Goal: Task Accomplishment & Management: Use online tool/utility

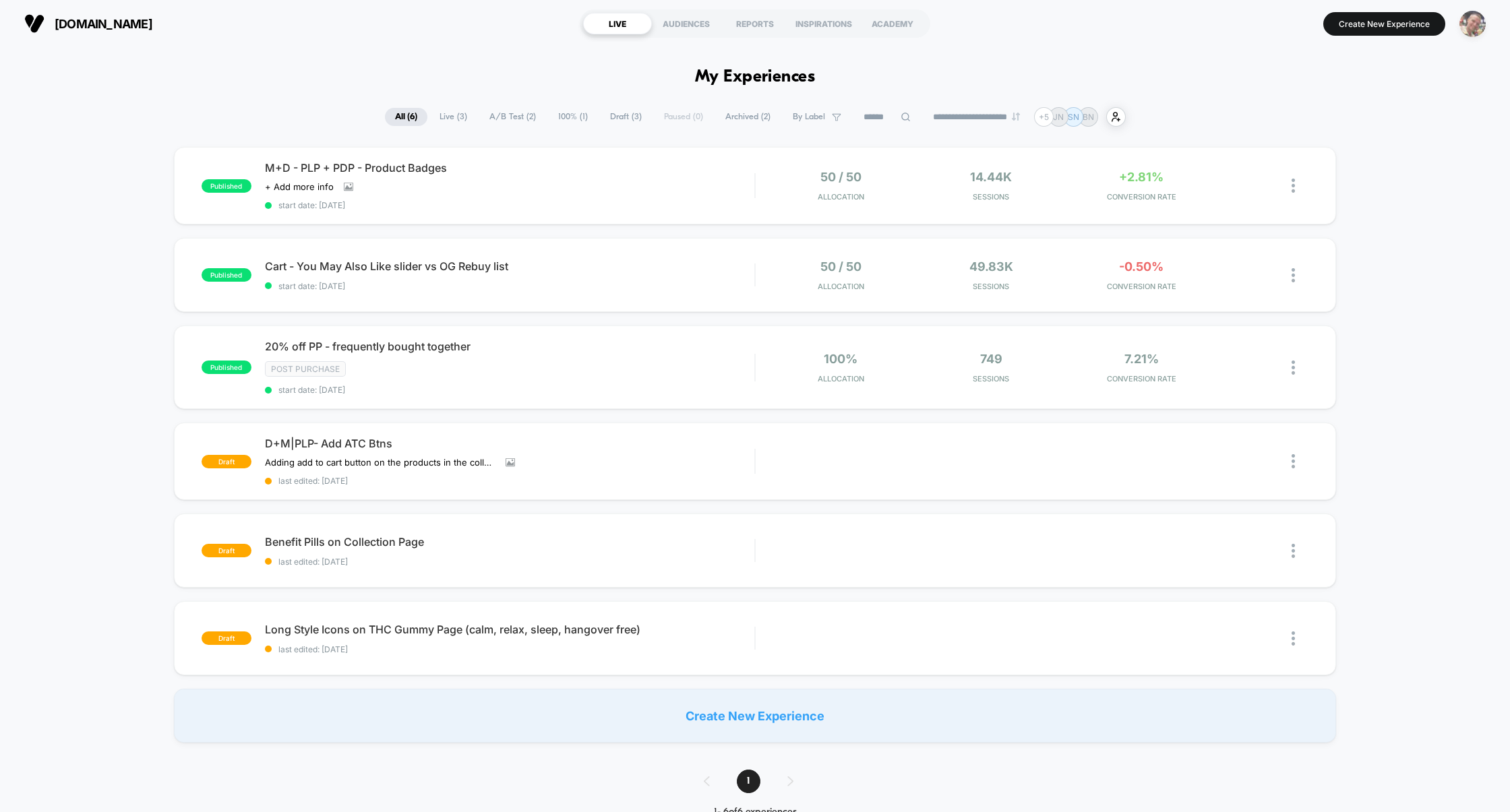
click at [1475, 20] on img "button" at bounding box center [1472, 23] width 26 height 26
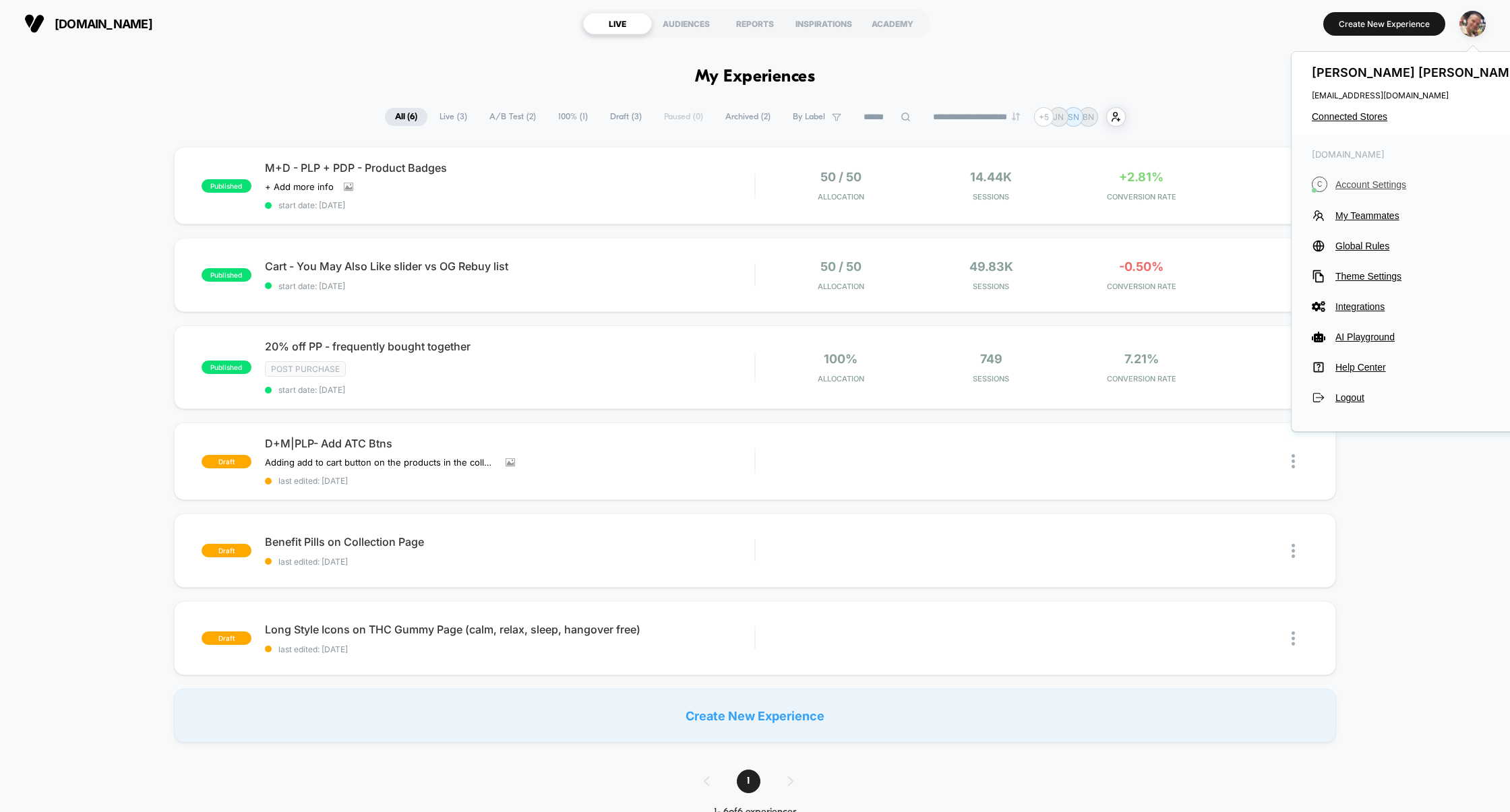
click at [1365, 185] on span "Account Settings" at bounding box center [1429, 185] width 189 height 11
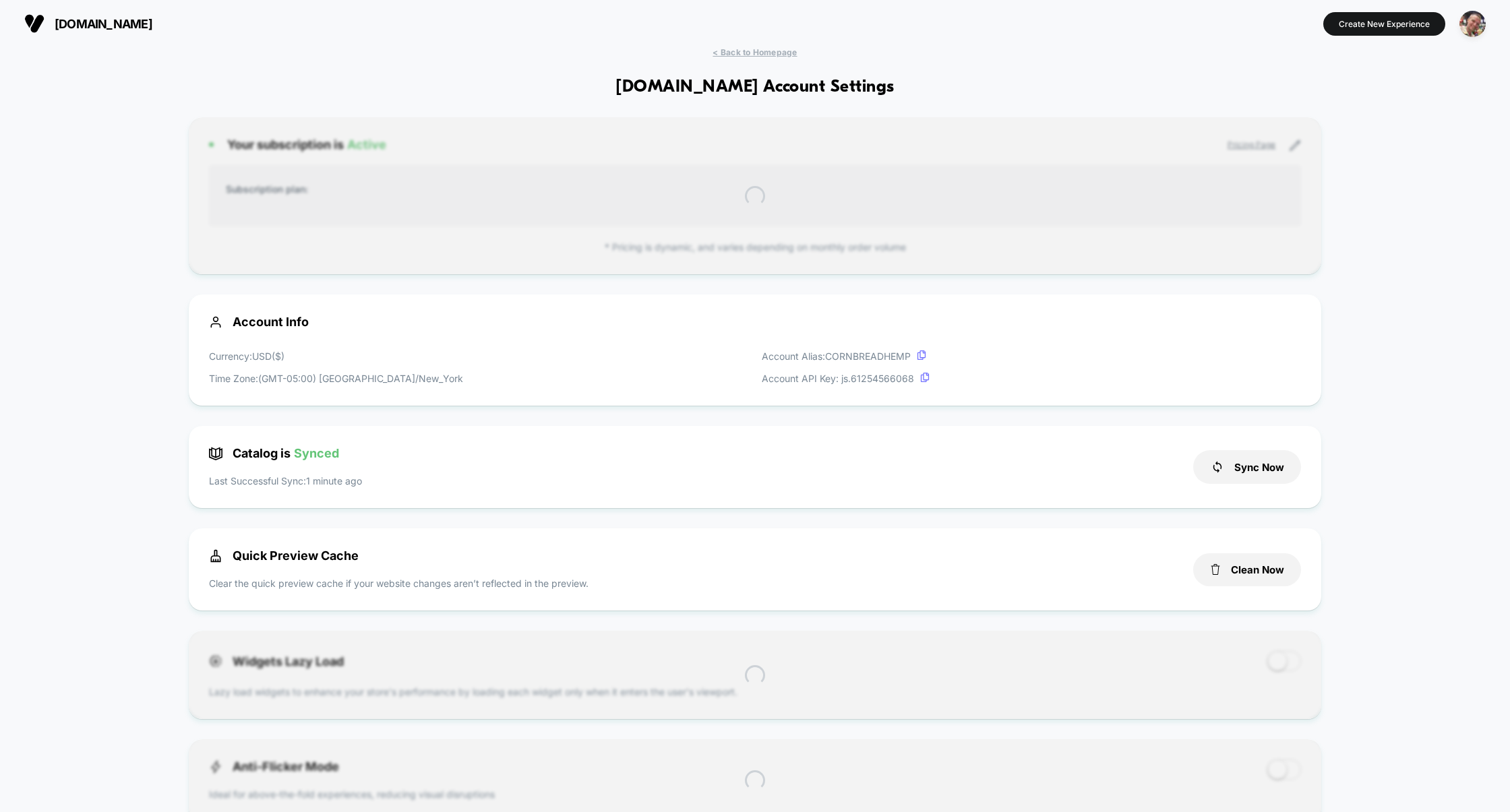
scroll to position [182, 0]
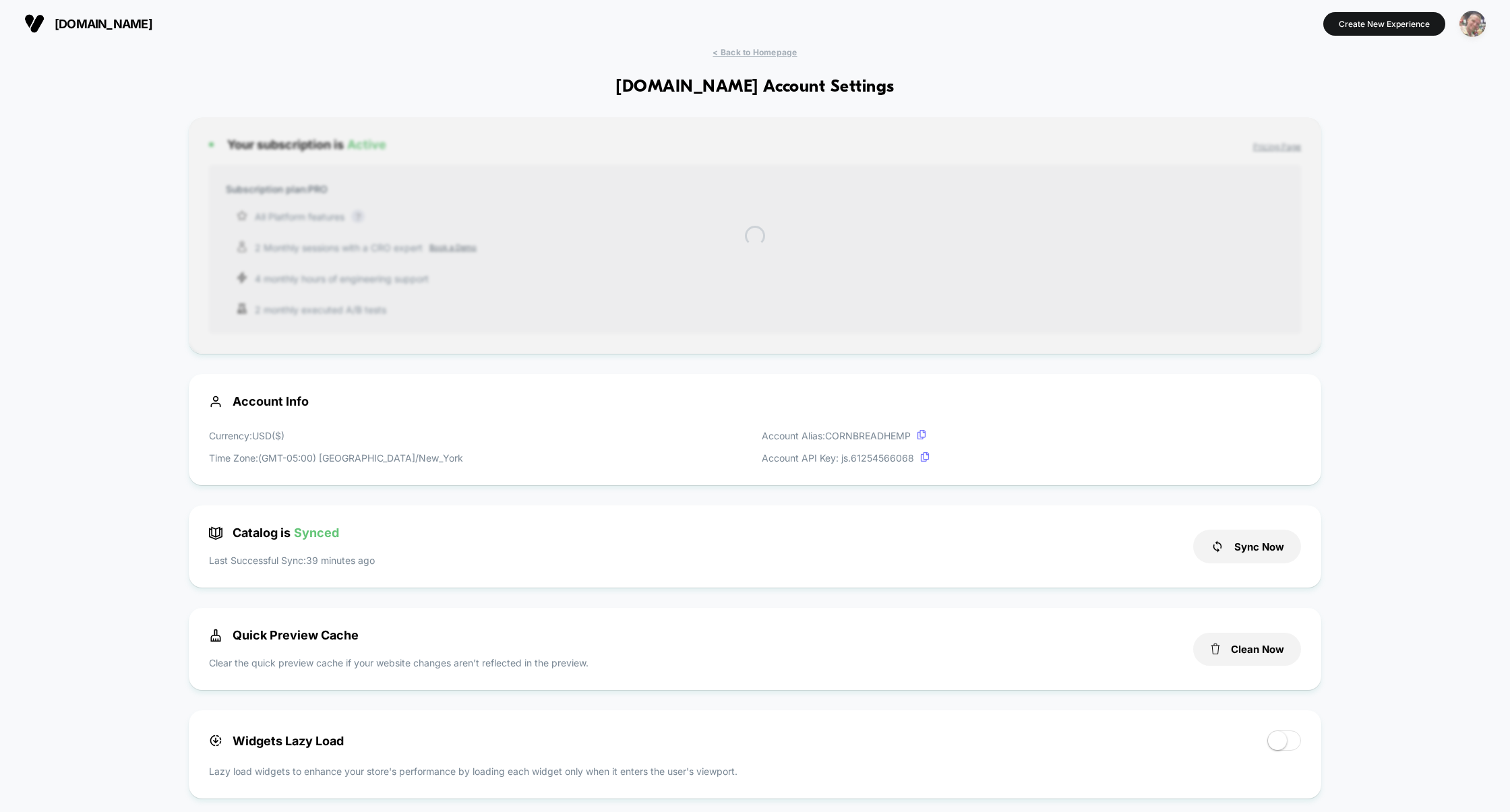
click at [1468, 25] on img "button" at bounding box center [1472, 23] width 26 height 26
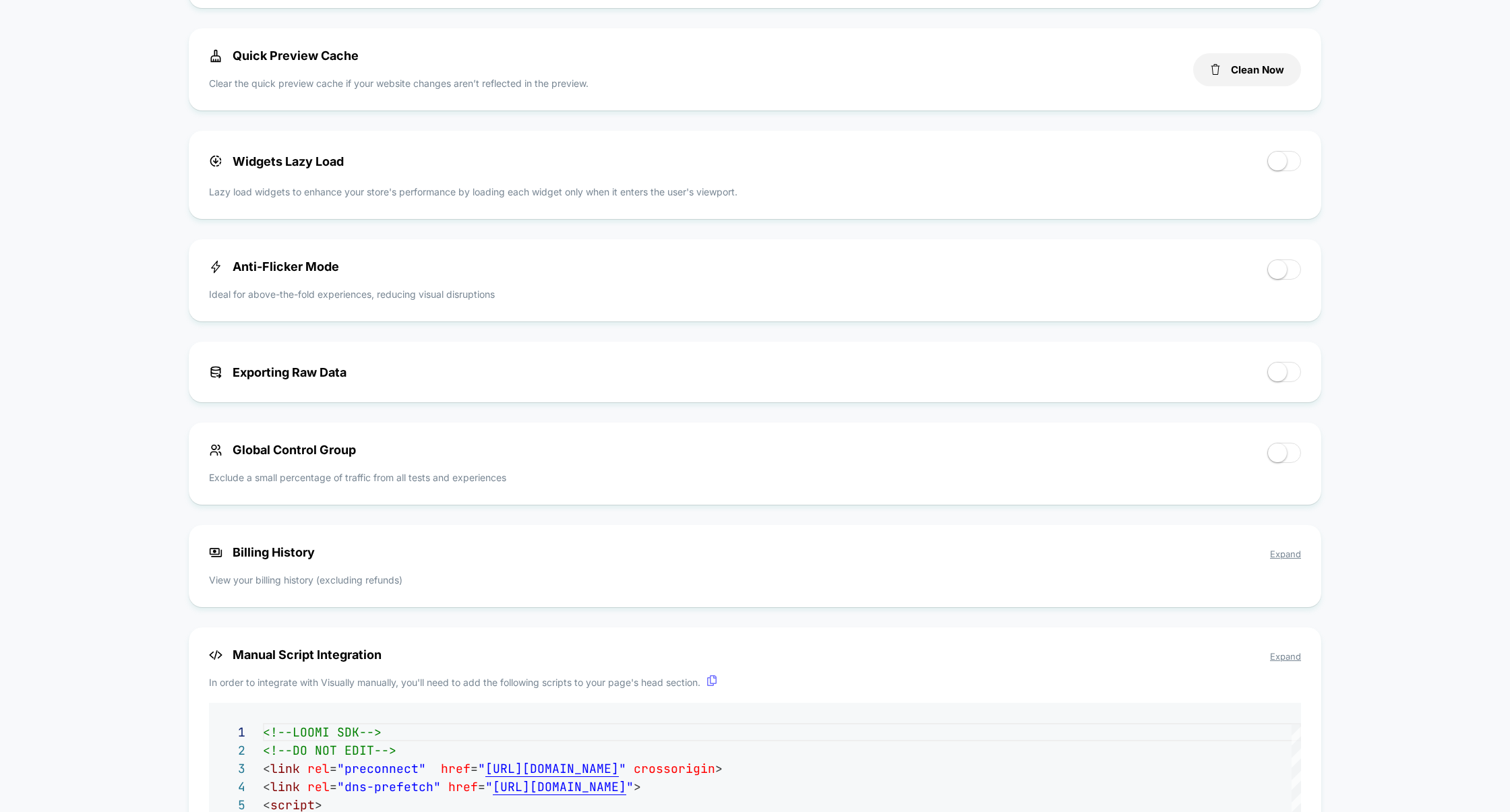
scroll to position [603, 0]
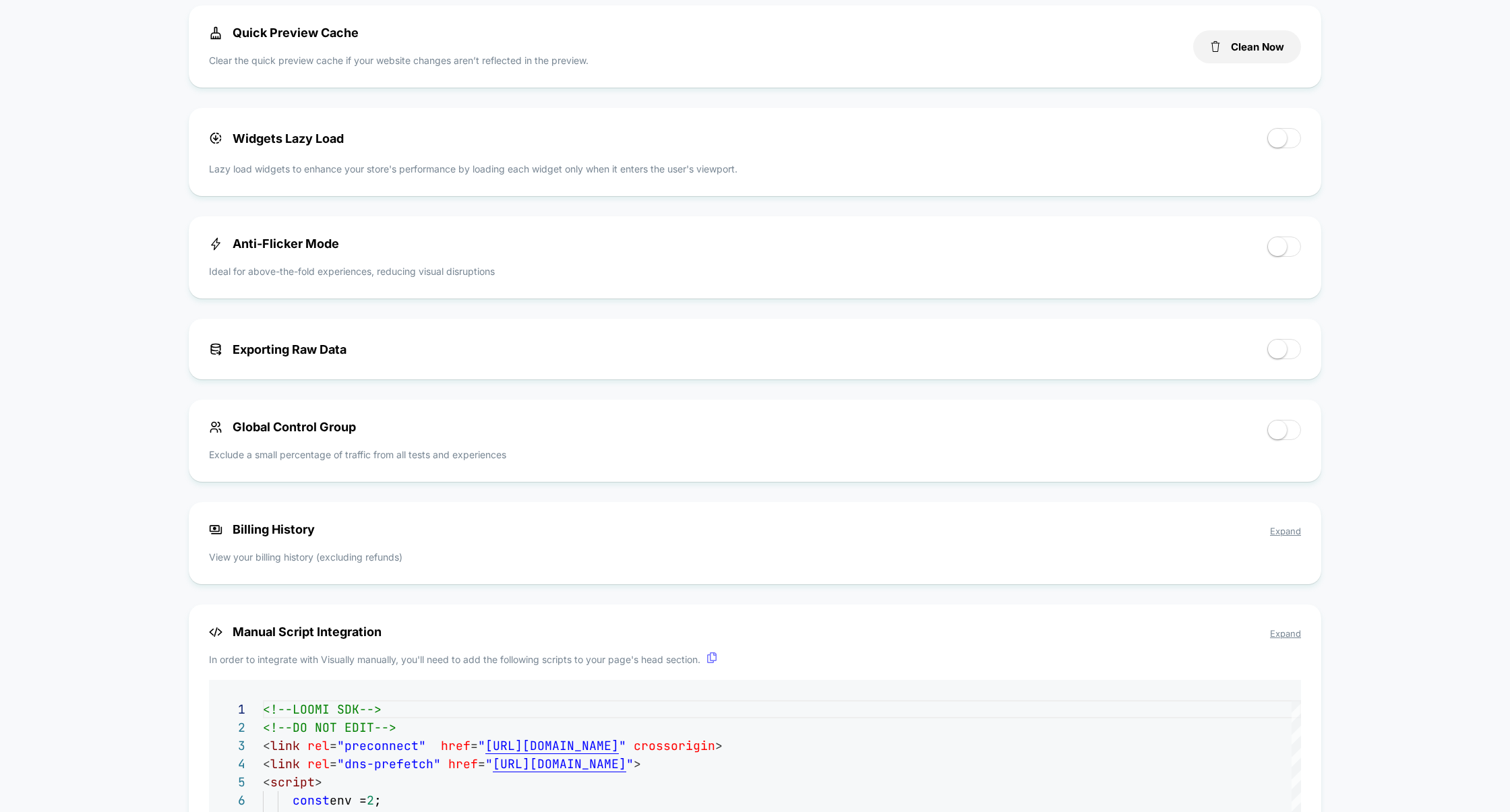
click at [1296, 536] on span "Expand" at bounding box center [1285, 531] width 31 height 11
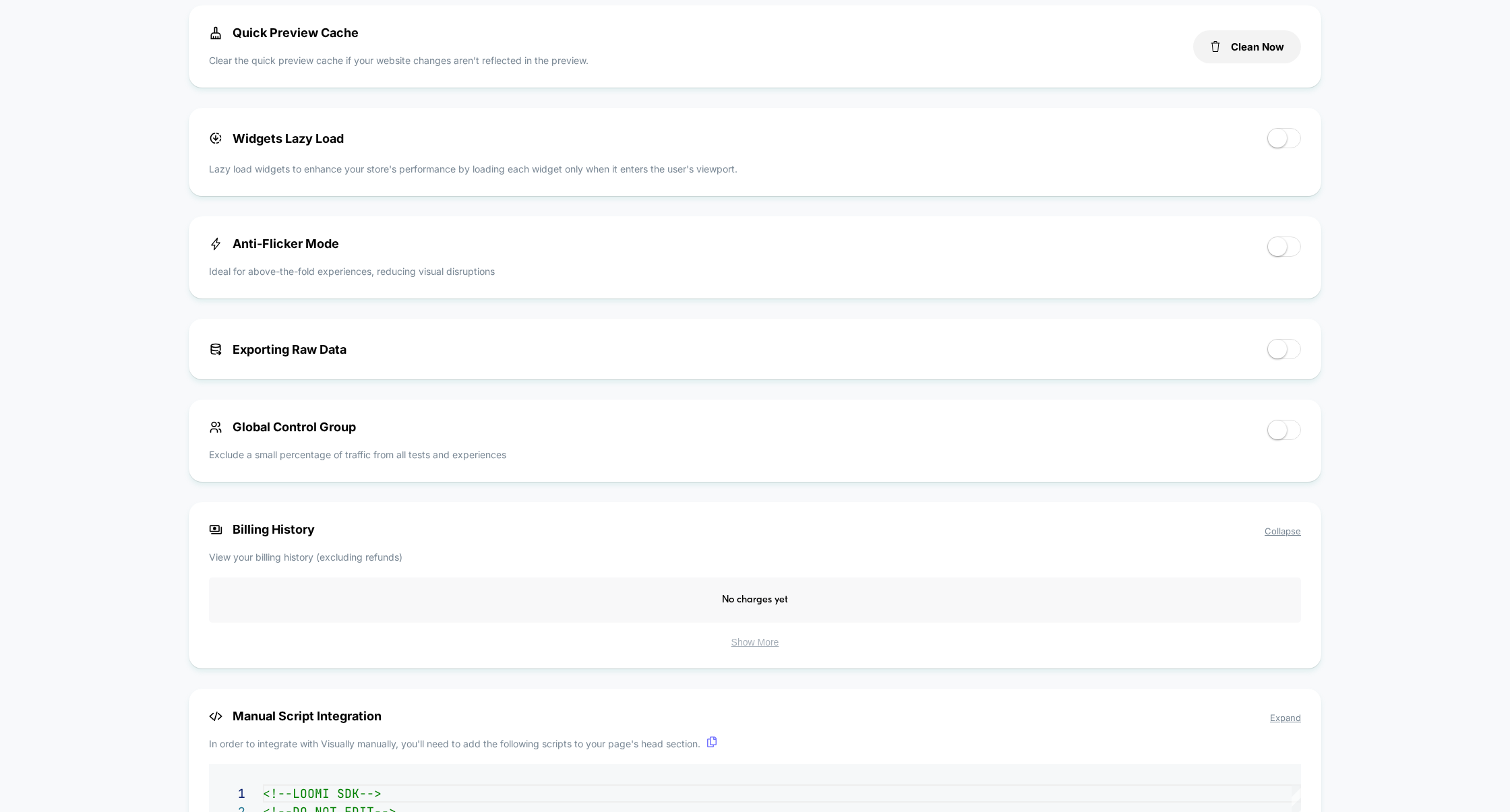
scroll to position [0, 0]
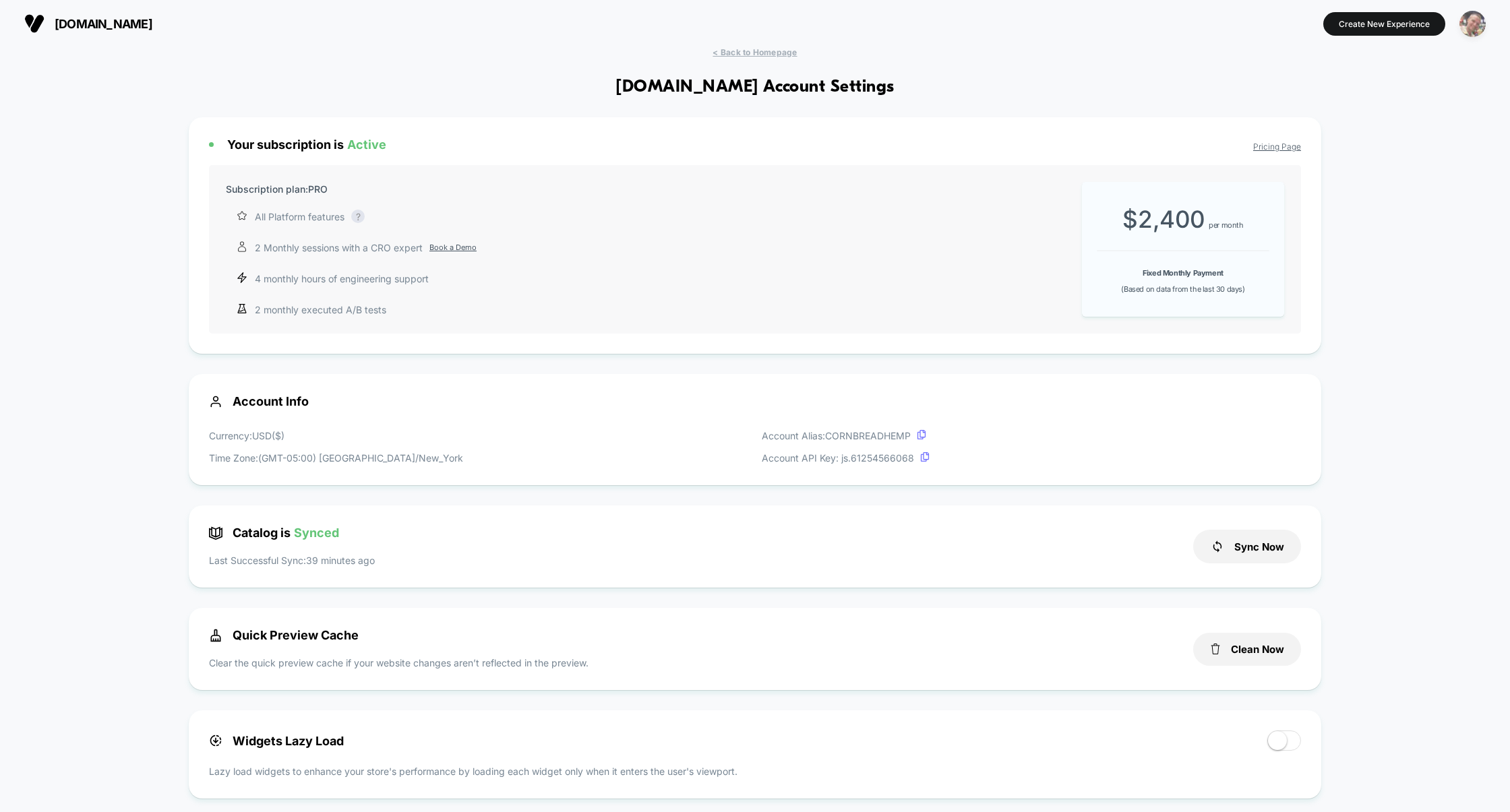
click at [1471, 33] on img "button" at bounding box center [1472, 23] width 26 height 26
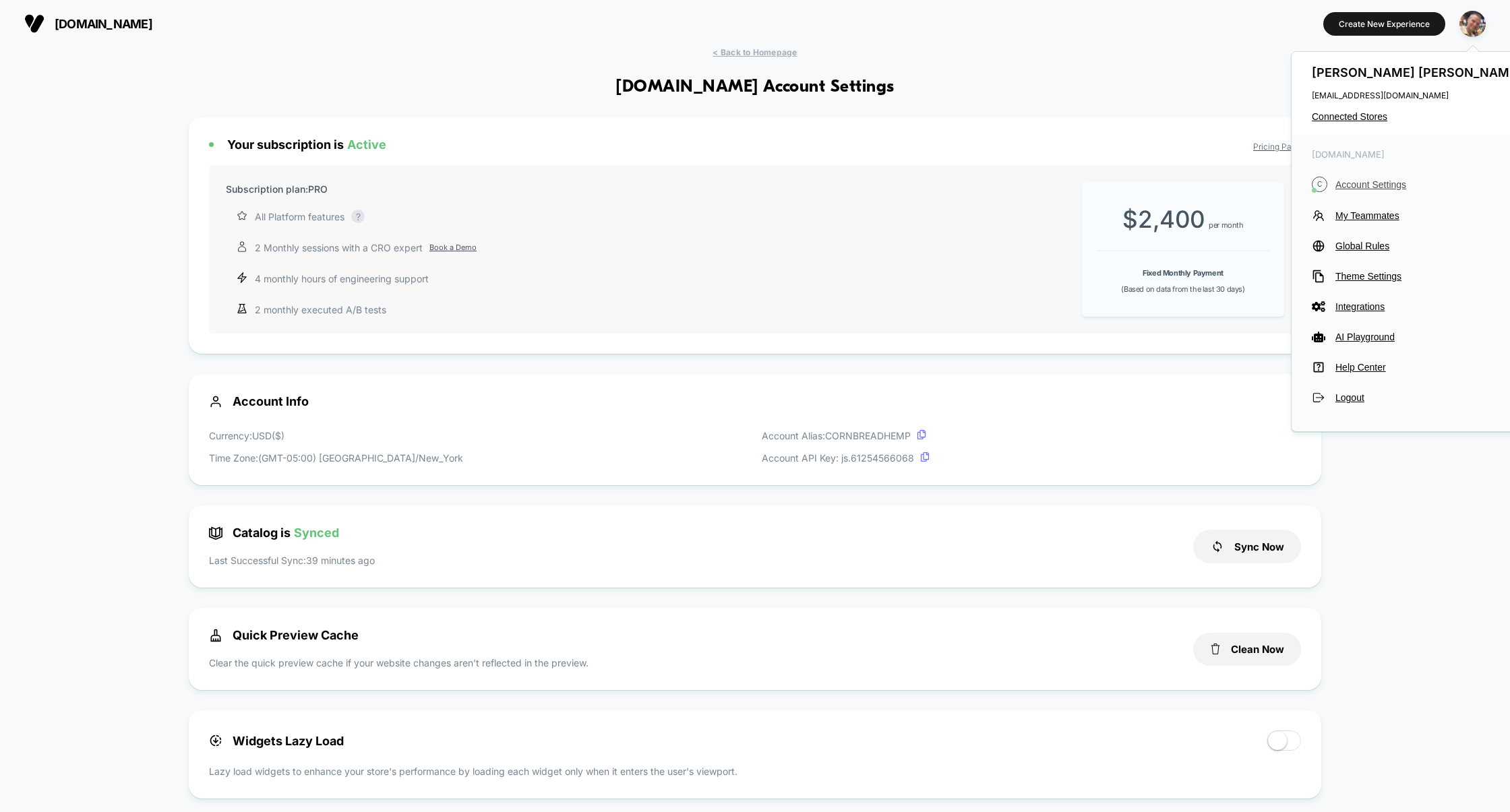
click at [1378, 183] on span "Account Settings" at bounding box center [1429, 185] width 189 height 11
click at [1366, 116] on span "Connected Stores" at bounding box center [1418, 117] width 213 height 11
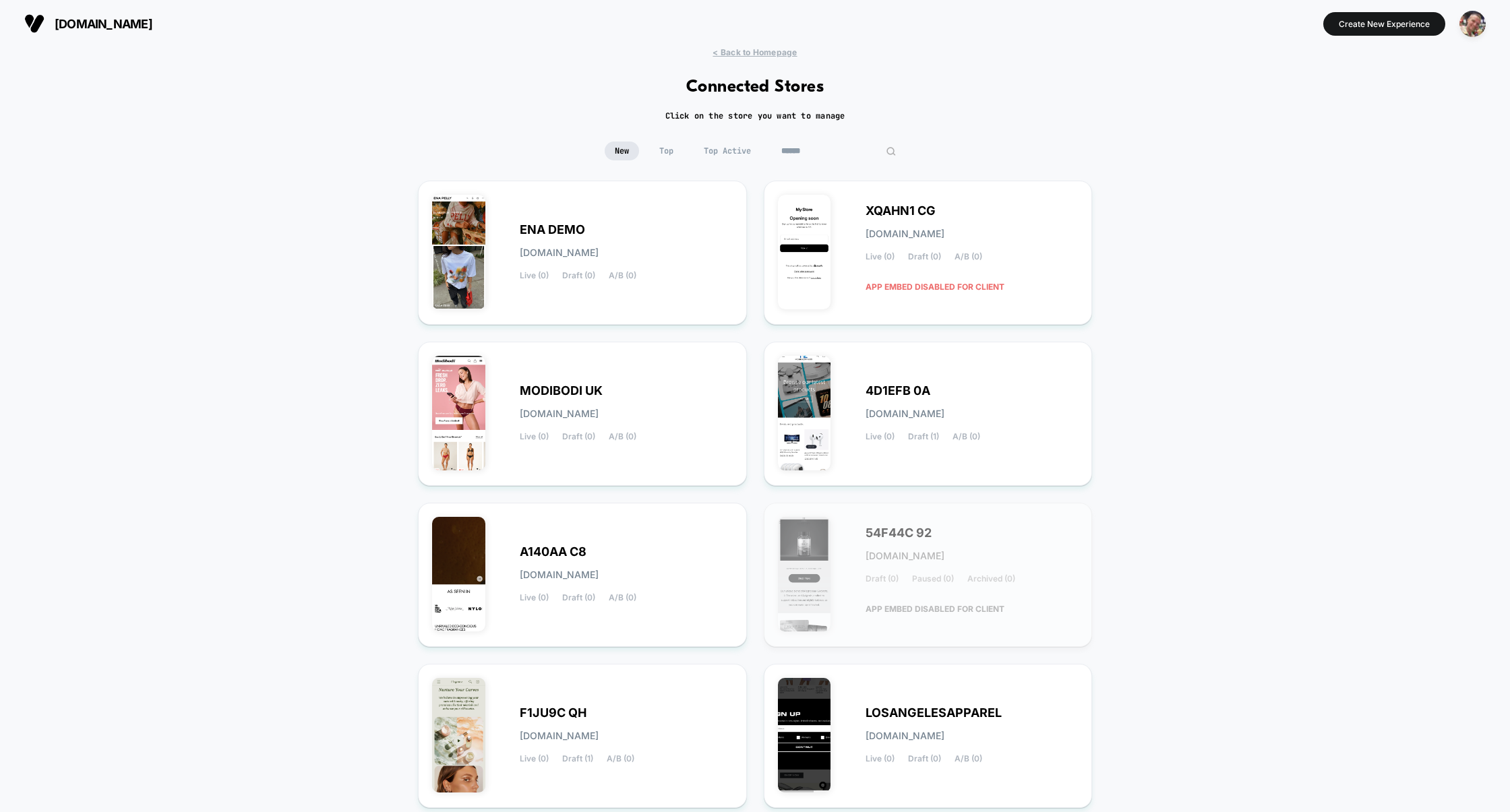
click at [815, 149] on input at bounding box center [838, 151] width 135 height 19
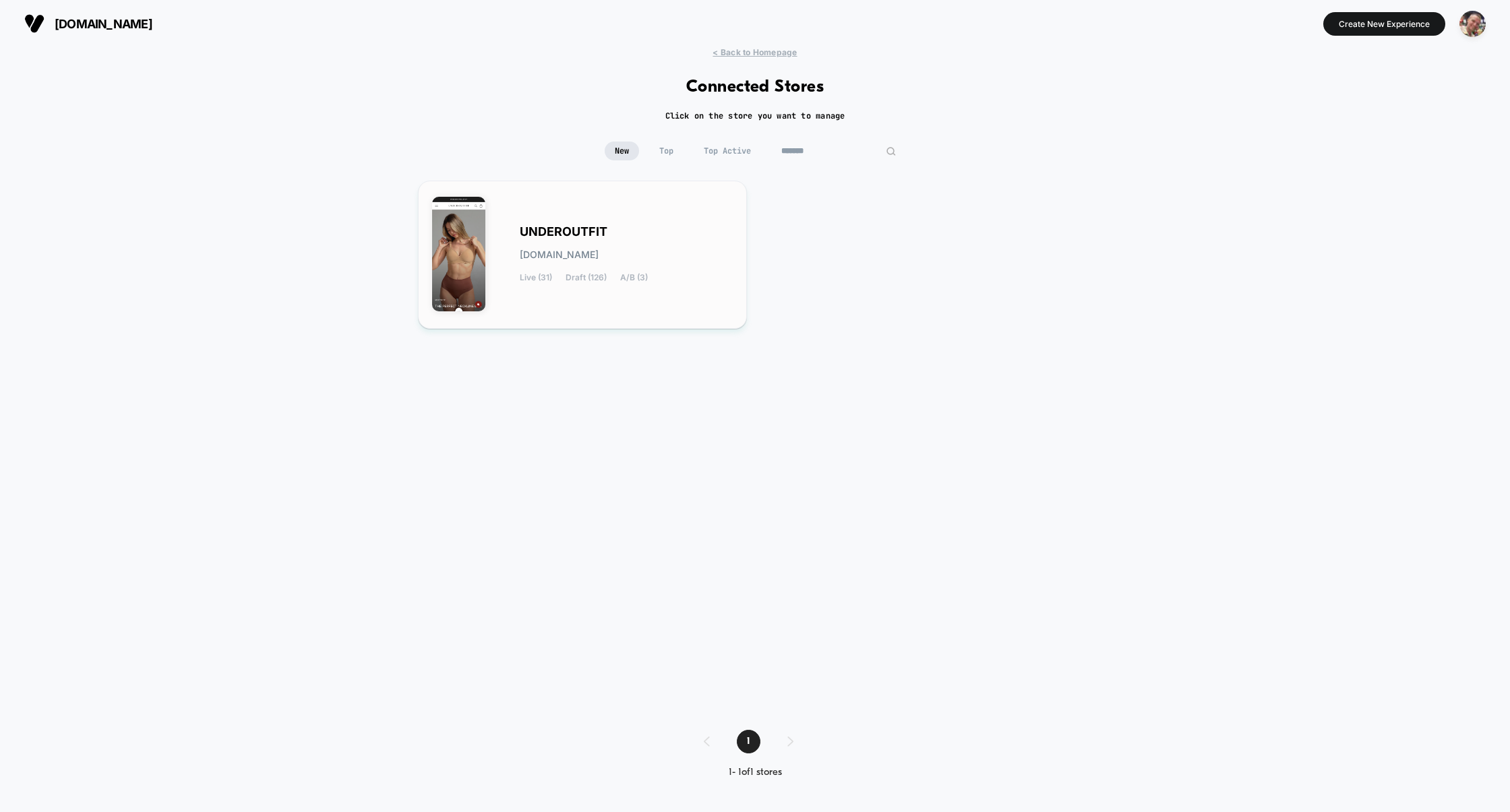
type input "*******"
click at [576, 318] on div "UNDEROUTFIT underoutfit.myshopify.com Live (31) Draft (126) A/B (3)" at bounding box center [582, 255] width 329 height 148
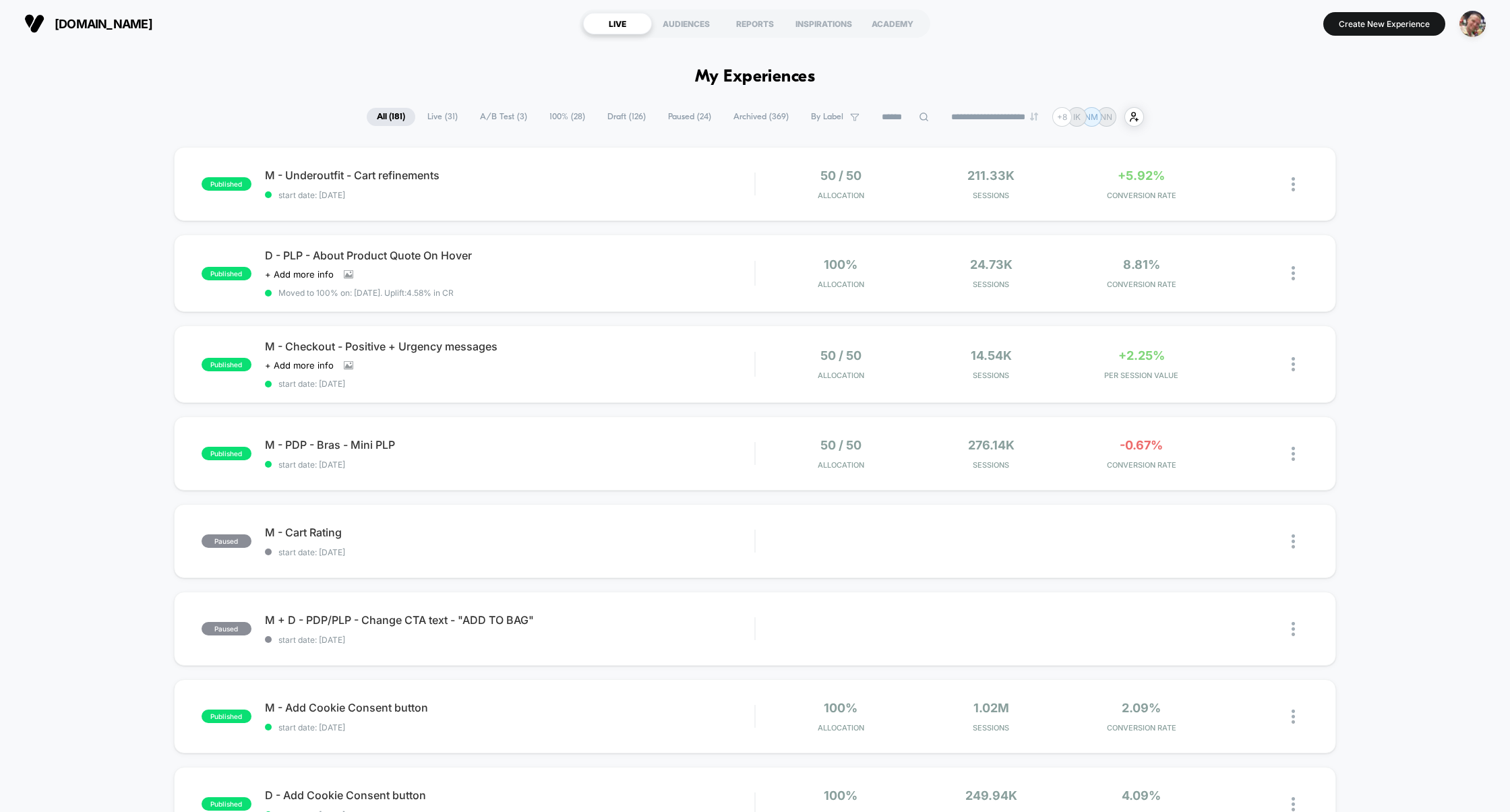
click at [615, 117] on span "Draft ( 126 )" at bounding box center [627, 117] width 59 height 18
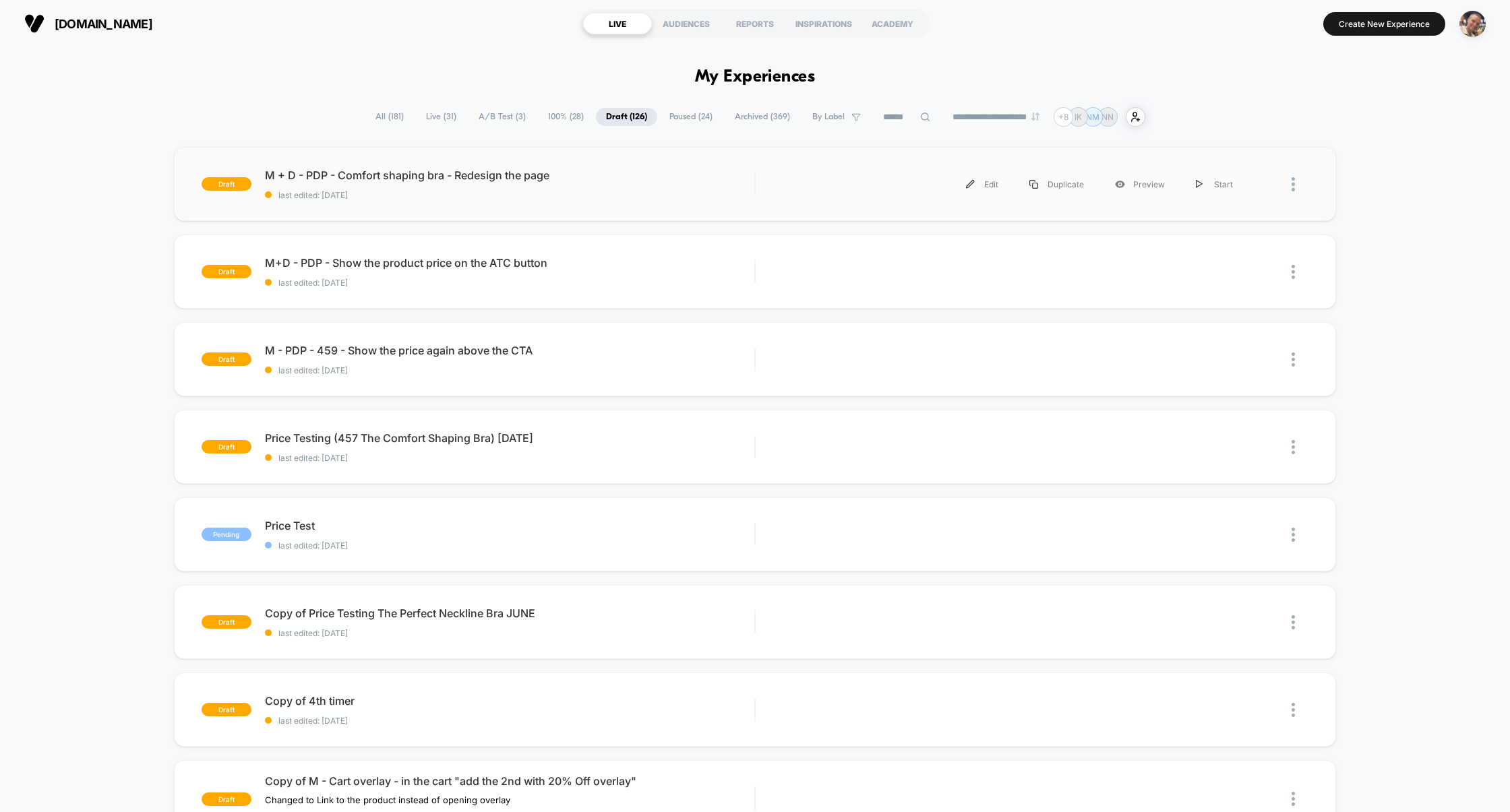
click at [640, 201] on div "draft M + D - PDP - Comfort shaping bra - Redesign the page last edited: 10/8/2…" at bounding box center [755, 184] width 1163 height 74
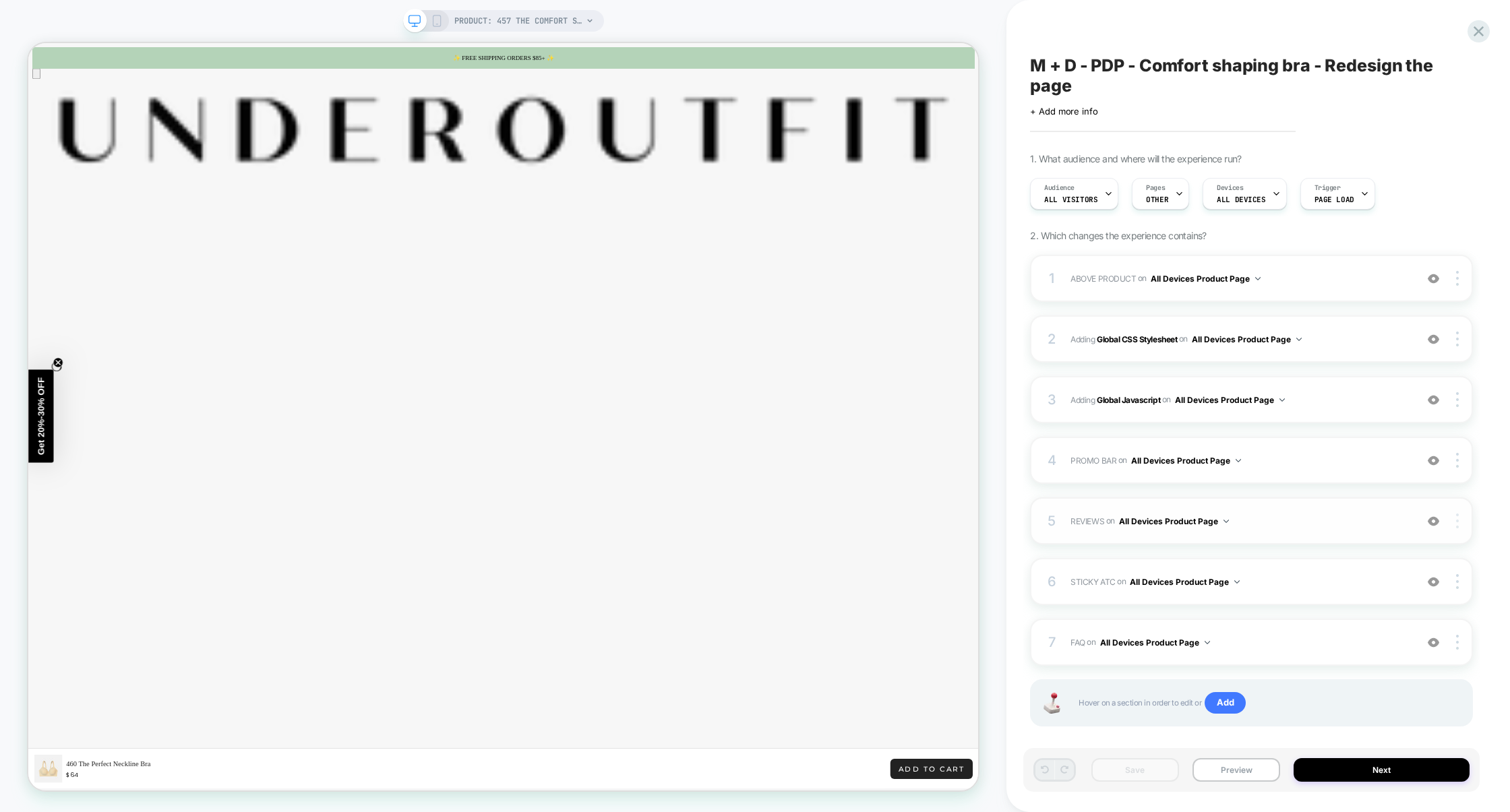
click at [1460, 517] on div at bounding box center [1460, 521] width 26 height 15
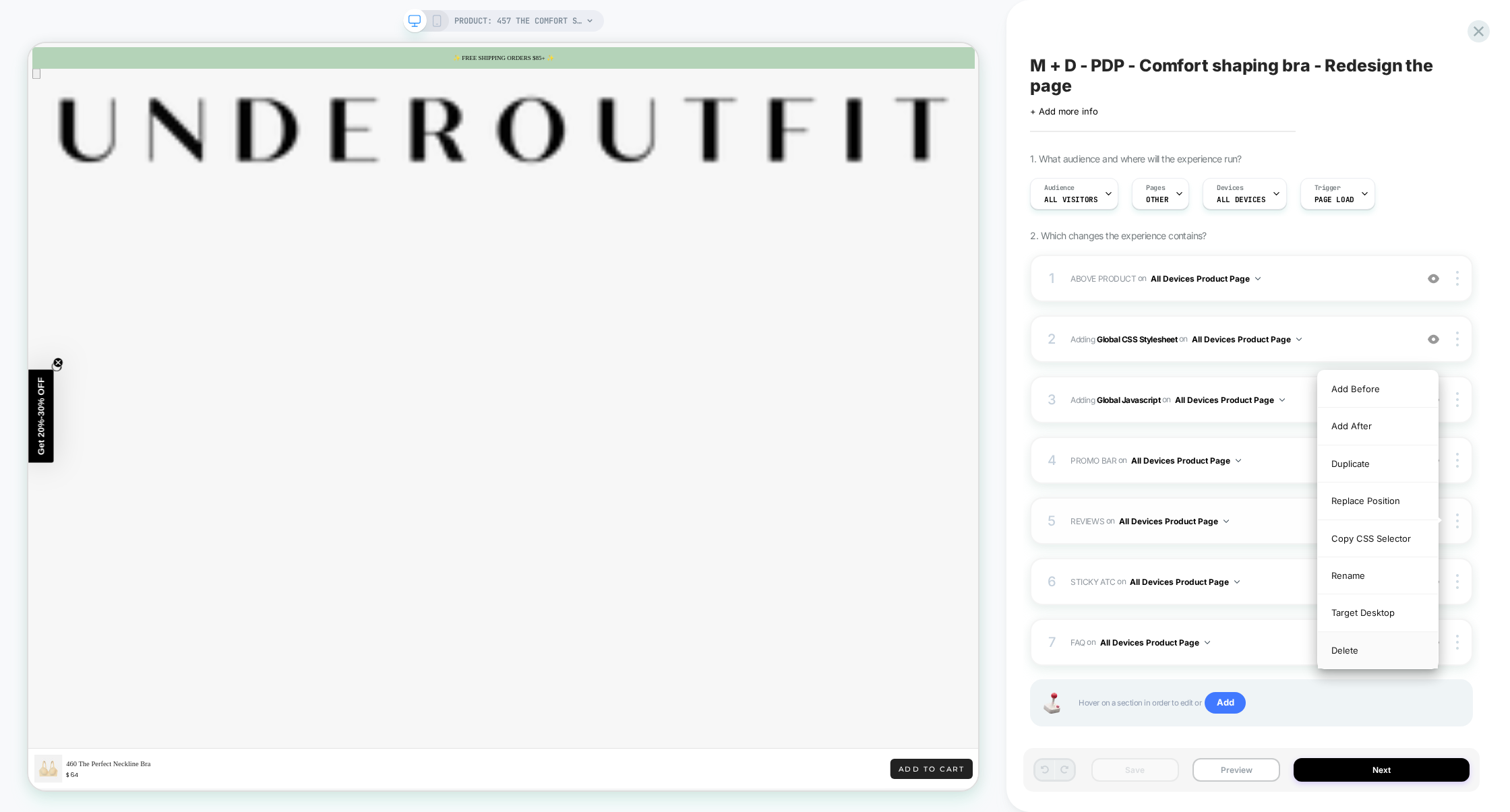
click at [1353, 652] on div "Delete" at bounding box center [1377, 650] width 120 height 36
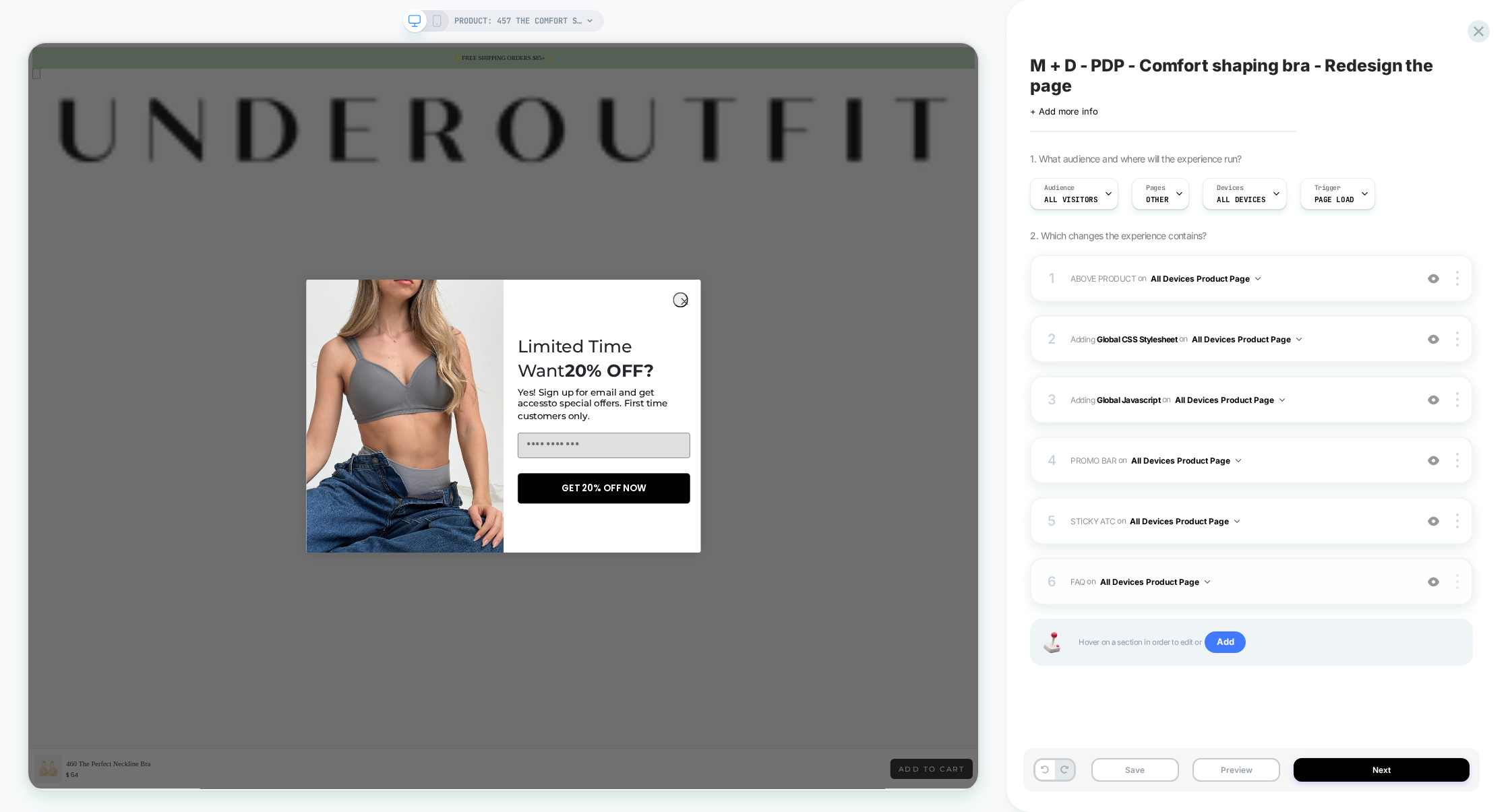
click at [1457, 585] on img at bounding box center [1457, 582] width 3 height 15
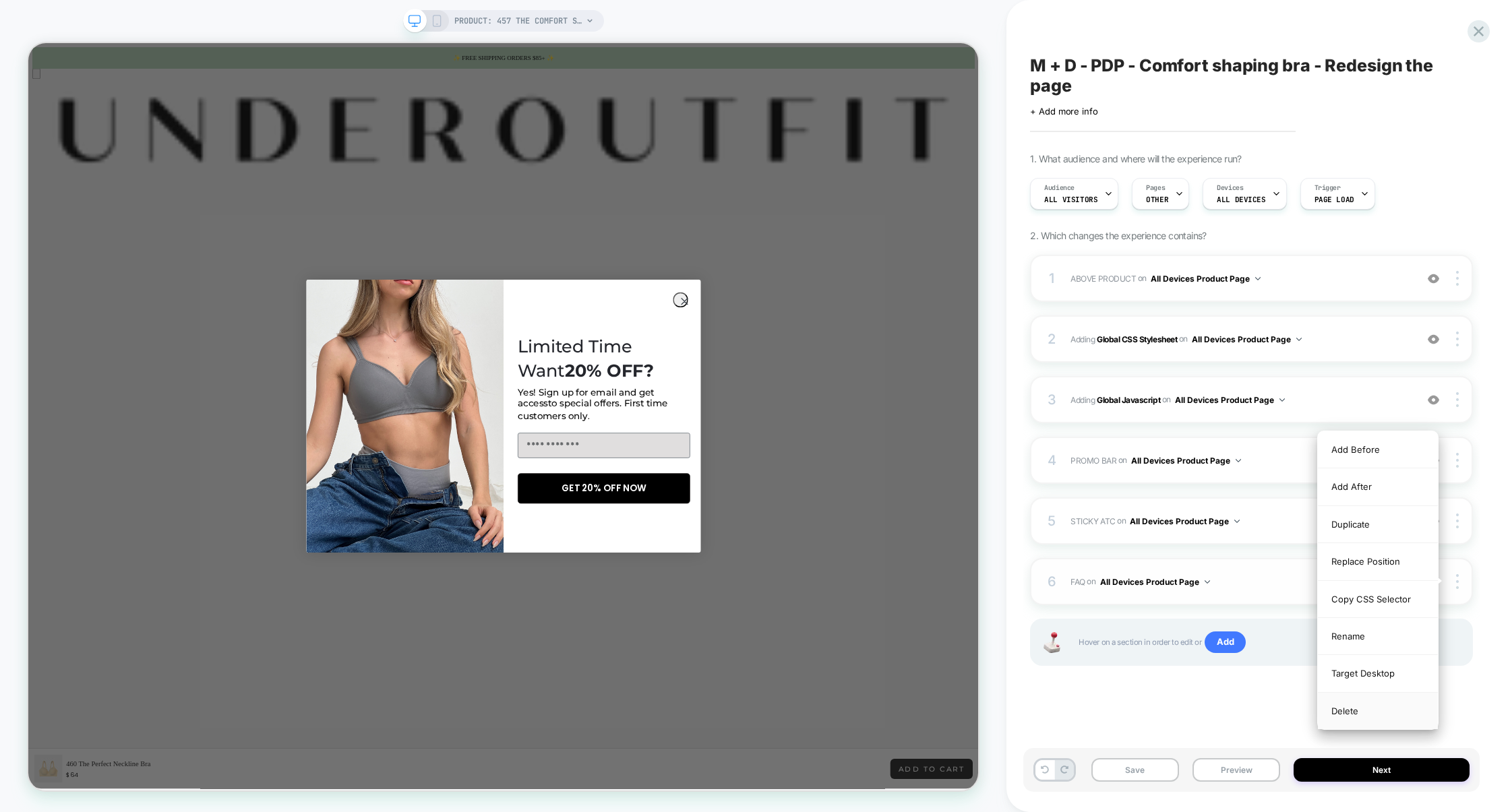
click at [1357, 711] on div "Delete" at bounding box center [1377, 711] width 120 height 36
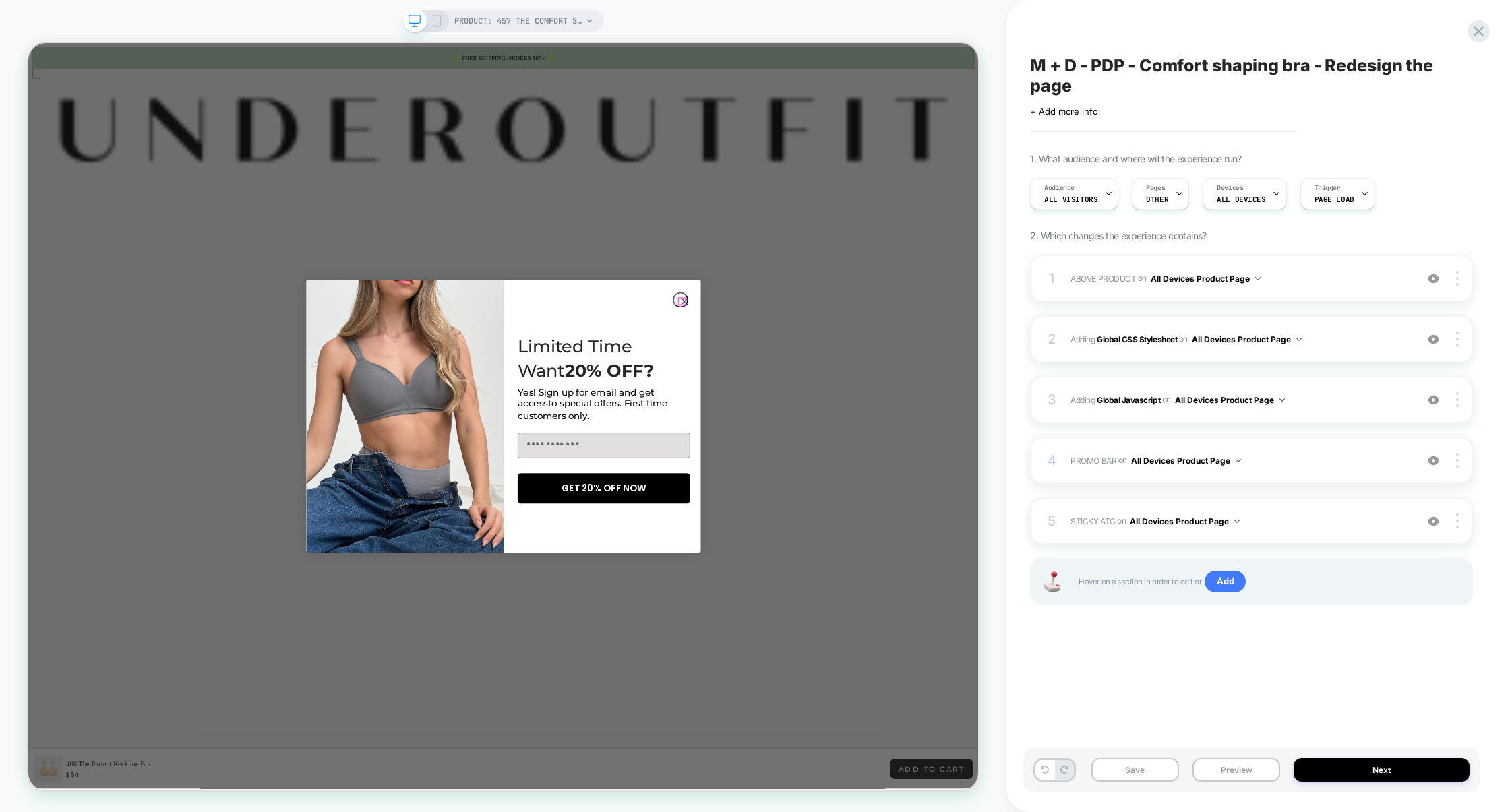
click at [900, 385] on circle "Close dialog" at bounding box center [903, 387] width 20 height 20
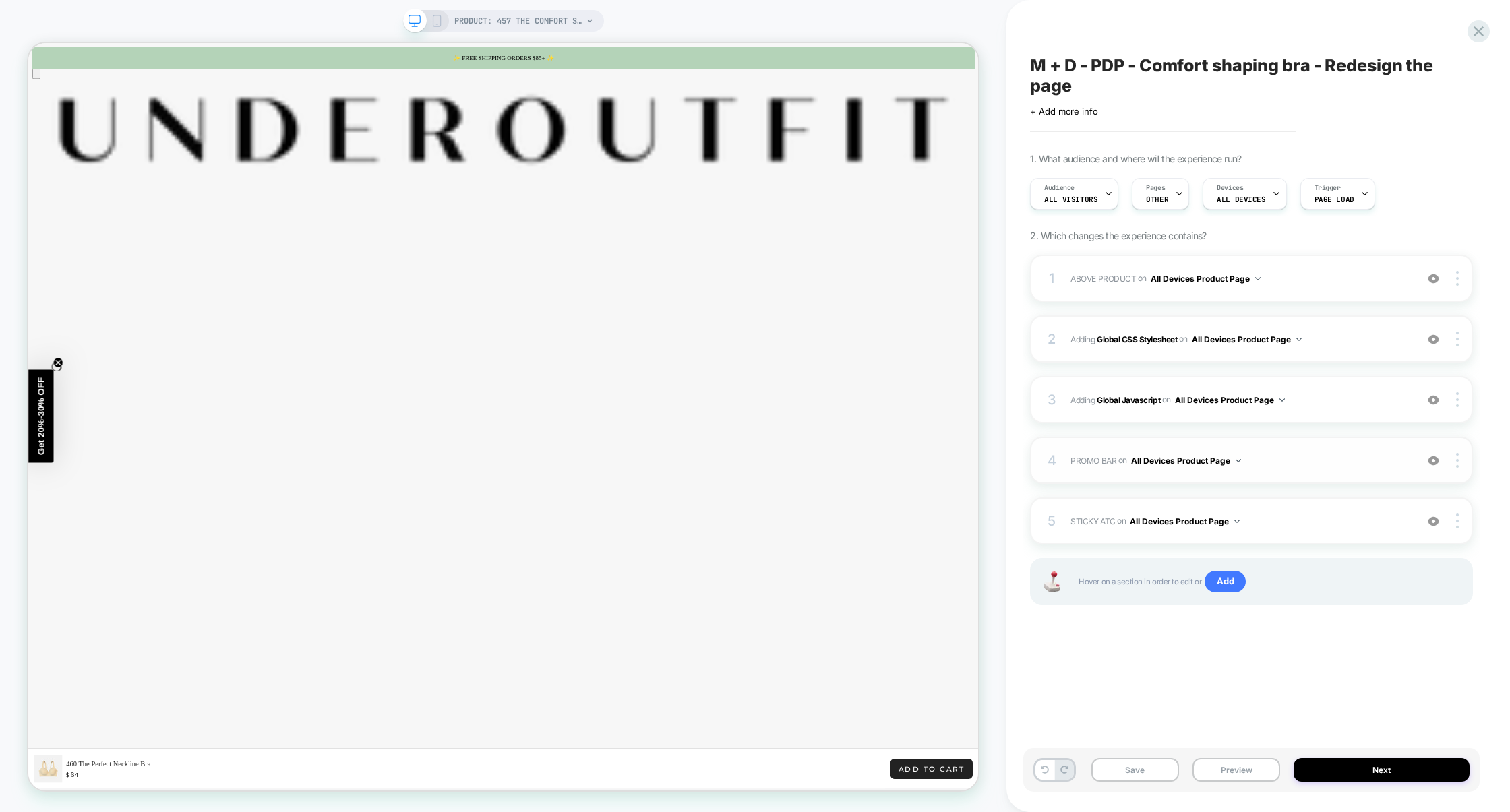
click at [1348, 470] on div "4 PROMO BAR Adding Code Block BEFORE header div[data-comp="Promobar"] on All De…" at bounding box center [1252, 460] width 443 height 47
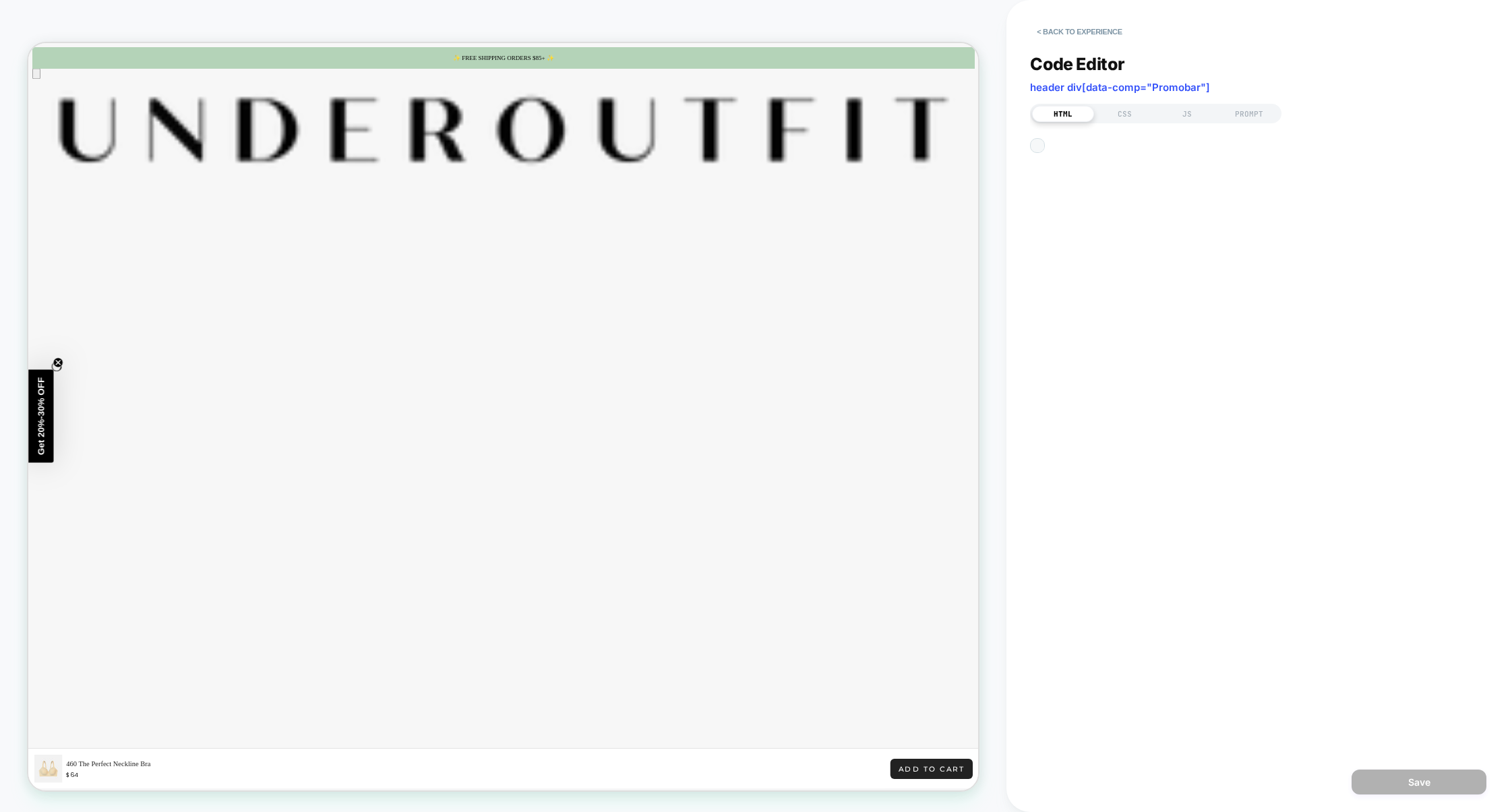
scroll to position [182, 0]
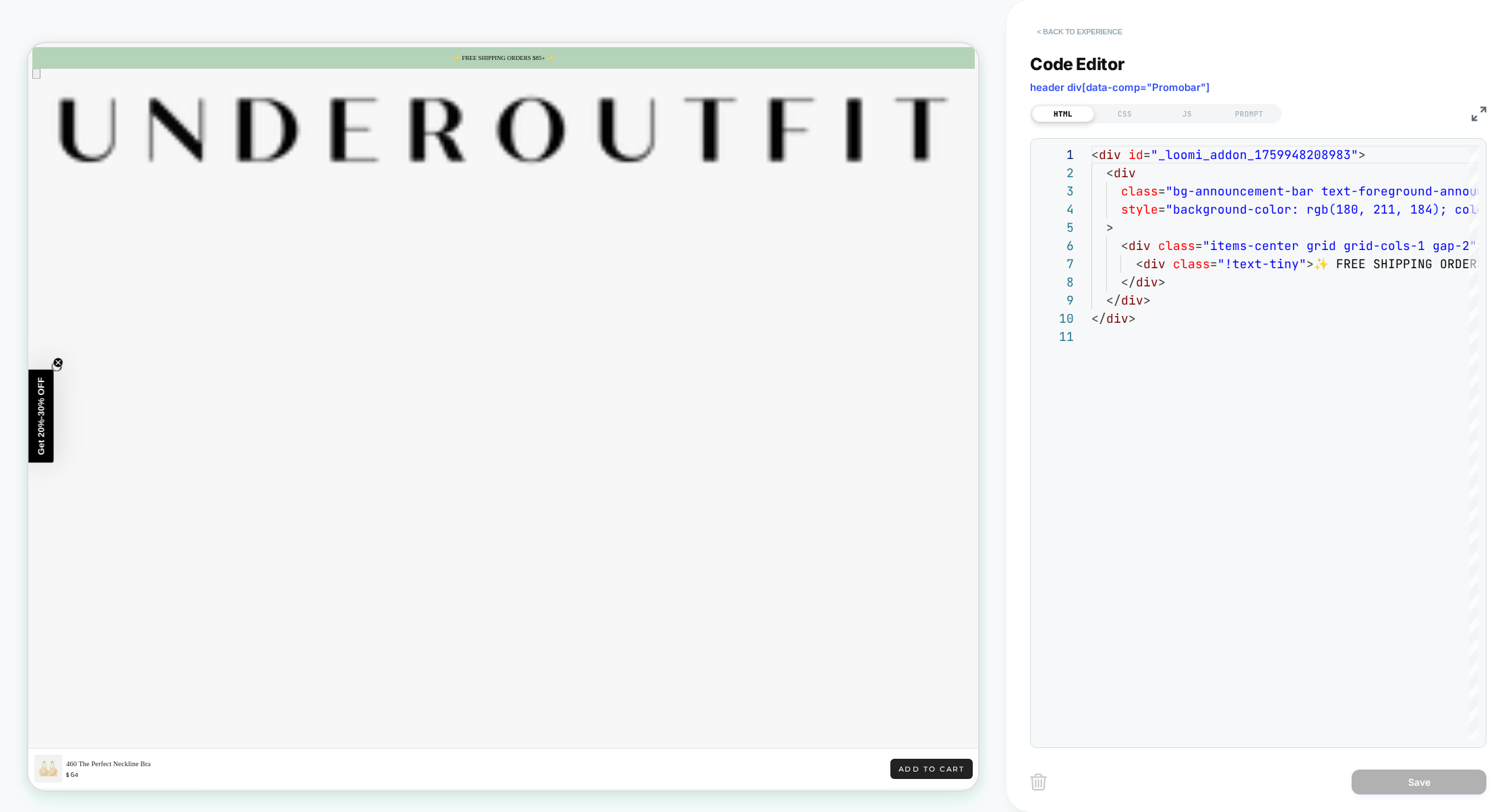
click at [1095, 29] on button "< Back to experience" at bounding box center [1079, 32] width 99 height 22
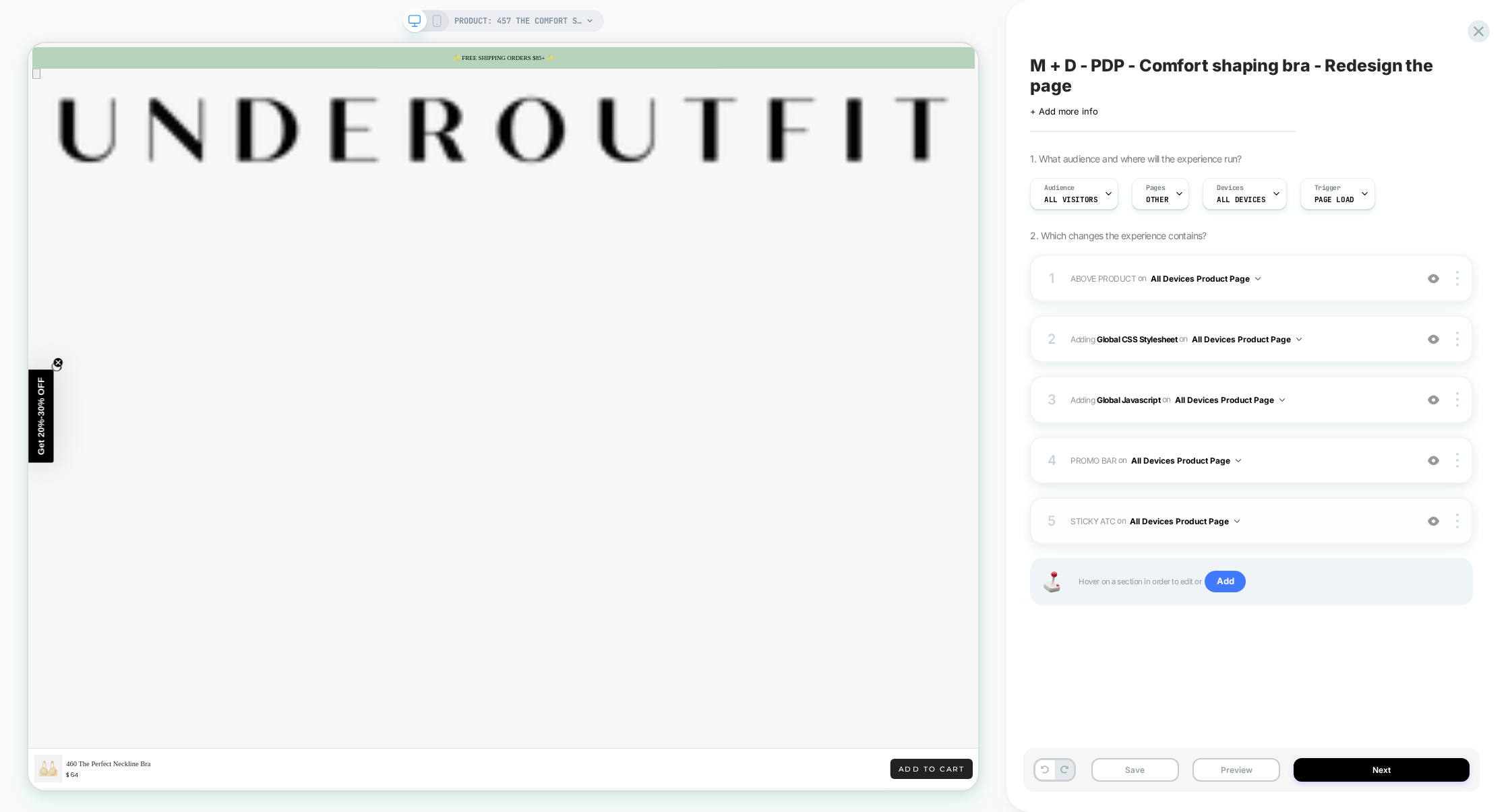
click at [1303, 540] on div "5 STICKY ATC Adding Code Block AFTER section[data-comp="product"] on All Device…" at bounding box center [1252, 520] width 443 height 47
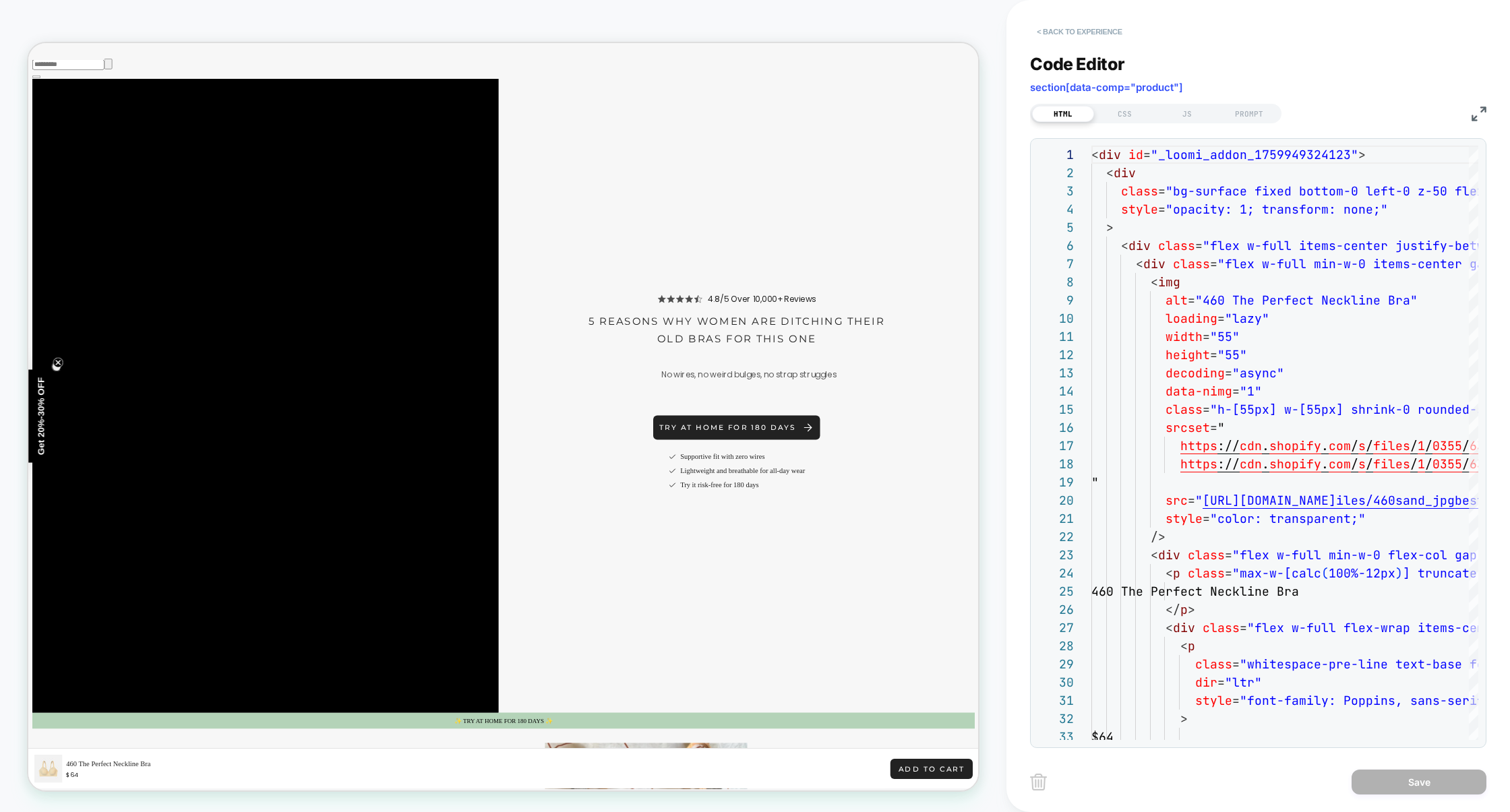
scroll to position [2947, 0]
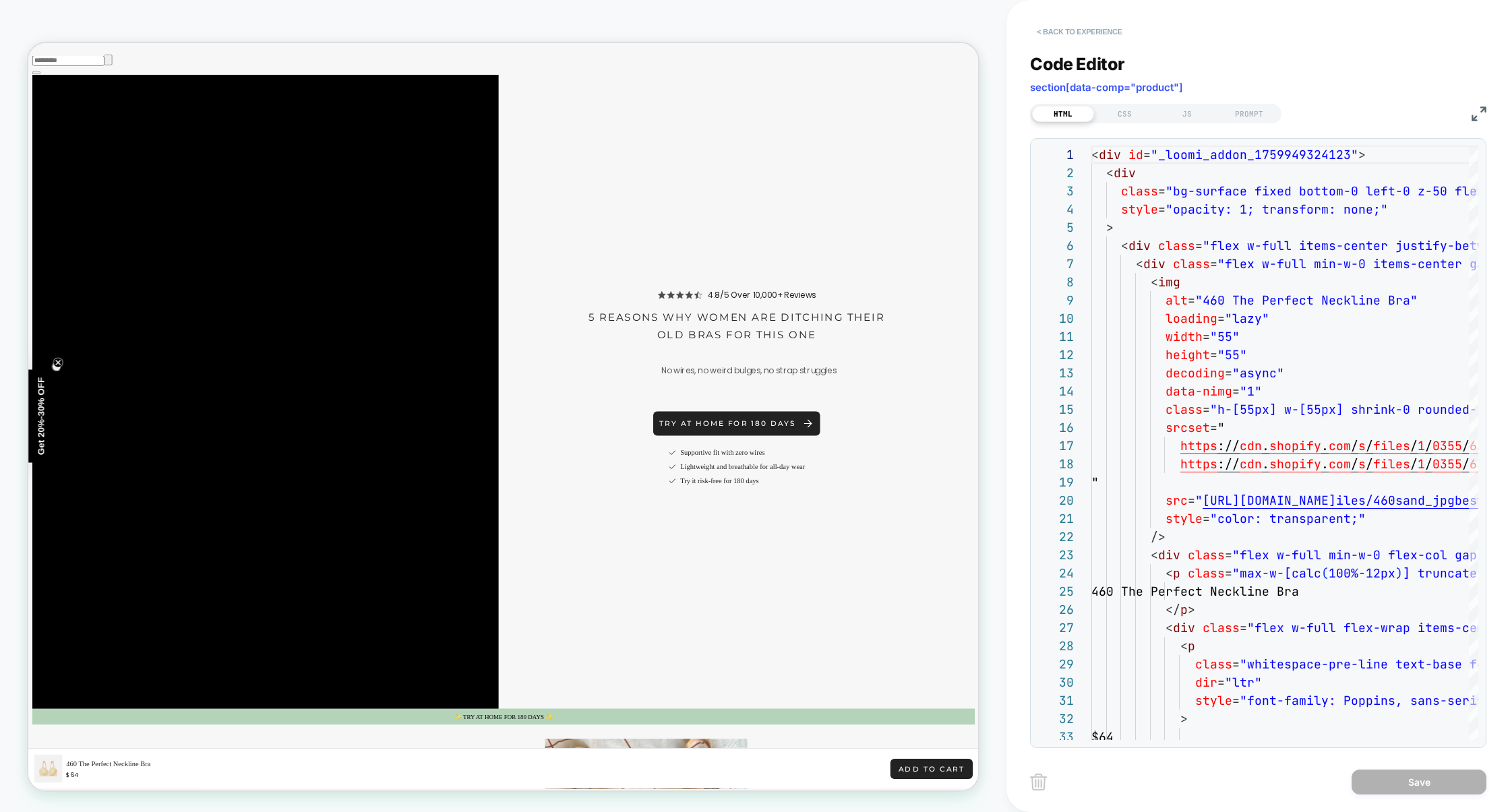
click at [1087, 26] on button "< Back to experience" at bounding box center [1079, 32] width 99 height 22
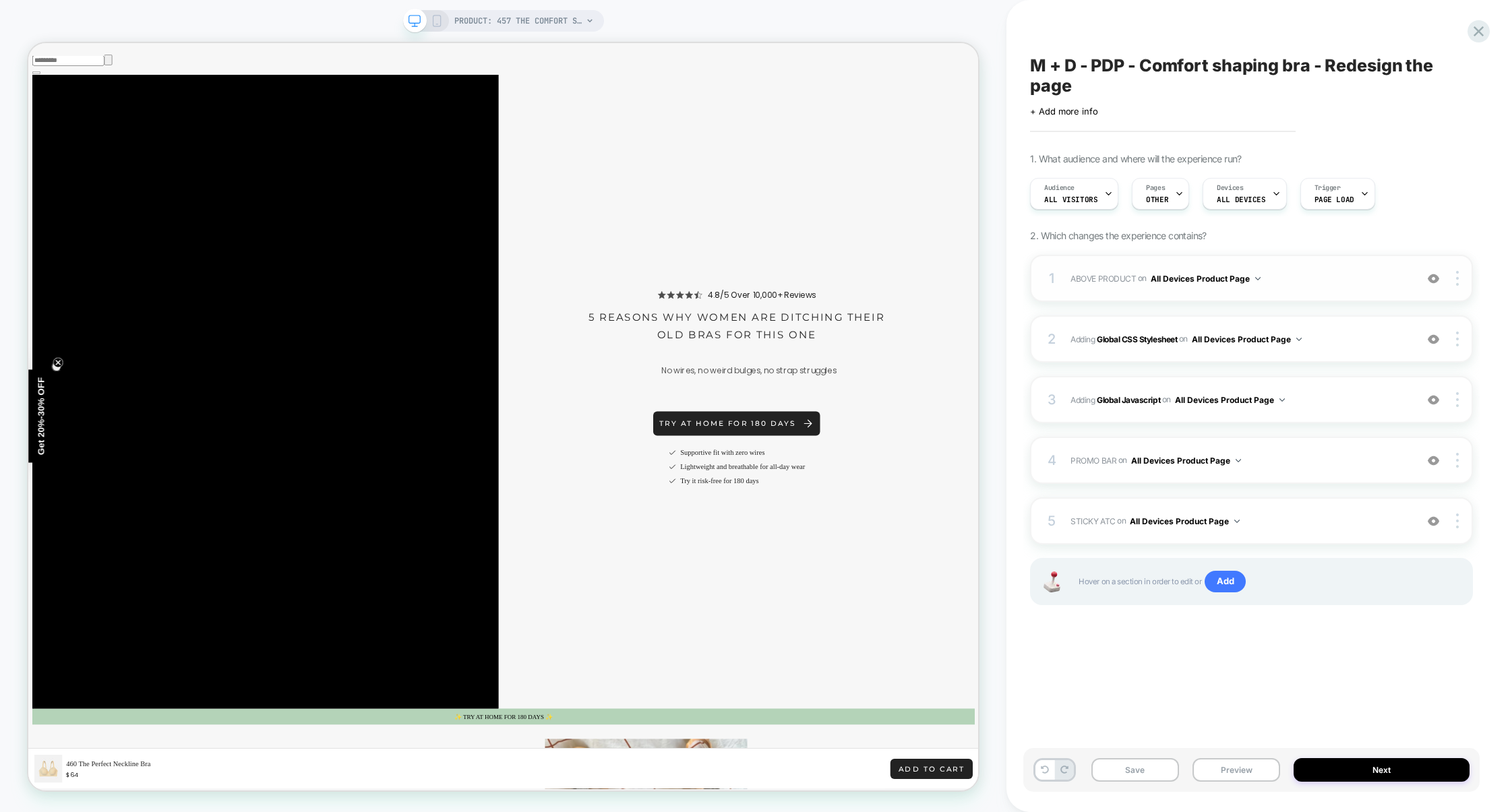
click at [1338, 291] on div "1 ABOVE PRODUCT Adding Code Block BEFORE section[data-comp="product"] on All De…" at bounding box center [1252, 278] width 443 height 47
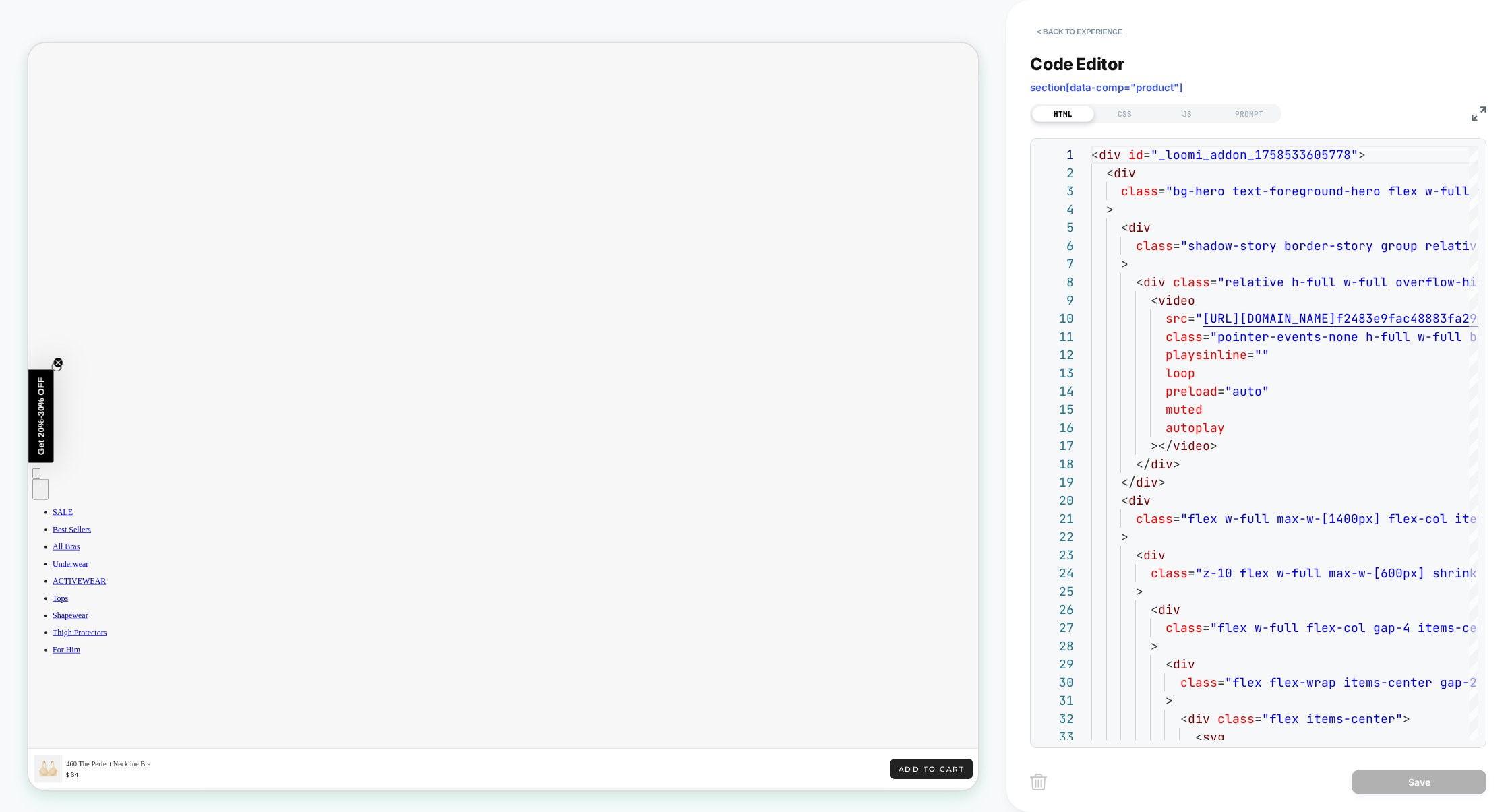
scroll to position [804, 0]
click at [1107, 21] on button "< Back to experience" at bounding box center [1079, 32] width 99 height 22
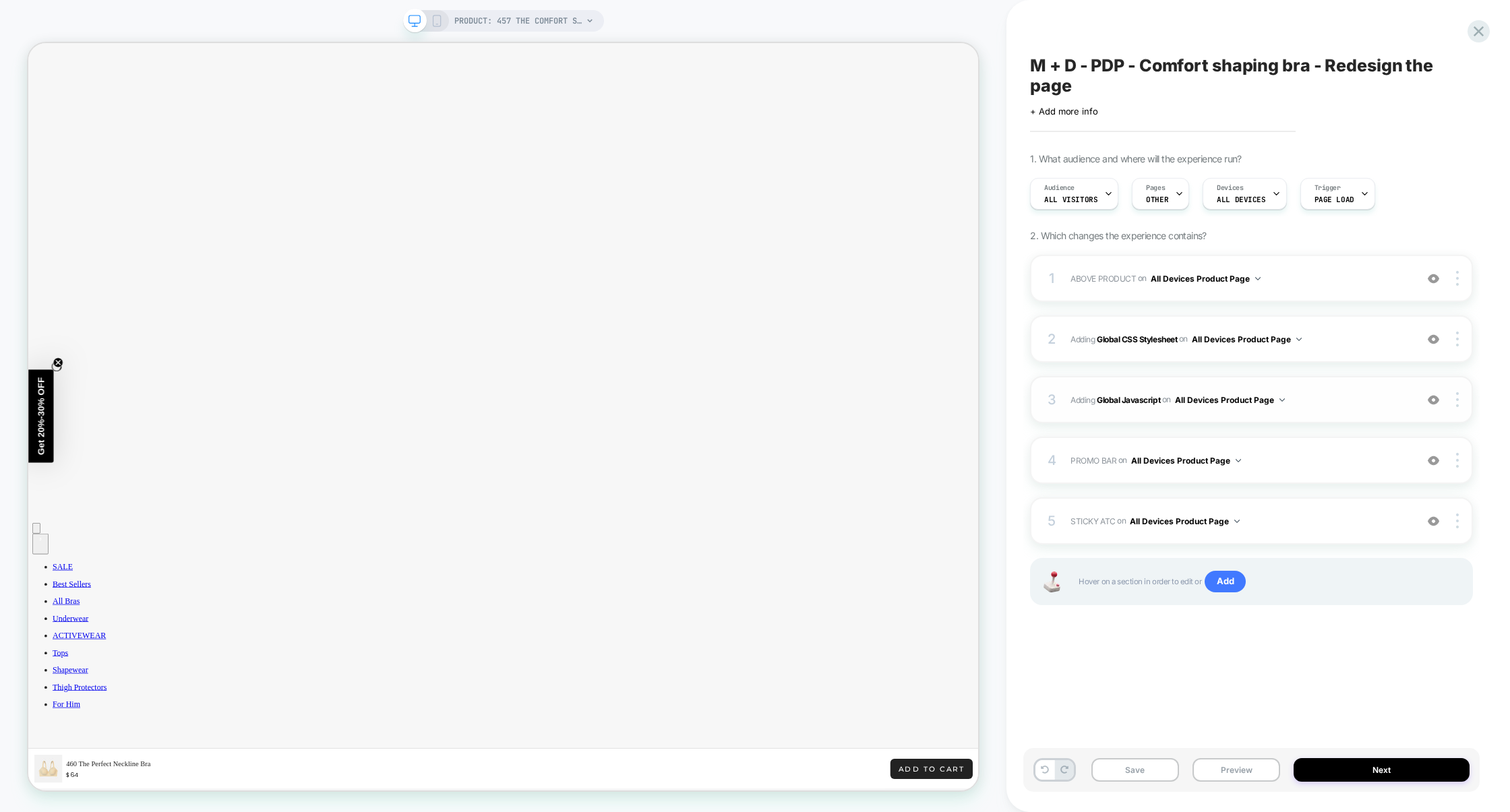
click at [1336, 411] on div "3 Adding Global Javascript on All Devices Product Page Add Before Add After Tar…" at bounding box center [1252, 399] width 443 height 47
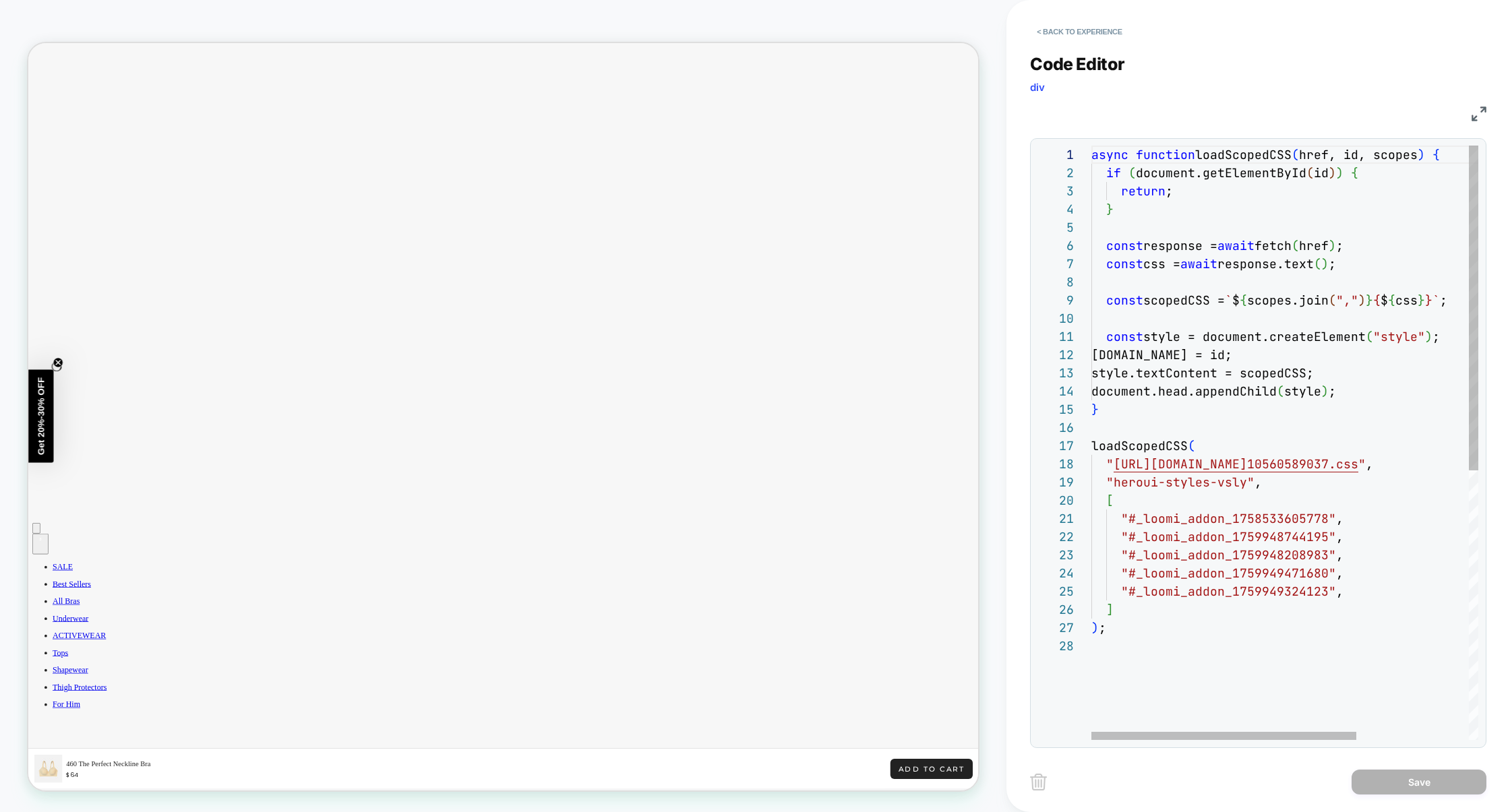
scroll to position [182, 0]
click at [1345, 573] on div "async function loadScopedCSS ( href, id, scopes ) { if ( document.getElementByI…" at bounding box center [1366, 688] width 550 height 1085
click at [1345, 539] on div "async function loadScopedCSS ( href, id, scopes ) { if ( document.getElementByI…" at bounding box center [1366, 679] width 550 height 1067
type textarea "**********"
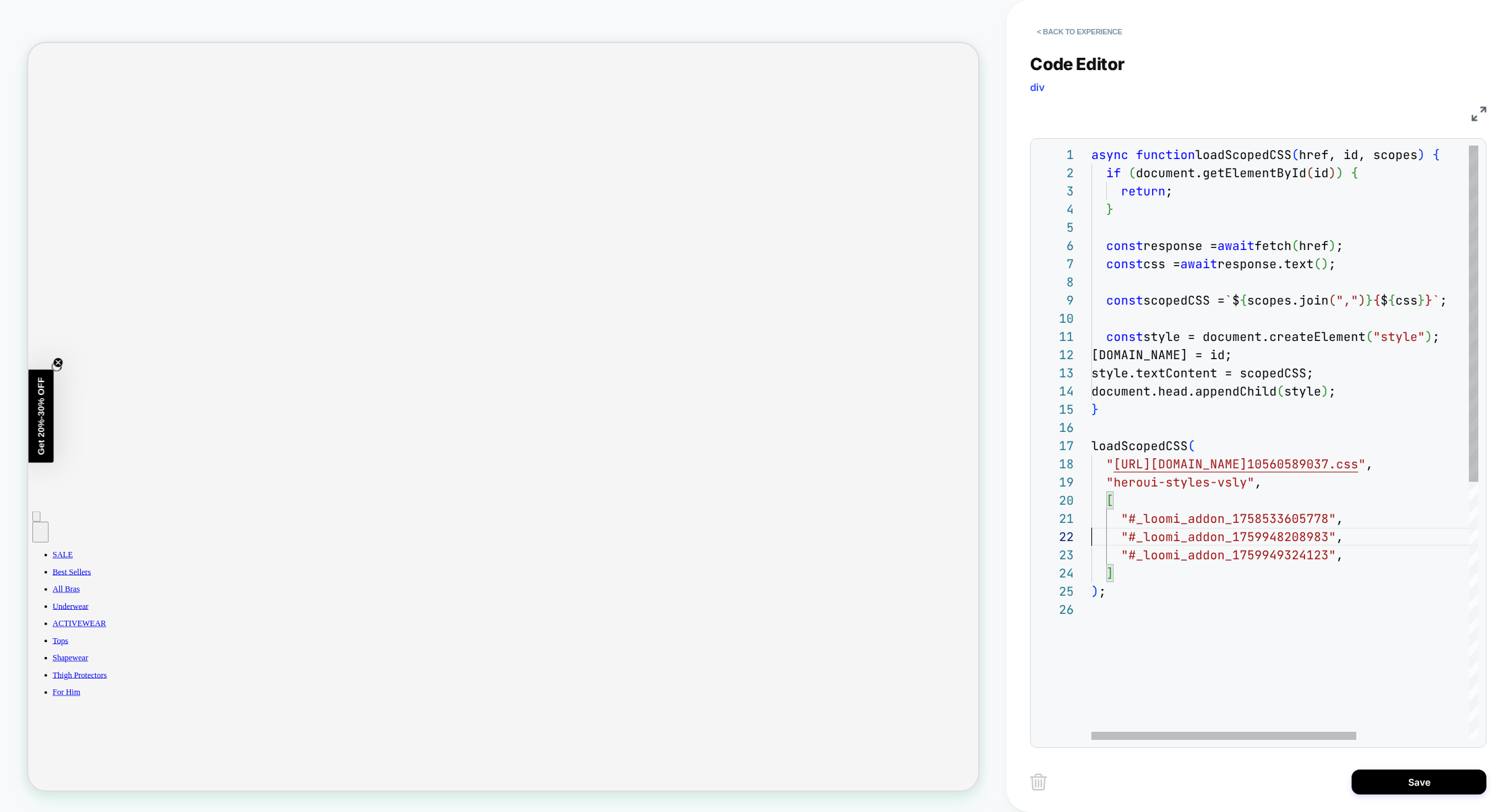
scroll to position [17, 0]
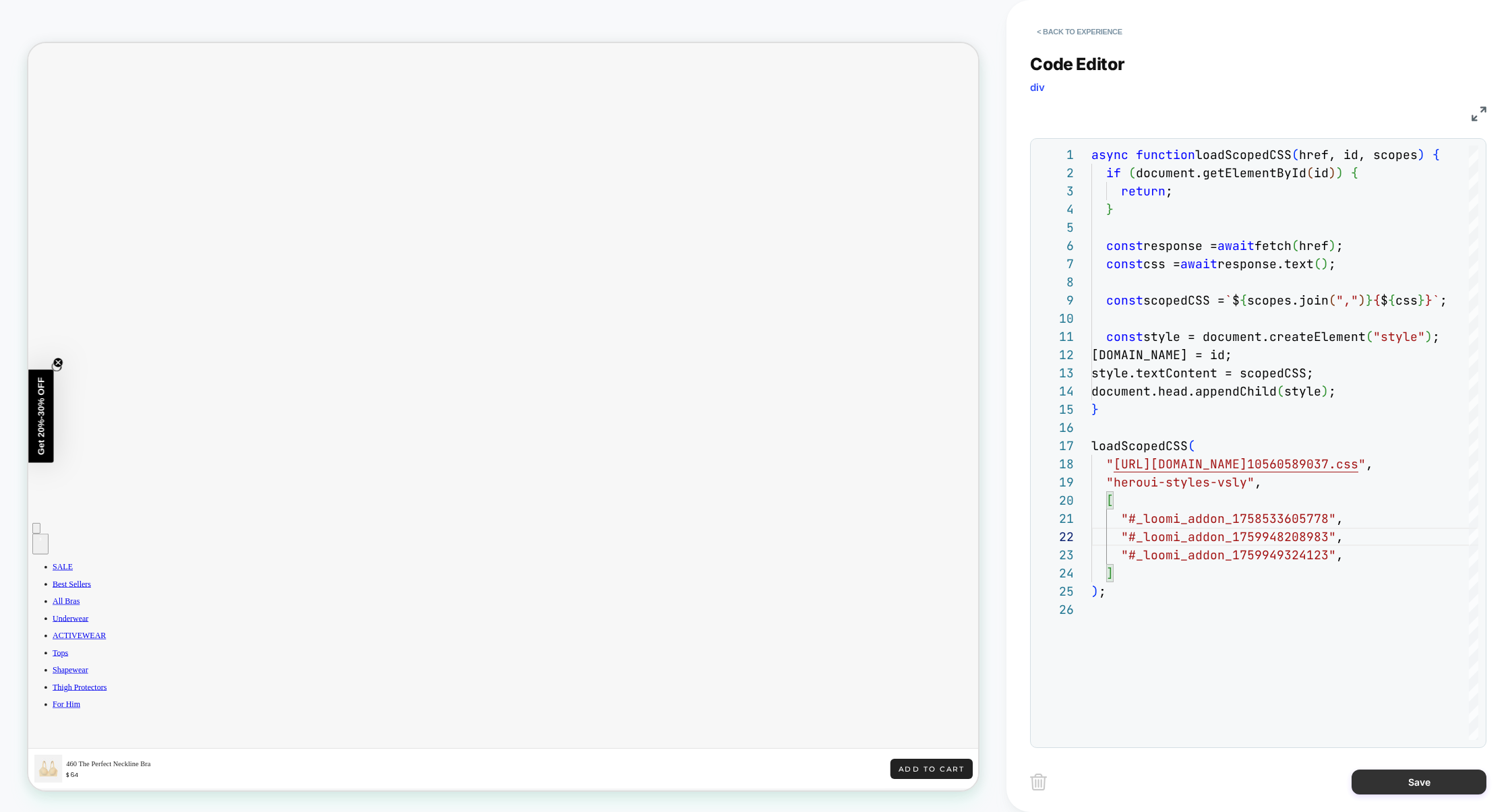
click at [1405, 777] on button "Save" at bounding box center [1419, 782] width 135 height 25
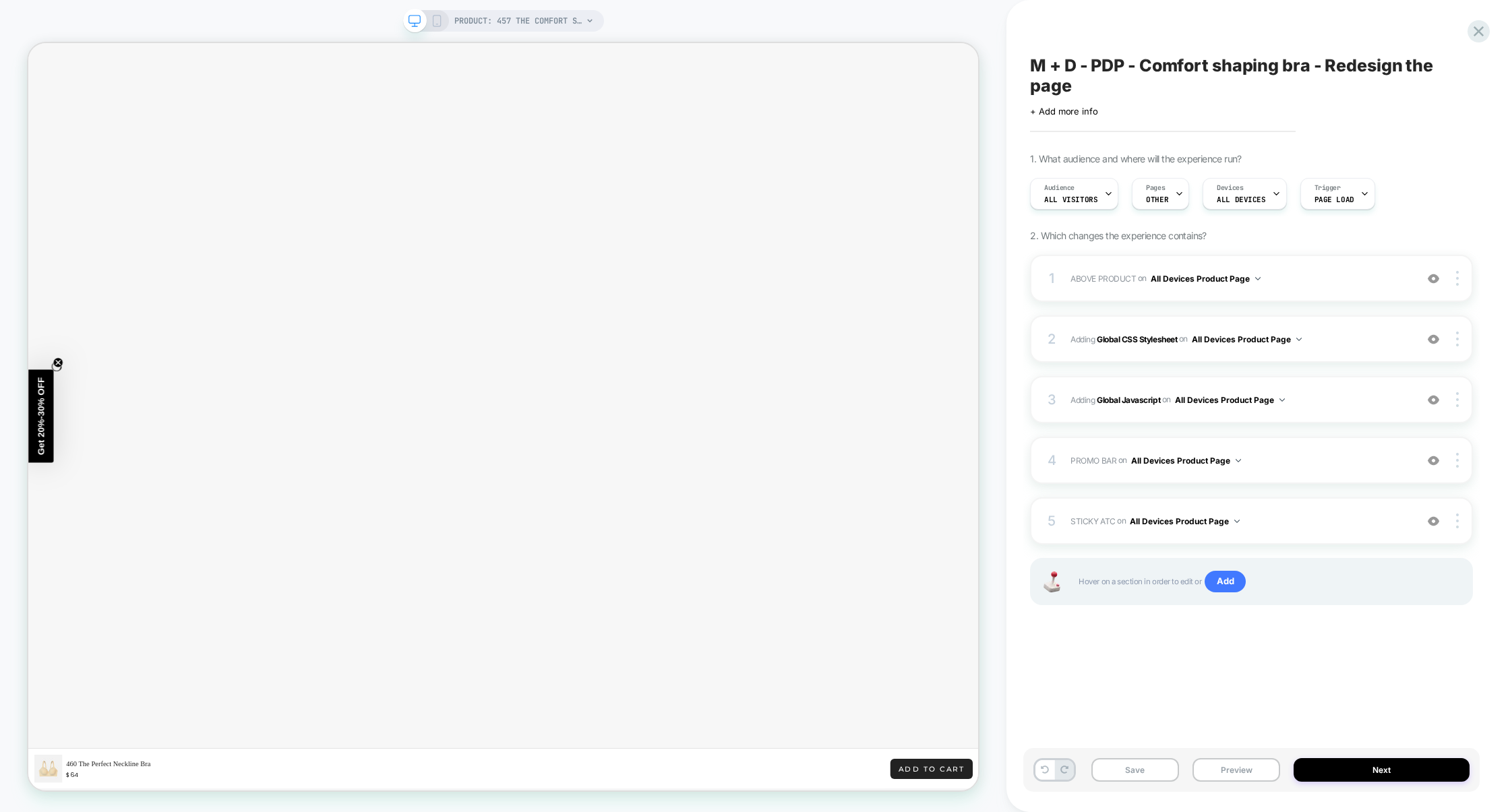
scroll to position [1805, 0]
click at [1276, 533] on div "5 STICKY ATC Adding Code Block AFTER section[data-comp="product"] on All Device…" at bounding box center [1252, 520] width 443 height 47
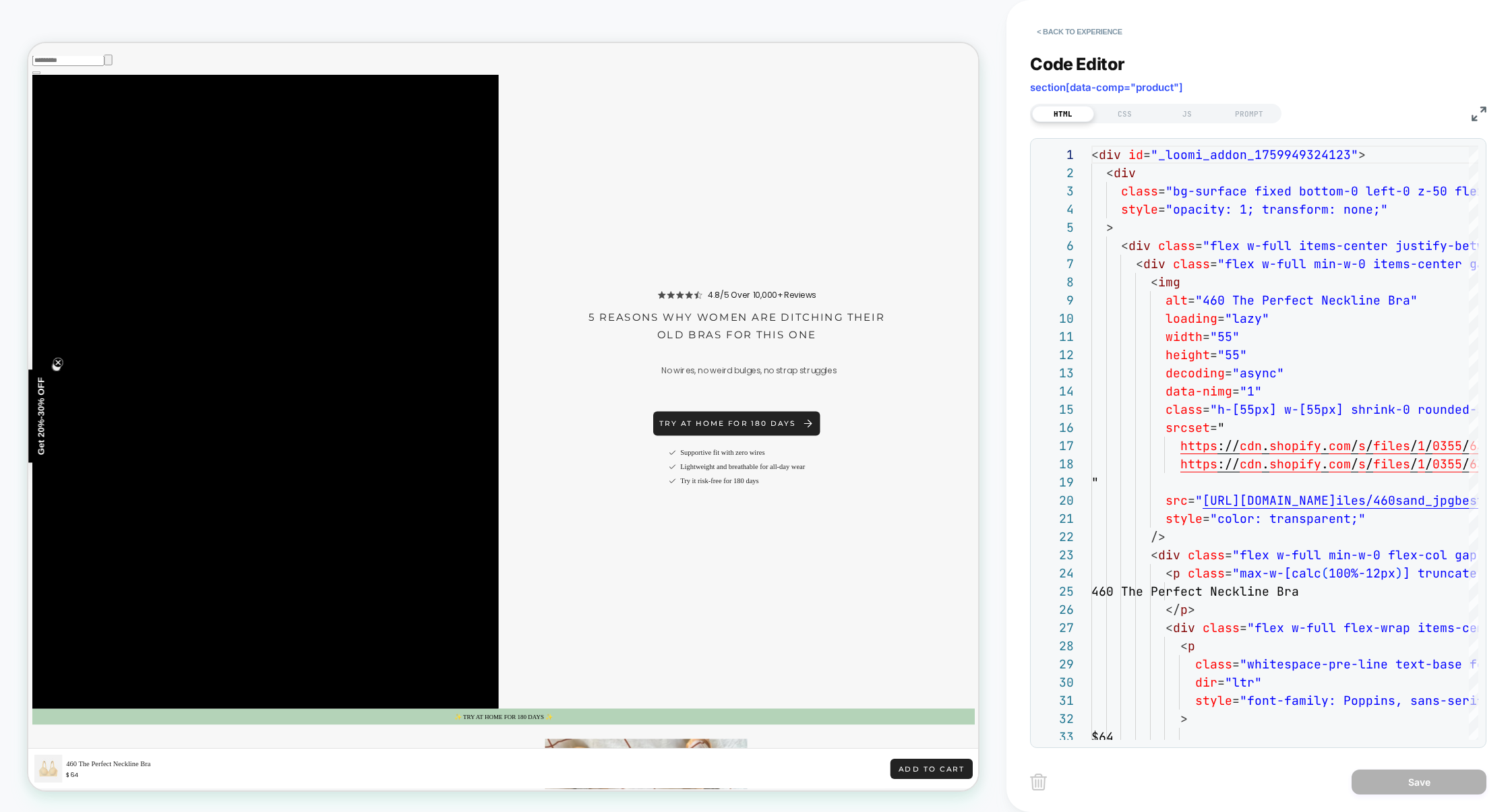
scroll to position [2908, 0]
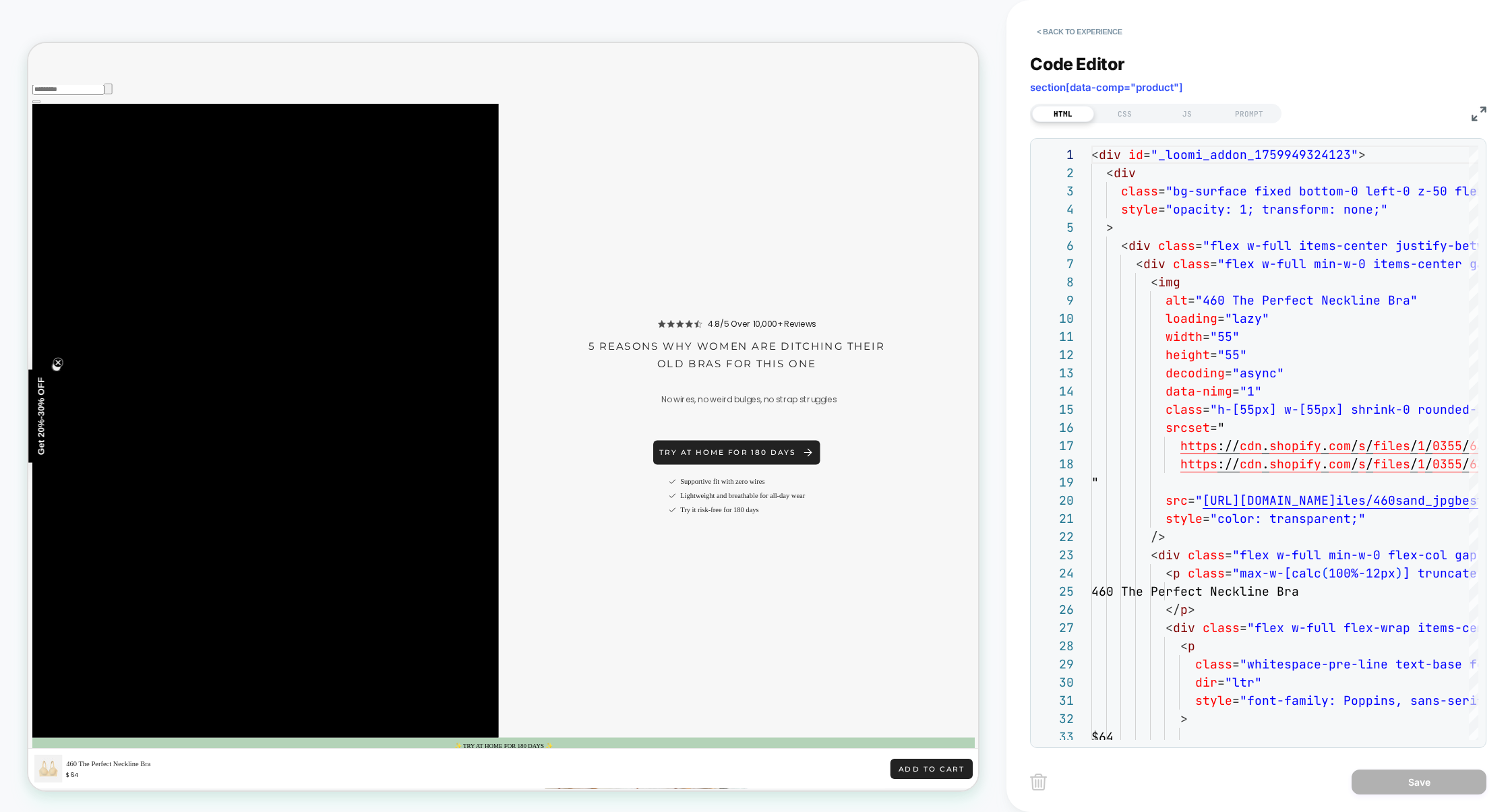
click at [1475, 118] on img at bounding box center [1479, 114] width 15 height 15
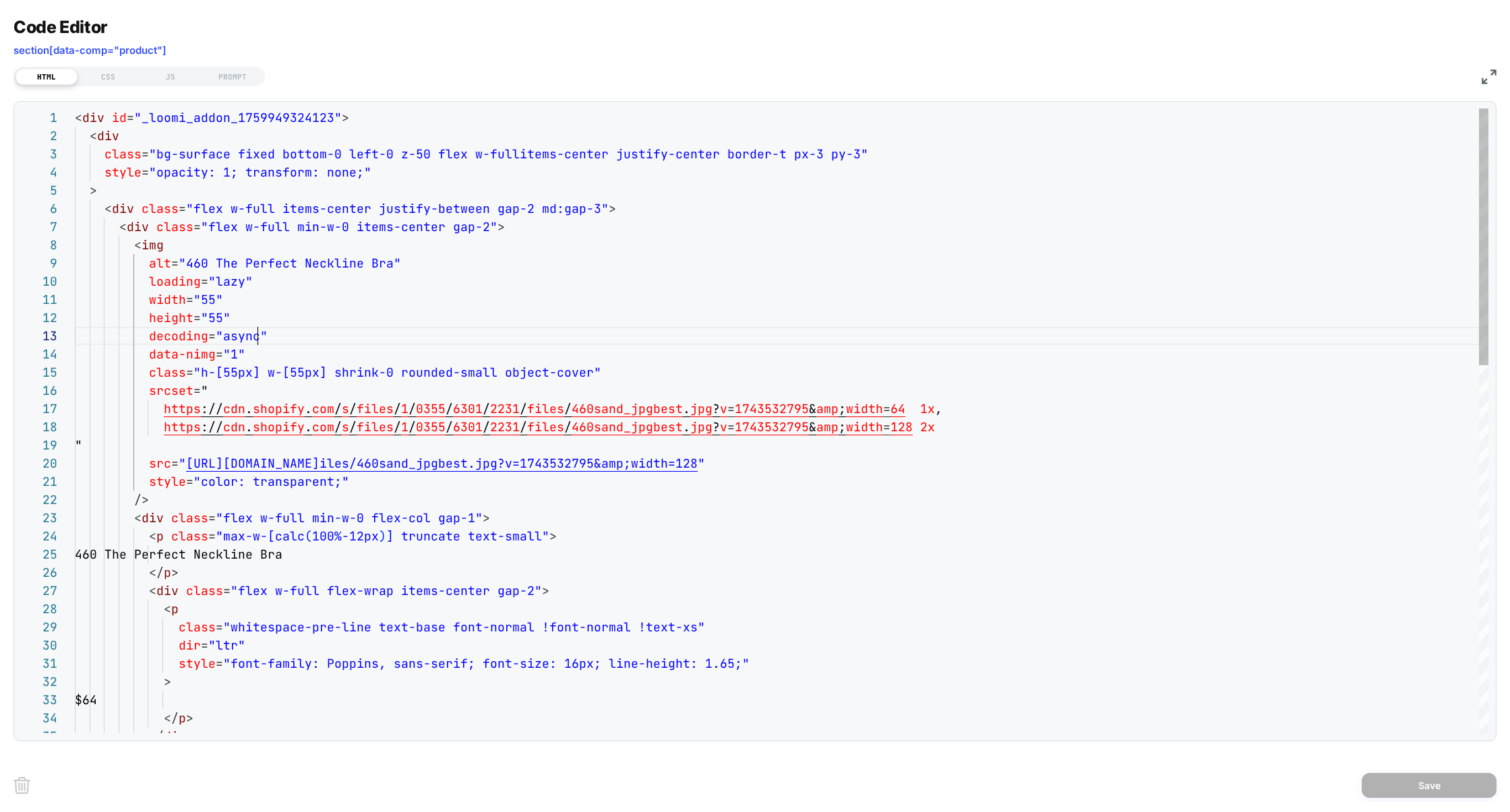
drag, startPoint x: 426, startPoint y: 267, endPoint x: 0, endPoint y: 265, distance: 426.0
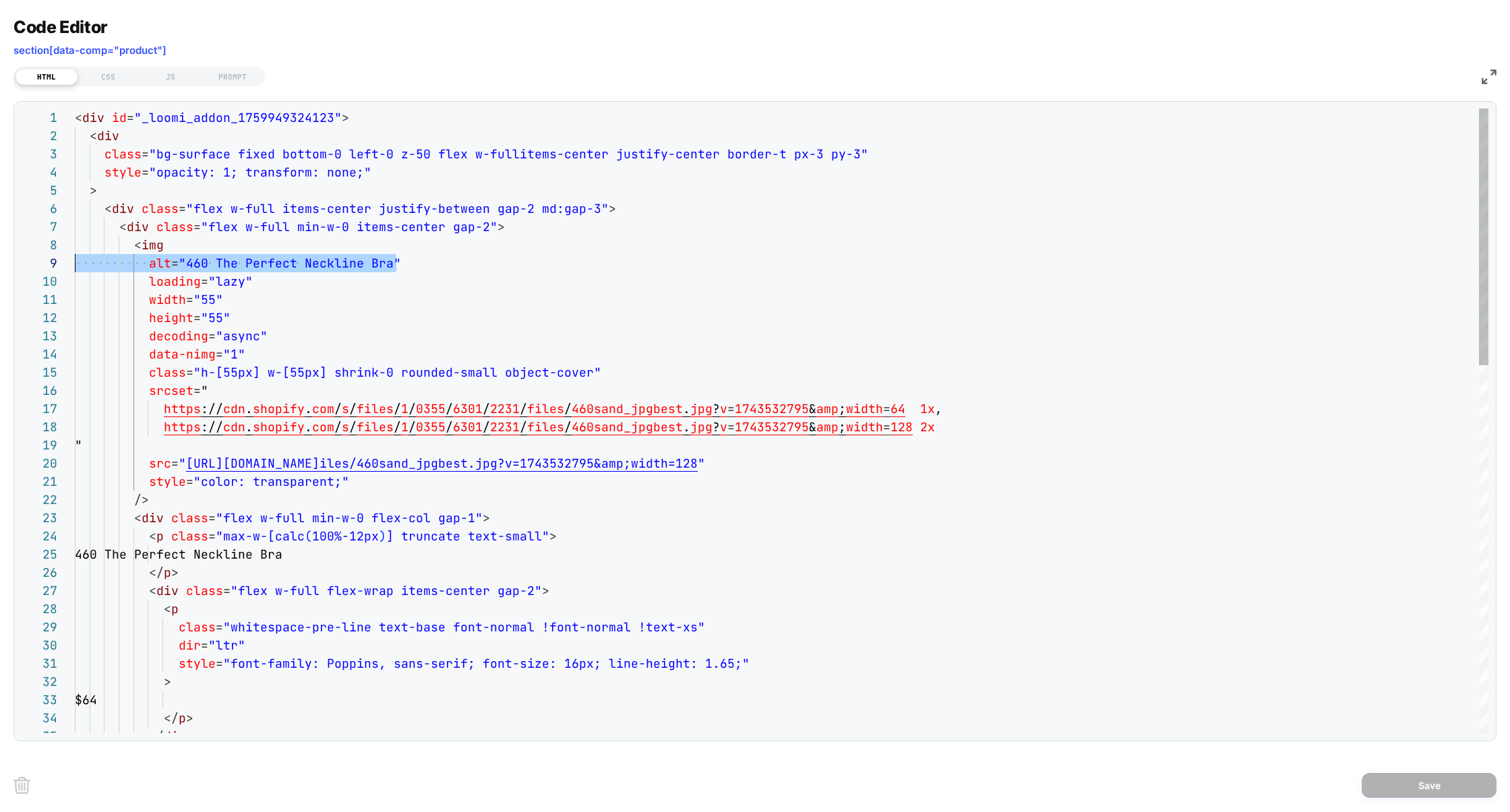
click at [0, 265] on div "Code Editor section[data-comp="product"] HTML CSS JS PROMPT 32 33 30 31 28 29 2…" at bounding box center [755, 406] width 1510 height 812
drag, startPoint x: 187, startPoint y: 264, endPoint x: 391, endPoint y: 267, distance: 204.0
click at [391, 267] on span ""460 The Perfect Neckline Bra"" at bounding box center [289, 263] width 222 height 16
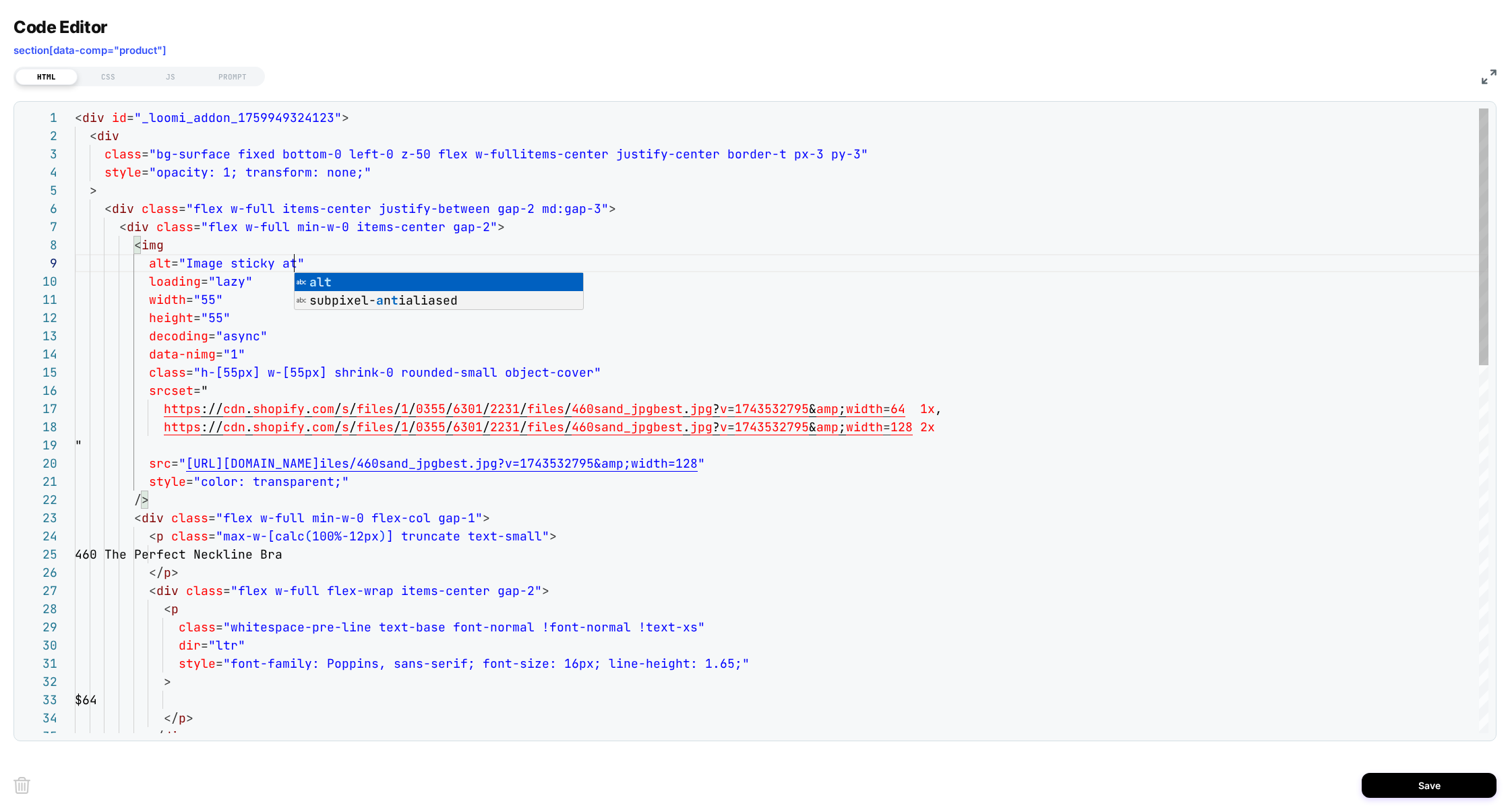
scroll to position [145, 227]
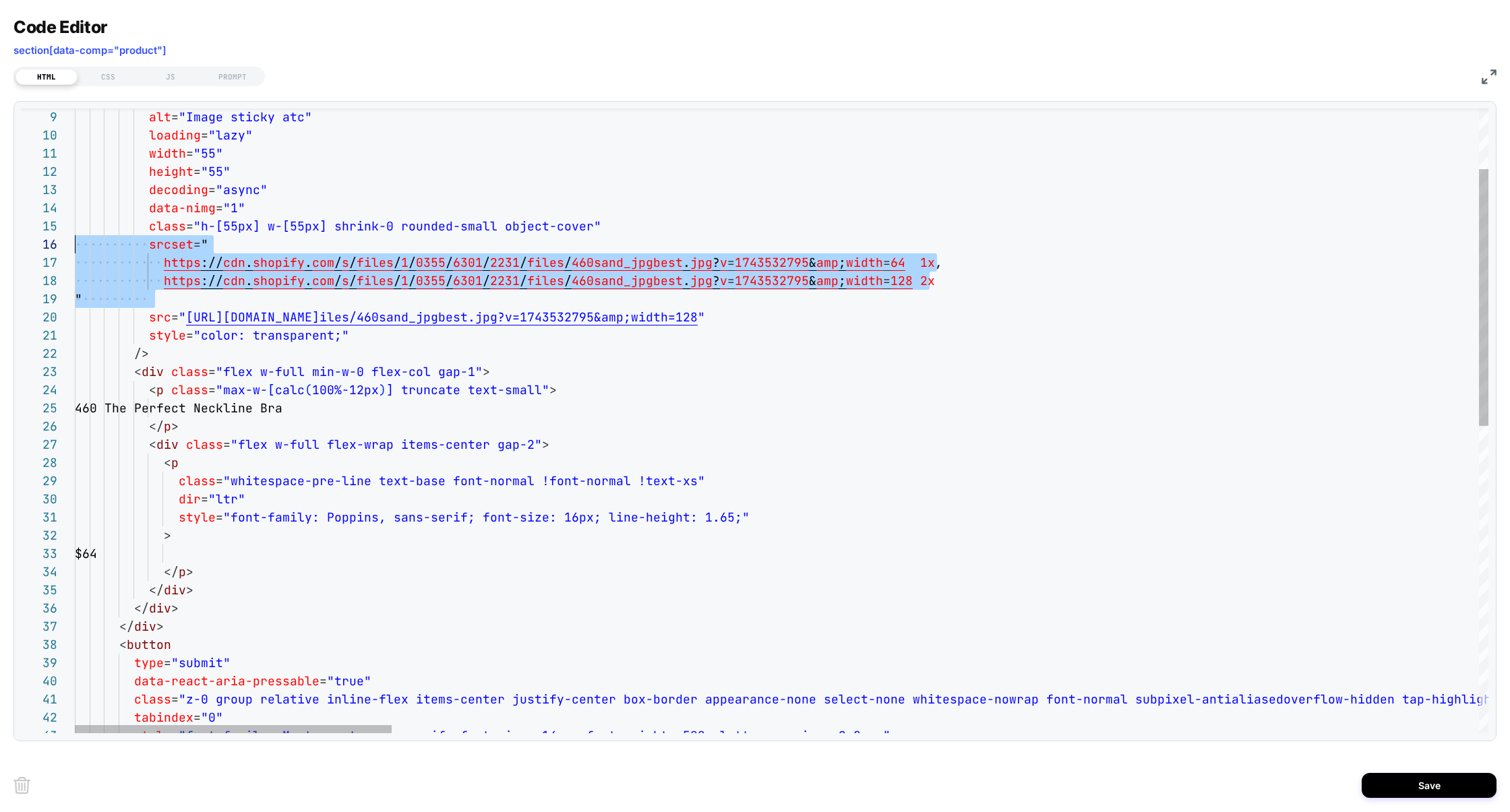
scroll to position [90, 0]
drag, startPoint x: 170, startPoint y: 301, endPoint x: 25, endPoint y: 252, distance: 153.1
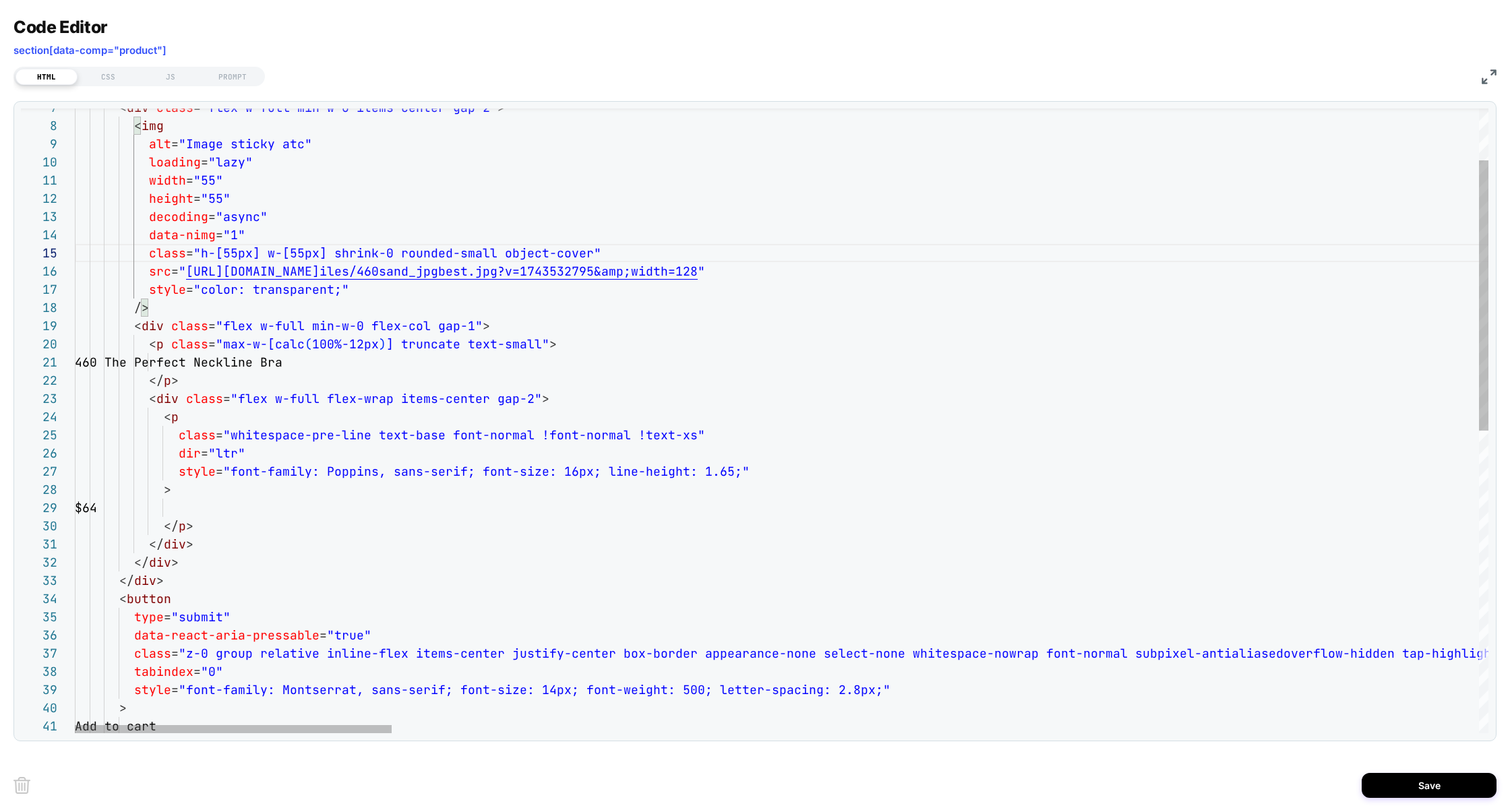
scroll to position [36, 87]
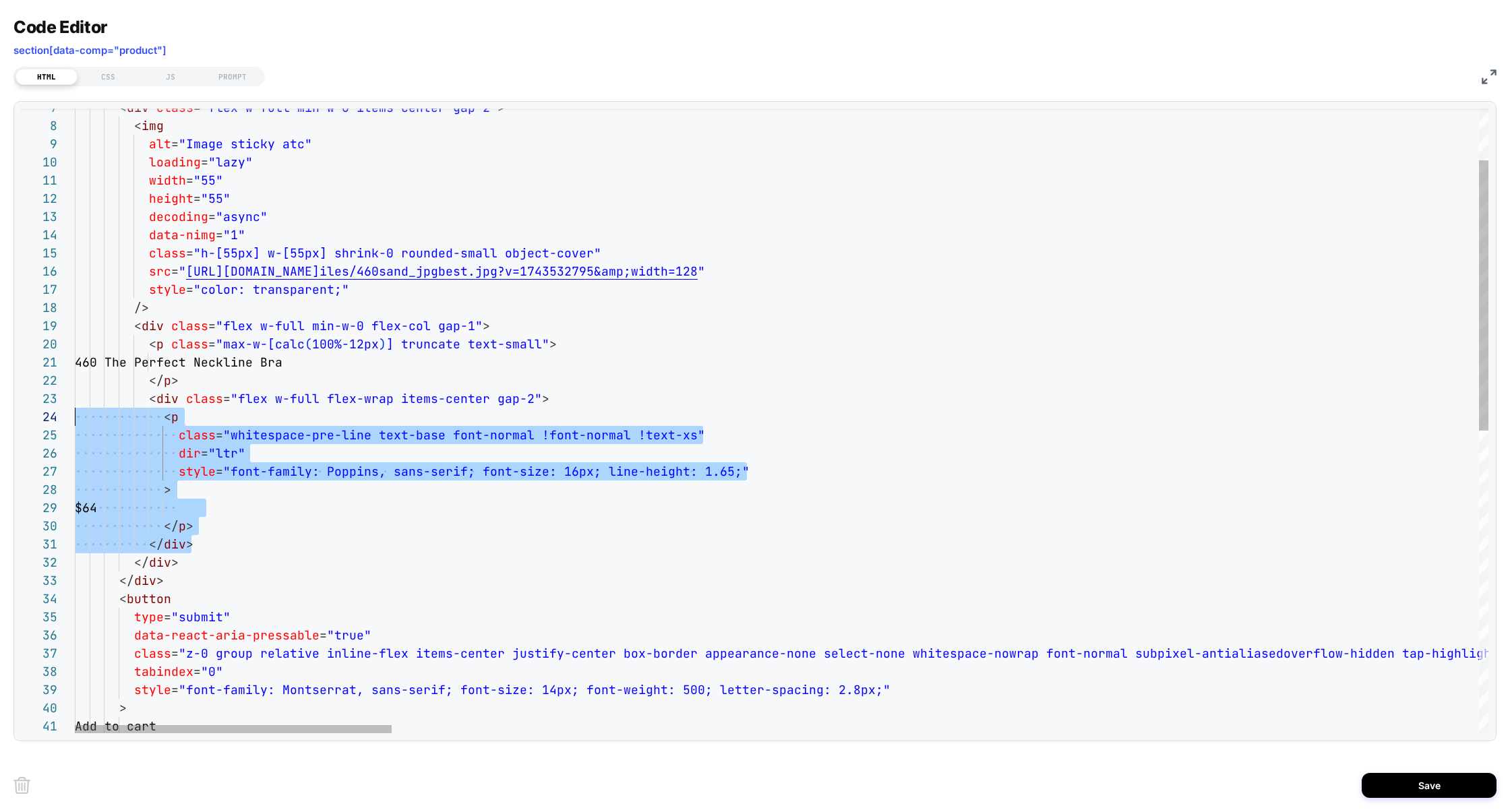
scroll to position [36, 0]
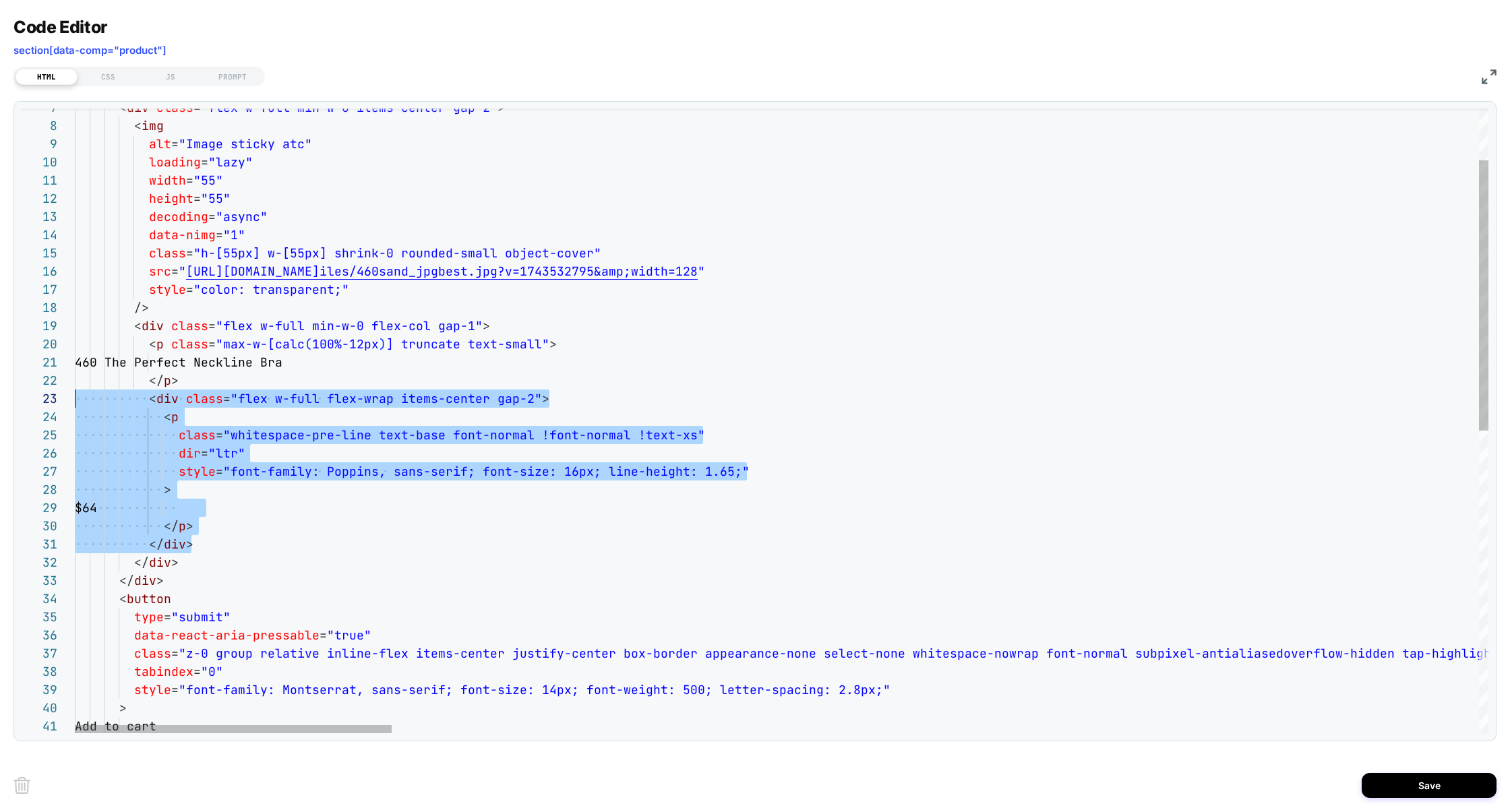
drag, startPoint x: 201, startPoint y: 545, endPoint x: 54, endPoint y: 400, distance: 206.5
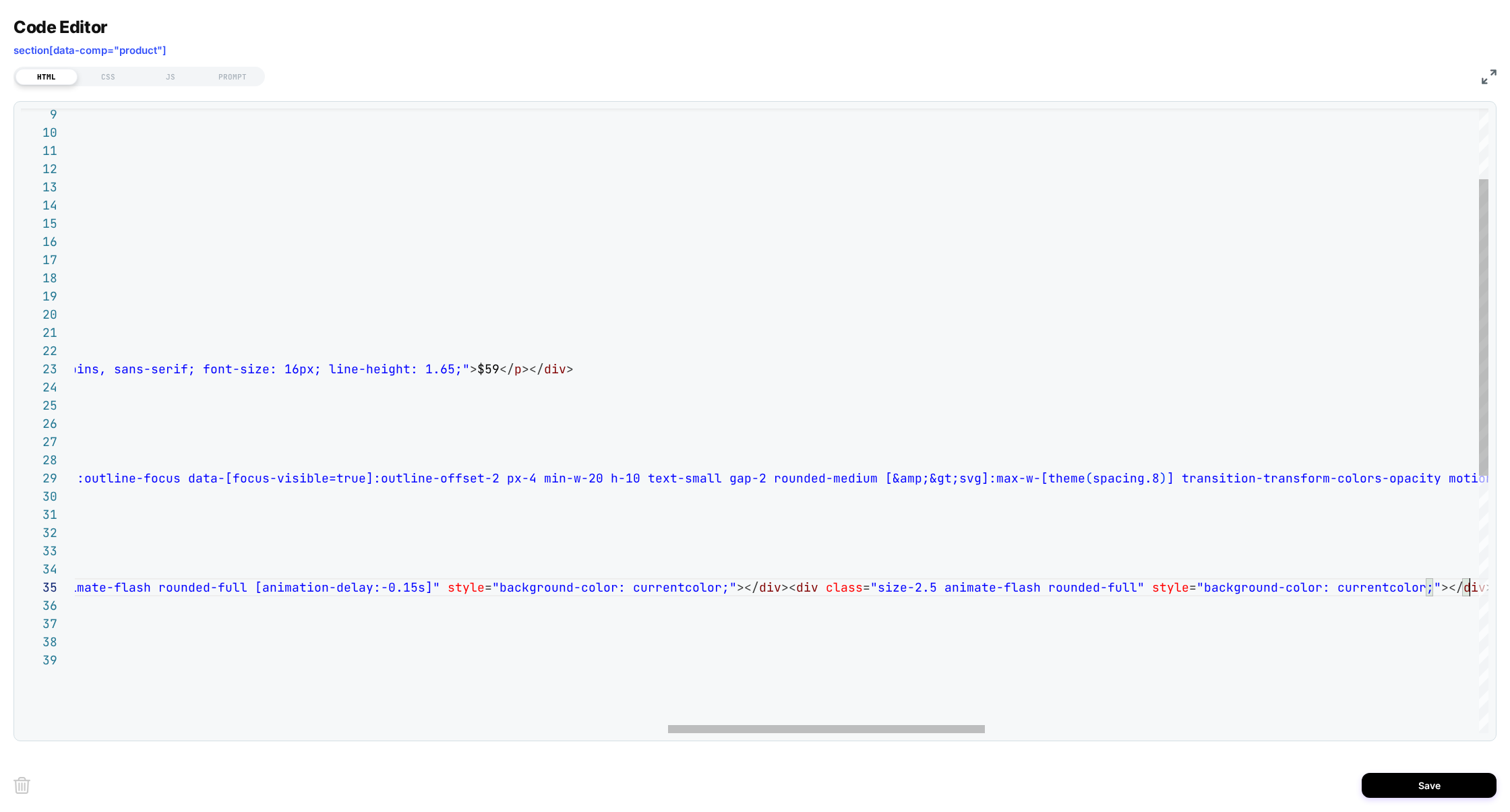
scroll to position [0, 3639]
type textarea "**********"
click at [1451, 794] on button "Save" at bounding box center [1429, 785] width 135 height 25
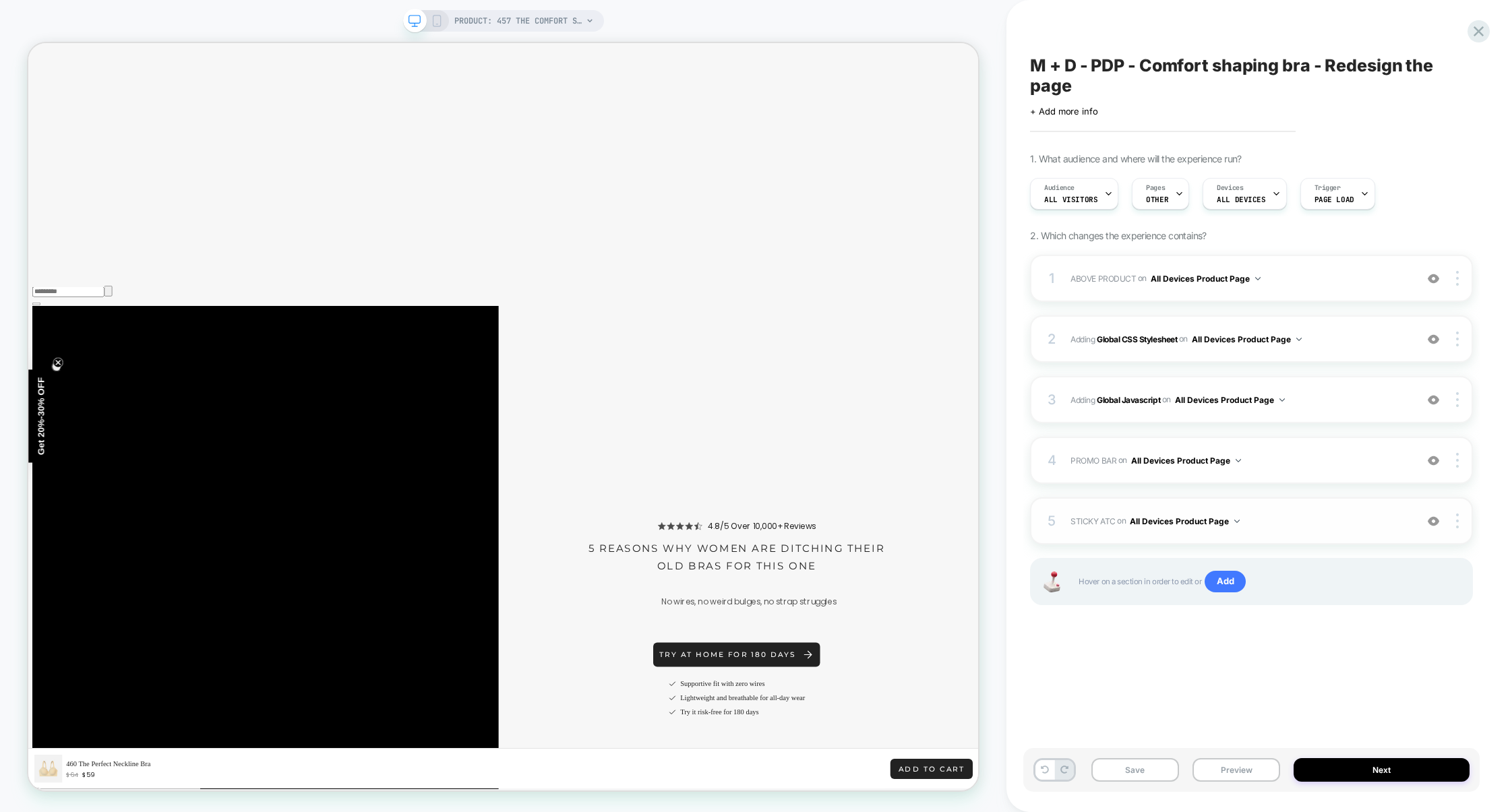
click at [1342, 523] on span "STICKY ATC Adding Code Block AFTER section[data-comp="product"] on All Devices …" at bounding box center [1239, 521] width 338 height 17
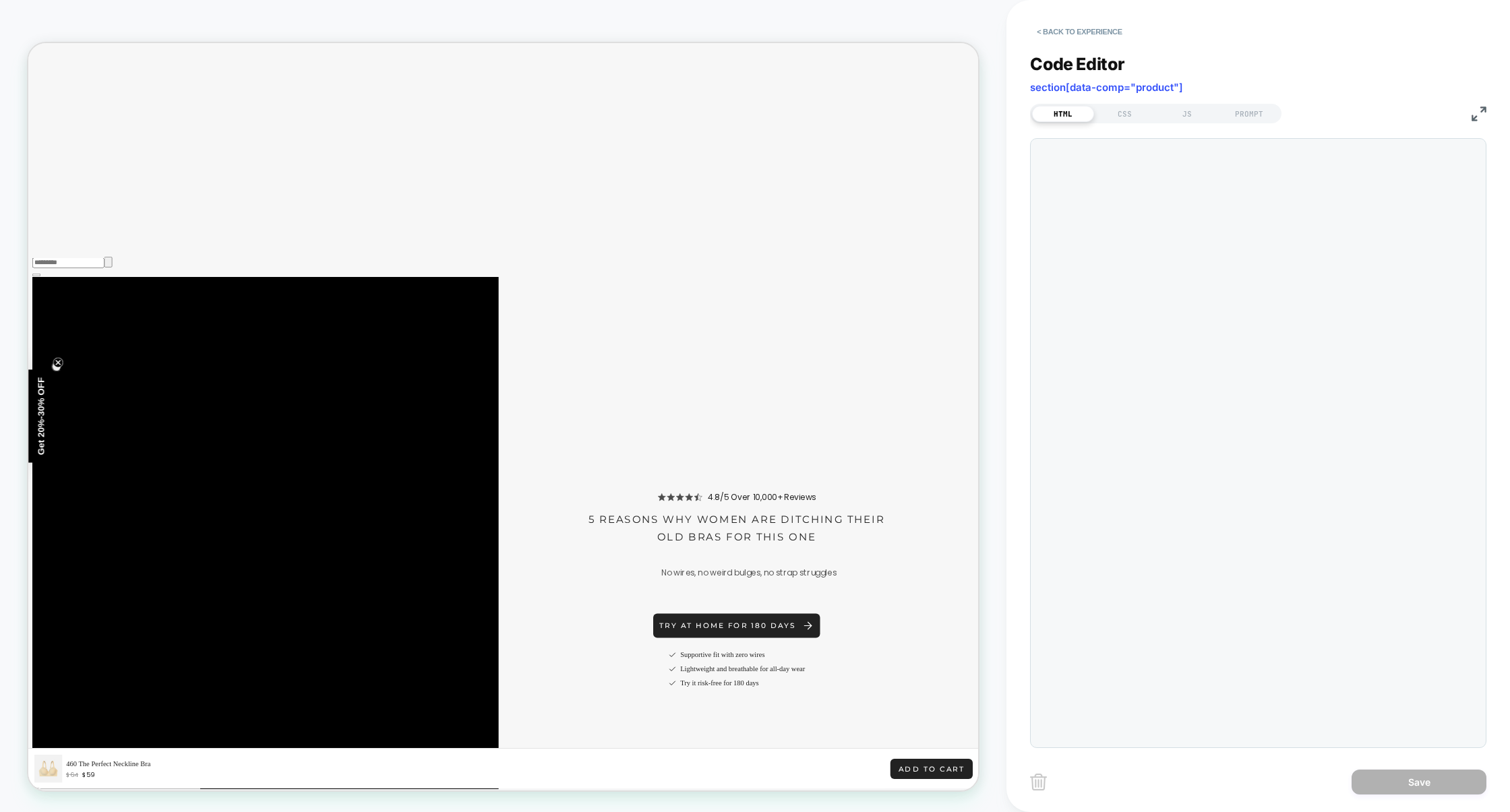
scroll to position [182, 0]
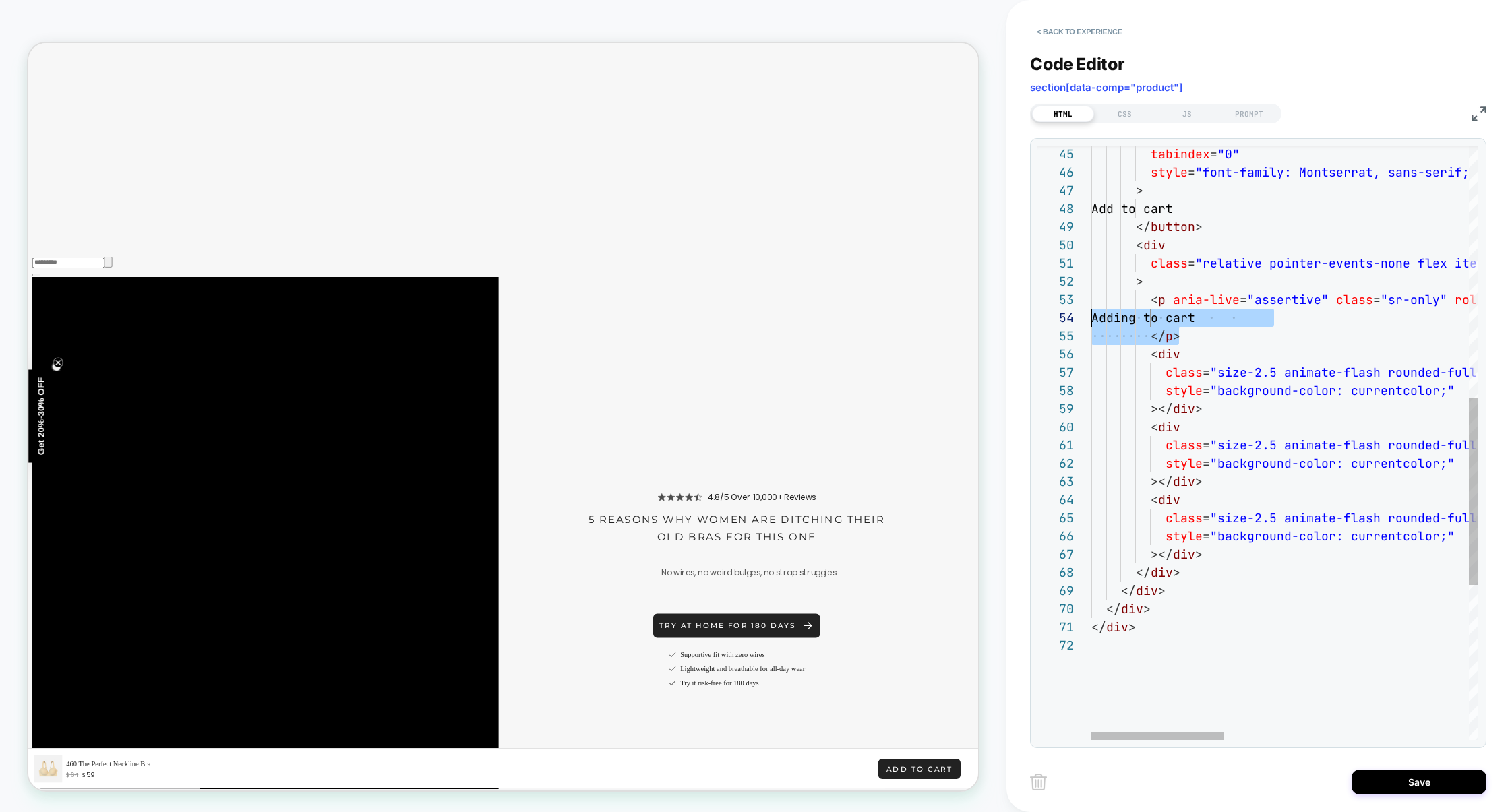
scroll to position [36, 0]
drag, startPoint x: 1196, startPoint y: 342, endPoint x: 1062, endPoint y: 302, distance: 139.8
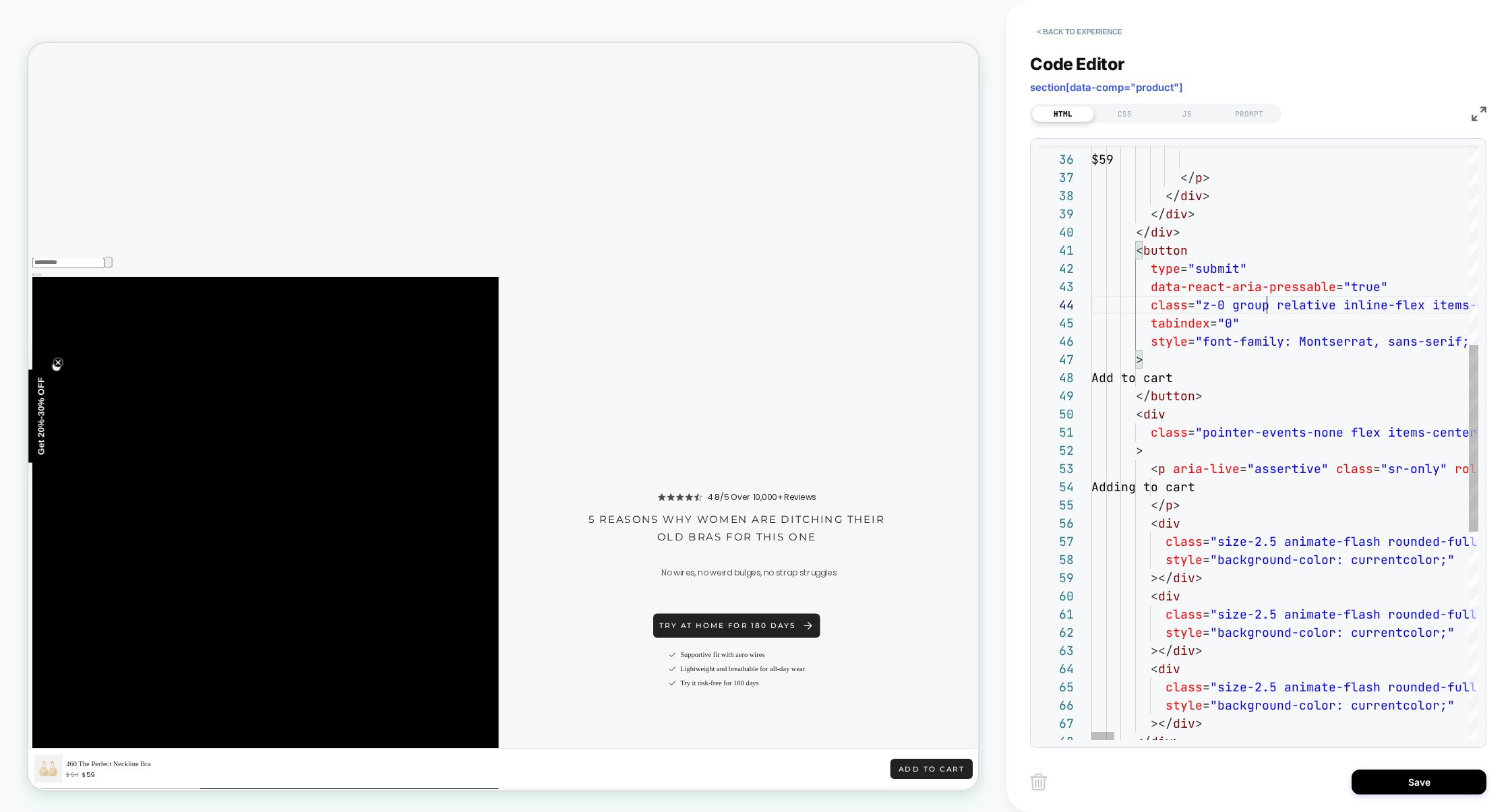
scroll to position [54, 176]
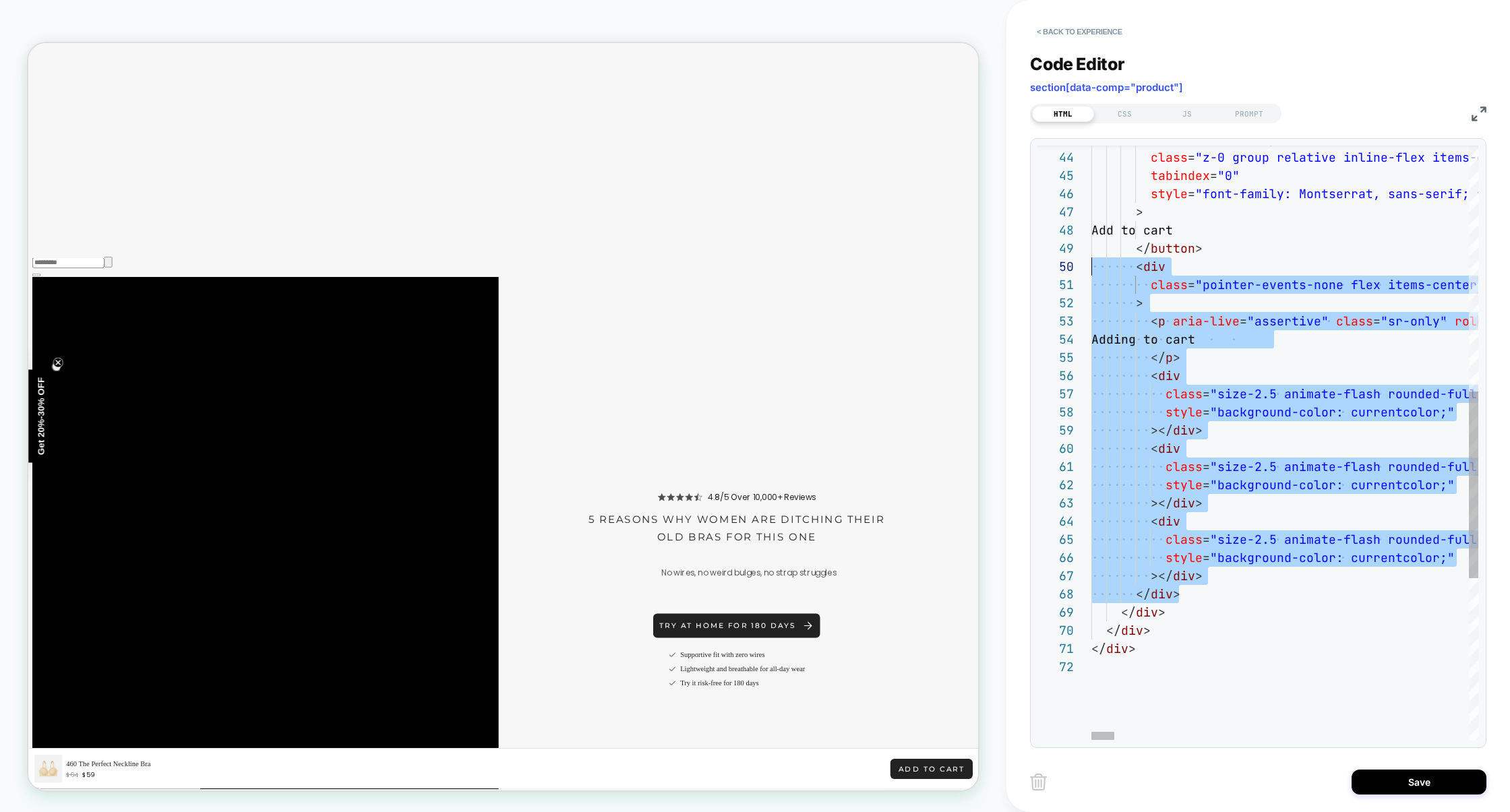
scroll to position [109, 0]
drag, startPoint x: 1194, startPoint y: 600, endPoint x: 1005, endPoint y: 267, distance: 382.9
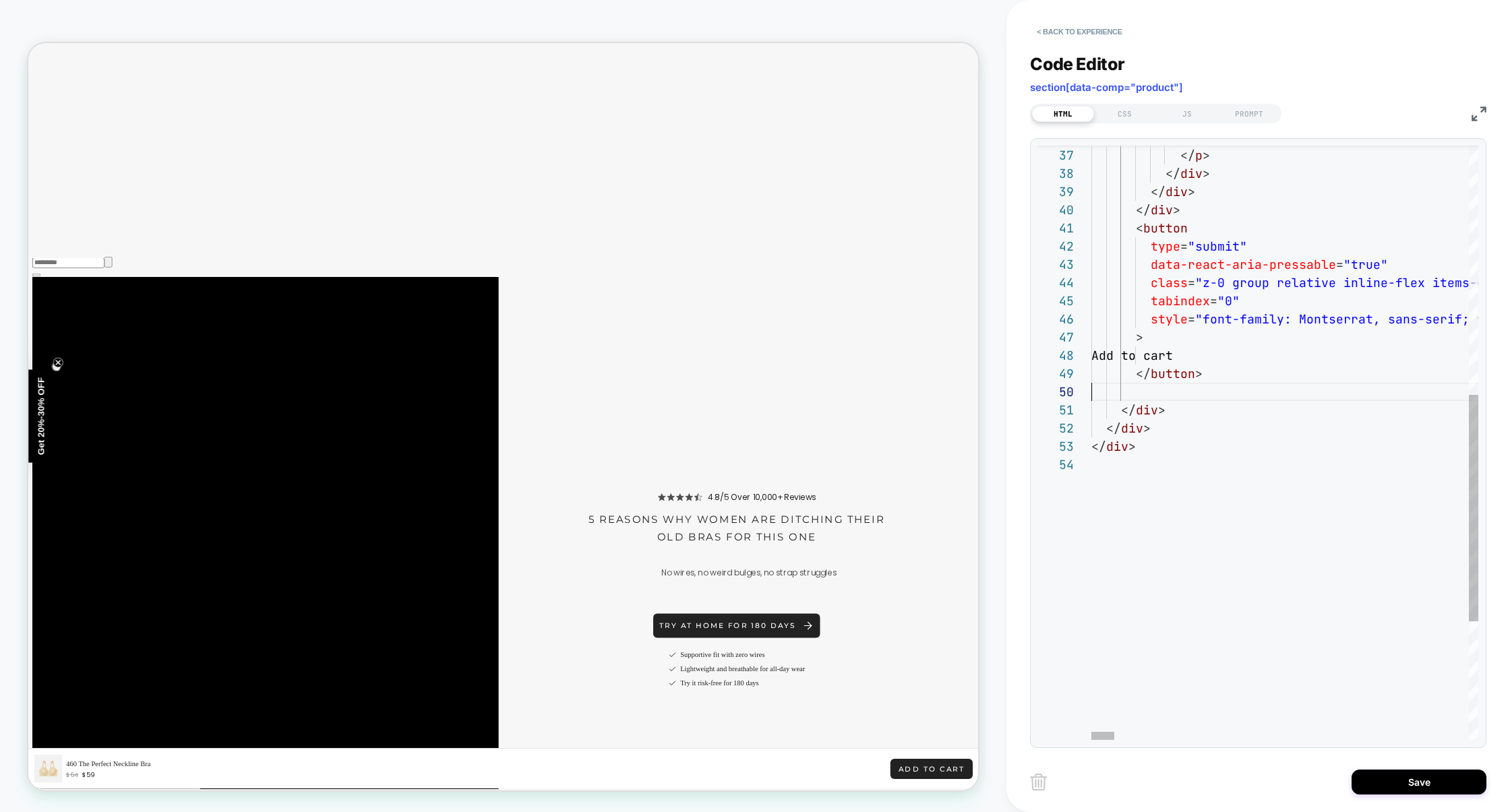
scroll to position [73, 139]
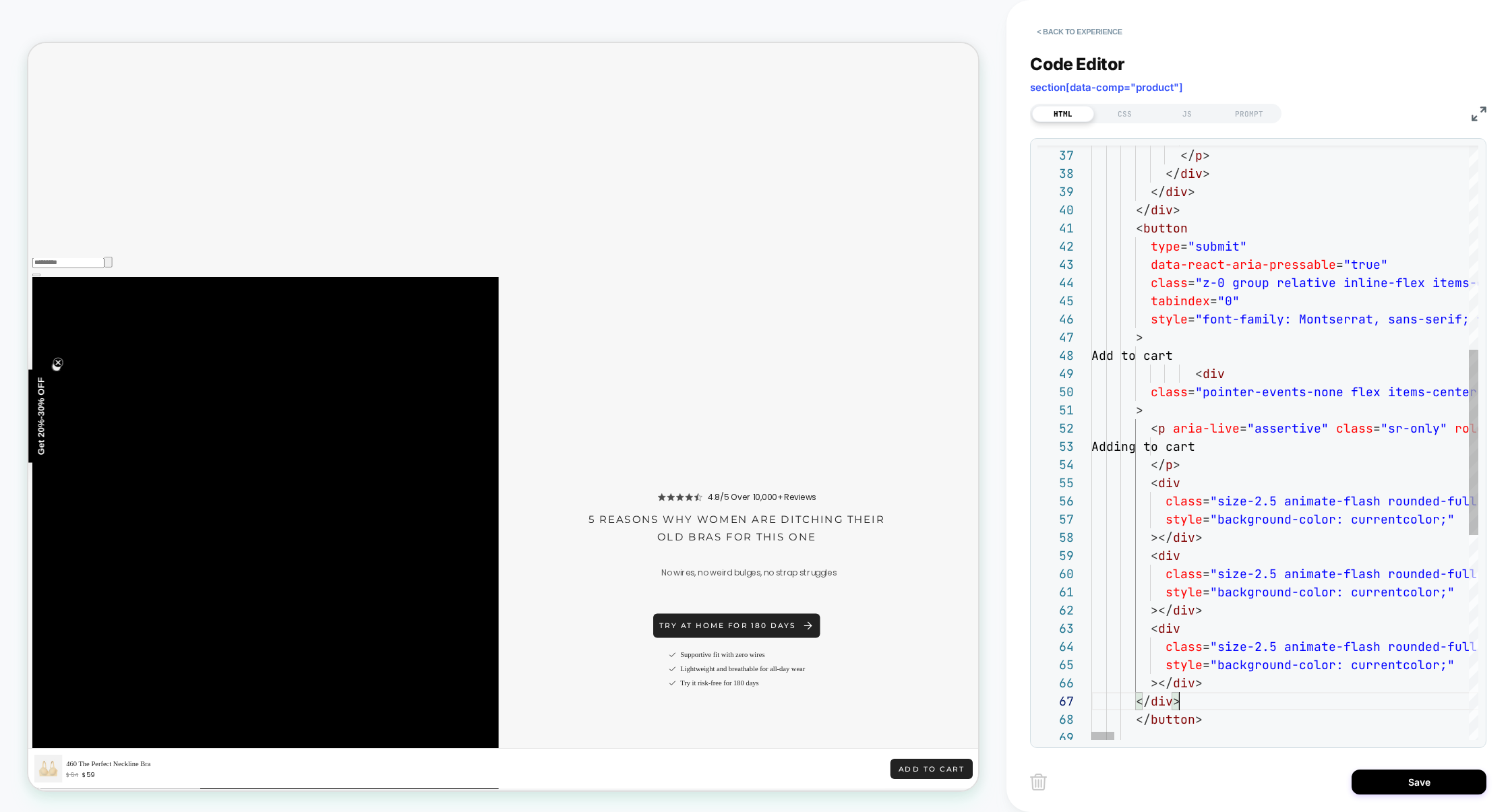
scroll to position [109, 87]
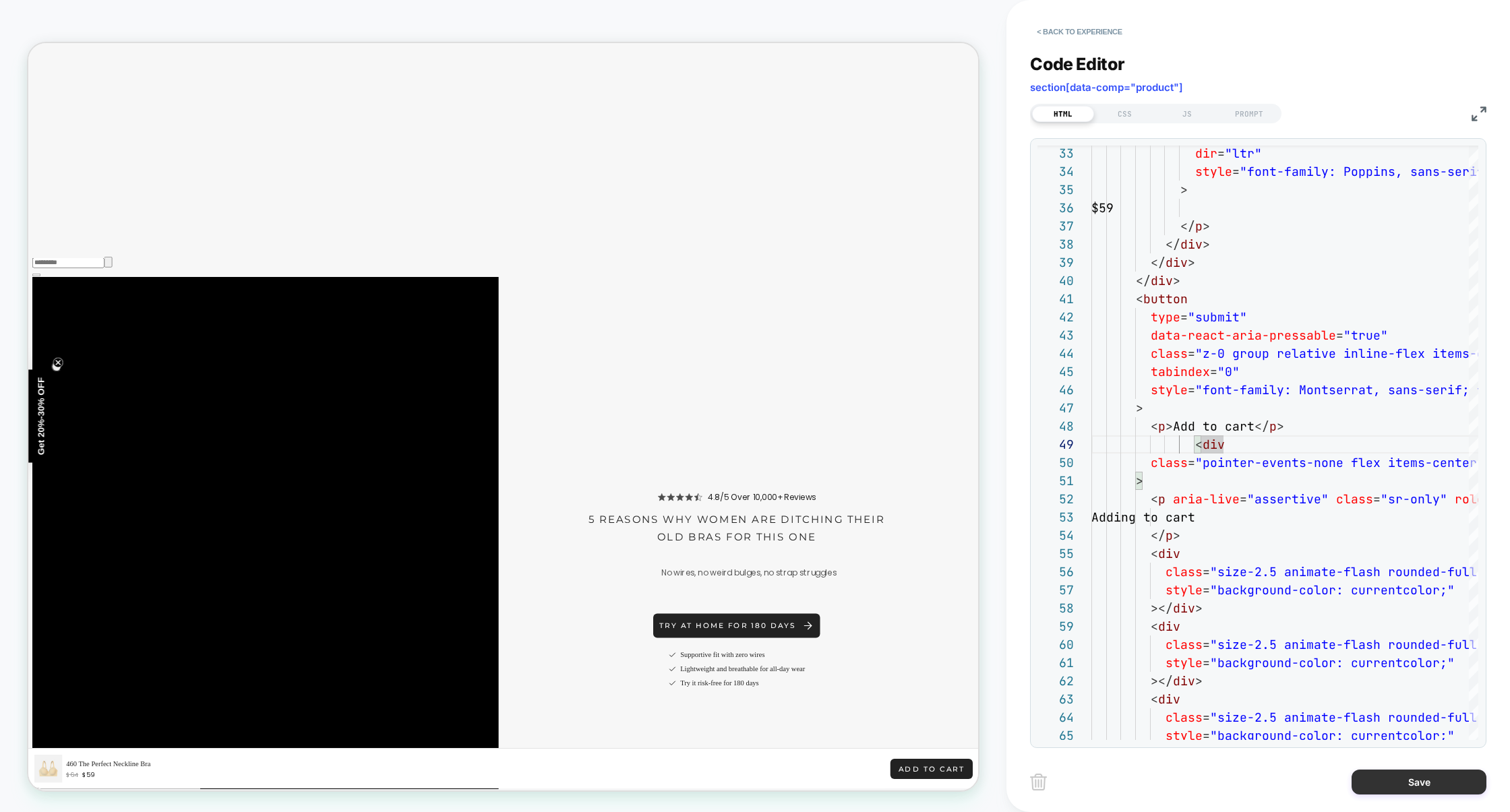
type textarea "**********"
click at [1395, 782] on button "Save" at bounding box center [1419, 782] width 135 height 25
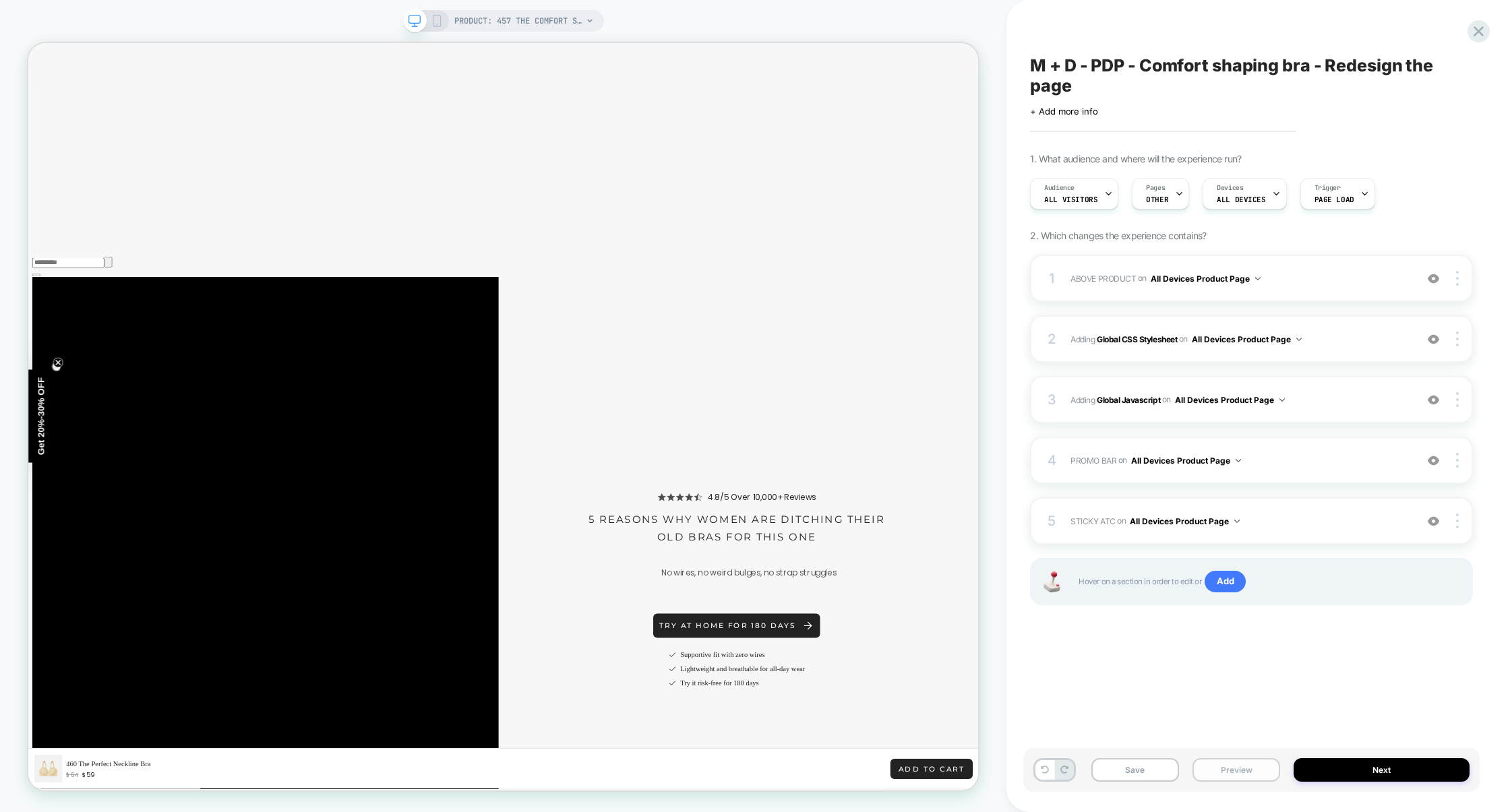
click at [1226, 768] on button "Preview" at bounding box center [1236, 769] width 87 height 23
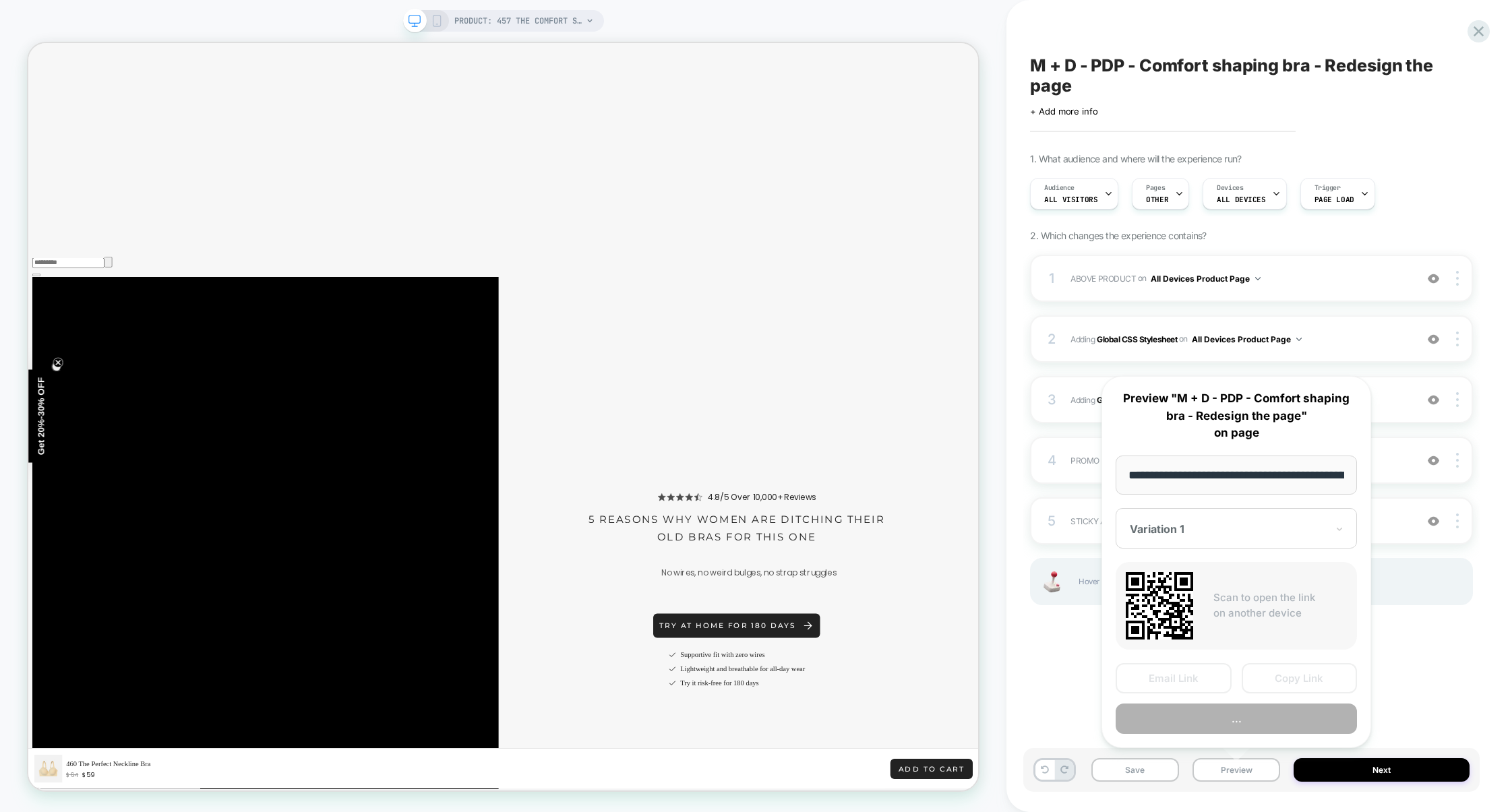
scroll to position [0, 127]
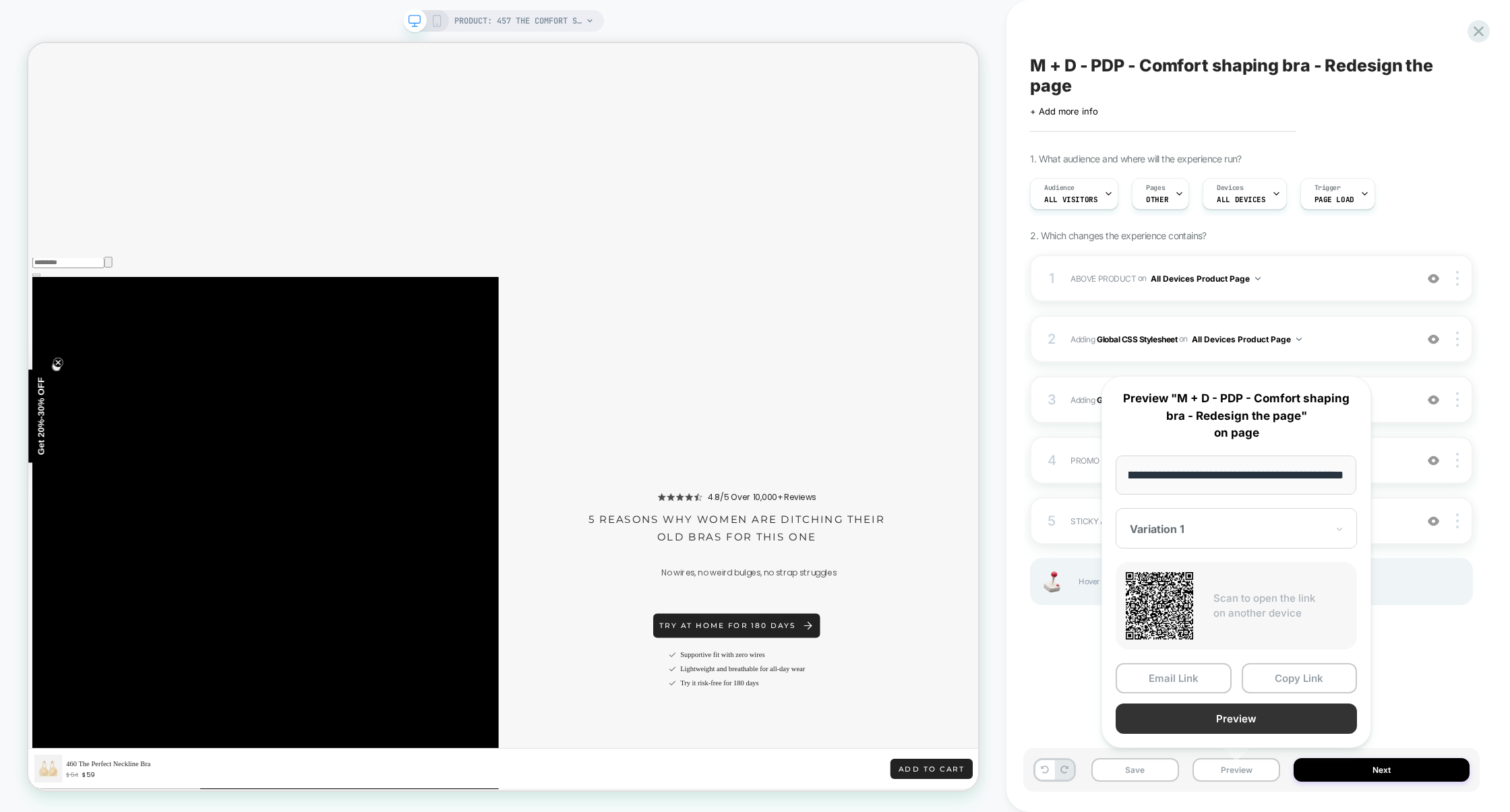
click at [1233, 721] on button "Preview" at bounding box center [1236, 719] width 241 height 30
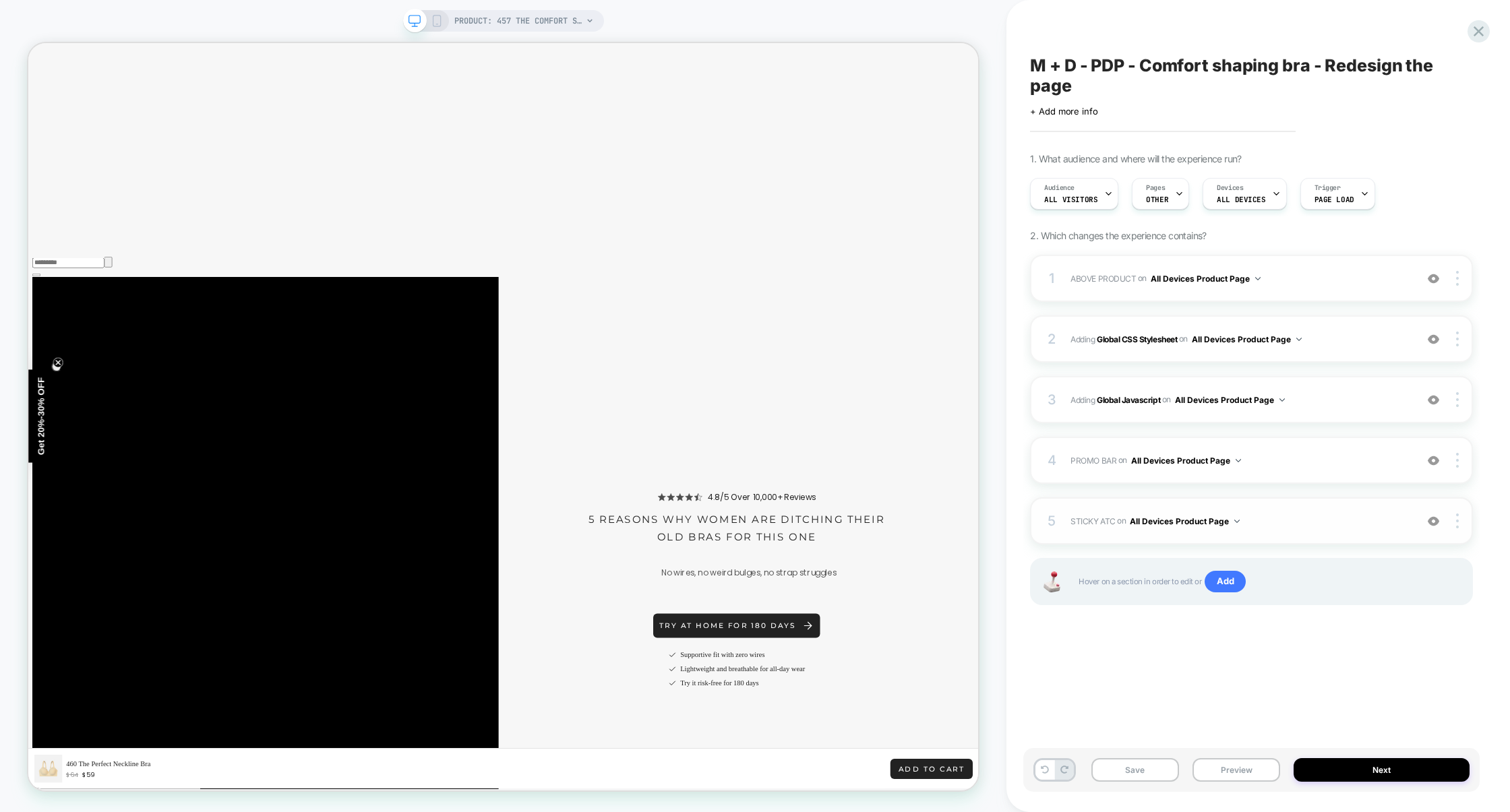
click at [1331, 524] on span "STICKY ATC Adding Code Block AFTER section[data-comp="product"] on All Devices …" at bounding box center [1239, 521] width 338 height 17
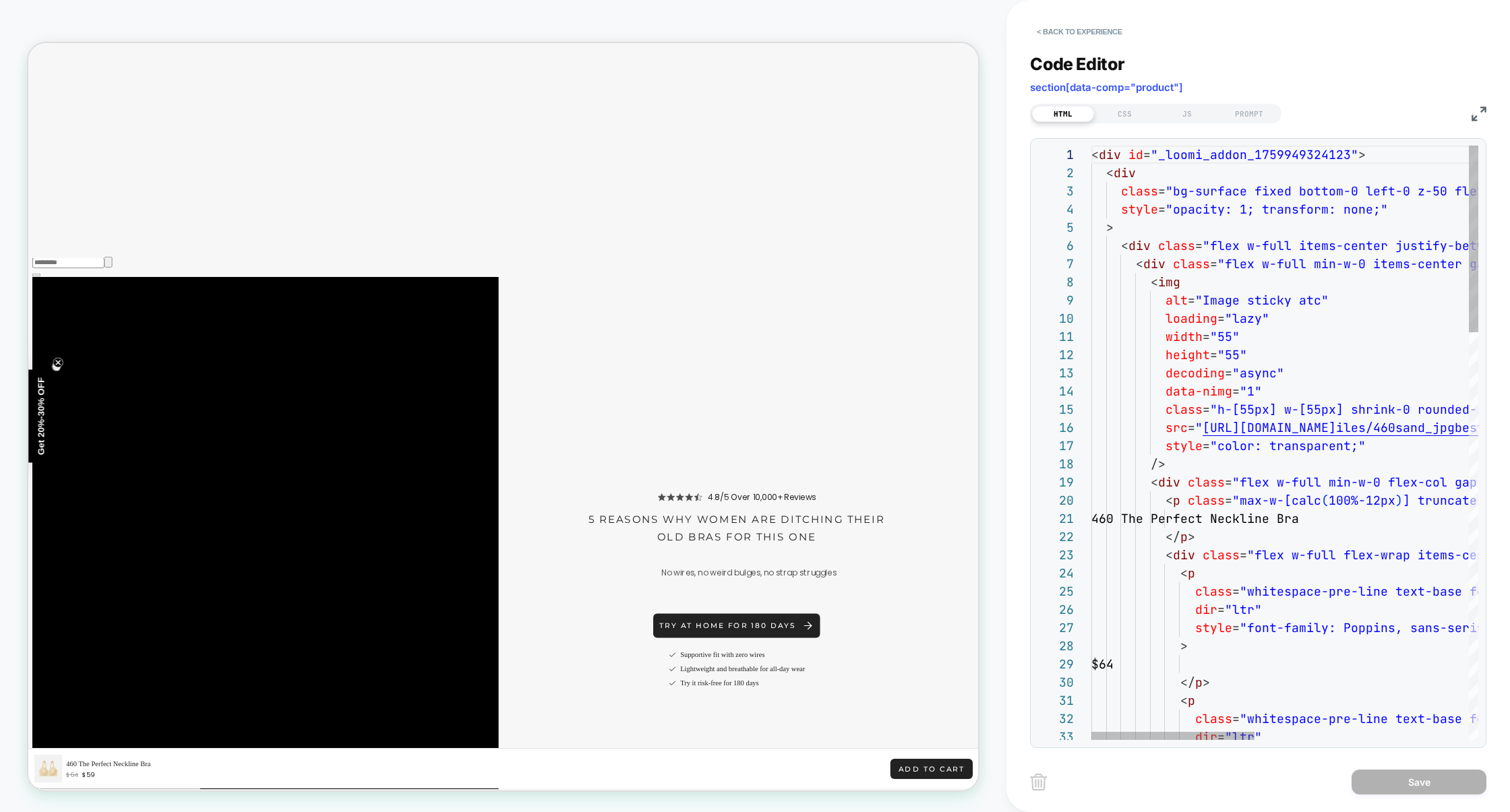
scroll to position [182, 0]
click at [1478, 111] on img at bounding box center [1479, 114] width 15 height 15
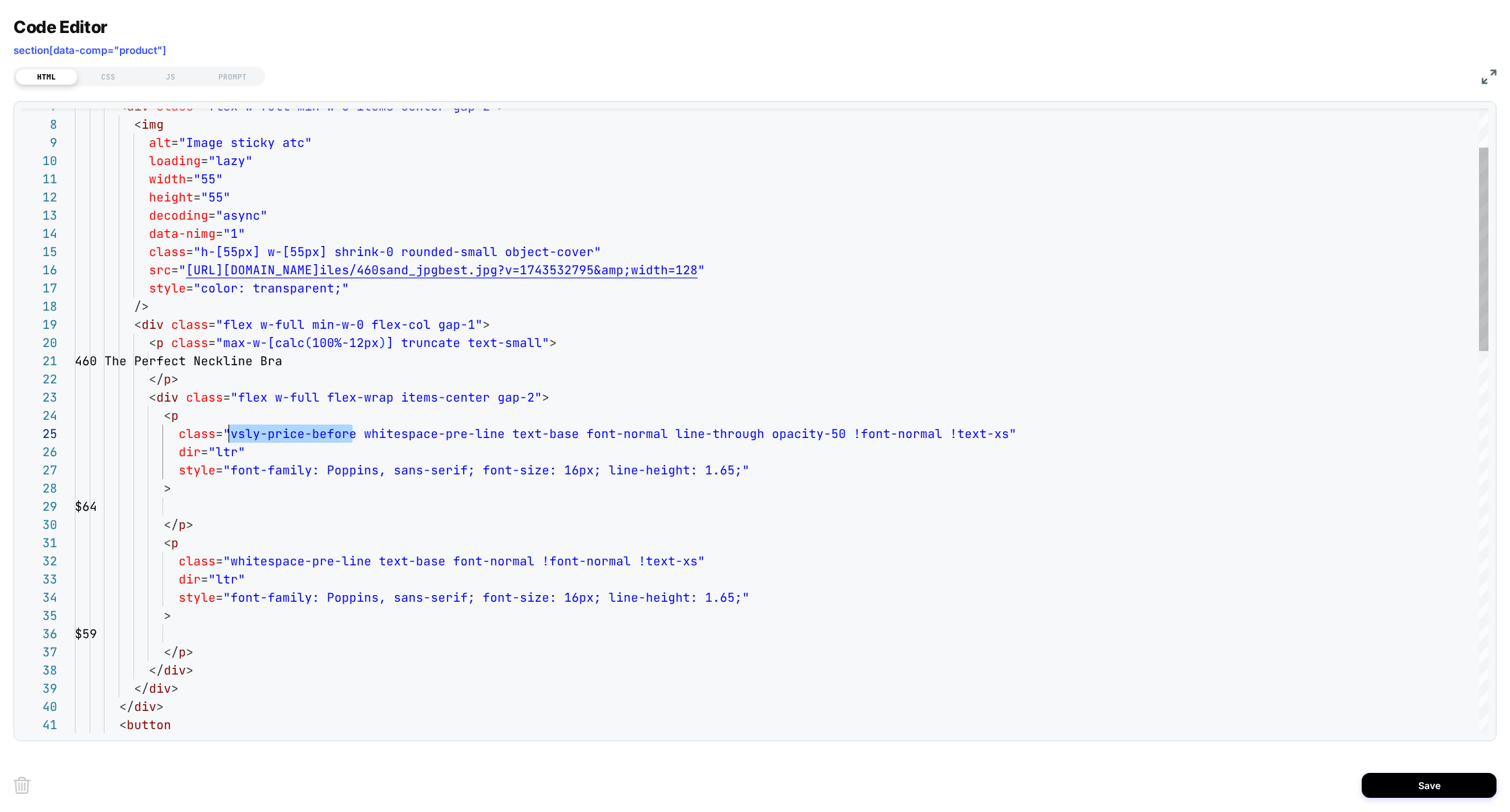
drag, startPoint x: 356, startPoint y: 437, endPoint x: 228, endPoint y: 438, distance: 128.0
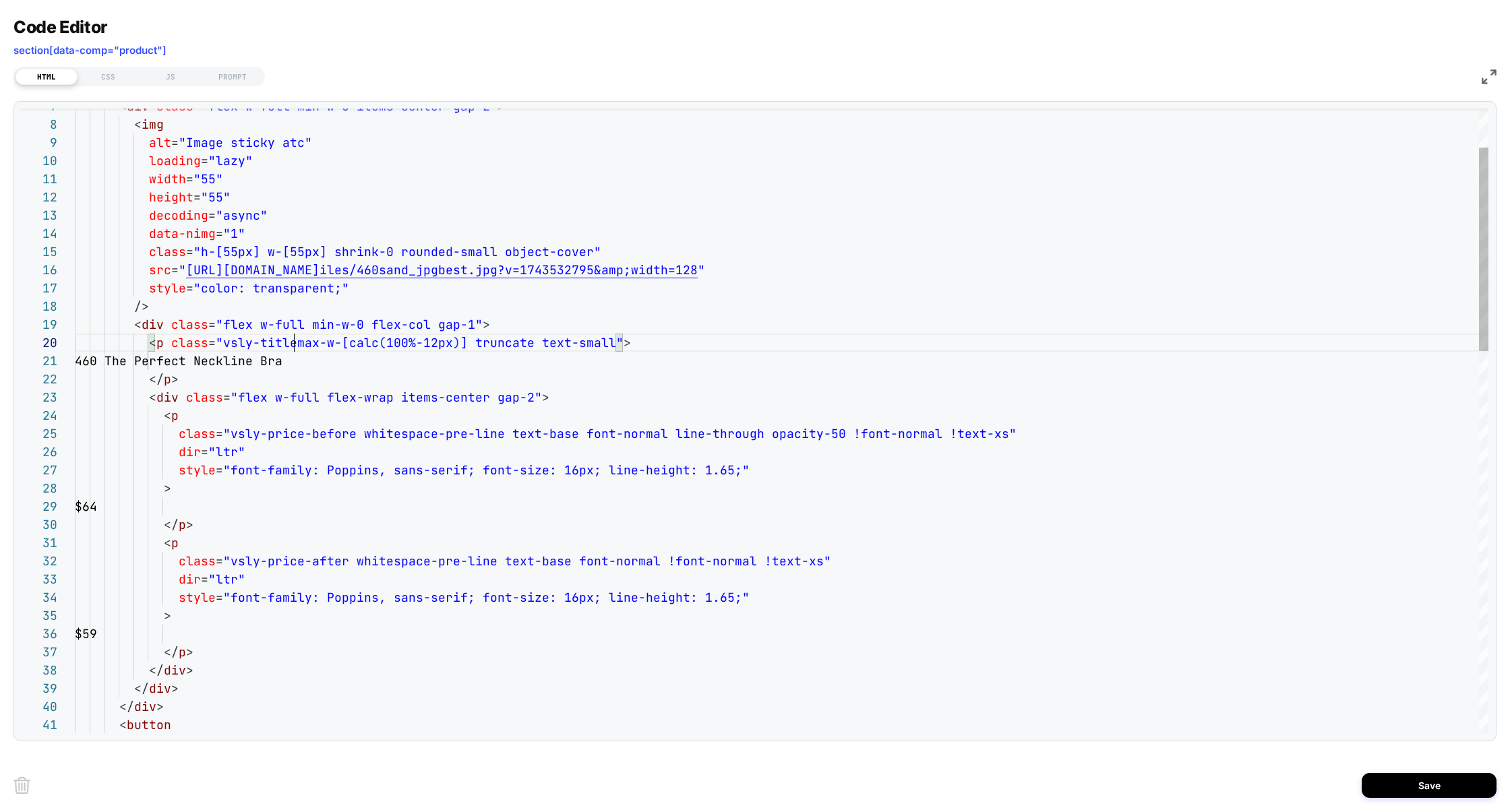
scroll to position [163, 227]
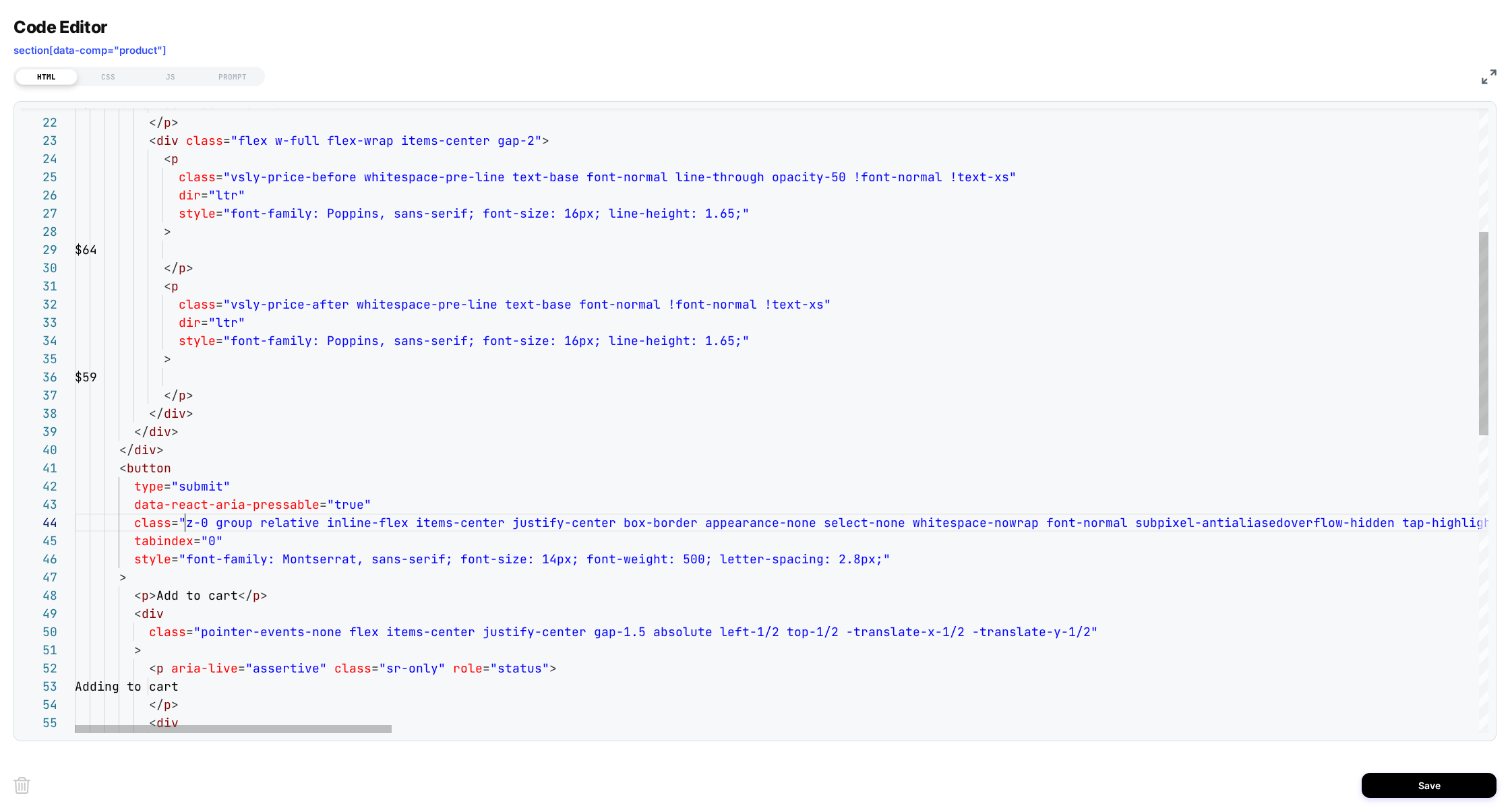
scroll to position [54, 109]
drag, startPoint x: 241, startPoint y: 527, endPoint x: 184, endPoint y: 528, distance: 57.0
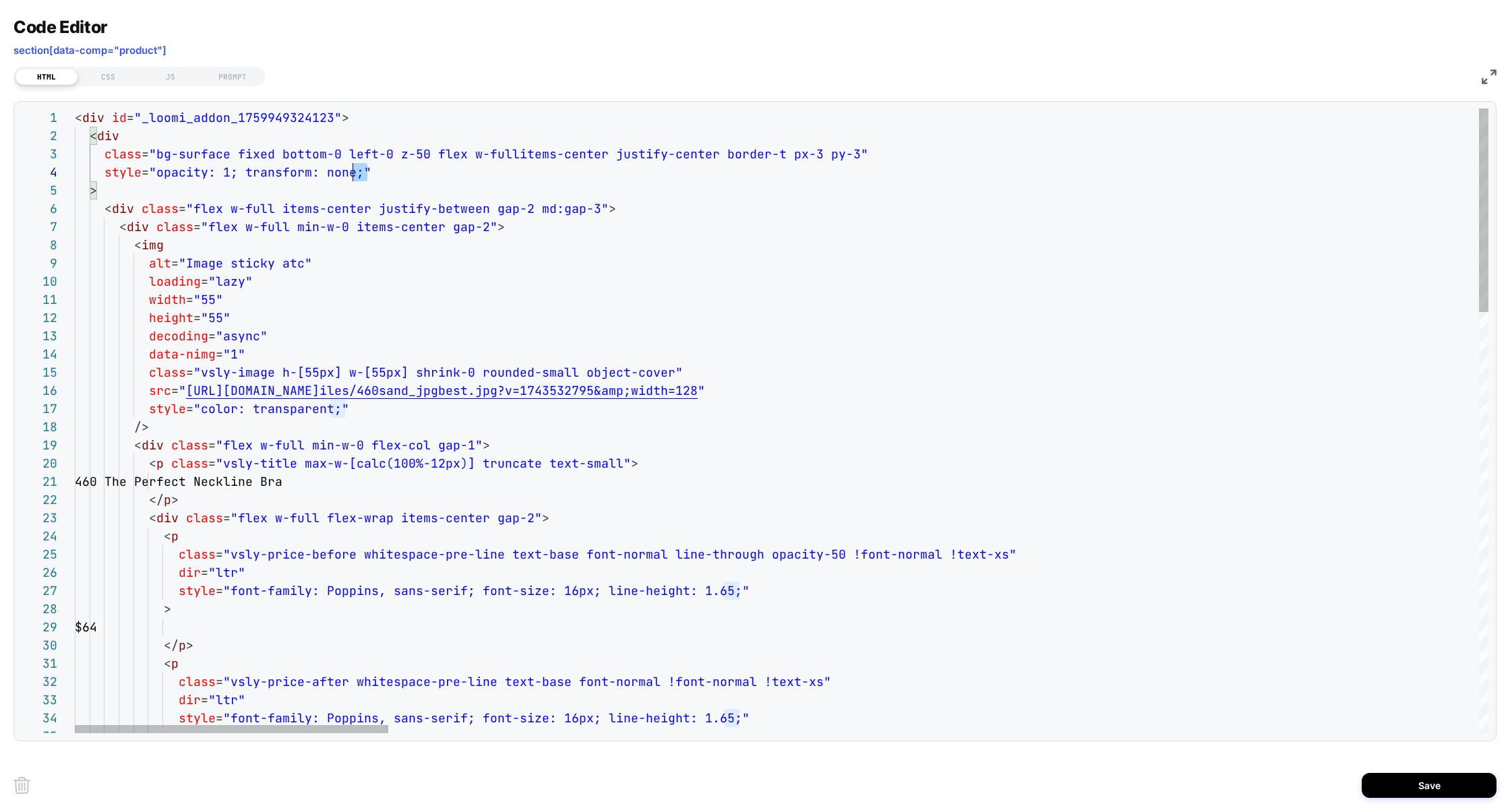
scroll to position [54, 0]
drag, startPoint x: 381, startPoint y: 174, endPoint x: 0, endPoint y: 177, distance: 381.0
click at [0, 177] on div "Code Editor section[data-comp="product"] HTML CSS JS PROMPT 23 24 25 26 27 28 2…" at bounding box center [755, 406] width 1510 height 812
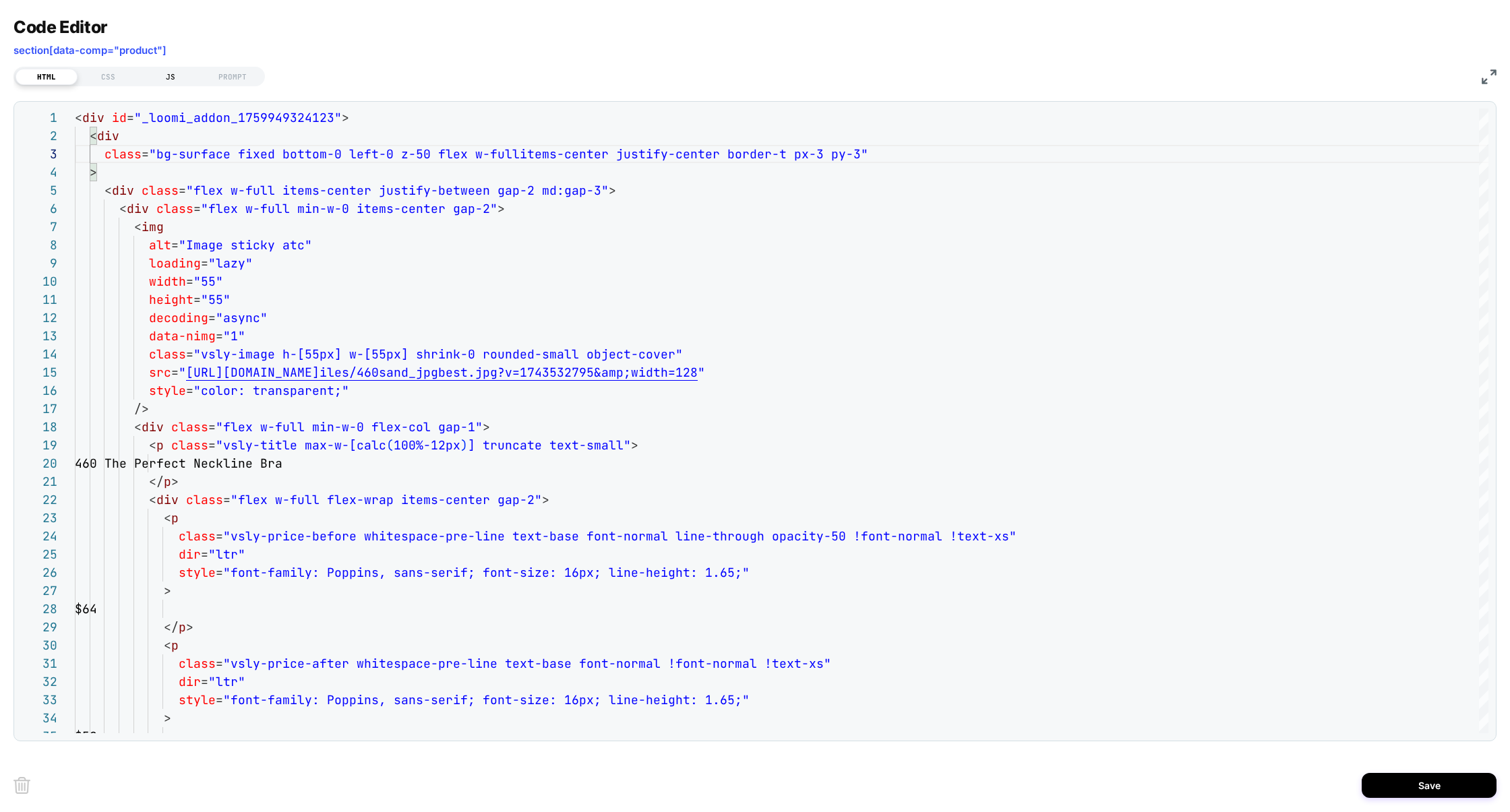
type textarea "**********"
click at [175, 78] on div "JS" at bounding box center [170, 76] width 62 height 16
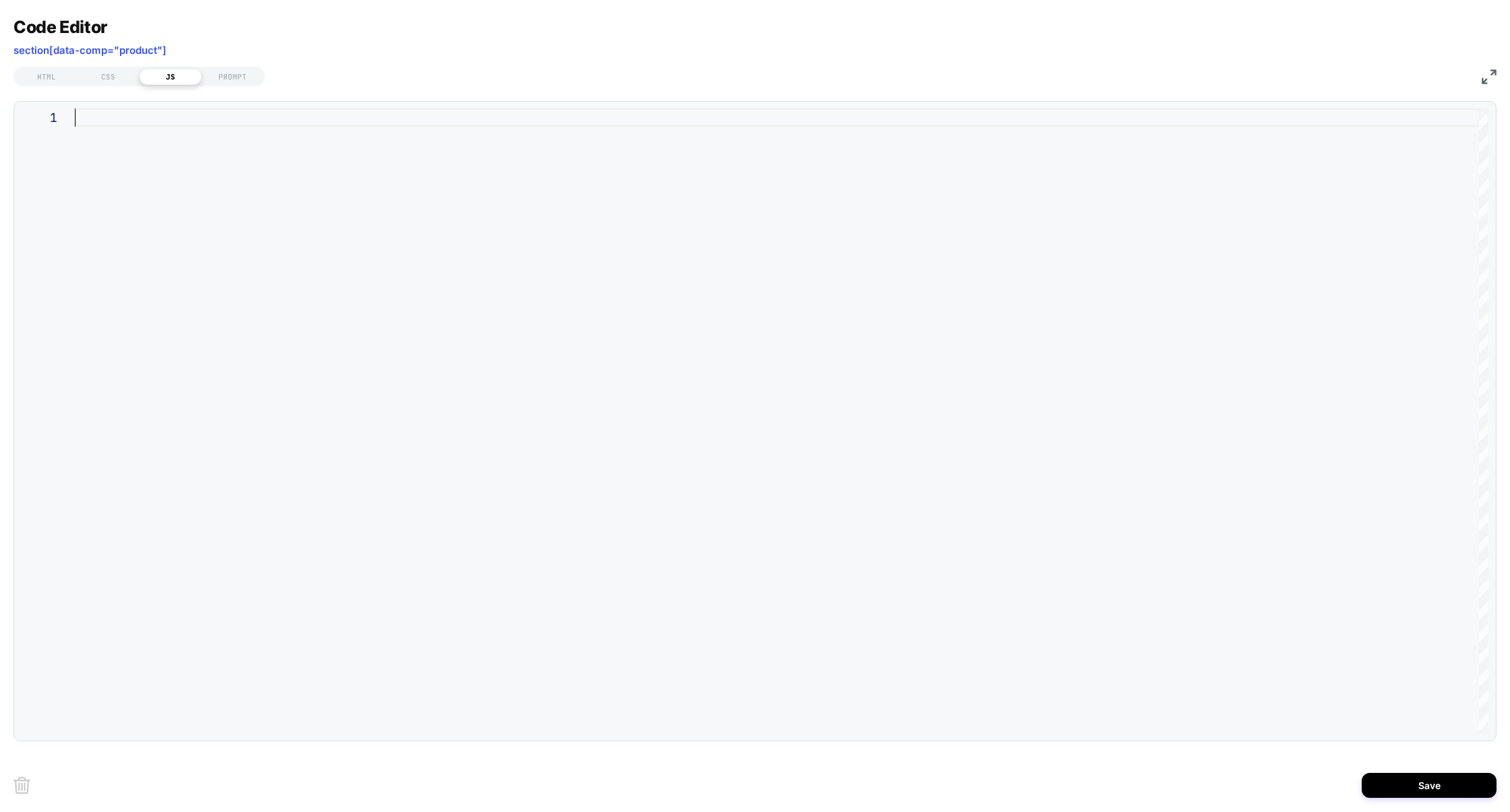
click at [207, 150] on div at bounding box center [781, 420] width 1414 height 624
type textarea "**********"
click at [44, 80] on div "HTML" at bounding box center [47, 76] width 62 height 16
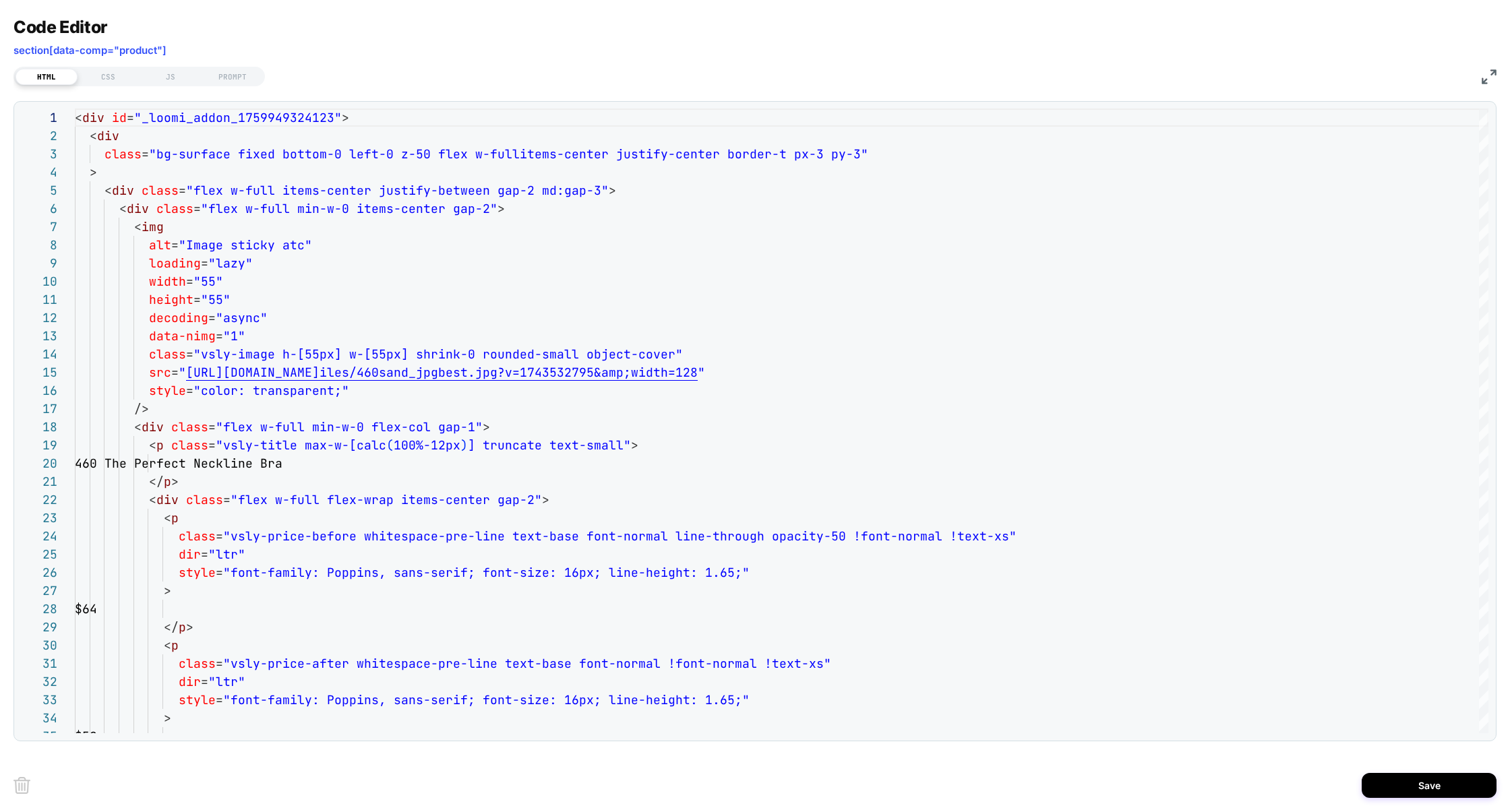
click at [234, 105] on div "1 2 3 4 5 6 7 8 9 10 11 12 13 14 15 16 17 18 19 20 21 22 23 24 25 26 27 28 29 3…" at bounding box center [755, 421] width 1483 height 640
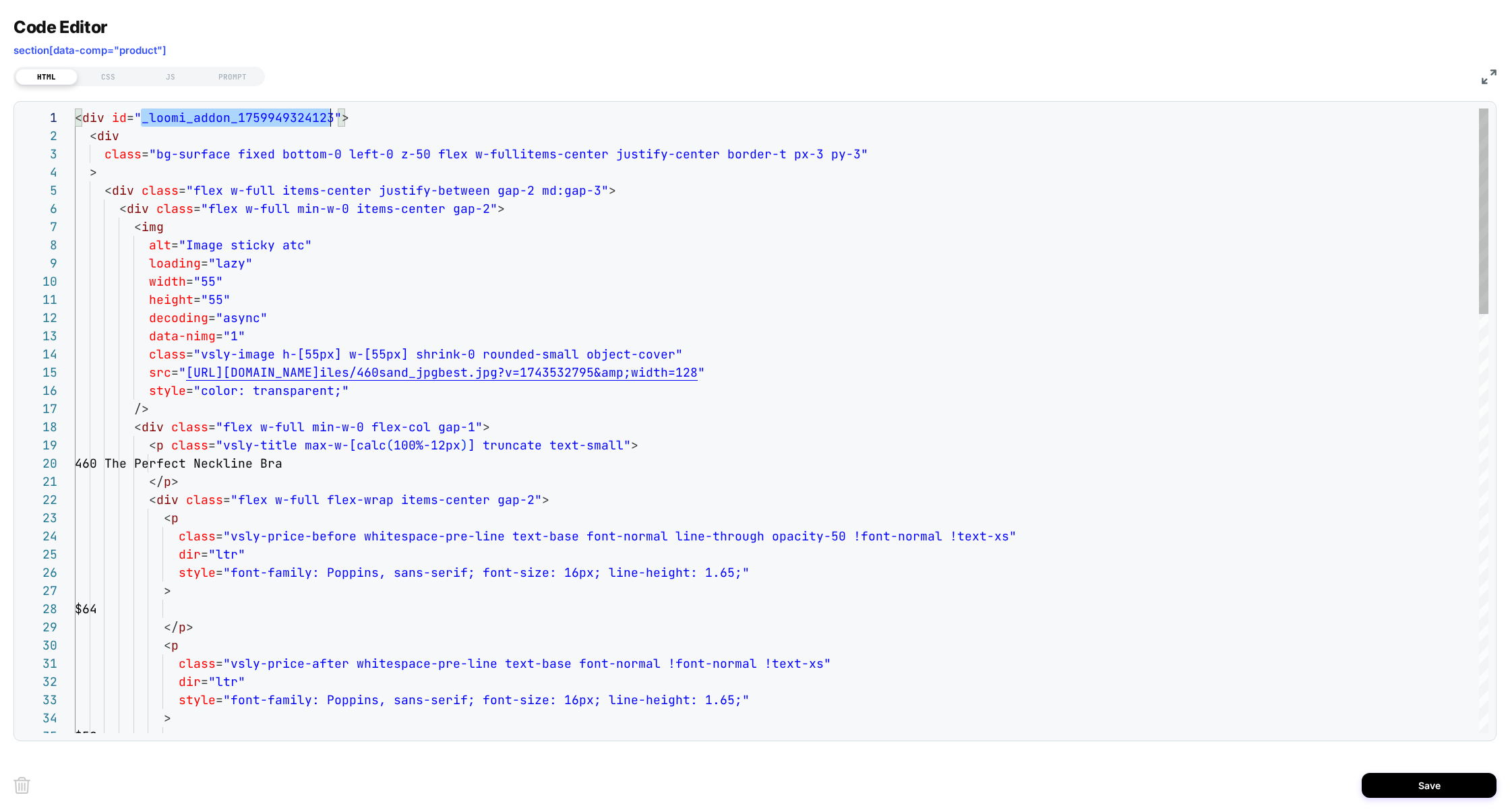
scroll to position [0, 255]
click at [162, 77] on div "JS" at bounding box center [170, 76] width 62 height 16
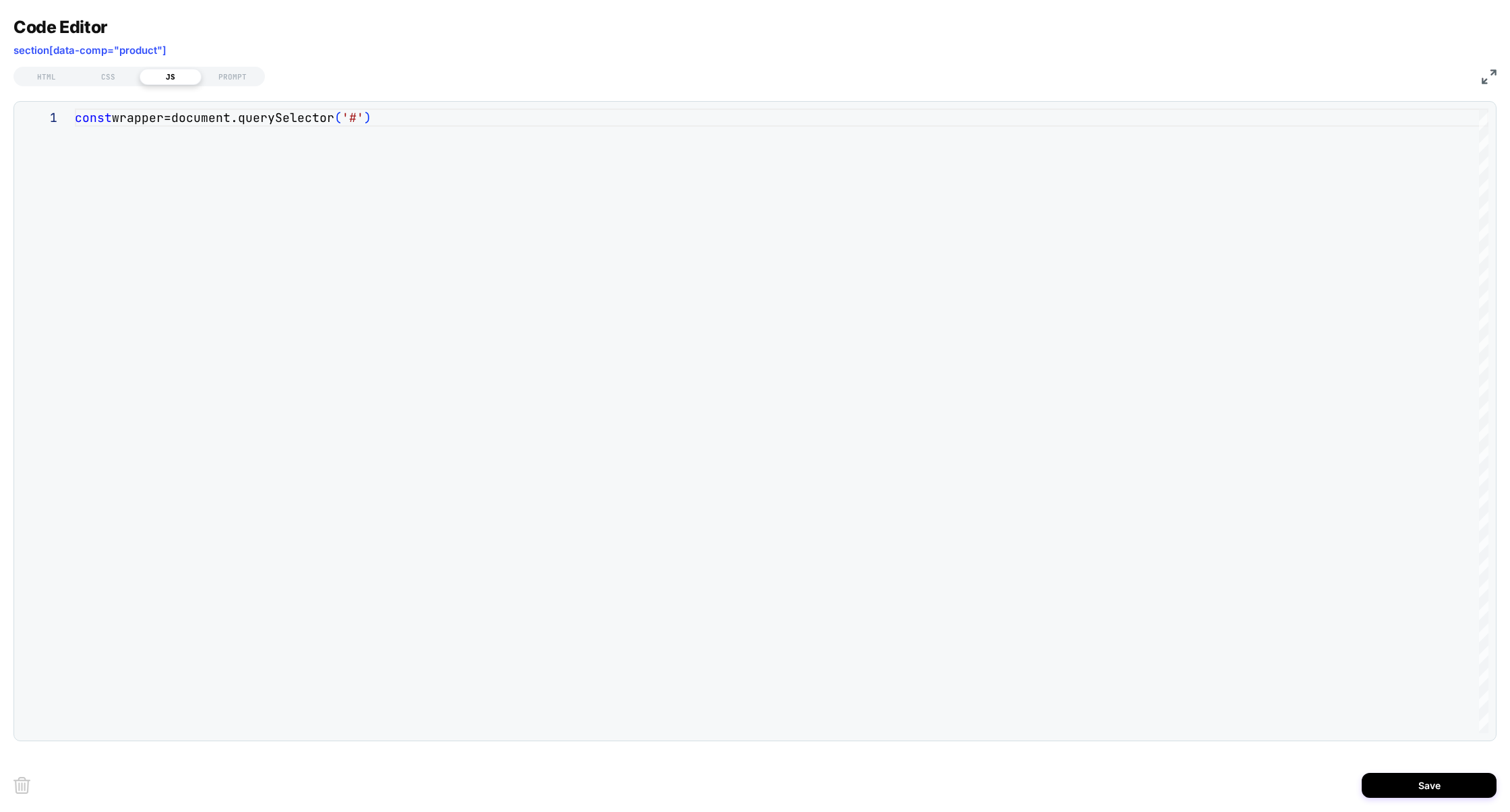
click at [367, 118] on div "const wrapper=document.querySelector ( '#' )" at bounding box center [781, 420] width 1414 height 624
type textarea "**********"
click at [57, 81] on div "HTML" at bounding box center [47, 76] width 62 height 16
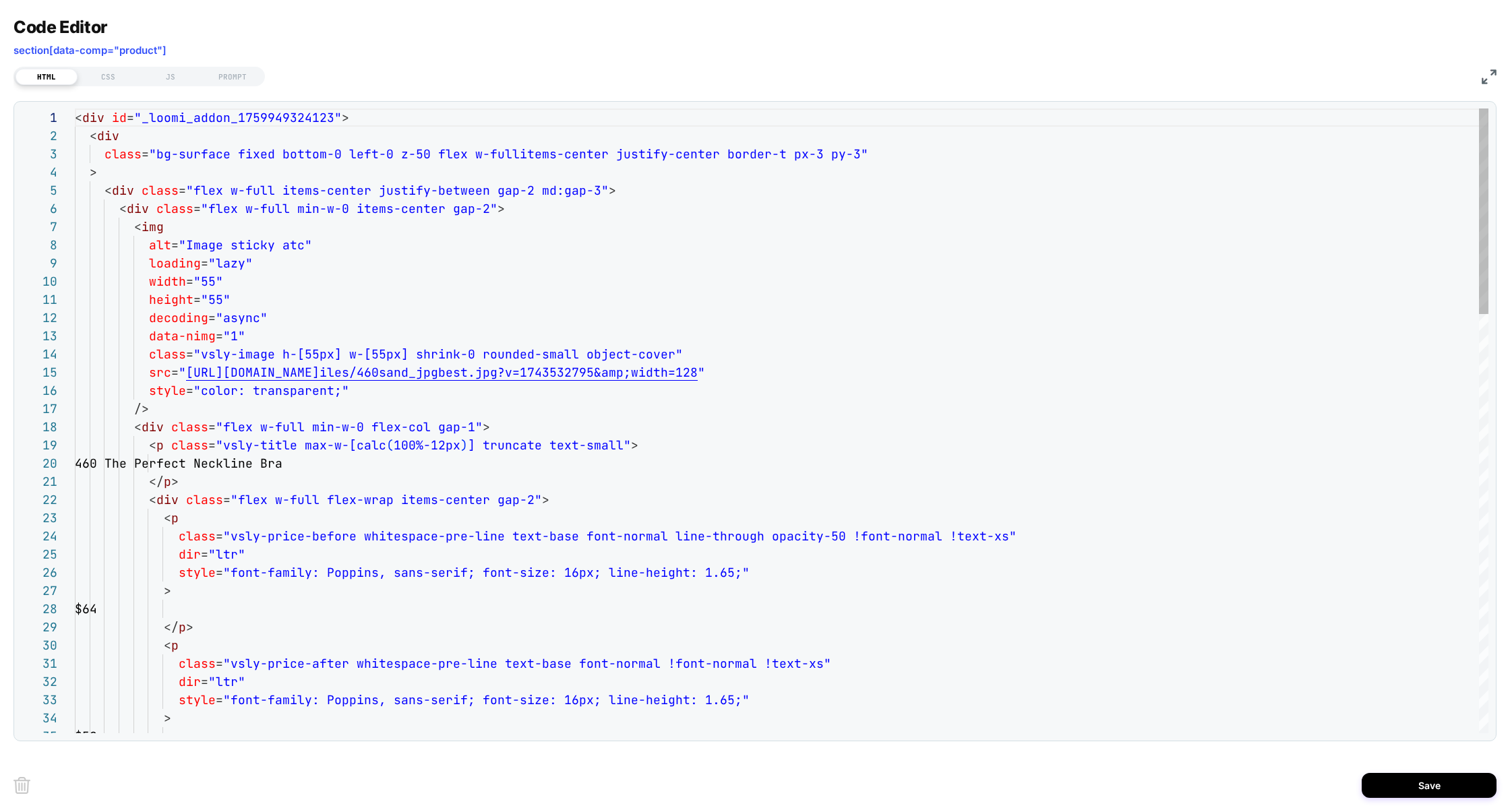
scroll to position [182, 0]
click at [105, 82] on div "CSS" at bounding box center [109, 76] width 62 height 16
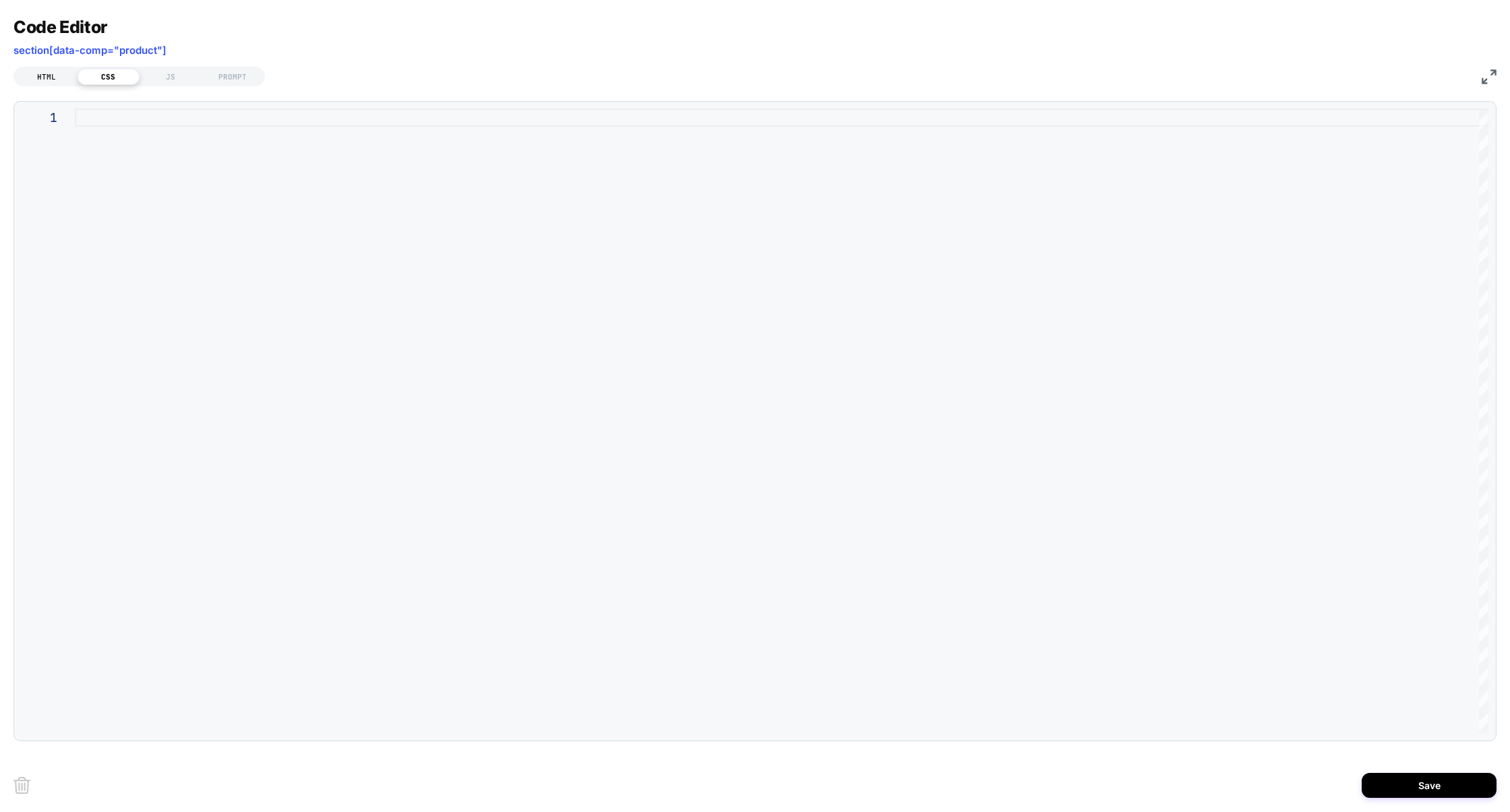
click at [58, 74] on div "HTML" at bounding box center [47, 76] width 62 height 16
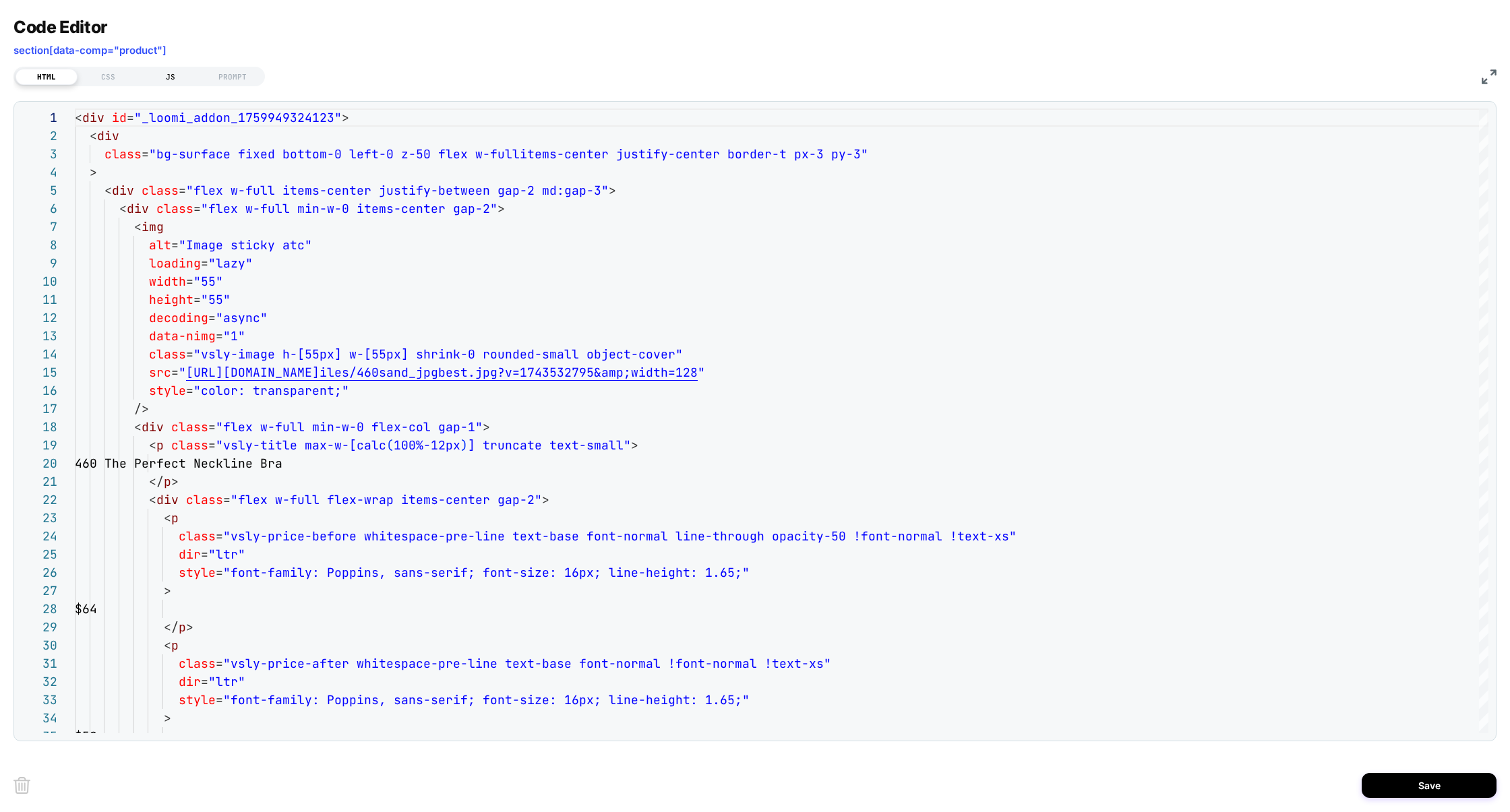
click at [166, 69] on div "JS" at bounding box center [170, 76] width 62 height 16
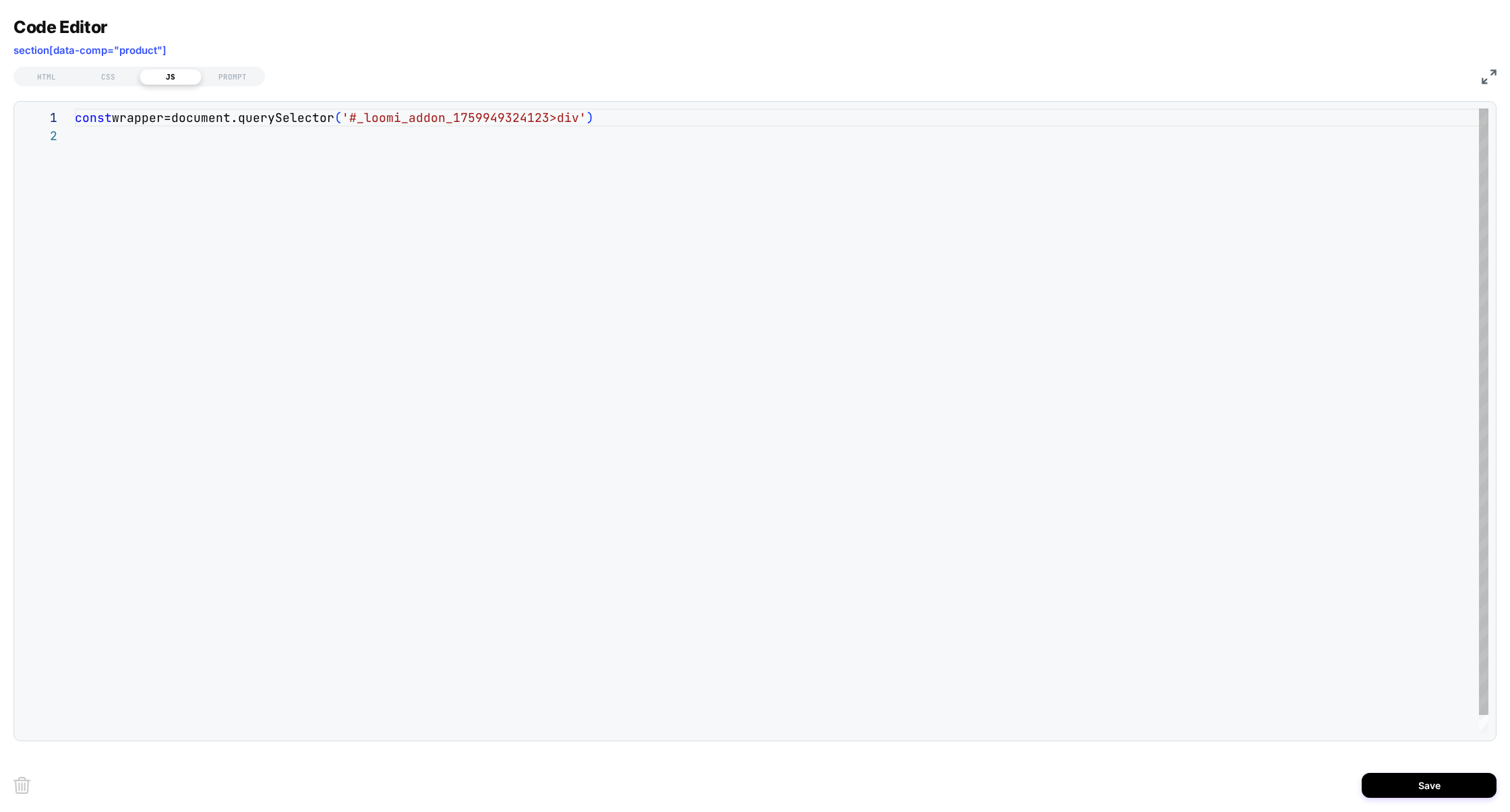
scroll to position [17, 0]
click at [270, 109] on div "const wrapper=document.querySelector ( '#_loomi_addon_1759949324123>div' )" at bounding box center [781, 429] width 1414 height 643
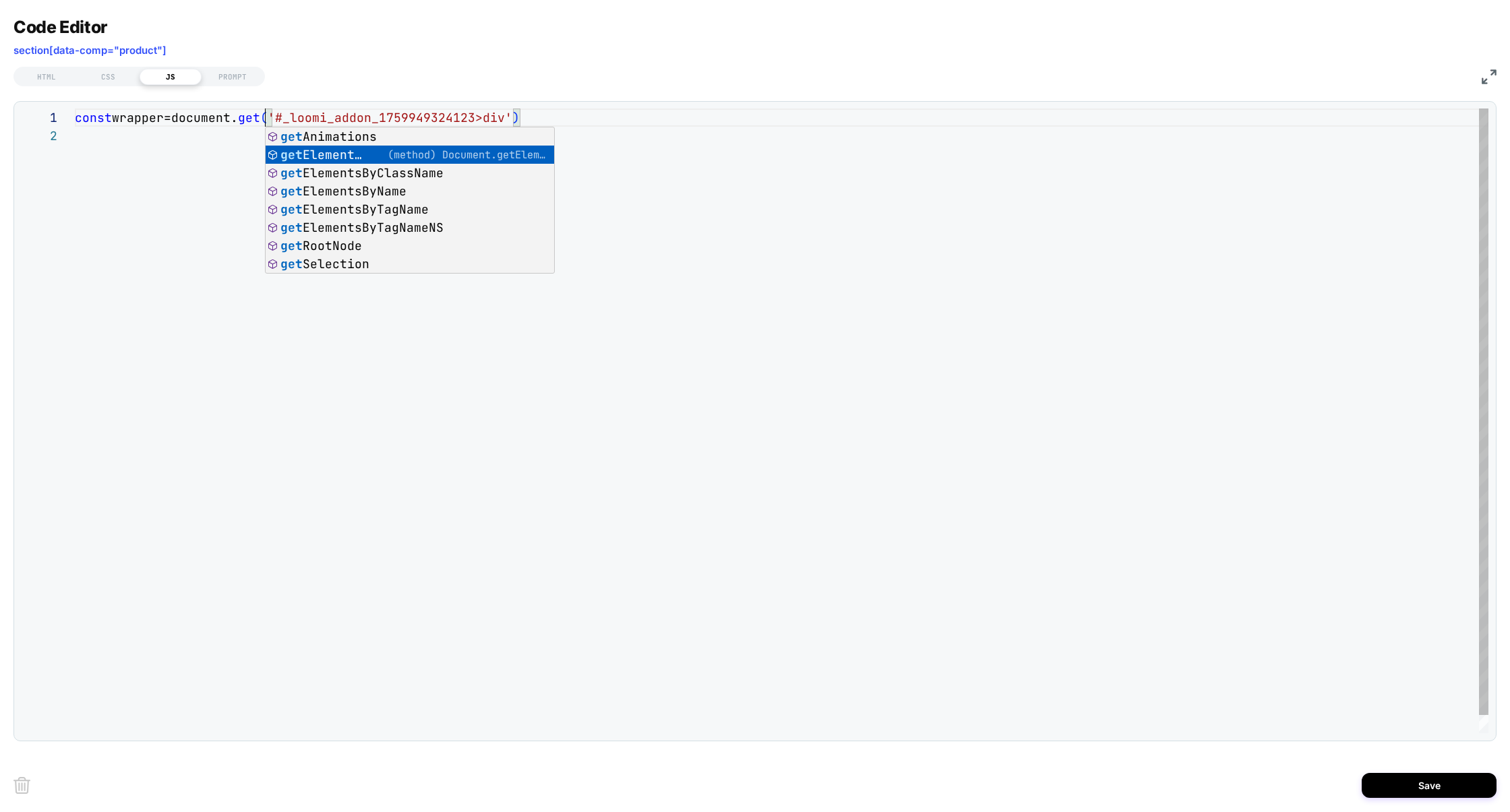
scroll to position [0, 271]
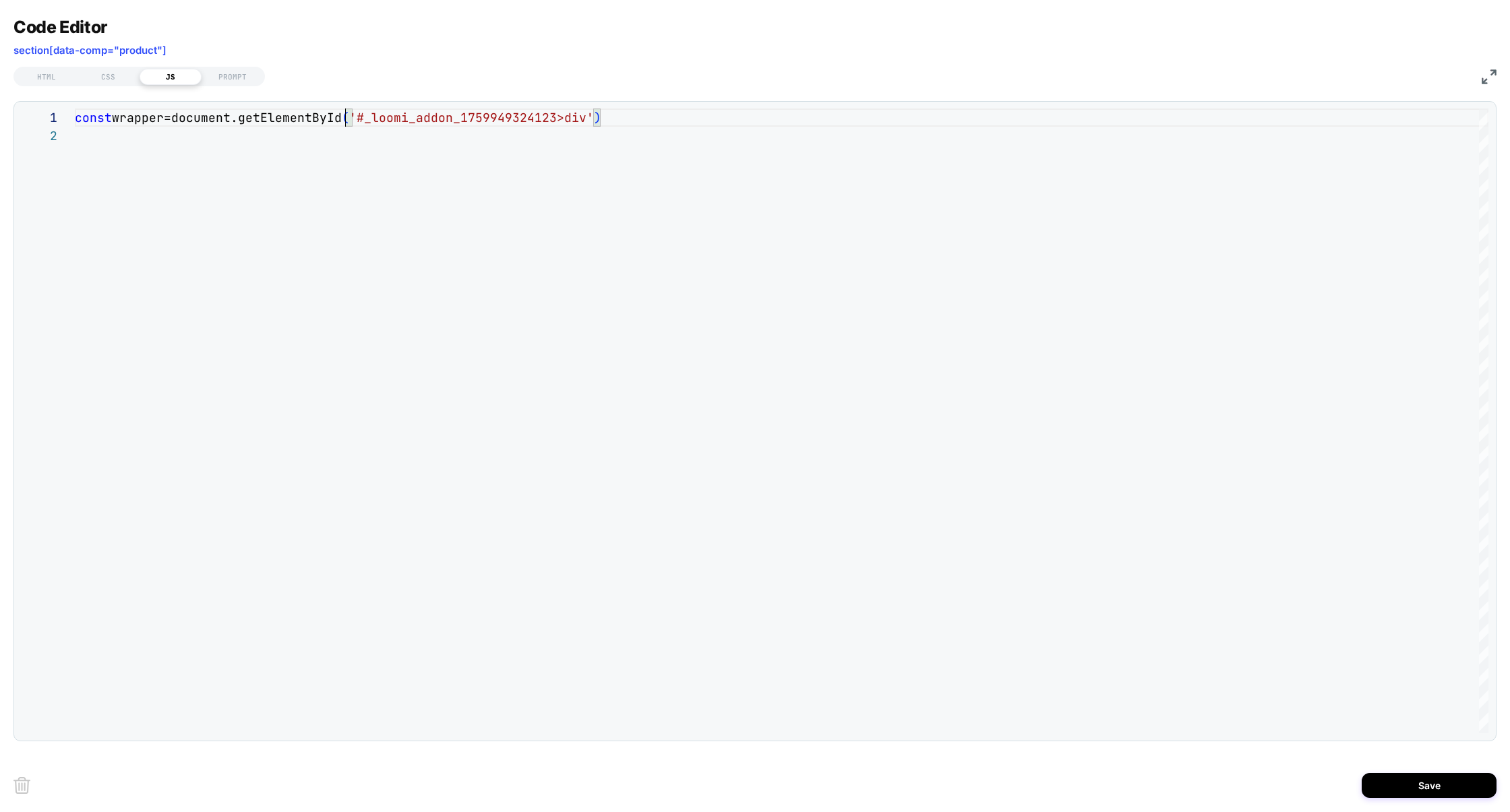
type textarea "**********"
click at [37, 85] on div "HTML CSS JS PROMPT" at bounding box center [139, 77] width 252 height 20
click at [44, 78] on div "HTML" at bounding box center [47, 76] width 62 height 16
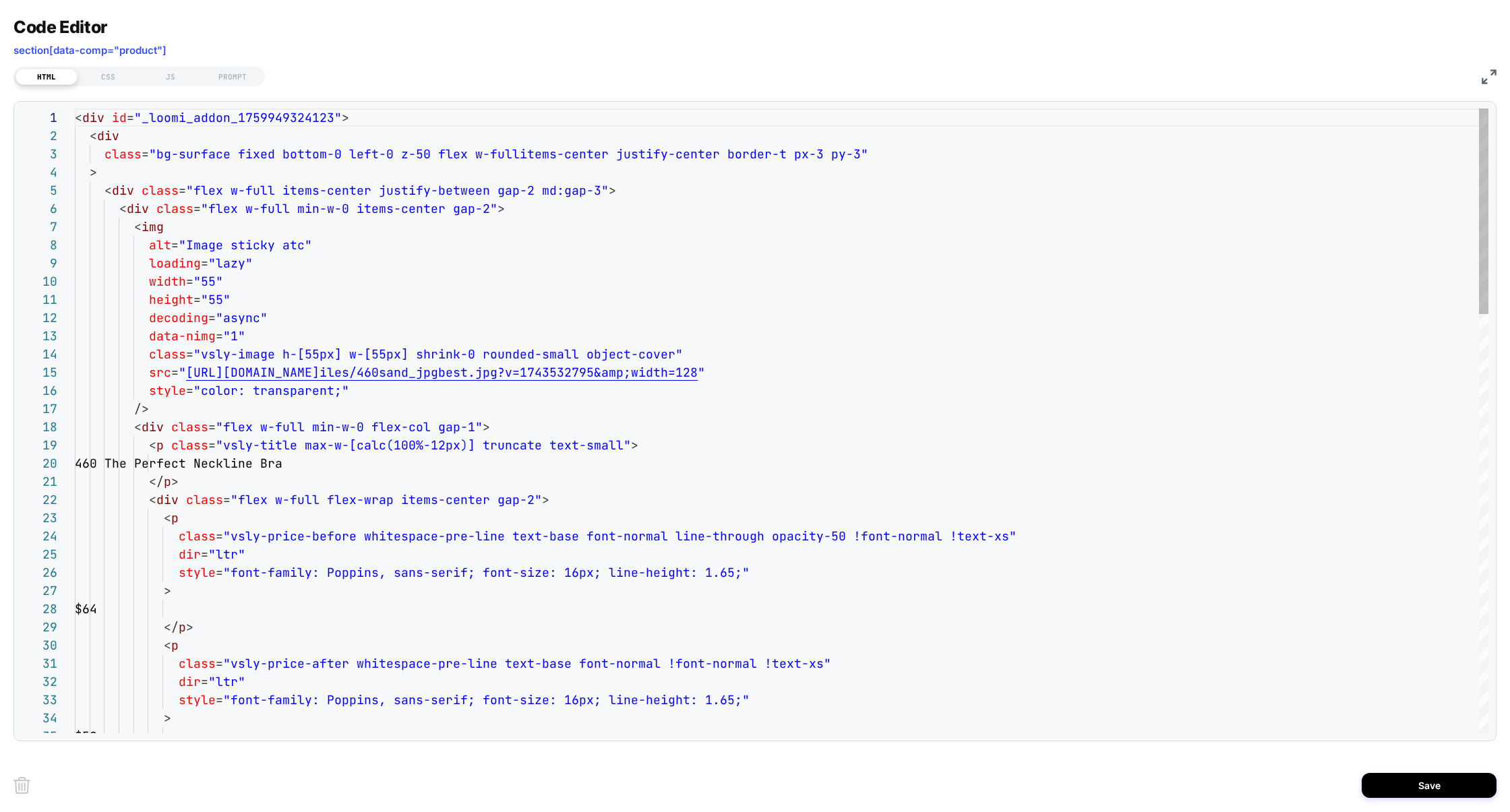
scroll to position [182, 0]
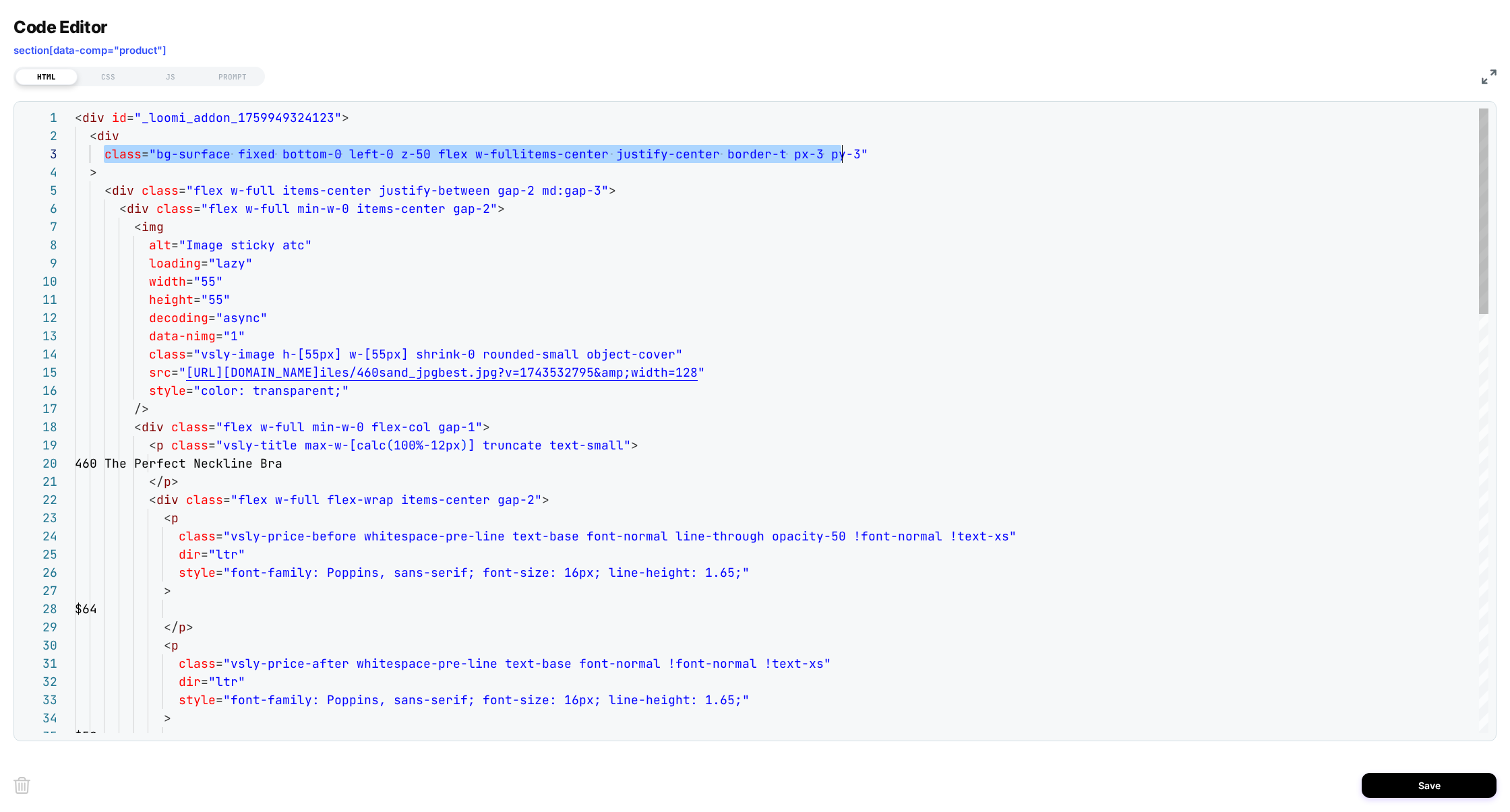
scroll to position [36, 785]
drag, startPoint x: 105, startPoint y: 157, endPoint x: 865, endPoint y: 157, distance: 760.0
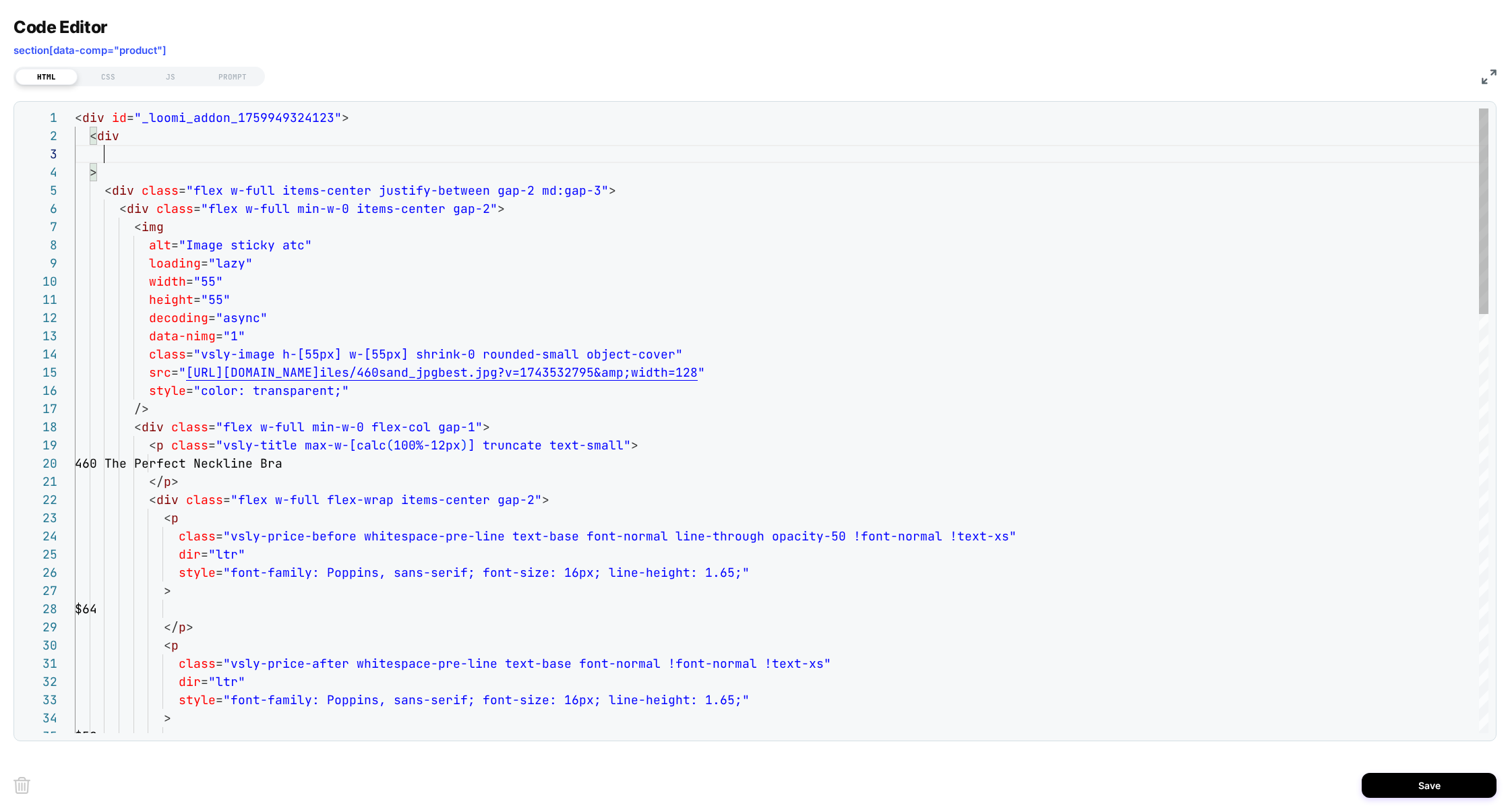
scroll to position [36, 29]
drag, startPoint x: 123, startPoint y: 180, endPoint x: 0, endPoint y: 139, distance: 129.7
click at [0, 139] on div "Code Editor section[data-comp="product"] HTML CSS JS PROMPT 1 2 3 4 5 6 7 8 9 1…" at bounding box center [755, 406] width 1510 height 812
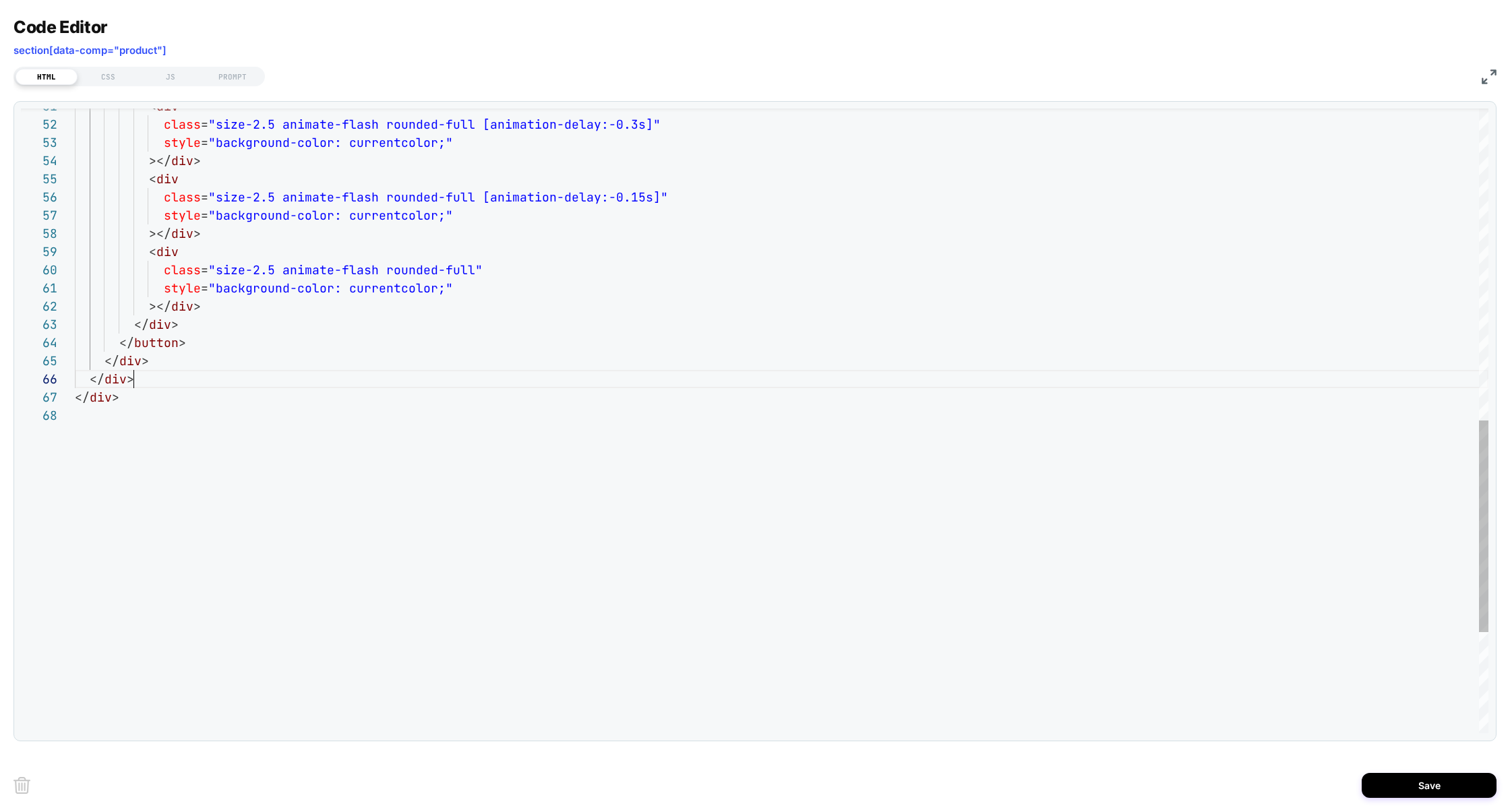
scroll to position [90, 58]
click at [163, 380] on div "< div class = "size-2.5 animate-flash rounded-full [animation-de lay:-0.3s]" st…" at bounding box center [781, 109] width 1414 height 1844
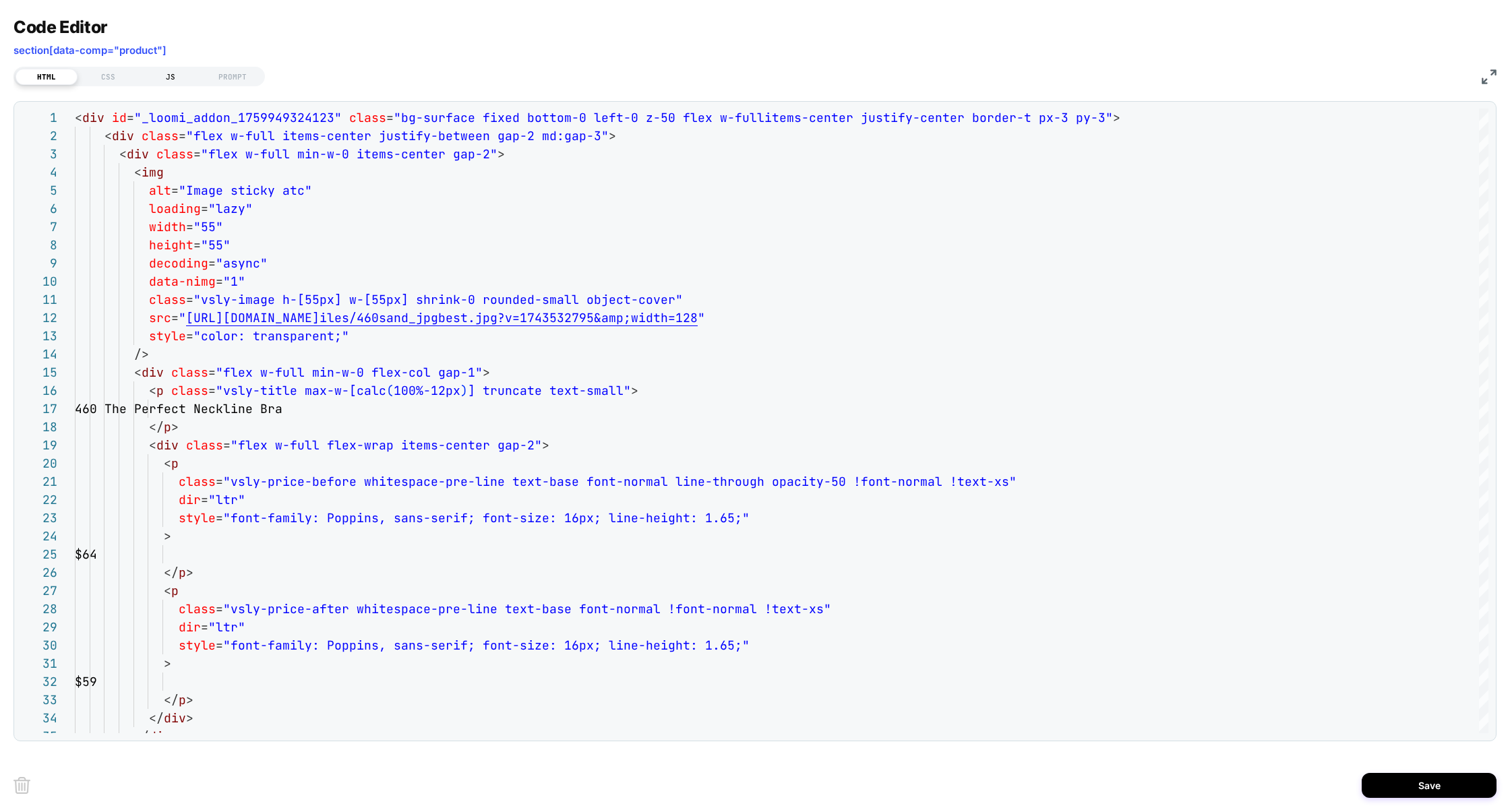
type textarea "**********"
click at [176, 75] on div "JS" at bounding box center [170, 76] width 62 height 16
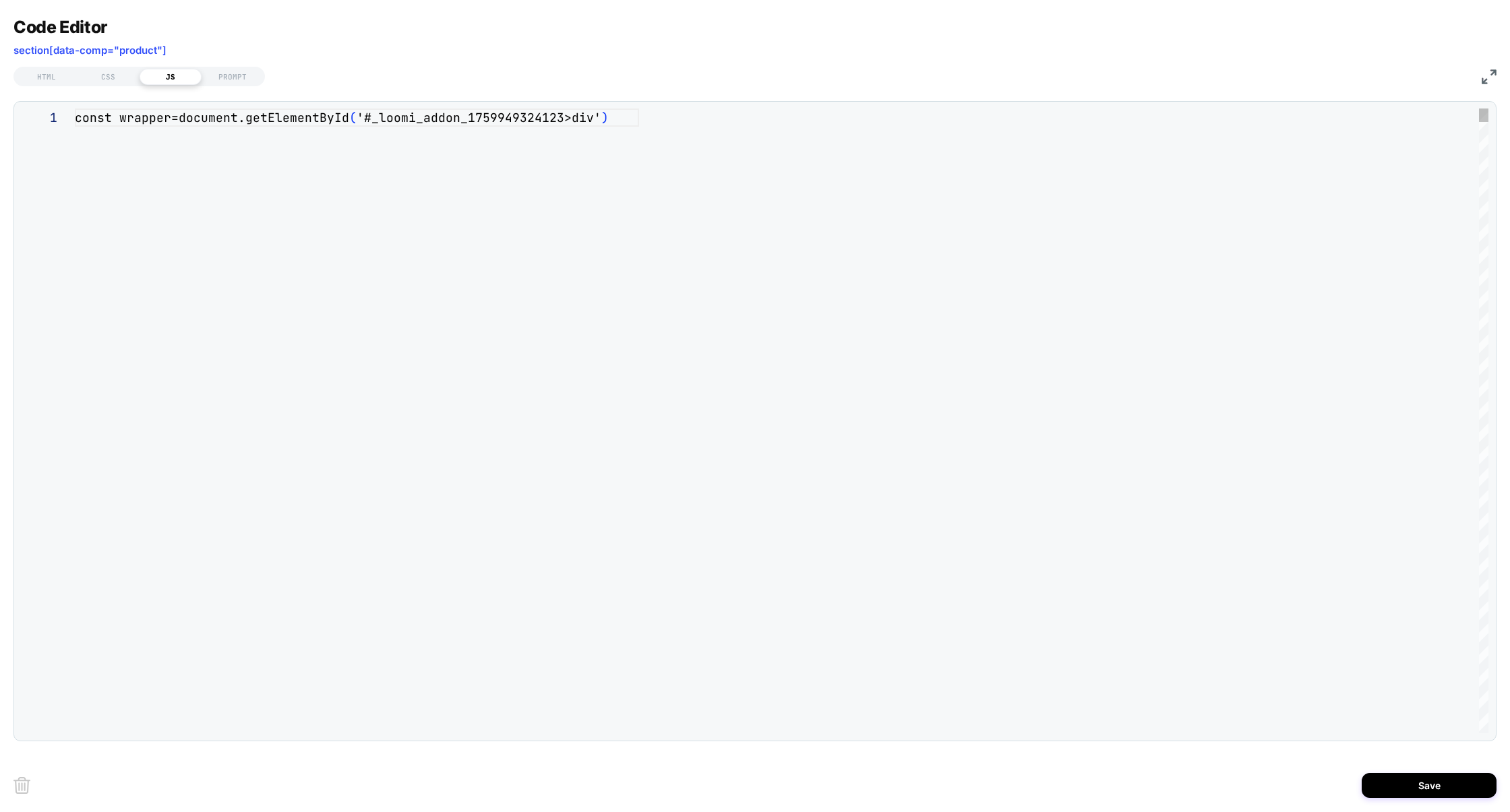
scroll to position [17, 0]
click at [32, 75] on div "HTML" at bounding box center [47, 76] width 62 height 16
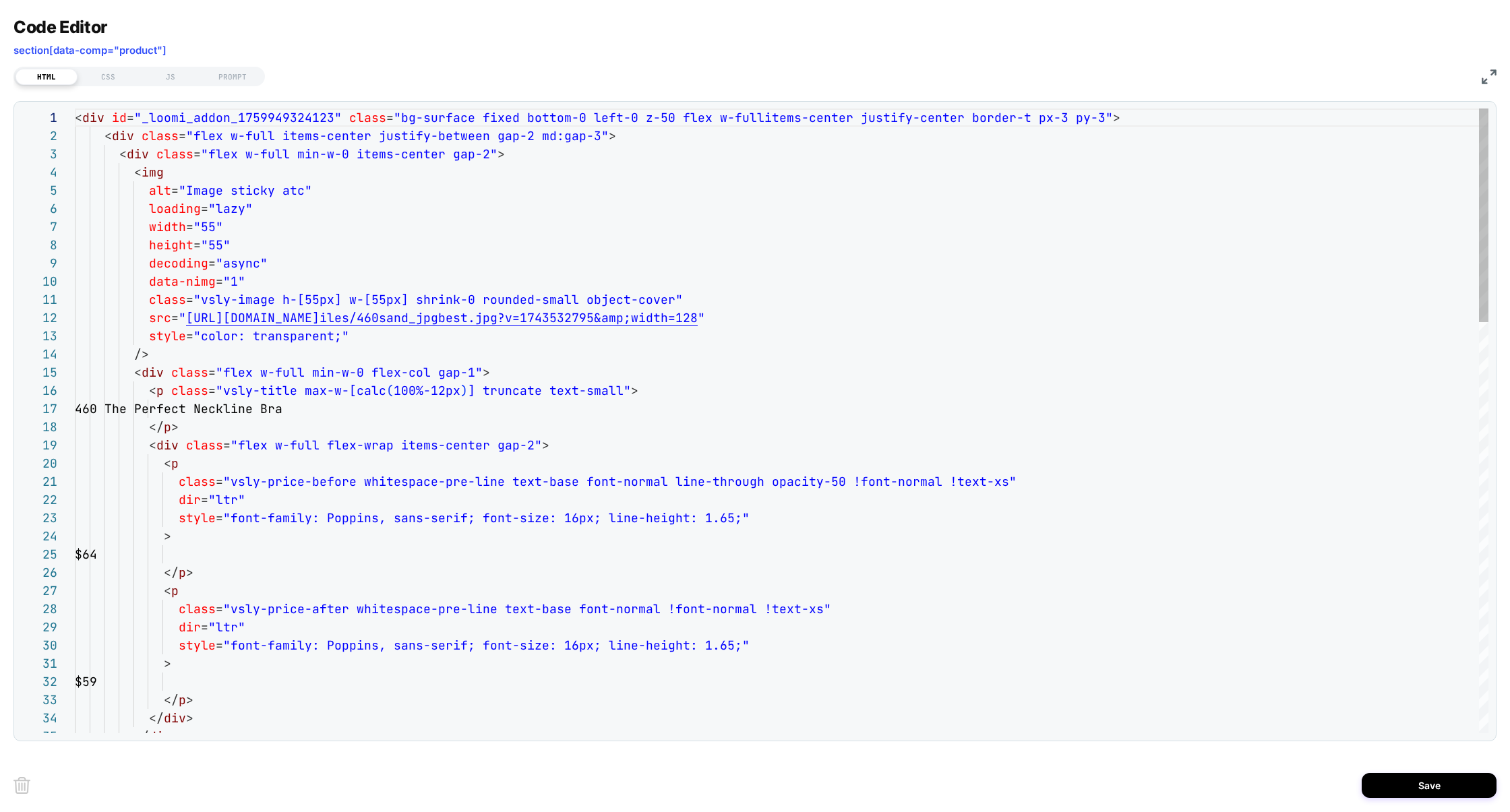
scroll to position [182, 0]
click at [67, 136] on div at bounding box center [67, 136] width 17 height 18
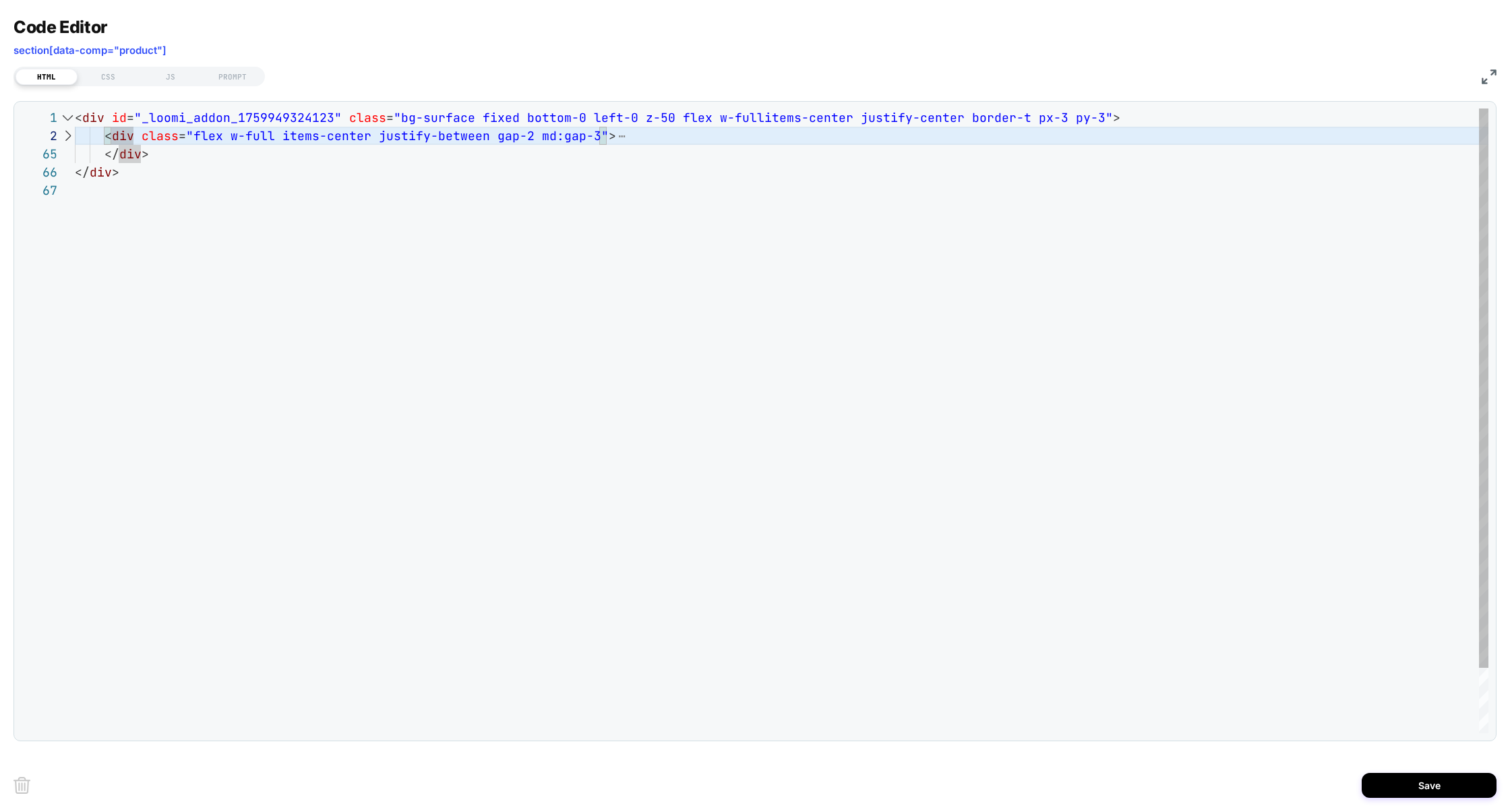
click at [67, 136] on div at bounding box center [67, 136] width 17 height 18
type textarea "**********"
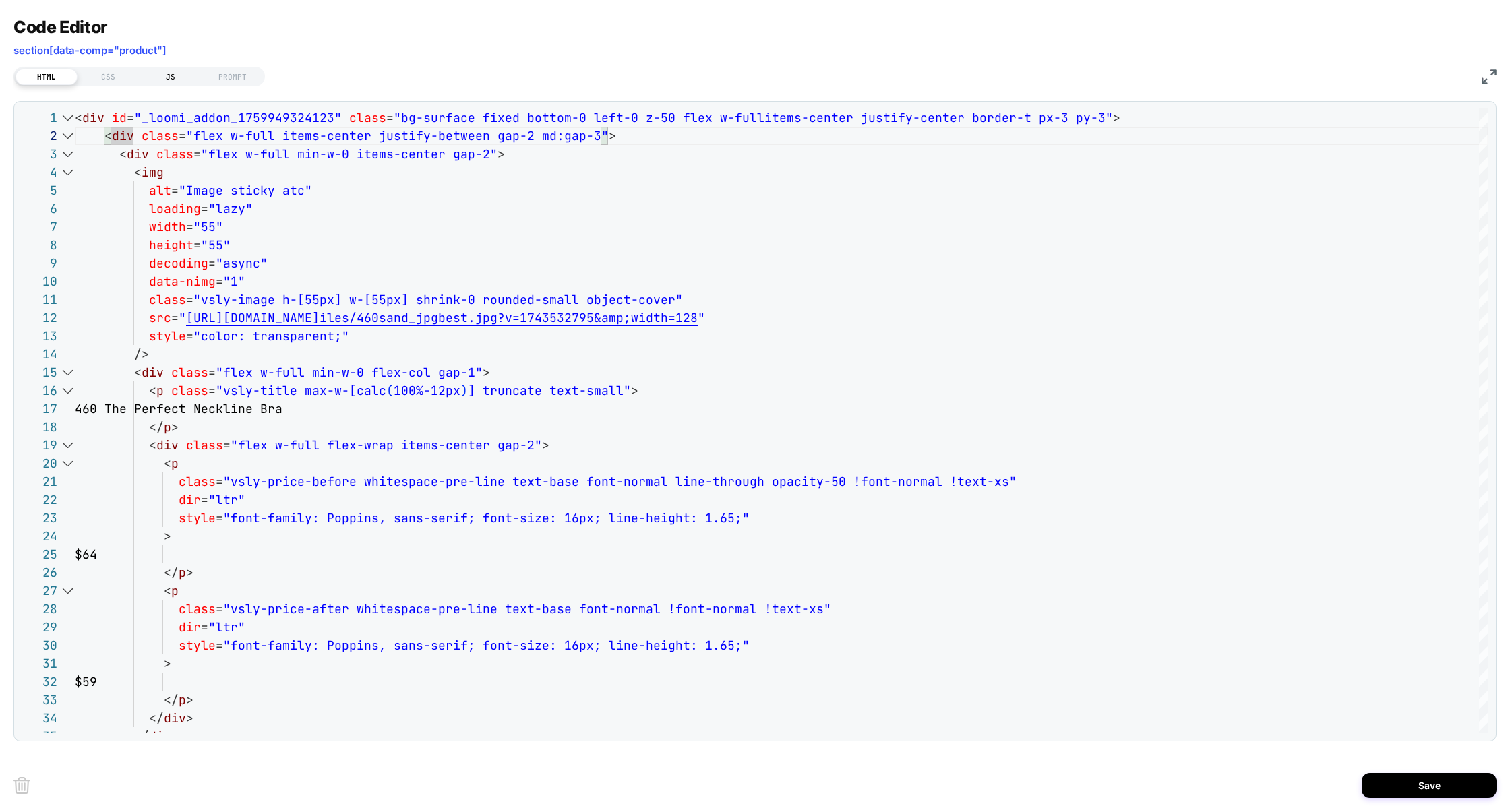
click at [182, 73] on div "JS" at bounding box center [170, 76] width 62 height 16
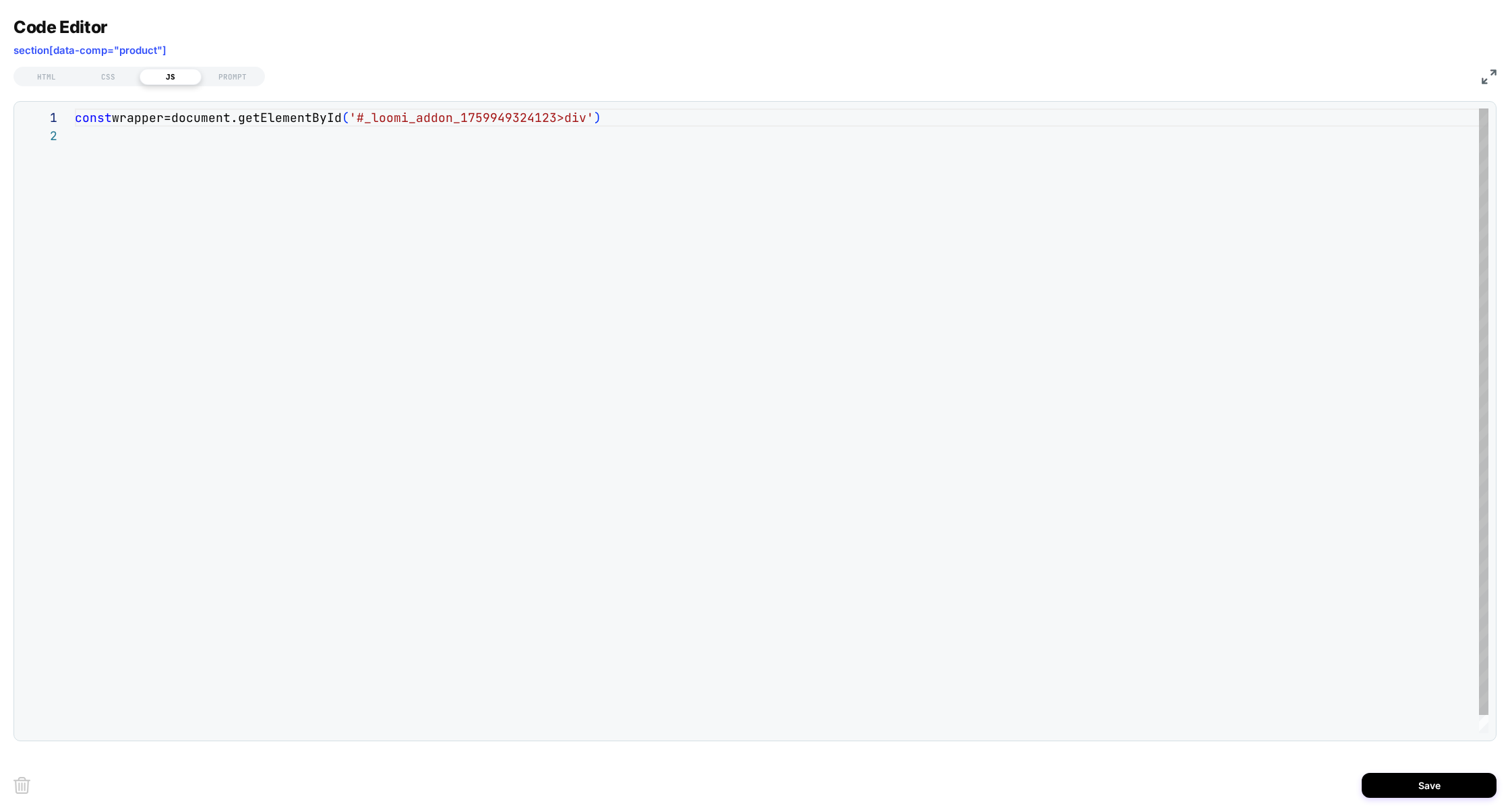
scroll to position [17, 0]
click at [656, 132] on div "const wrapper=document.getElementById ( '#_loomi_addon_1759949324123>div' )" at bounding box center [781, 429] width 1414 height 643
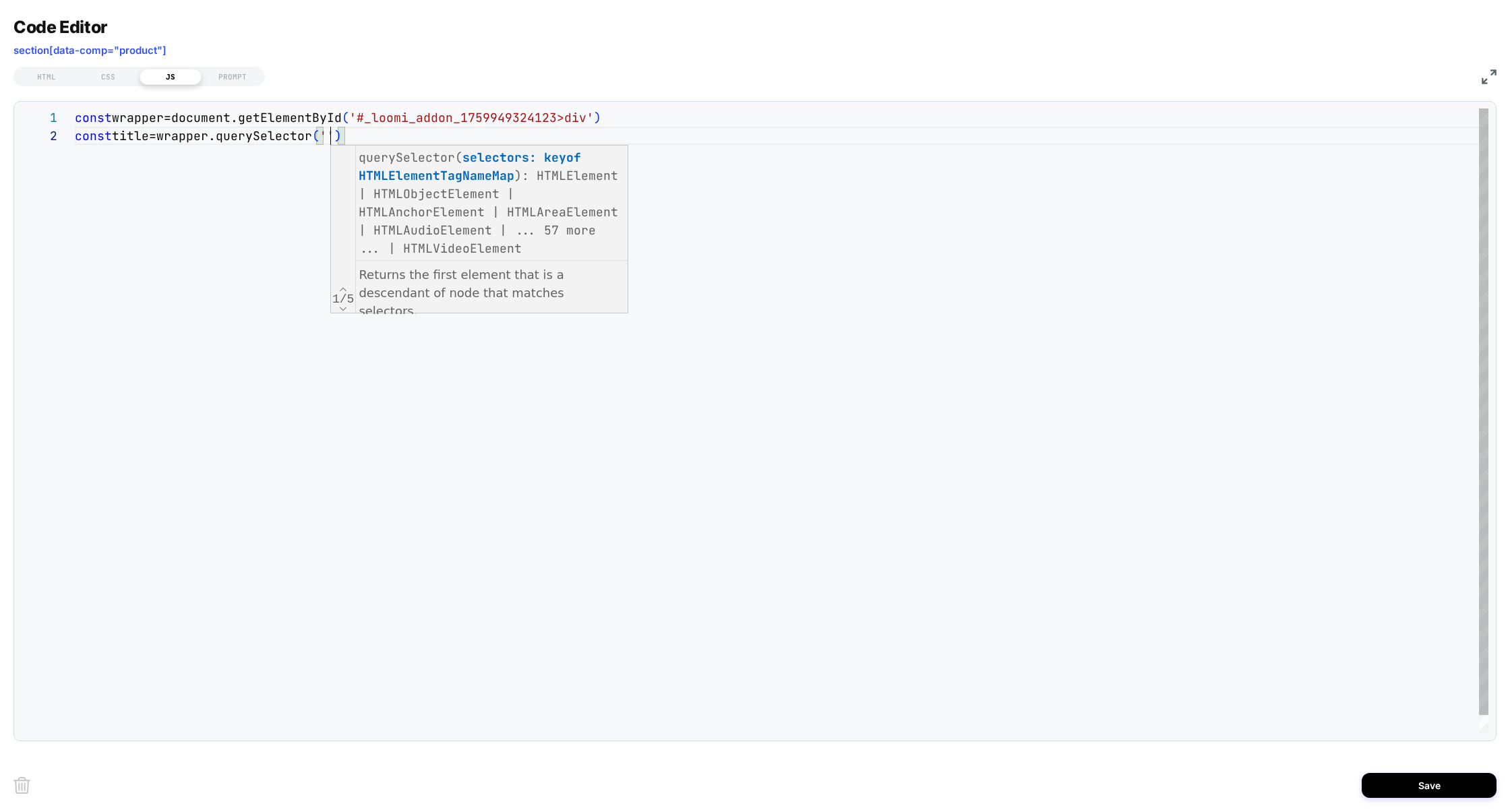
scroll to position [17, 255]
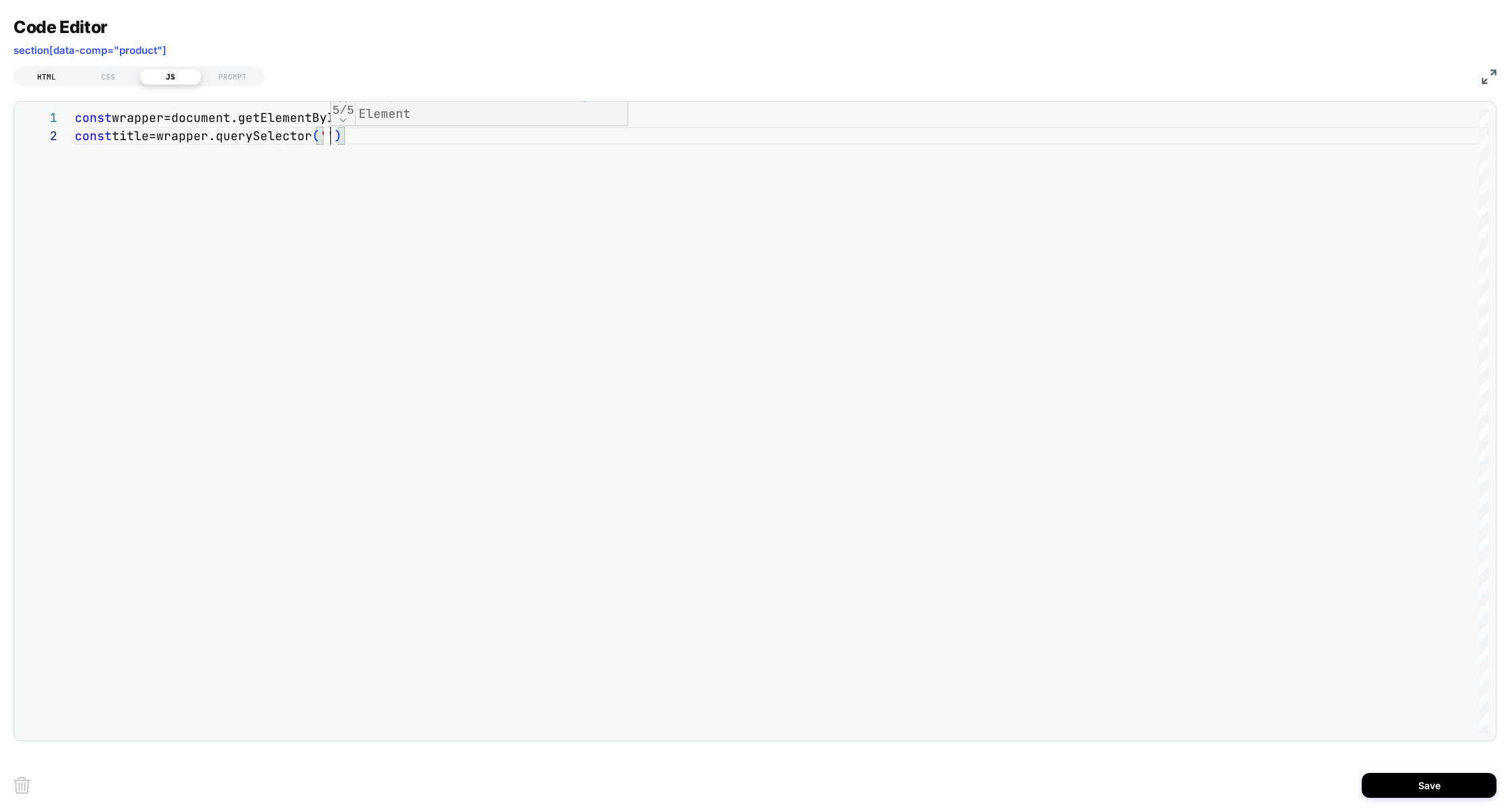
type textarea "**********"
click at [53, 79] on div "HTML" at bounding box center [47, 76] width 62 height 16
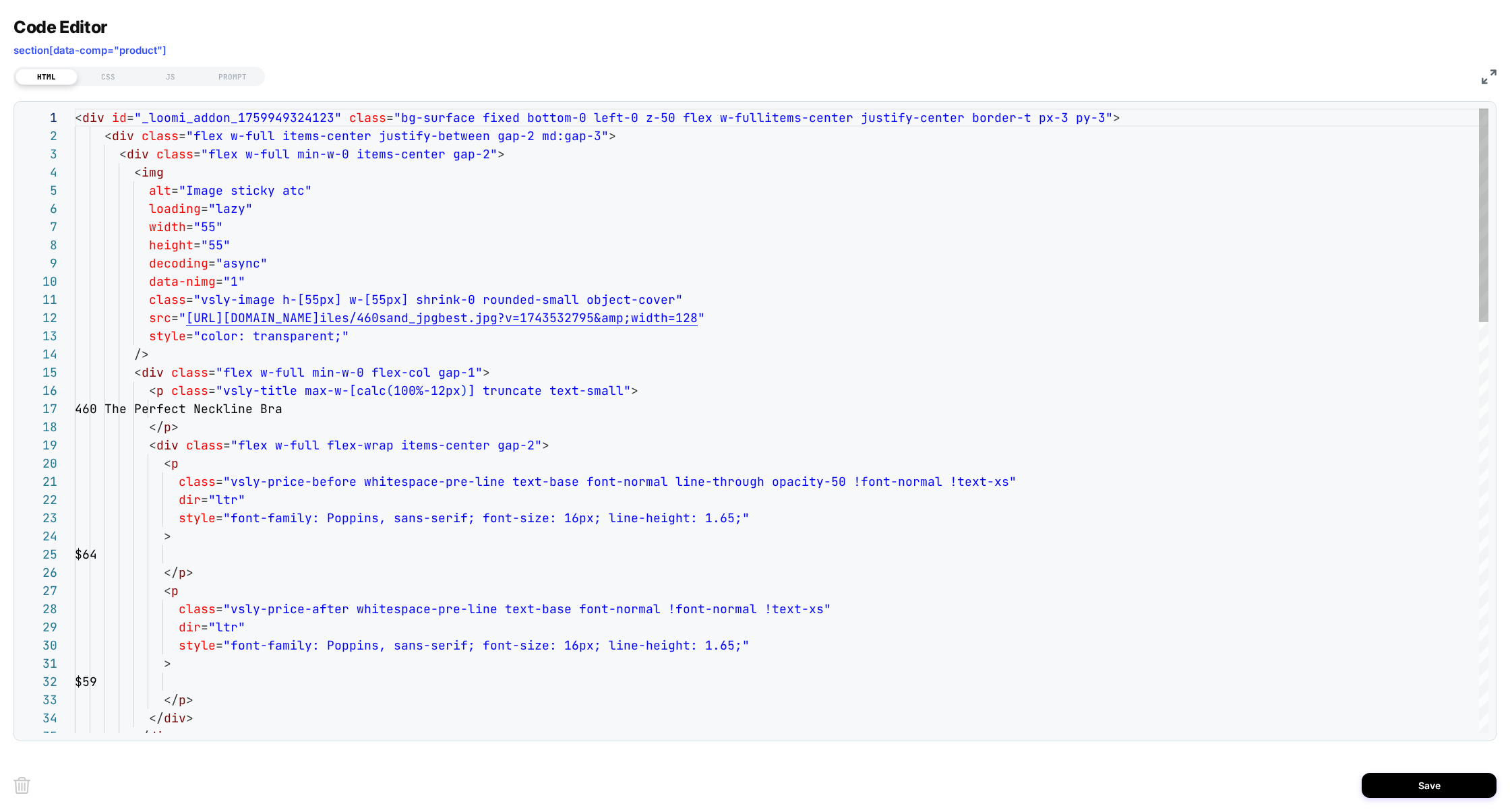
scroll to position [182, 0]
type textarea "**********"
drag, startPoint x: 222, startPoint y: 395, endPoint x: 297, endPoint y: 394, distance: 75.0
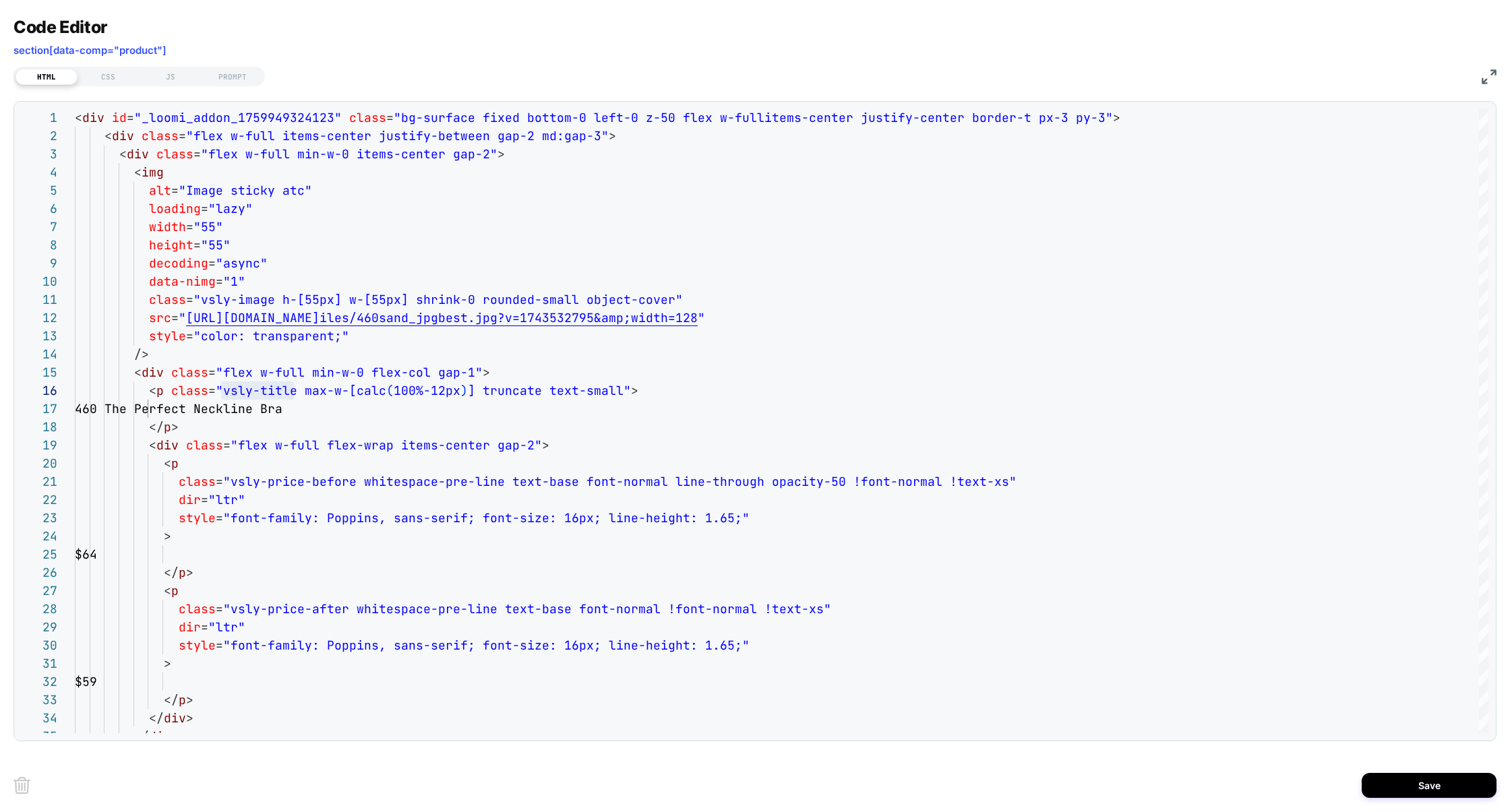
click at [165, 87] on div "Code Editor section[data-comp="product"] HTML CSS JS PROMPT 1 2 3 4 5 6 7 8 9 1…" at bounding box center [755, 379] width 1483 height 725
click at [167, 86] on div "HTML CSS JS PROMPT" at bounding box center [139, 77] width 252 height 20
click at [170, 84] on div "JS" at bounding box center [170, 76] width 62 height 16
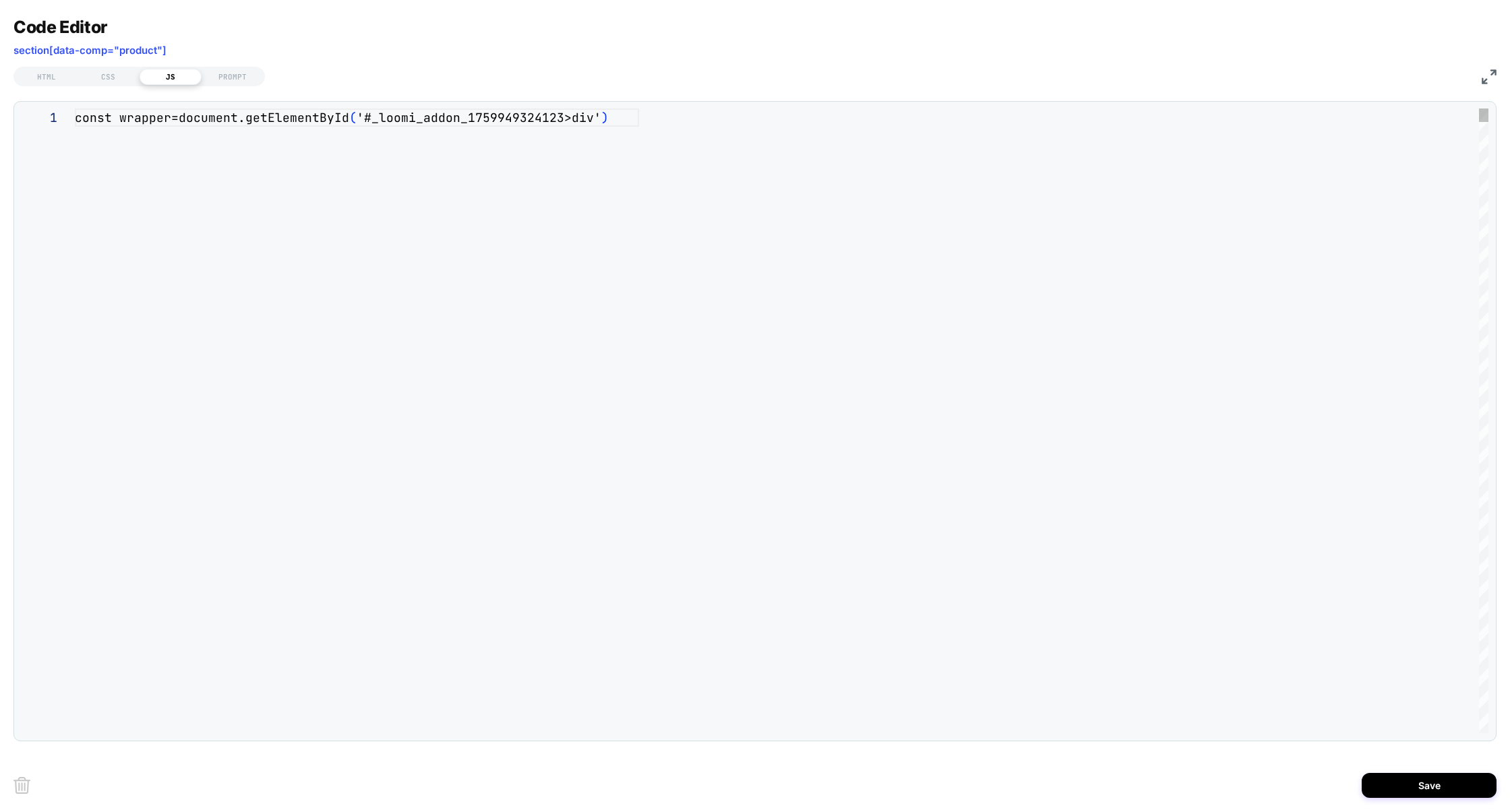
scroll to position [17, 0]
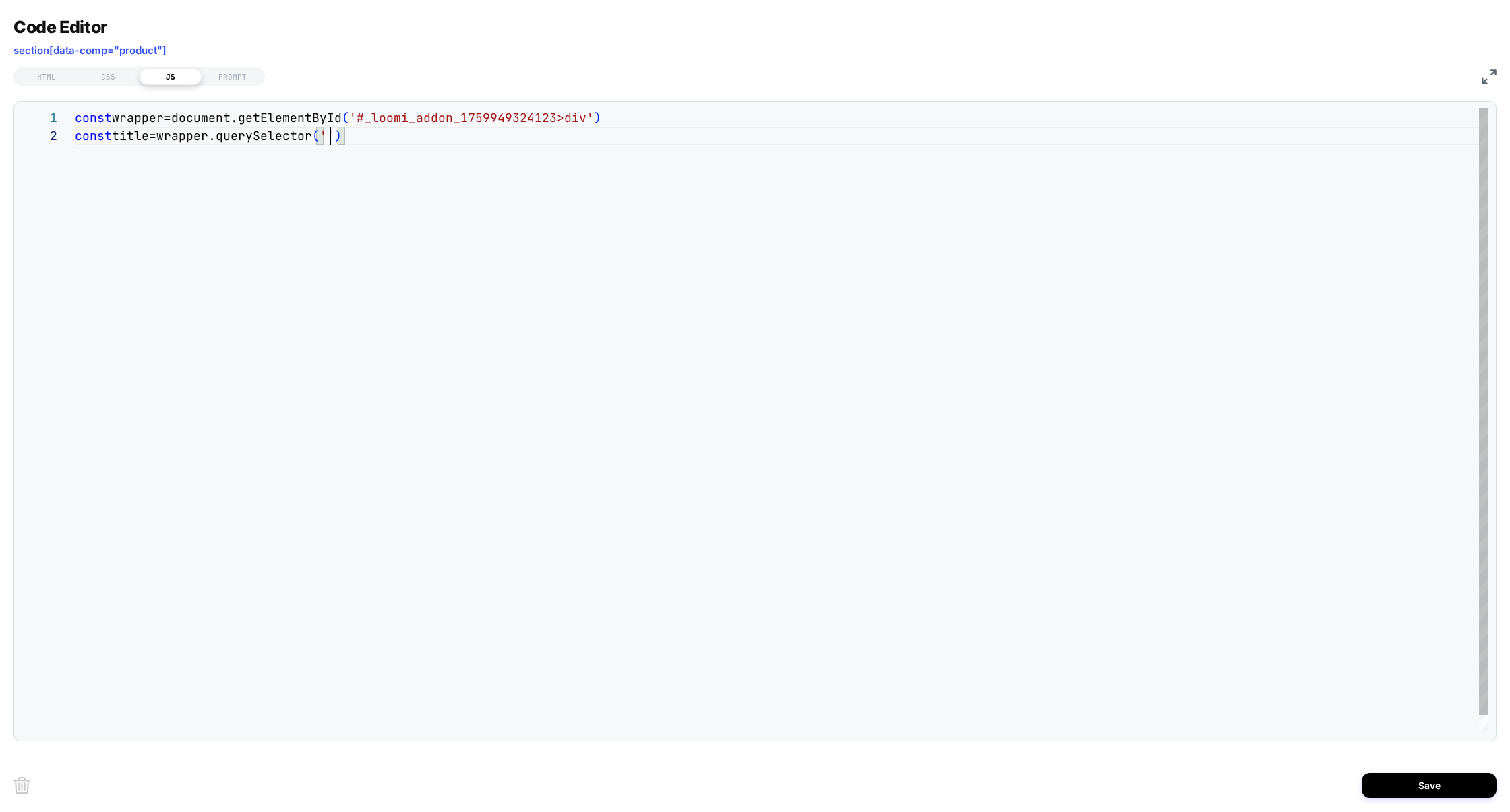
click at [329, 137] on div "const wrapper=document.getElementById ( '#_loomi_addon_1759949324123>div' ) con…" at bounding box center [781, 429] width 1414 height 643
drag, startPoint x: 483, startPoint y: 138, endPoint x: 0, endPoint y: 138, distance: 483.0
click at [75, 138] on div "const wrapper=document.getElementById ( '#_loomi_addon_1759949324123>div' ) con…" at bounding box center [781, 429] width 1414 height 643
click at [128, 151] on div "const wrapper=document.getElementById ( '#_loomi_addon_1759949324123>div' ) con…" at bounding box center [781, 439] width 1414 height 661
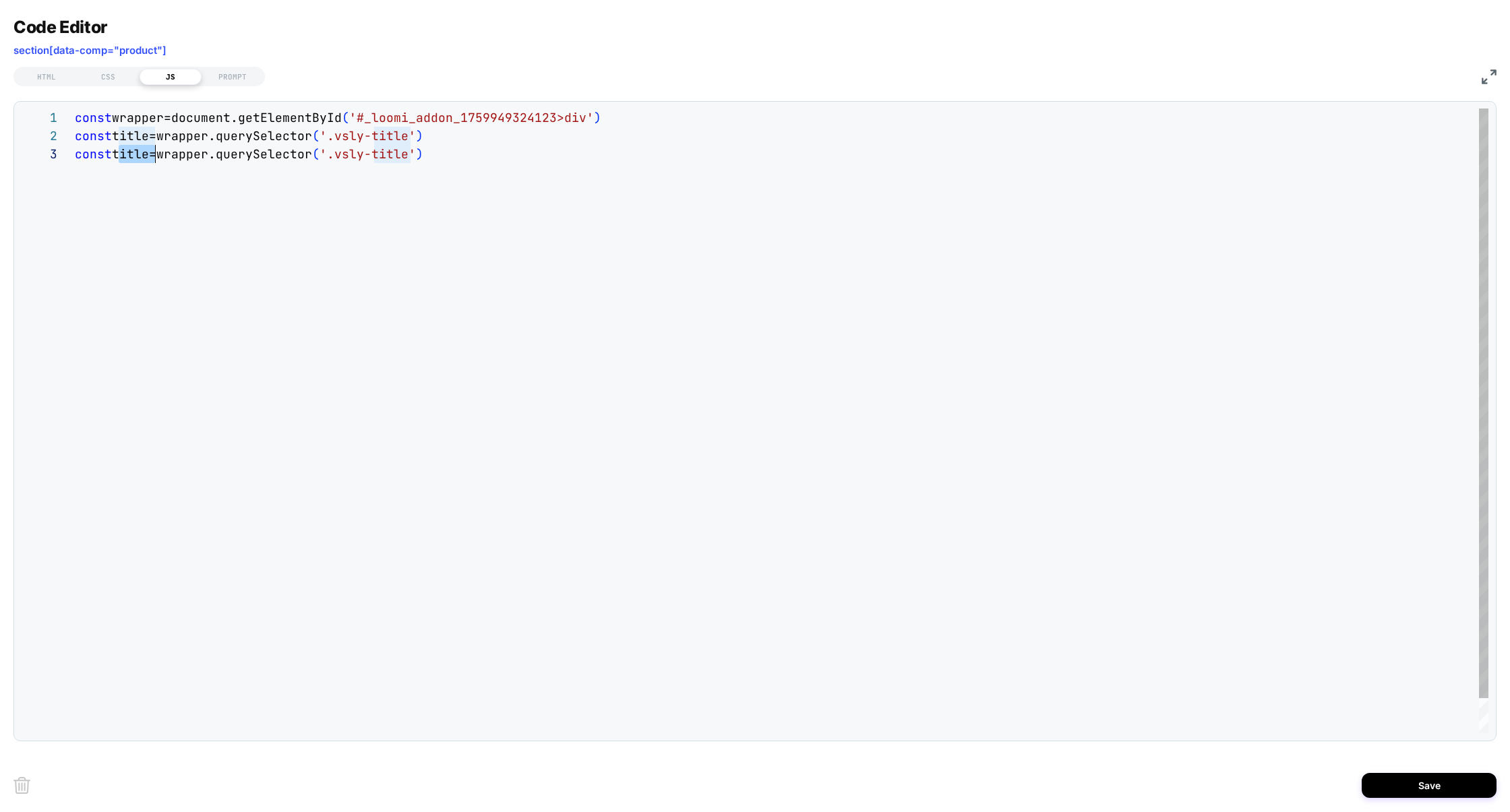
click at [128, 151] on div "const wrapper=document.getElementById ( '#_loomi_addon_1759949324123>div' ) con…" at bounding box center [781, 439] width 1414 height 661
type textarea "**********"
click at [61, 69] on div "HTML" at bounding box center [47, 76] width 62 height 16
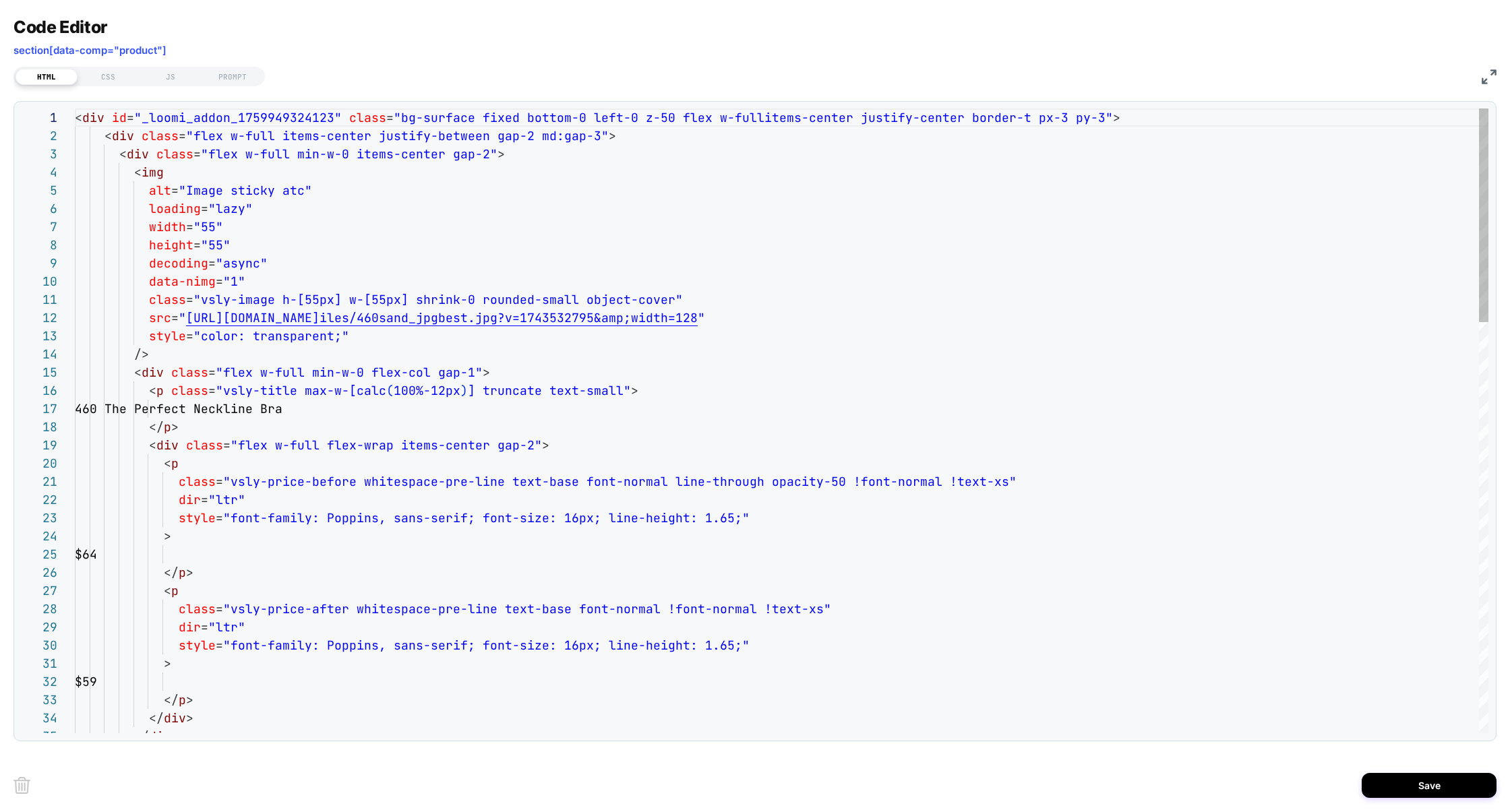
scroll to position [182, 0]
click at [222, 71] on div "PROMPT" at bounding box center [233, 76] width 62 height 16
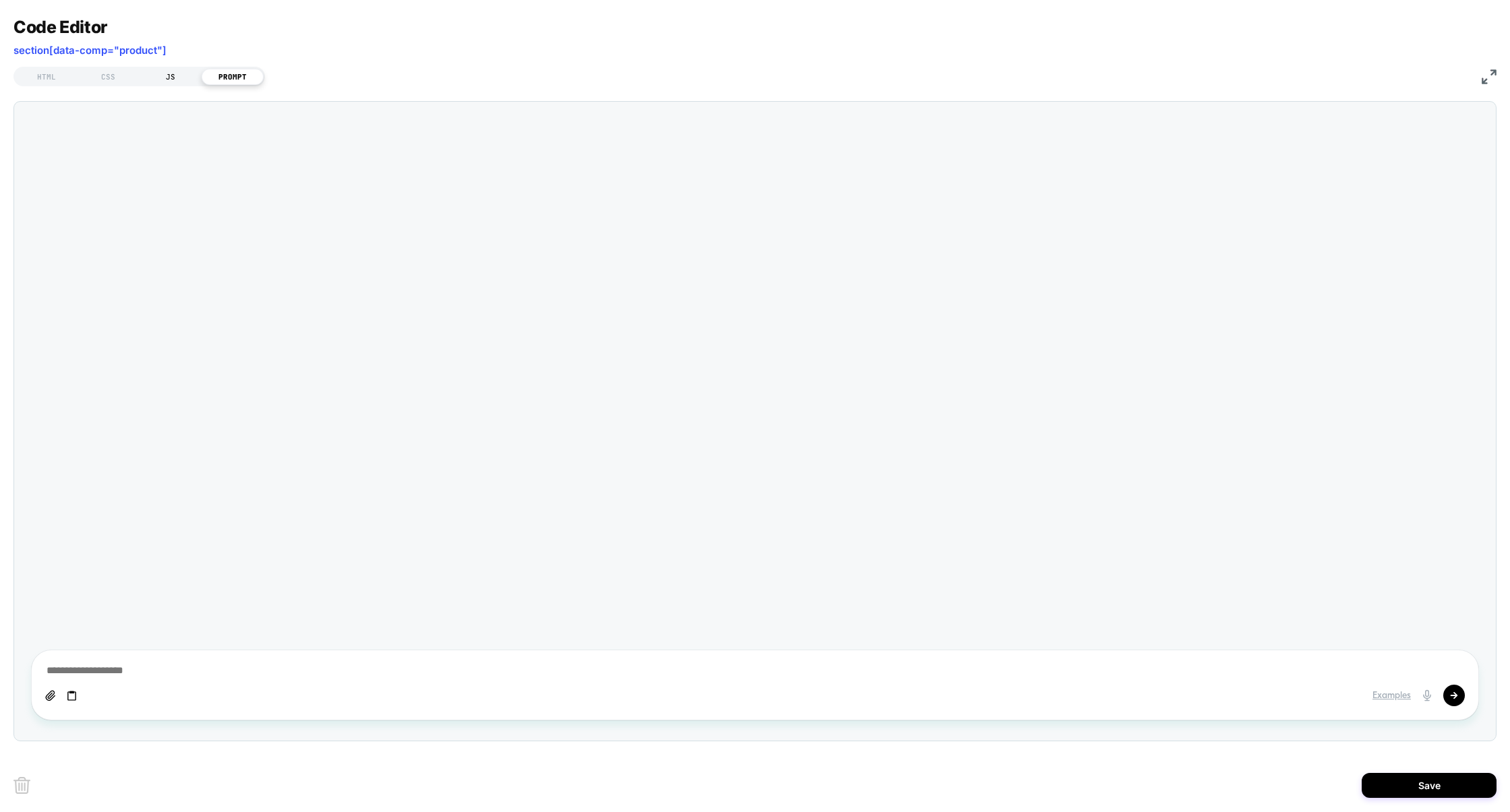
click at [179, 74] on div "JS" at bounding box center [170, 76] width 62 height 16
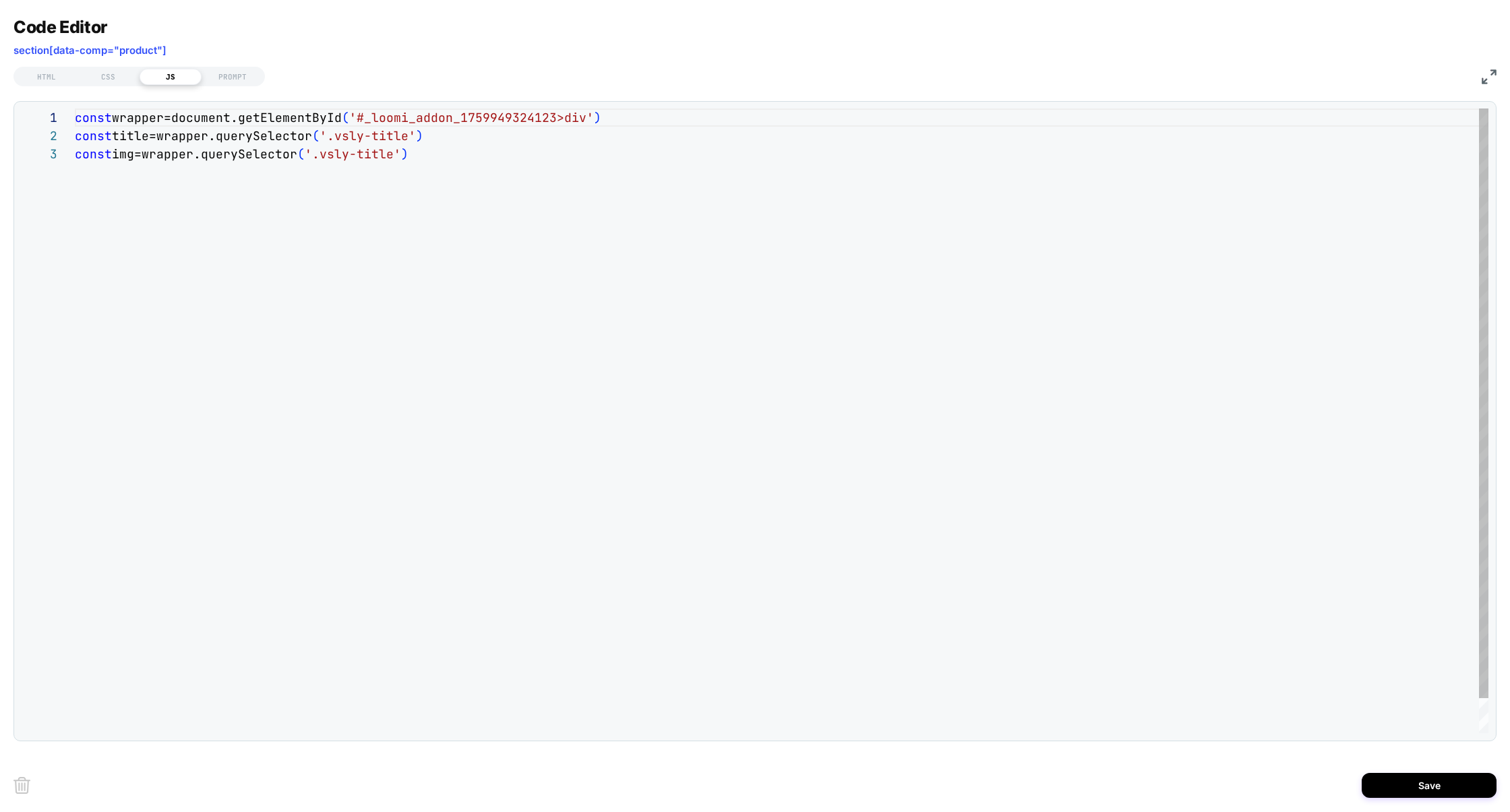
scroll to position [36, 0]
click at [381, 157] on div "const wrapper=document.getElementById ( '#_loomi_addon_1759949324123>div' ) con…" at bounding box center [781, 439] width 1414 height 661
type textarea "**********"
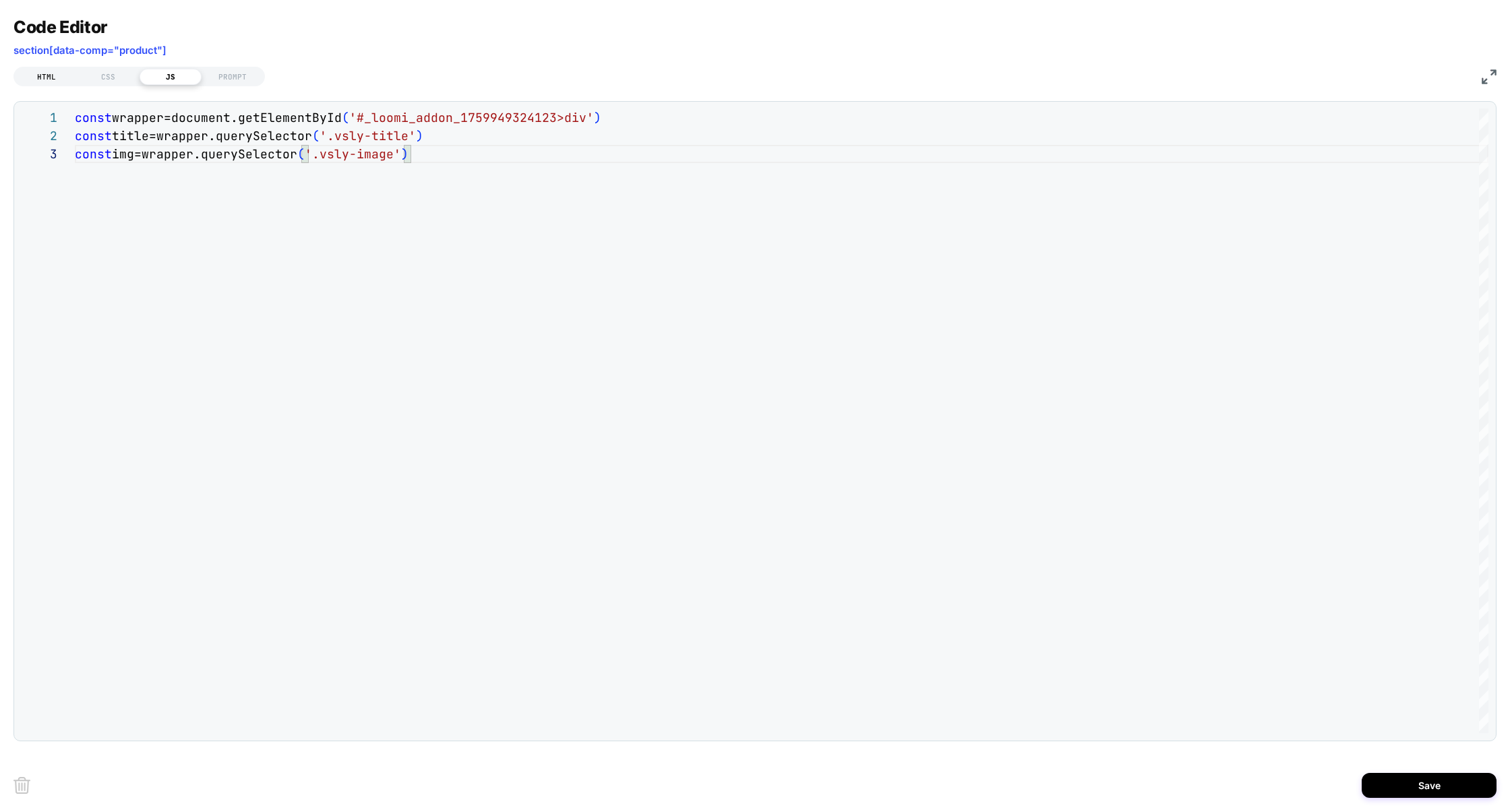
click at [41, 76] on div "HTML" at bounding box center [47, 76] width 62 height 16
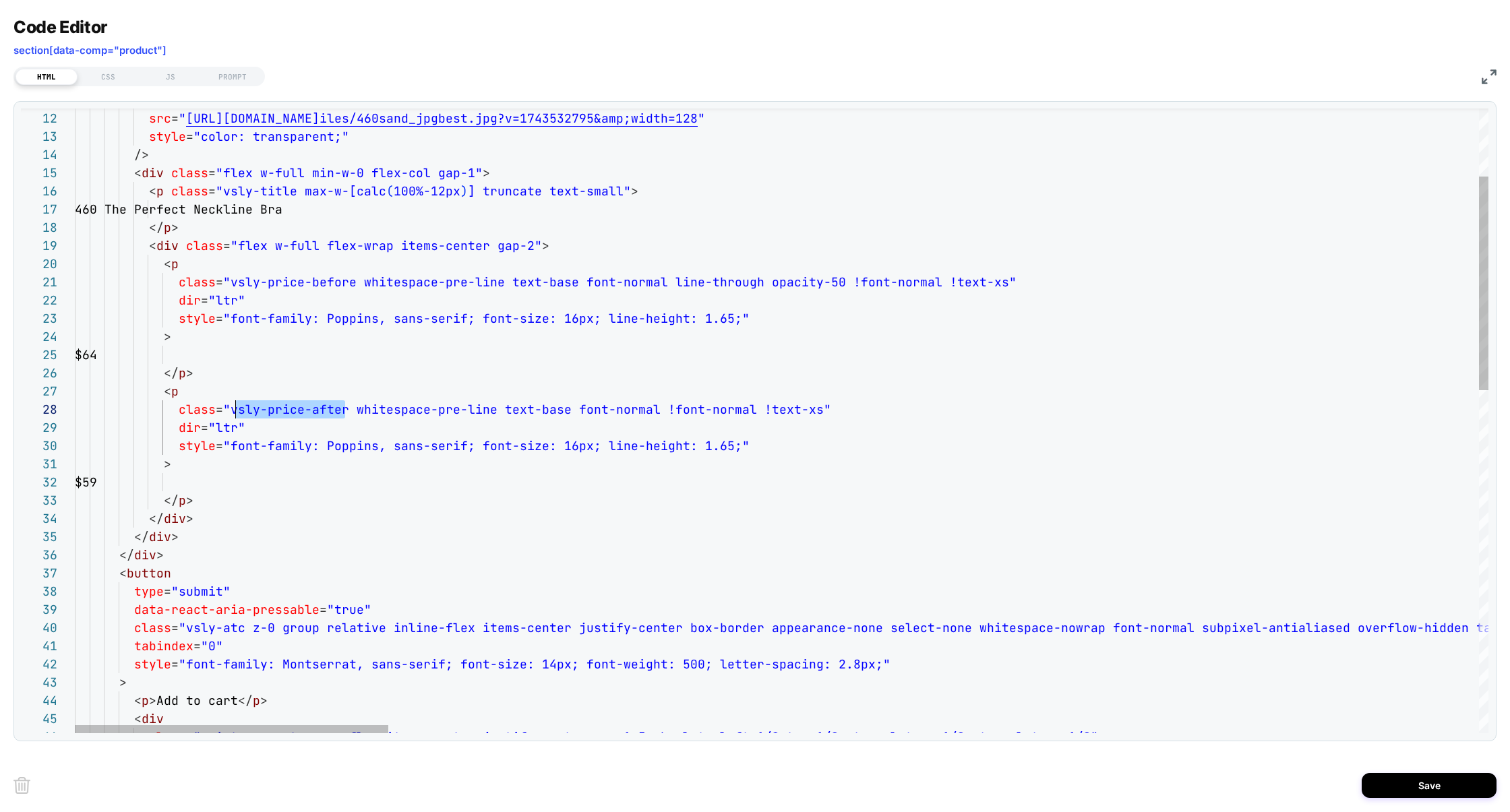
scroll to position [127, 154]
drag, startPoint x: 342, startPoint y: 415, endPoint x: 231, endPoint y: 416, distance: 111.0
drag, startPoint x: 351, startPoint y: 283, endPoint x: 231, endPoint y: 285, distance: 120.0
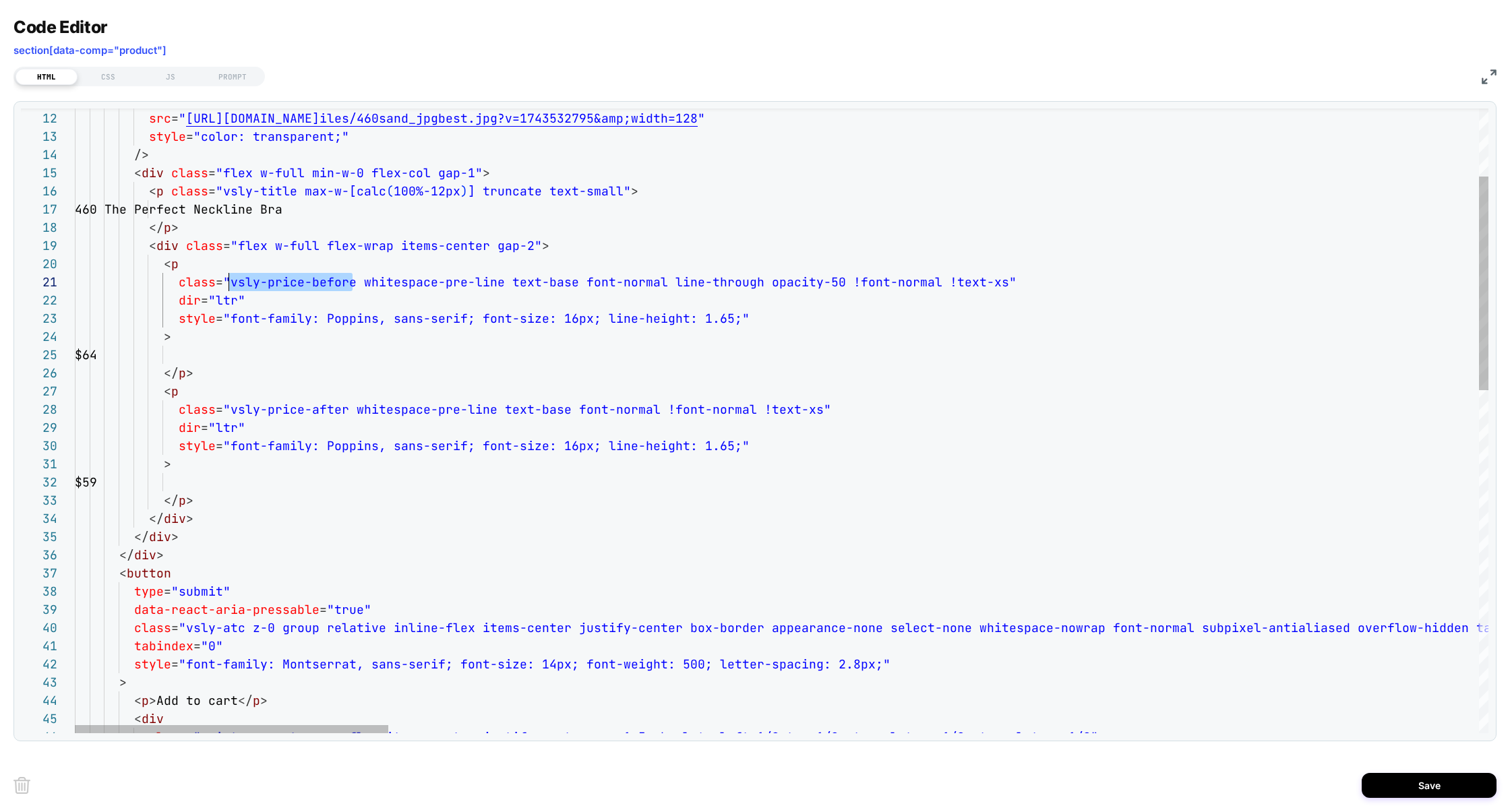
type textarea "**********"
drag, startPoint x: 243, startPoint y: 631, endPoint x: 185, endPoint y: 636, distance: 58.2
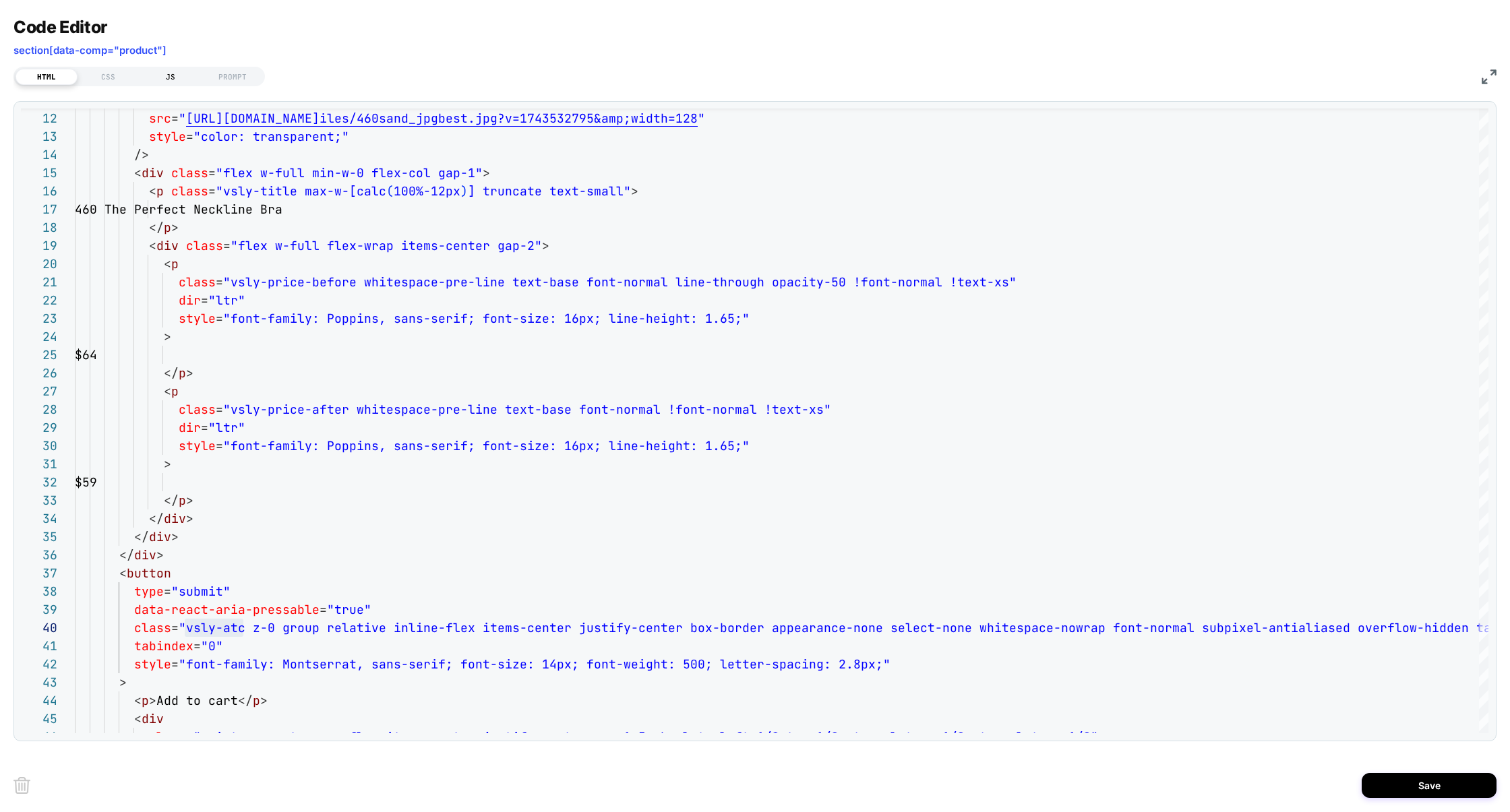
click at [182, 81] on div "JS" at bounding box center [170, 76] width 62 height 16
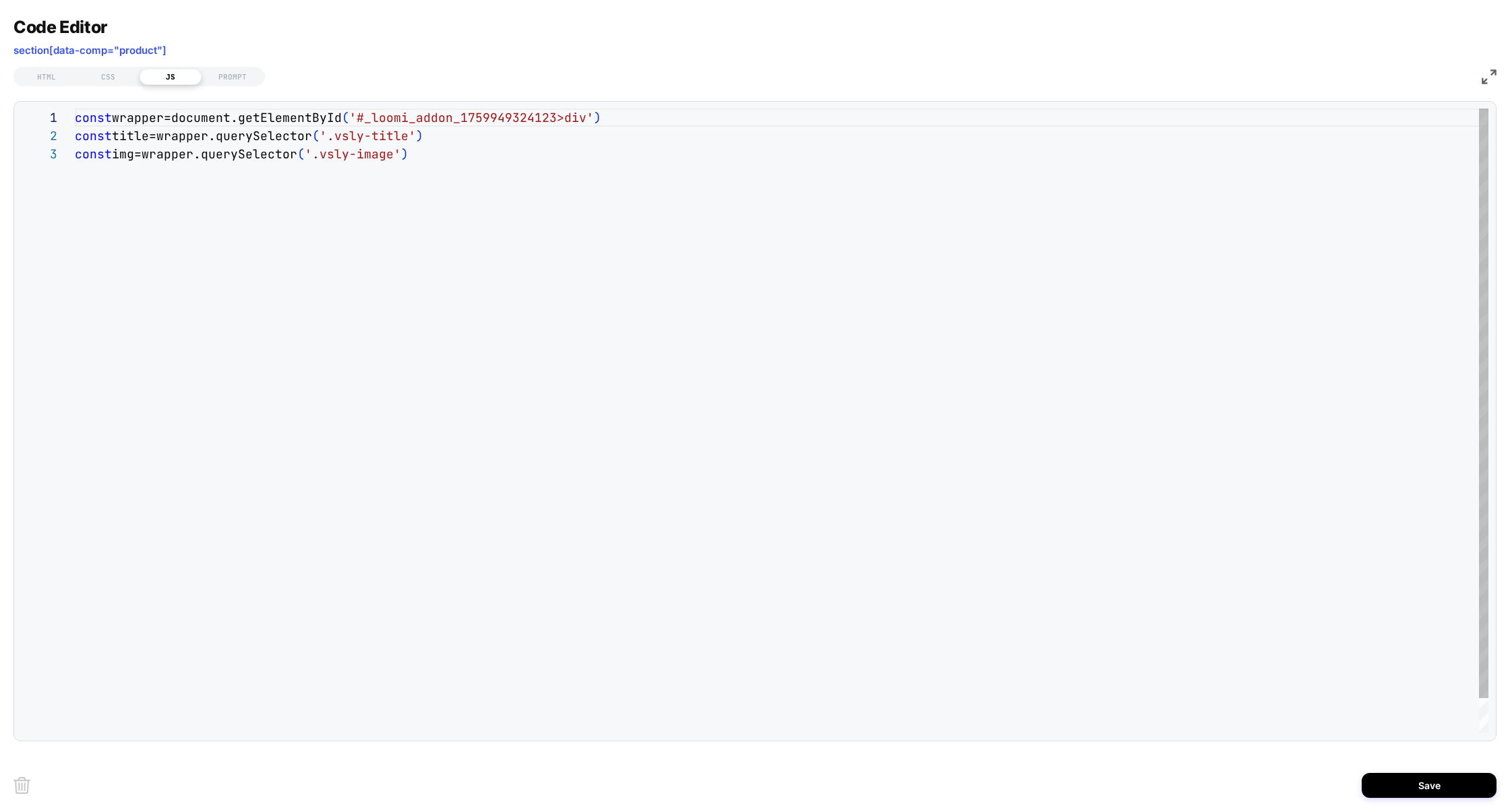
scroll to position [36, 336]
click at [419, 153] on div "const wrapper=document.getElementById ( '#_loomi_addon_1759949324123>div' ) con…" at bounding box center [781, 439] width 1414 height 661
drag, startPoint x: 437, startPoint y: 160, endPoint x: 54, endPoint y: 137, distance: 383.7
click at [54, 137] on div "**********" at bounding box center [755, 420] width 1468 height 624
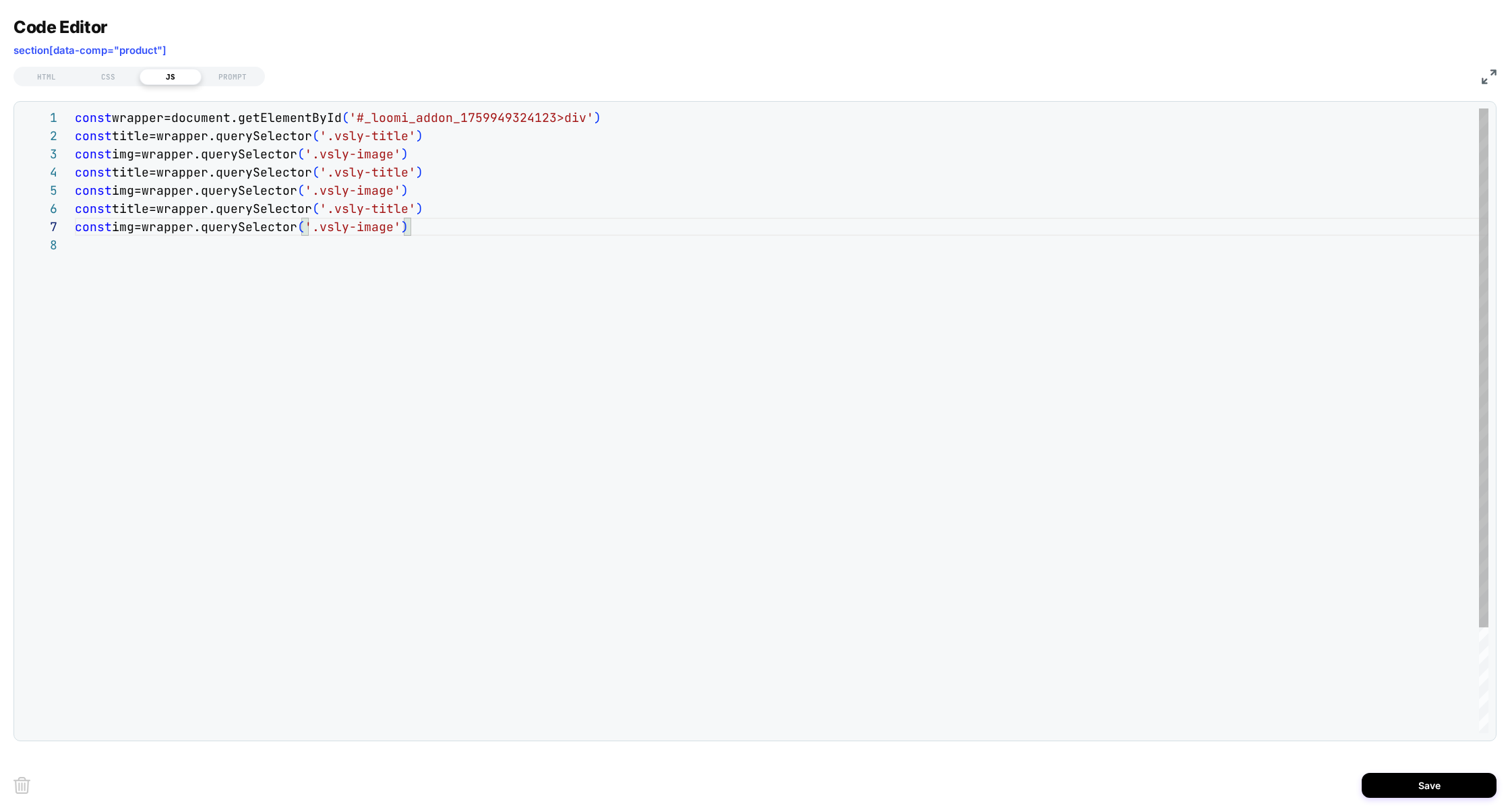
scroll to position [0, 0]
click at [142, 169] on div "const wrapper=document.getElementById ( '#_loomi_addon_1759949324123>div' ) con…" at bounding box center [781, 475] width 1414 height 734
click at [133, 194] on div "const wrapper=document.getElementById ( '#_loomi_addon_1759949324123>div' ) con…" at bounding box center [781, 475] width 1414 height 734
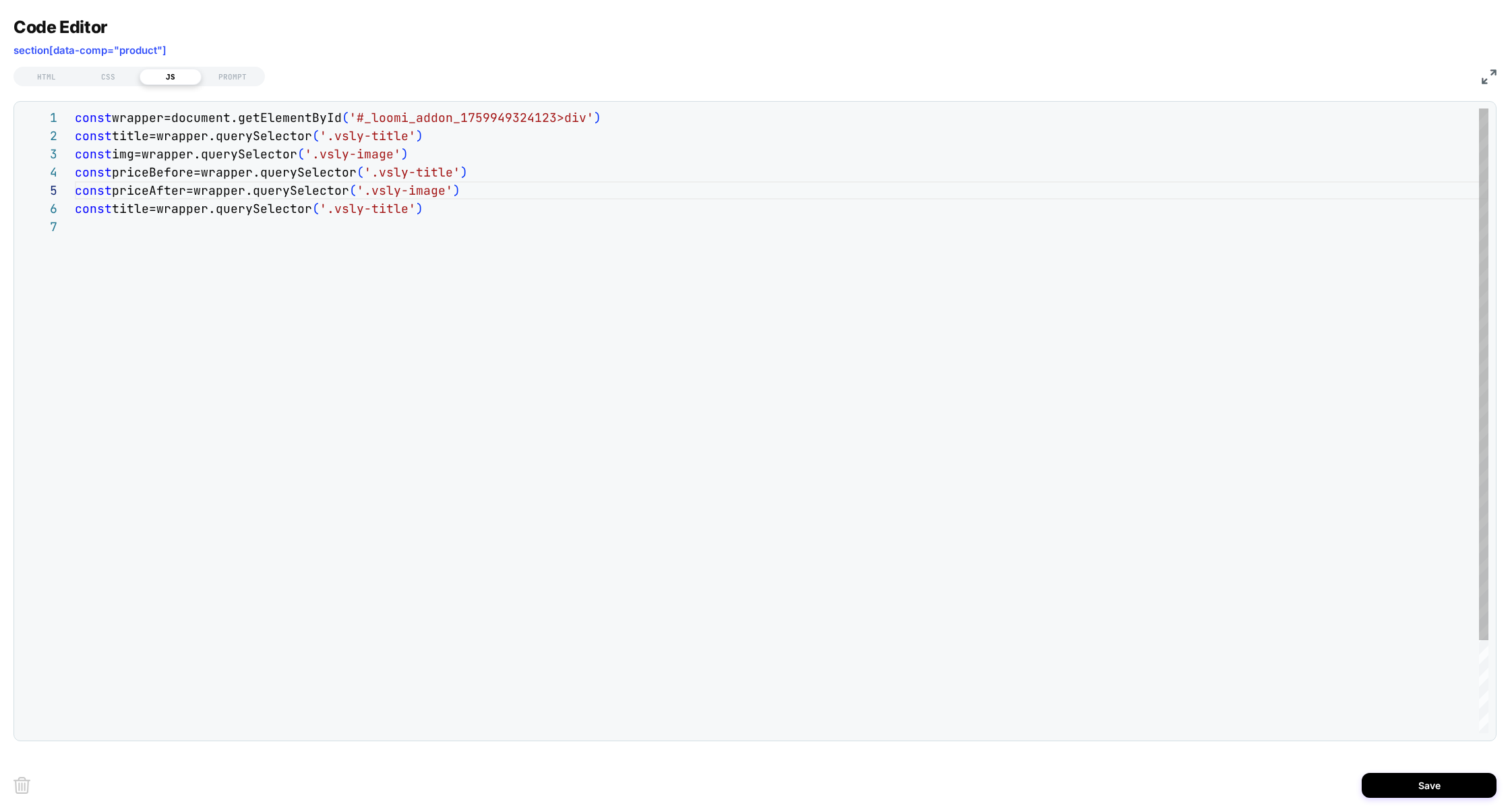
click at [124, 211] on div "const wrapper=document.getElementById ( '#_loomi_addon_1759949324123>div' ) con…" at bounding box center [781, 475] width 1414 height 734
drag, startPoint x: 345, startPoint y: 203, endPoint x: 420, endPoint y: 206, distance: 75.1
click at [420, 206] on div "const wrapper=document.getElementById ( '#_loomi_addon_1759949324123>div' ) con…" at bounding box center [781, 475] width 1414 height 734
type textarea "**********"
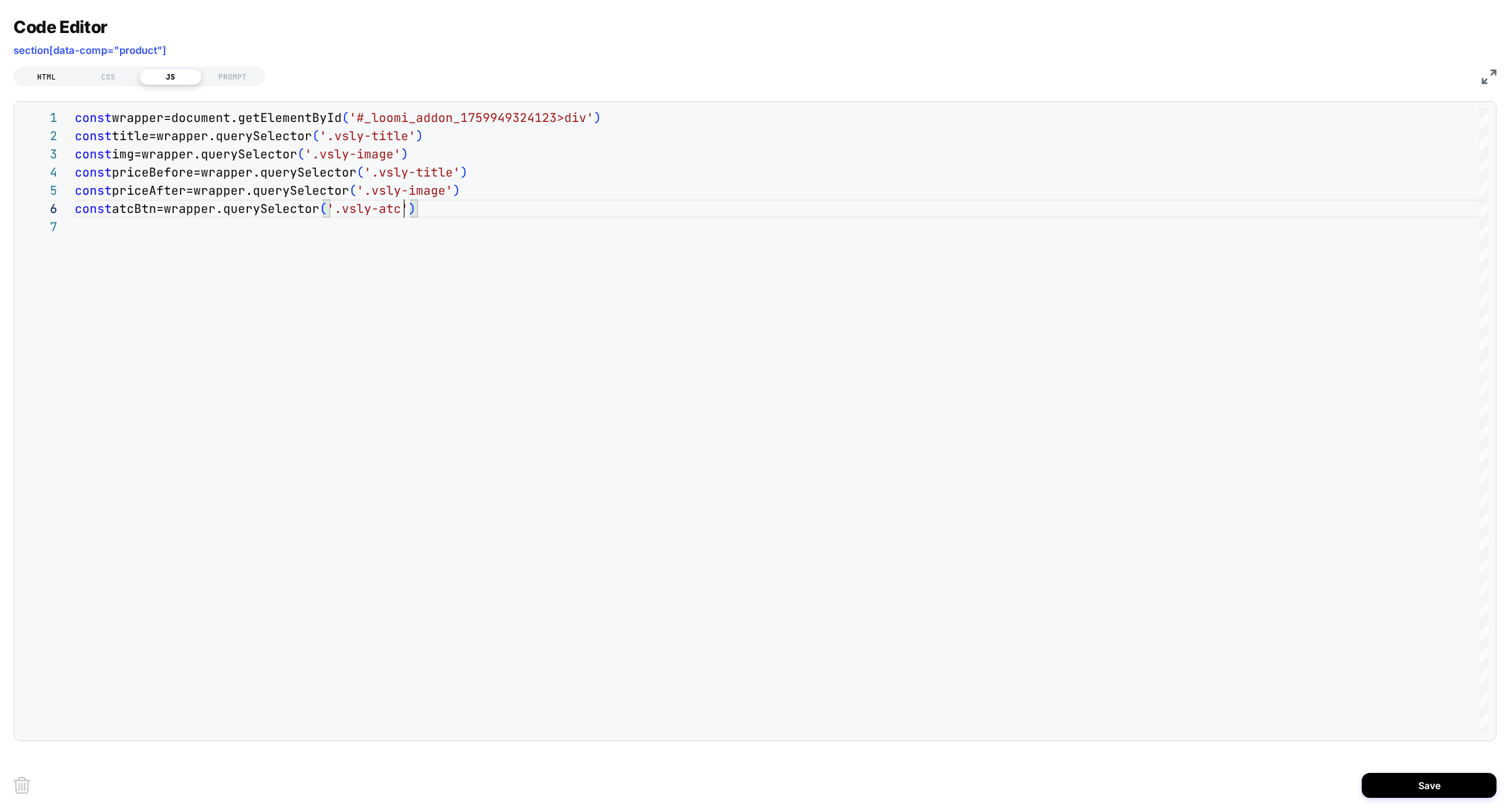
click at [47, 81] on div "HTML" at bounding box center [47, 76] width 62 height 16
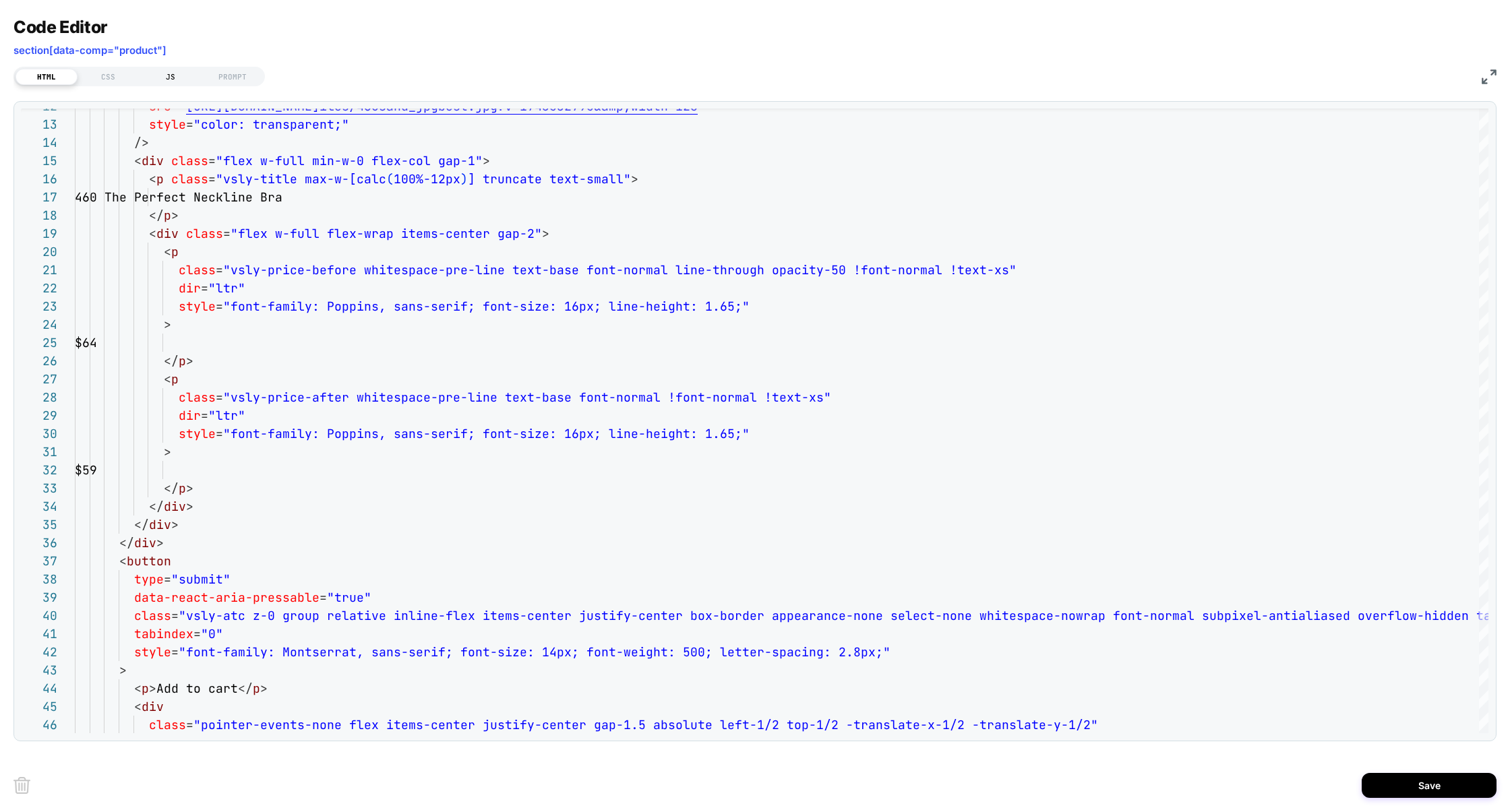
click at [176, 72] on div "JS" at bounding box center [170, 76] width 62 height 16
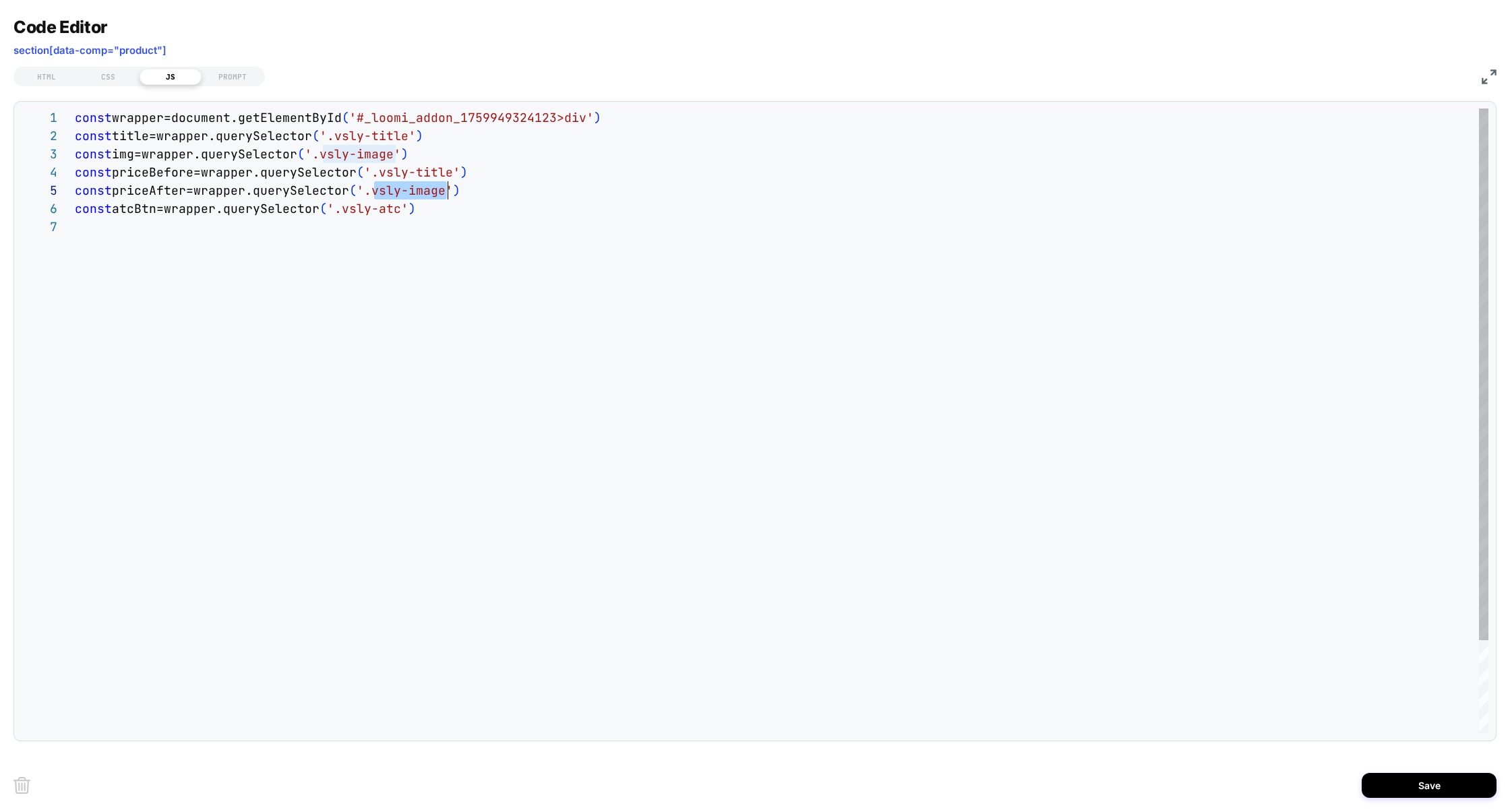
scroll to position [73, 373]
drag, startPoint x: 373, startPoint y: 191, endPoint x: 447, endPoint y: 191, distance: 74.0
click at [447, 191] on div "const wrapper=document.getElementById ( '#_loomi_addon_1759949324123>div' ) con…" at bounding box center [781, 475] width 1414 height 734
drag, startPoint x: 381, startPoint y: 176, endPoint x: 451, endPoint y: 179, distance: 70.1
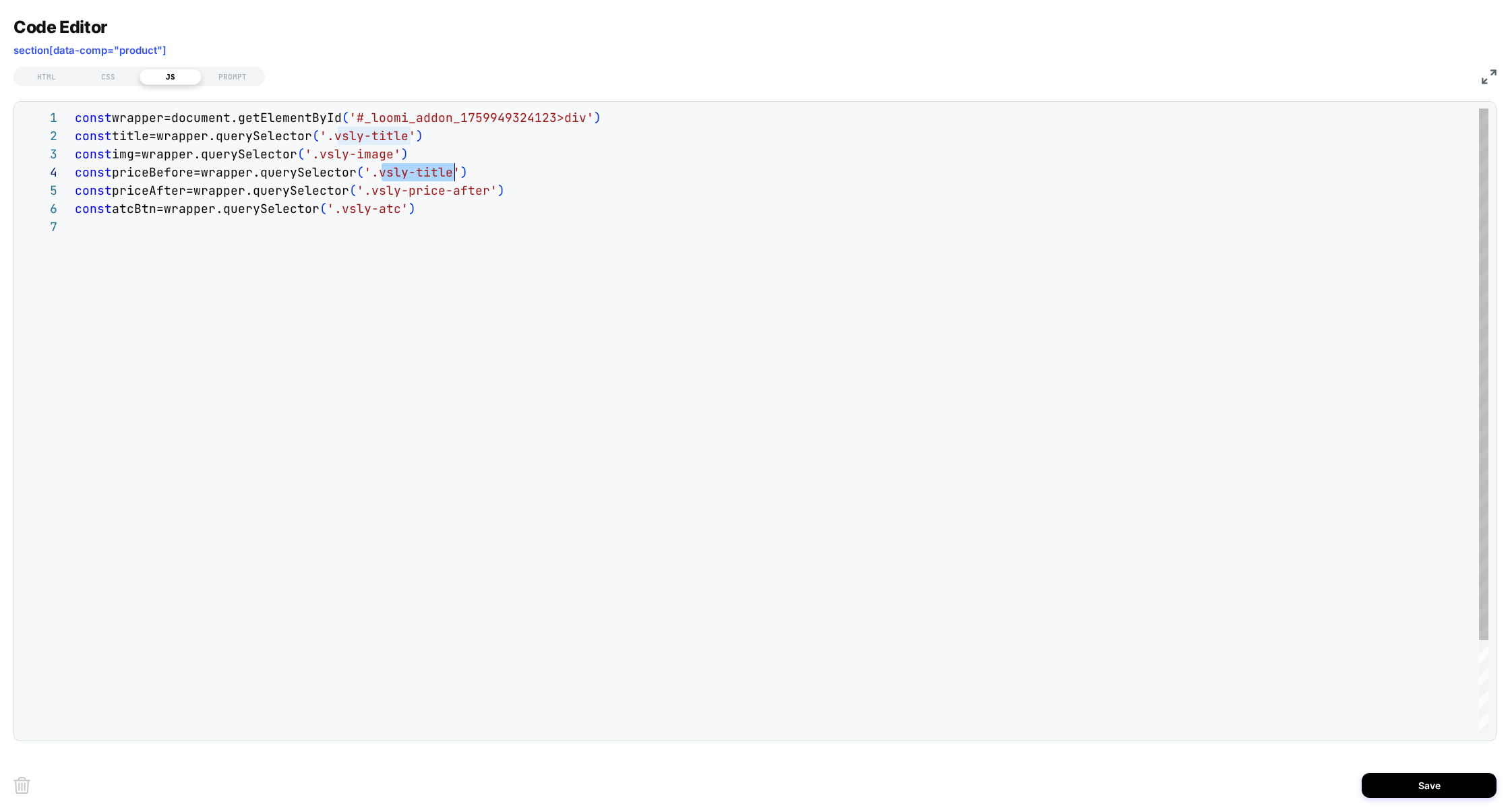
click at [451, 179] on span "'.vsly-title'" at bounding box center [412, 172] width 96 height 16
click at [446, 226] on div "const wrapper=document.getElementById ( '#_loomi_addon_1759949324123>div' ) con…" at bounding box center [781, 475] width 1414 height 734
click at [206, 277] on div "const wrapper=document.getElementById ( '#_loomi_addon_1759949324123>div' ) con…" at bounding box center [781, 493] width 1414 height 771
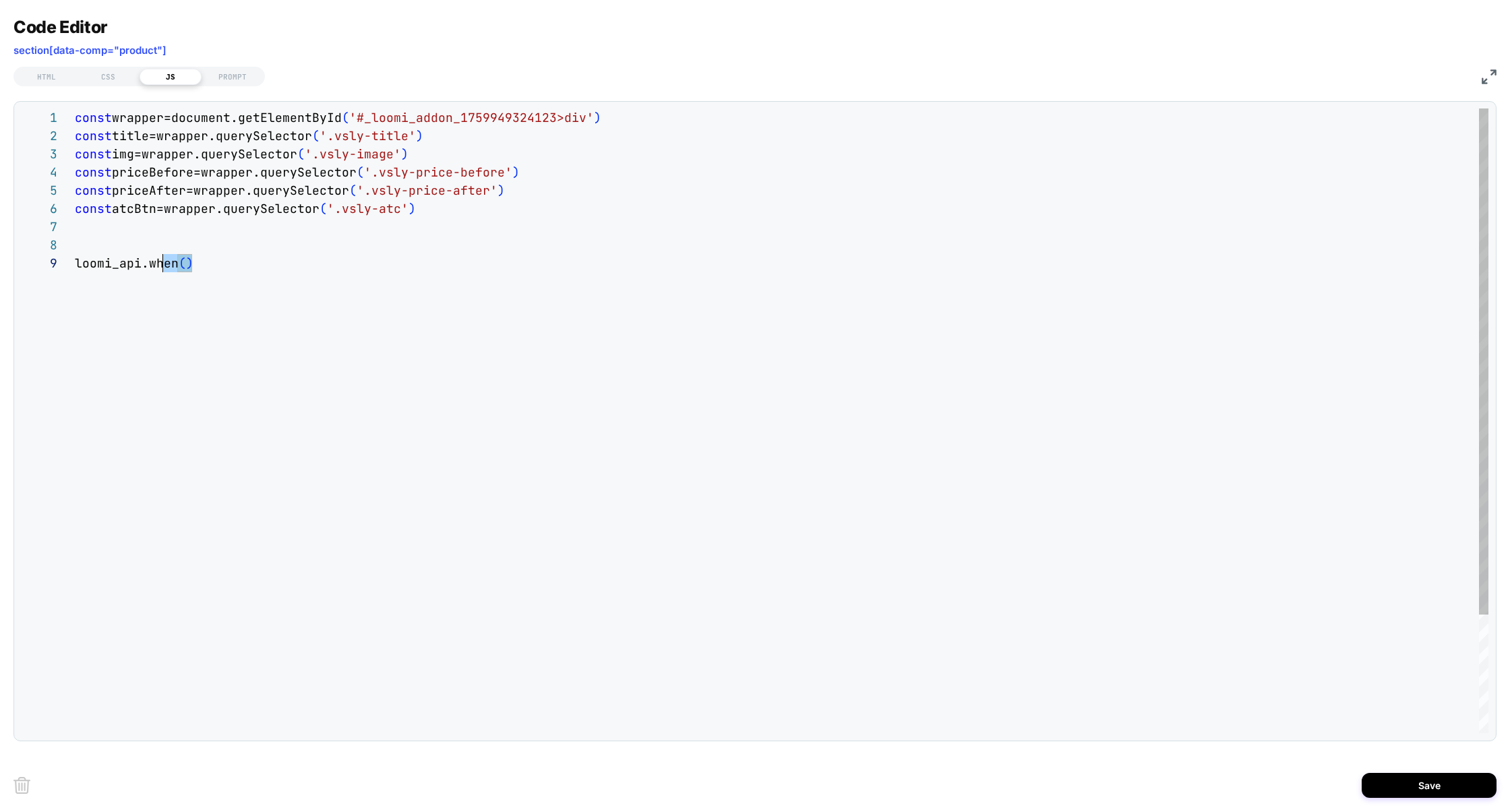
scroll to position [145, 0]
drag, startPoint x: 217, startPoint y: 267, endPoint x: 13, endPoint y: 268, distance: 204.0
click at [75, 268] on div "const wrapper=document.getElementById ( '#_loomi_addon_1759949324123>div' ) con…" at bounding box center [781, 493] width 1414 height 771
drag, startPoint x: 189, startPoint y: 44, endPoint x: 4, endPoint y: 52, distance: 185.2
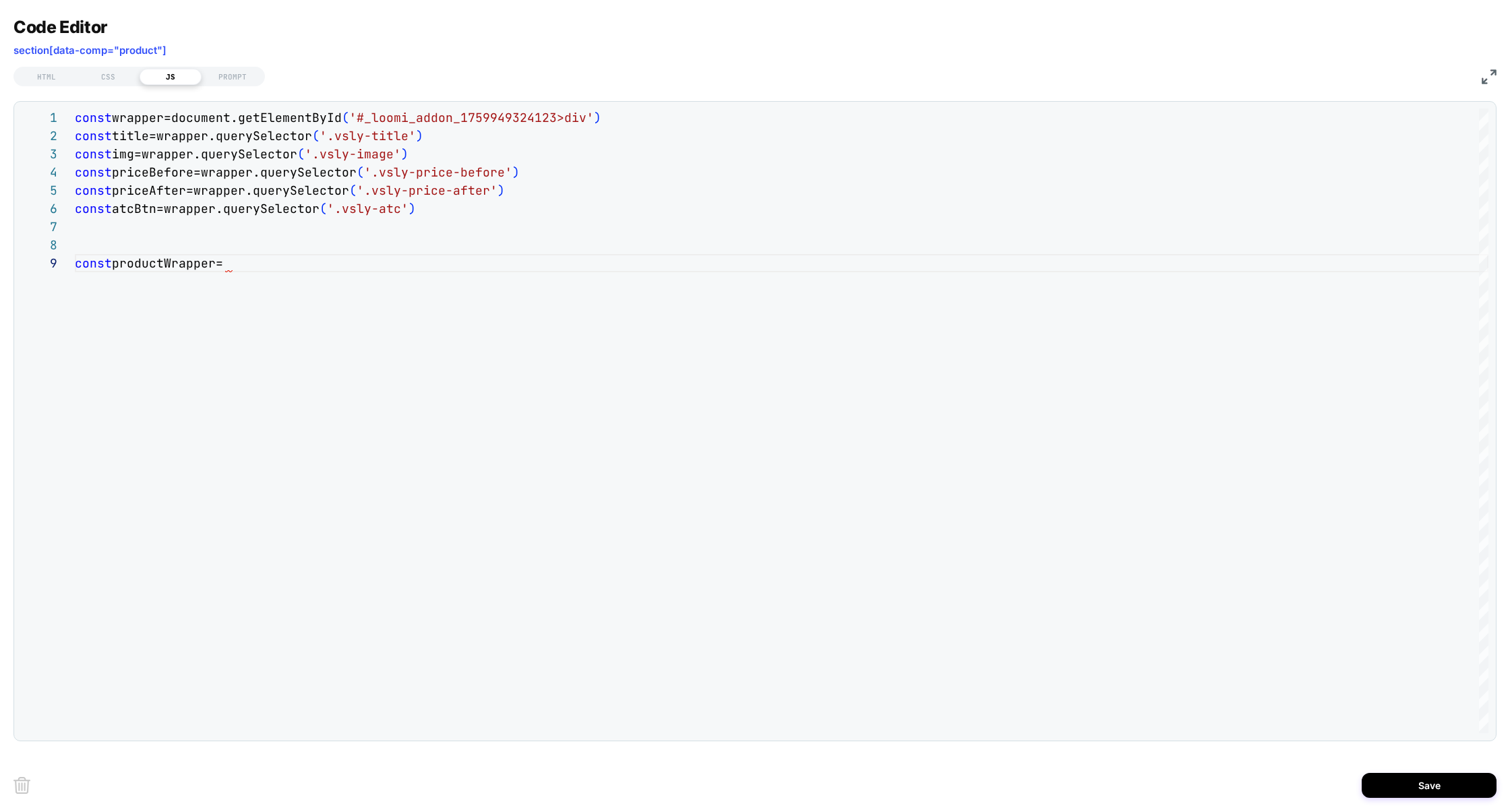
click at [3, 52] on div "**********" at bounding box center [755, 406] width 1510 height 812
drag, startPoint x: 14, startPoint y: 51, endPoint x: 222, endPoint y: 50, distance: 208.0
click at [222, 50] on div "Code Editor section[data-comp="product"]" at bounding box center [755, 40] width 1483 height 47
copy span "section[data-comp="product"]"
click at [255, 265] on div "const wrapper=document.getElementById ( '#_loomi_addon_1759949324123>div' ) con…" at bounding box center [781, 493] width 1414 height 771
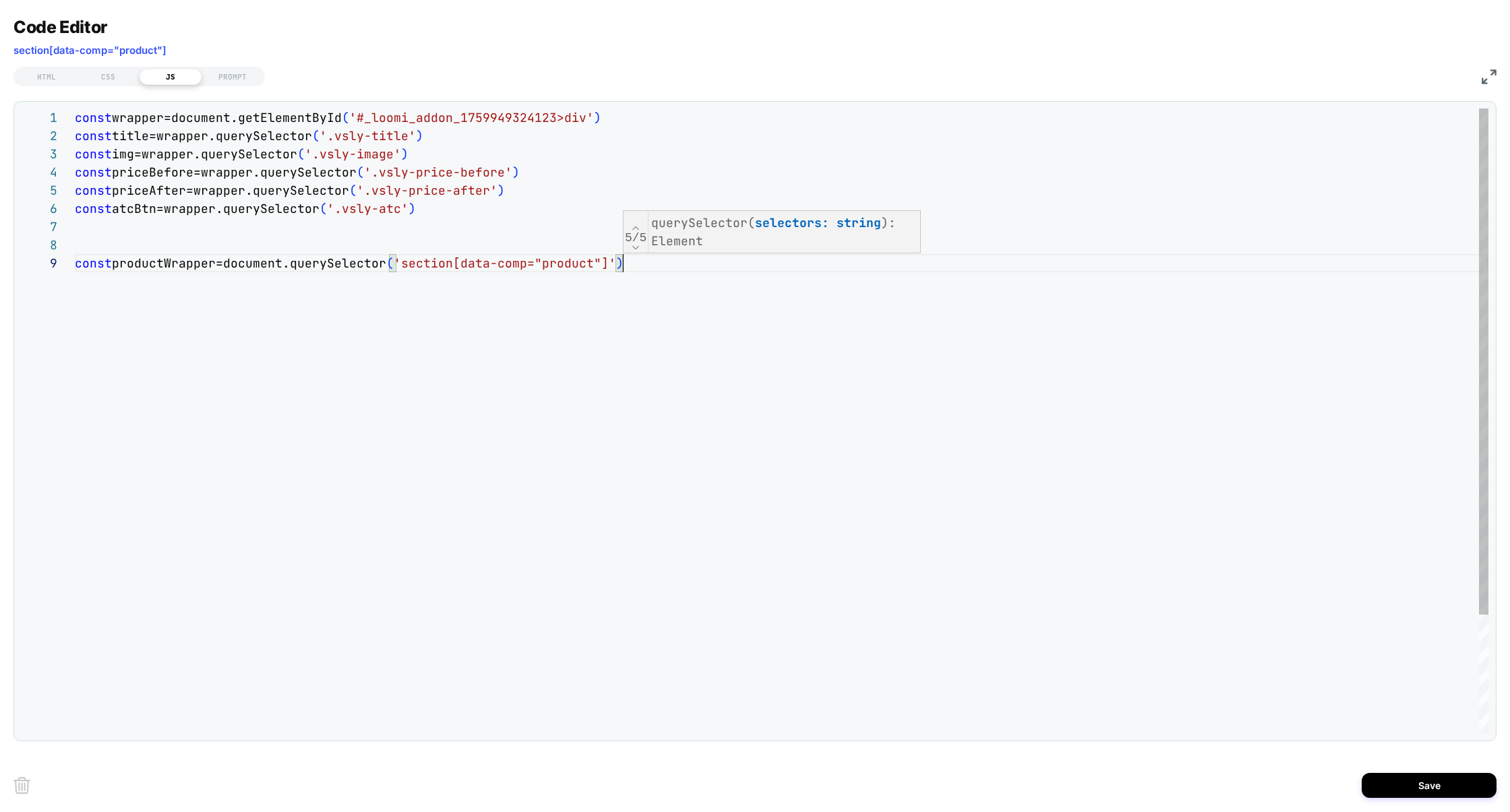
scroll to position [145, 546]
type textarea "**********"
click at [171, 259] on div "const wrapper=document.getElementById ( '#_loomi_addon_1759949324123>div' ) con…" at bounding box center [781, 511] width 1414 height 807
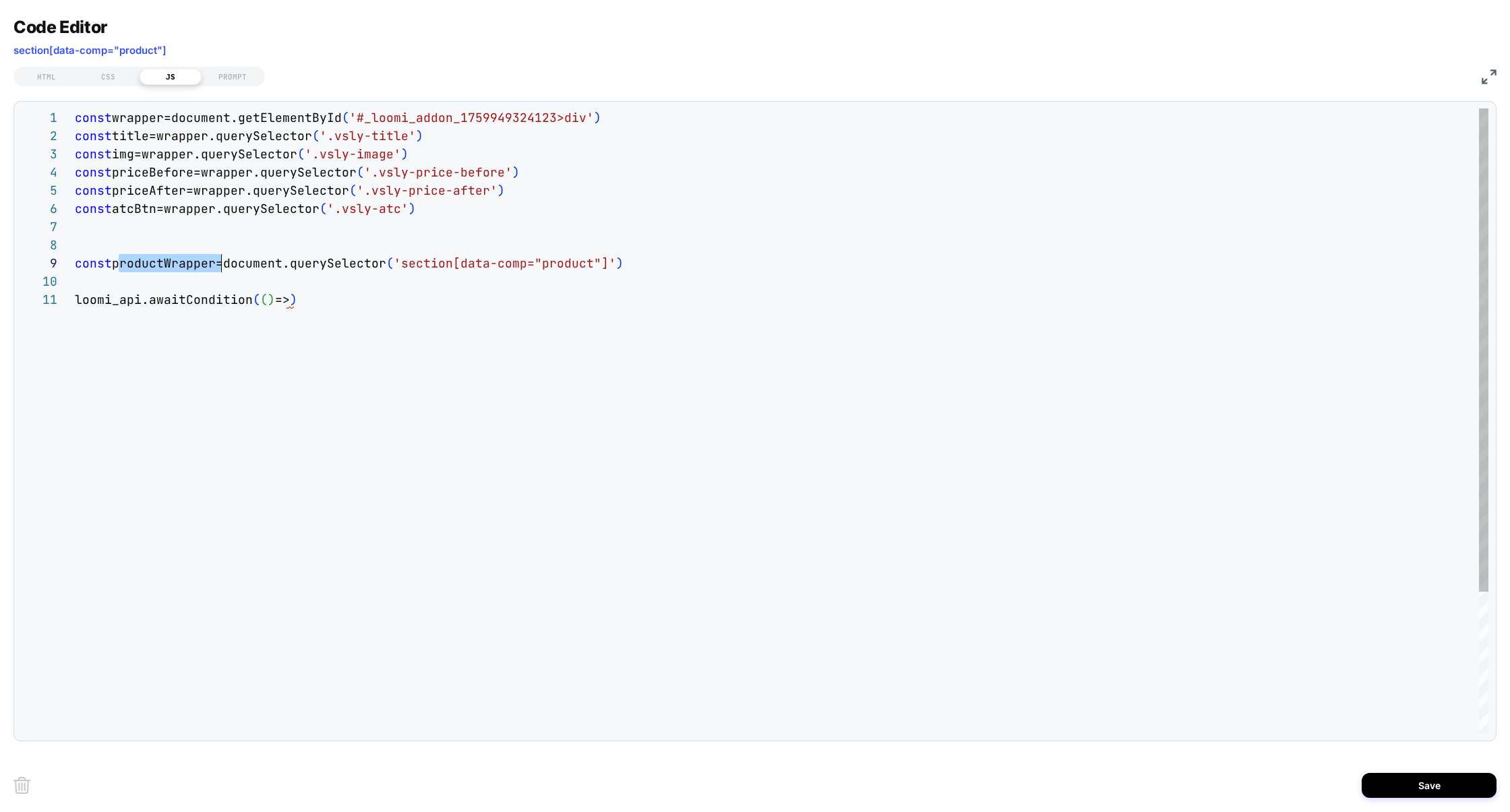
scroll to position [145, 146]
click at [313, 309] on div "const wrapper=document.getElementById ( '#_loomi_addon_1759949324123>div' ) con…" at bounding box center [781, 511] width 1414 height 807
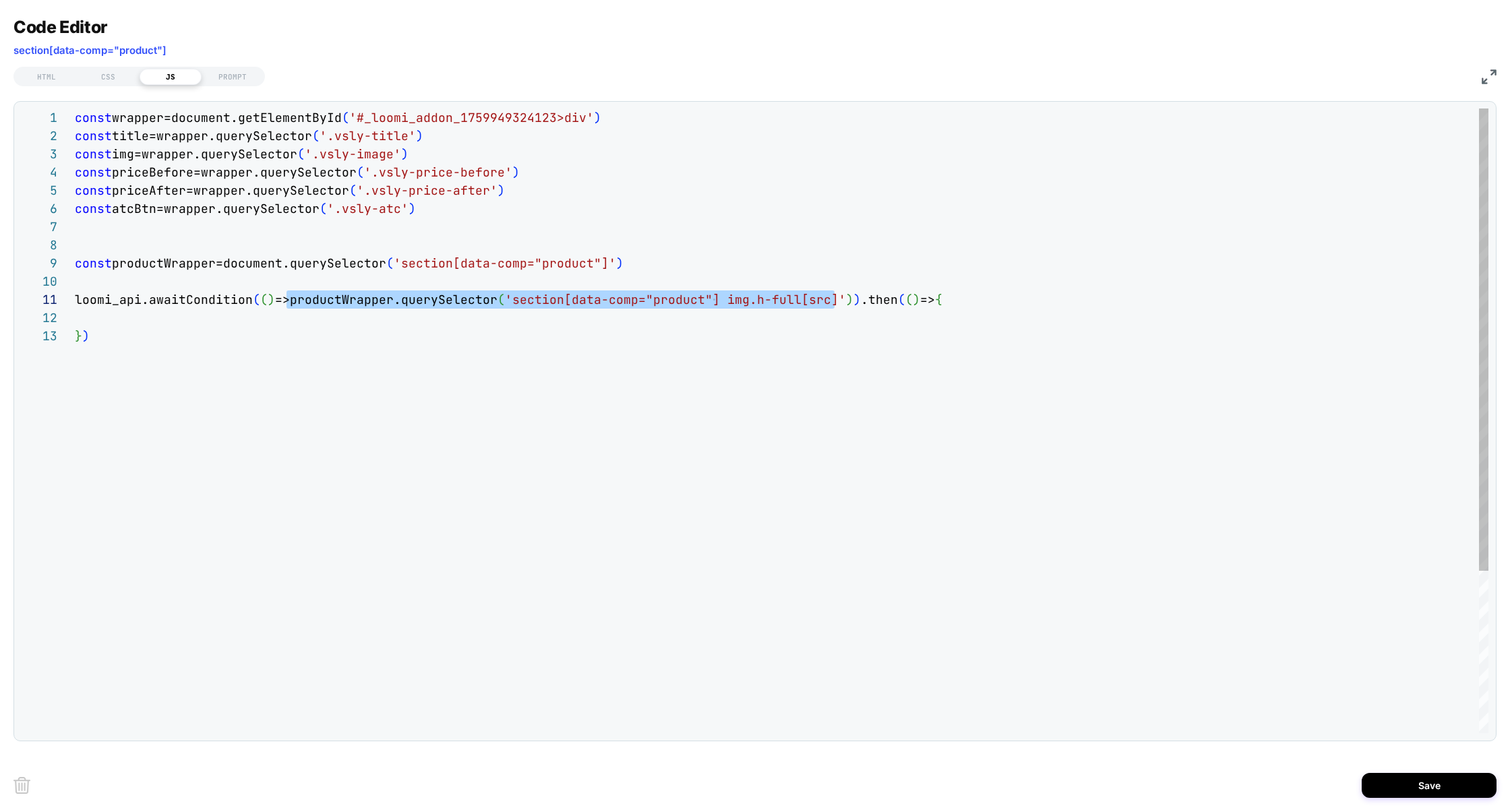
scroll to position [0, 767]
drag, startPoint x: 285, startPoint y: 298, endPoint x: 841, endPoint y: 304, distance: 556.0
click at [840, 305] on span "loomi_api.awaitCondition ( ( ) =>productWrapper.querySelector ( 'section[data-c…" at bounding box center [508, 299] width 867 height 16
click at [106, 315] on div "const wrapper=document.getElementById ( '#_loomi_addon_1759949324123>div' ) con…" at bounding box center [781, 530] width 1414 height 843
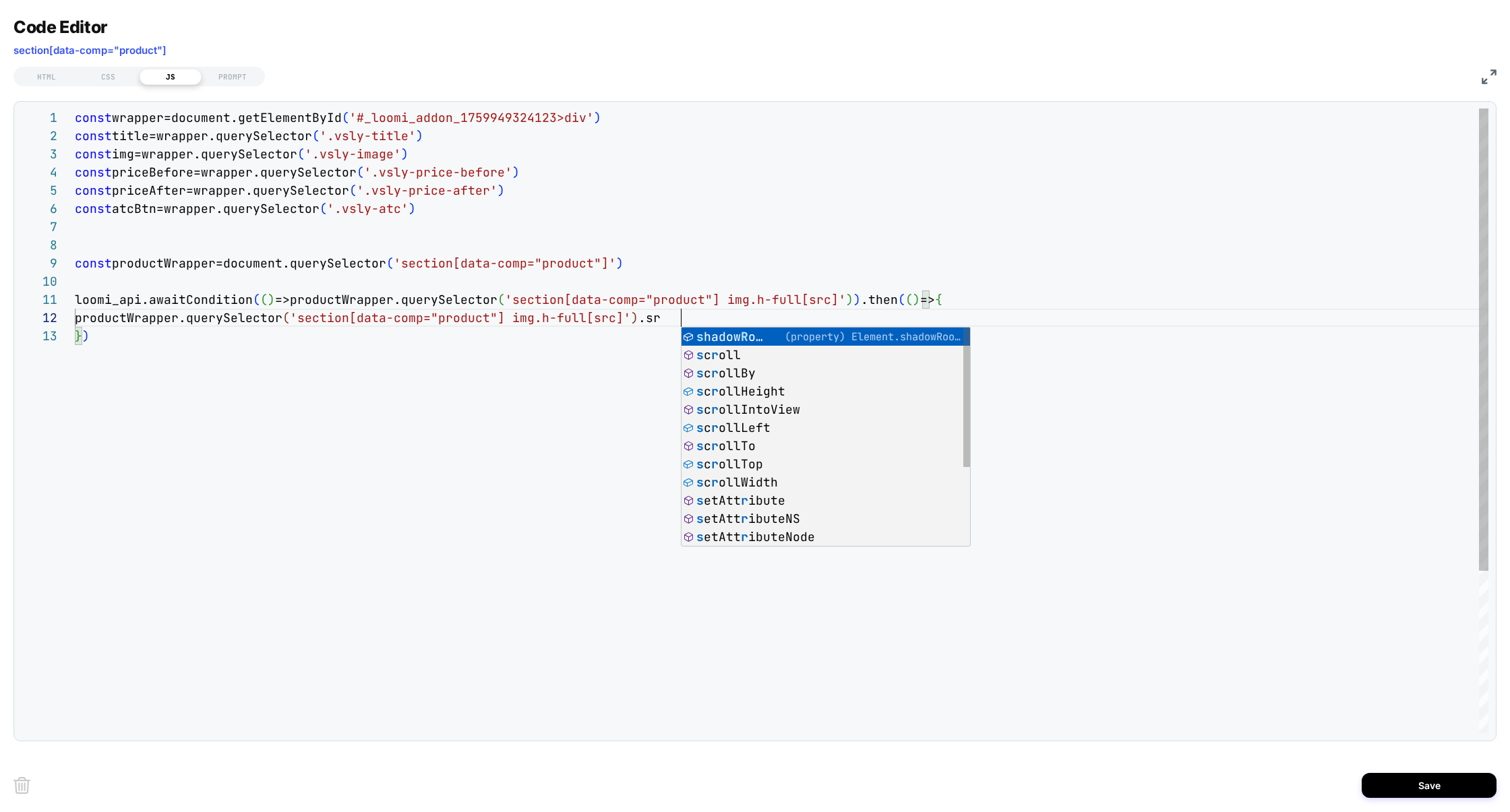
scroll to position [17, 613]
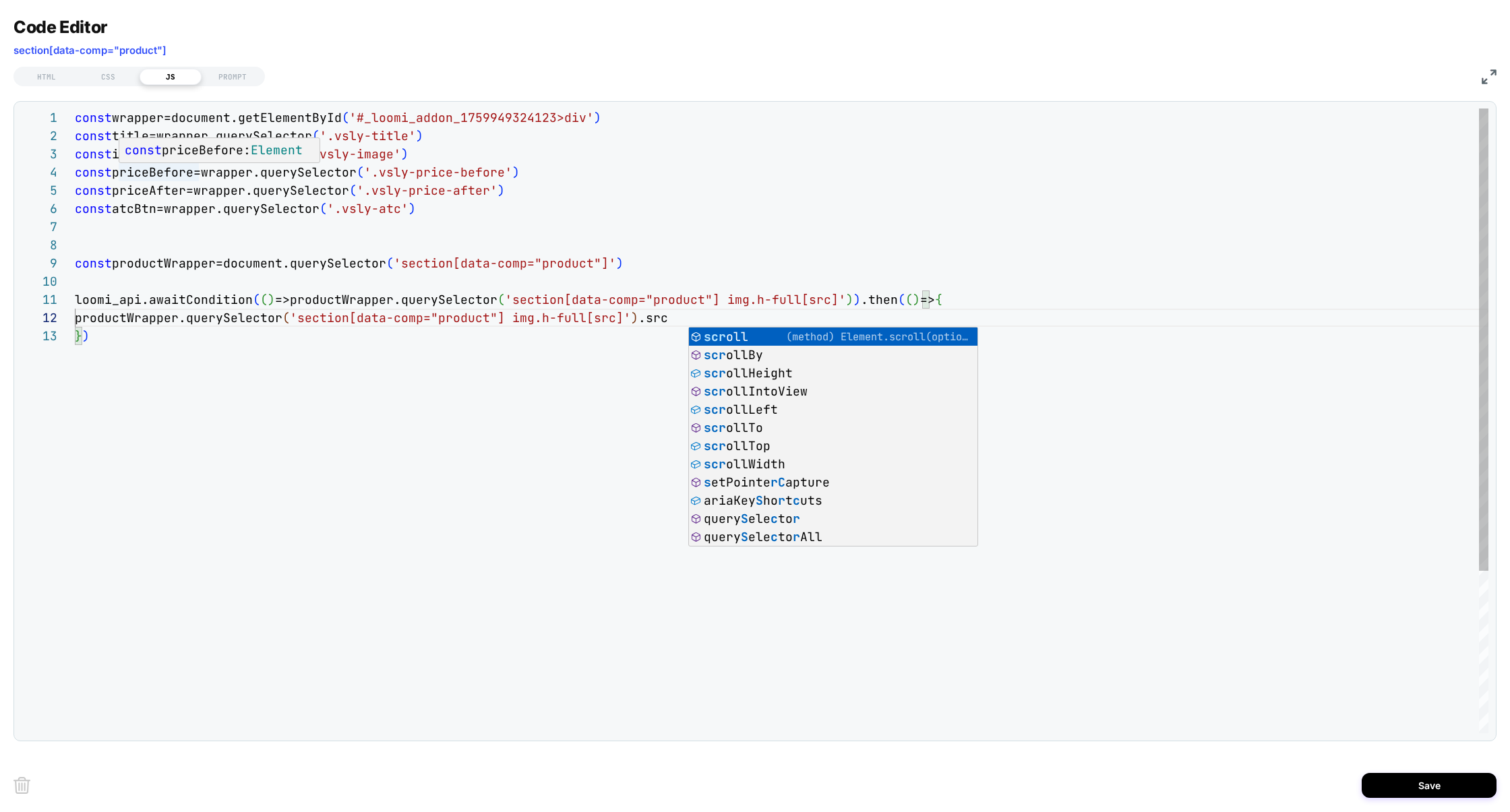
click at [131, 162] on div "const priceBefore: Element" at bounding box center [220, 149] width 202 height 23
click at [118, 157] on div "const priceBefore: Element" at bounding box center [219, 151] width 202 height 26
click at [101, 156] on div "const wrapper=document.getElementById ( '#_loomi_addon_1759949324123>div' ) con…" at bounding box center [781, 530] width 1414 height 843
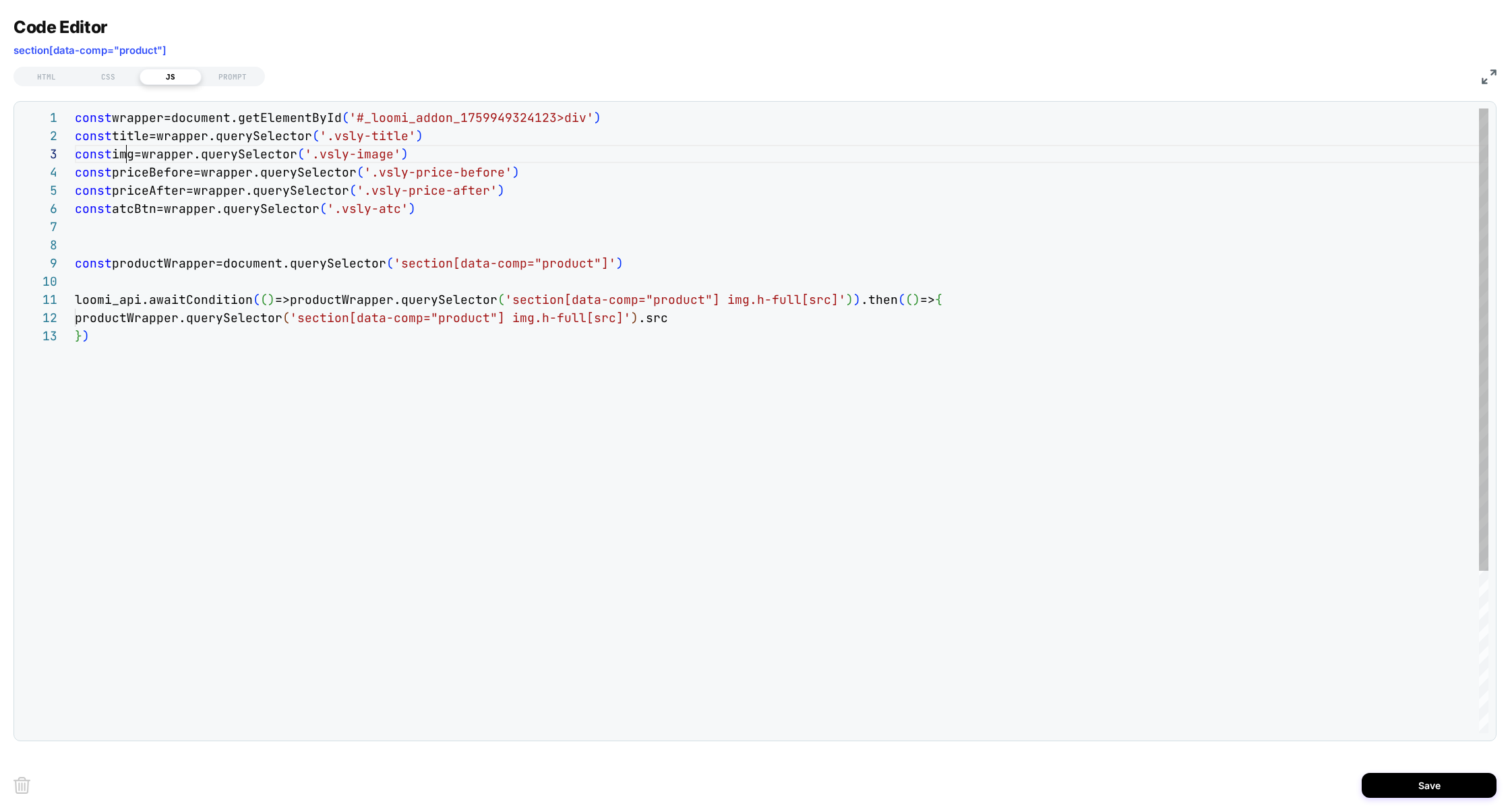
scroll to position [36, 51]
click at [127, 157] on div "const wrapper=document.getElementById ( '#_loomi_addon_1759949324123>div' ) con…" at bounding box center [781, 530] width 1414 height 843
click at [94, 316] on div "const wrapper=document.getElementById ( '#_loomi_addon_1759949324123>div' ) con…" at bounding box center [781, 530] width 1414 height 843
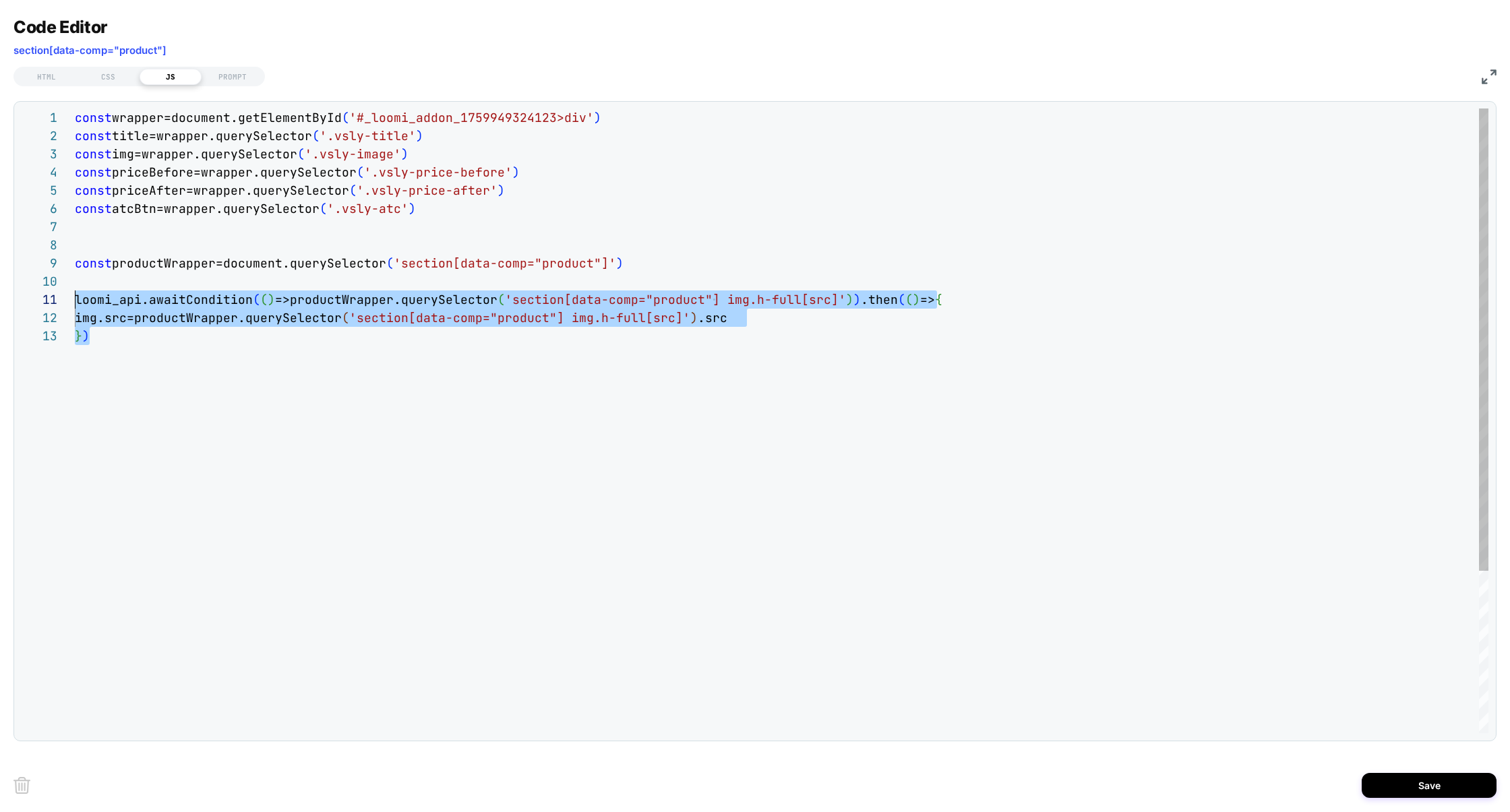
drag, startPoint x: 122, startPoint y: 334, endPoint x: 51, endPoint y: 294, distance: 81.5
click at [51, 294] on div "**********" at bounding box center [755, 420] width 1468 height 624
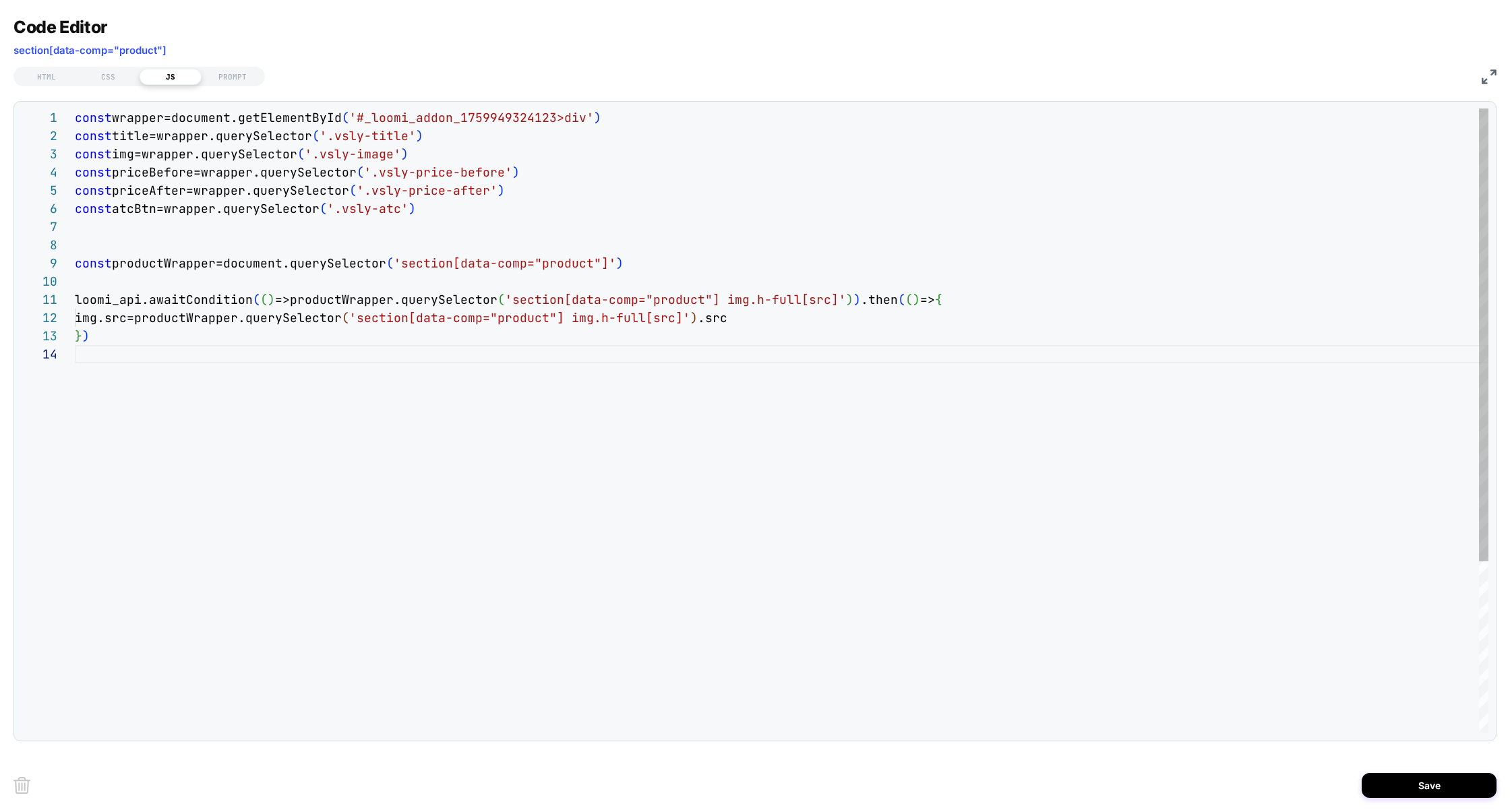
scroll to position [90, 15]
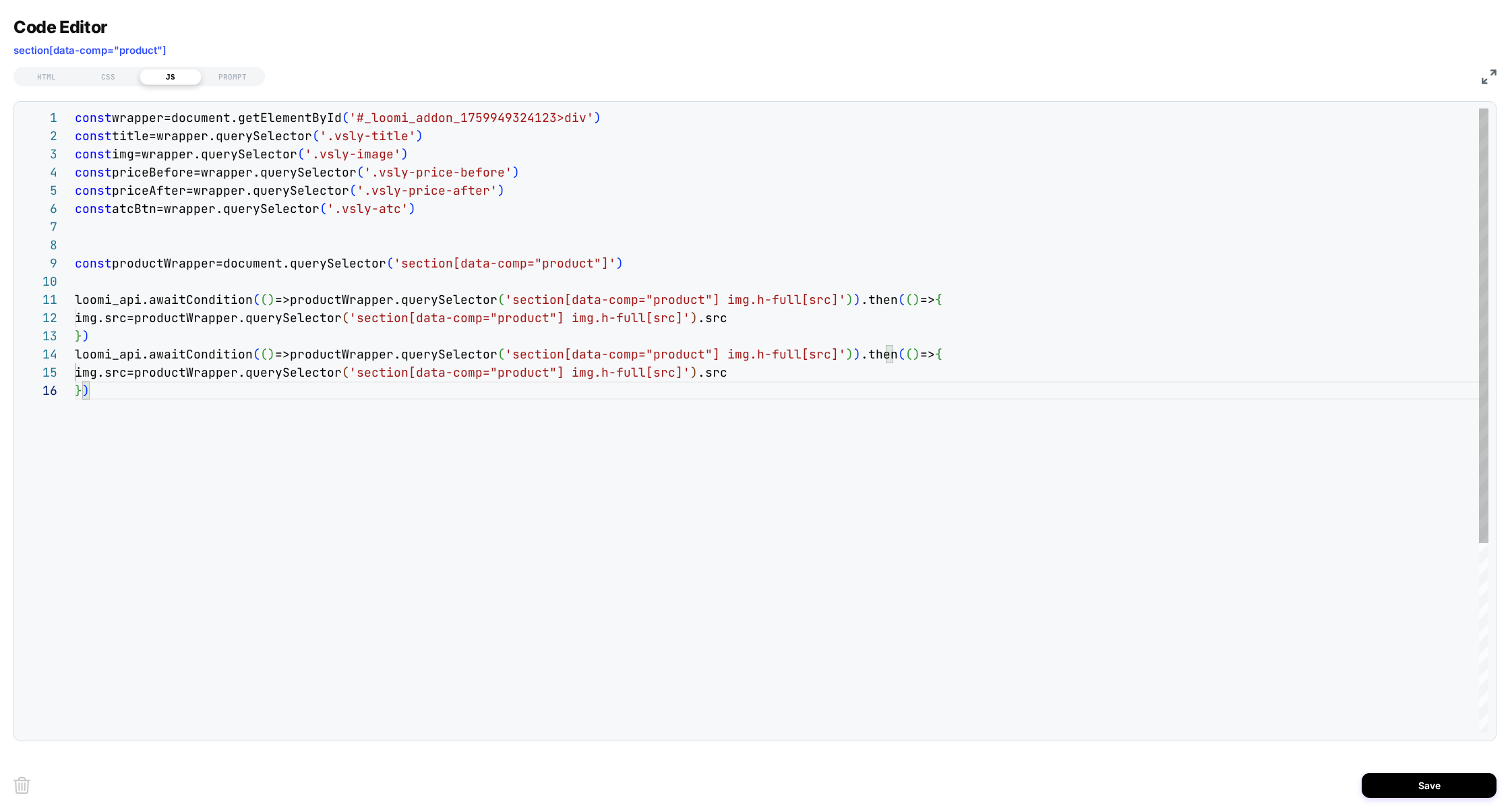
click at [871, 361] on div "const wrapper=document.getElementById ( '#_loomi_addon_1759949324123>div' ) con…" at bounding box center [781, 557] width 1414 height 898
click at [940, 359] on div "const wrapper=document.getElementById ( '#_loomi_addon_1759949324123>div' ) con…" at bounding box center [781, 557] width 1414 height 898
click at [300, 393] on div "const wrapper=document.getElementById ( '#_loomi_addon_1759949324123>div' ) con…" at bounding box center [781, 557] width 1414 height 898
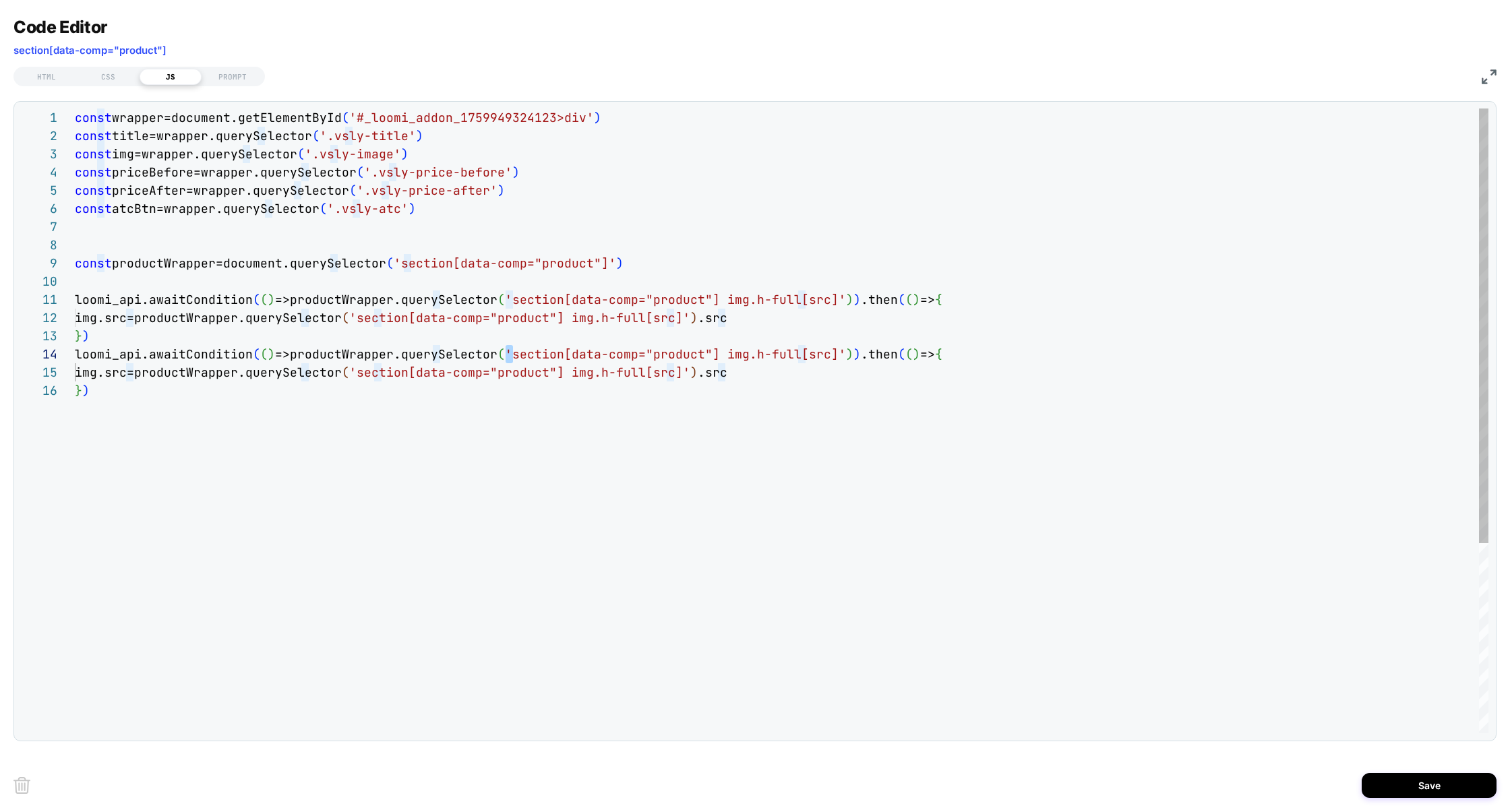
drag, startPoint x: 503, startPoint y: 357, endPoint x: 512, endPoint y: 357, distance: 9.0
click at [512, 357] on div "const wrapper=document.getElementById ( '#_loomi_addon_1759949324123>div' ) con…" at bounding box center [781, 557] width 1414 height 898
click at [522, 296] on div "const wrapper=document.getElementById ( '#_loomi_addon_1759949324123>div' ) con…" at bounding box center [781, 557] width 1414 height 898
drag, startPoint x: 504, startPoint y: 301, endPoint x: 715, endPoint y: 304, distance: 211.0
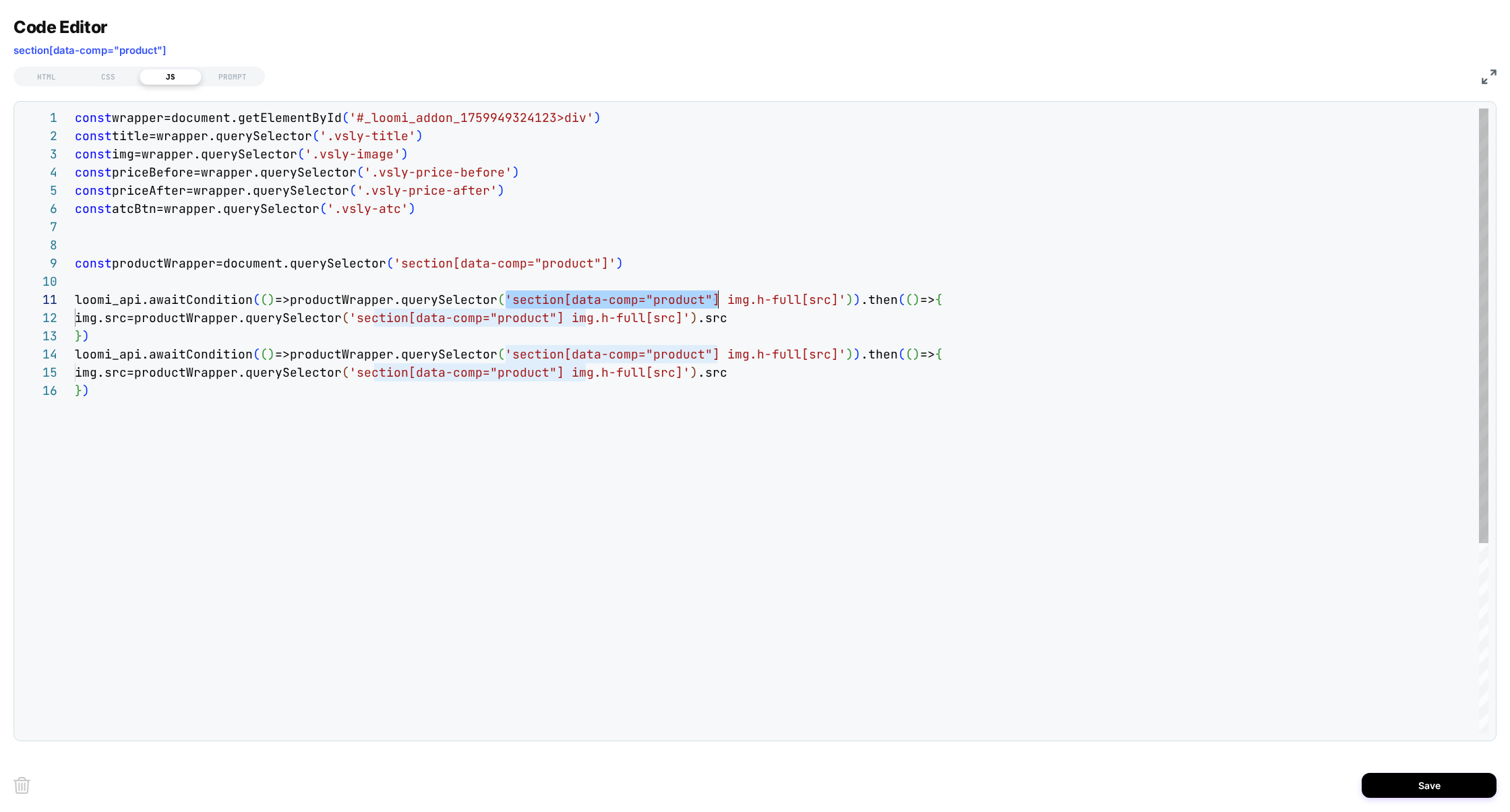
click at [715, 304] on span "'section[data-comp="product"] img.h-full[src]'" at bounding box center [675, 299] width 341 height 16
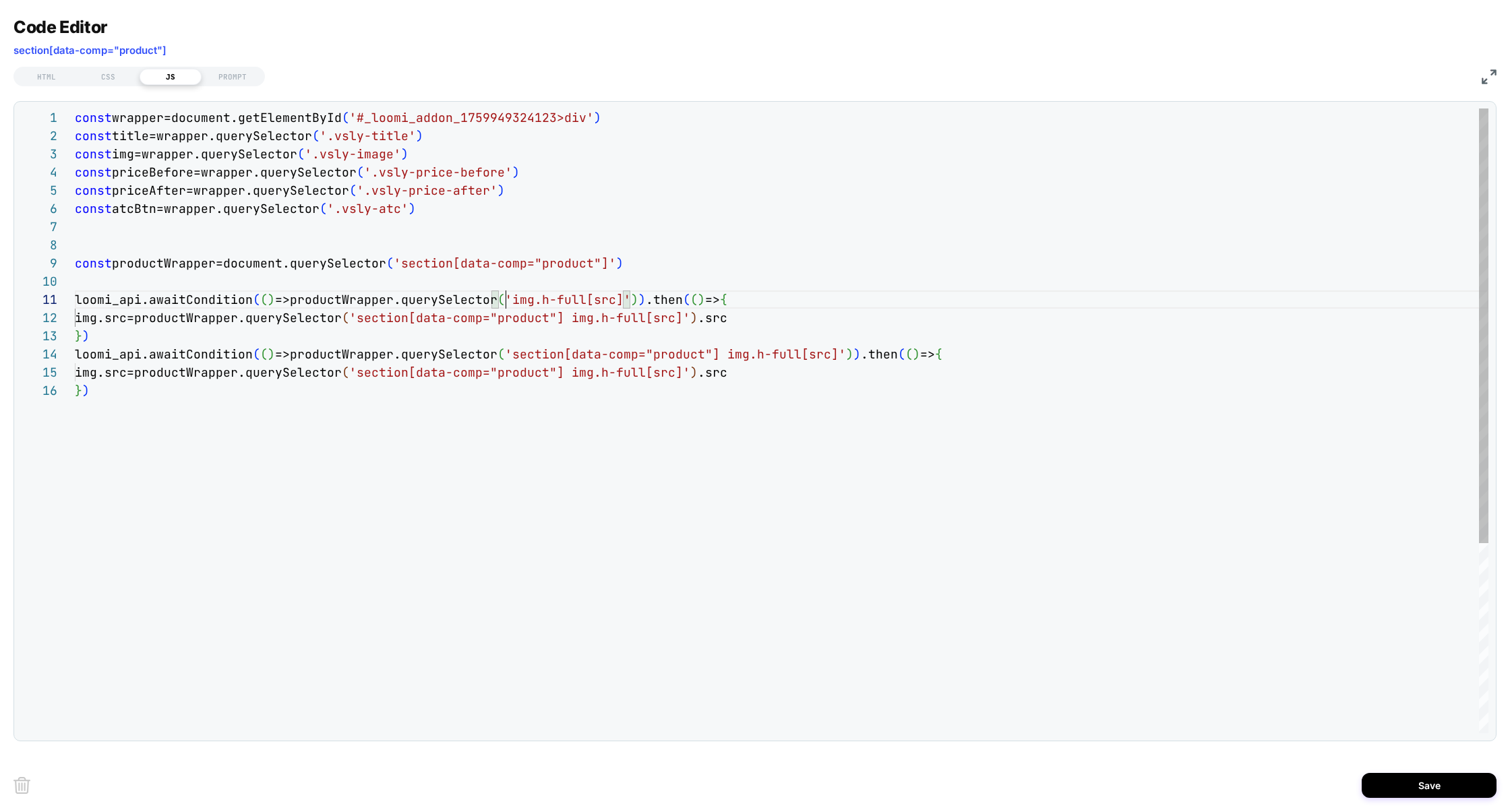
scroll to position [0, 430]
drag, startPoint x: 376, startPoint y: 317, endPoint x: 584, endPoint y: 322, distance: 208.1
click at [584, 322] on div "const wrapper=document.getElementById ( '#_loomi_addon_1759949324123>div' ) con…" at bounding box center [781, 557] width 1414 height 898
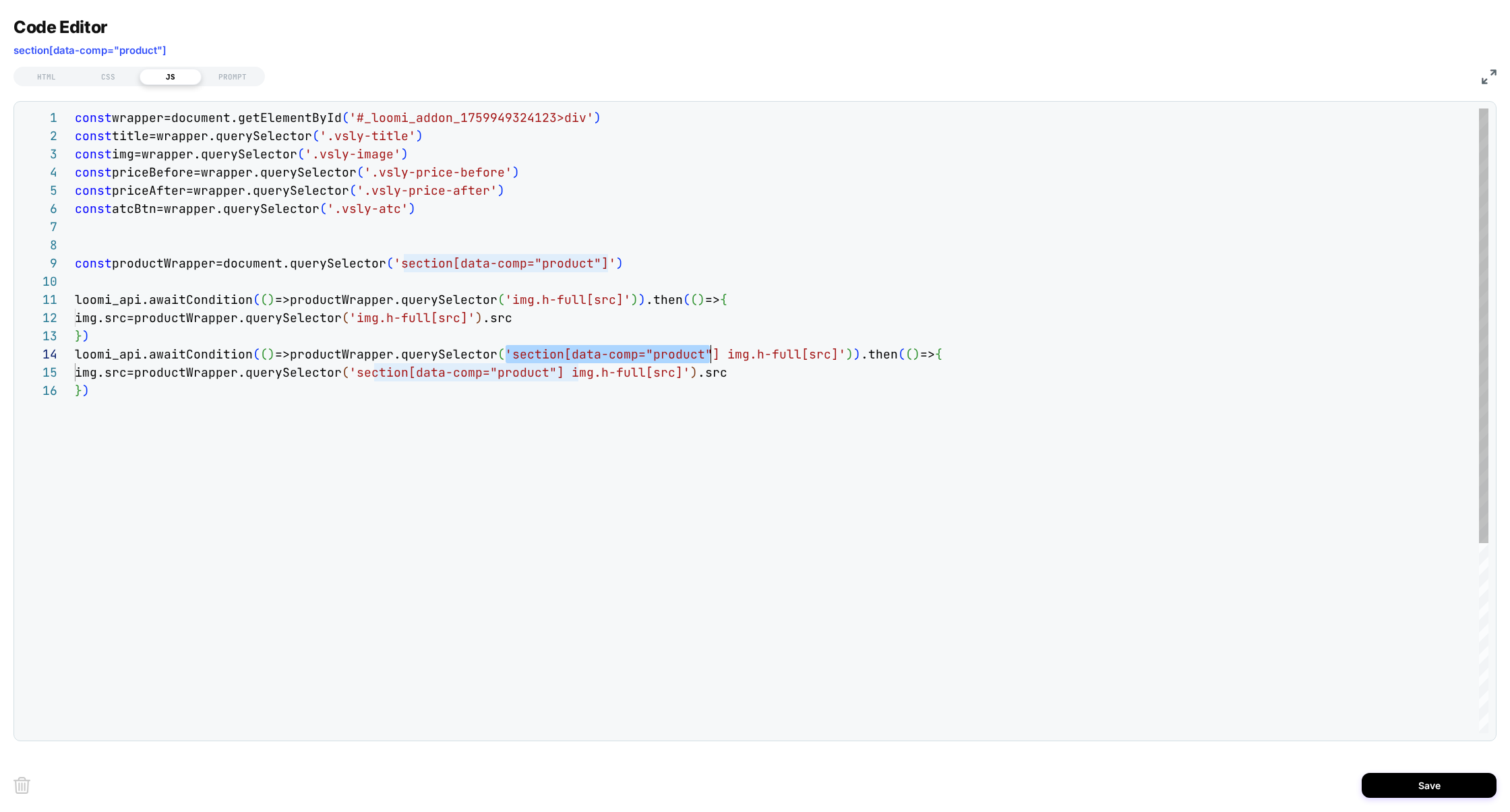
scroll to position [54, 643]
drag, startPoint x: 506, startPoint y: 356, endPoint x: 715, endPoint y: 357, distance: 209.0
click at [715, 357] on div "const wrapper=document.getElementById ( '#_loomi_addon_1759949324123>div' ) con…" at bounding box center [781, 557] width 1414 height 898
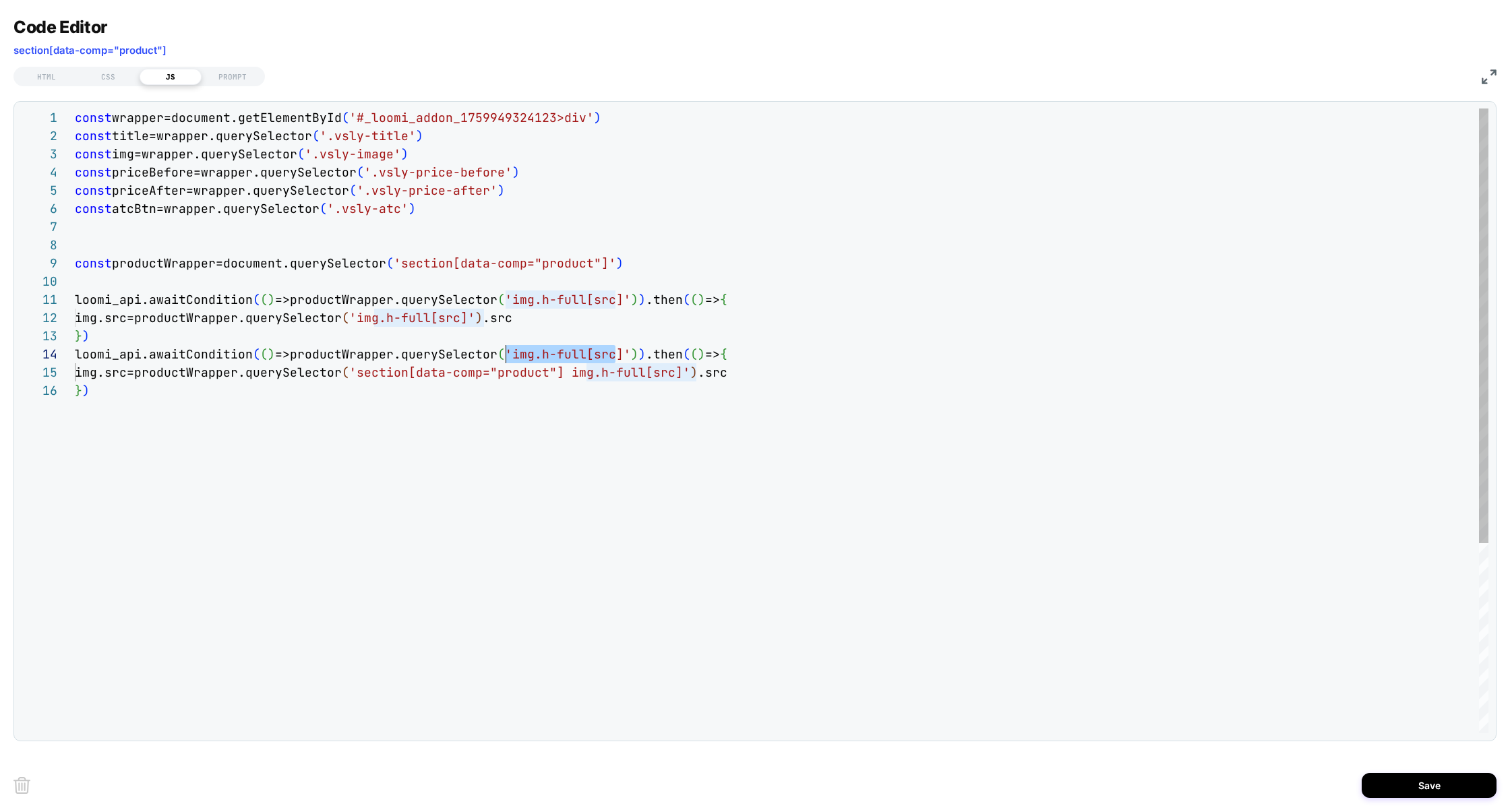
drag, startPoint x: 617, startPoint y: 352, endPoint x: 506, endPoint y: 353, distance: 111.0
click at [506, 353] on div "const wrapper=document.getElementById ( '#_loomi_addon_1759949324123>div' ) con…" at bounding box center [781, 557] width 1414 height 898
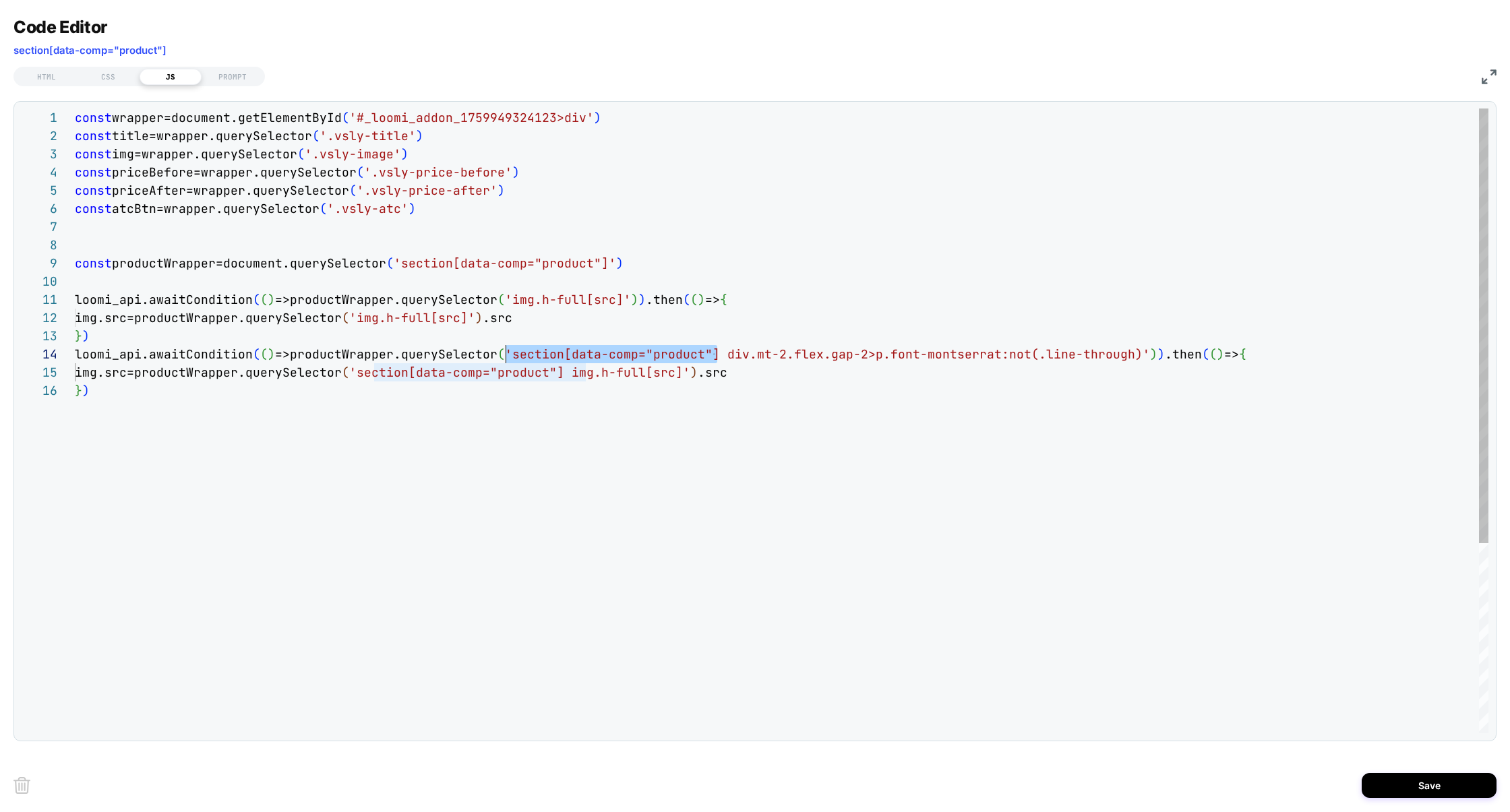
drag, startPoint x: 720, startPoint y: 354, endPoint x: 506, endPoint y: 353, distance: 214.0
drag, startPoint x: 913, startPoint y: 357, endPoint x: 503, endPoint y: 358, distance: 410.0
click at [503, 358] on div "const wrapper=document.getElementById ( '#_loomi_addon_1759949324123>div' ) con…" at bounding box center [781, 557] width 1414 height 898
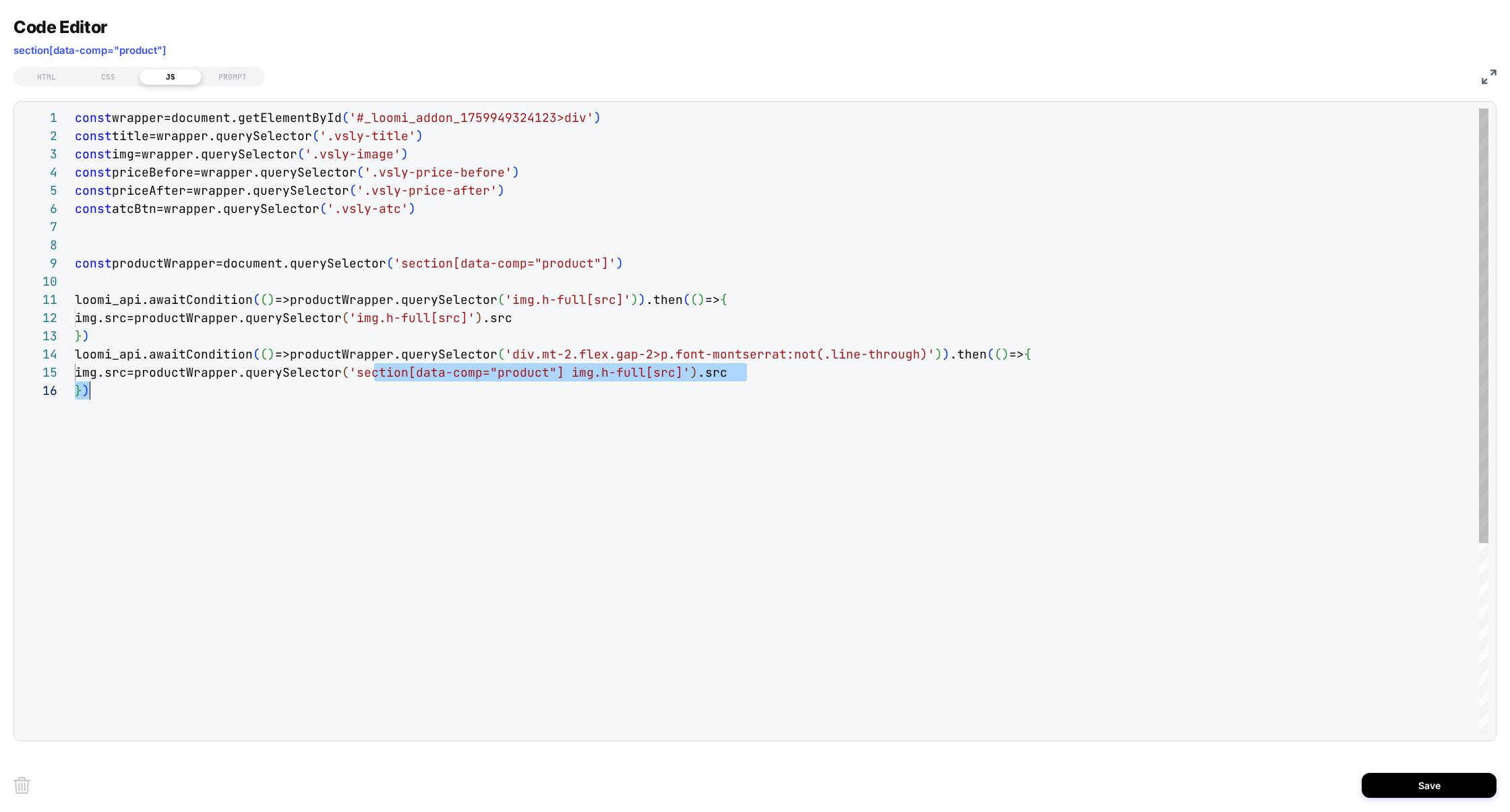
scroll to position [73, 621]
drag, startPoint x: 372, startPoint y: 373, endPoint x: 696, endPoint y: 377, distance: 324.0
click at [108, 338] on div "const wrapper=document.getElementById ( '#_loomi_addon_1759949324123>div' ) con…" at bounding box center [781, 557] width 1414 height 898
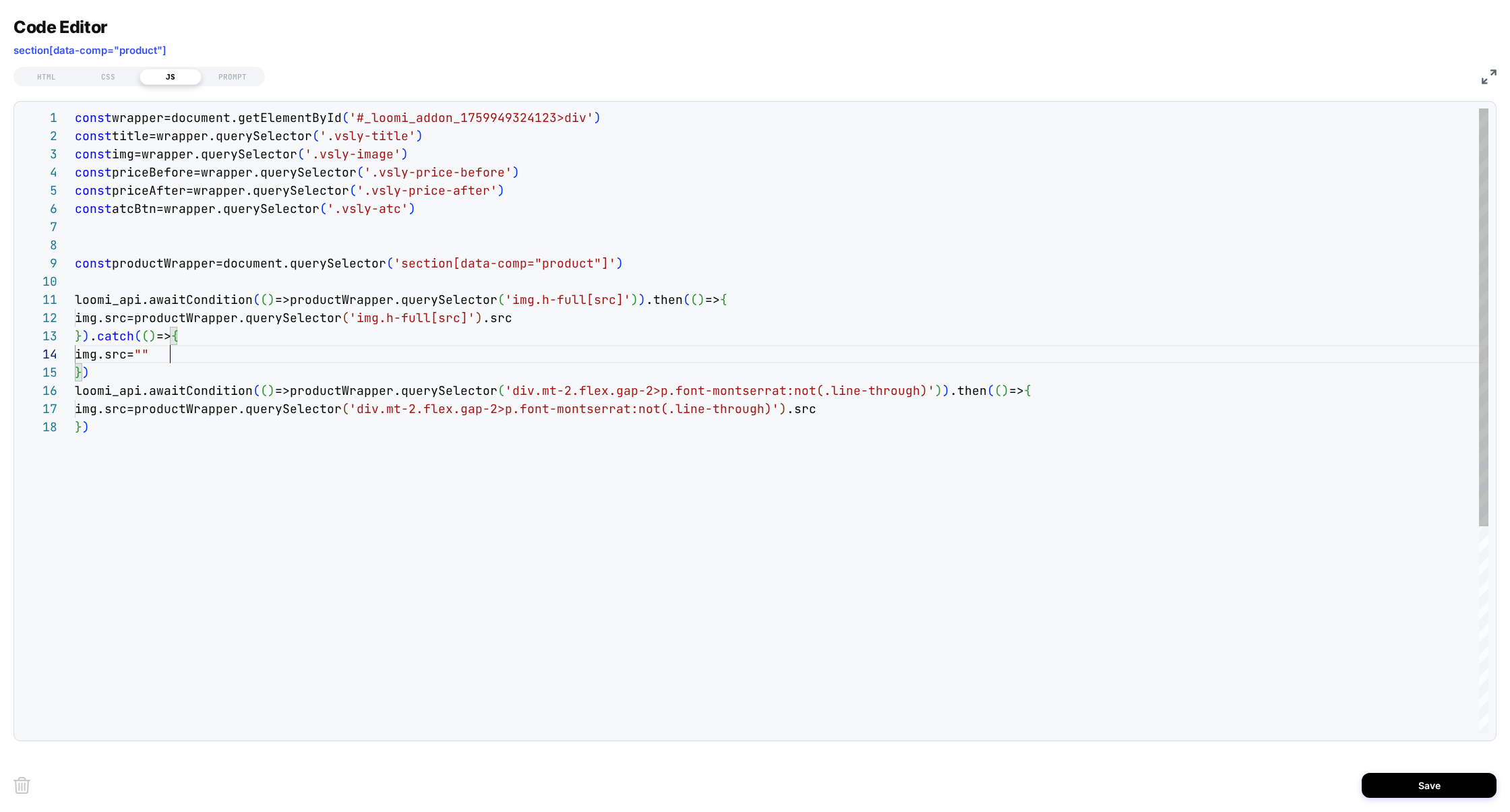
scroll to position [127, 15]
click at [112, 429] on div "const wrapper=document.getElementById ( '#_loomi_addon_1759949324123>div' ) con…" at bounding box center [781, 575] width 1414 height 934
click at [164, 173] on div "const wrapper=document.getElementById ( '#_loomi_addon_1759949324123>div' ) con…" at bounding box center [781, 594] width 1414 height 970
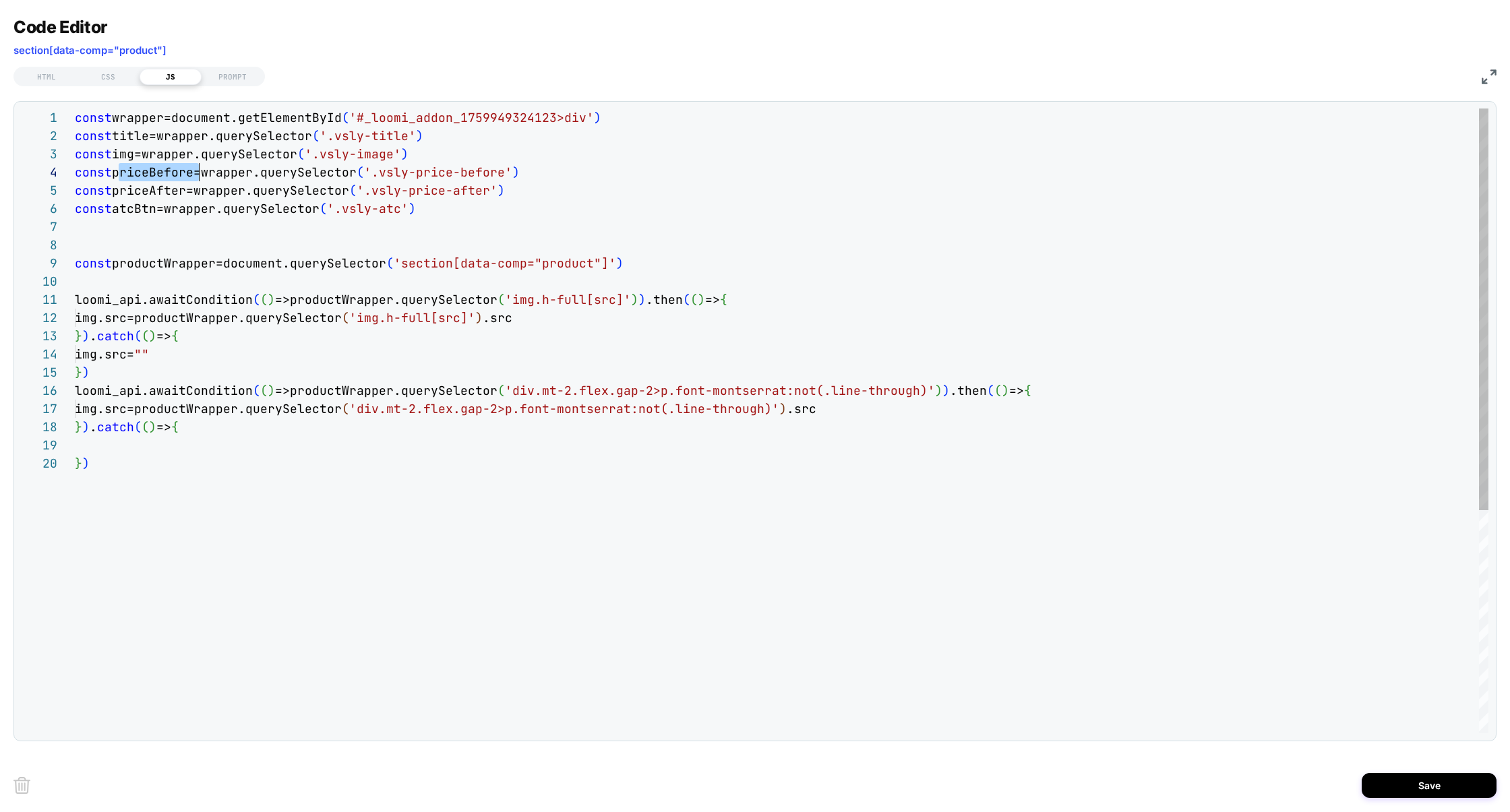
scroll to position [54, 124]
click at [148, 188] on div "const wrapper=document.getElementById ( '#_loomi_addon_1759949324123>div' ) con…" at bounding box center [781, 594] width 1414 height 970
click at [112, 408] on div "const wrapper=document.getElementById ( '#_loomi_addon_1759949324123>div' ) con…" at bounding box center [781, 594] width 1414 height 970
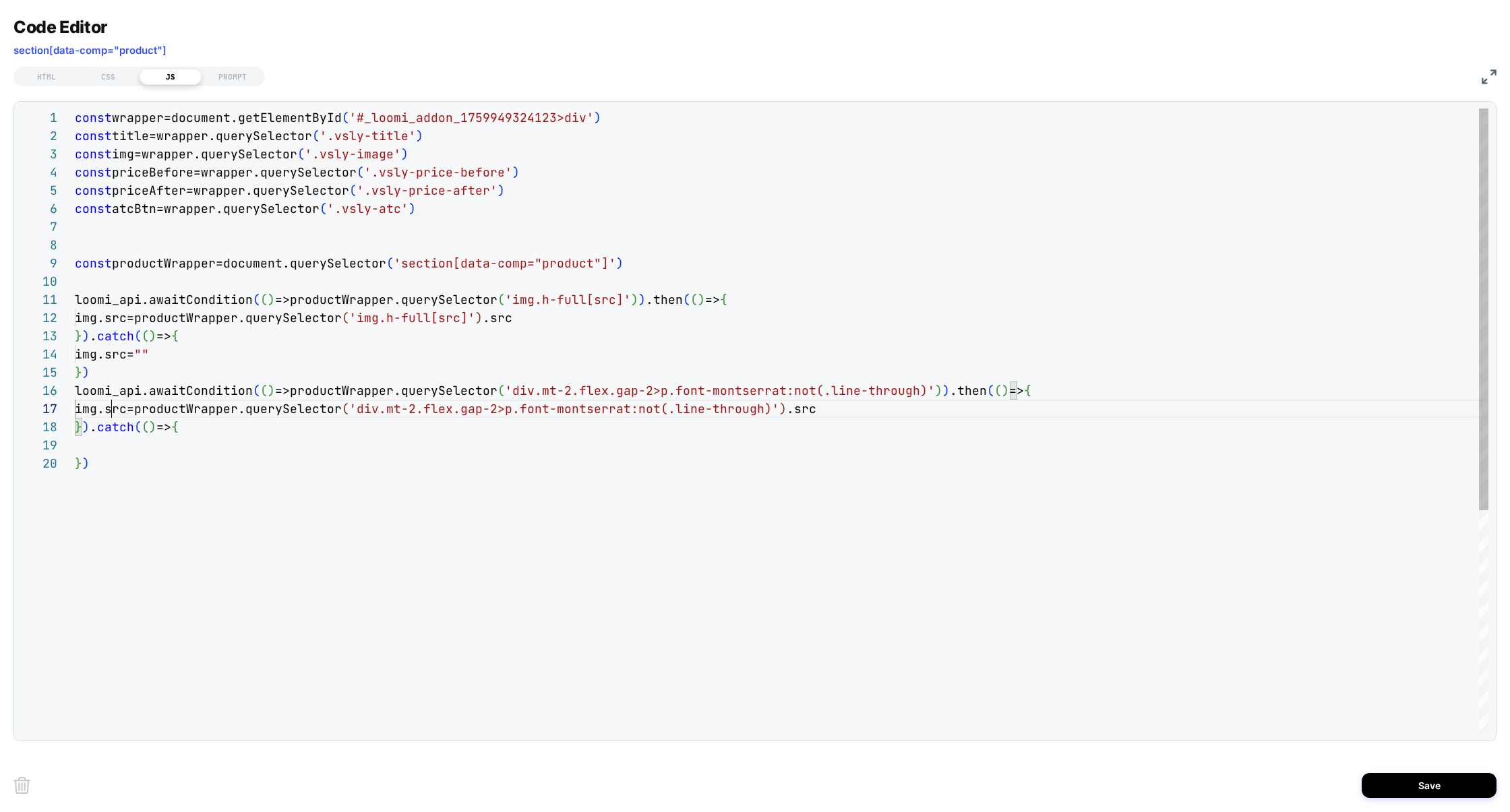
click at [112, 408] on div "const wrapper=document.getElementById ( '#_loomi_addon_1759949324123>div' ) con…" at bounding box center [781, 594] width 1414 height 970
click at [185, 412] on div "const wrapper=document.getElementById ( '#_loomi_addon_1759949324123>div' ) con…" at bounding box center [781, 594] width 1414 height 970
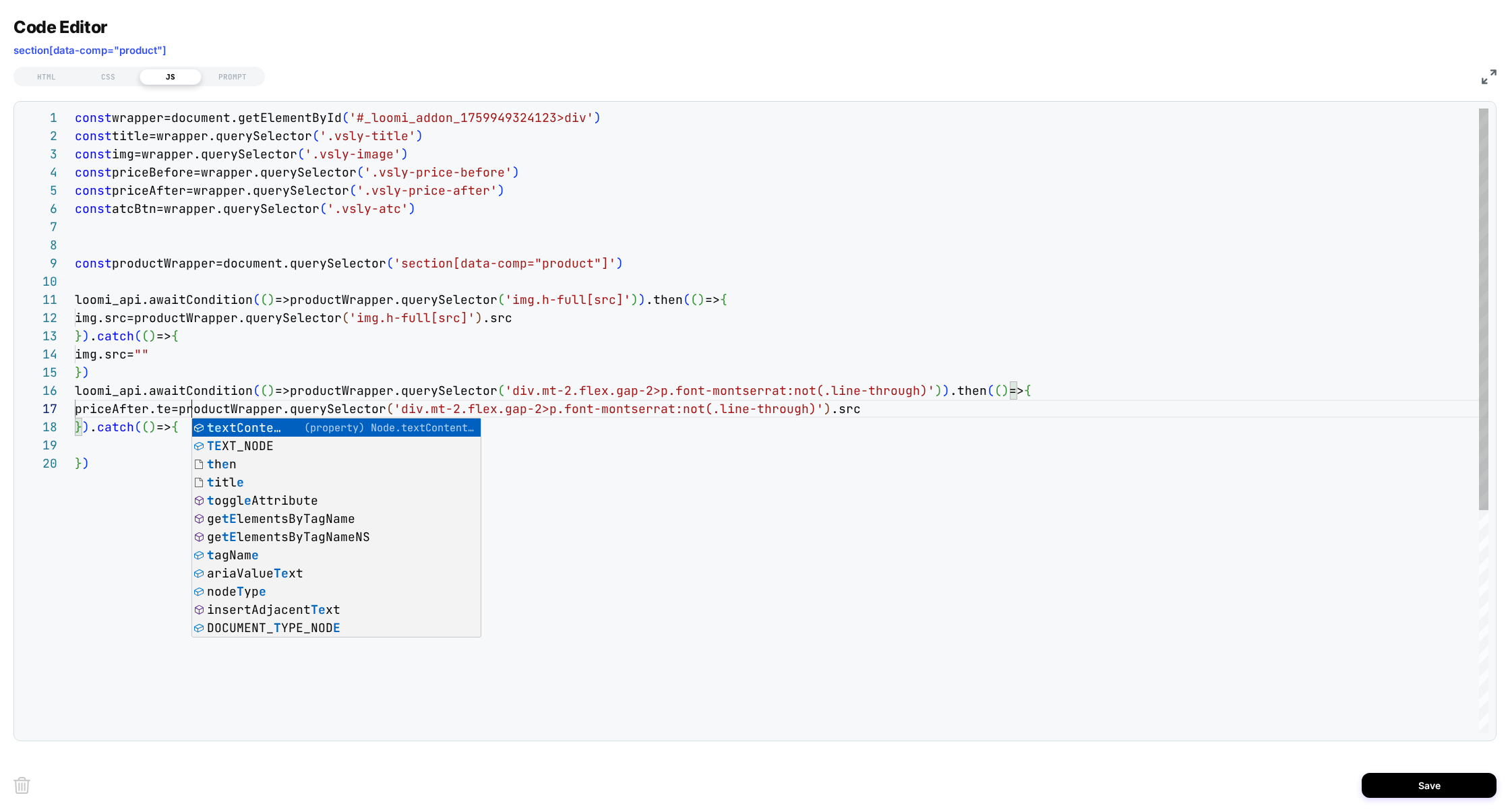
scroll to position [109, 182]
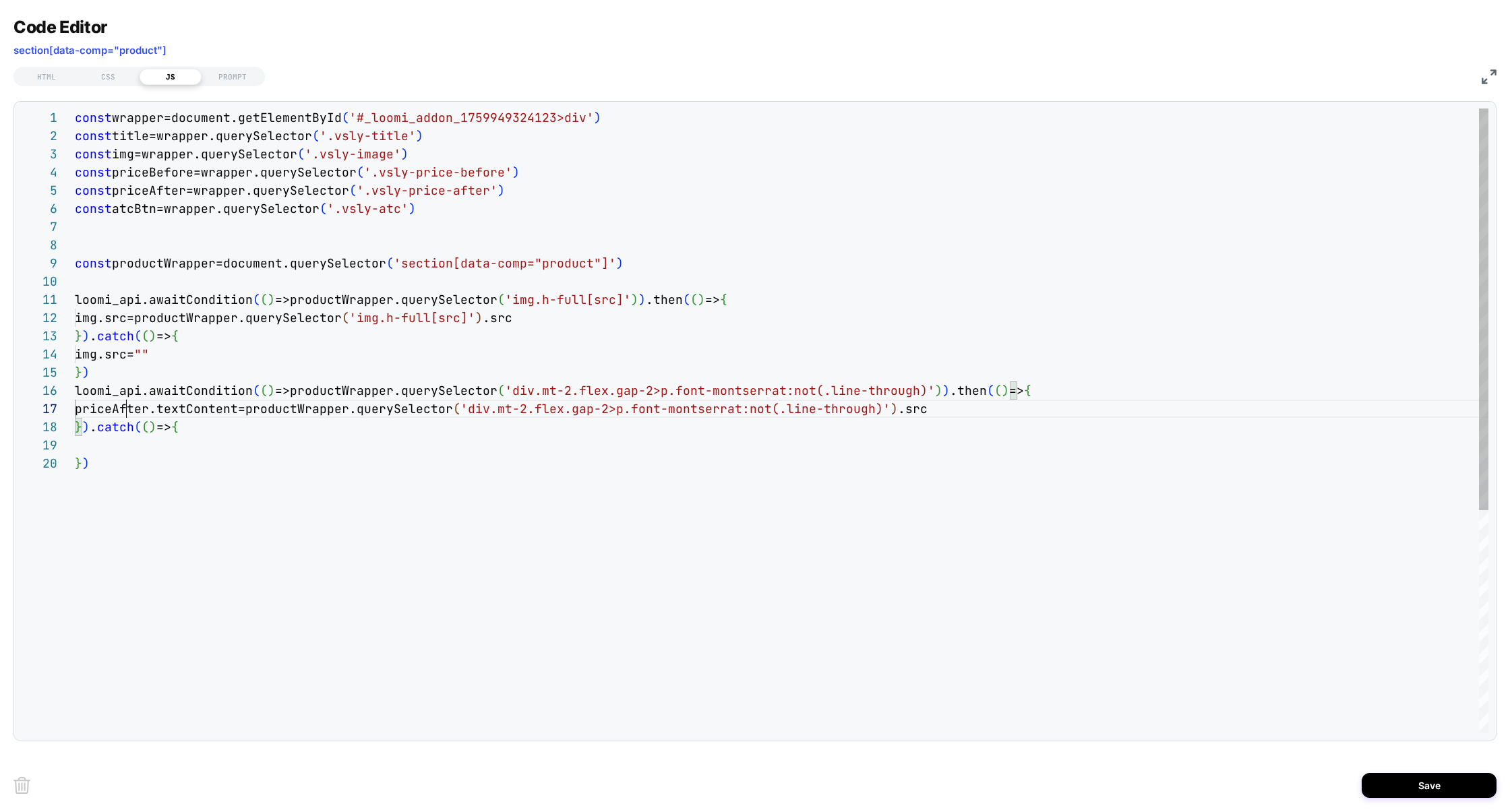
click at [127, 410] on div "const wrapper=document.getElementById ( '#_loomi_addon_1759949324123>div' ) con…" at bounding box center [781, 594] width 1414 height 970
click at [369, 461] on div "const wrapper=document.getElementById ( '#_loomi_addon_1759949324123>div' ) con…" at bounding box center [781, 594] width 1414 height 970
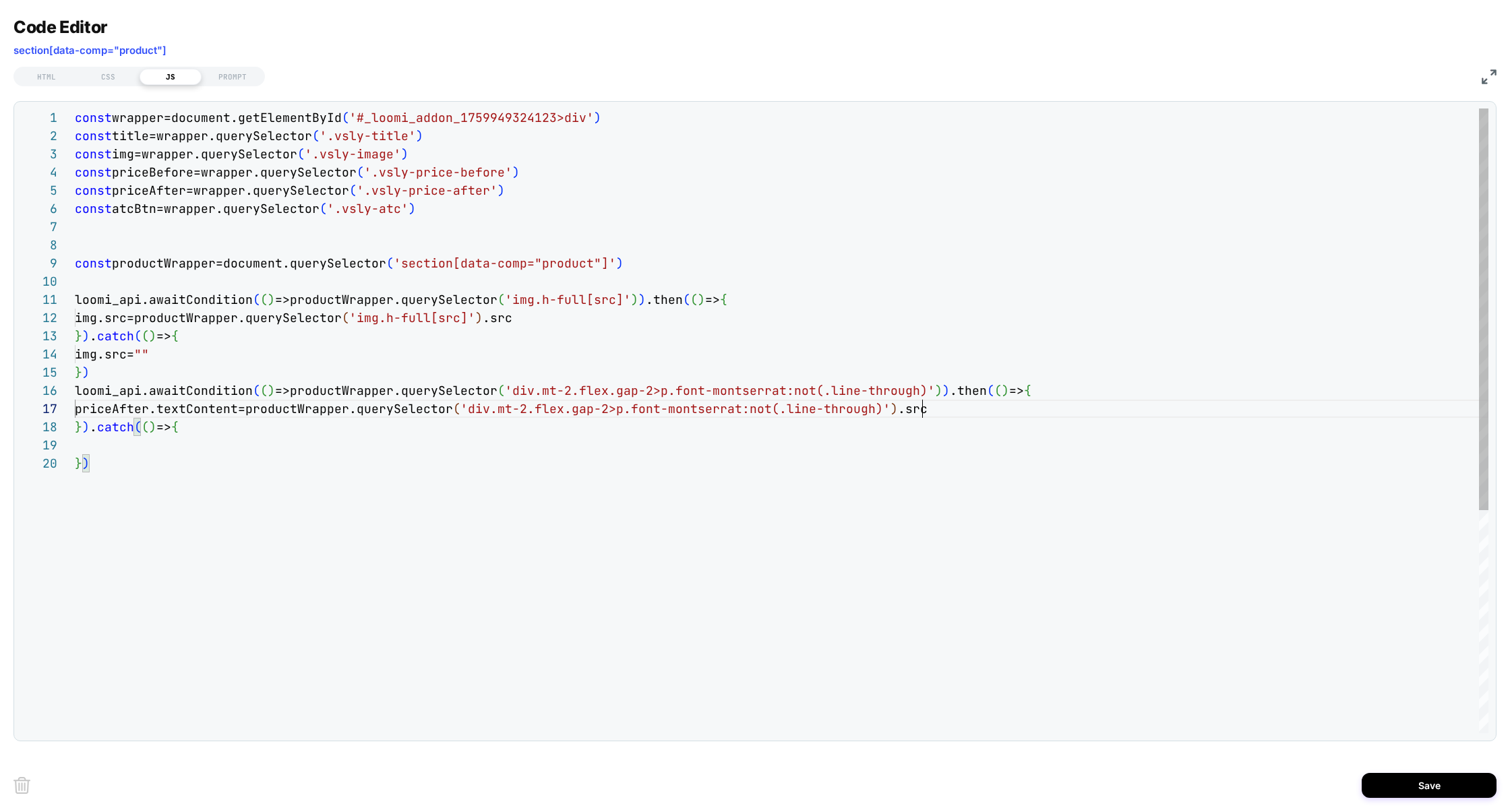
click at [924, 417] on div "const wrapper=document.getElementById ( '#_loomi_addon_1759949324123>div' ) con…" at bounding box center [781, 594] width 1414 height 970
click at [125, 442] on div "const wrapper=document.getElementById ( '#_loomi_addon_1759949324123>div' ) con…" at bounding box center [781, 594] width 1414 height 970
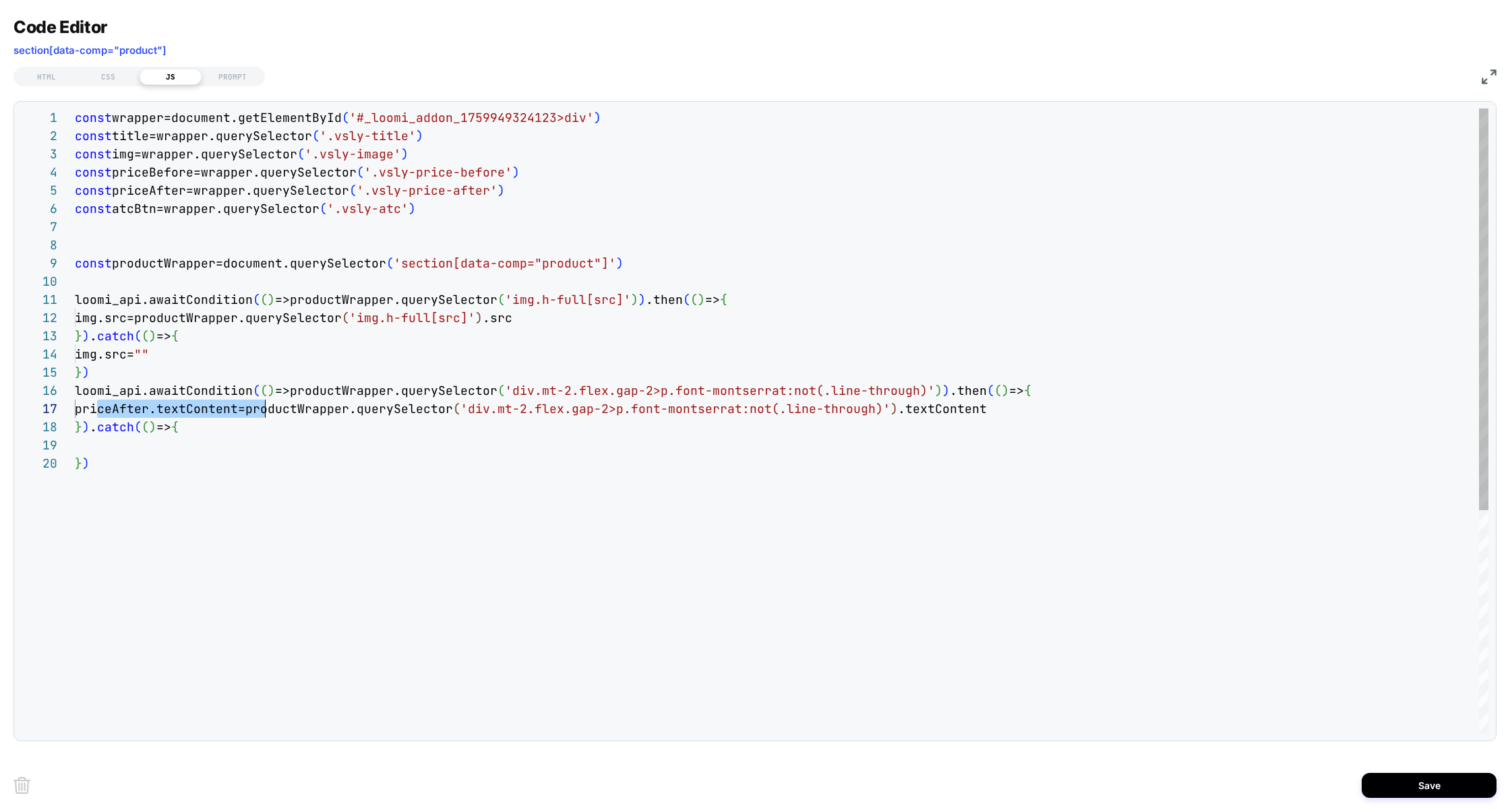
drag, startPoint x: 93, startPoint y: 408, endPoint x: 265, endPoint y: 408, distance: 172.0
click at [265, 408] on div "const wrapper=document.getElementById ( '#_loomi_addon_1759949324123>div' ) con…" at bounding box center [781, 594] width 1414 height 970
click at [172, 456] on div "const wrapper=document.getElementById ( '#_loomi_addon_1759949324123>div' ) con…" at bounding box center [781, 594] width 1414 height 970
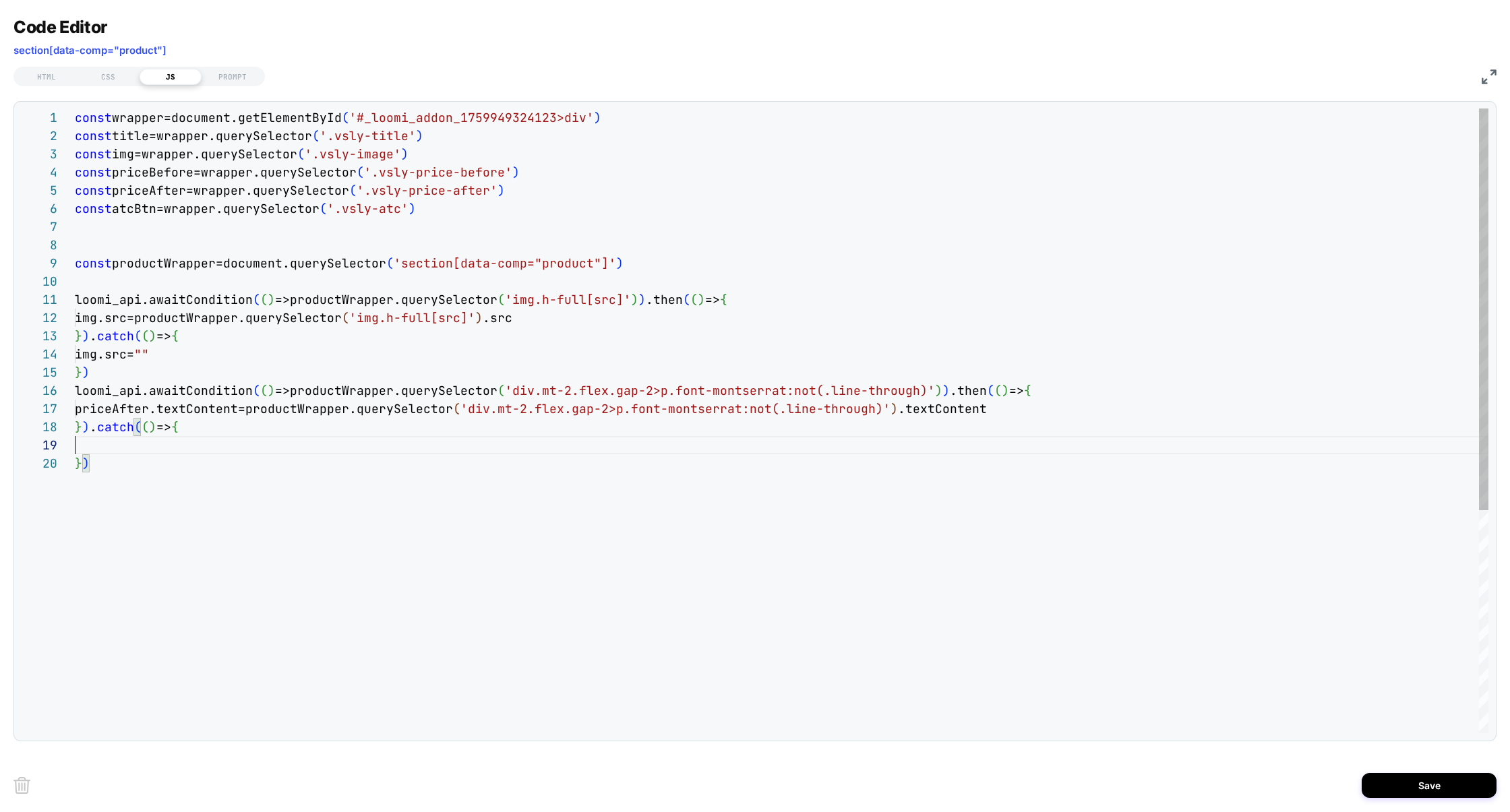
click at [190, 450] on div "const wrapper=document.getElementById ( '#_loomi_addon_1759949324123>div' ) con…" at bounding box center [781, 594] width 1414 height 970
type textarea "**********"
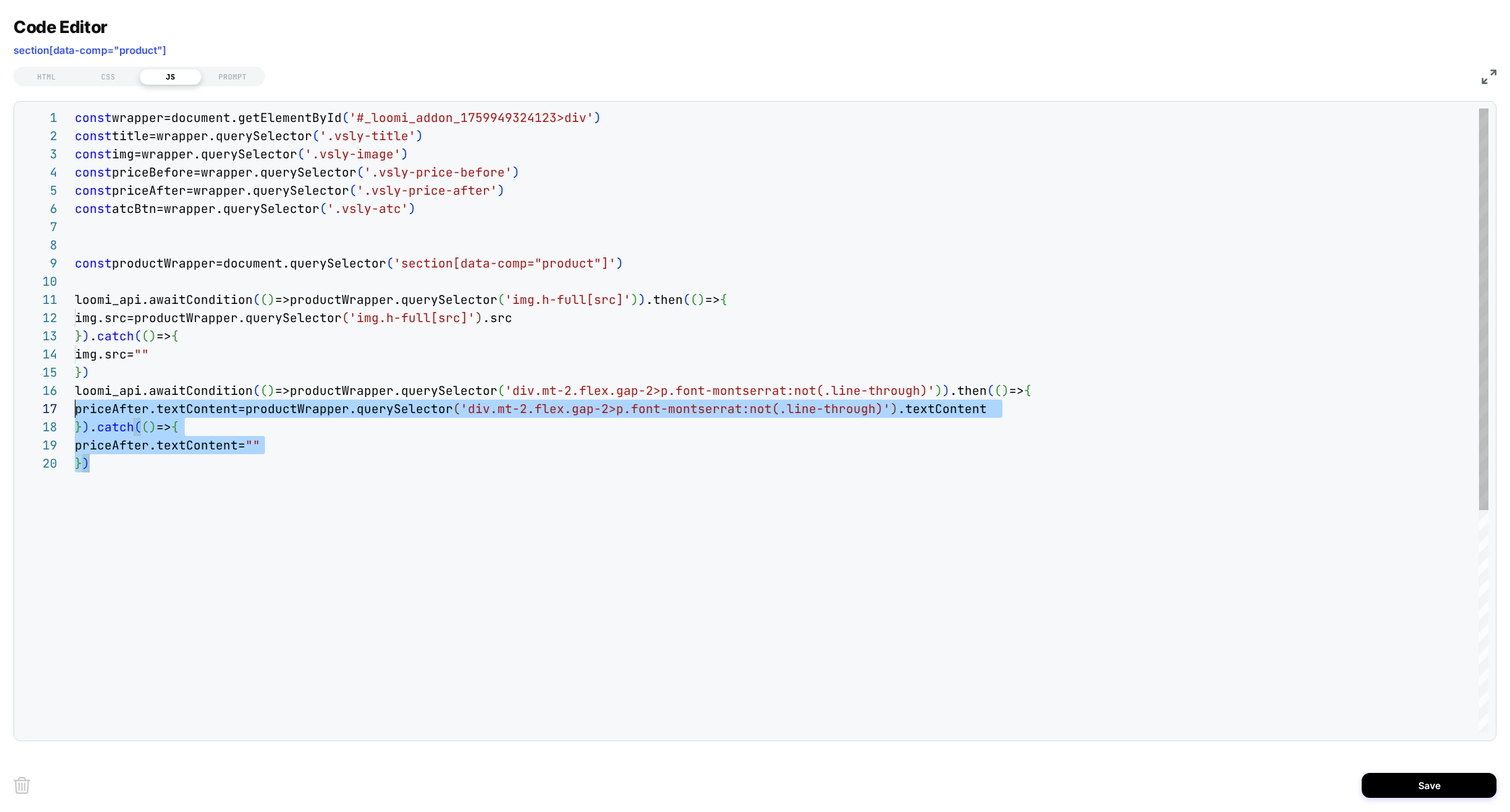
scroll to position [90, 0]
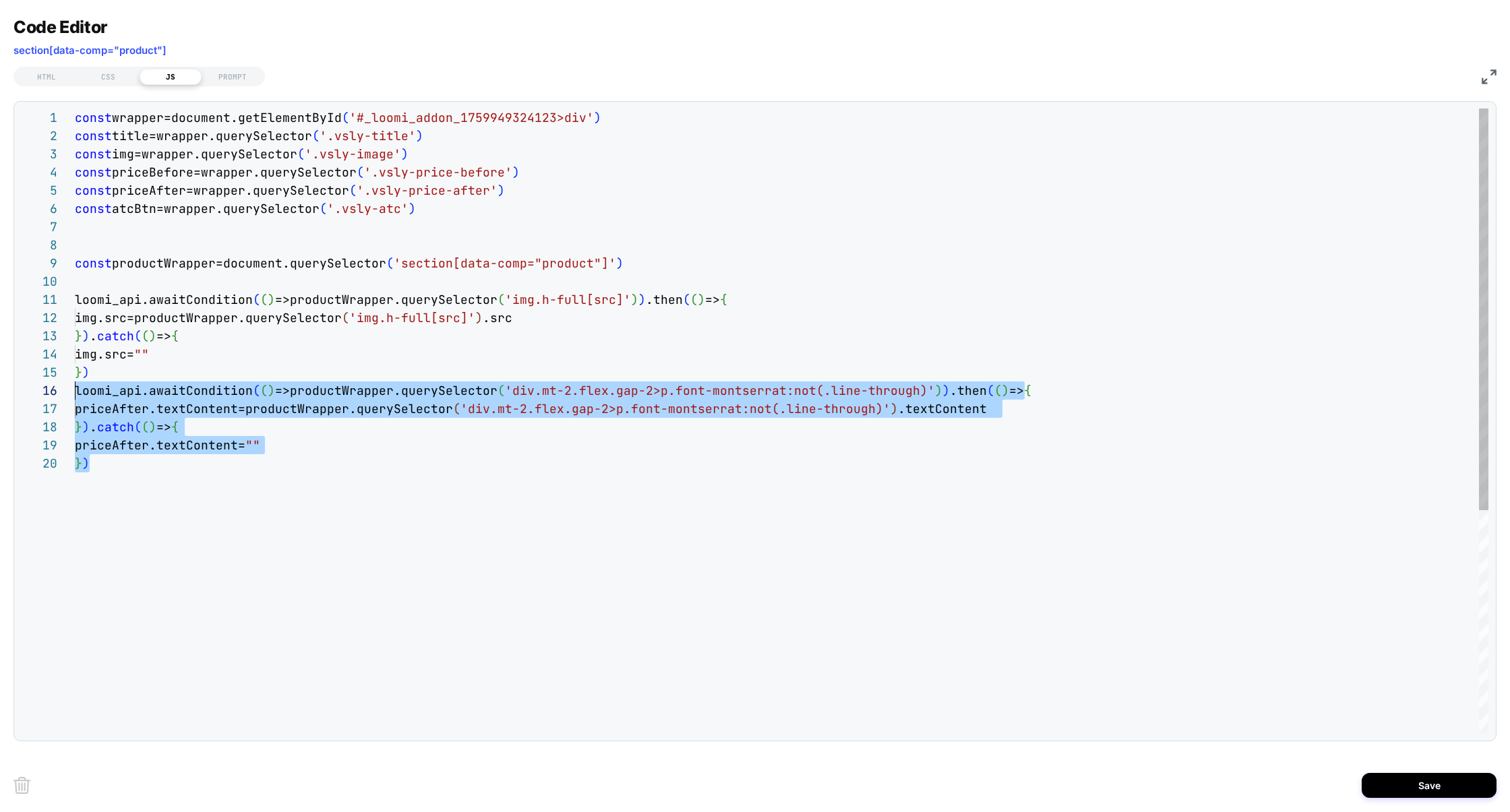
drag, startPoint x: 176, startPoint y: 468, endPoint x: 54, endPoint y: 394, distance: 142.7
click at [75, 394] on div "const wrapper=document.getElementById ( '#_loomi_addon_1759949324123>div' ) con…" at bounding box center [781, 594] width 1414 height 970
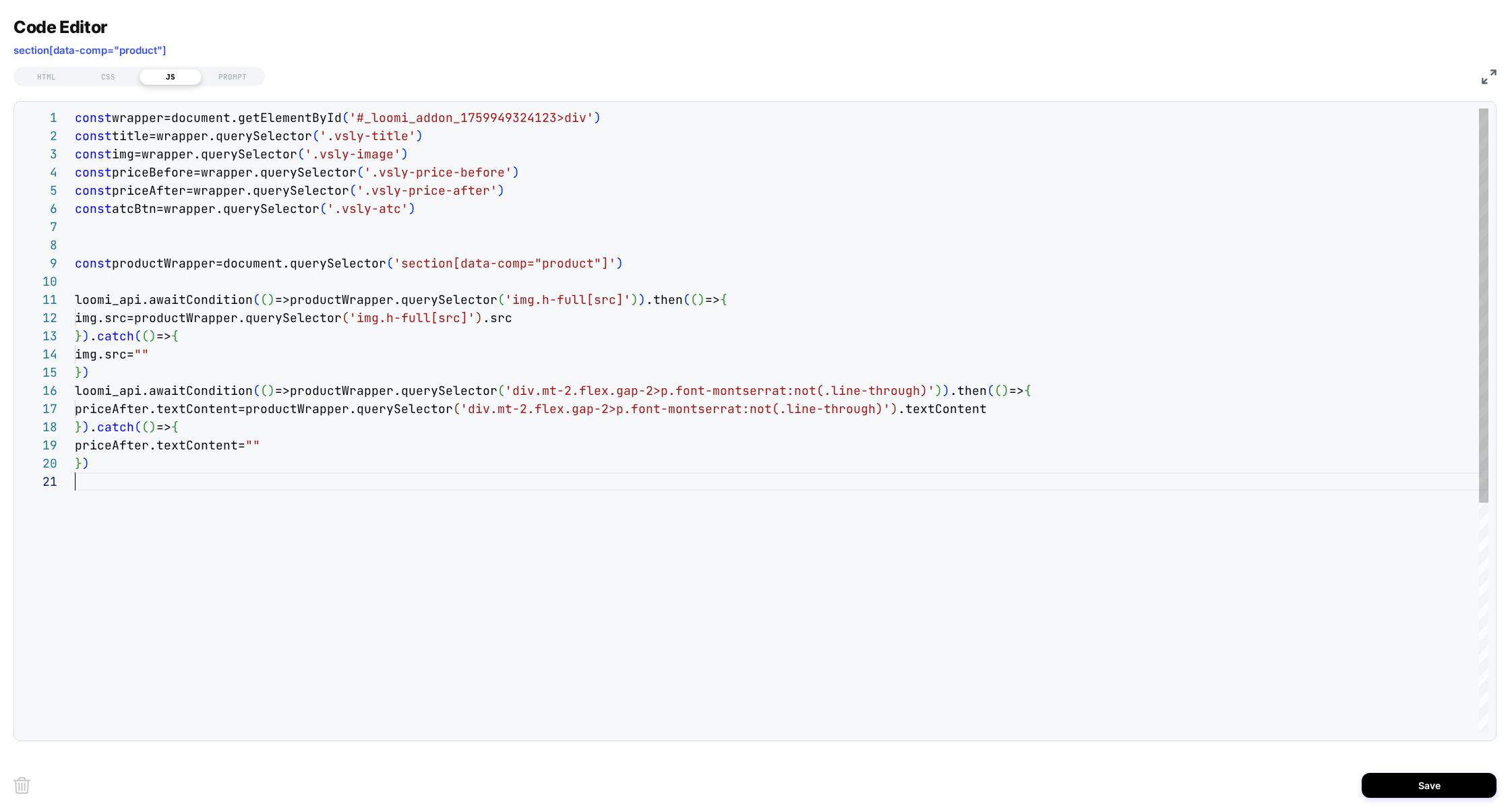
scroll to position [73, 15]
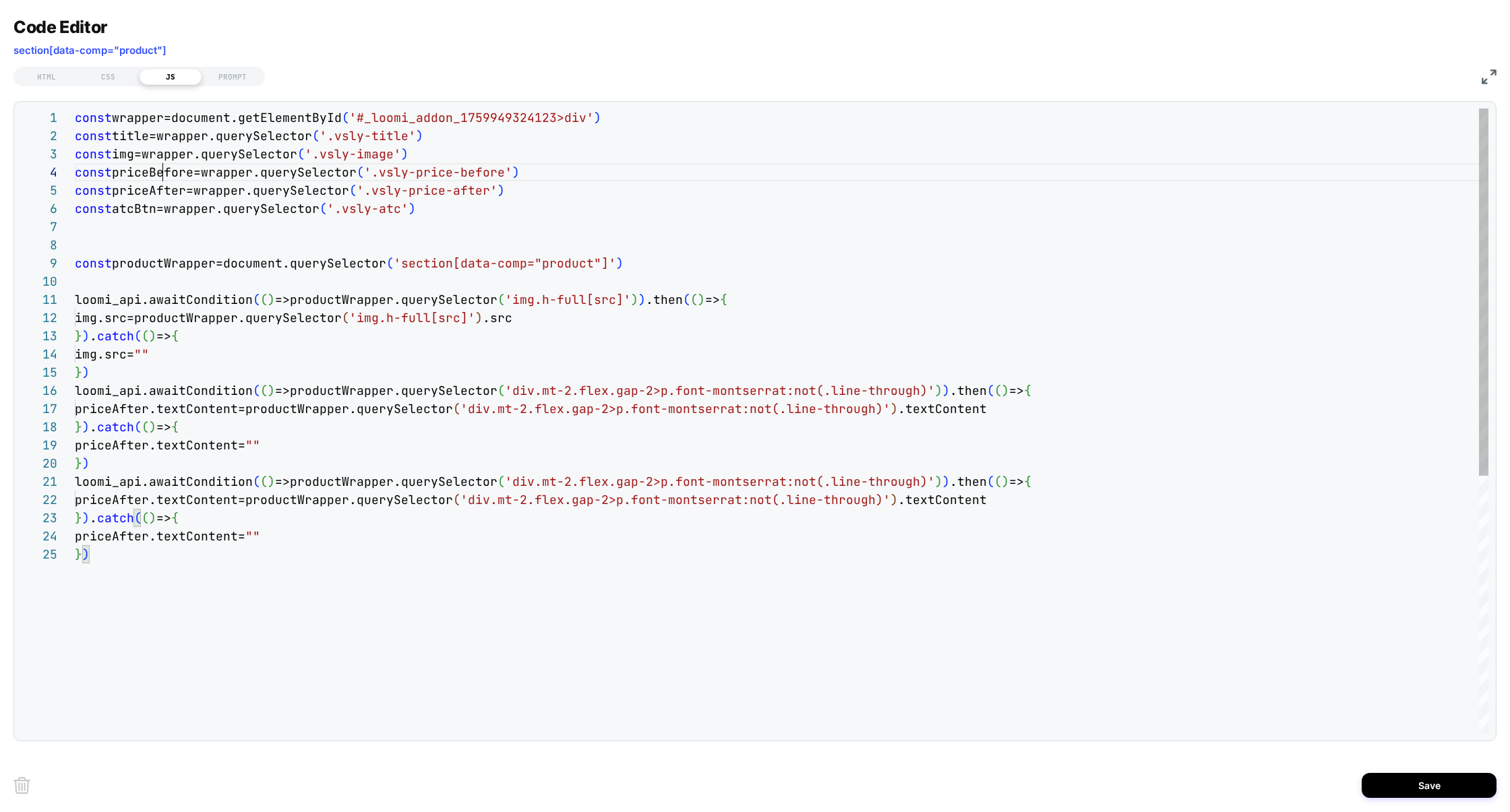
click at [163, 178] on div "const wrapper=document.getElementById ( '#_loomi_addon_1759949324123>div' ) con…" at bounding box center [781, 639] width 1414 height 1061
click at [133, 407] on div "const wrapper=document.getElementById ( '#_loomi_addon_1759949324123>div' ) con…" at bounding box center [781, 639] width 1414 height 1061
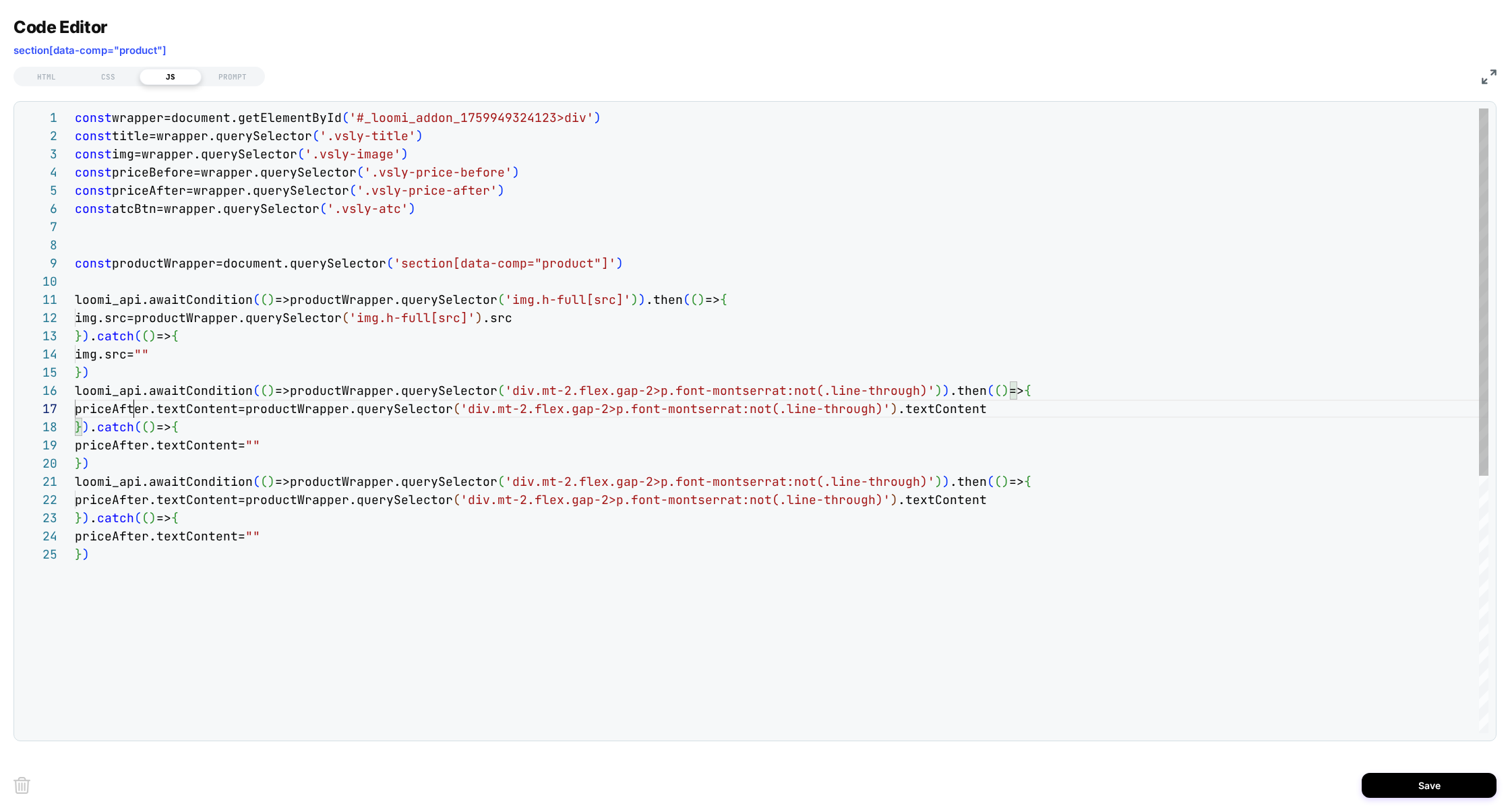
scroll to position [109, 95]
click at [123, 496] on div "const wrapper=document.getElementById ( '#_loomi_addon_1759949324123>div' ) con…" at bounding box center [781, 639] width 1414 height 1061
click at [109, 534] on div "const wrapper=document.getElementById ( '#_loomi_addon_1759949324123>div' ) con…" at bounding box center [781, 639] width 1414 height 1061
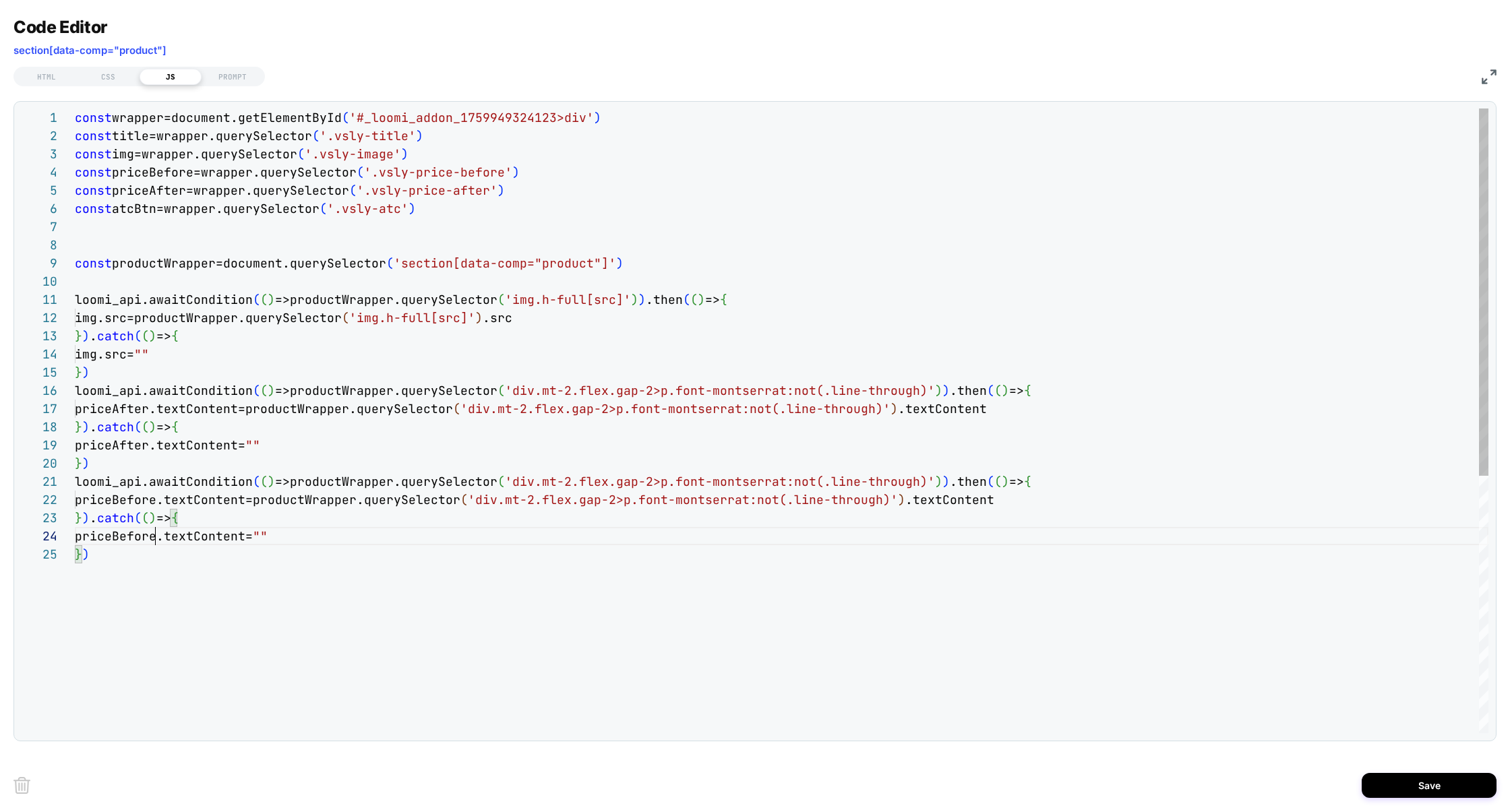
scroll to position [54, 80]
drag, startPoint x: 775, startPoint y: 483, endPoint x: 809, endPoint y: 485, distance: 34.1
click at [809, 485] on div "const wrapper=document.getElementById ( '#_loomi_addon_1759949324123>div' ) con…" at bounding box center [781, 639] width 1414 height 1061
click at [874, 477] on div "const wrapper=document.getElementById ( '#_loomi_addon_1759949324123>div' ) con…" at bounding box center [781, 639] width 1414 height 1061
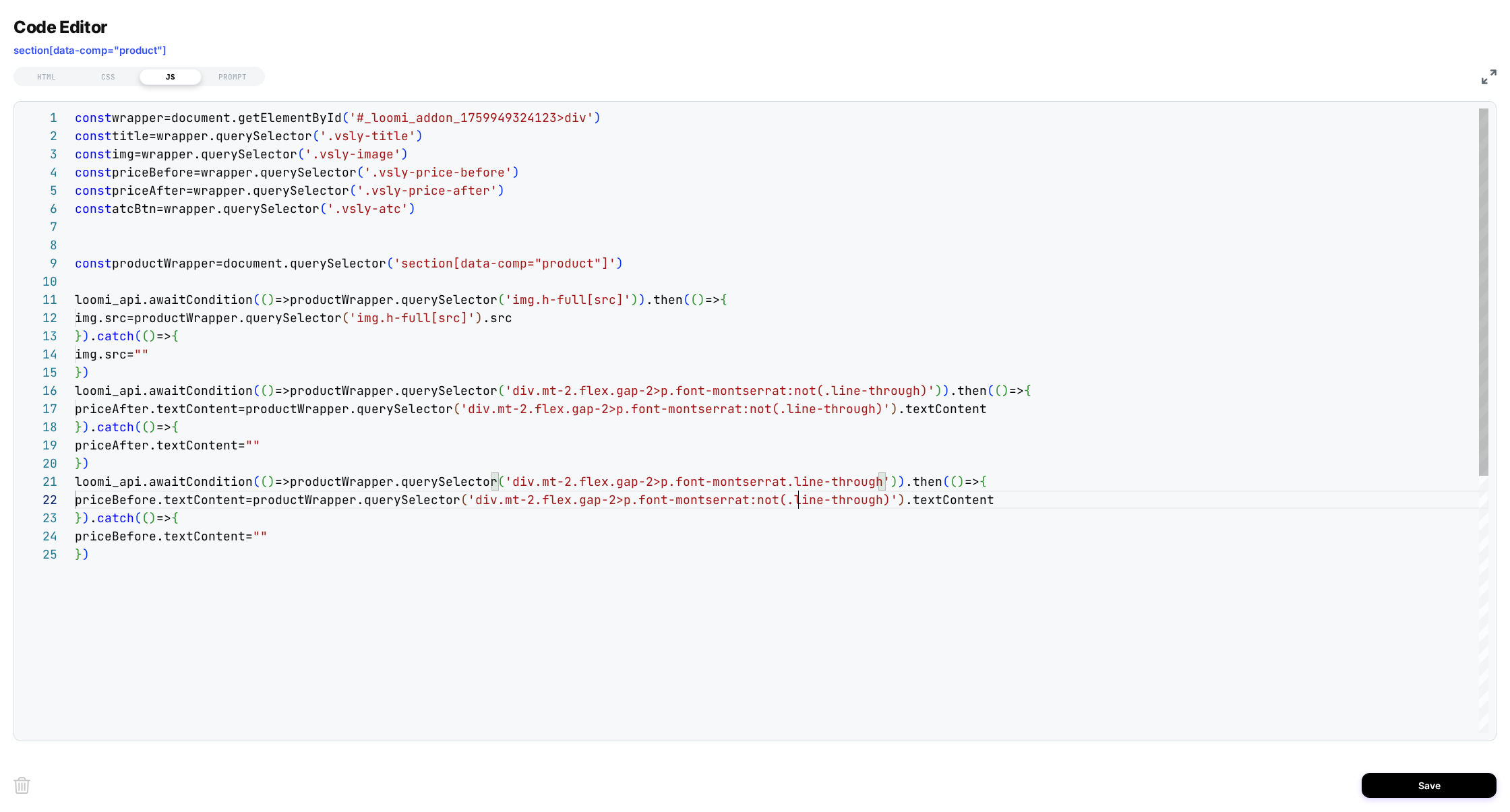
click at [796, 496] on div "const wrapper=document.getElementById ( '#_loomi_addon_1759949324123>div' ) con…" at bounding box center [781, 639] width 1414 height 1061
click at [863, 503] on div "const wrapper=document.getElementById ( '#_loomi_addon_1759949324123>div' ) con…" at bounding box center [781, 639] width 1414 height 1061
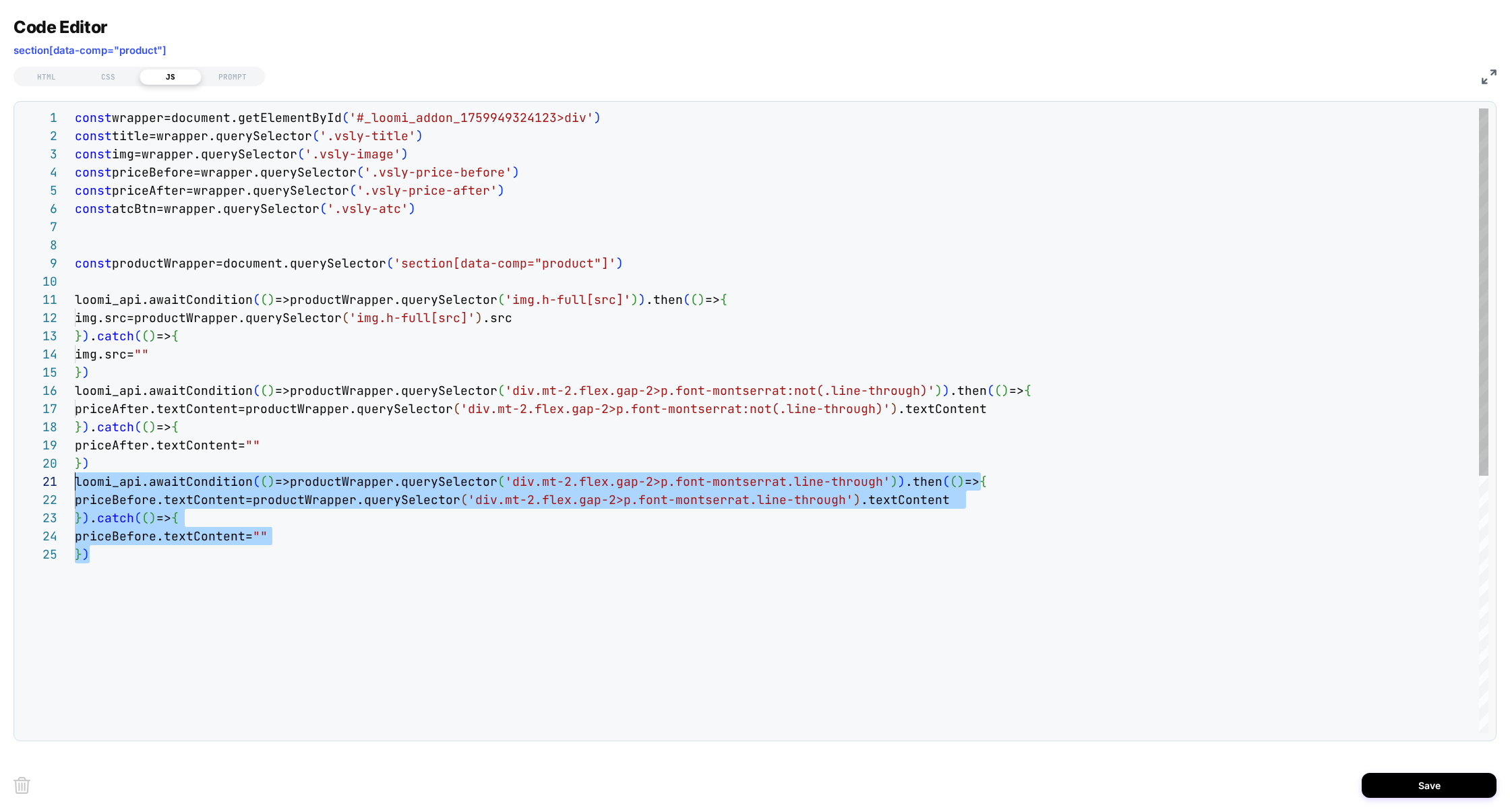
drag, startPoint x: 119, startPoint y: 557, endPoint x: 41, endPoint y: 477, distance: 111.7
click at [41, 477] on div "1 2 3 4 5 6 7 8 9 10 11 12 13 16 14 15 17 18 19 20 21 22 23 24 25 const wrapper…" at bounding box center [755, 420] width 1468 height 624
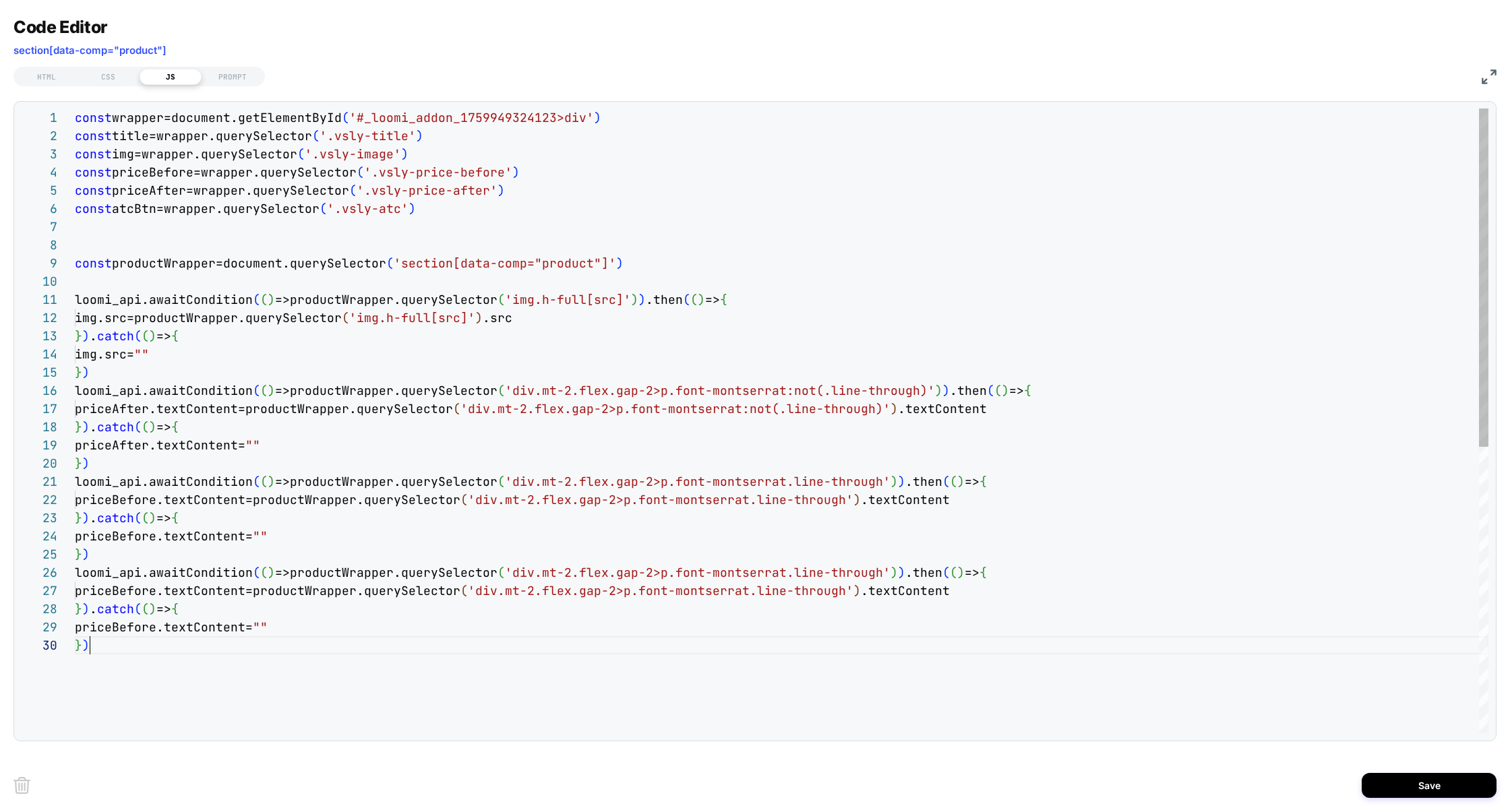
scroll to position [163, 15]
click at [133, 136] on div "const wrapper=document.getElementById ( '#_loomi_addon_1759949324123>div' ) con…" at bounding box center [781, 685] width 1414 height 1152
click at [127, 594] on div "const wrapper=document.getElementById ( '#_loomi_addon_1759949324123>div' ) con…" at bounding box center [781, 685] width 1414 height 1152
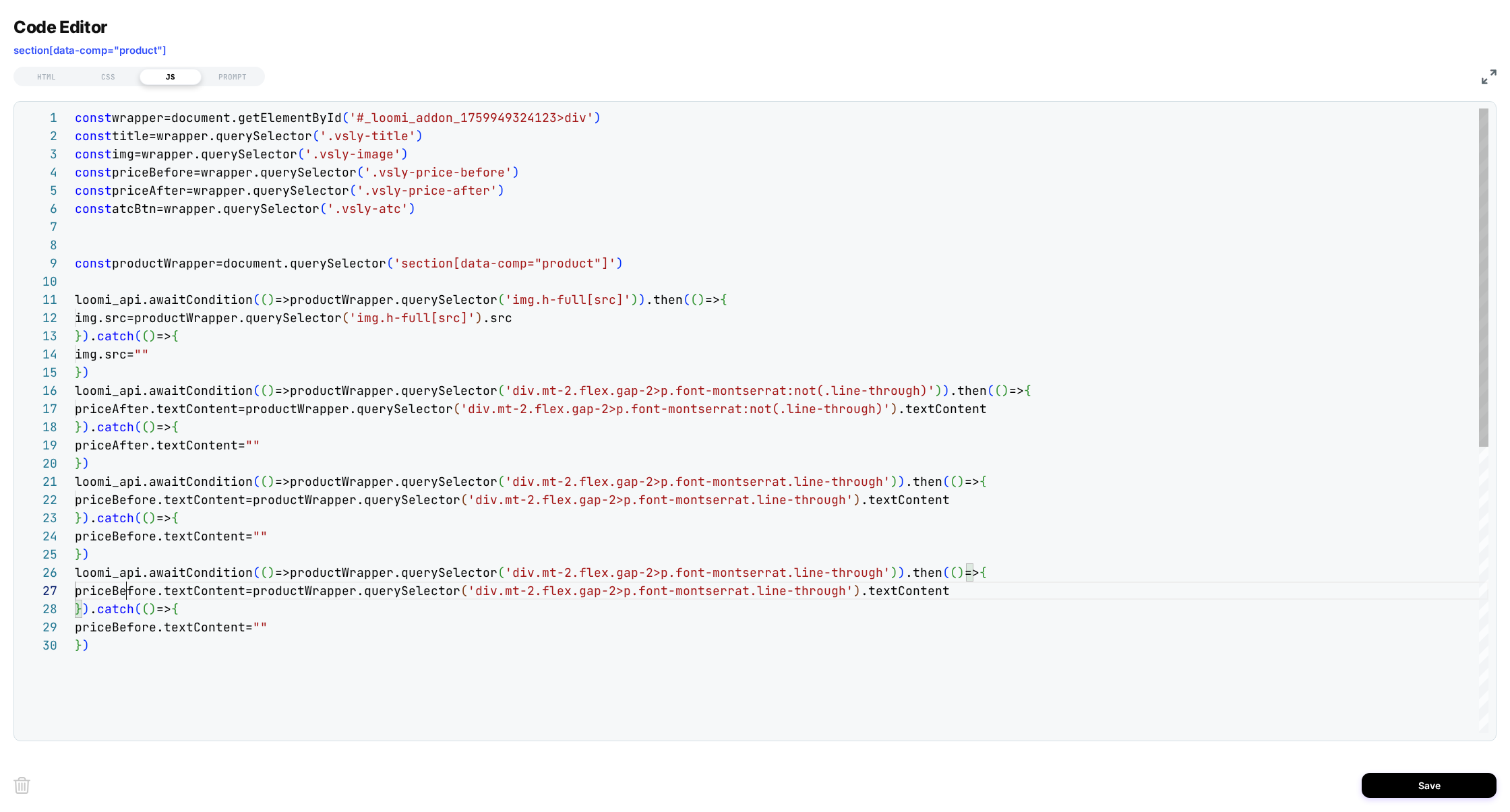
click at [127, 594] on div "const wrapper=document.getElementById ( '#_loomi_addon_1759949324123>div' ) con…" at bounding box center [781, 685] width 1414 height 1152
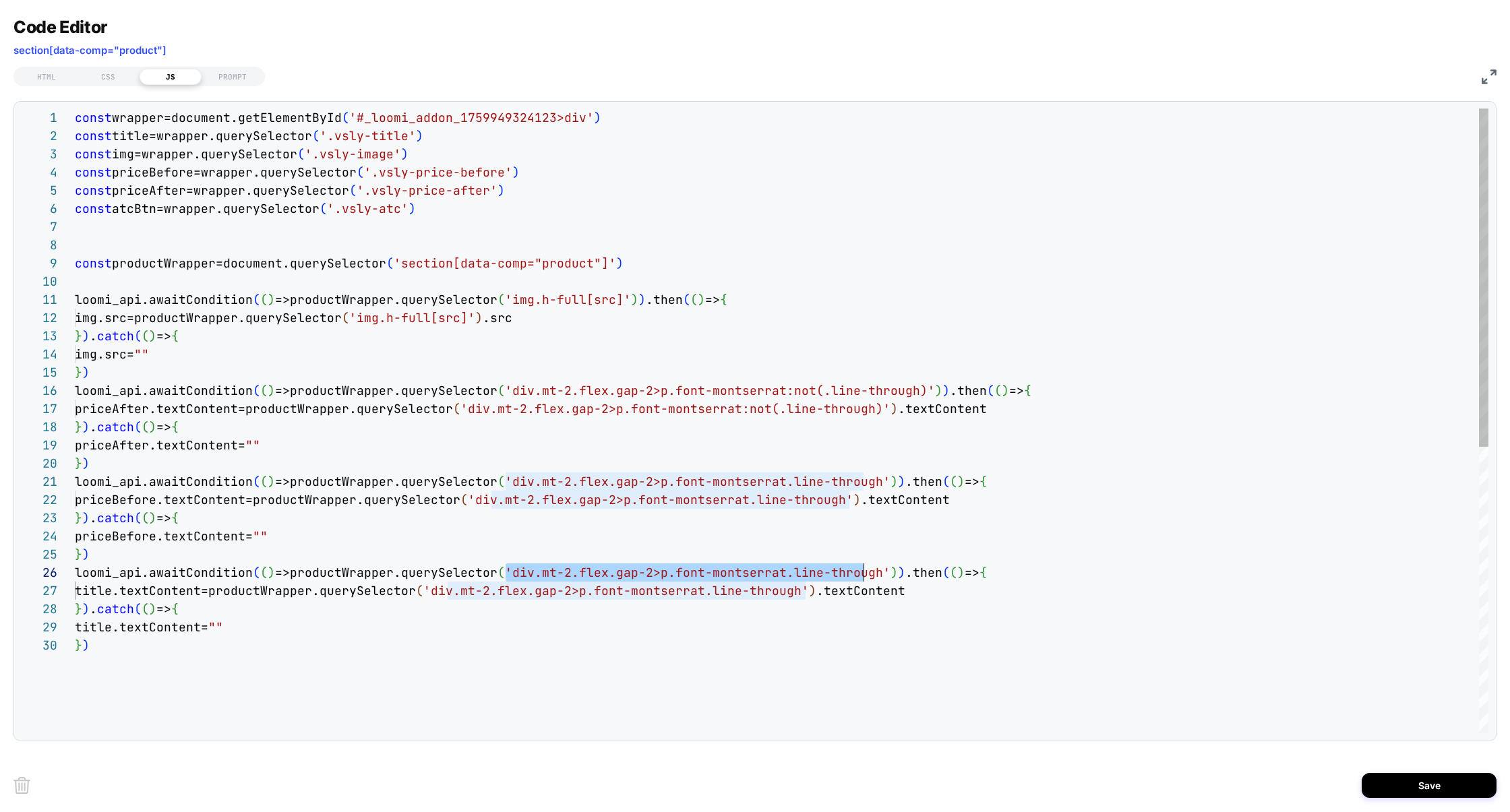
scroll to position [90, 796]
drag, startPoint x: 504, startPoint y: 570, endPoint x: 870, endPoint y: 573, distance: 366.0
click at [870, 573] on div "const wrapper=document.getElementById ( '#_loomi_addon_1759949324123>div' ) con…" at bounding box center [781, 685] width 1414 height 1152
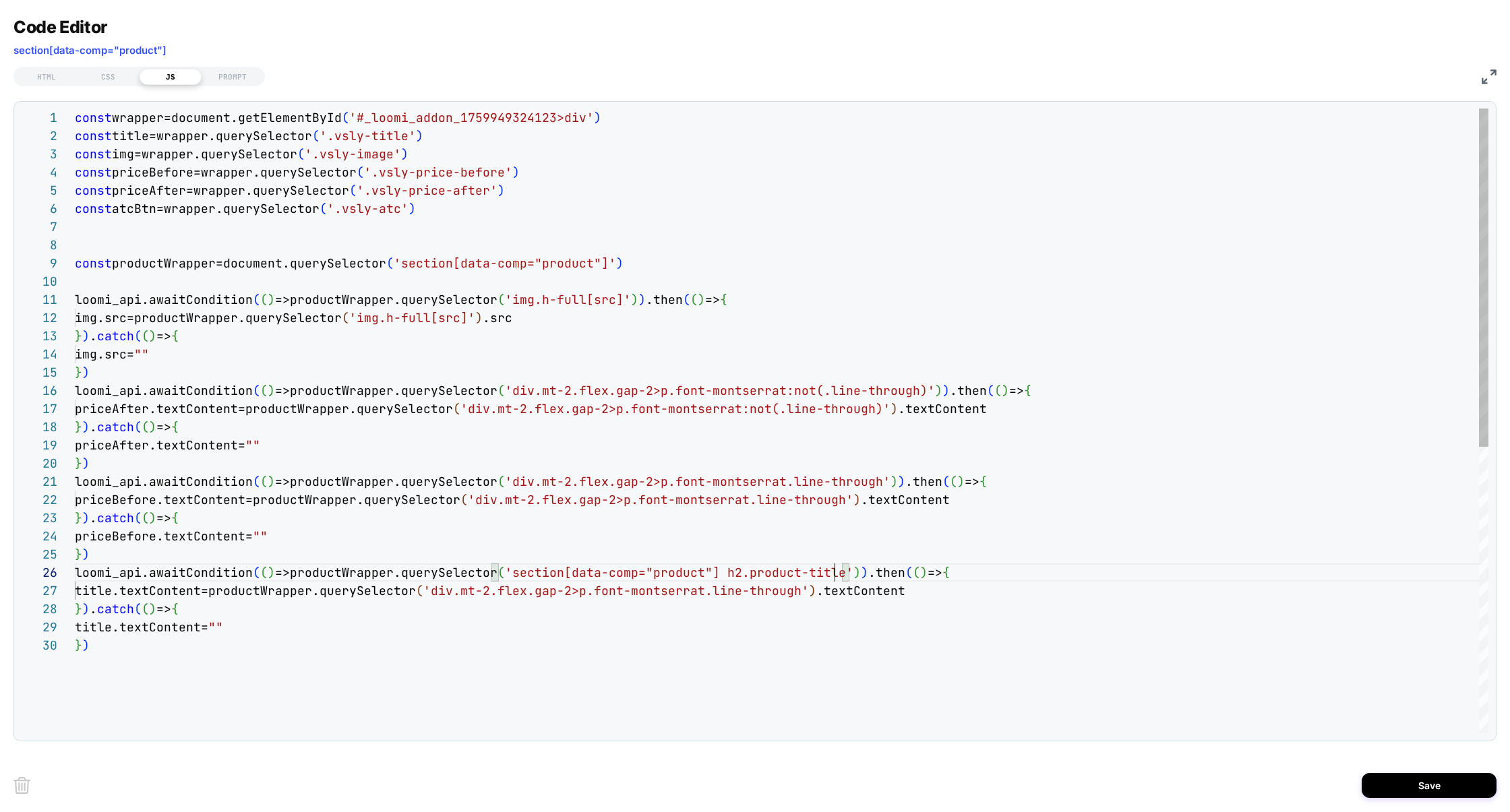
scroll to position [90, 759]
drag, startPoint x: 717, startPoint y: 568, endPoint x: 519, endPoint y: 571, distance: 198.0
click at [519, 571] on div "const wrapper=document.getElementById ( '#_loomi_addon_1759949324123>div' ) con…" at bounding box center [781, 685] width 1414 height 1152
drag, startPoint x: 624, startPoint y: 577, endPoint x: 505, endPoint y: 578, distance: 119.0
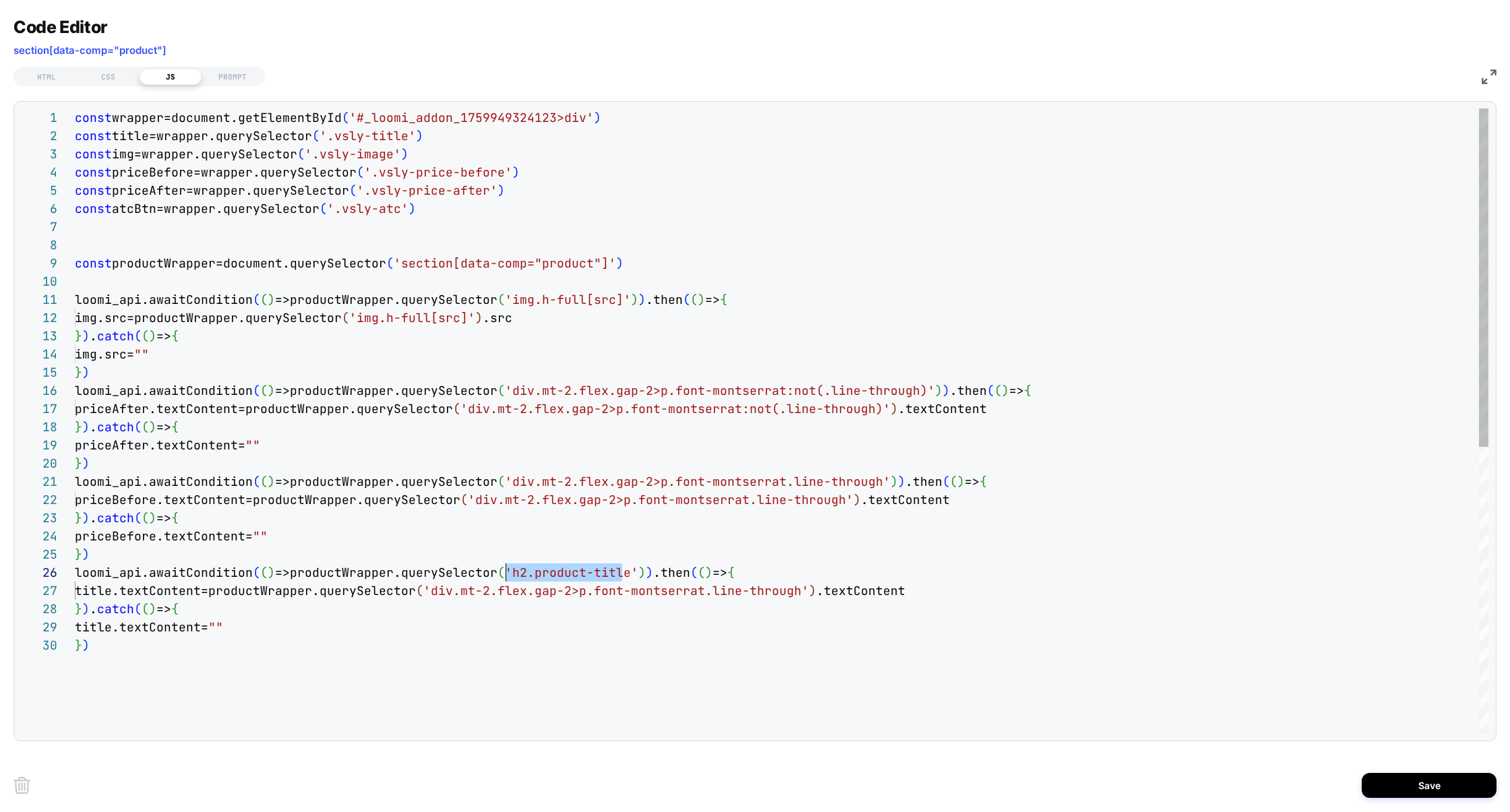
click at [505, 578] on span "'h2.product-title'" at bounding box center [571, 572] width 133 height 16
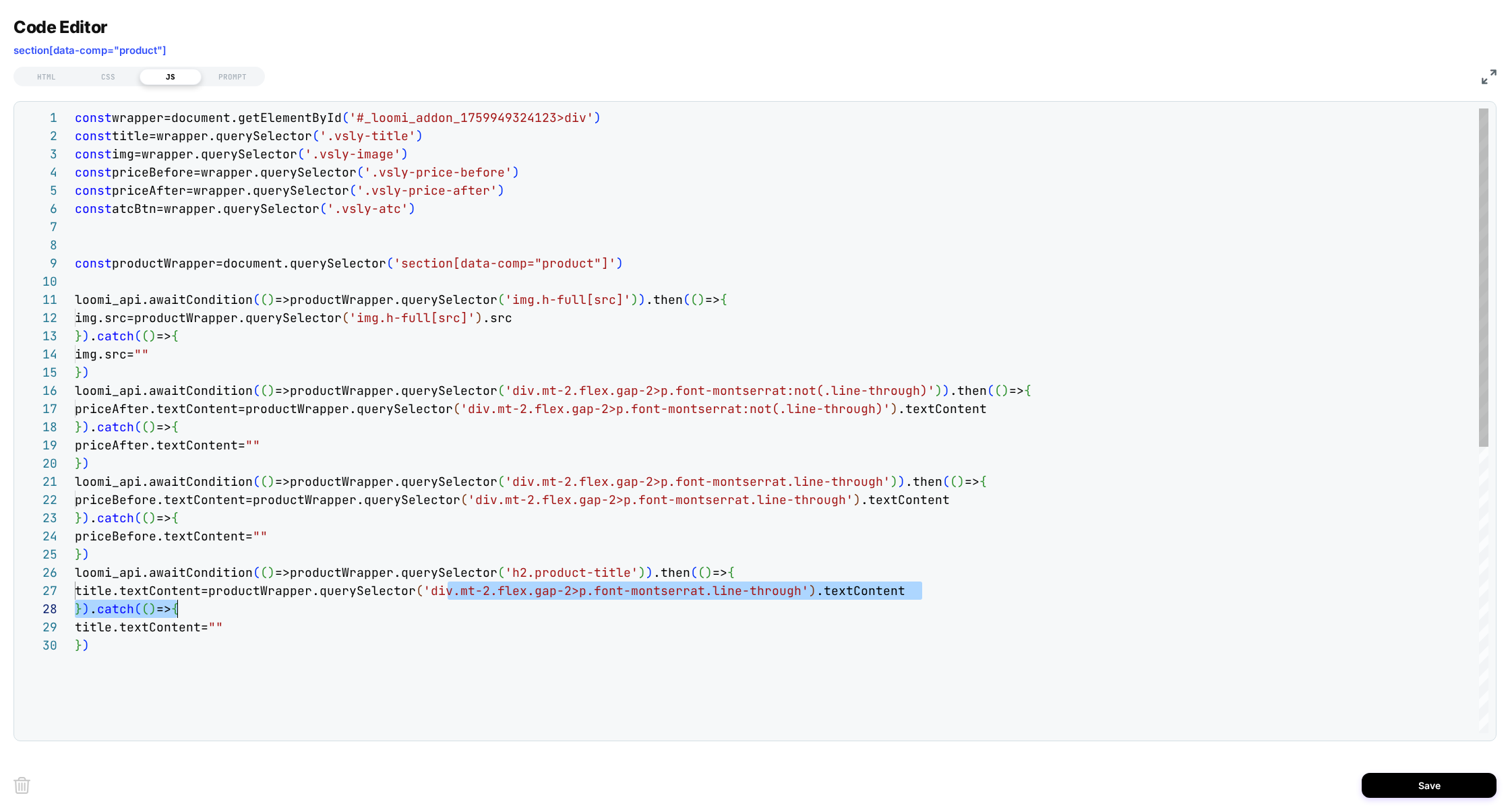
scroll to position [109, 738]
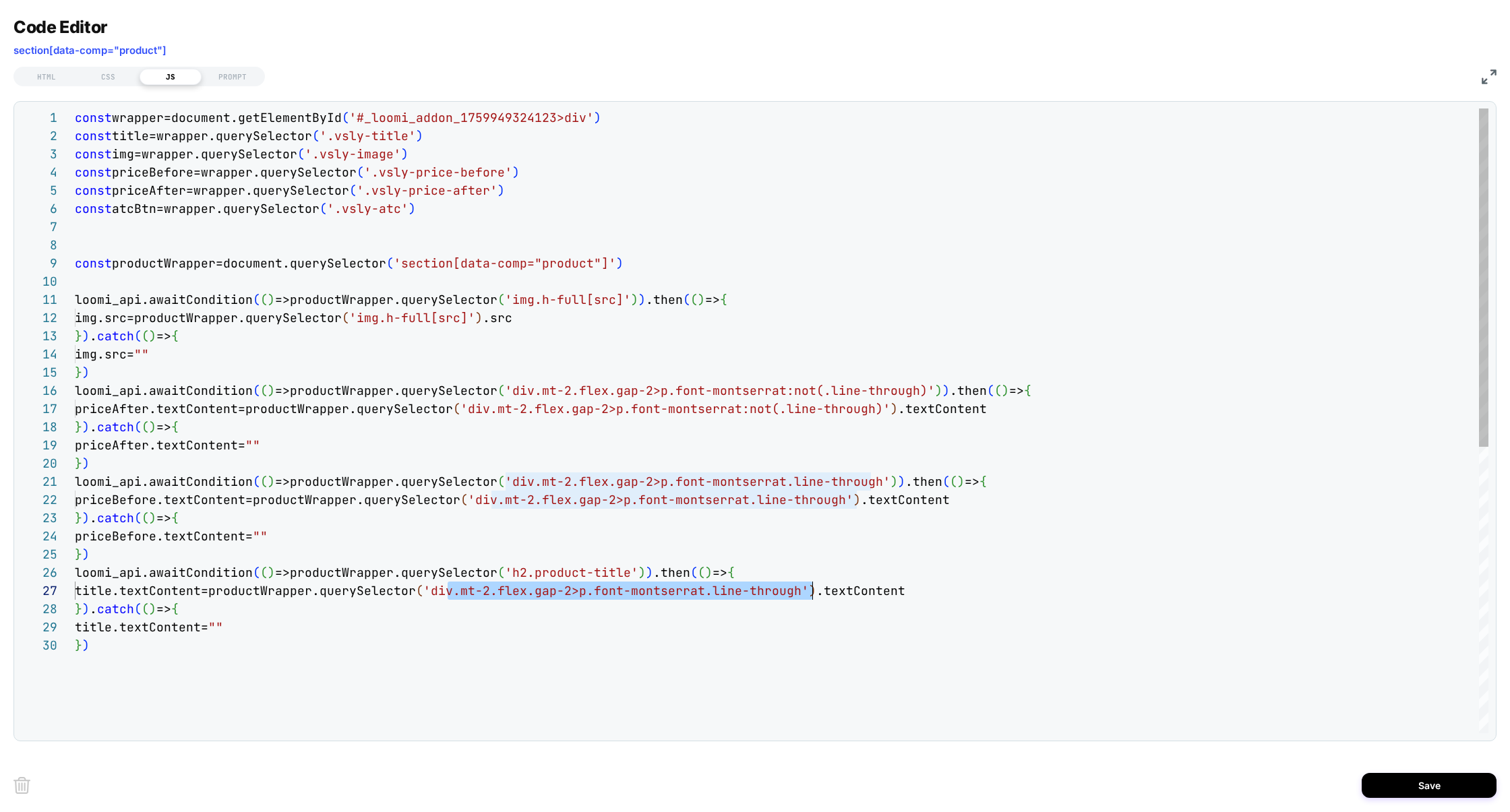
drag, startPoint x: 445, startPoint y: 590, endPoint x: 812, endPoint y: 593, distance: 367.0
click at [812, 593] on div "const wrapper=document.getElementById ( '#_loomi_addon_1759949324123>div' ) con…" at bounding box center [781, 685] width 1414 height 1152
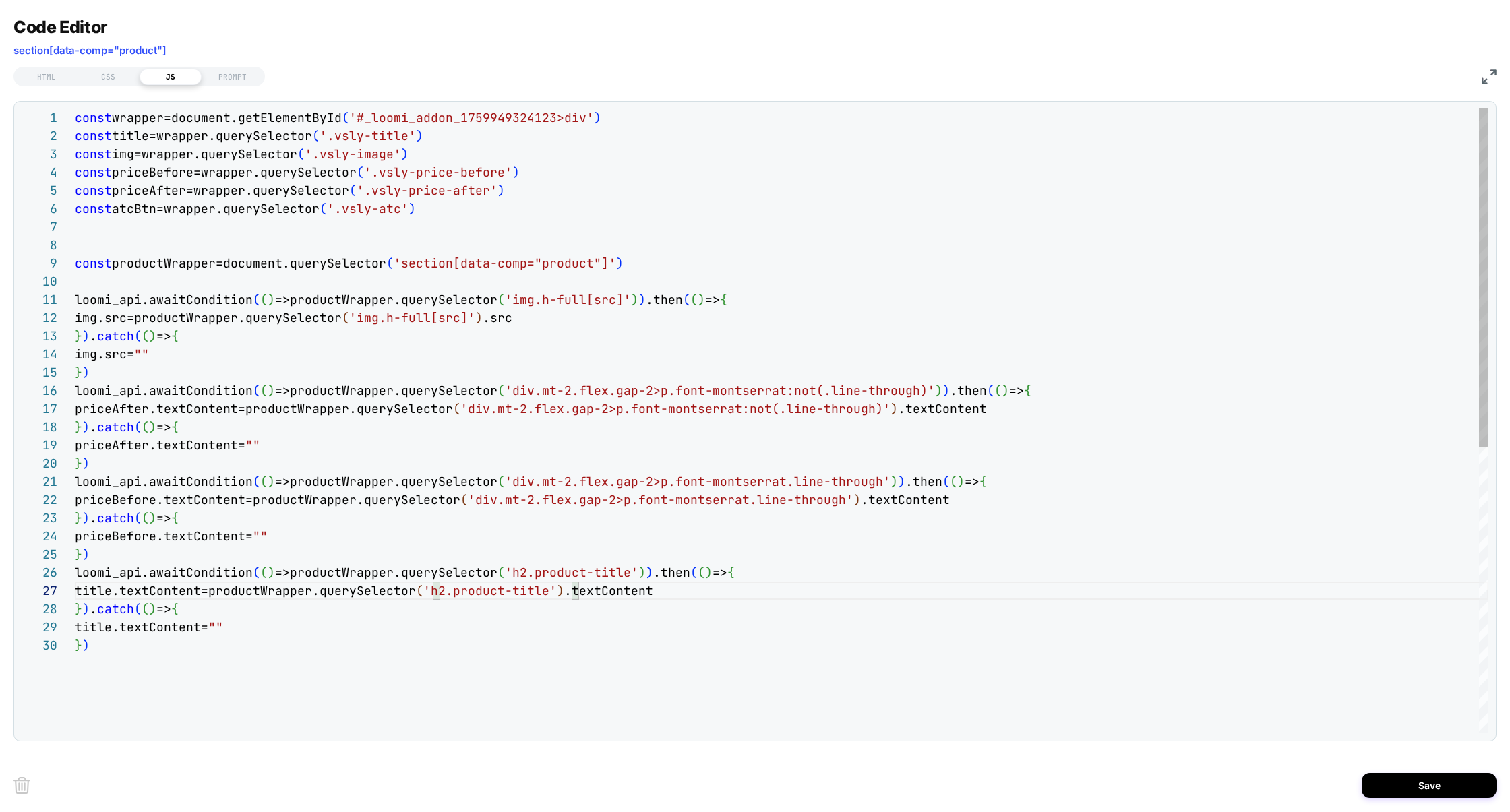
click at [525, 645] on div "const wrapper=document.getElementById ( '#_loomi_addon_1759949324123>div' ) con…" at bounding box center [781, 685] width 1414 height 1152
type textarea "**********"
click at [1418, 783] on button "Save" at bounding box center [1429, 785] width 135 height 25
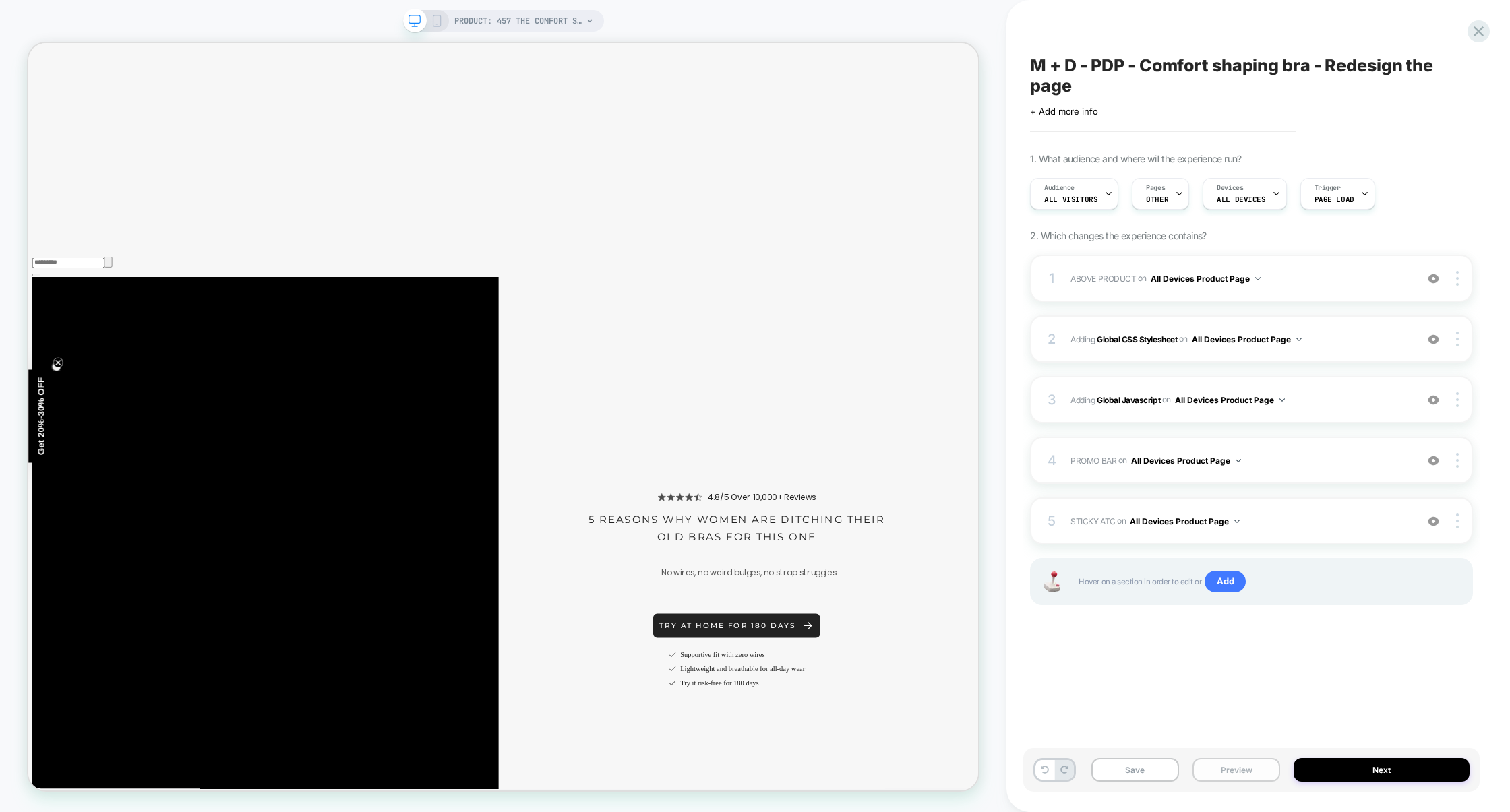
click at [1230, 769] on button "Preview" at bounding box center [1236, 769] width 87 height 23
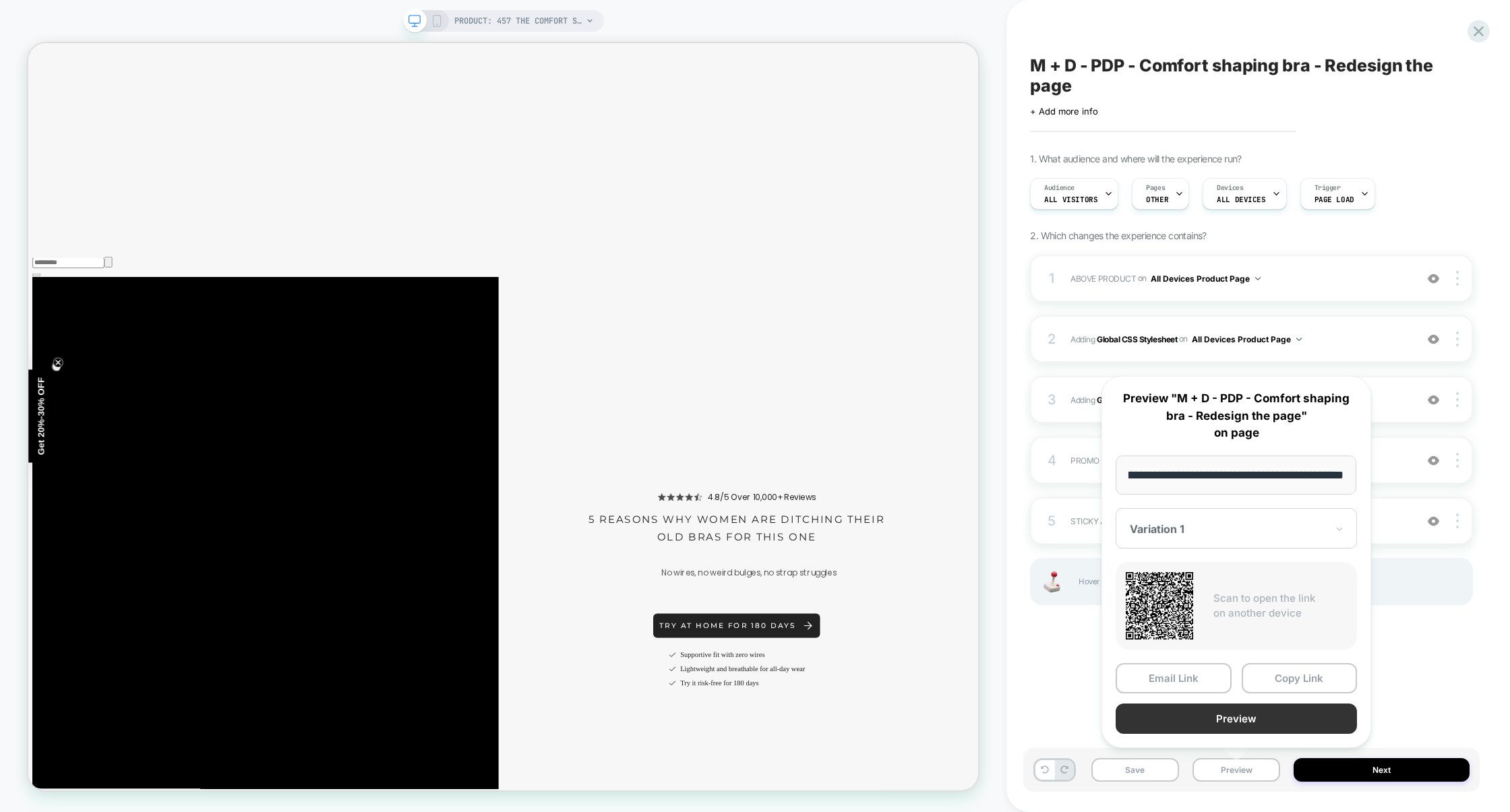
scroll to position [0, 0]
click at [1232, 727] on button "Preview" at bounding box center [1236, 719] width 241 height 30
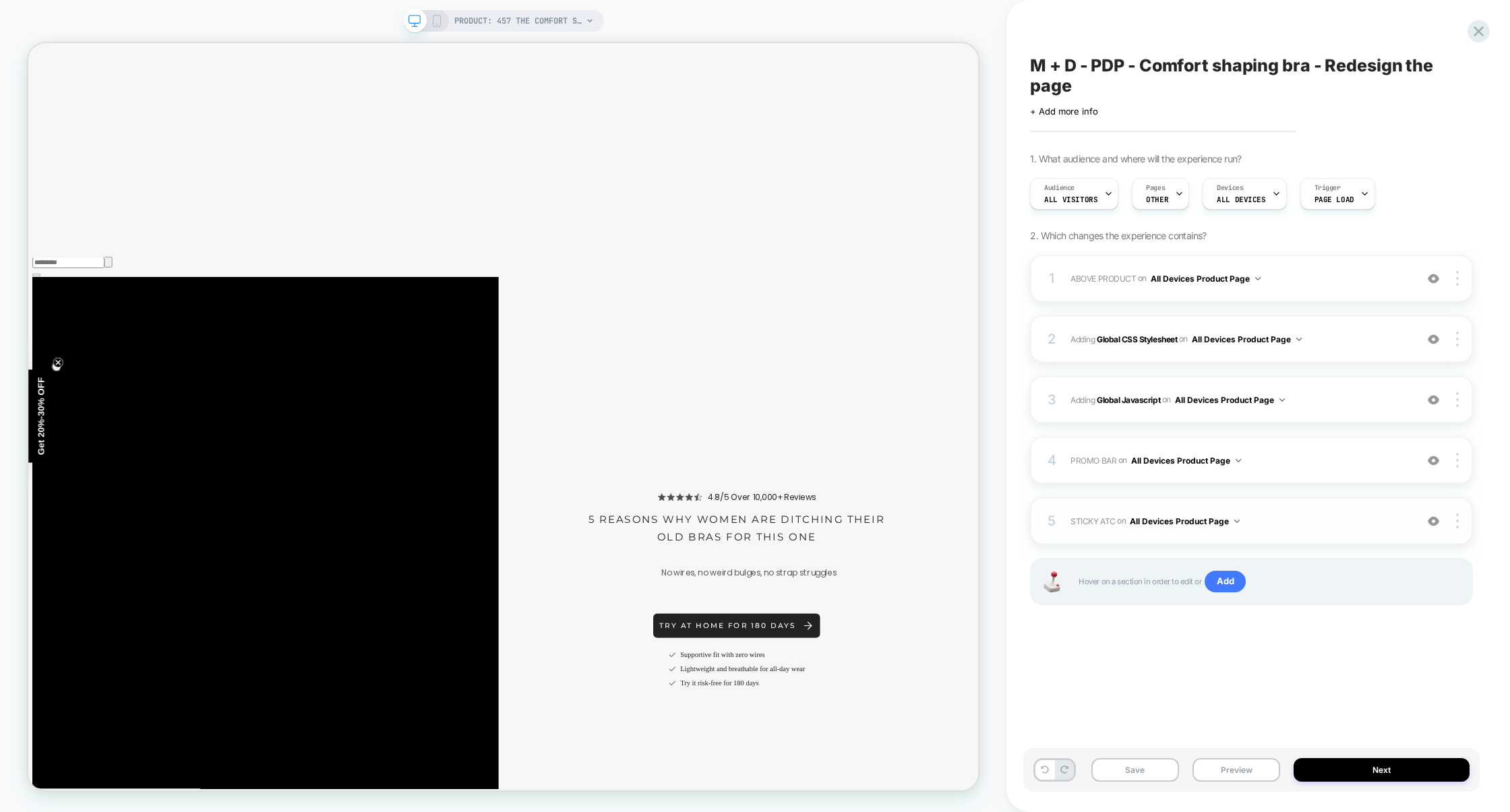
click at [1315, 513] on span "STICKY ATC Adding Code Block AFTER section[data-comp="product"] on All Devices …" at bounding box center [1239, 521] width 338 height 17
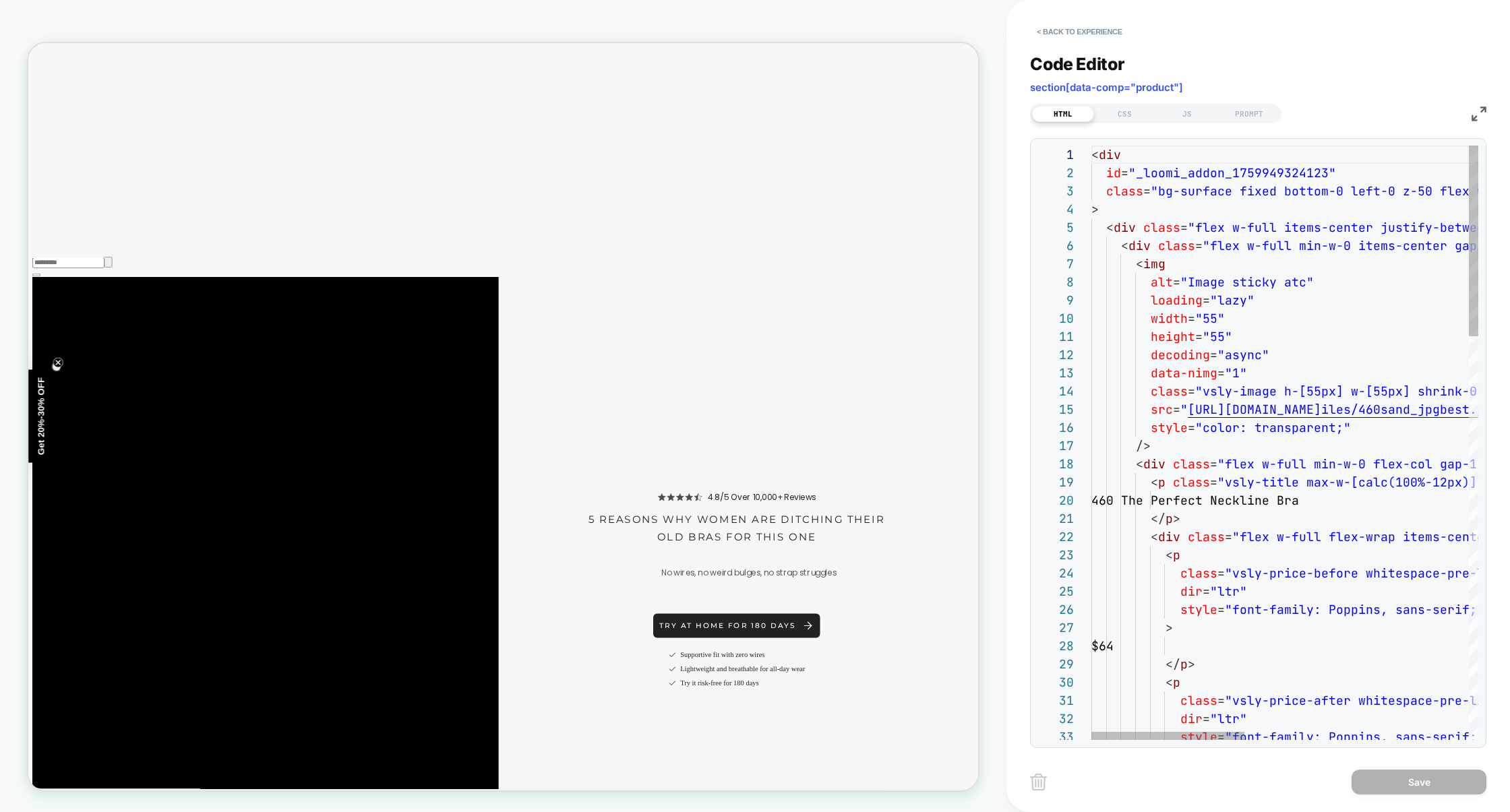
scroll to position [182, 0]
click at [1132, 113] on div "CSS" at bounding box center [1125, 113] width 62 height 16
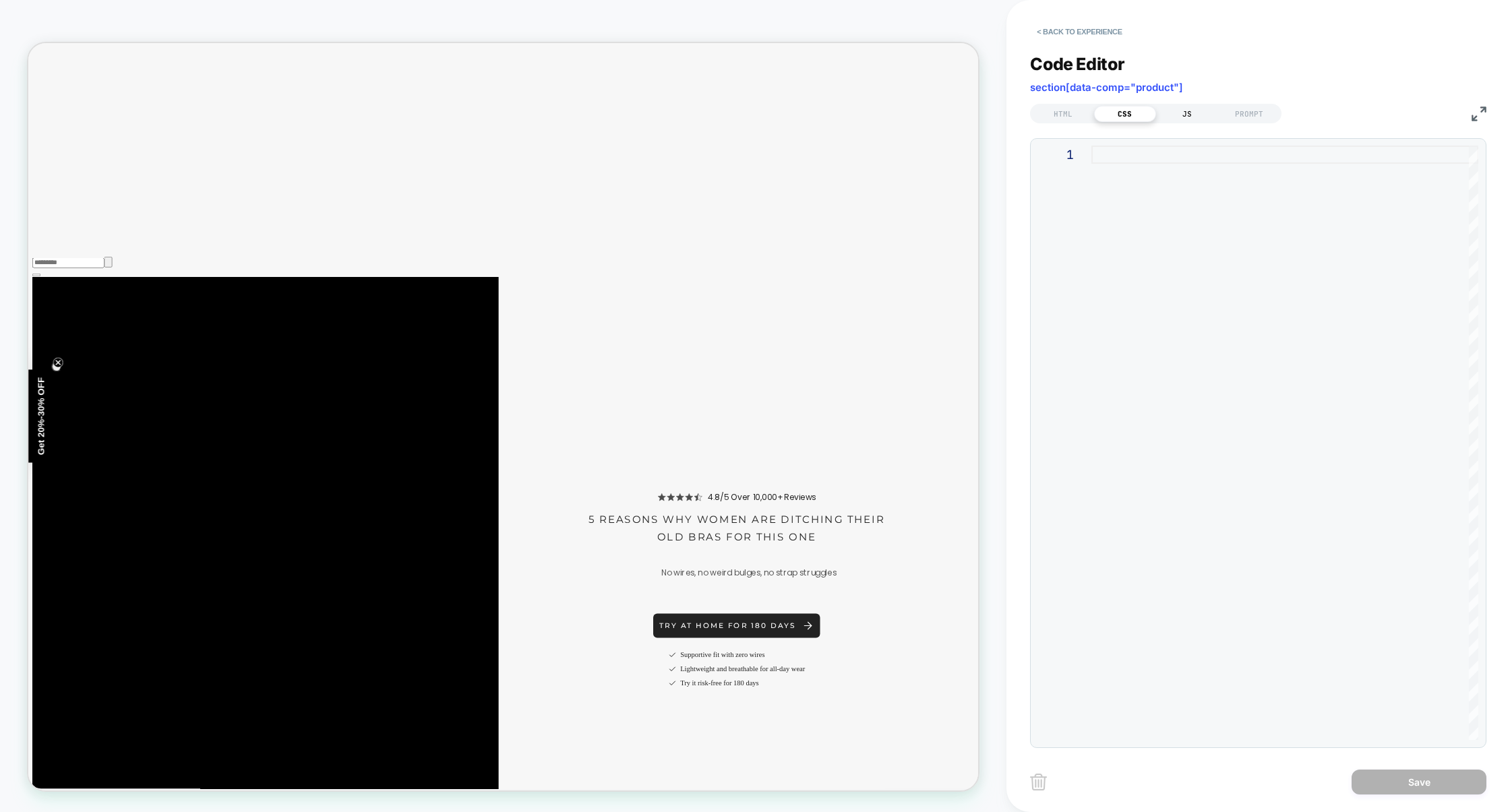
click at [1169, 113] on div "JS" at bounding box center [1187, 113] width 62 height 16
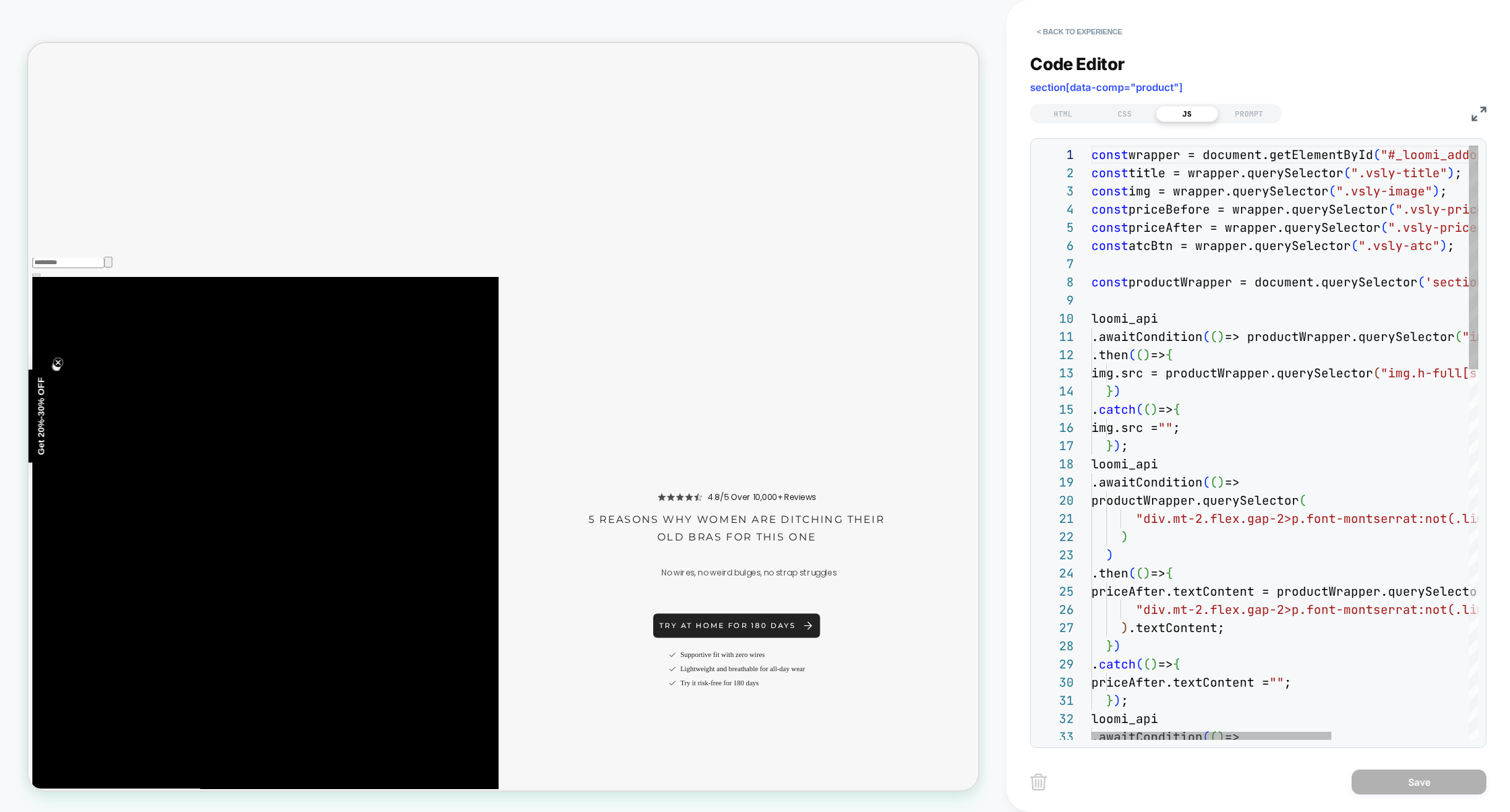
scroll to position [182, 0]
type textarea "**********"
click at [1483, 104] on div "HTML CSS JS PROMPT" at bounding box center [1258, 111] width 457 height 23
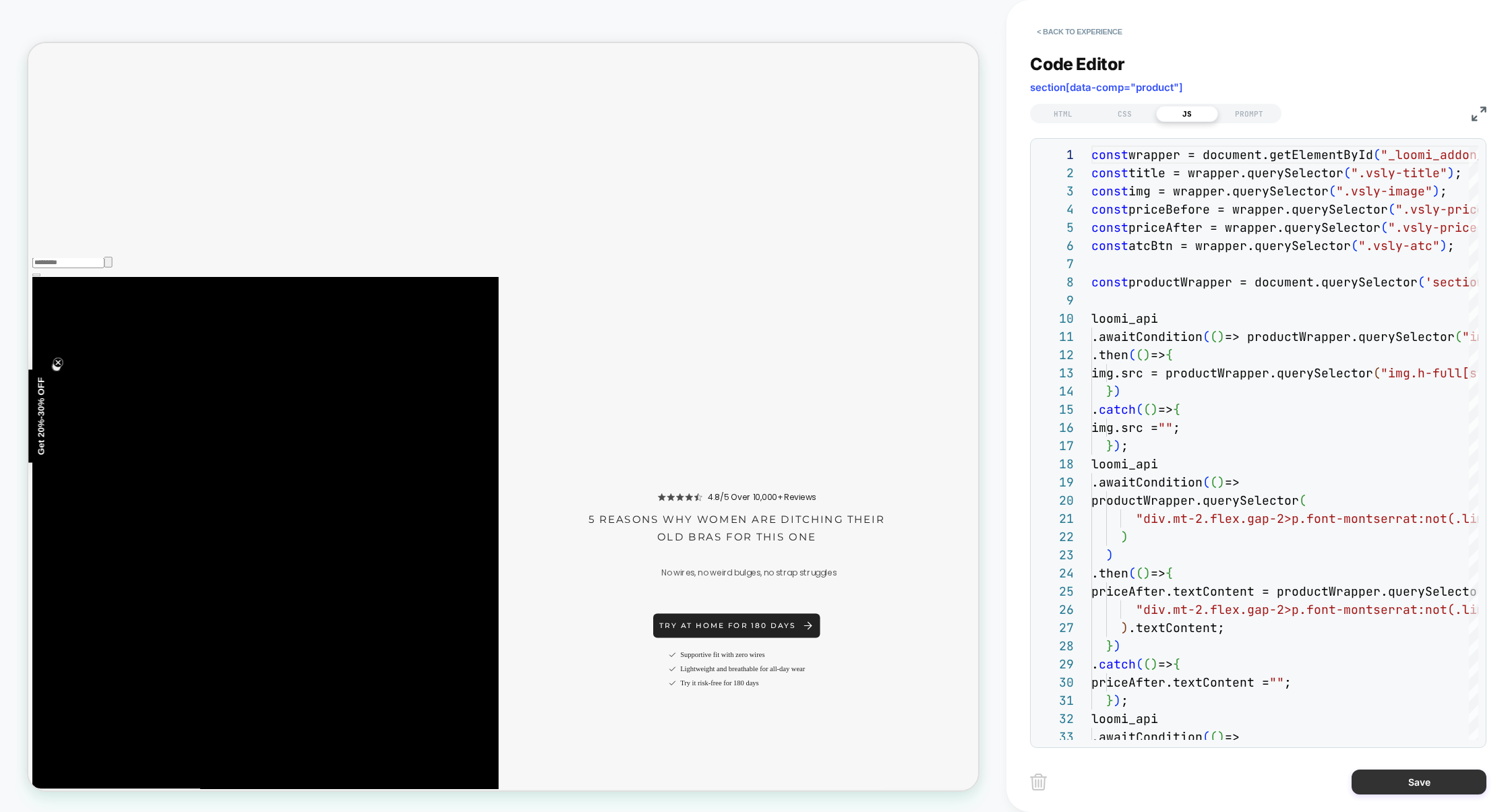
click at [1405, 787] on button "Save" at bounding box center [1419, 782] width 135 height 25
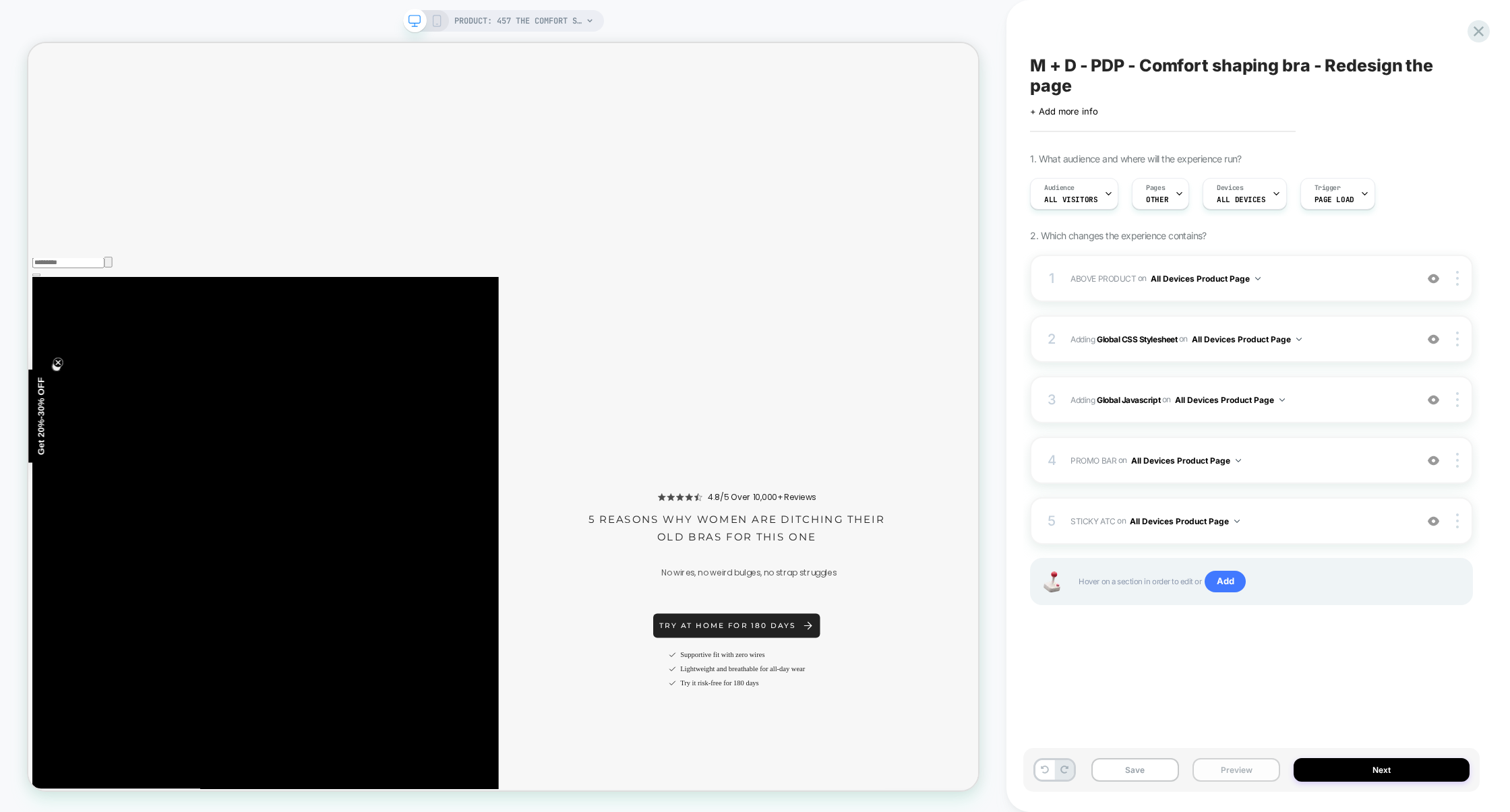
click at [1261, 760] on button "Preview" at bounding box center [1236, 769] width 87 height 23
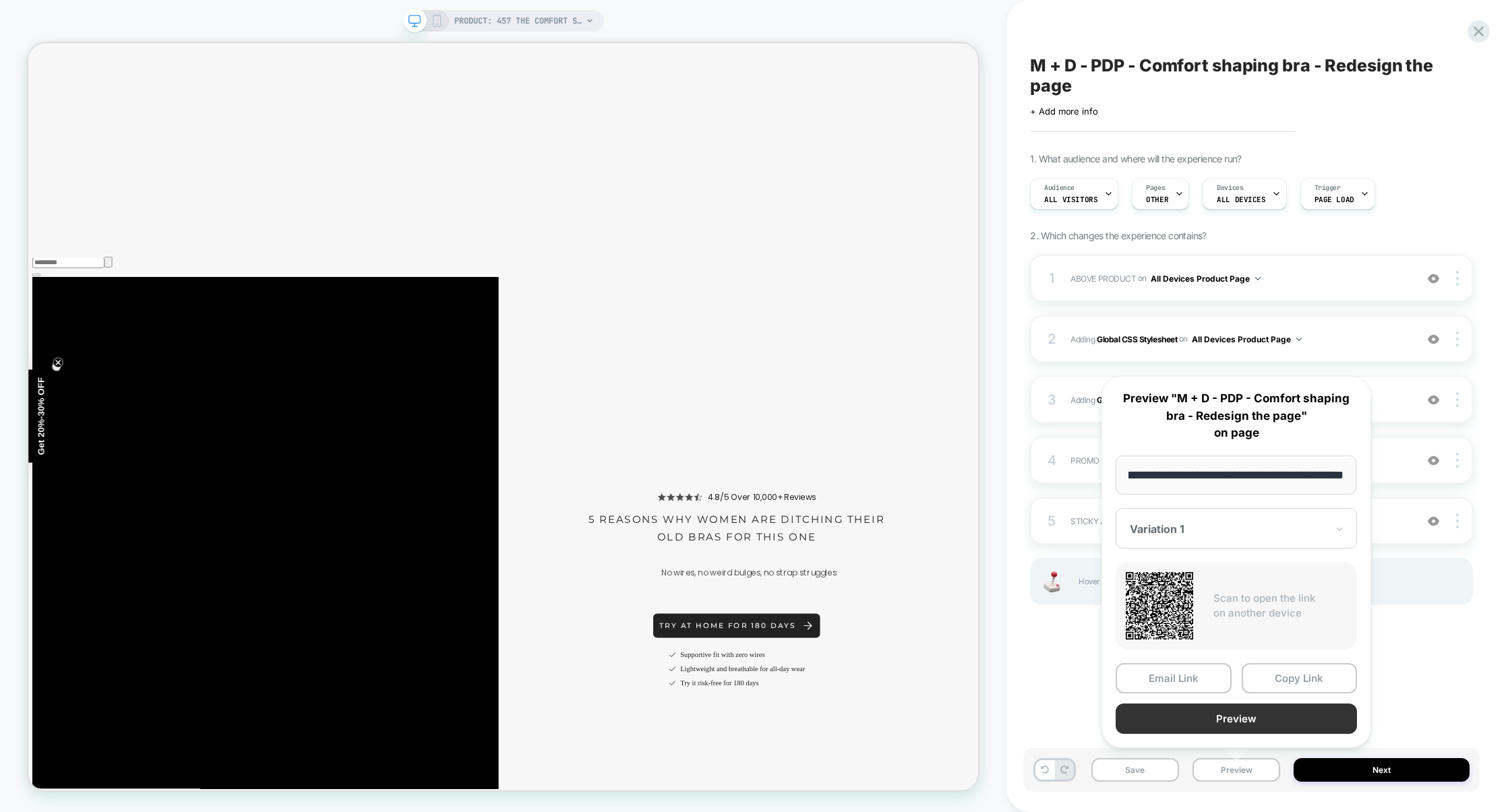
scroll to position [0, 0]
click at [1261, 722] on button "Preview" at bounding box center [1236, 719] width 241 height 30
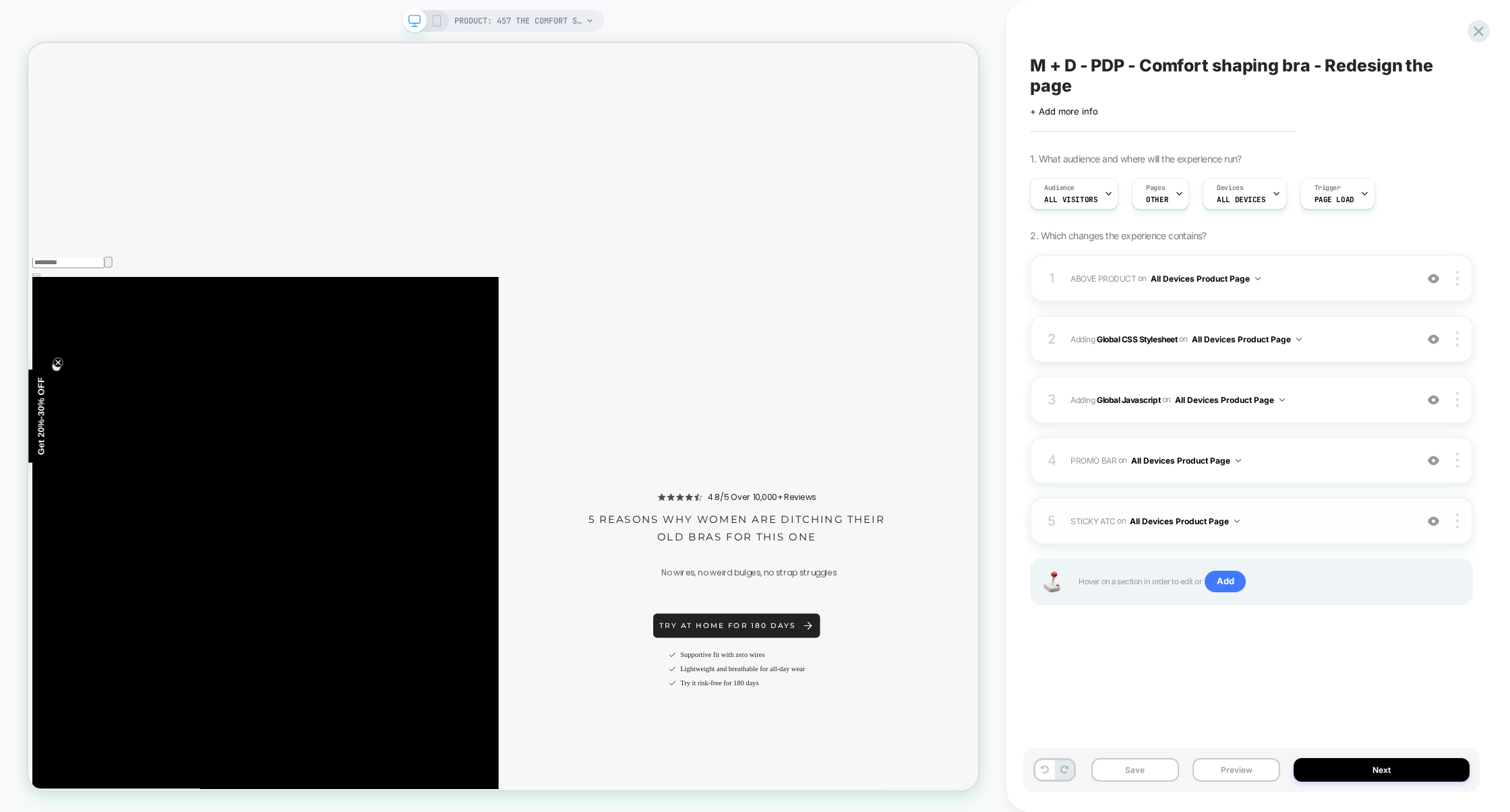
click at [1308, 517] on span "STICKY ATC Adding Code Block AFTER section[data-comp="product"] on All Devices …" at bounding box center [1239, 521] width 338 height 17
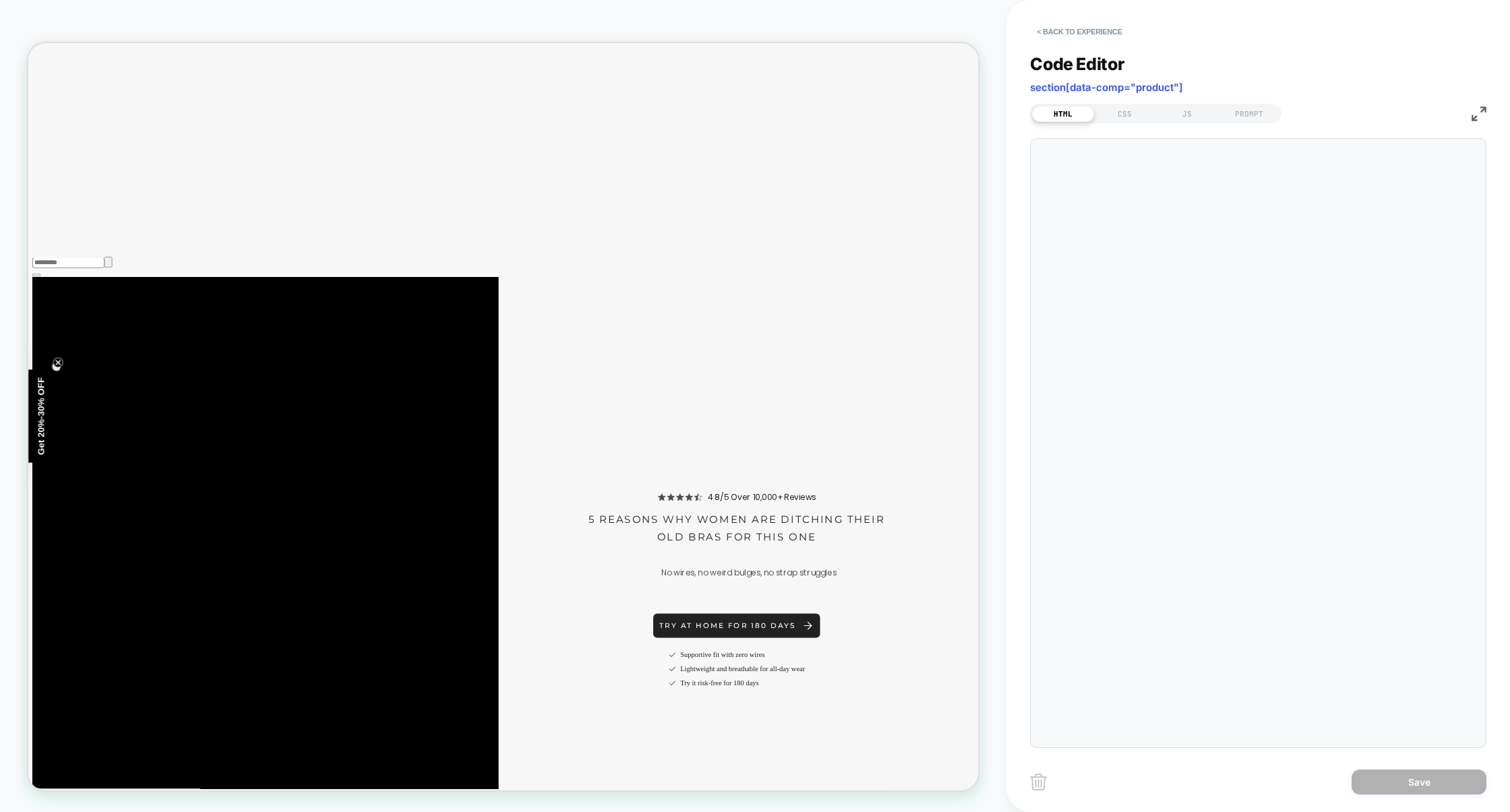
scroll to position [182, 0]
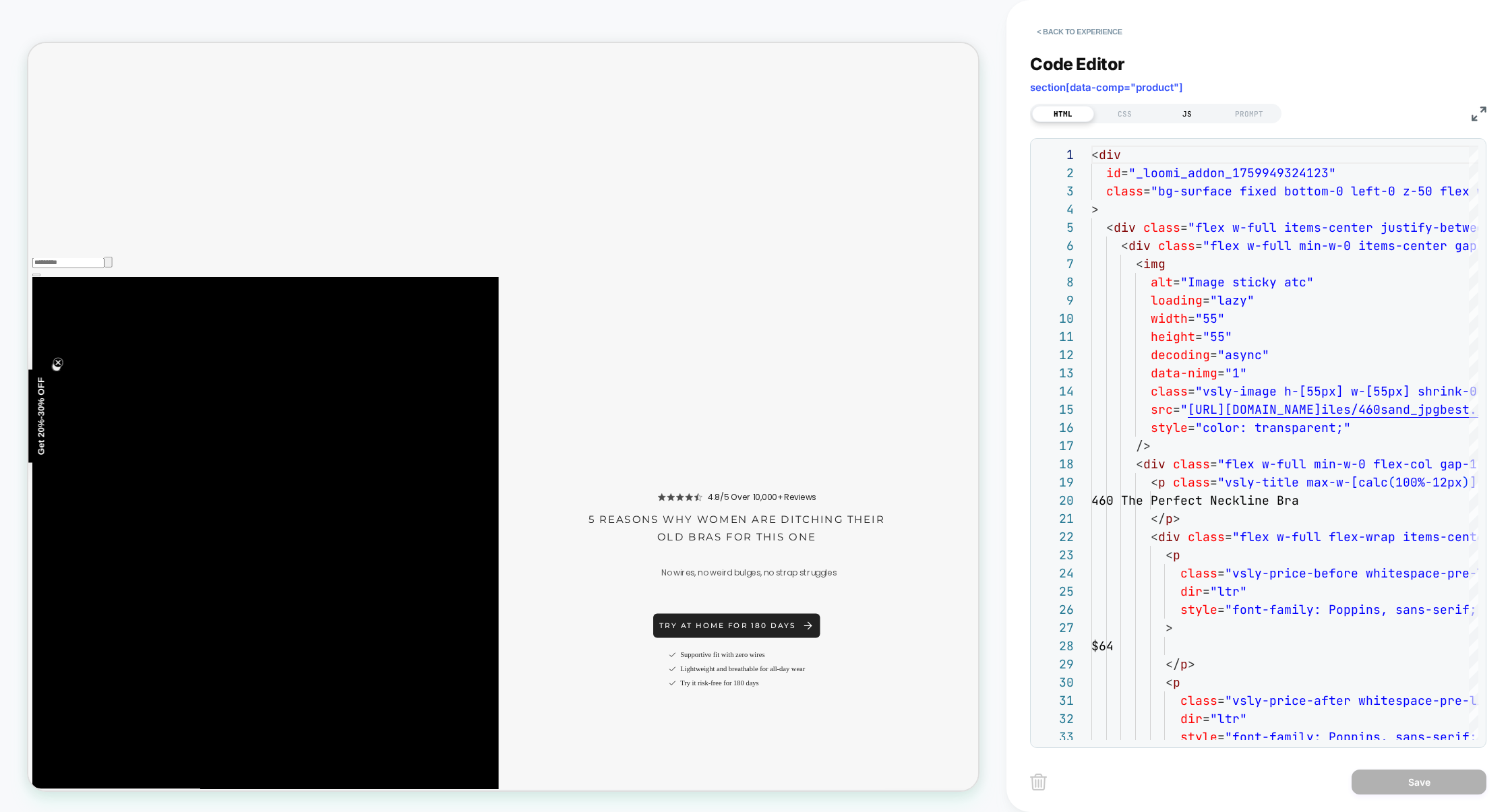
click at [1179, 117] on div "JS" at bounding box center [1187, 113] width 62 height 16
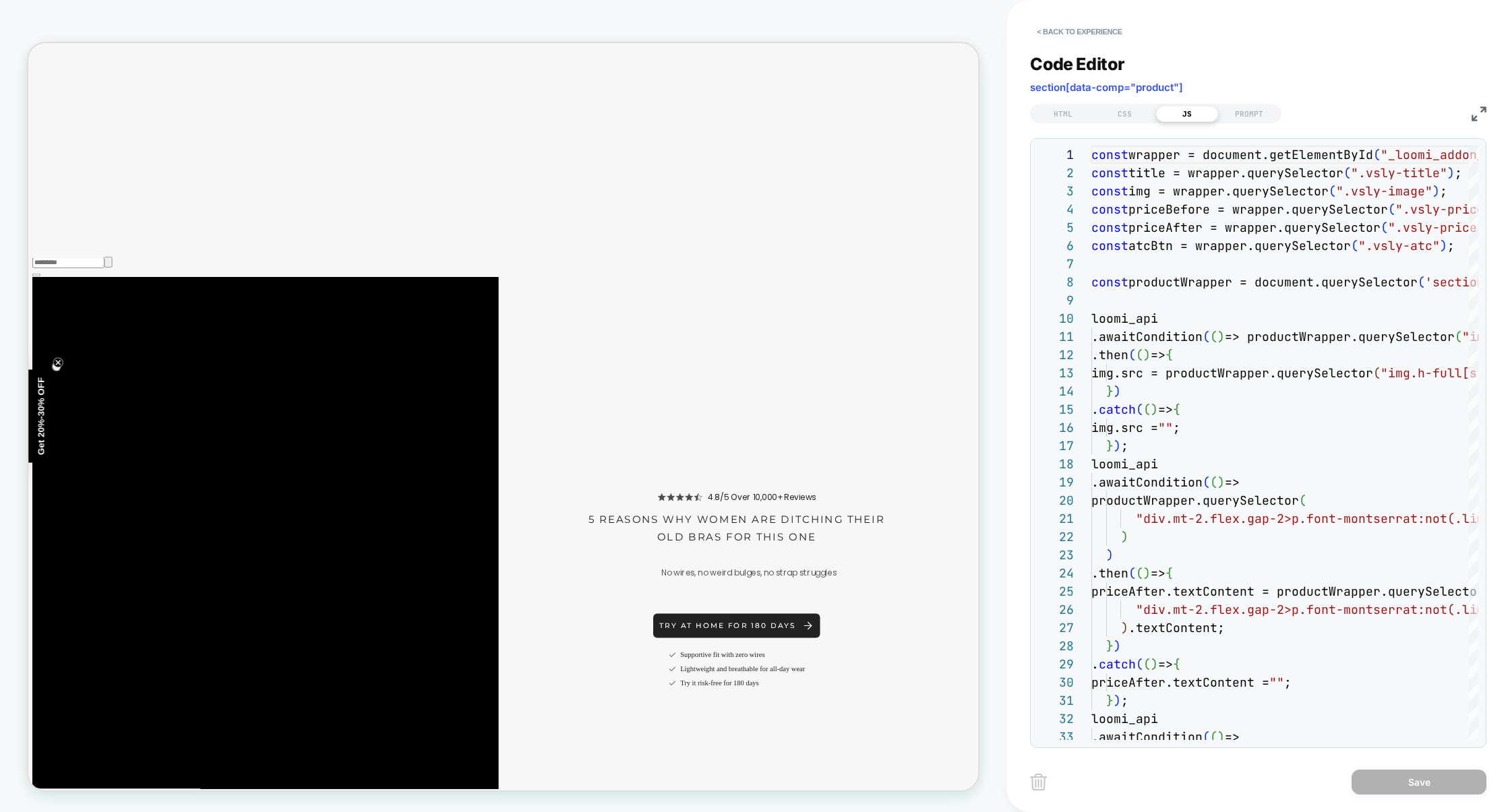
click at [1481, 113] on img at bounding box center [1479, 114] width 15 height 15
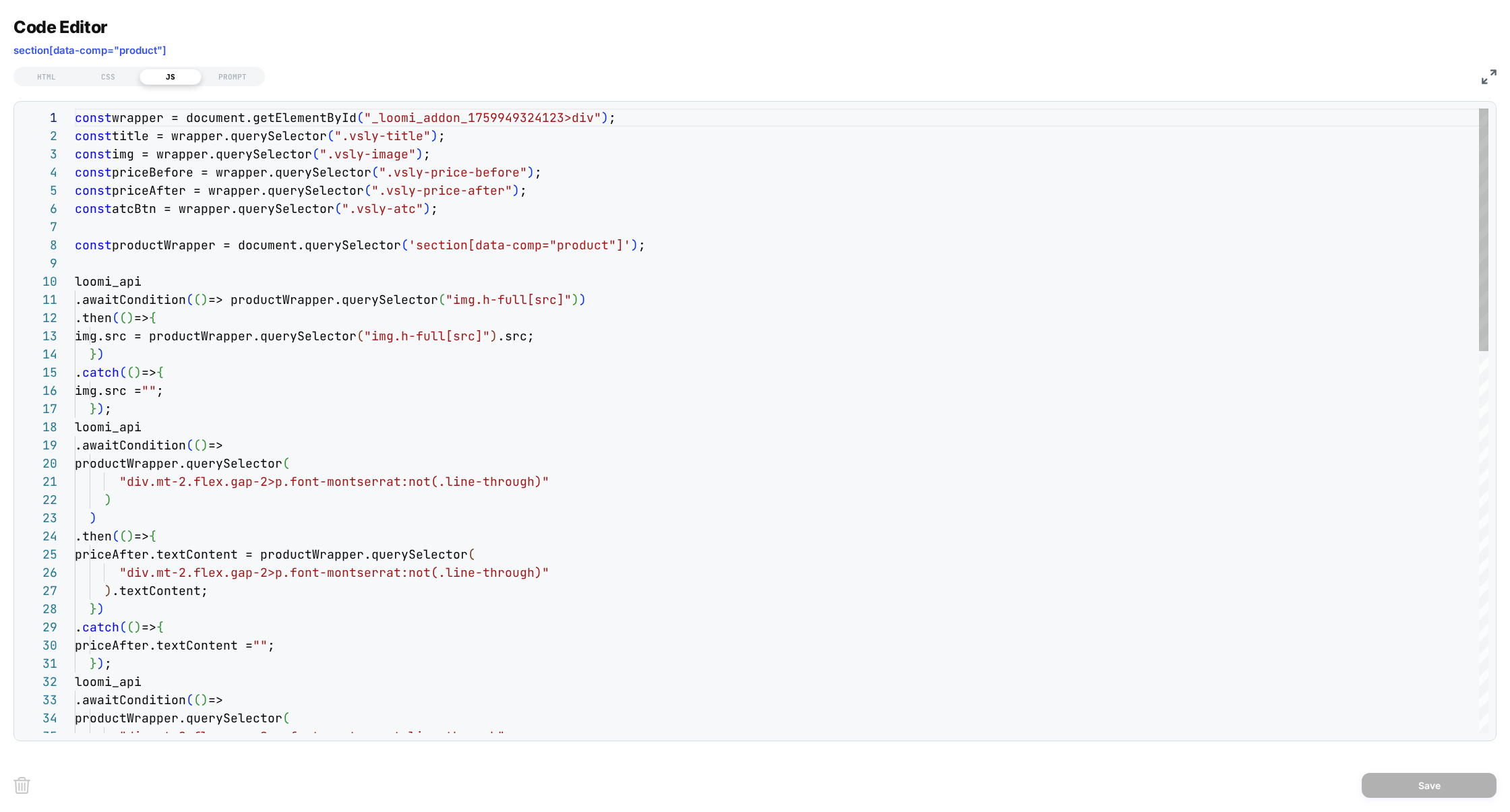
type textarea "**********"
click at [1409, 777] on button "Save" at bounding box center [1429, 785] width 135 height 25
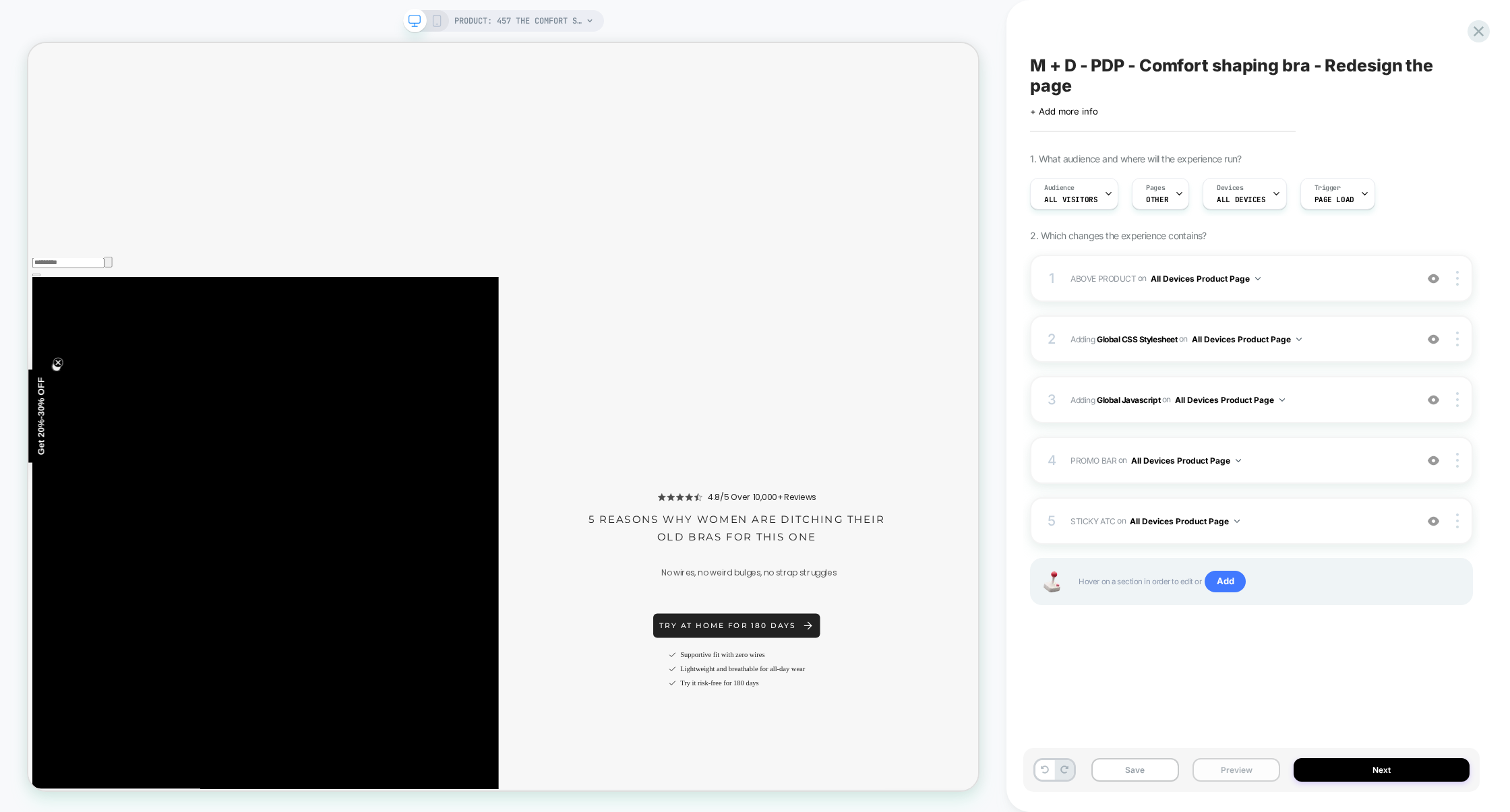
click at [1246, 774] on button "Preview" at bounding box center [1236, 769] width 87 height 23
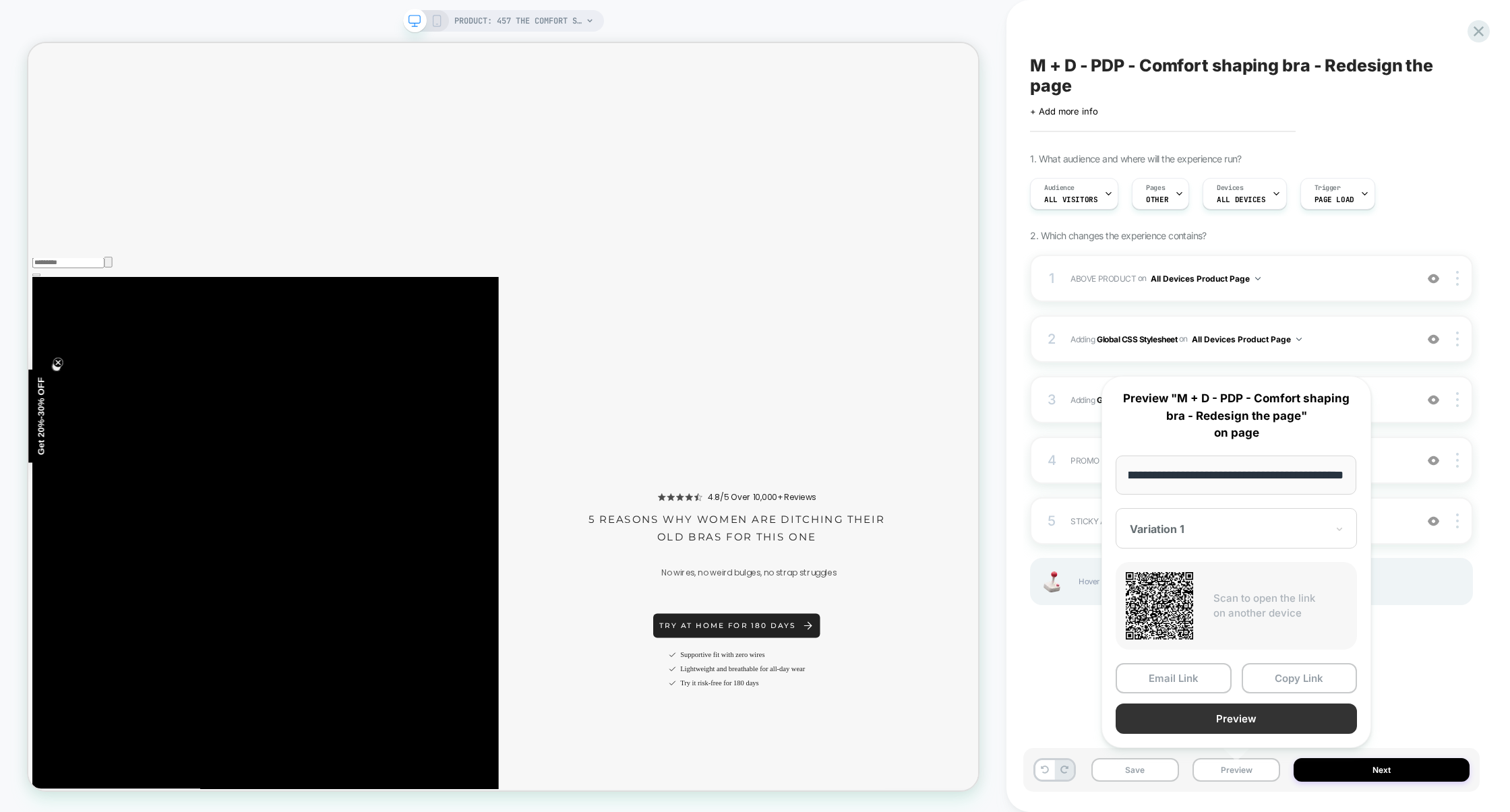
scroll to position [0, 0]
click at [1240, 710] on button "Preview" at bounding box center [1236, 719] width 241 height 30
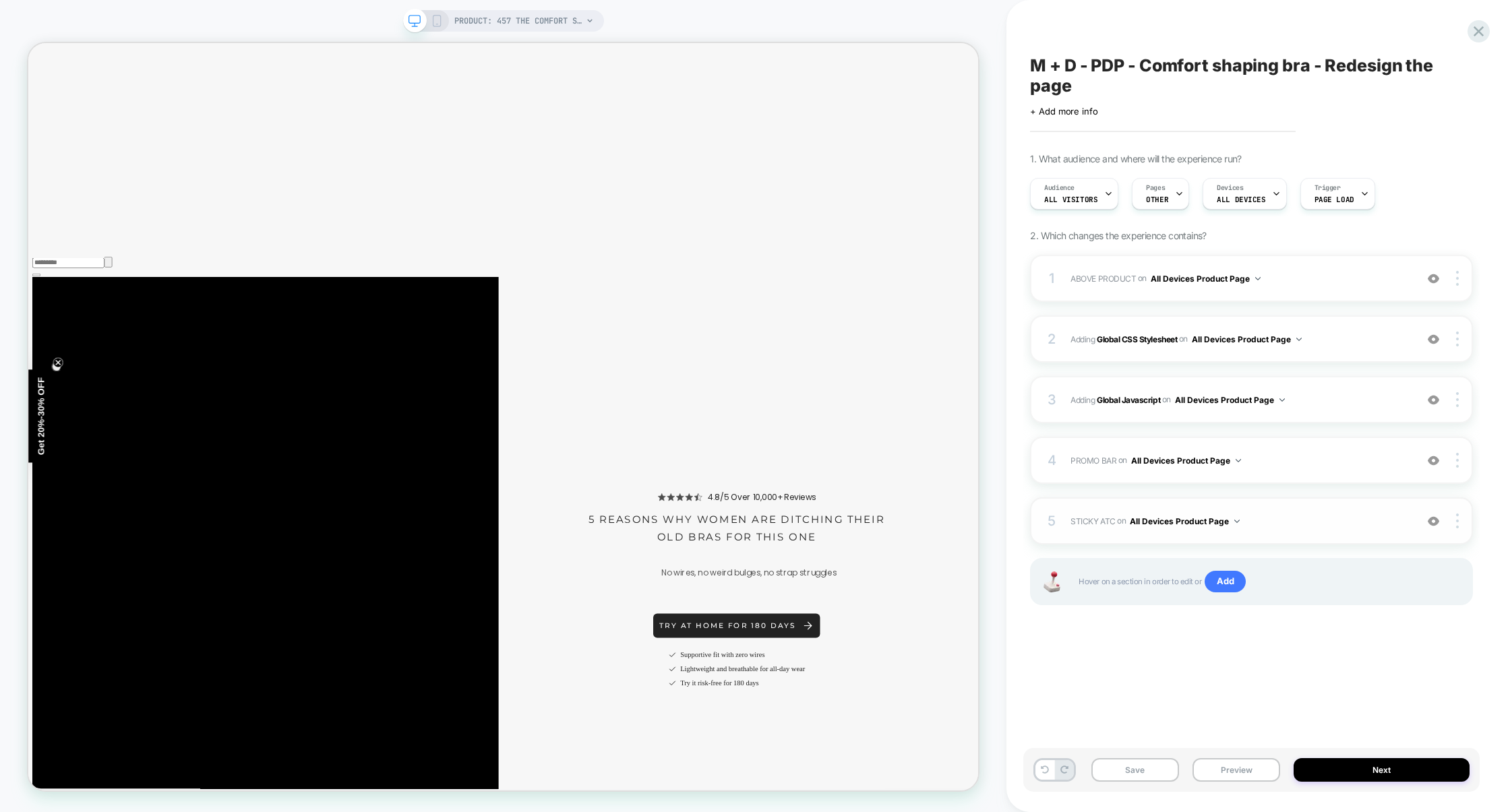
click at [1330, 516] on span "STICKY ATC Adding Code Block AFTER section[data-comp="product"] on All Devices …" at bounding box center [1239, 521] width 338 height 17
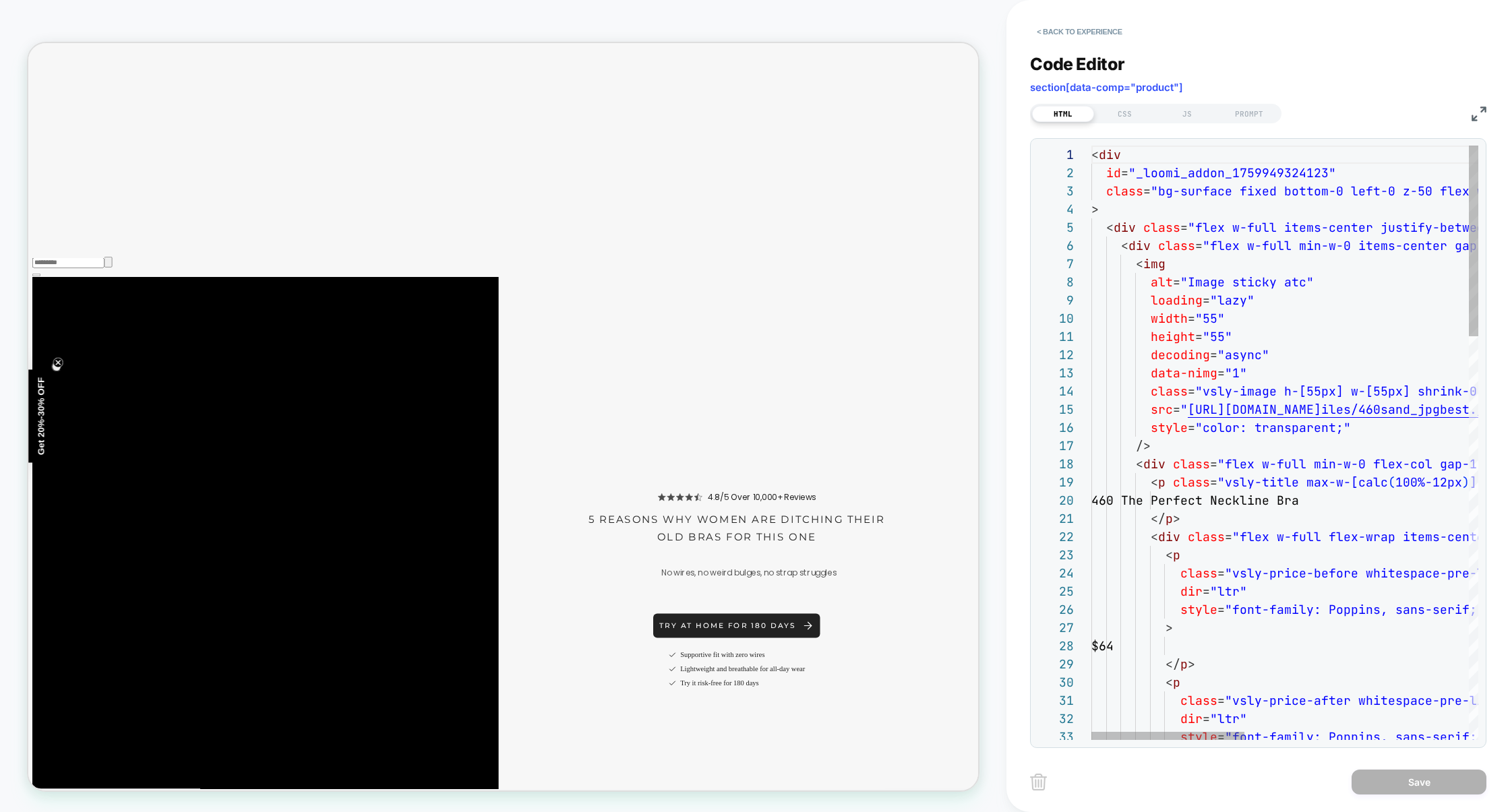
scroll to position [182, 0]
click at [1146, 111] on div "CSS" at bounding box center [1125, 113] width 62 height 16
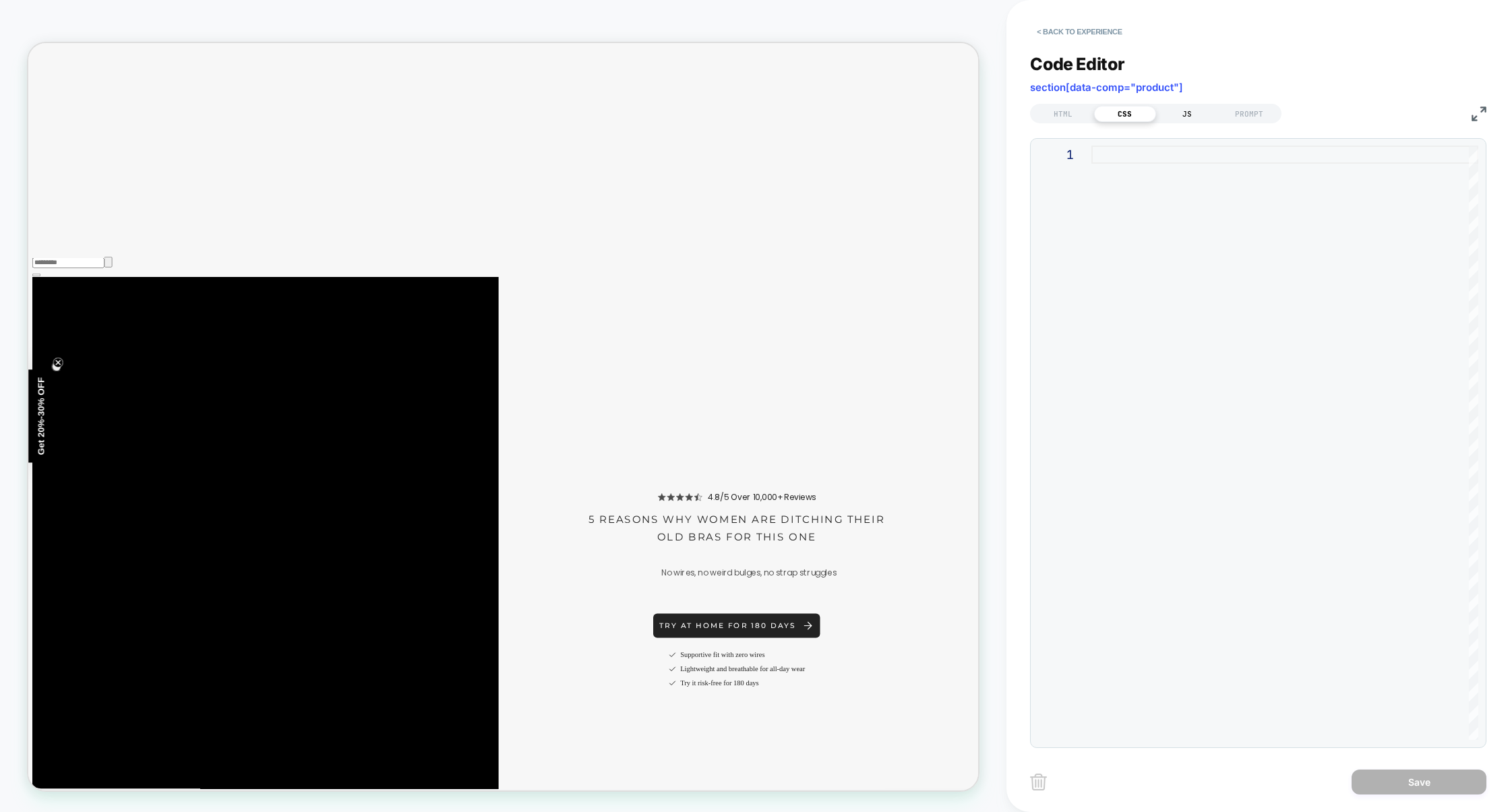
click at [1181, 112] on div "JS" at bounding box center [1187, 113] width 62 height 16
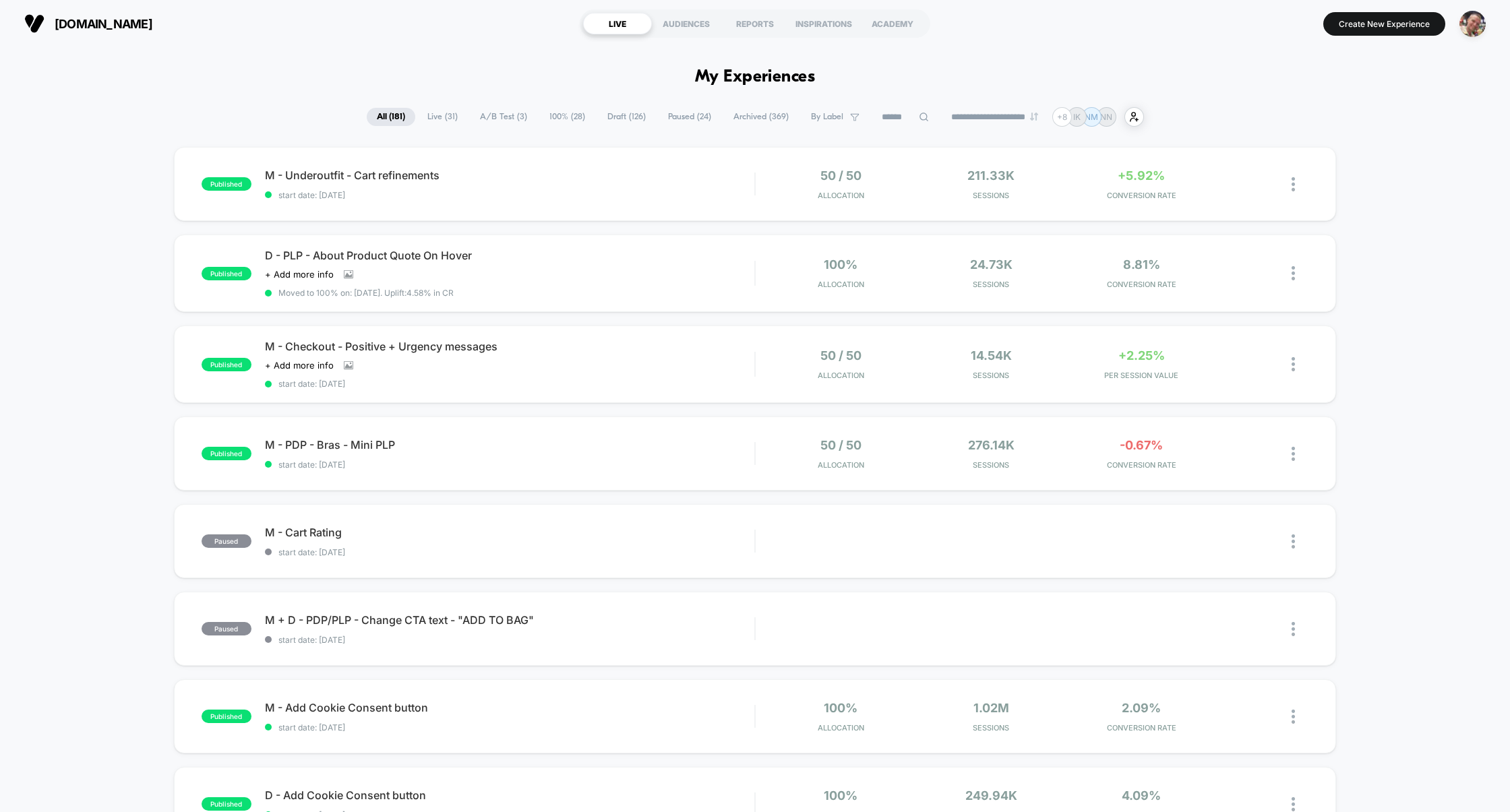
click at [482, 112] on span "A/B Test ( 3 )" at bounding box center [503, 117] width 67 height 18
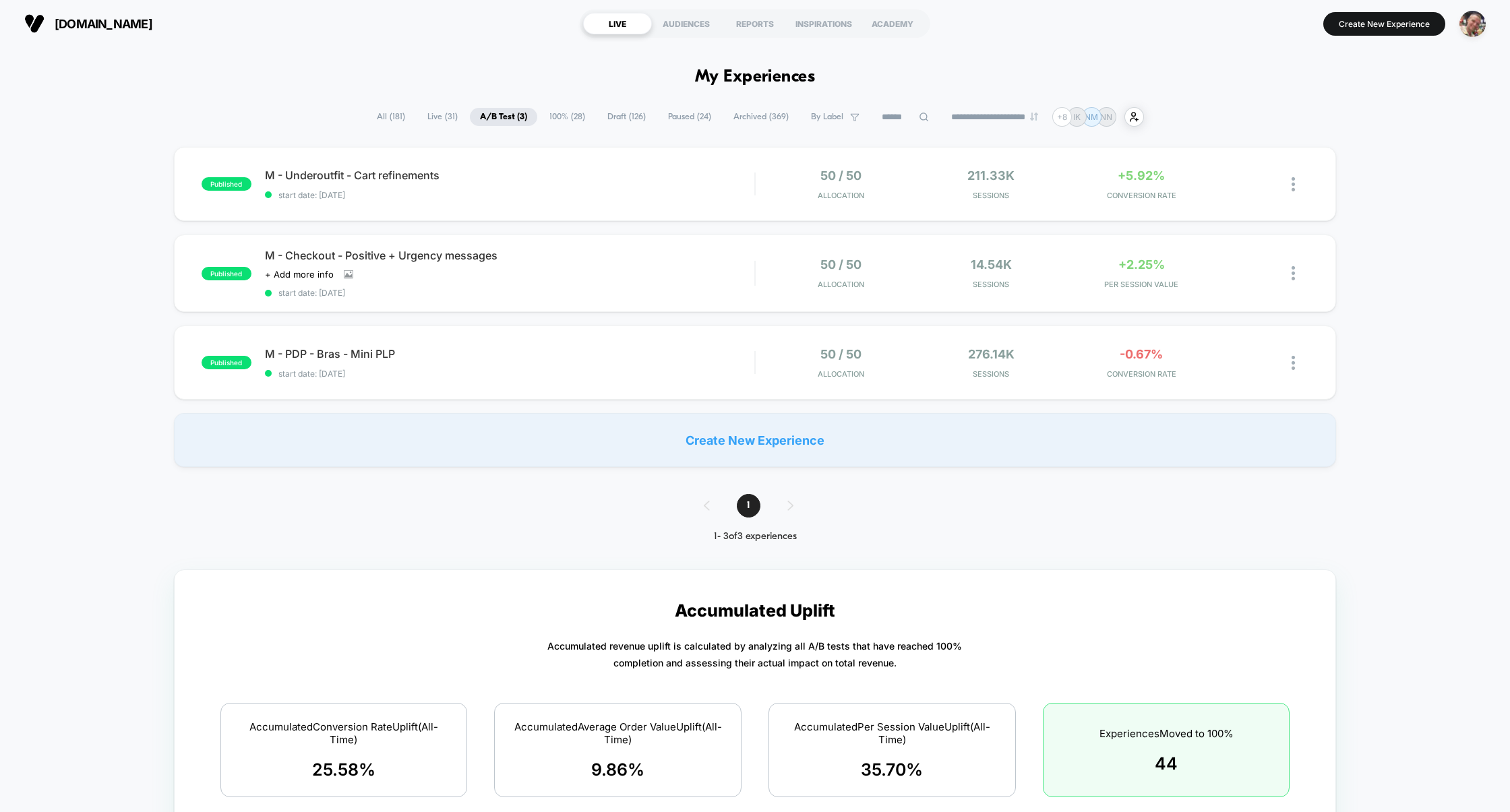
click at [436, 118] on span "Live ( 31 )" at bounding box center [442, 117] width 50 height 18
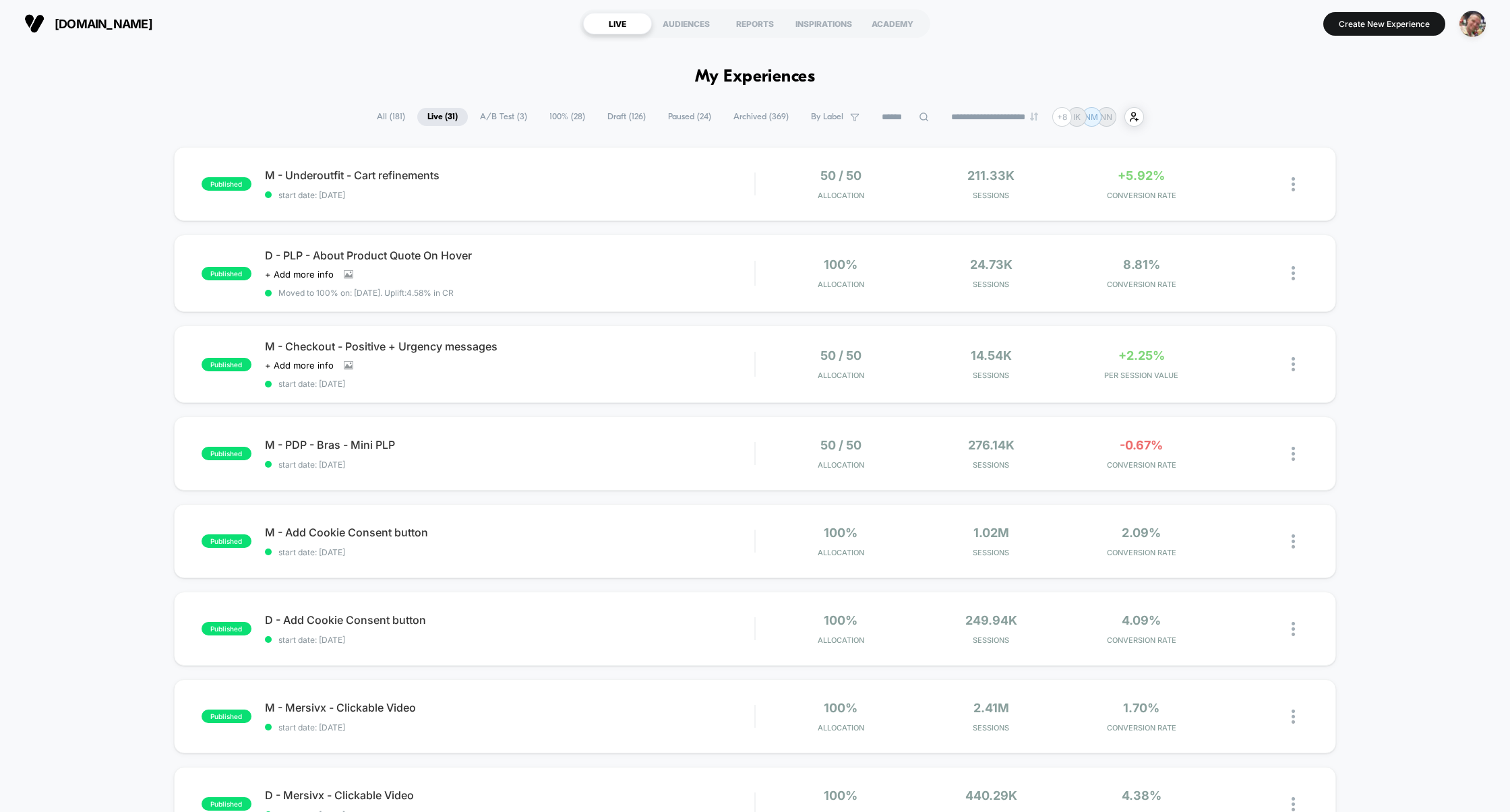
click at [598, 114] on span "Draft ( 126 )" at bounding box center [627, 117] width 59 height 18
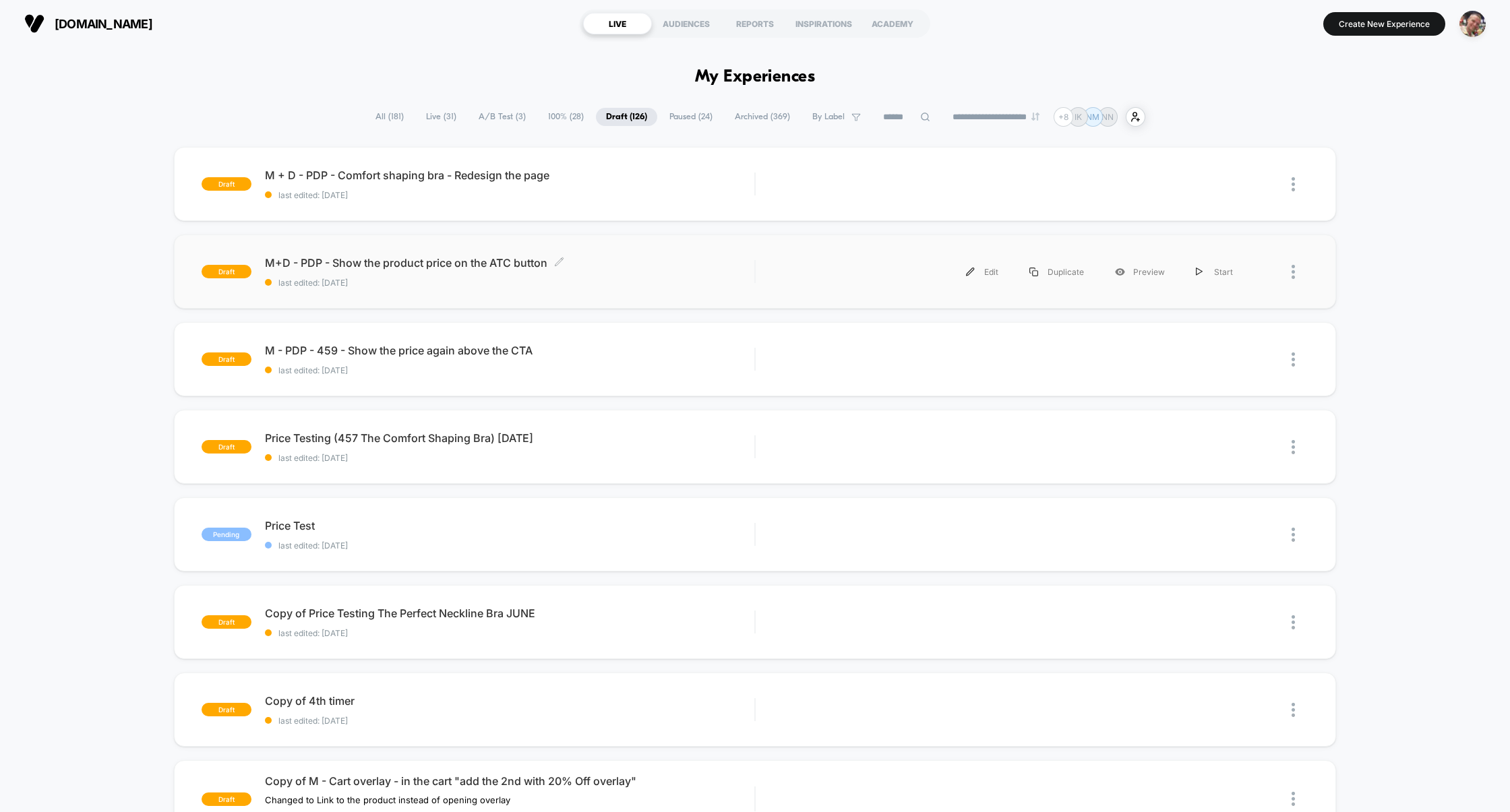
click at [671, 282] on span "last edited: [DATE]" at bounding box center [510, 282] width 490 height 10
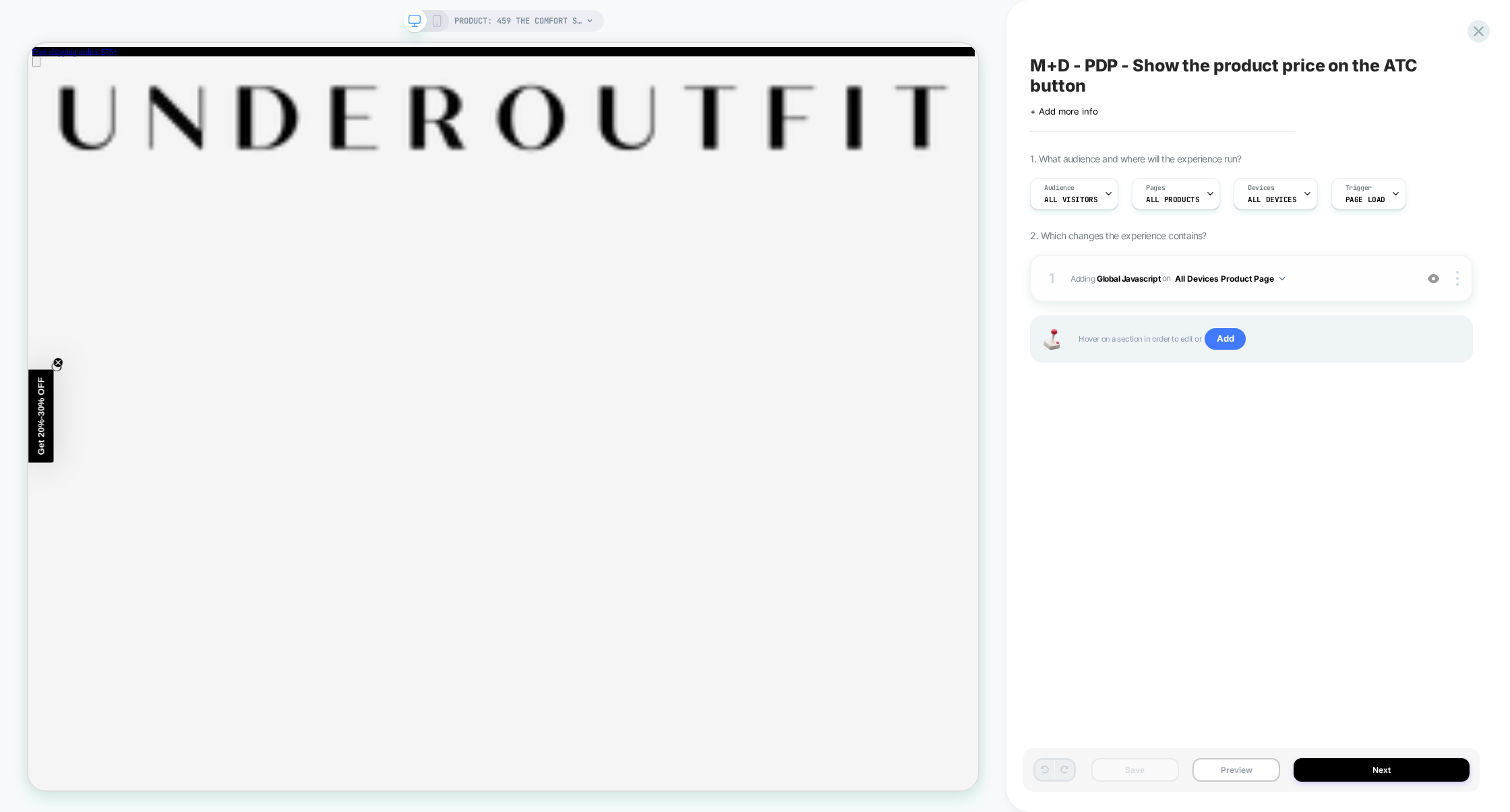
click at [1325, 285] on span "Adding Global Javascript on All Devices Product Page" at bounding box center [1239, 279] width 338 height 17
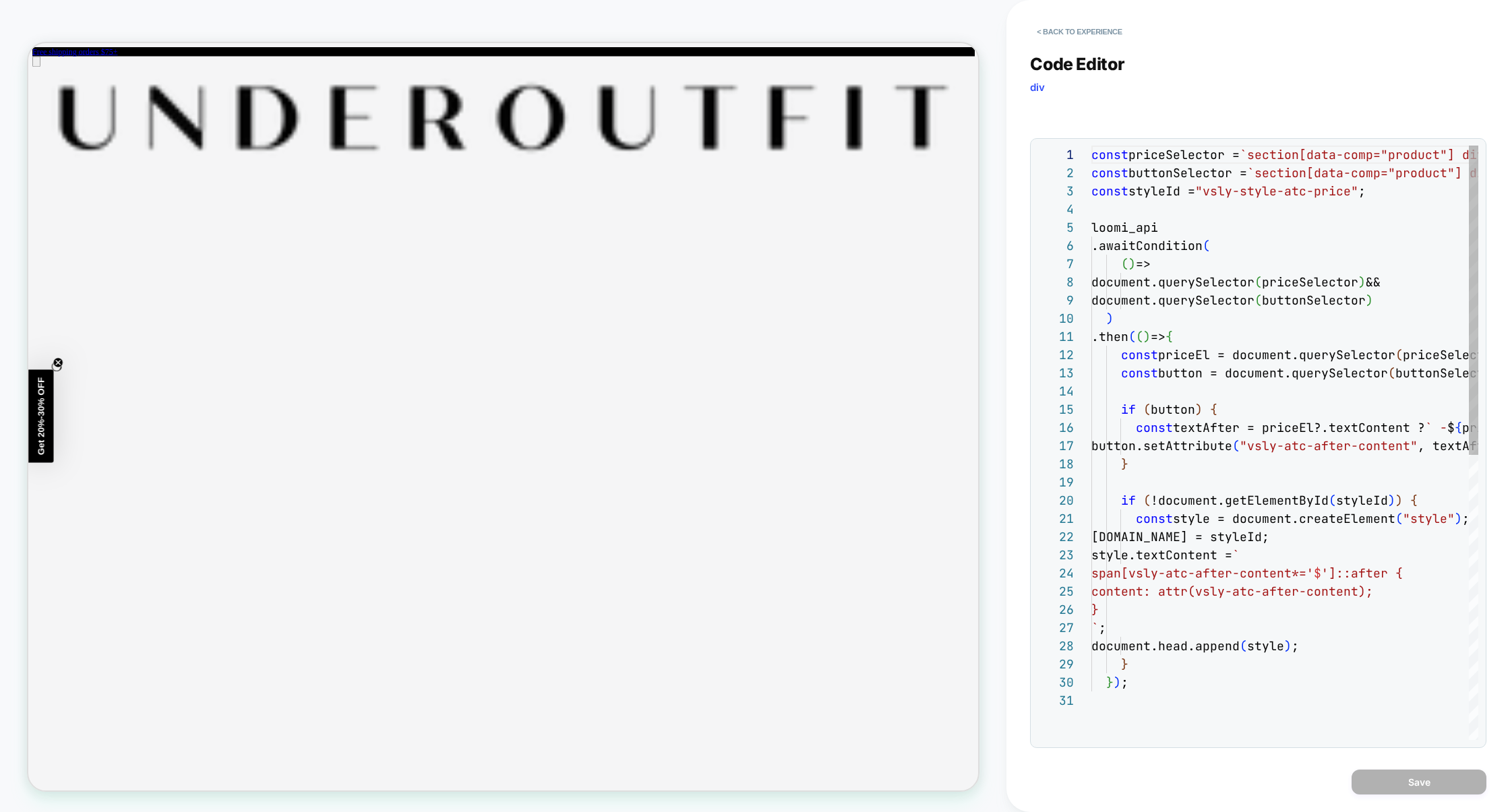
scroll to position [182, 0]
click at [1470, 113] on div "JS" at bounding box center [1258, 111] width 457 height 23
click at [1478, 118] on img at bounding box center [1479, 114] width 15 height 15
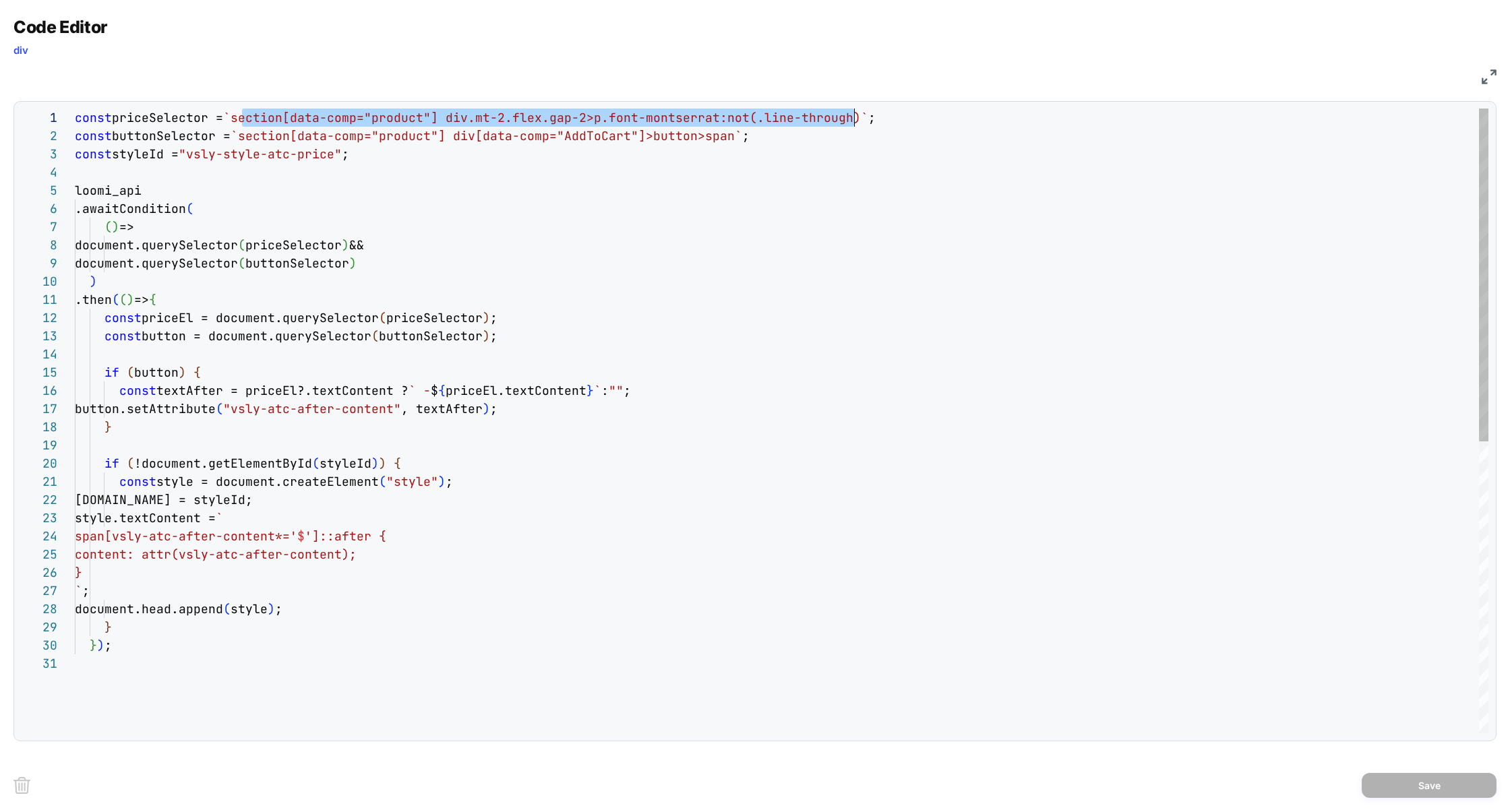
scroll to position [0, 786]
drag, startPoint x: 245, startPoint y: 118, endPoint x: 864, endPoint y: 124, distance: 619.0
click at [864, 124] on div ".then ( ( ) => { const priceEl = document.querySelector ( priceSelector ) ; con…" at bounding box center [781, 694] width 1414 height 1171
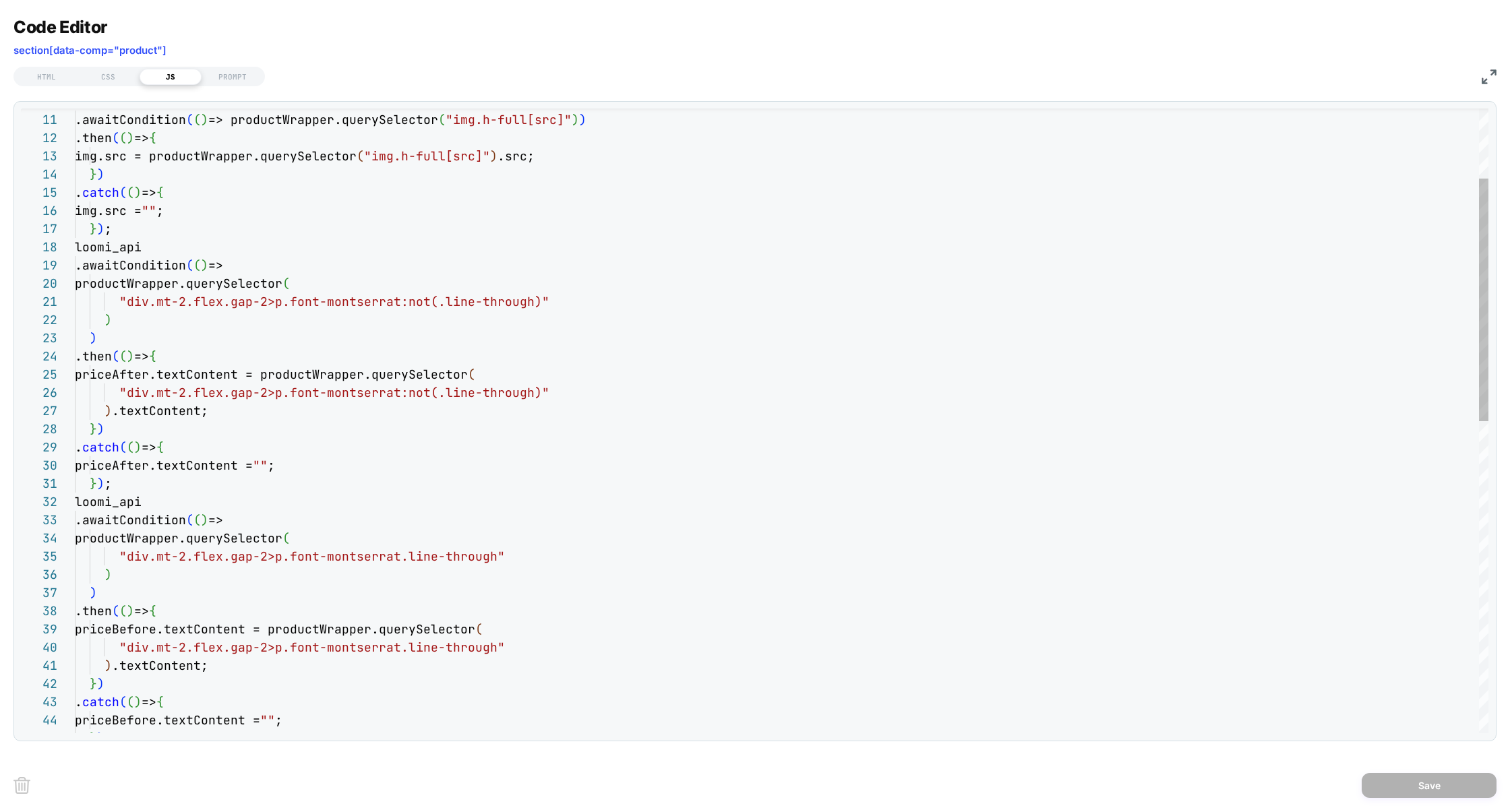
click at [283, 257] on div ") .then ( ( ) => { priceAfter.textContent = productWrapper.queryS elector ( "di…" at bounding box center [781, 732] width 1414 height 1607
click at [125, 333] on div ") .then ( ( ) => { priceAfter.textContent = productWrapper.queryS elector ( "di…" at bounding box center [781, 732] width 1414 height 1607
drag, startPoint x: 134, startPoint y: 340, endPoint x: 93, endPoint y: 340, distance: 41.0
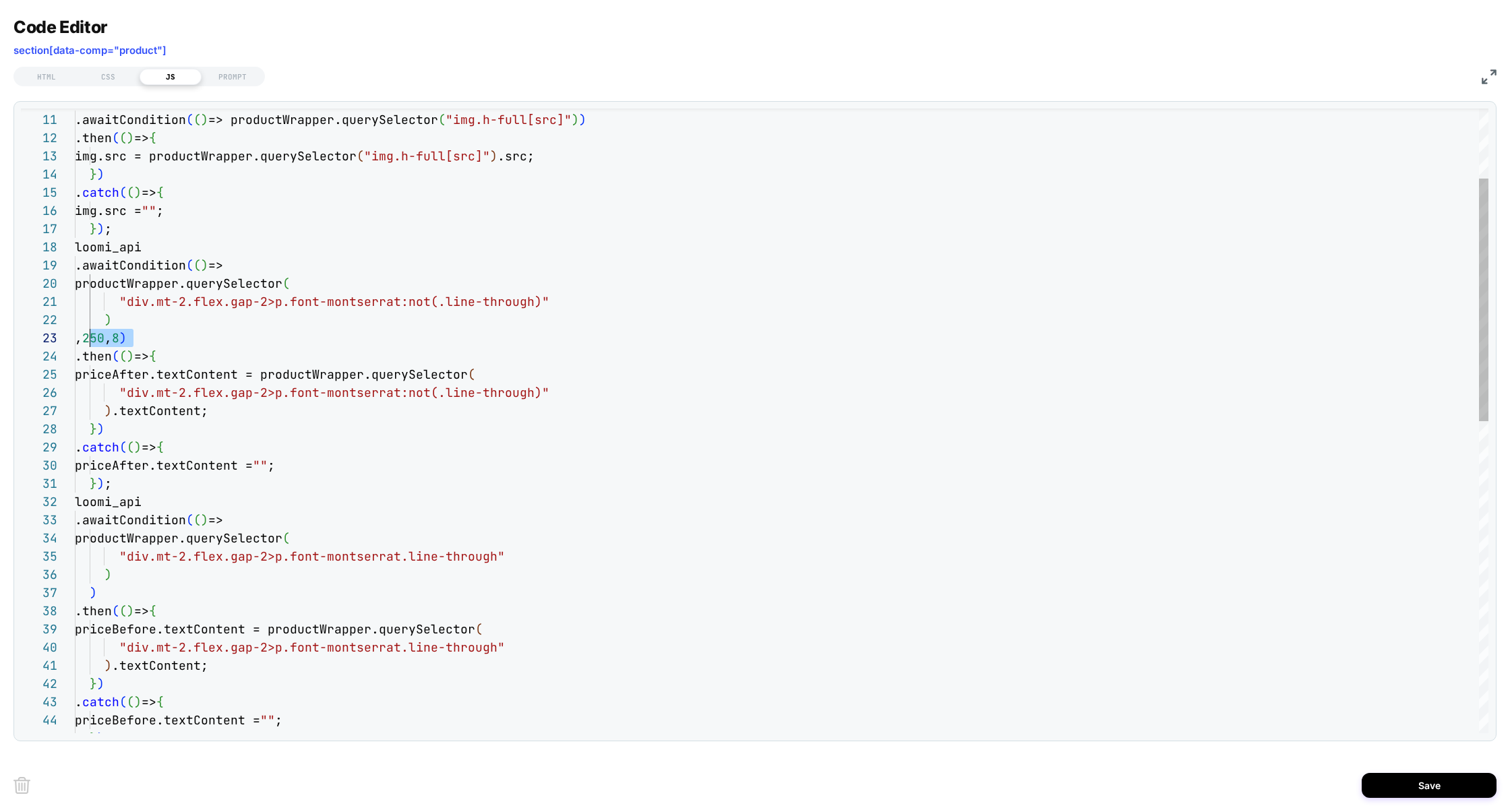
click at [90, 595] on div ", 250 , 8 ) .then ( ( ) => { priceAfter.textContent = productWrapper.queryS ele…" at bounding box center [781, 732] width 1414 height 1607
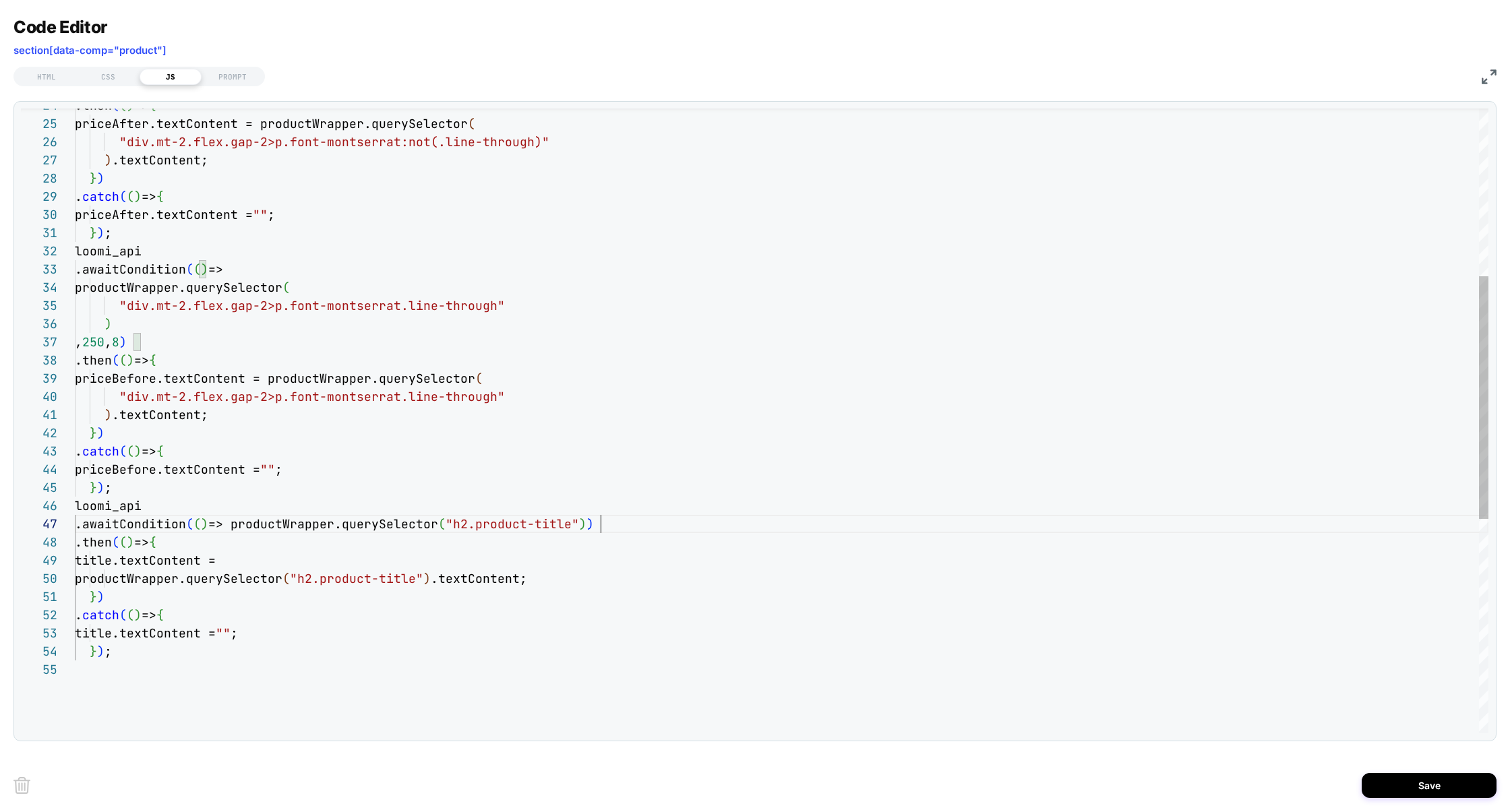
click at [598, 527] on div ".then ( ( ) => { priceAfter.textContent = productWrapper.queryS elector ( "div.…" at bounding box center [781, 481] width 1414 height 1607
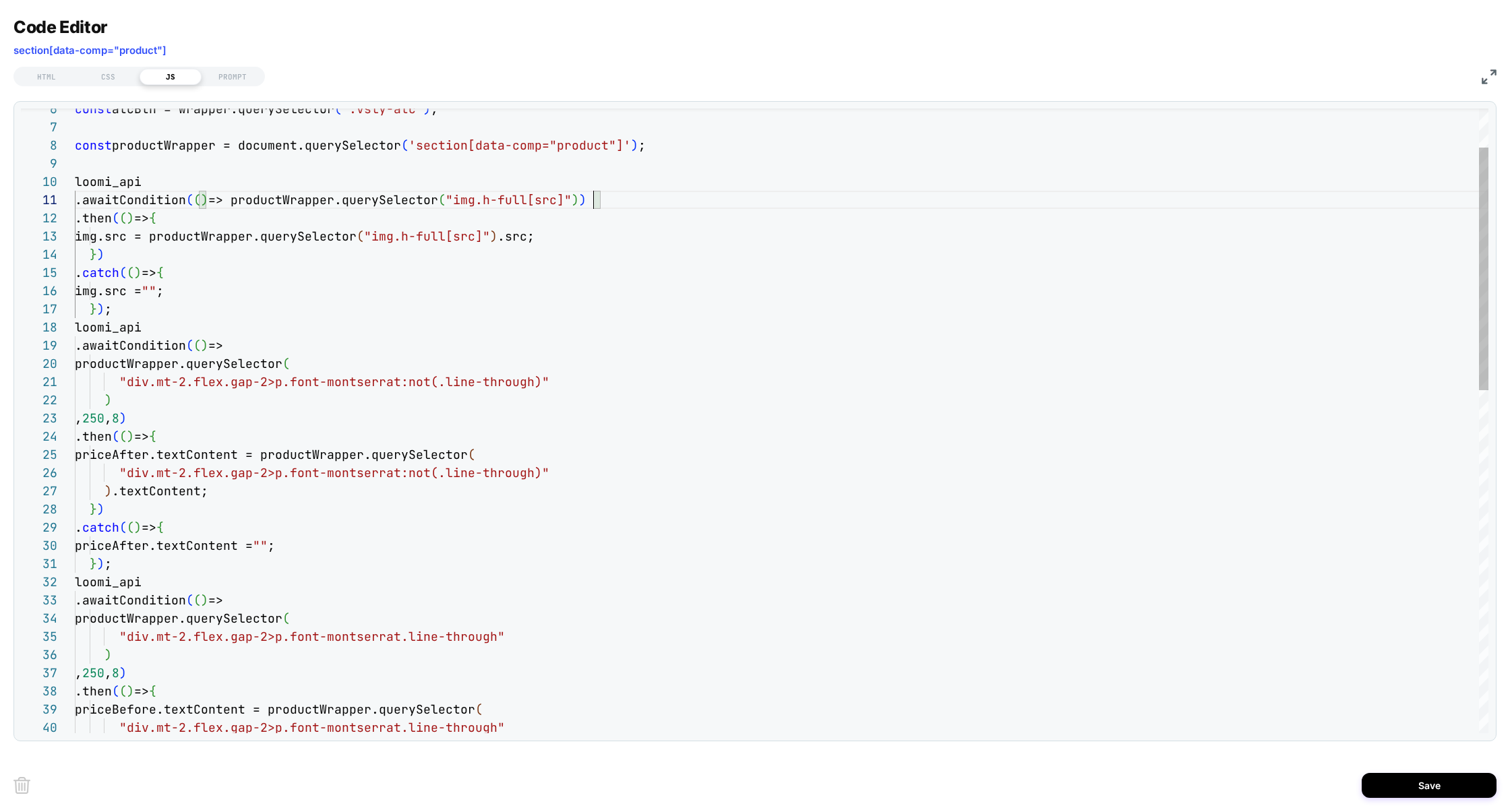
click at [593, 198] on div ".then ( ( ) => { priceAfter.textContent = productWrapper.queryS elector ( "div.…" at bounding box center [781, 813] width 1414 height 1607
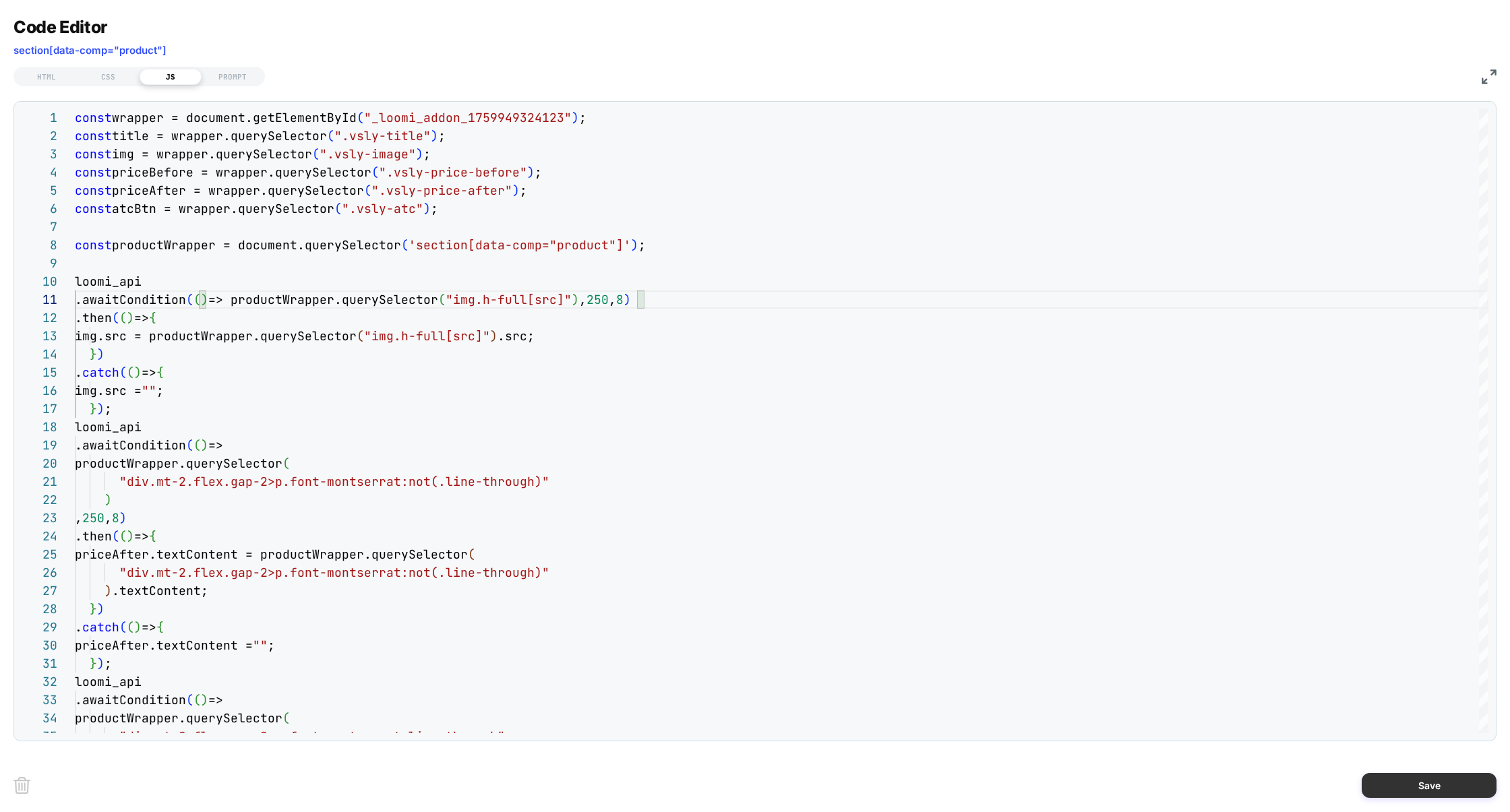
type textarea "**********"
click at [1405, 782] on button "Save" at bounding box center [1429, 785] width 135 height 25
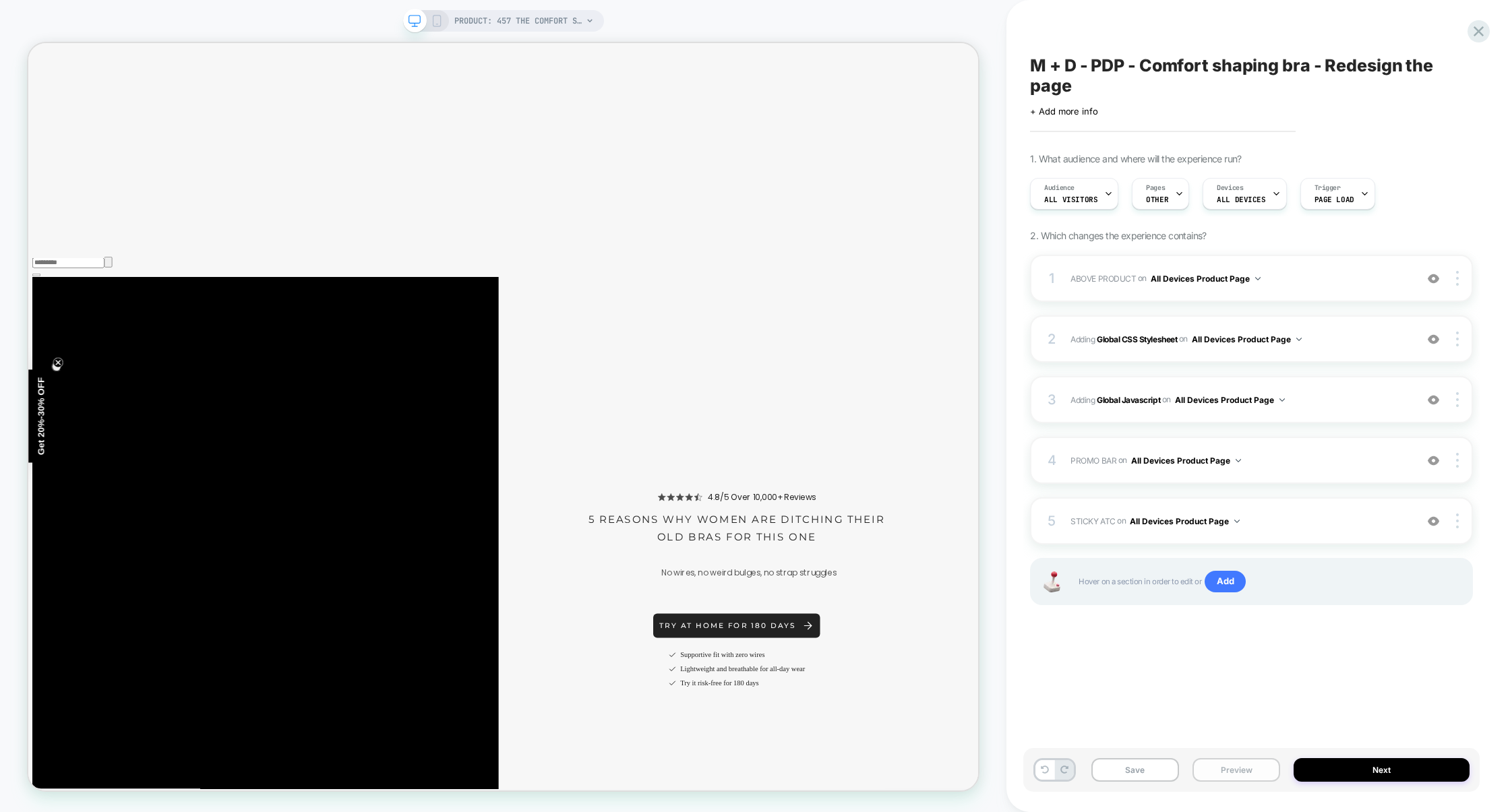
click at [1221, 773] on button "Preview" at bounding box center [1236, 769] width 87 height 23
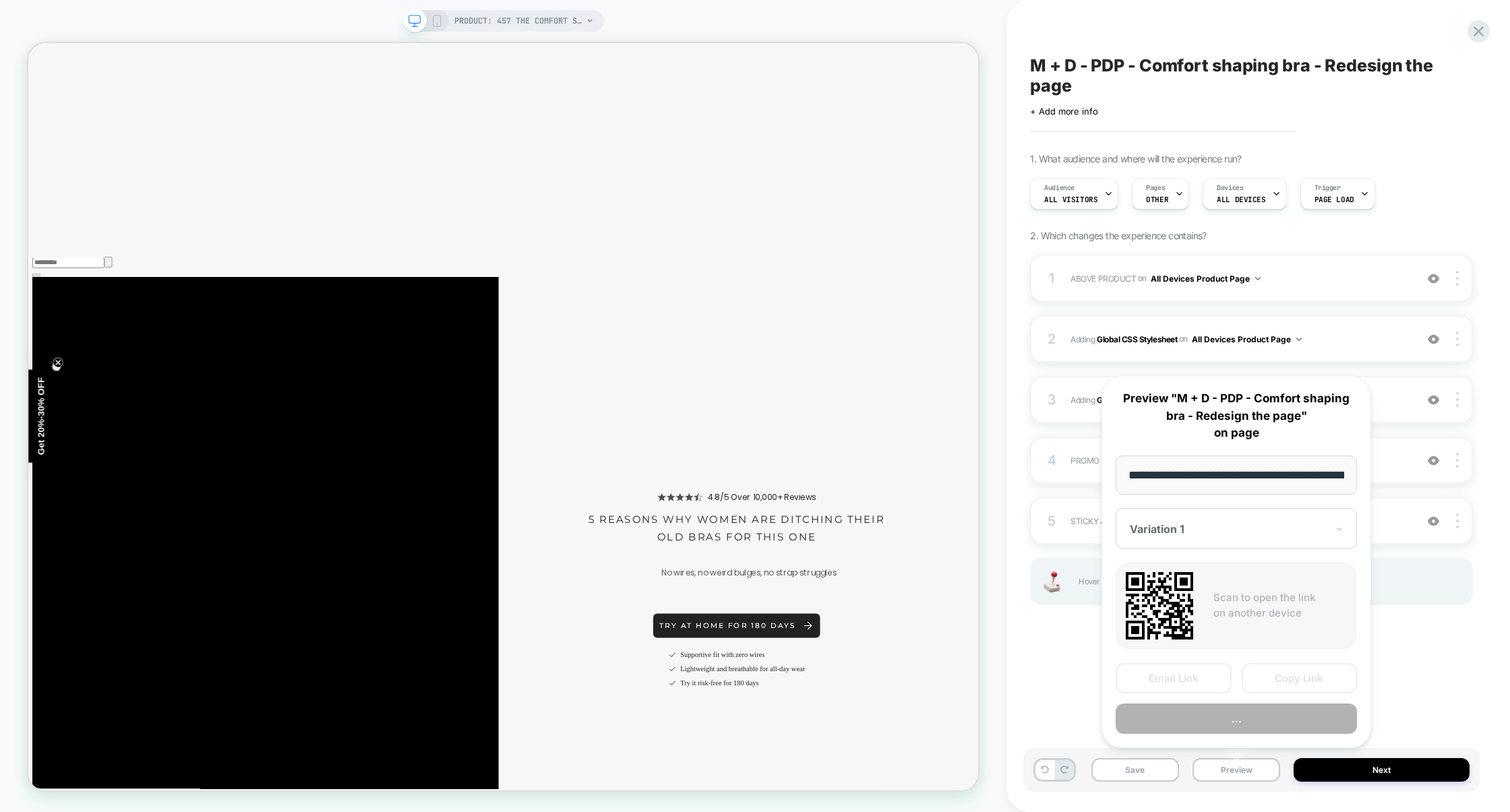
scroll to position [0, 127]
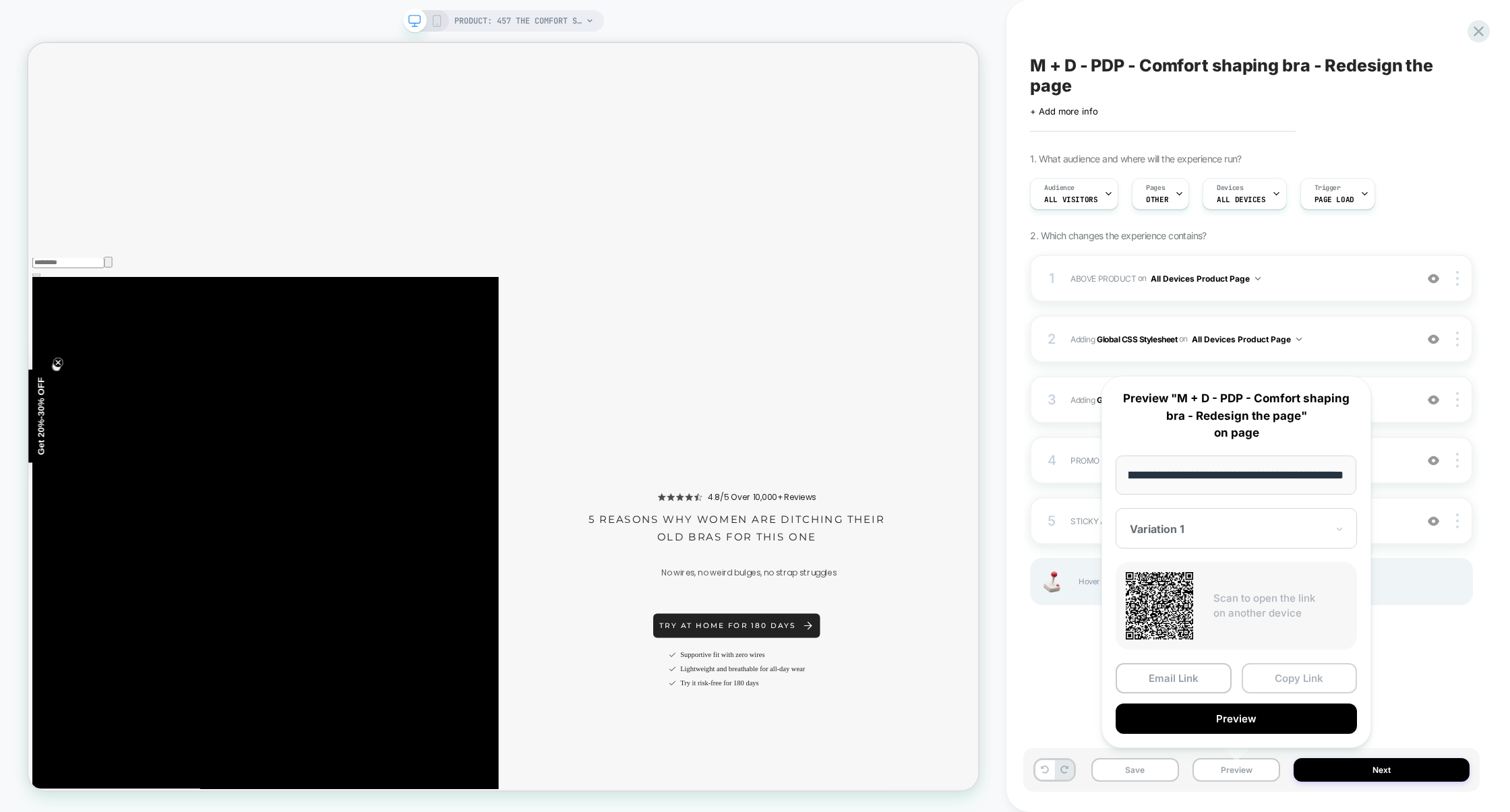
click at [1302, 676] on button "Copy Link" at bounding box center [1300, 678] width 116 height 30
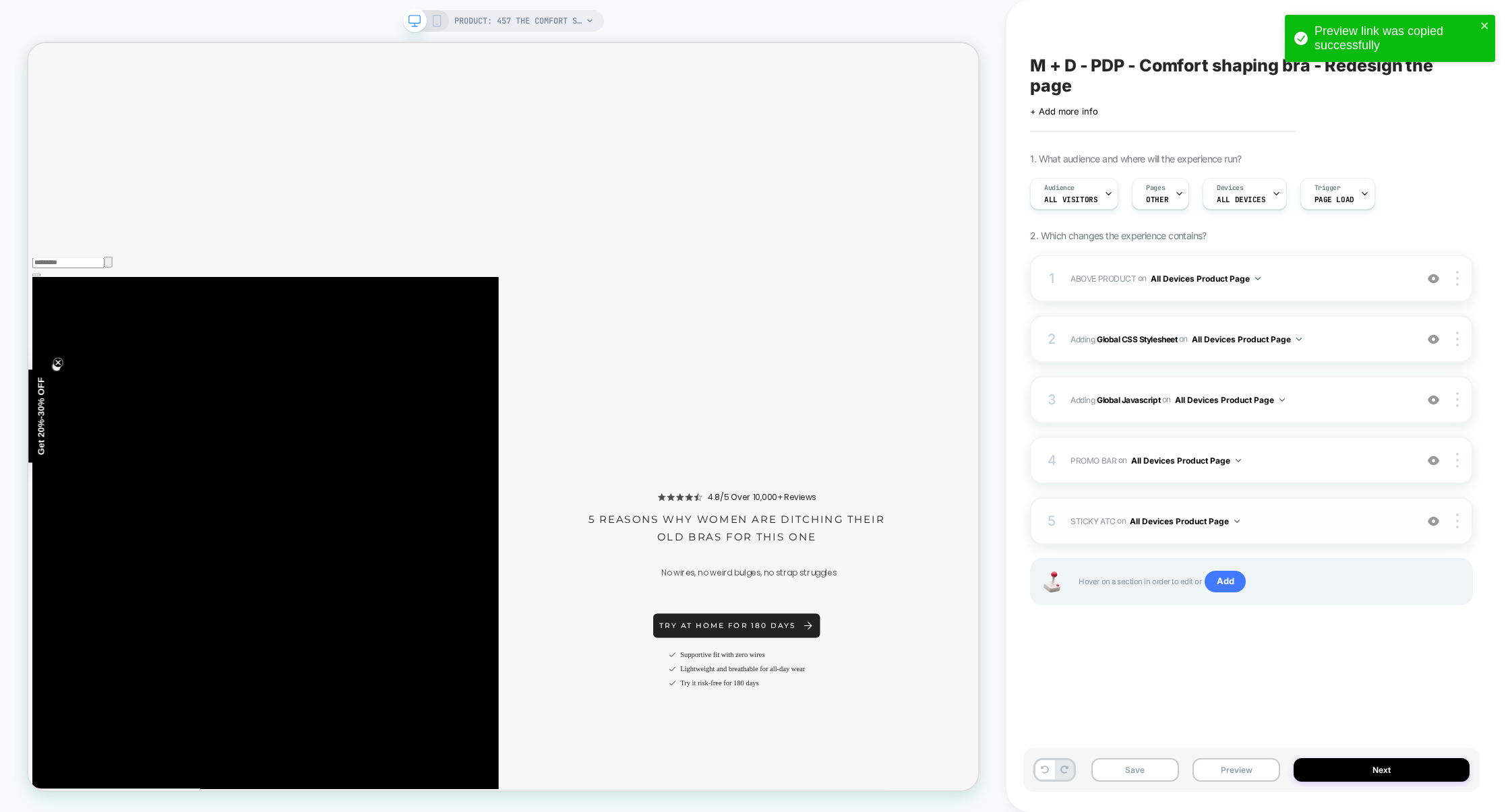
click at [1312, 509] on div "5 STICKY ATC Adding Code Block AFTER section[data-comp="product"] on All Device…" at bounding box center [1252, 520] width 443 height 47
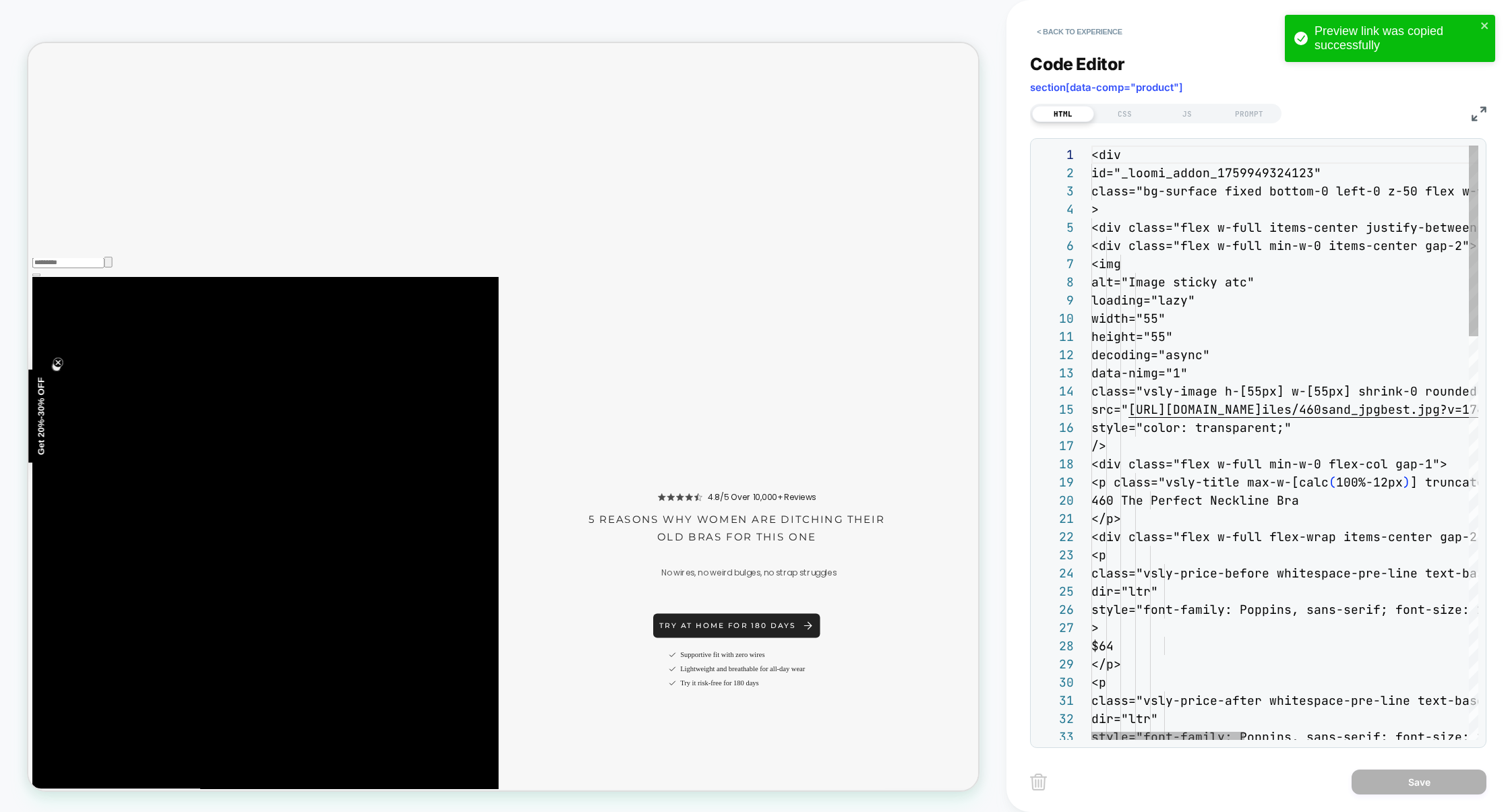
scroll to position [182, 0]
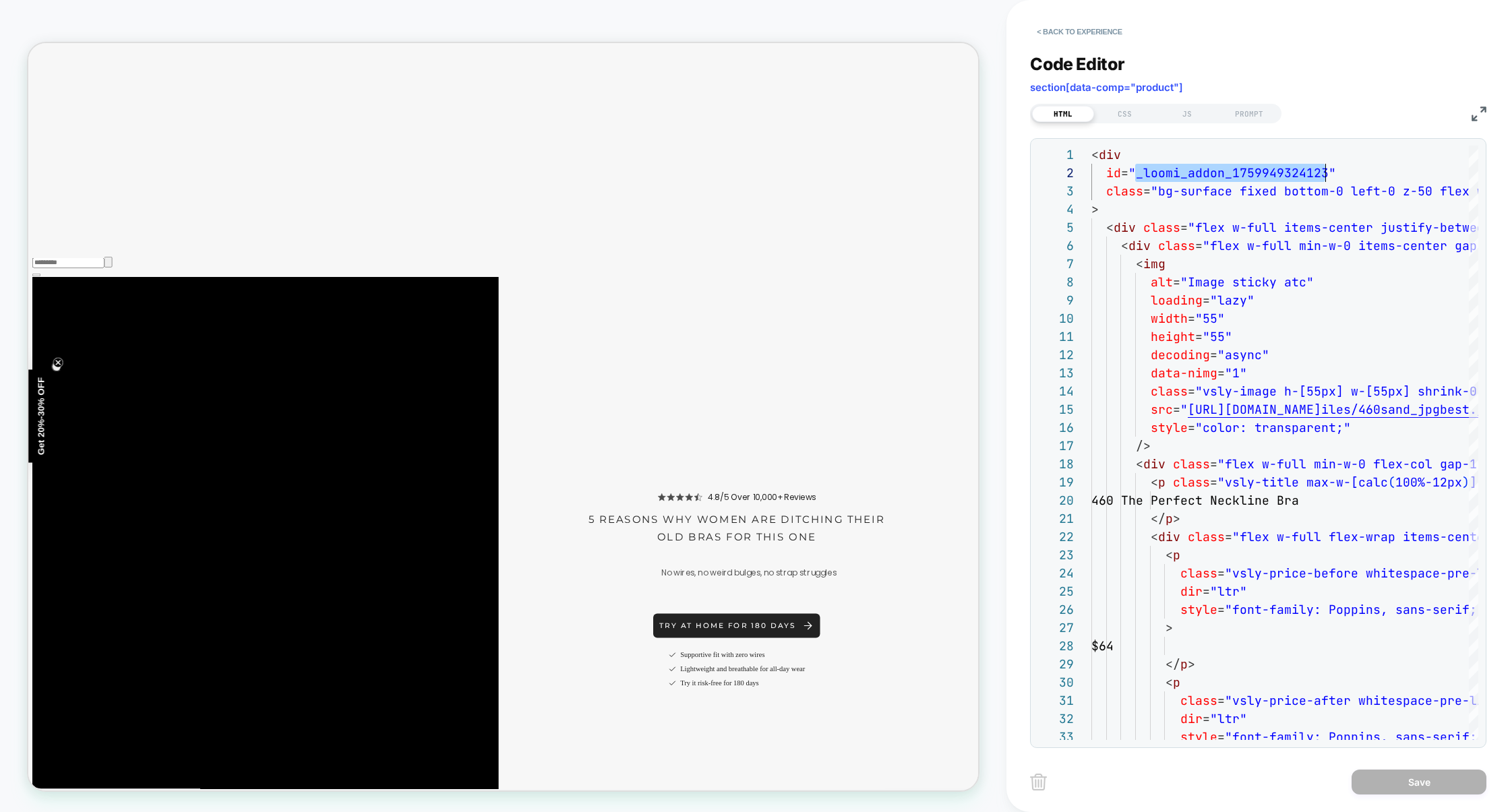
click at [1476, 113] on img at bounding box center [1479, 114] width 15 height 15
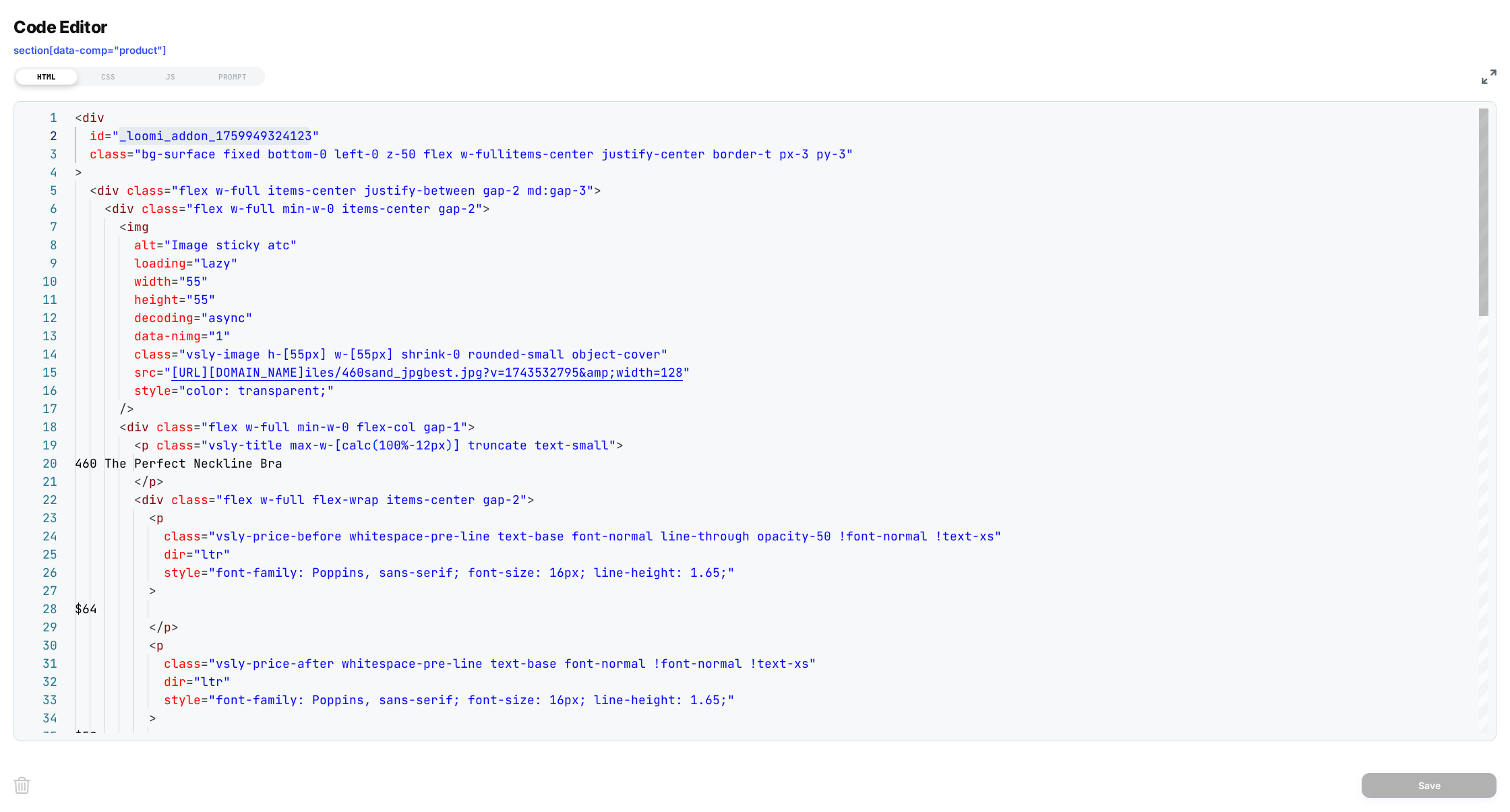
drag, startPoint x: 76, startPoint y: 118, endPoint x: 0, endPoint y: 118, distance: 76.0
click at [0, 118] on div "Code Editor section[data-comp="product"] HTML CSS JS PROMPT 1 2 3 4 5 6 7 8 9 1…" at bounding box center [755, 406] width 1510 height 812
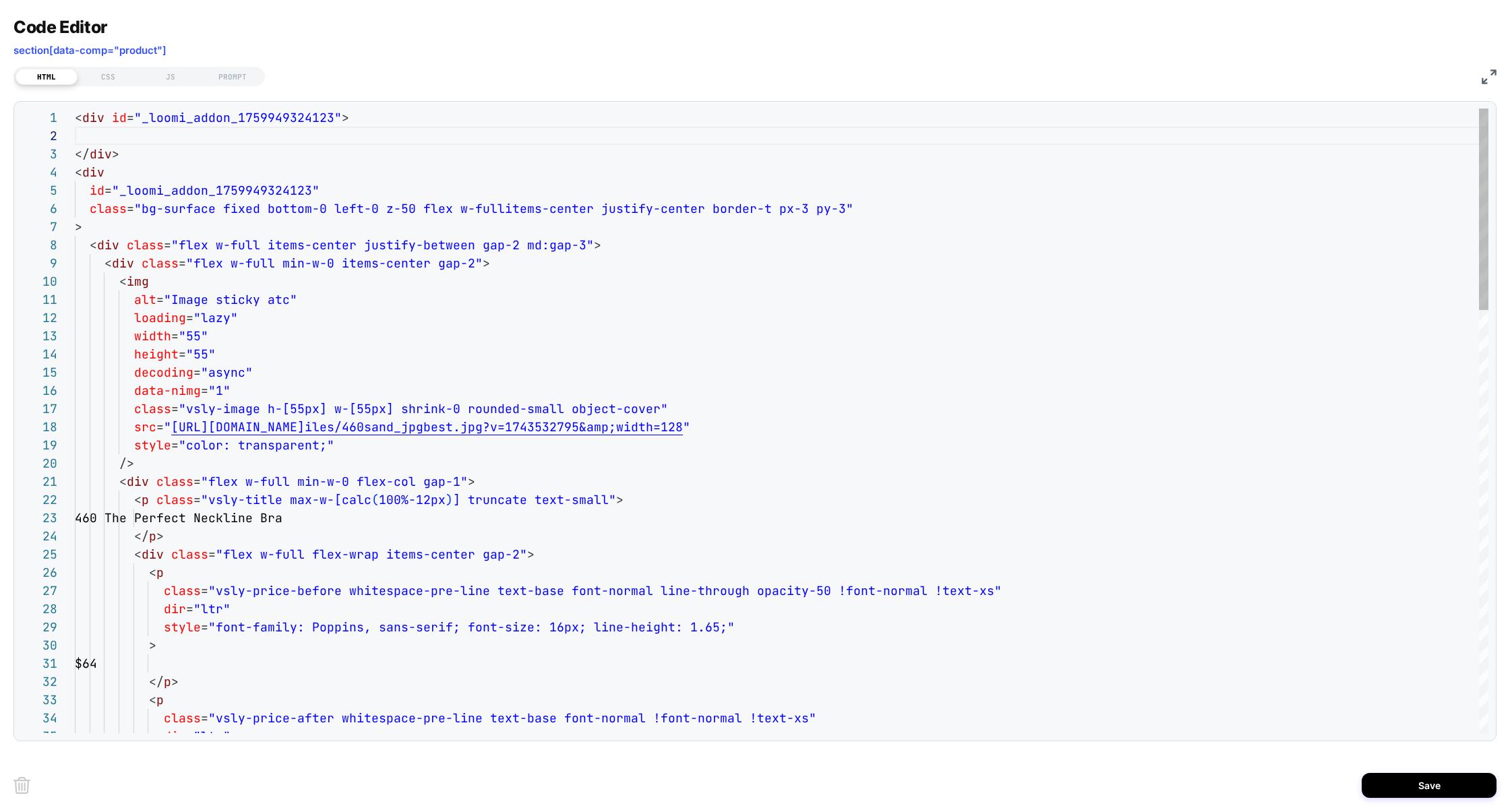
scroll to position [54, 23]
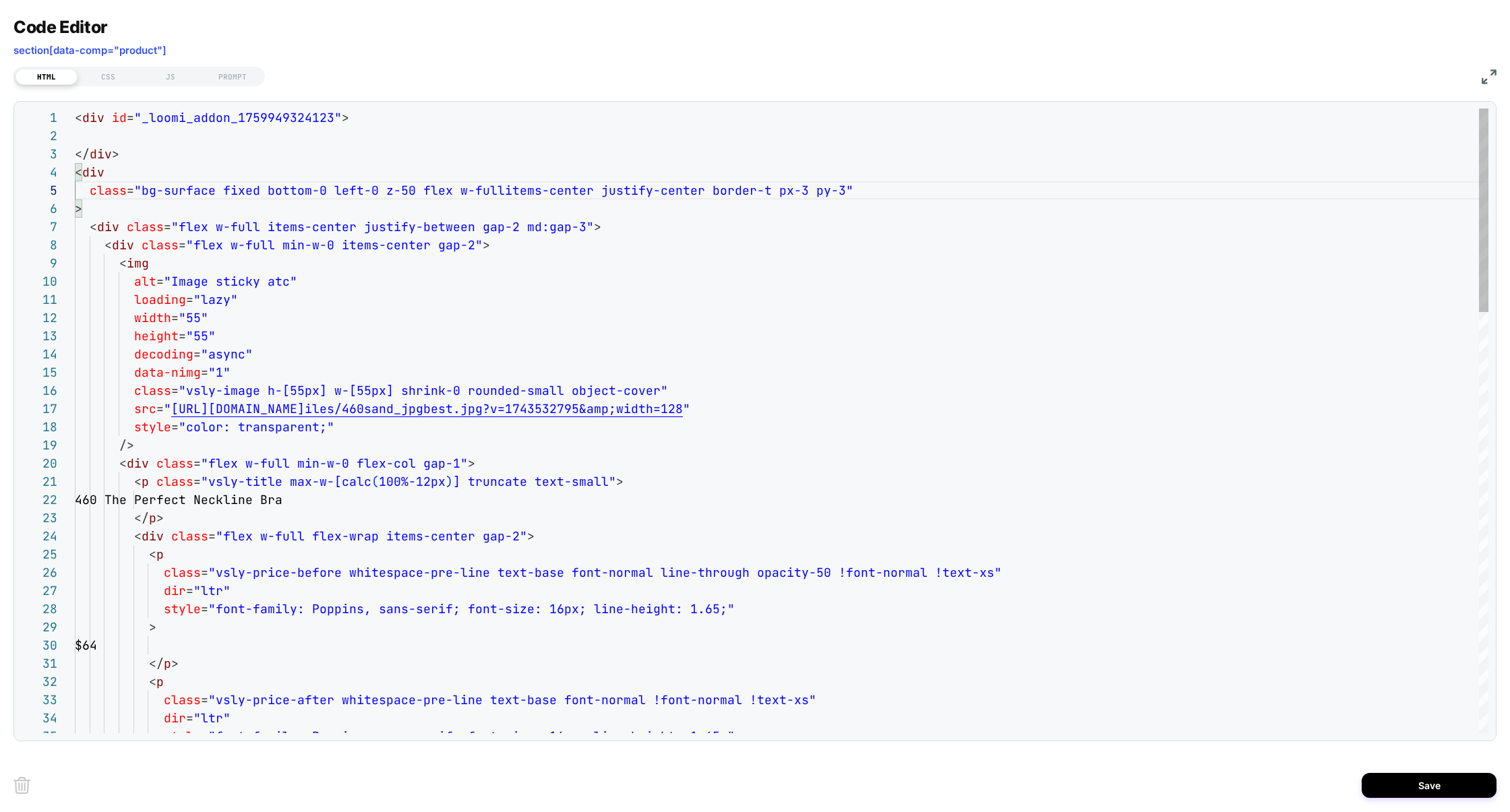
scroll to position [36, 44]
type textarea "**********"
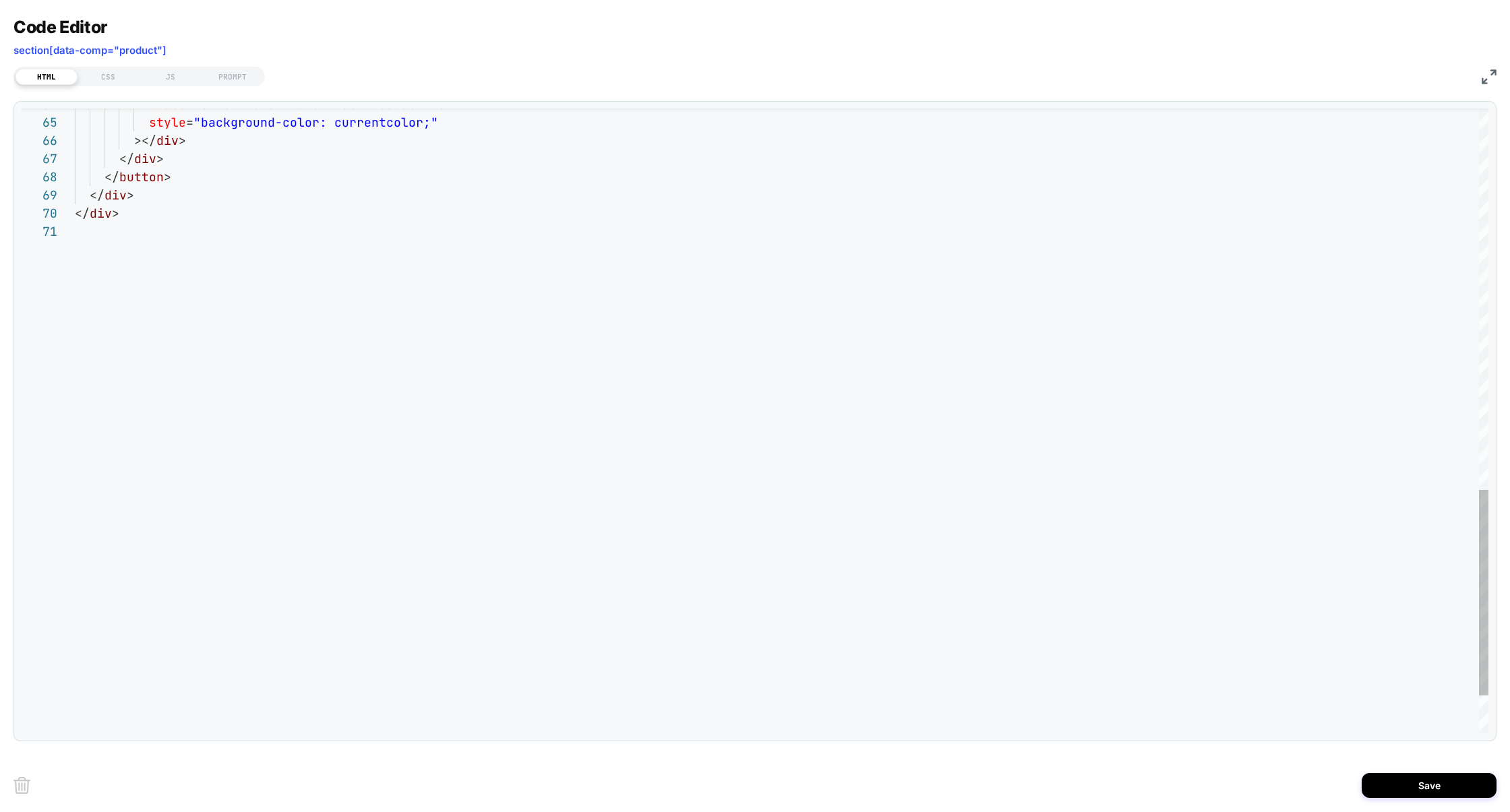
scroll to position [0, 0]
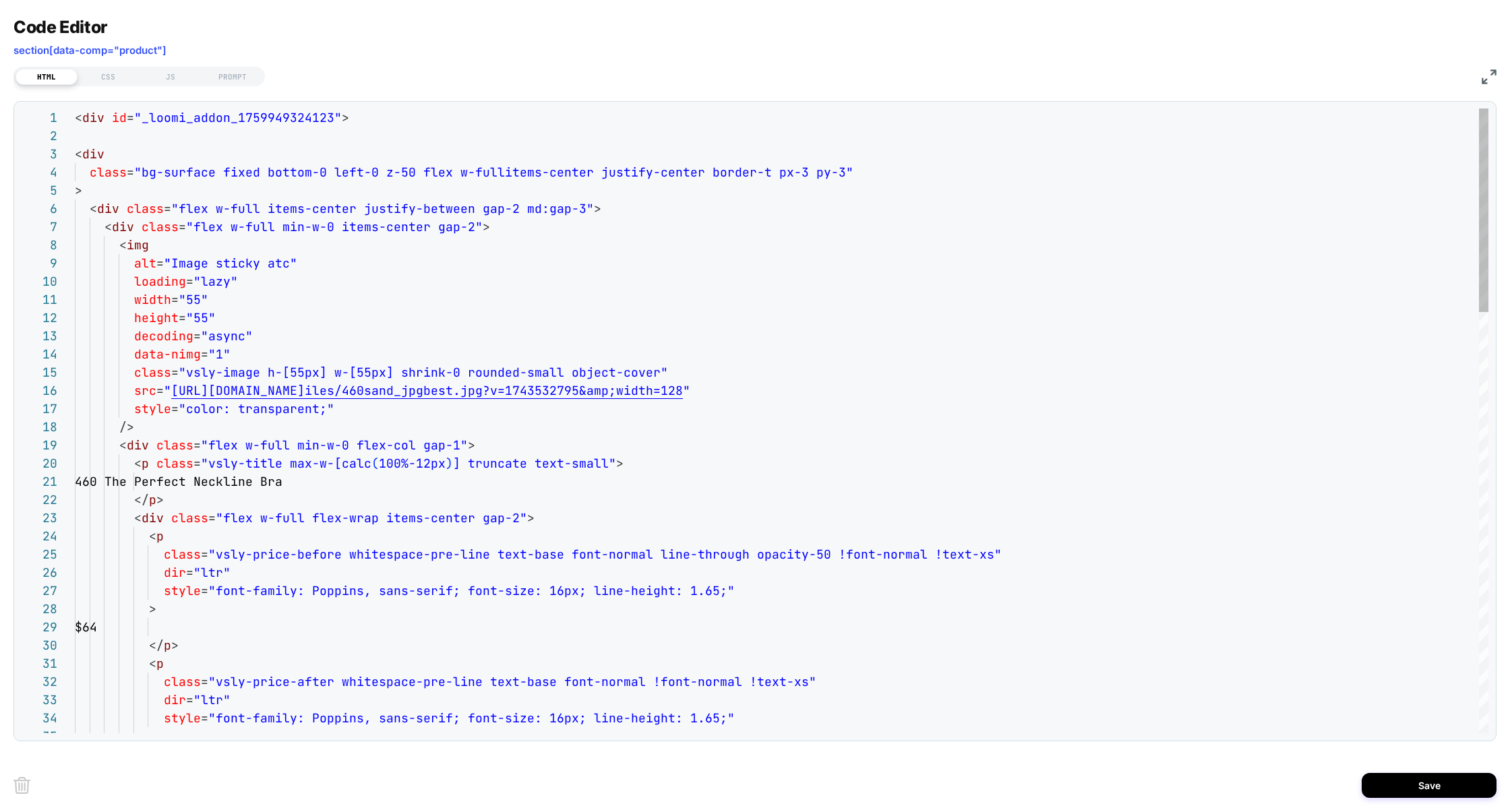
click at [67, 154] on div at bounding box center [67, 154] width 17 height 18
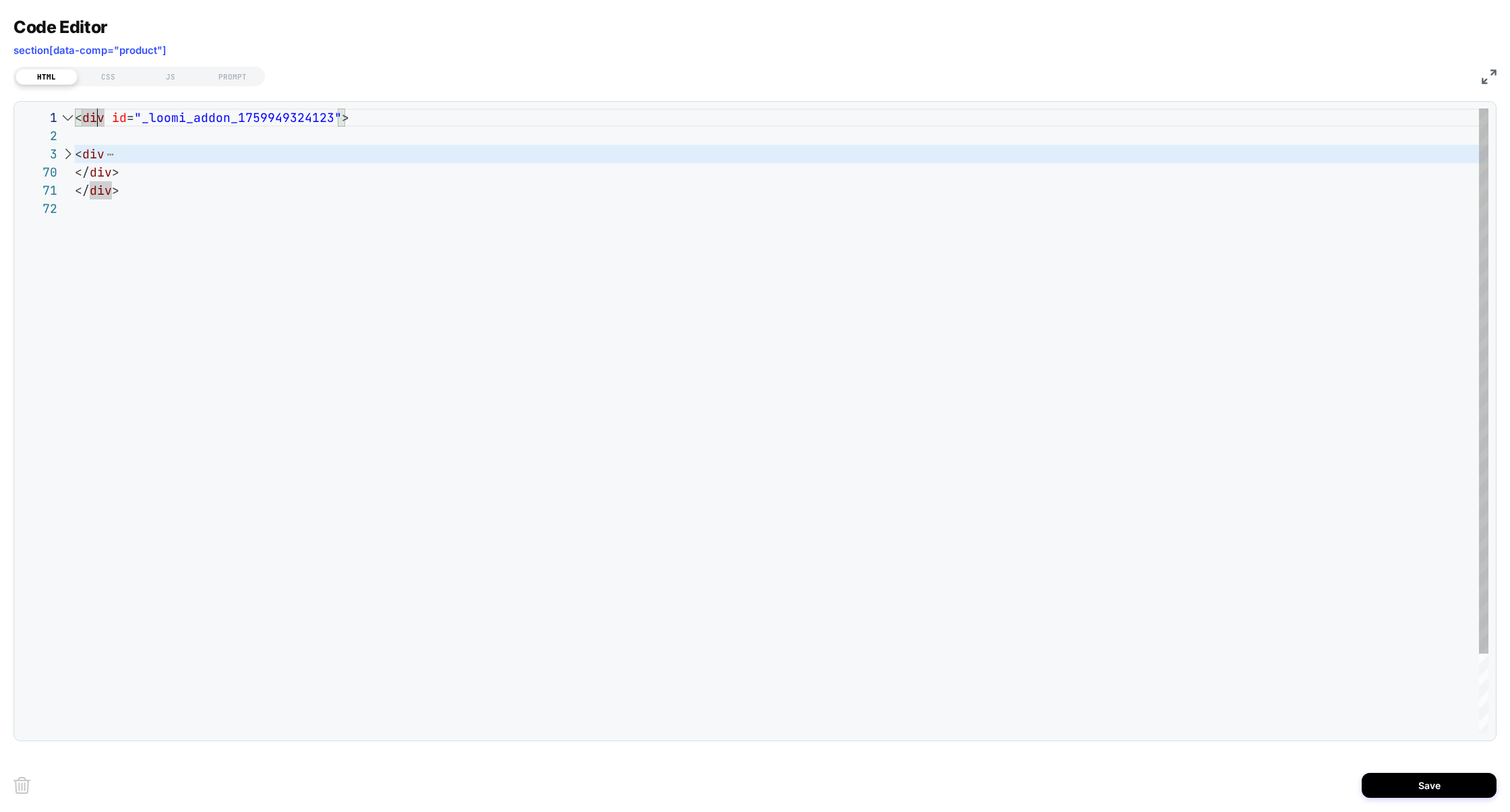
click at [67, 154] on div at bounding box center [67, 154] width 17 height 18
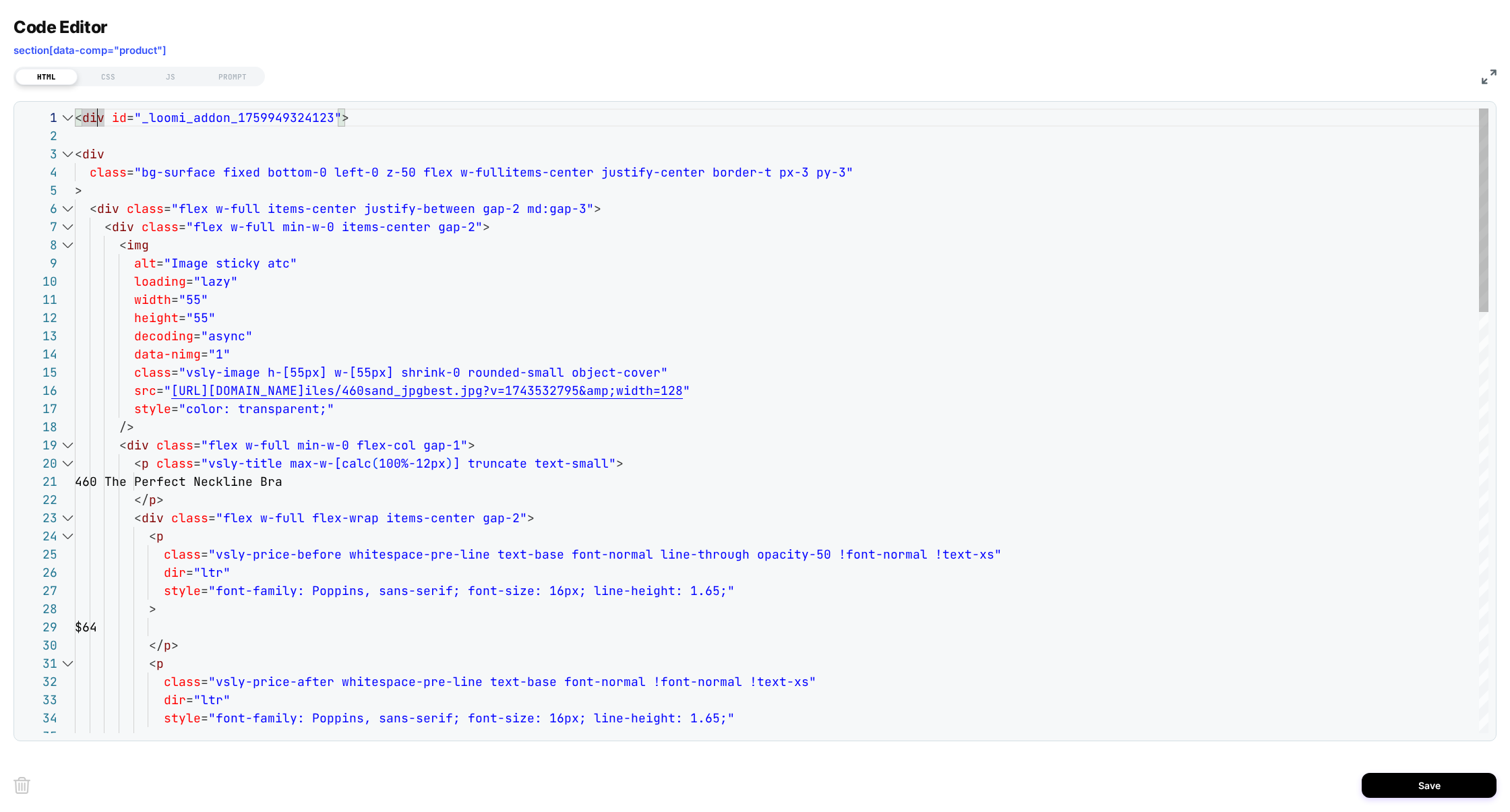
click at [67, 208] on div at bounding box center [67, 209] width 17 height 18
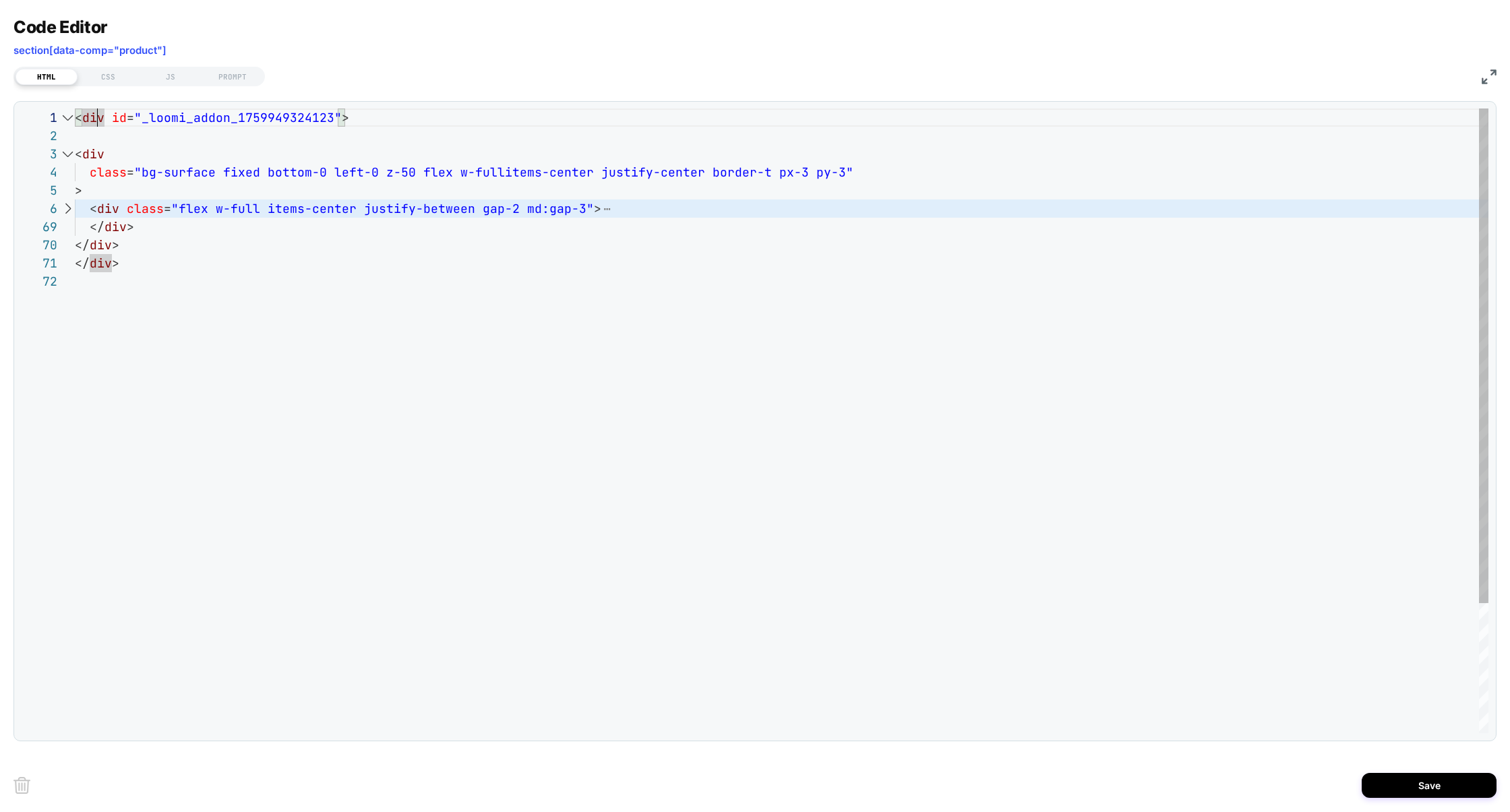
click at [67, 208] on div at bounding box center [67, 209] width 17 height 18
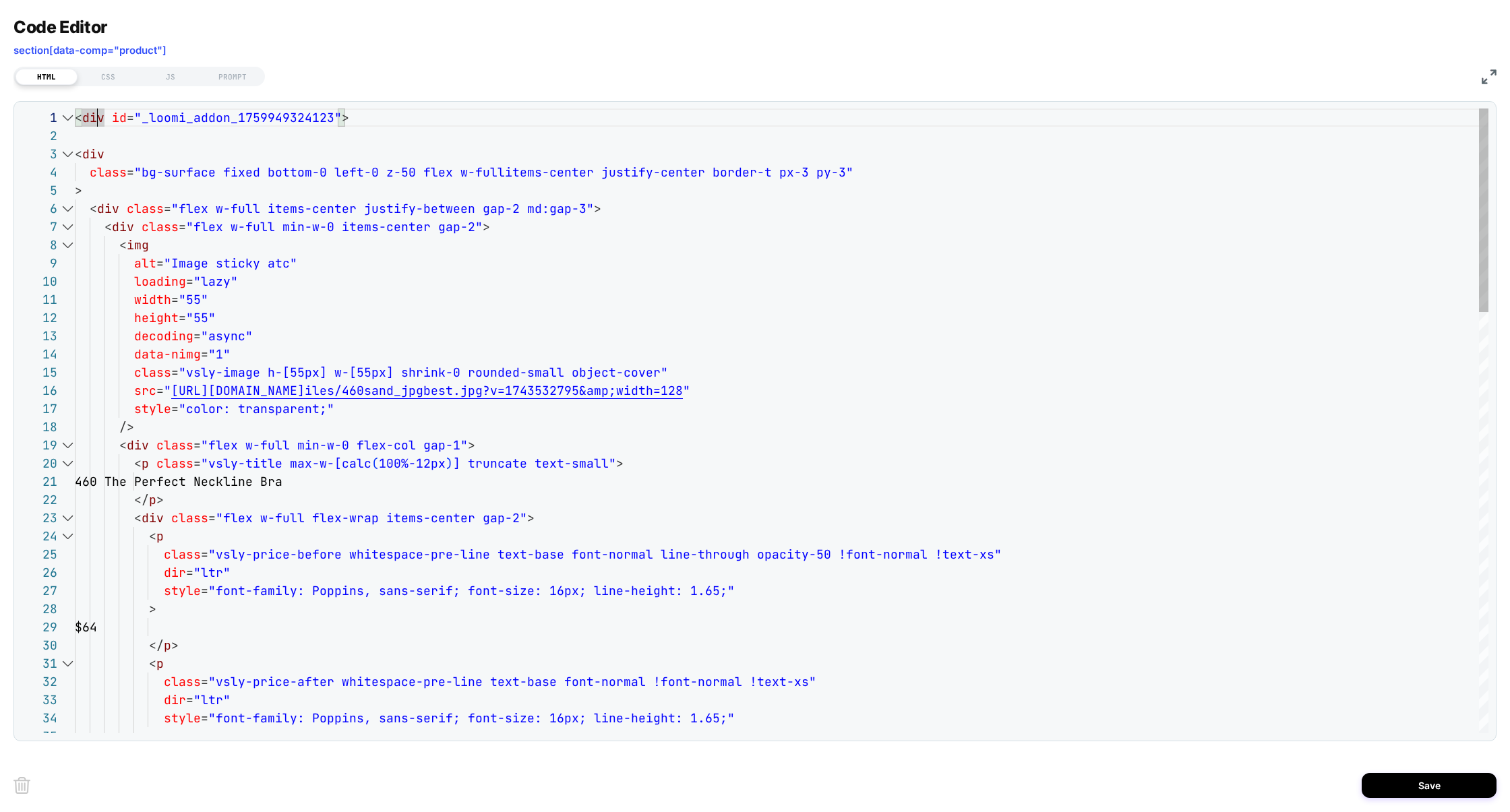
click at [69, 226] on div at bounding box center [67, 227] width 17 height 18
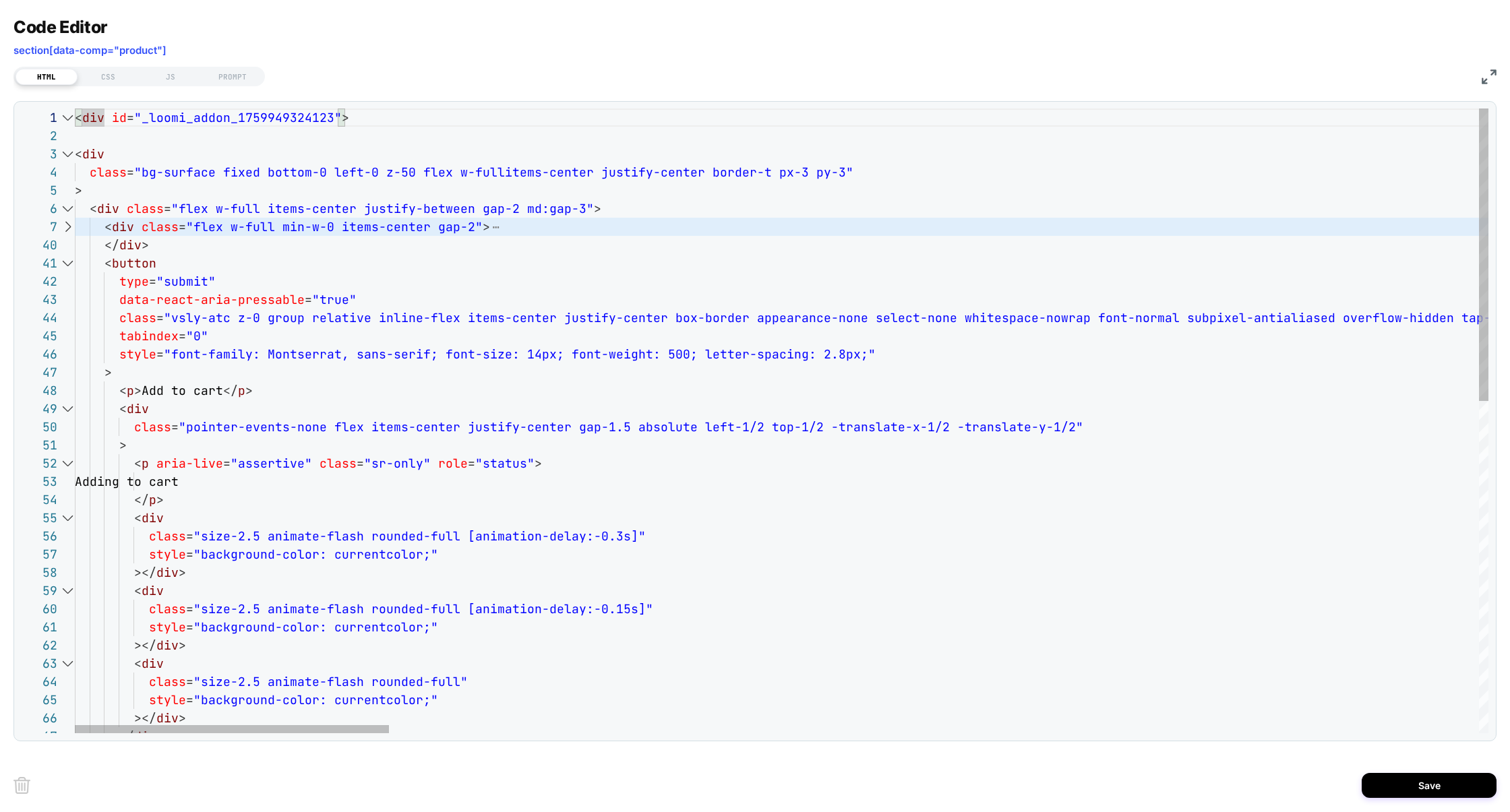
click at [69, 226] on div at bounding box center [67, 227] width 17 height 18
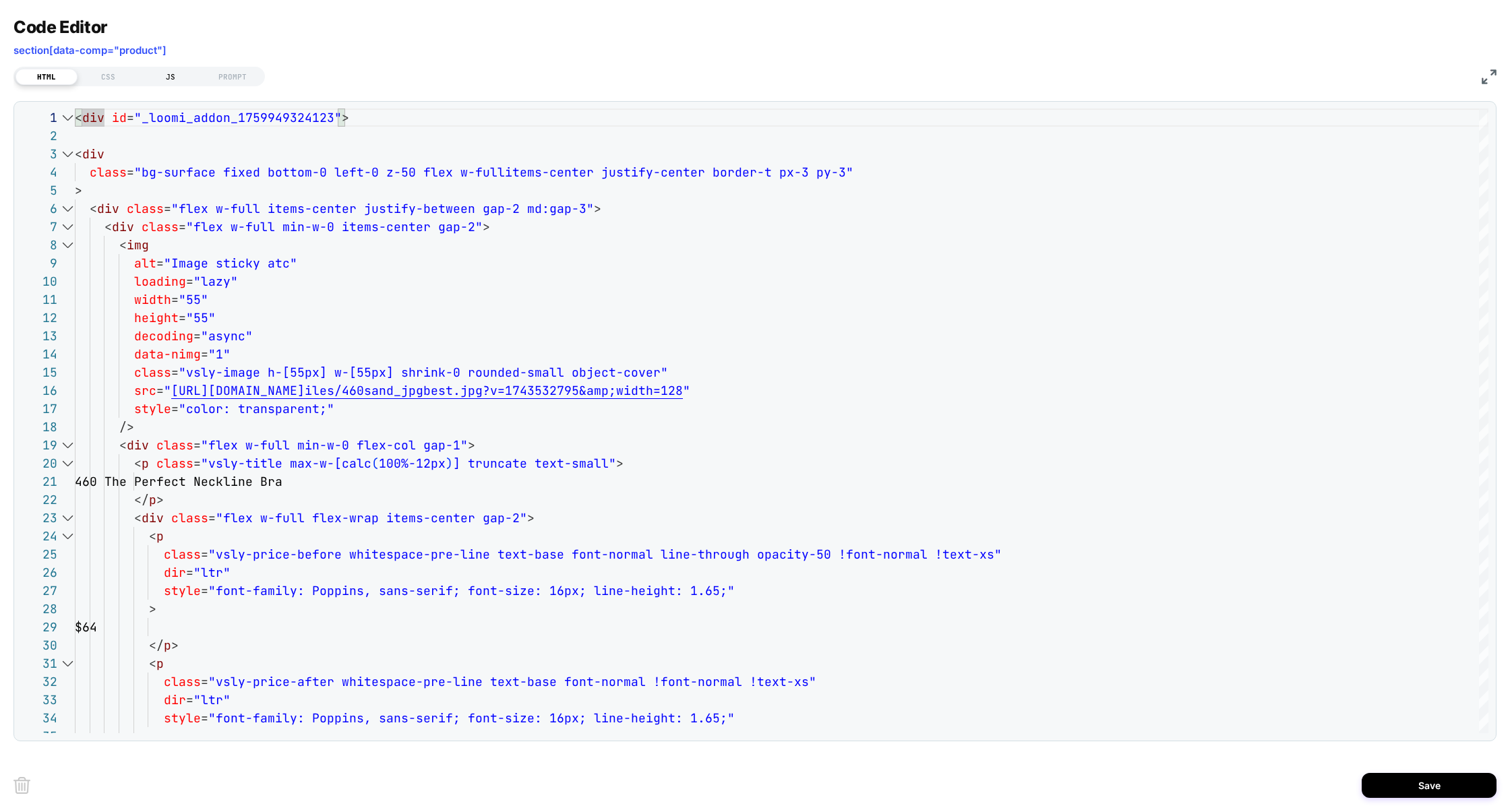
type textarea "**********"
click at [176, 78] on div "JS" at bounding box center [170, 76] width 62 height 16
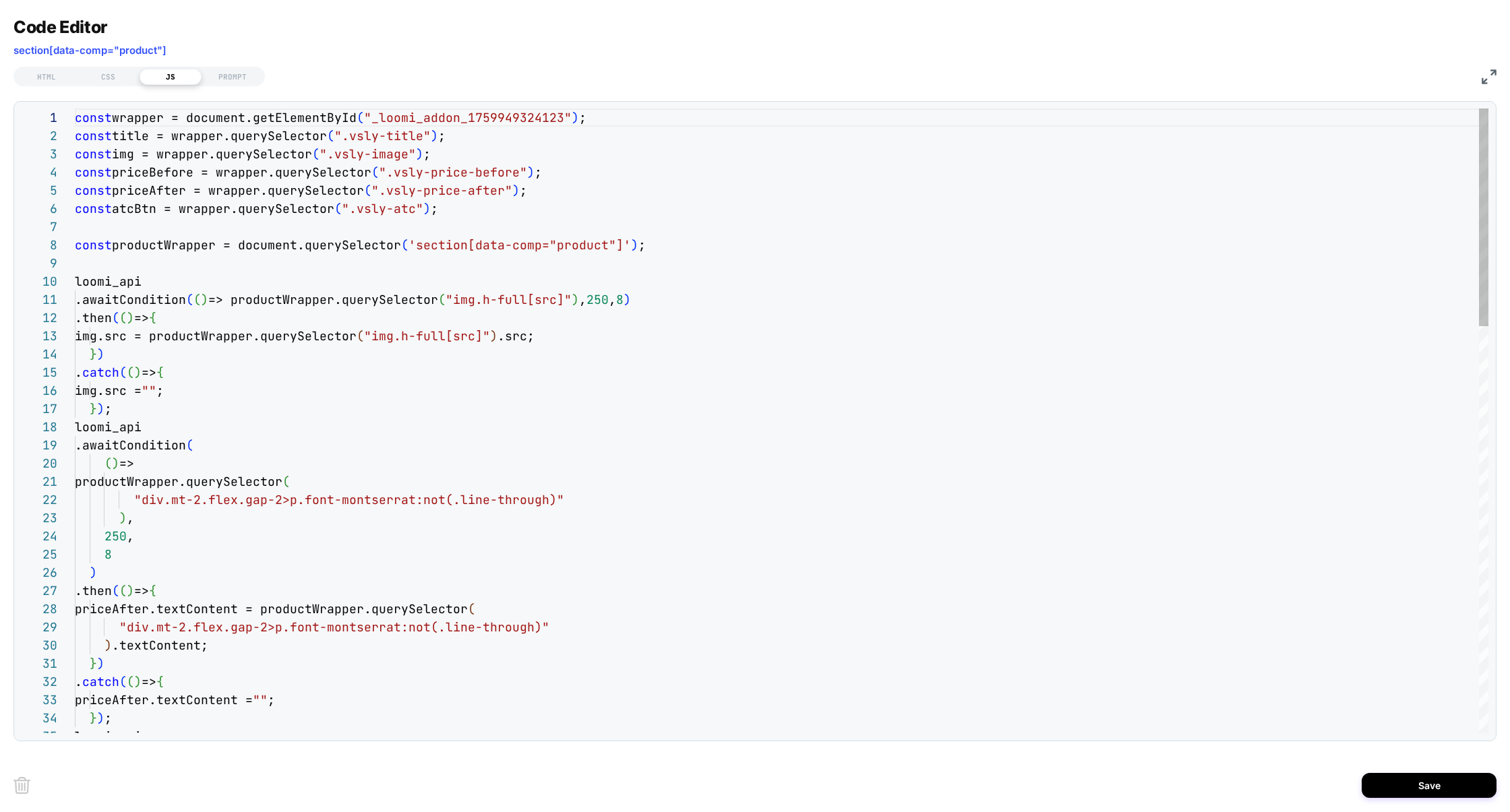
scroll to position [182, 0]
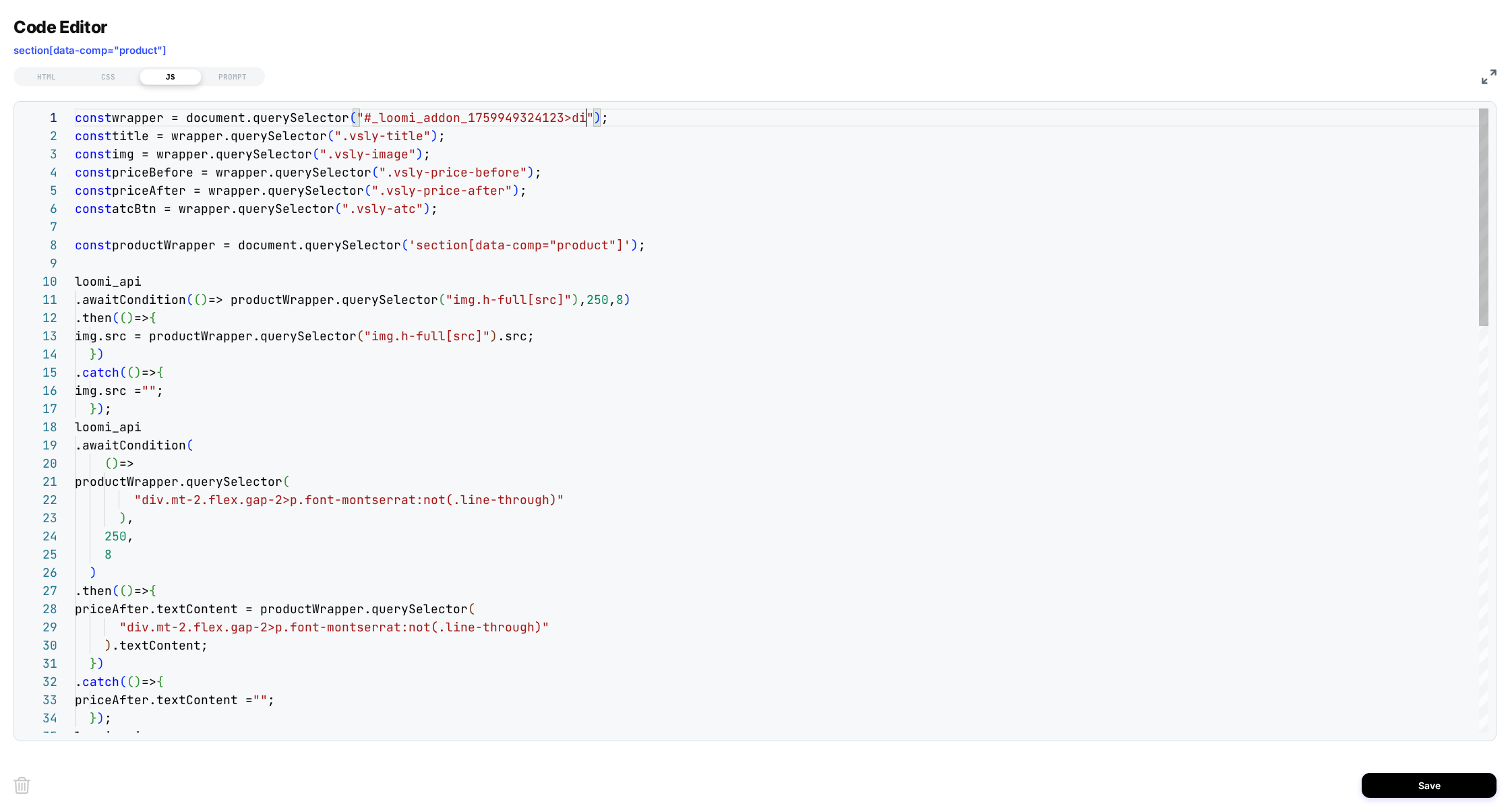
scroll to position [0, 518]
type textarea "**********"
click at [1444, 779] on button "Save" at bounding box center [1429, 785] width 135 height 25
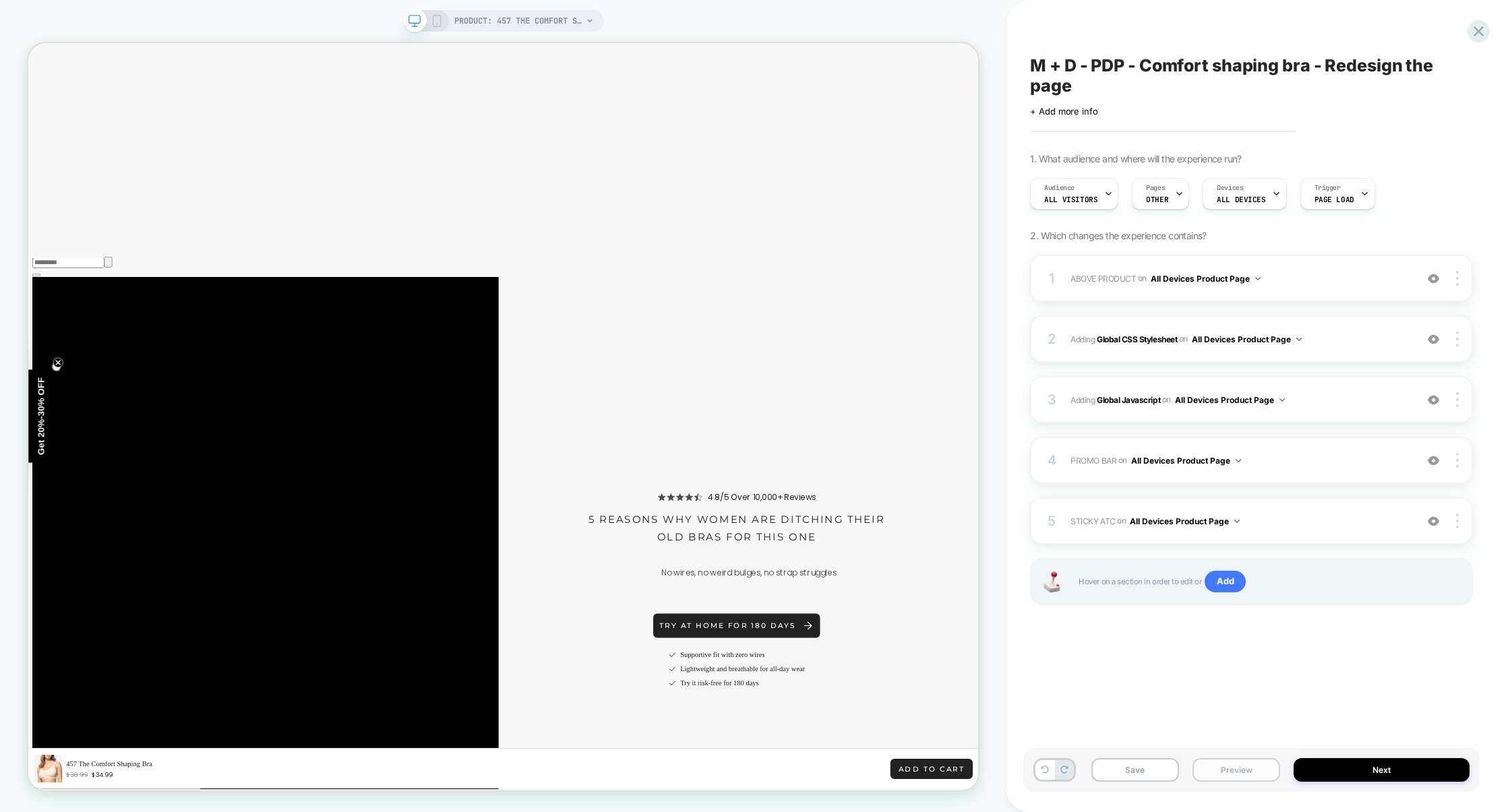
click at [1246, 771] on button "Preview" at bounding box center [1236, 769] width 87 height 23
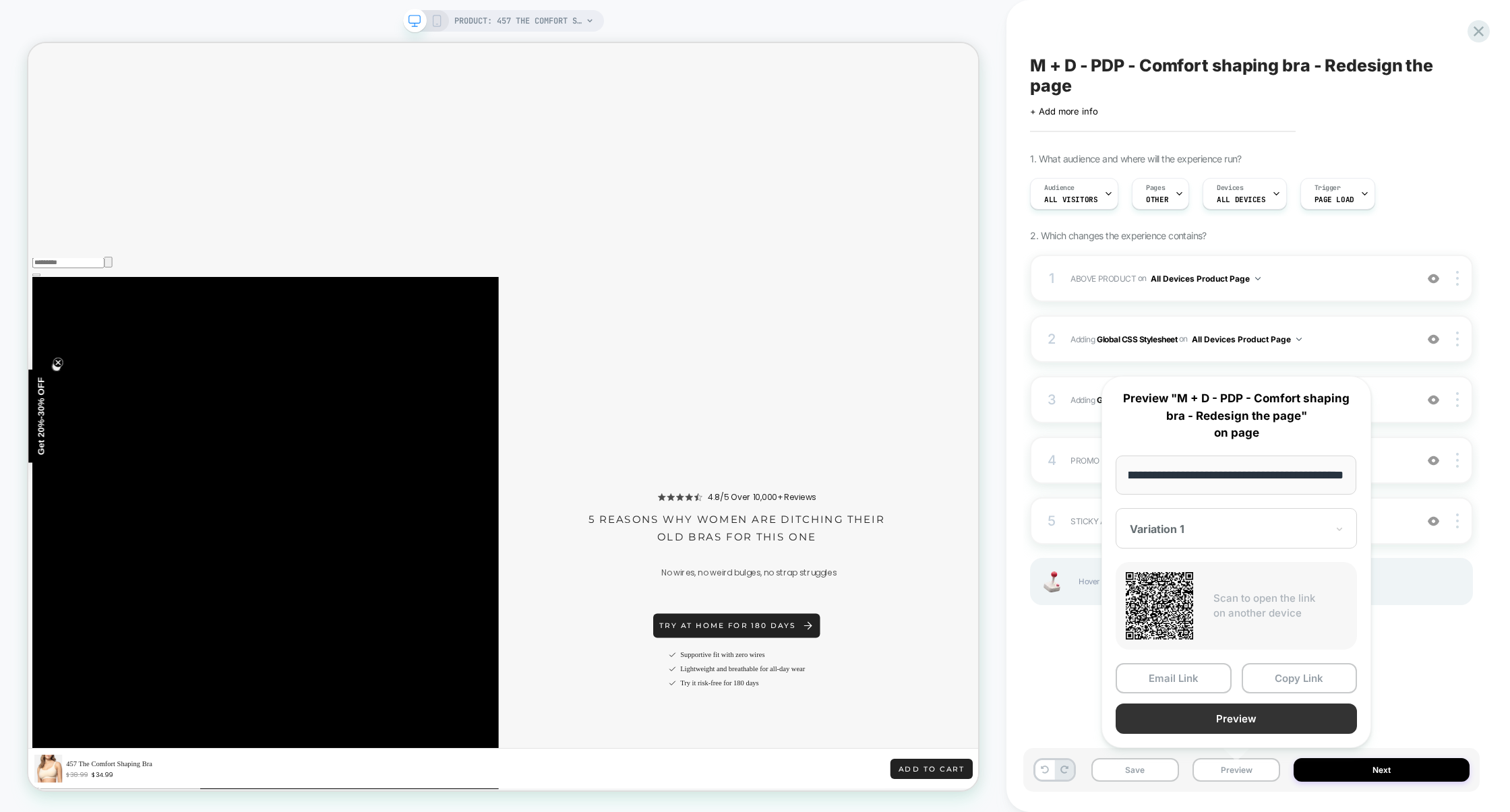
scroll to position [0, 0]
click at [1248, 723] on button "Preview" at bounding box center [1236, 719] width 241 height 30
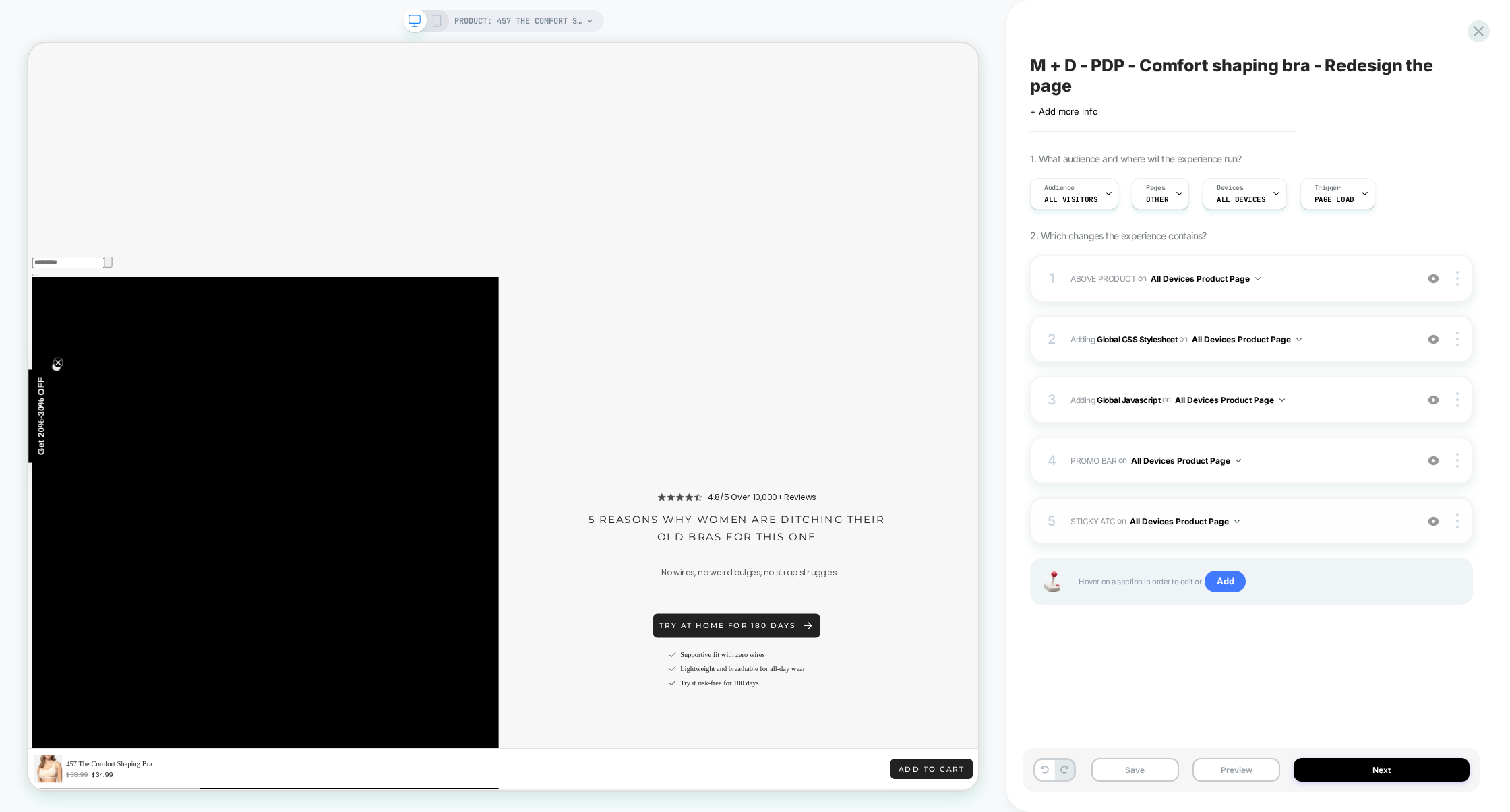
click at [1309, 524] on span "STICKY ATC Adding Code Block AFTER section[data-comp="product"] on All Devices …" at bounding box center [1239, 521] width 338 height 17
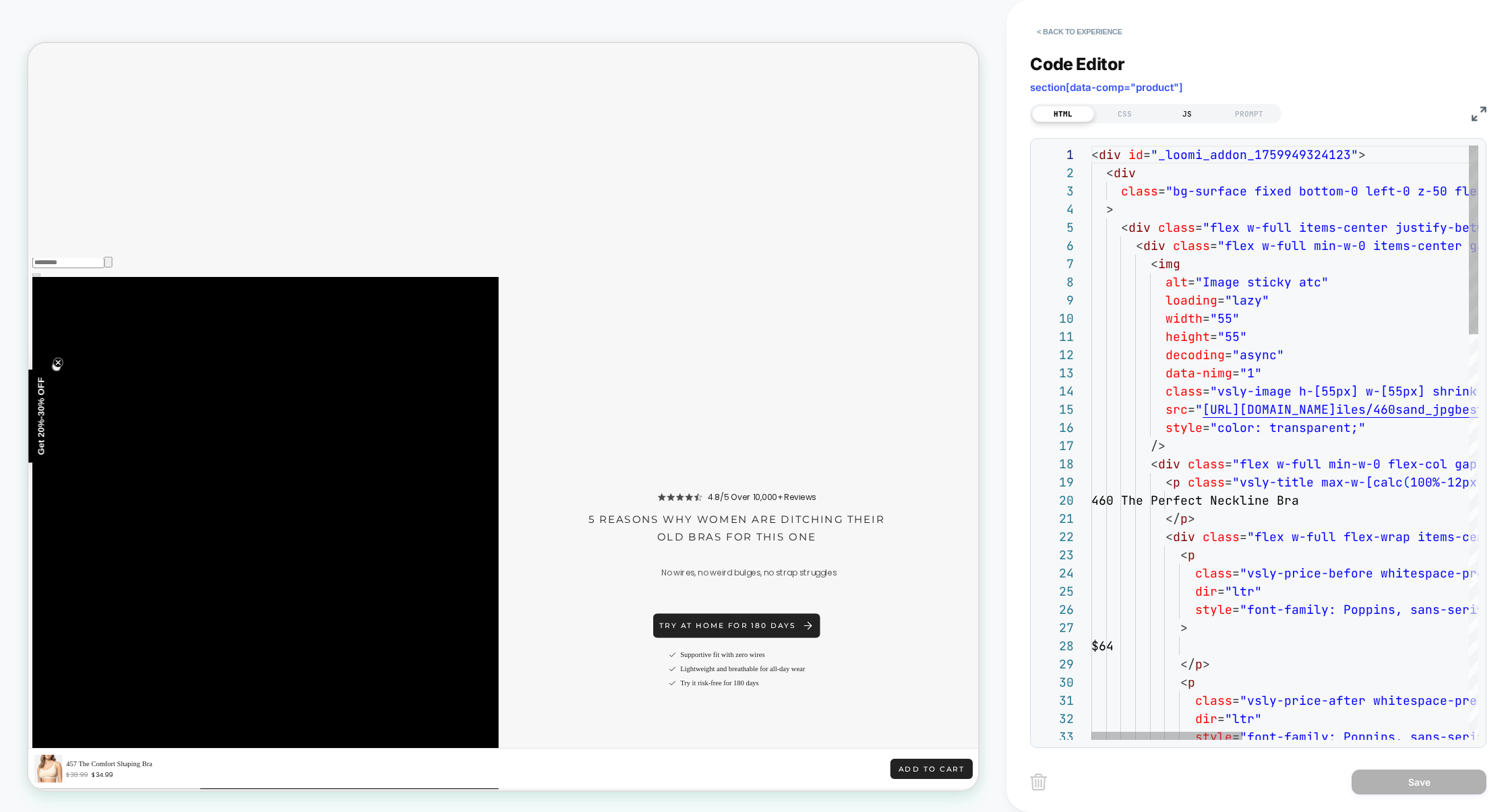
scroll to position [182, 0]
click at [1117, 118] on div "CSS" at bounding box center [1125, 113] width 62 height 16
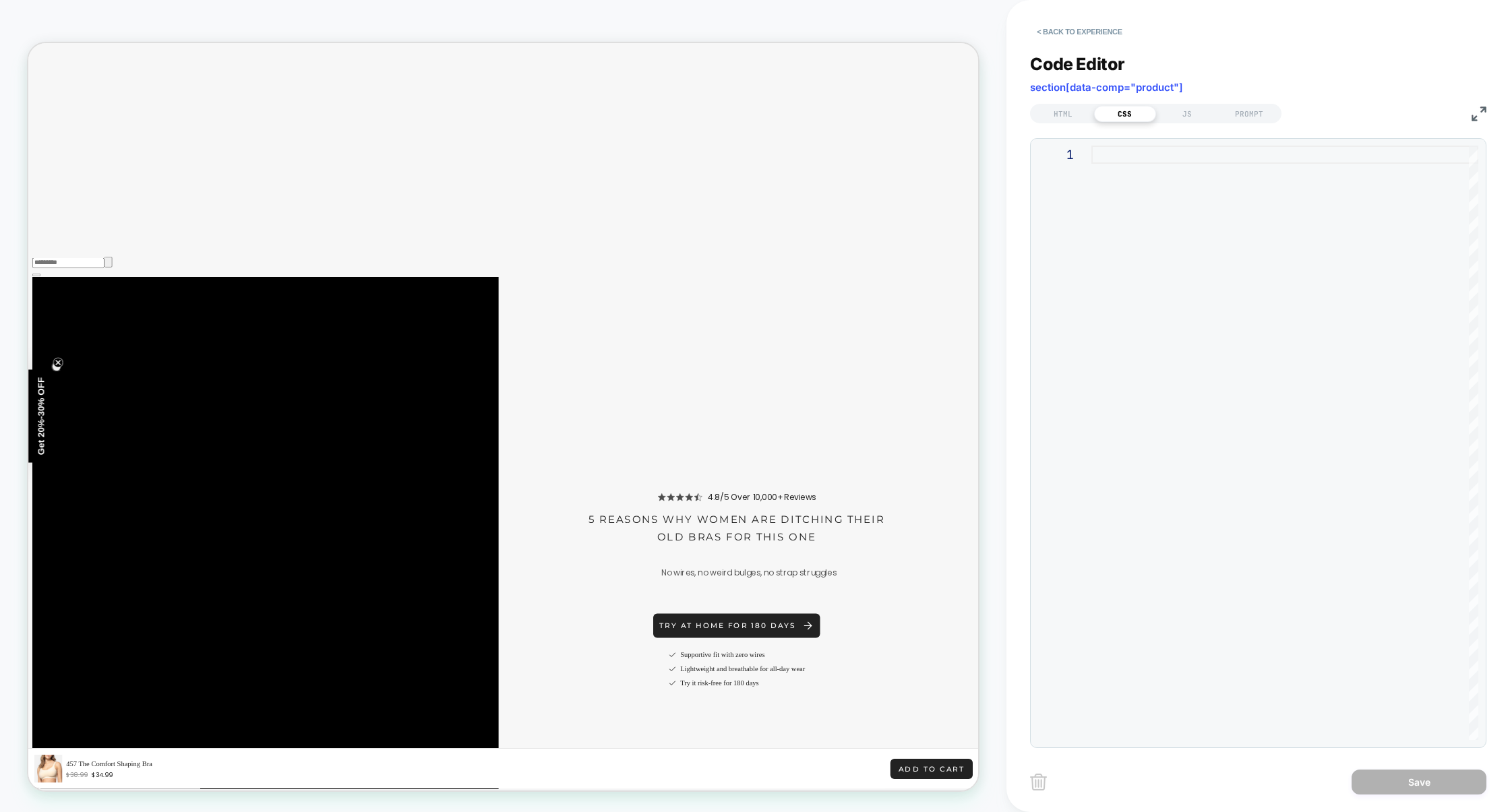
click at [1170, 259] on div at bounding box center [1285, 442] width 387 height 594
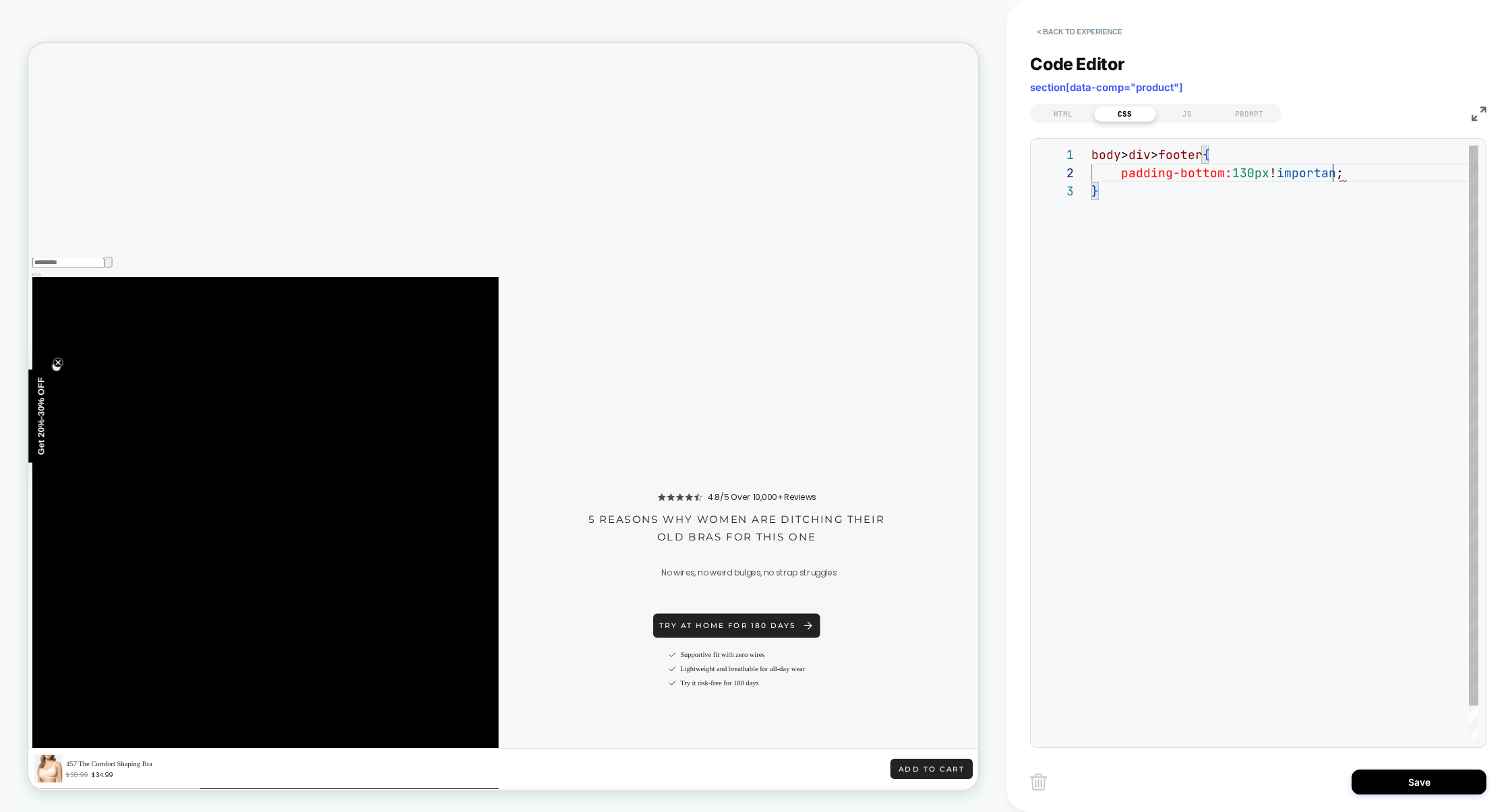
scroll to position [17, 248]
click at [1249, 176] on div "body > div > footer { padding-bottom: 130px !important ; }" at bounding box center [1285, 460] width 387 height 630
click at [1445, 243] on div "body > div > footer { padding-bottom: 120px !important ; }" at bounding box center [1285, 460] width 387 height 630
type textarea "**********"
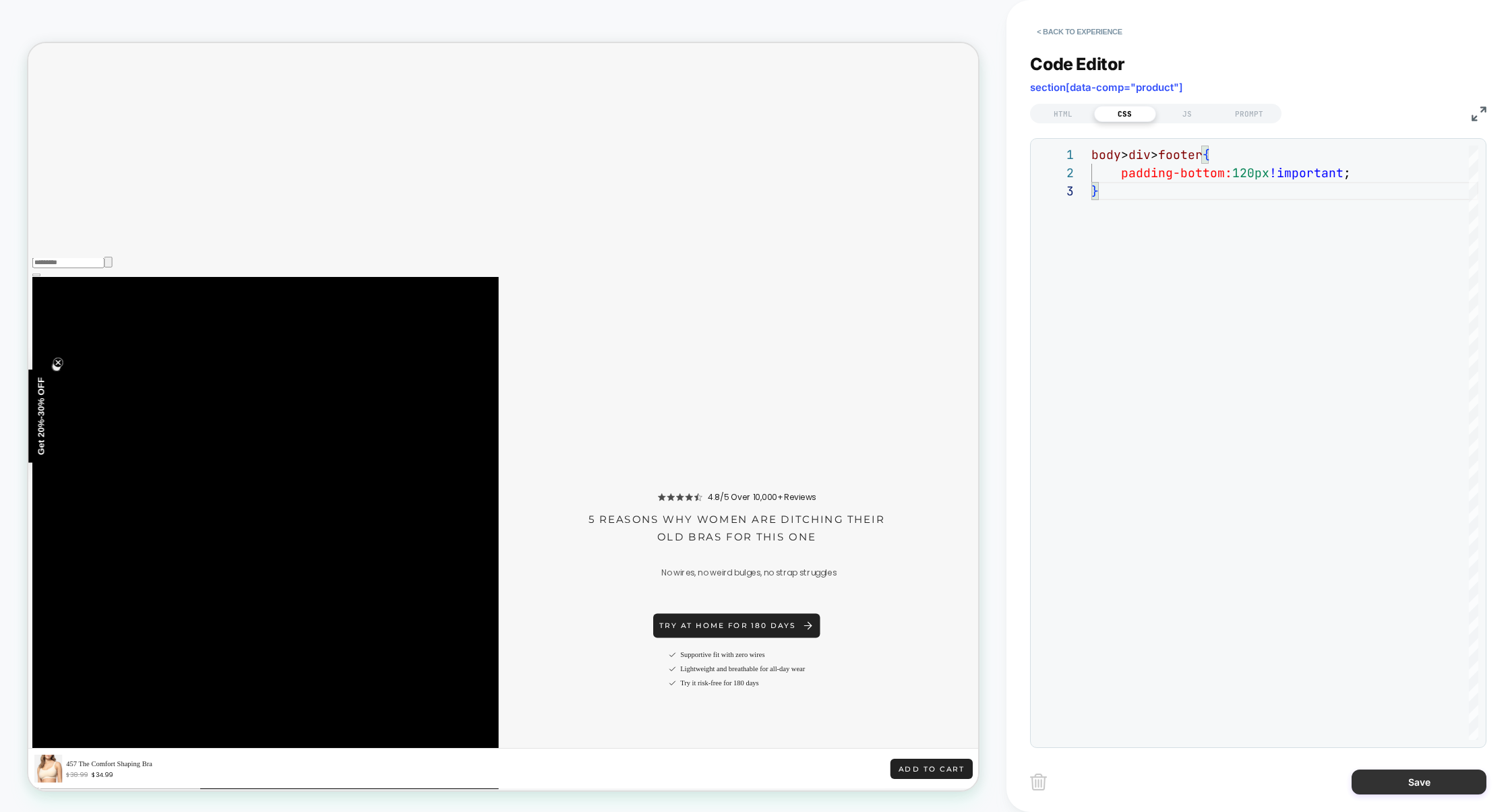
click at [1392, 784] on button "Save" at bounding box center [1419, 782] width 135 height 25
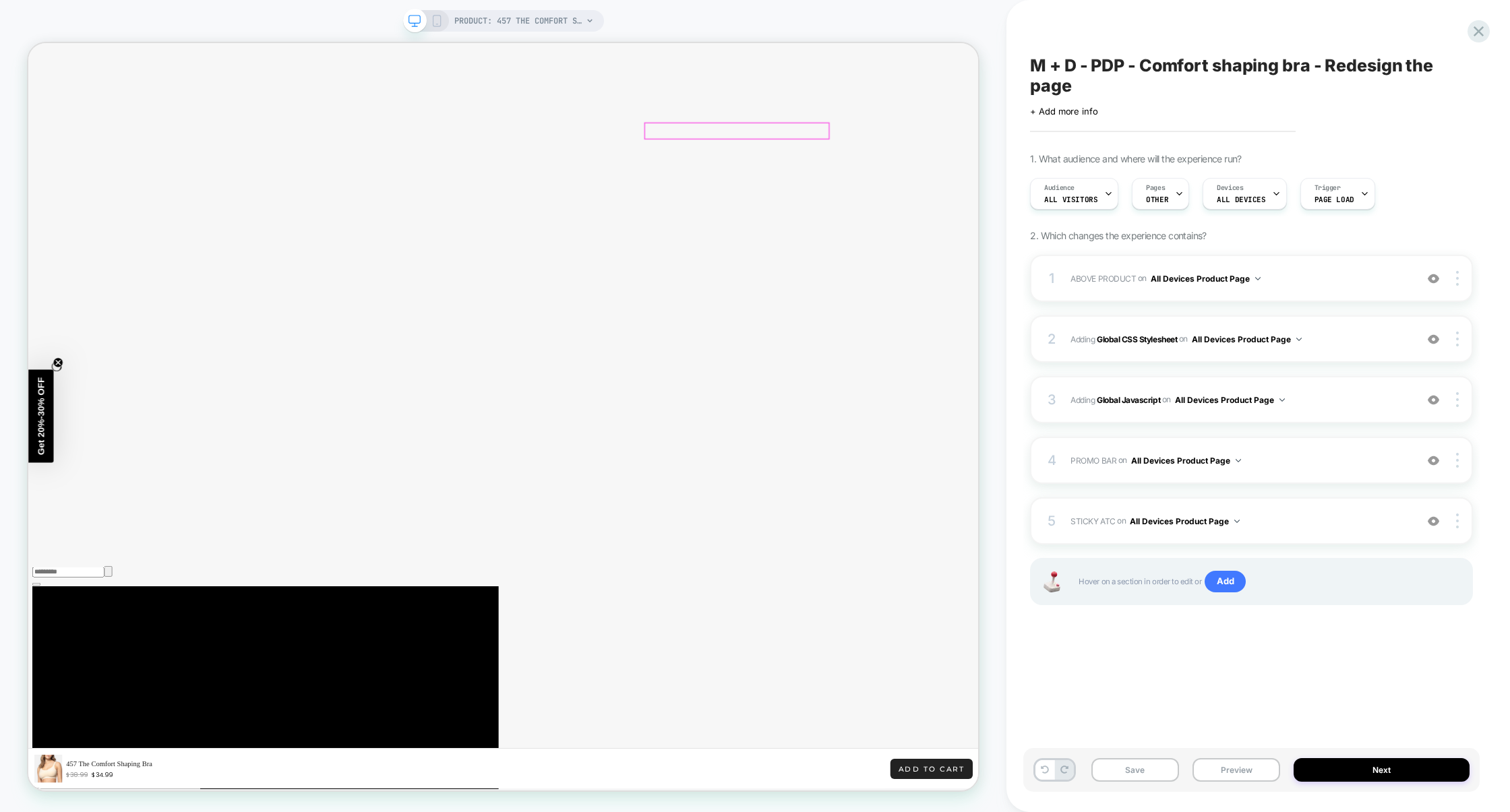
scroll to position [2267, 0]
click at [1308, 529] on span "STICKY ATC Adding Code Block AFTER section[data-comp="product"] on All Devices …" at bounding box center [1239, 521] width 338 height 17
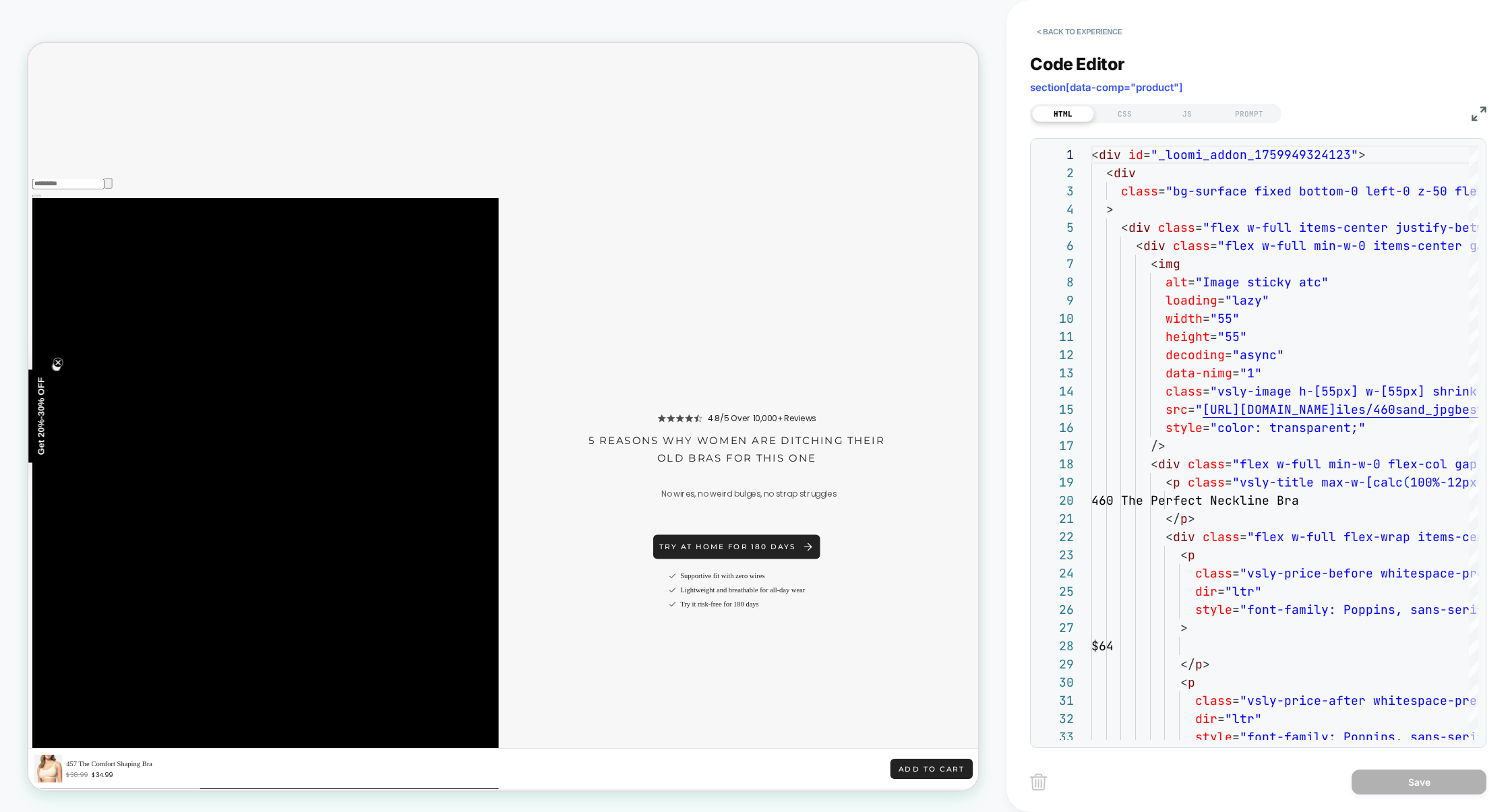
scroll to position [2786, 0]
click at [1191, 119] on div "JS" at bounding box center [1187, 113] width 62 height 16
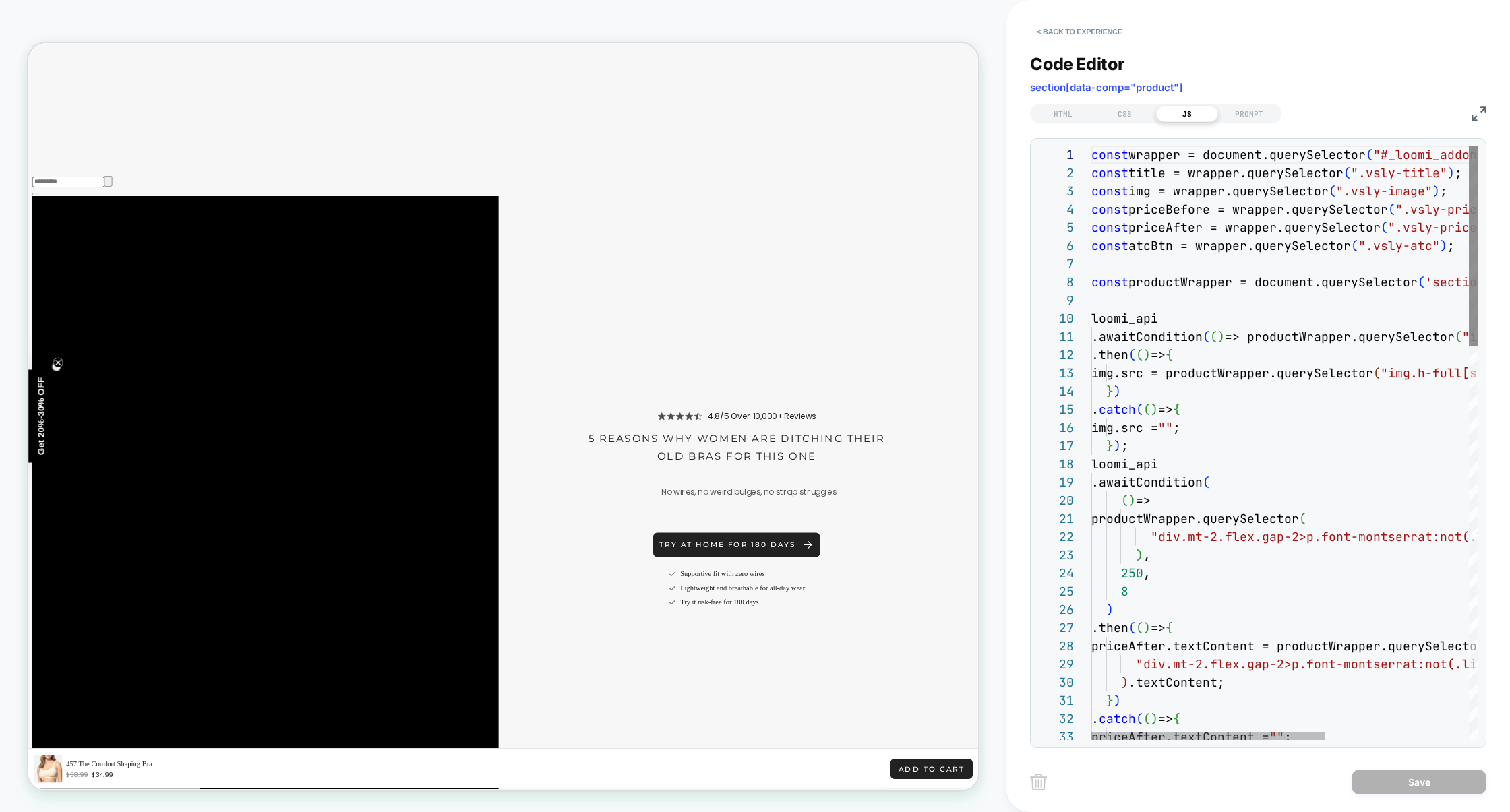
scroll to position [182, 0]
click at [1482, 118] on img at bounding box center [1479, 114] width 15 height 15
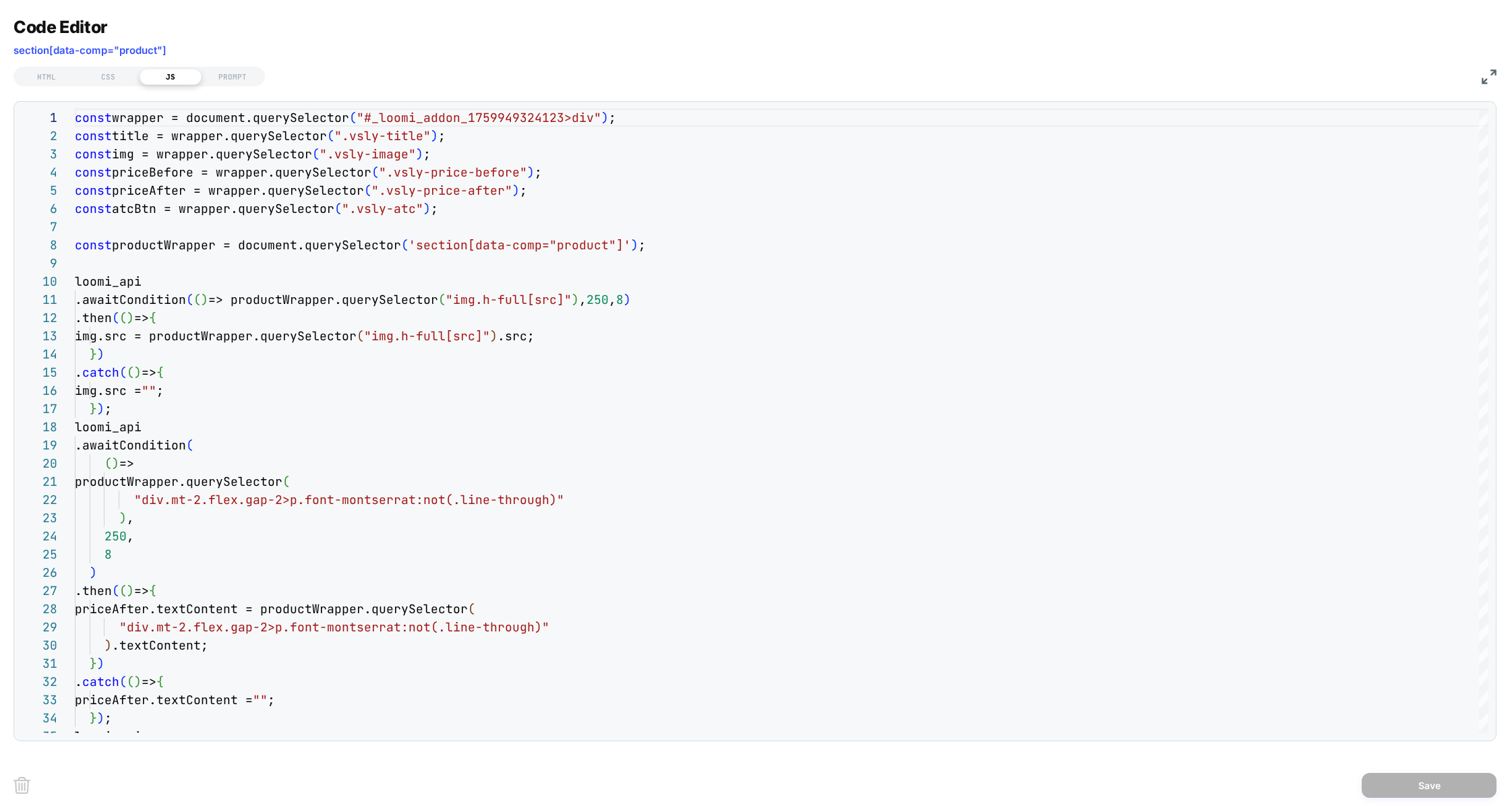
click at [1481, 82] on img at bounding box center [1489, 77] width 15 height 15
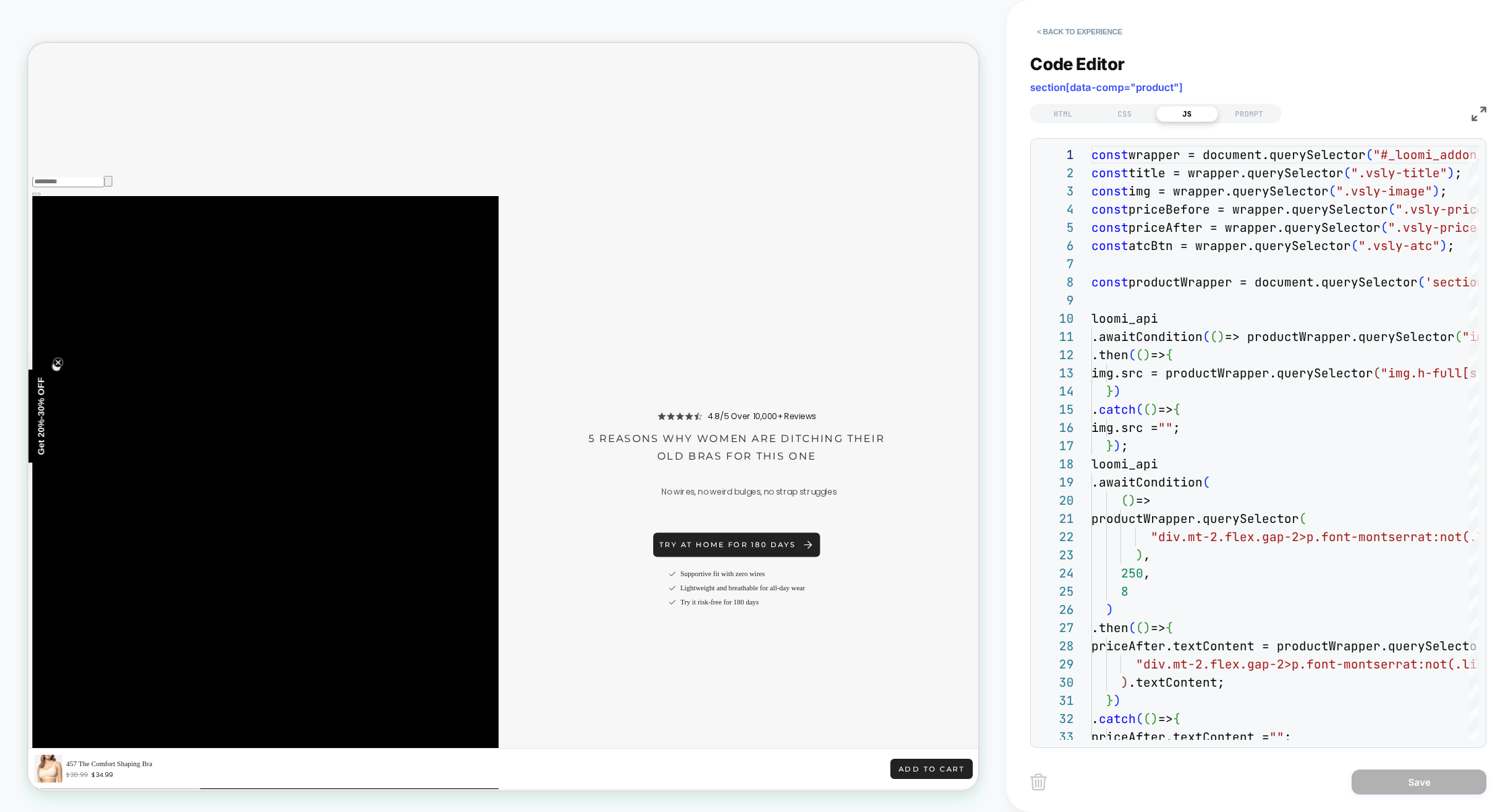
click at [1484, 111] on img at bounding box center [1479, 114] width 15 height 15
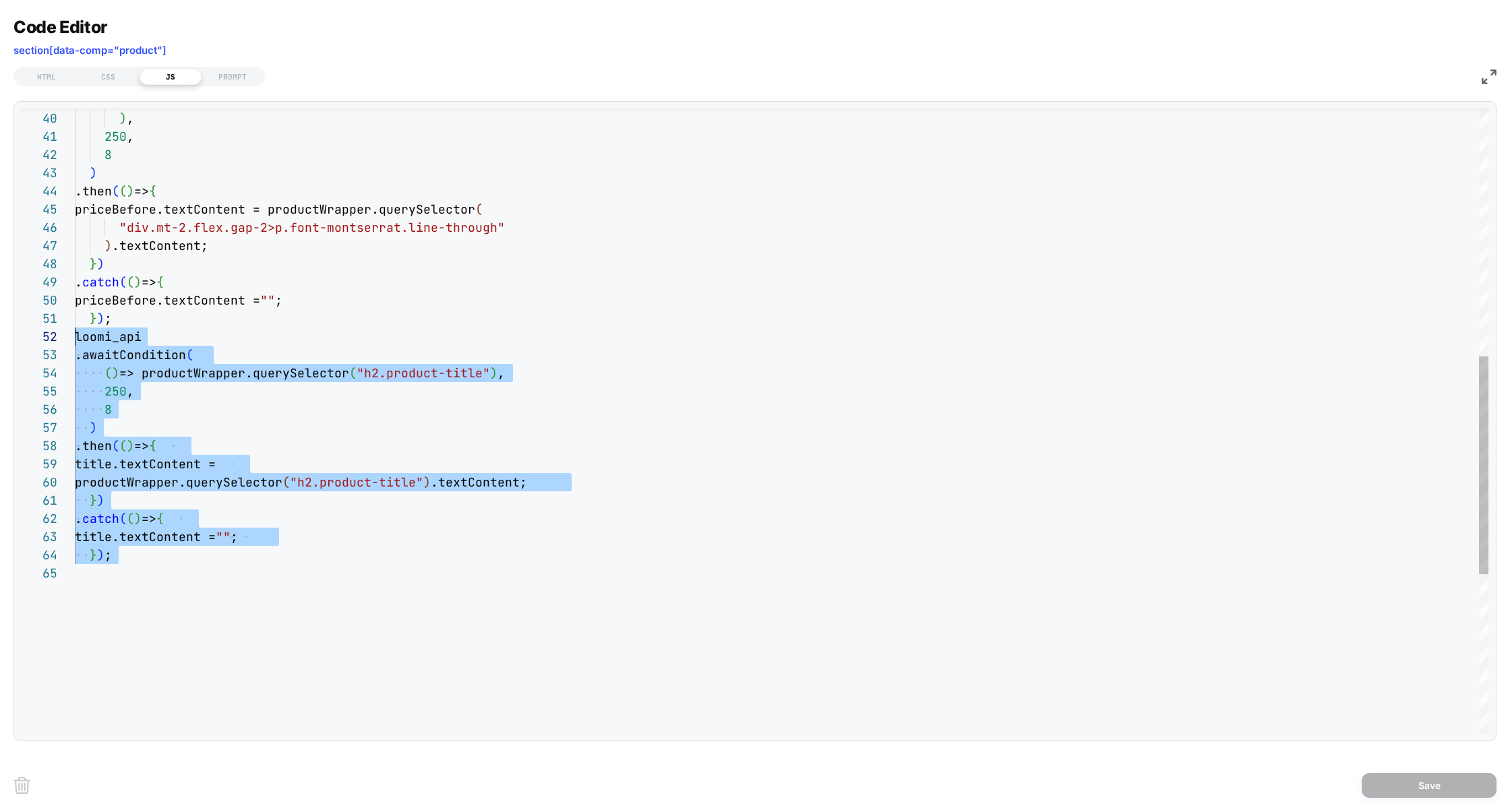
scroll to position [0, 0]
drag, startPoint x: 154, startPoint y: 575, endPoint x: 2, endPoint y: 333, distance: 285.8
click at [2, 334] on div "Code Editor section[data-comp="product"] HTML CSS JS PROMPT 39 40 41 42 43 44 4…" at bounding box center [755, 406] width 1510 height 812
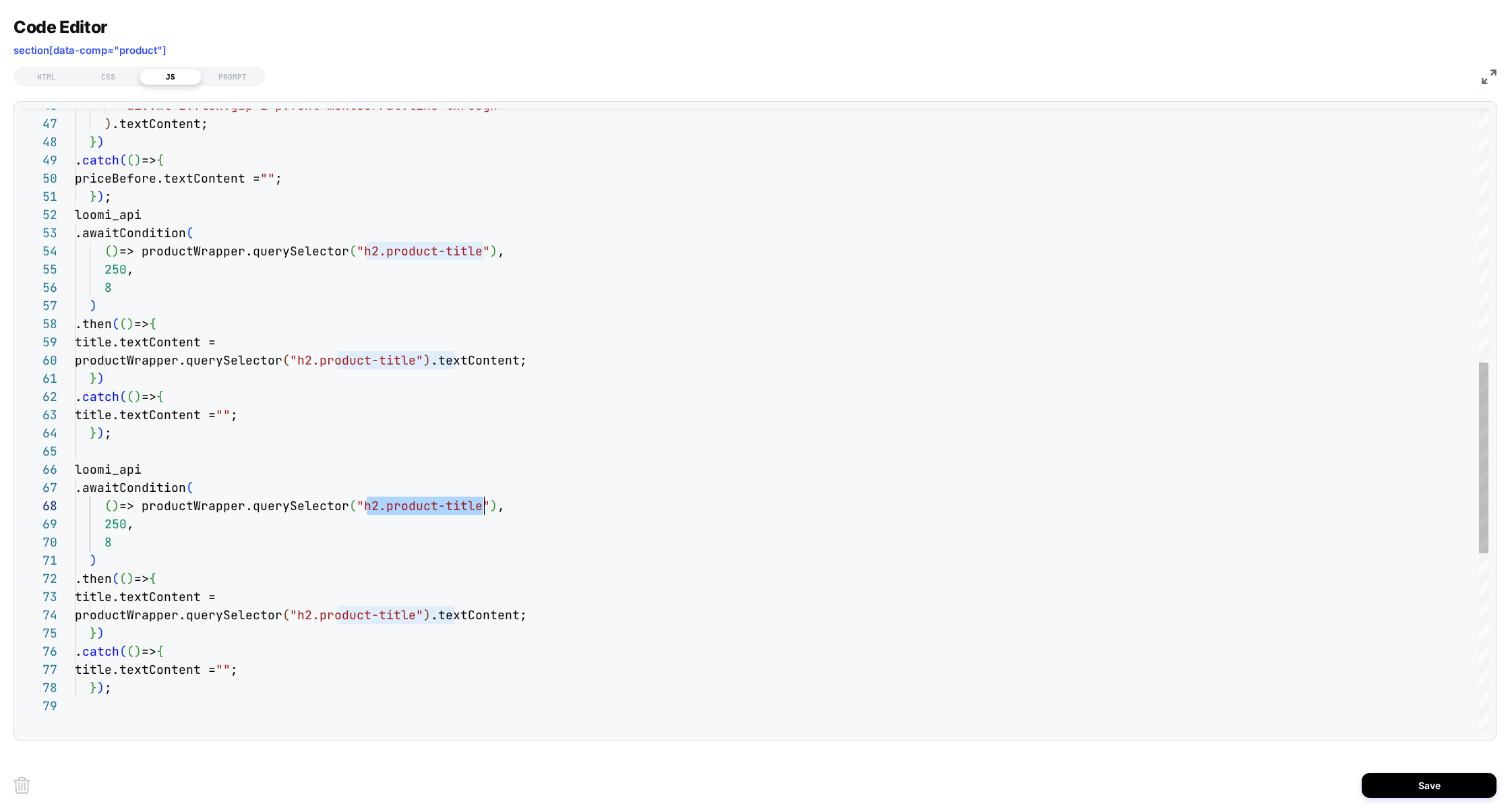
scroll to position [127, 408]
drag, startPoint x: 366, startPoint y: 508, endPoint x: 485, endPoint y: 505, distance: 119.0
click at [485, 505] on div ""div.mt-2.flex.gap-2>p.font-montserrat.line-throug h" ) .textContent; } ) . cat…" at bounding box center [781, 299] width 1414 height 2044
click at [362, 508] on div ""div.mt-2.flex.gap-2>p.font-montserrat.line-throug h" ) .textContent; } ) . cat…" at bounding box center [781, 299] width 1414 height 2044
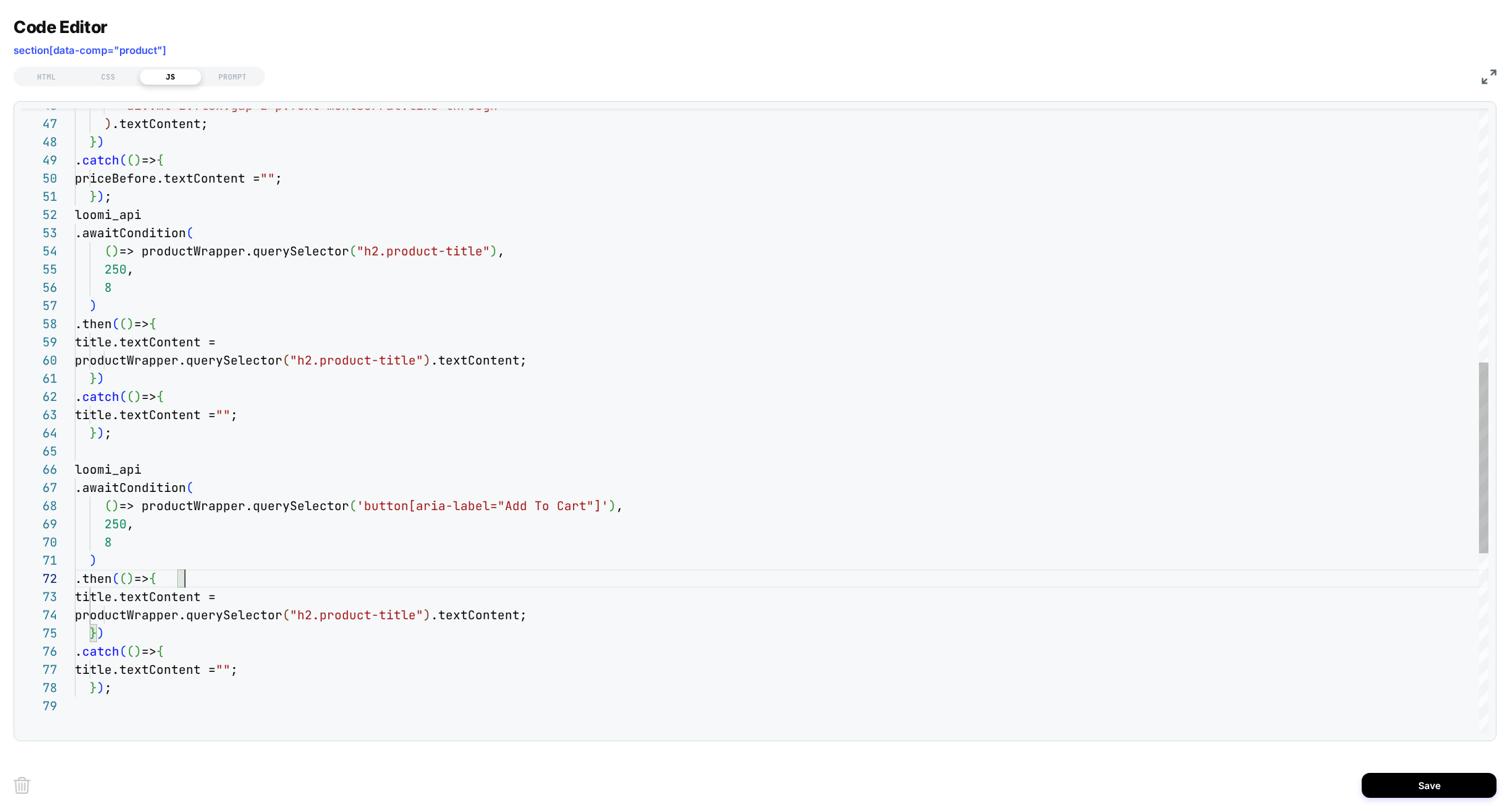
scroll to position [17, 109]
click at [209, 582] on div ""div.mt-2.flex.gap-2>p.font-montserrat.line-throug h" ) .textContent; } ) . cat…" at bounding box center [781, 299] width 1414 height 2044
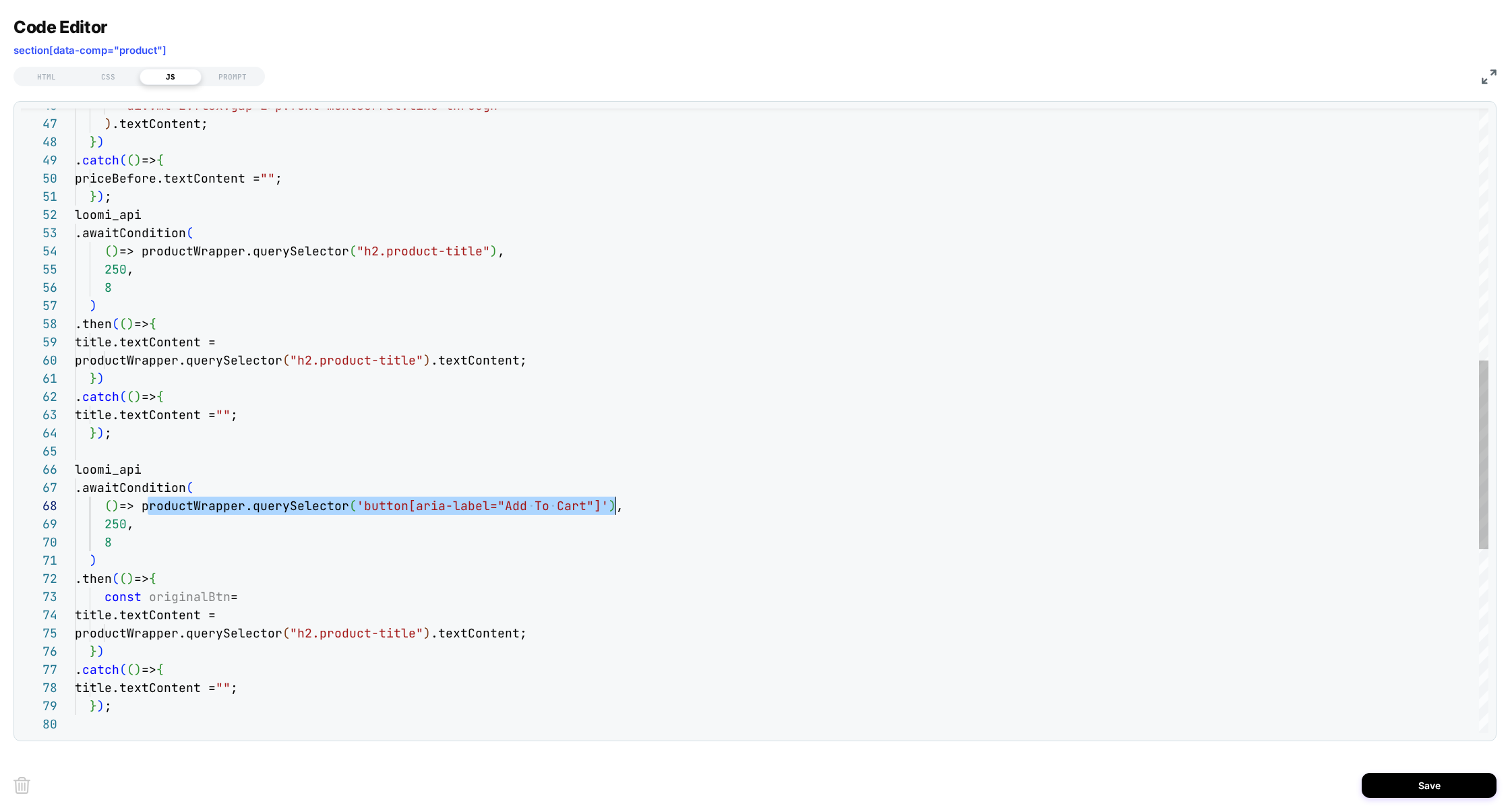
scroll to position [127, 541]
drag, startPoint x: 149, startPoint y: 509, endPoint x: 613, endPoint y: 503, distance: 464.0
click at [613, 503] on div ""div.mt-2.flex.gap-2>p.font-montserrat.line-throug h" ) .textContent; } ) . cat…" at bounding box center [781, 309] width 1414 height 2062
click at [297, 592] on div ""div.mt-2.flex.gap-2>p.font-montserrat.line-throug h" ) .textContent; } ) . cat…" at bounding box center [781, 309] width 1414 height 2062
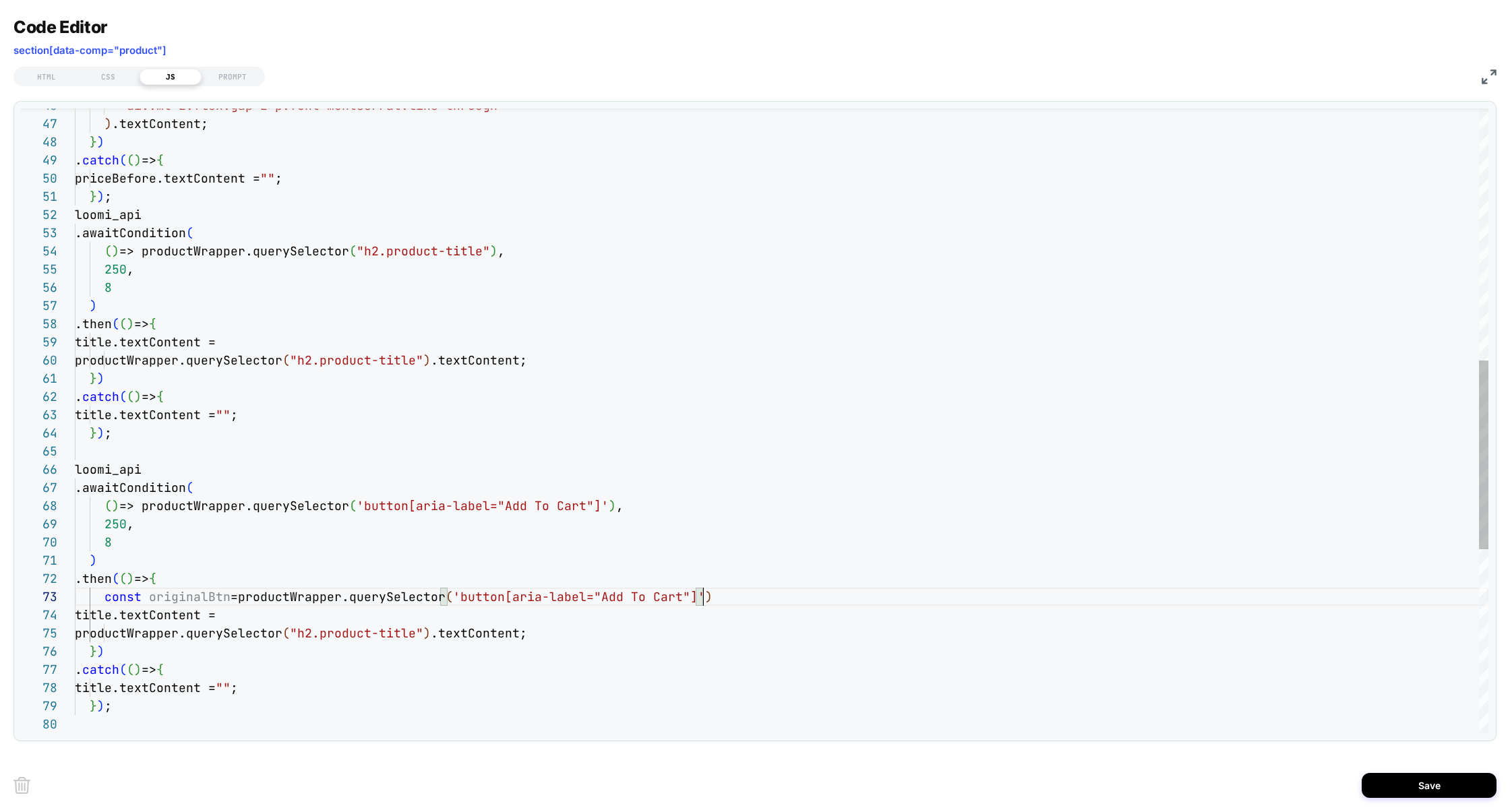
scroll to position [36, 625]
click at [173, 594] on div ""div.mt-2.flex.gap-2>p.font-montserrat.line-throug h" ) .textContent; } ) . cat…" at bounding box center [781, 309] width 1414 height 2062
drag, startPoint x: 412, startPoint y: 480, endPoint x: 572, endPoint y: 157, distance: 360.5
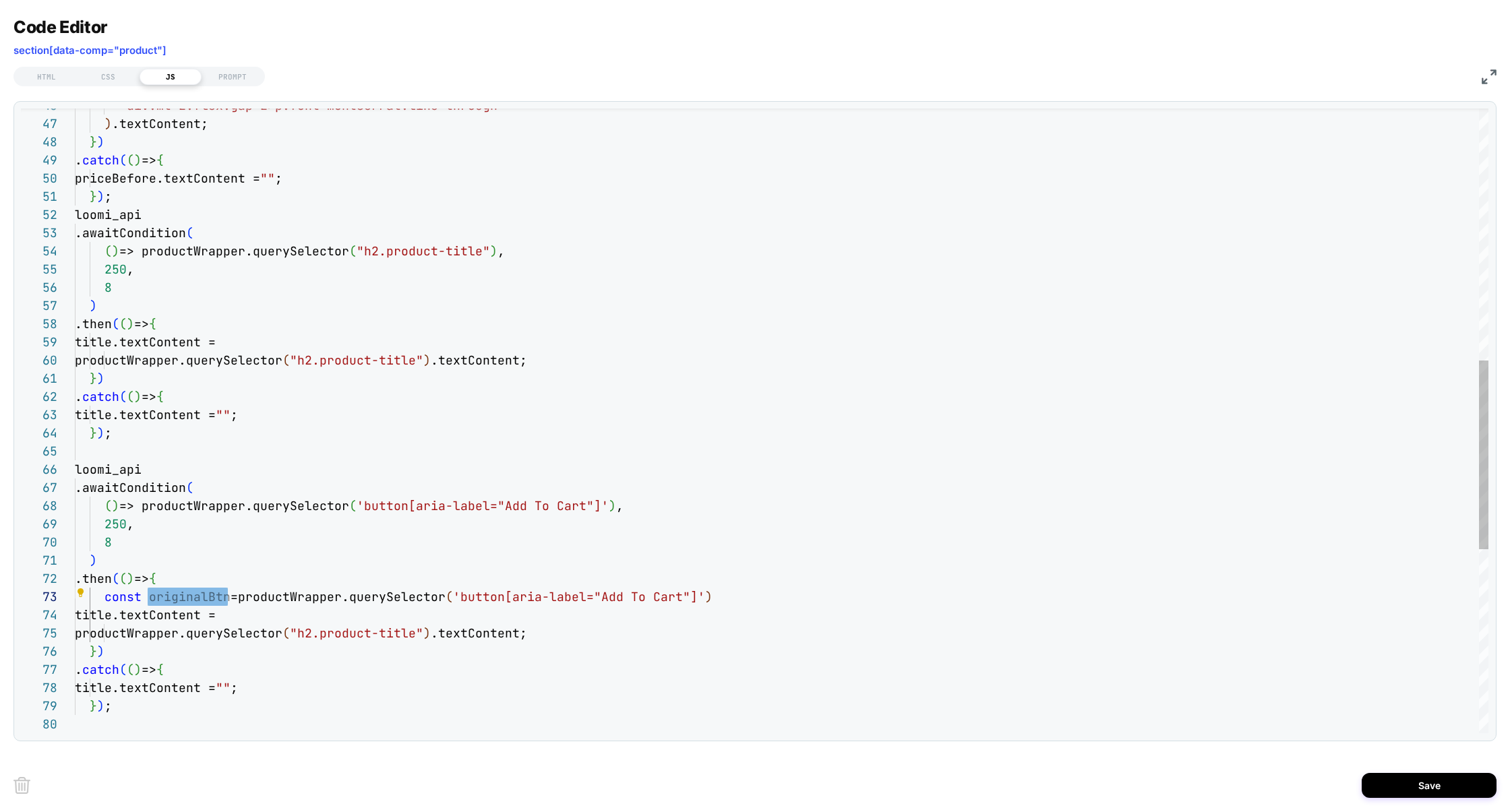
click at [457, 334] on div ""div.mt-2.flex.gap-2>p.font-montserrat.line-throug h" ) .textContent; } ) . cat…" at bounding box center [781, 309] width 1414 height 2062
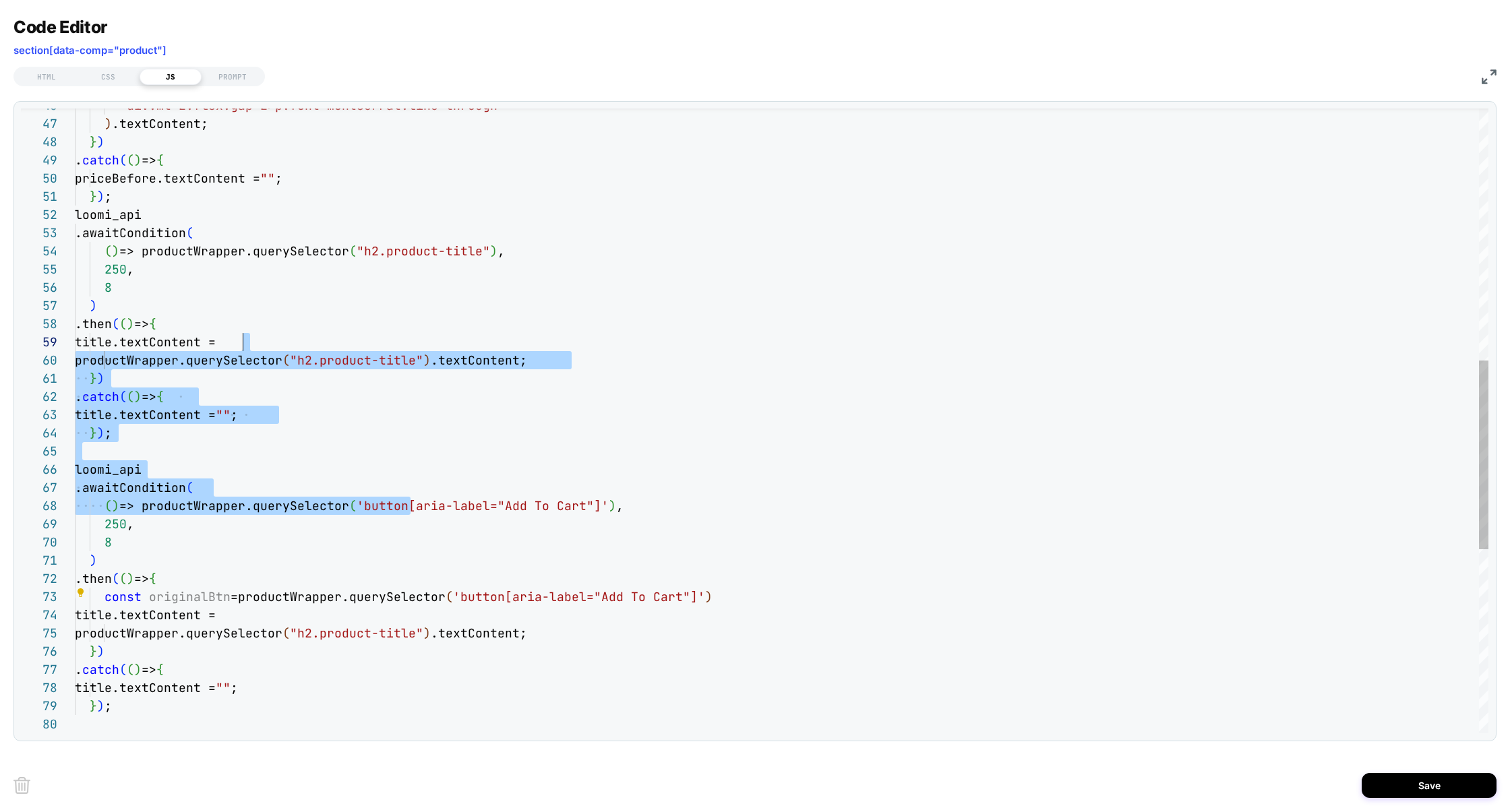
scroll to position [145, 168]
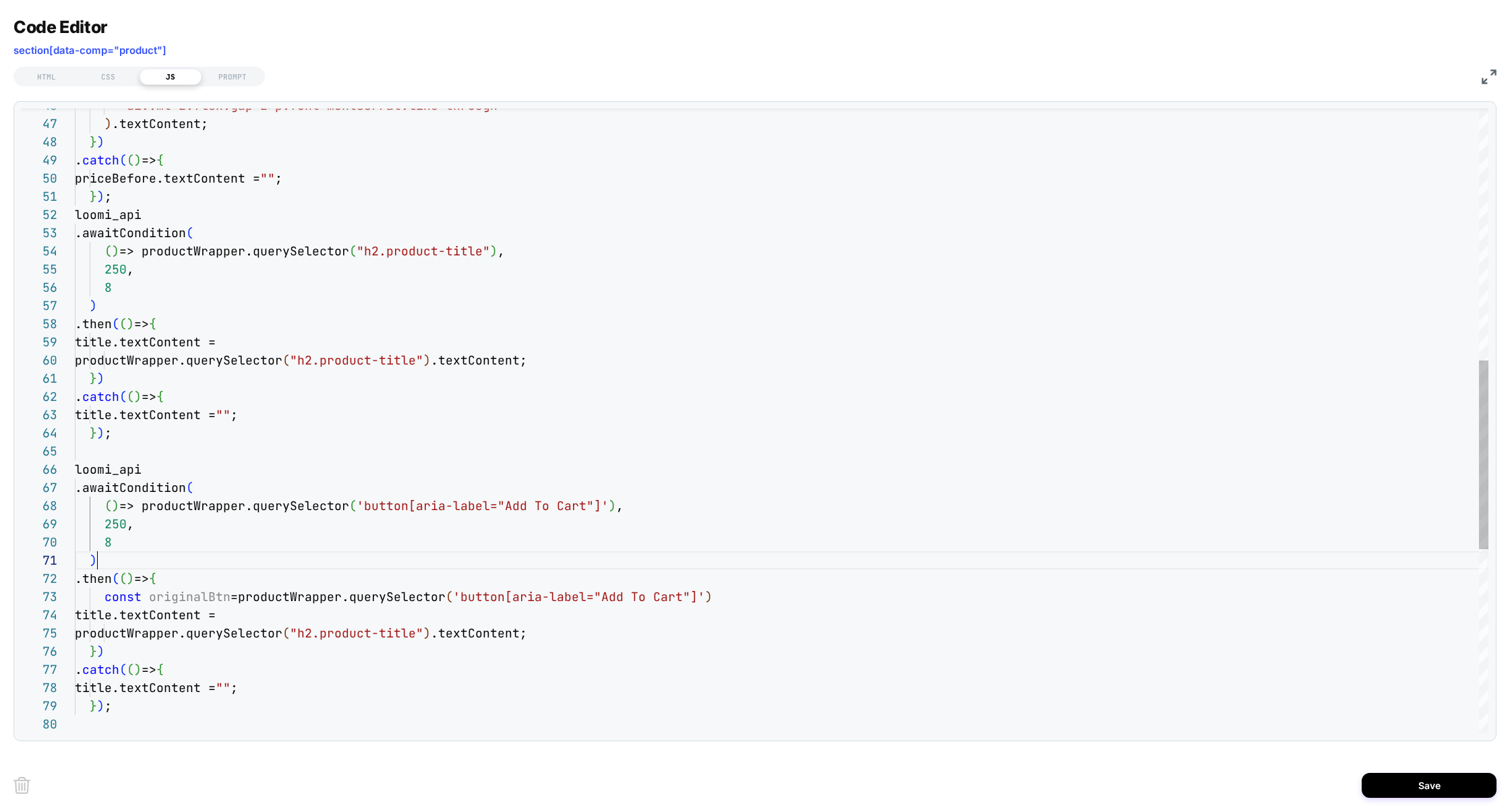
click at [399, 557] on div ""div.mt-2.flex.gap-2>p.font-montserrat.line-throug h" ) .textContent; } ) . cat…" at bounding box center [781, 309] width 1414 height 2062
drag, startPoint x: 368, startPoint y: 511, endPoint x: 598, endPoint y: 508, distance: 230.0
click at [598, 508] on div ""div.mt-2.flex.gap-2>p.font-montserrat.line-throug h" ) .textContent; } ) . cat…" at bounding box center [781, 309] width 1414 height 2062
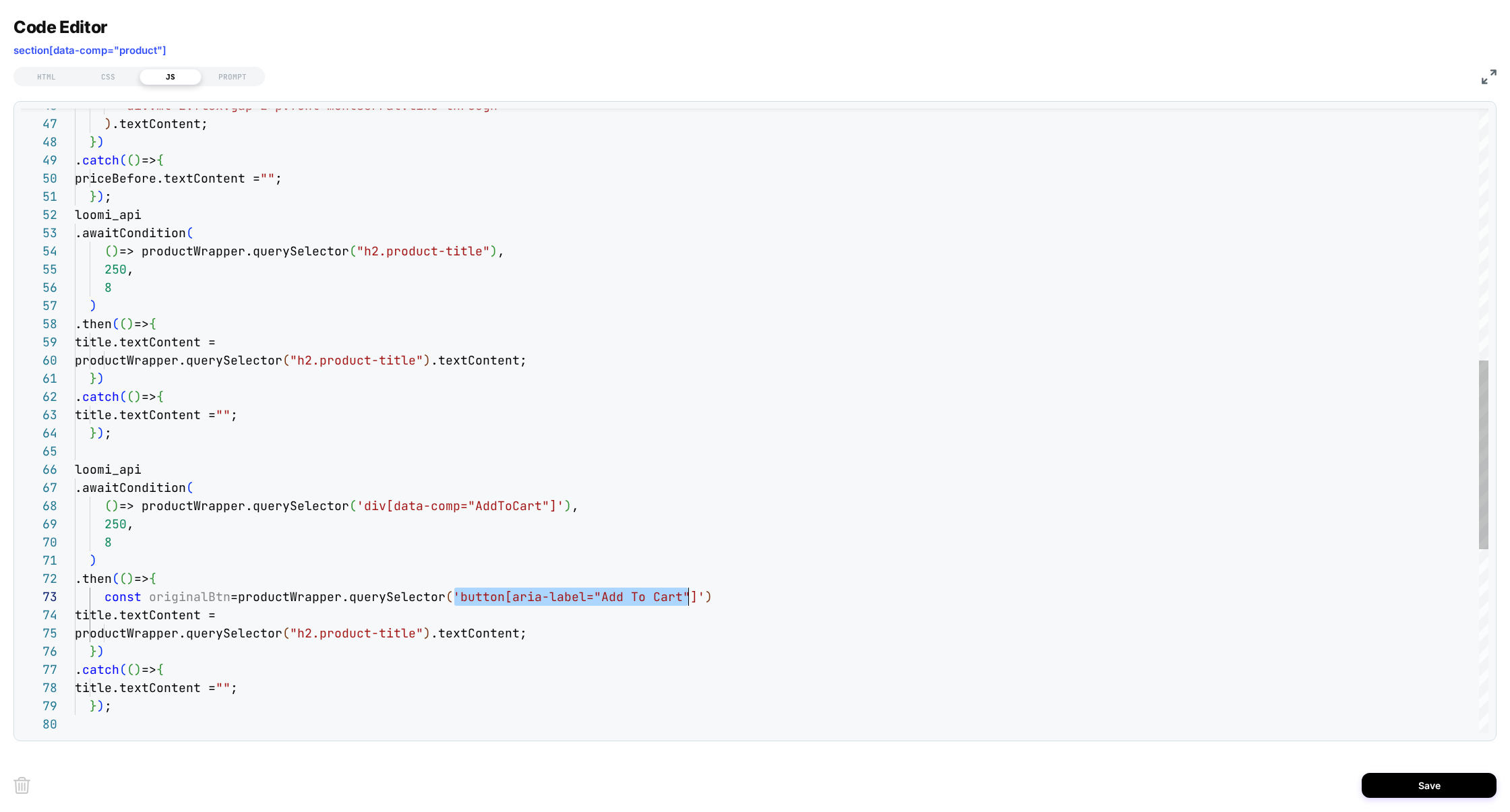
drag, startPoint x: 454, startPoint y: 600, endPoint x: 688, endPoint y: 594, distance: 234.1
click at [555, 508] on div ""div.mt-2.flex.gap-2>p.font-montserrat.line-throug h" ) .textContent; } ) . cat…" at bounding box center [781, 309] width 1414 height 2062
drag, startPoint x: 555, startPoint y: 509, endPoint x: 605, endPoint y: 513, distance: 50.2
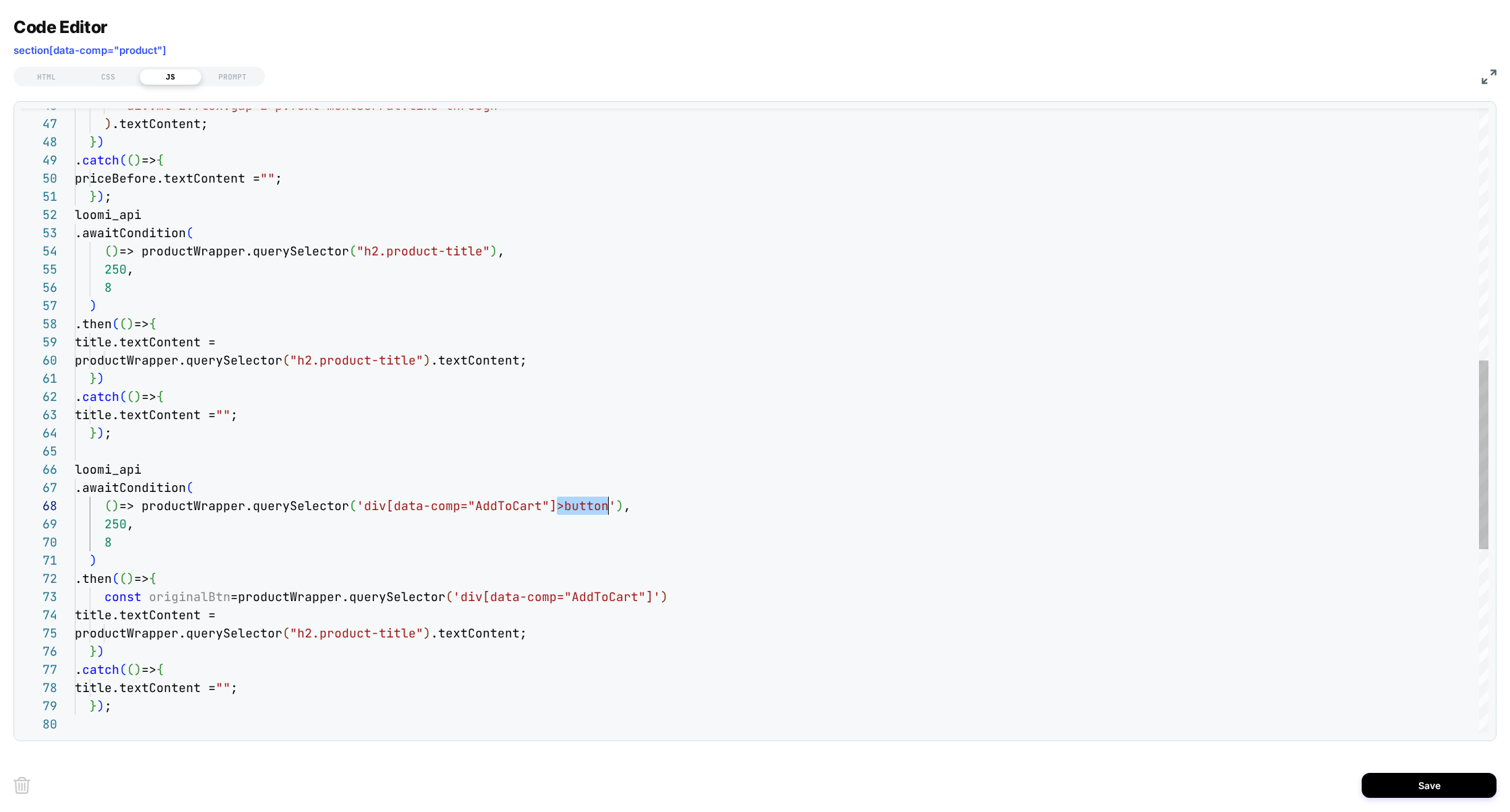
click at [605, 513] on div ""div.mt-2.flex.gap-2>p.font-montserrat.line-throug h" ) .textContent; } ) . cat…" at bounding box center [781, 309] width 1414 height 2062
click at [638, 601] on div ""div.mt-2.flex.gap-2>p.font-montserrat.line-throug h" ) .textContent; } ) . cat…" at bounding box center [781, 309] width 1414 height 2062
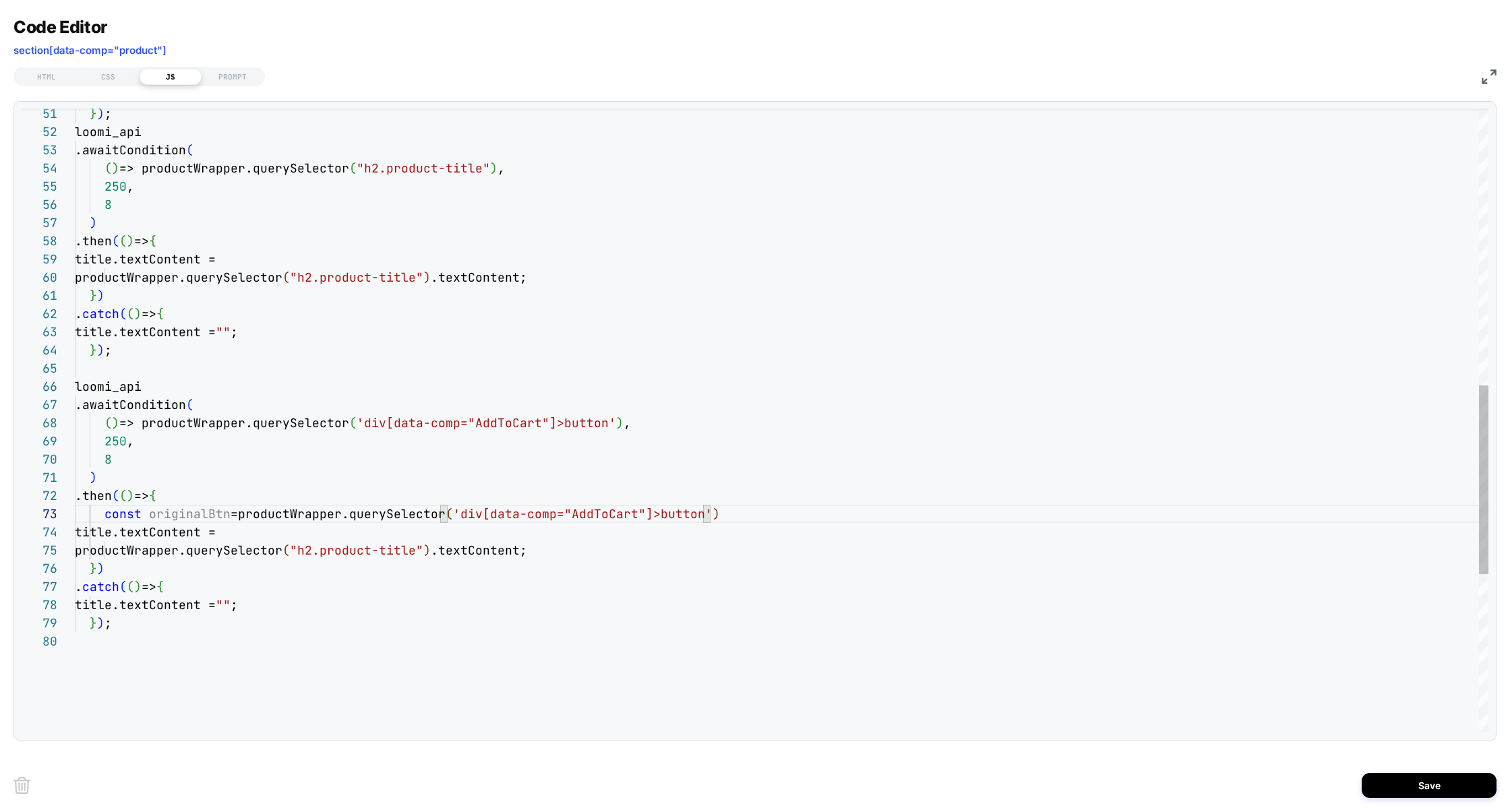
scroll to position [36, 632]
click at [742, 515] on div "} ) ; loomi_api .awaitCondition ( ( ) => productWrapper.querySelector ( "h2.pro…" at bounding box center [781, 226] width 1414 height 2062
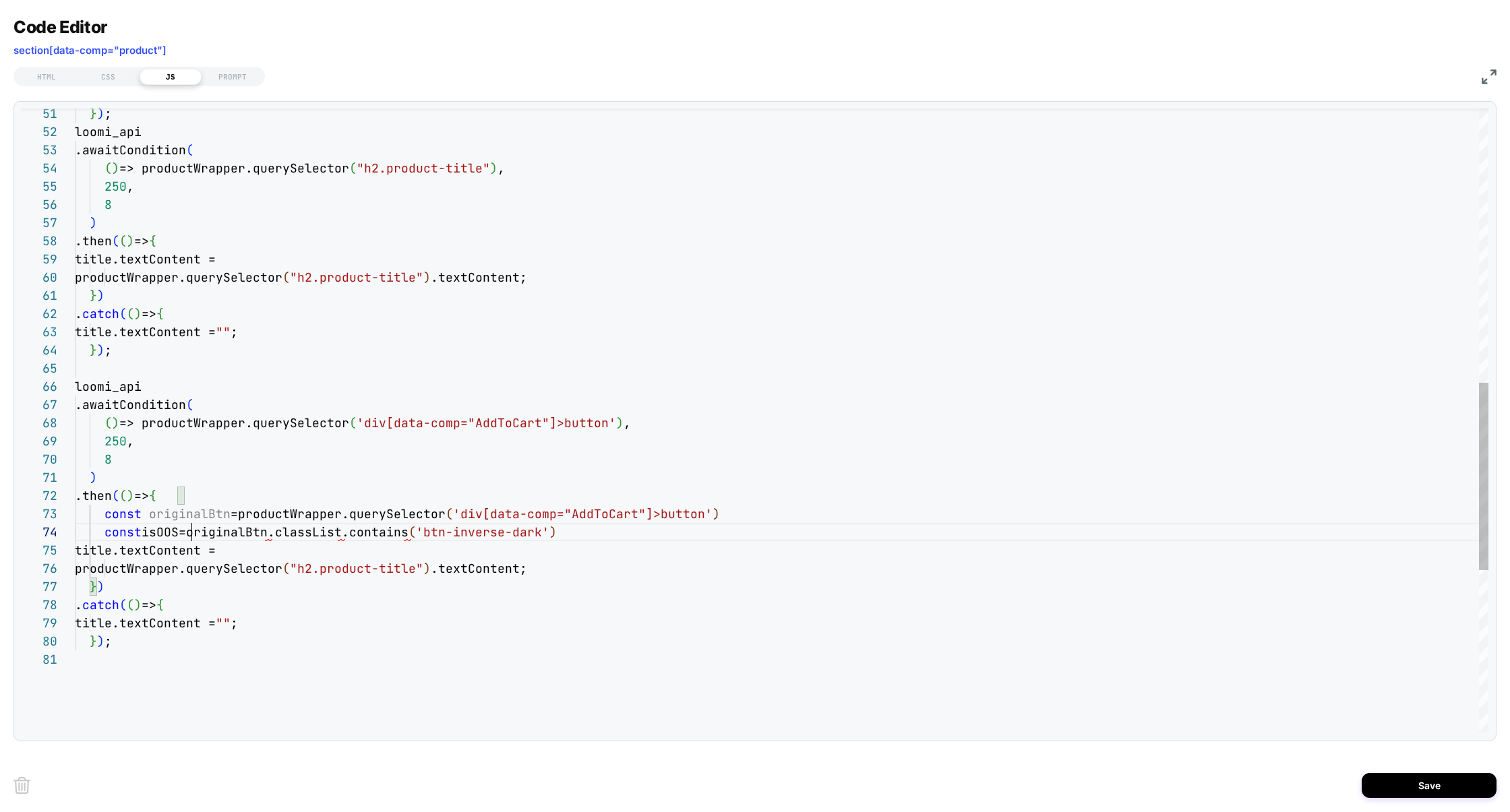
scroll to position [54, 117]
click at [167, 533] on div "} ) ; loomi_api .awaitCondition ( ( ) => productWrapper.querySelector ( "h2.pro…" at bounding box center [781, 235] width 1414 height 2080
click at [253, 545] on div "} ) ; loomi_api .awaitCondition ( ( ) => productWrapper.querySelector ( "h2.pro…" at bounding box center [781, 235] width 1414 height 2080
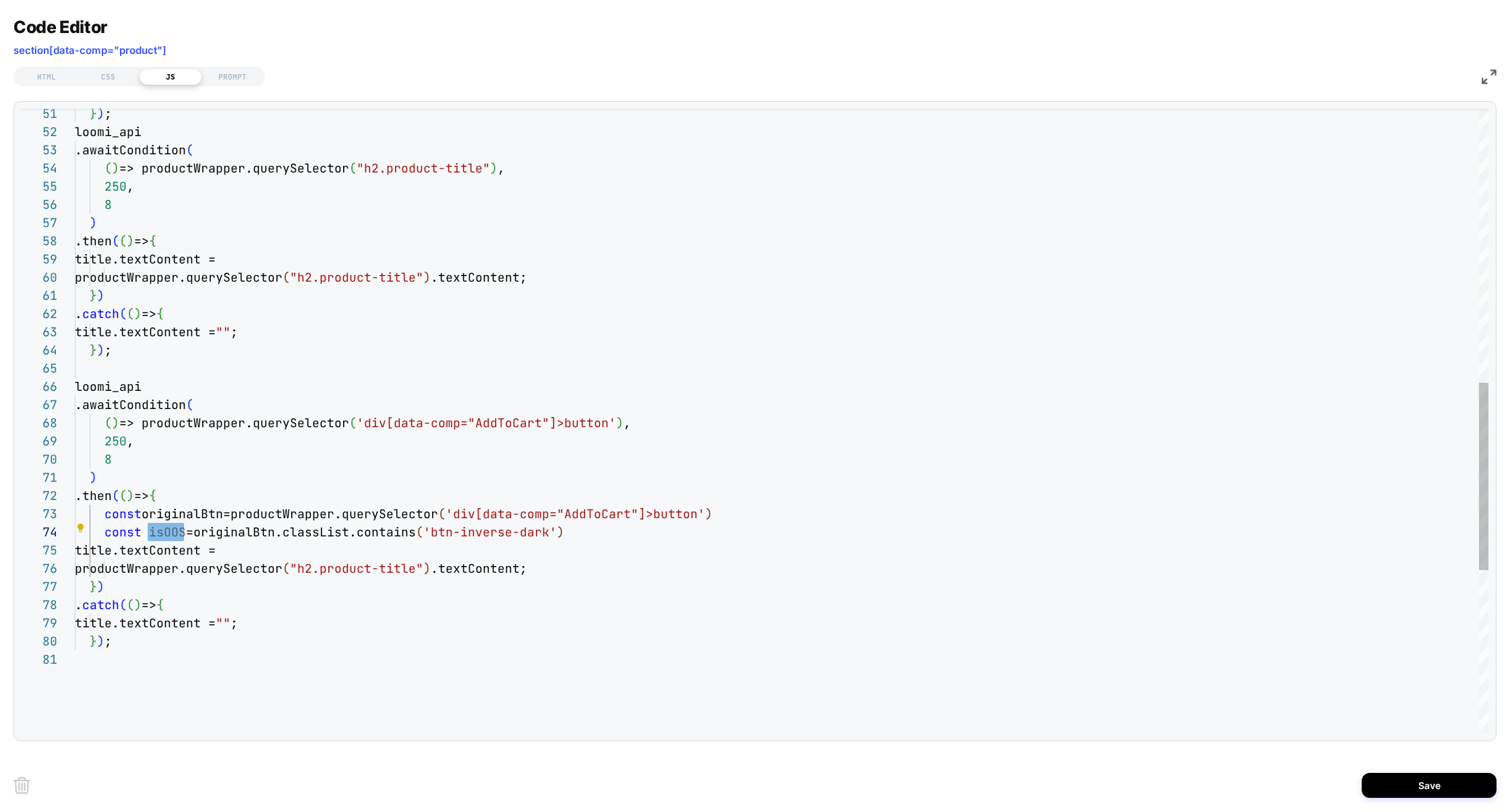
scroll to position [73, 168]
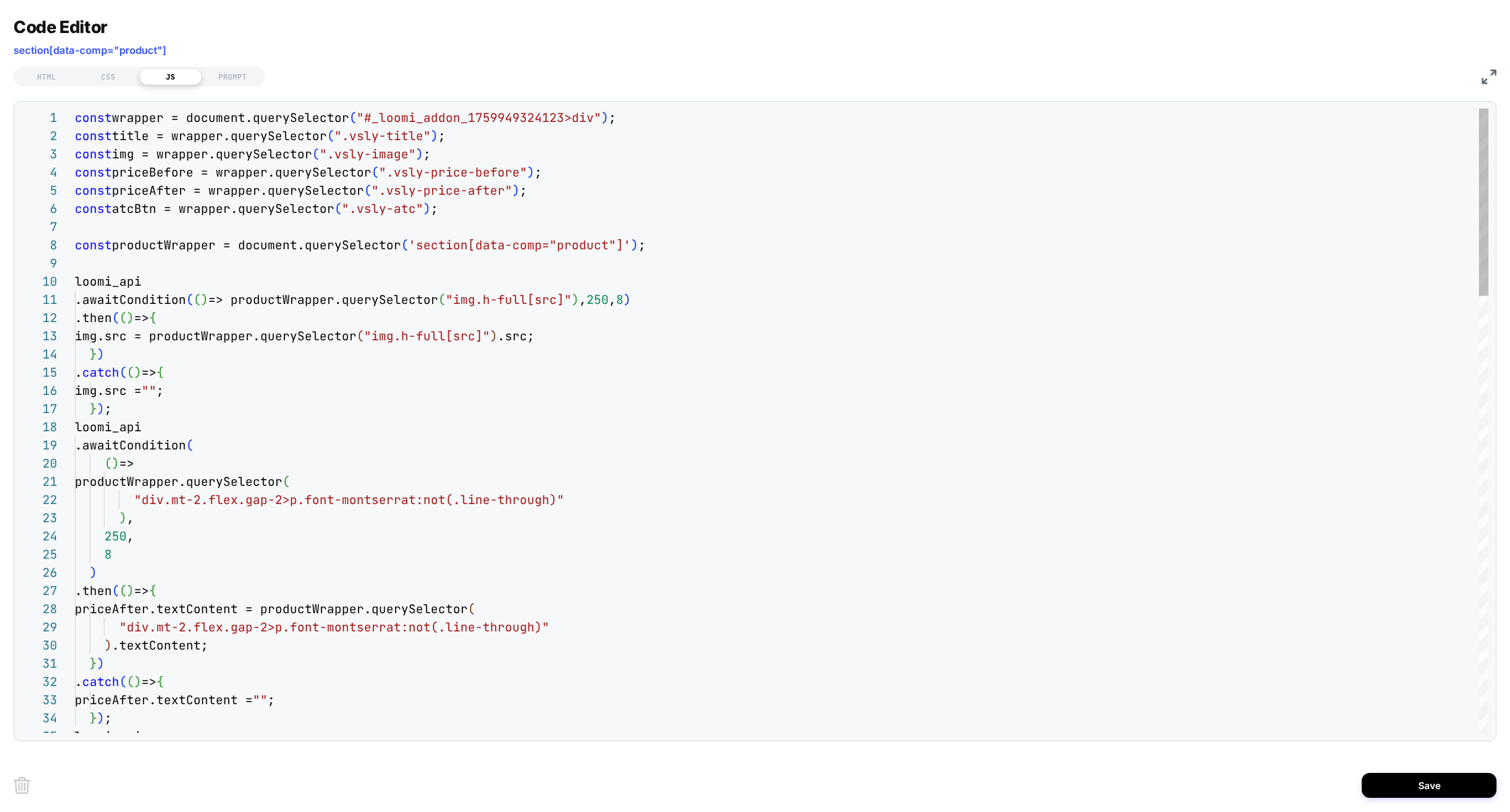
type textarea "**********"
drag, startPoint x: 352, startPoint y: 210, endPoint x: 416, endPoint y: 213, distance: 64.1
click at [114, 75] on div "CSS" at bounding box center [109, 76] width 62 height 16
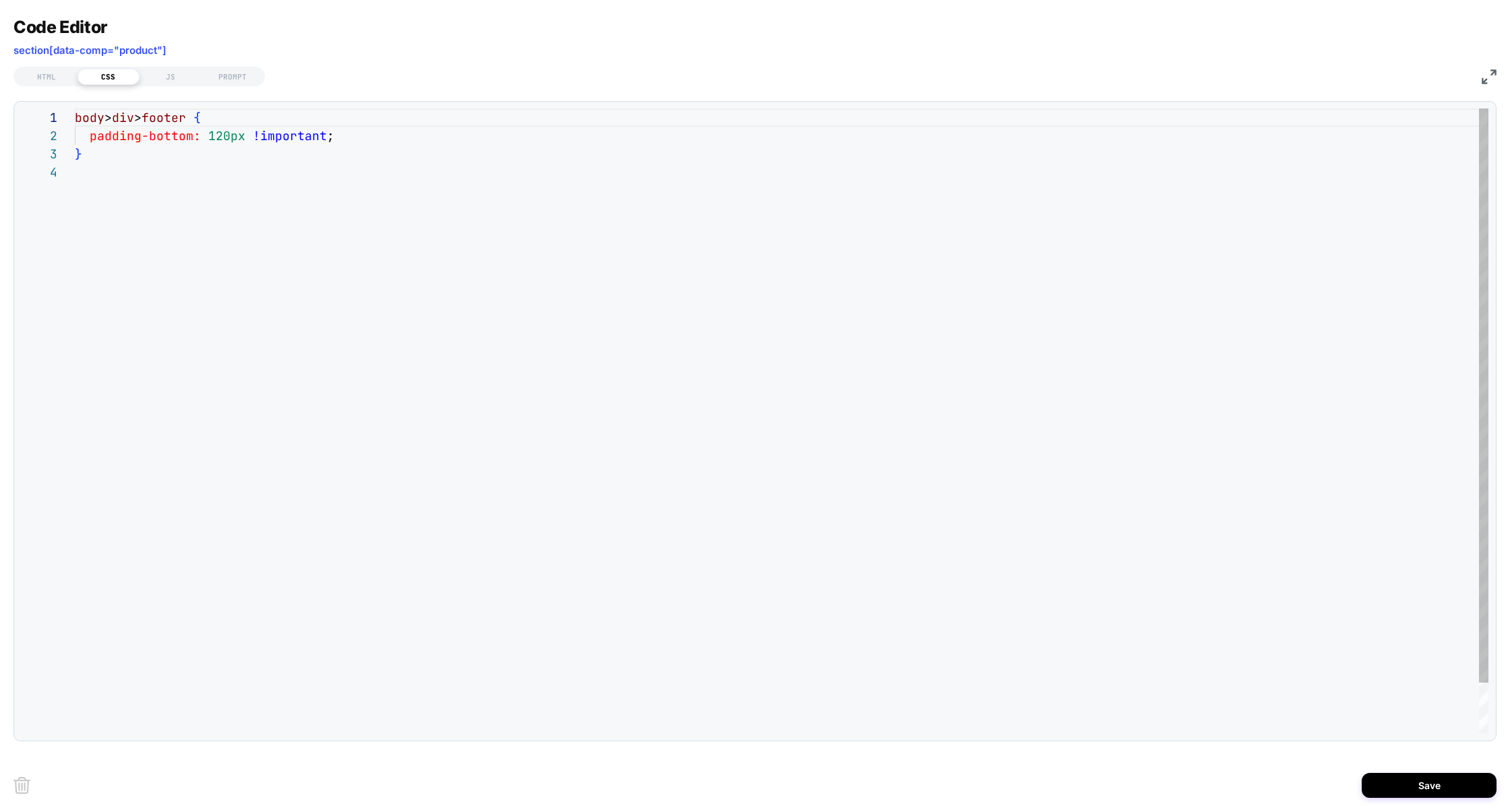
click at [196, 245] on div "body > div > footer { padding-bottom: 120px !important ; }" at bounding box center [781, 448] width 1414 height 679
type textarea "**********"
click at [60, 74] on div "HTML" at bounding box center [47, 76] width 62 height 16
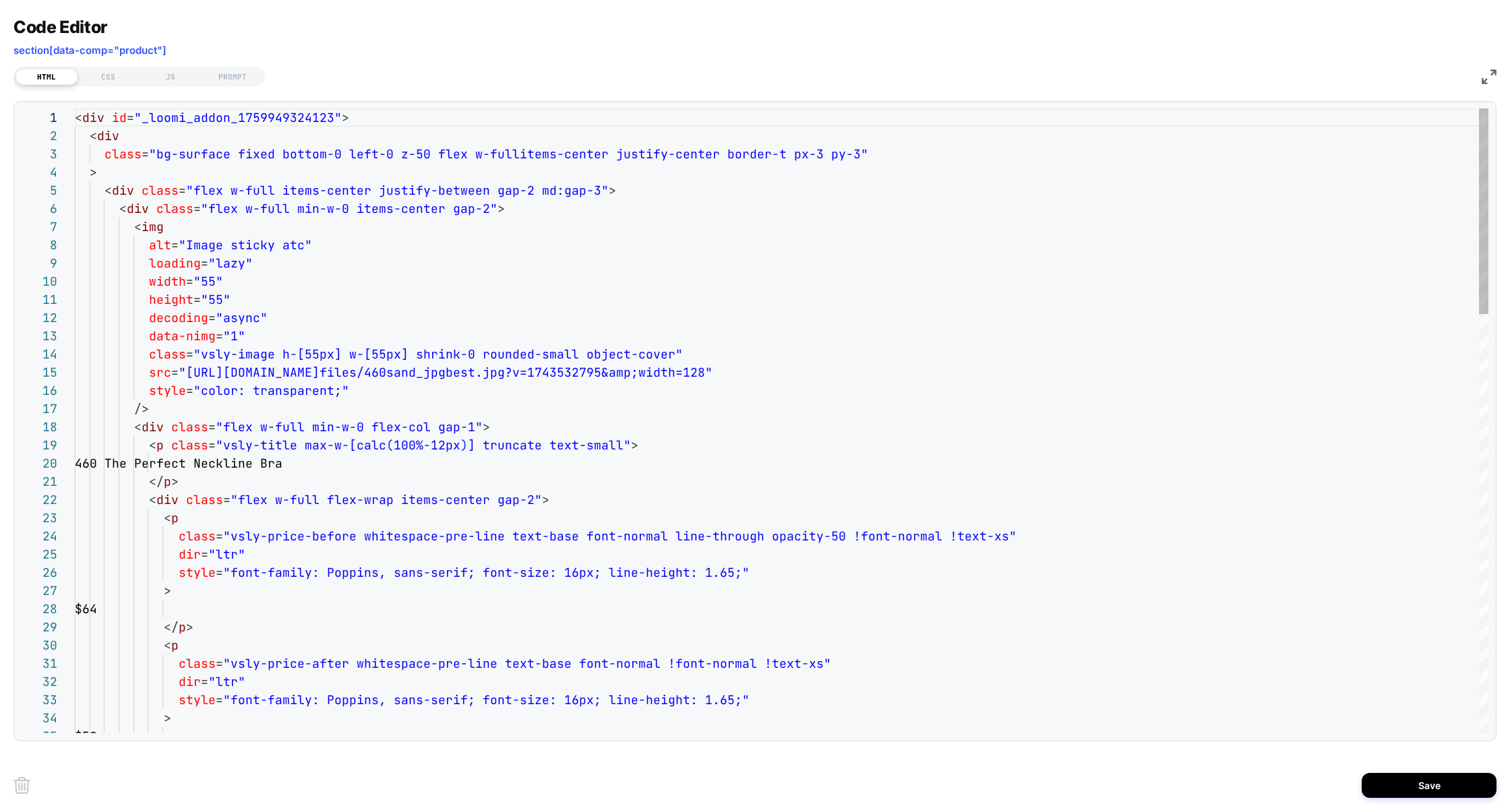
scroll to position [182, 0]
click at [111, 80] on div "CSS" at bounding box center [109, 76] width 62 height 16
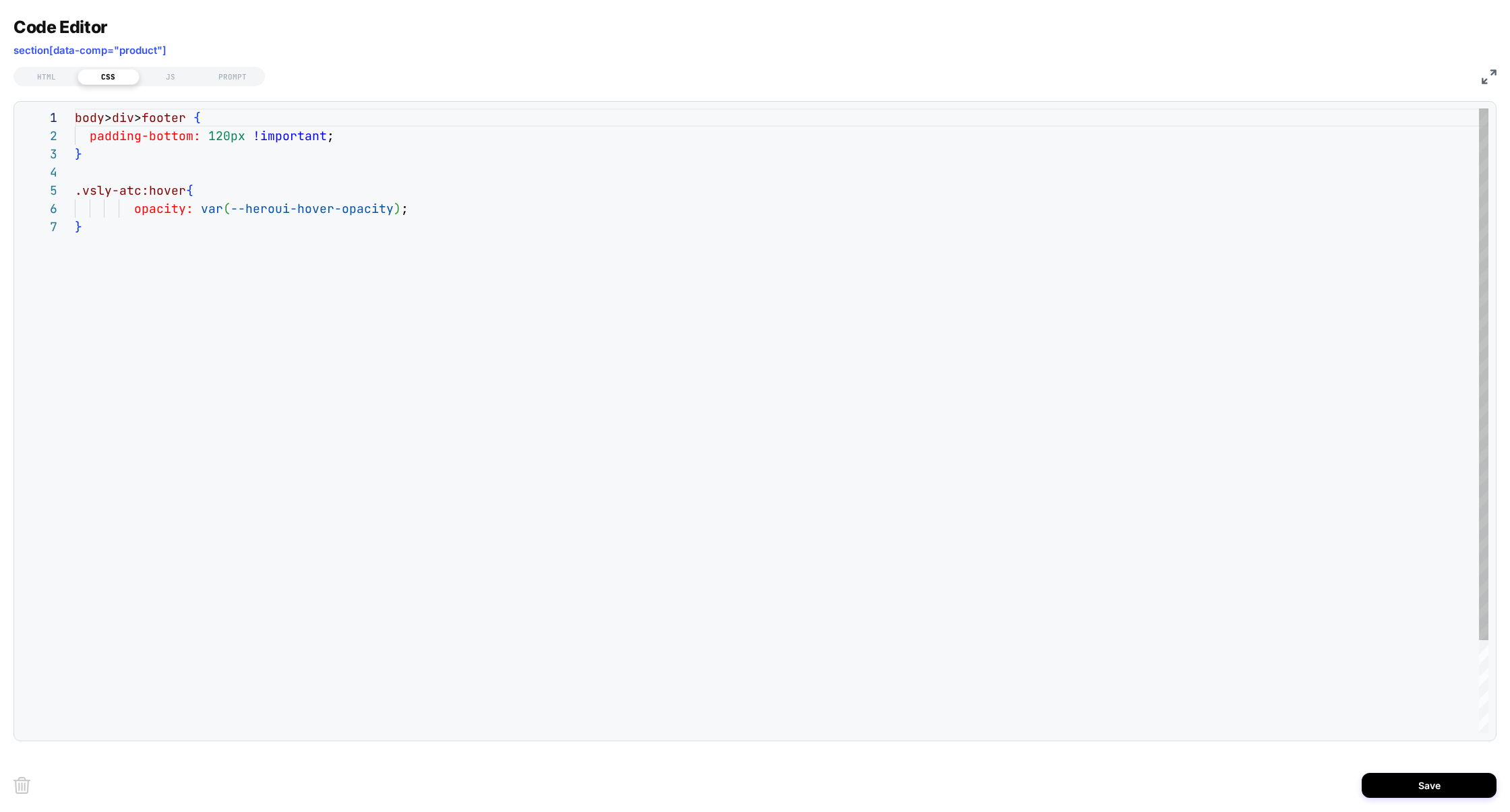
scroll to position [73, 7]
click at [85, 189] on div "body > div > footer { padding-bottom: 120px !important ; } .vsly-atc:hover { op…" at bounding box center [781, 475] width 1414 height 734
click at [530, 328] on div "body > div > footer { padding-bottom: 120px !important ; } # _ loomi_addon_1759…" at bounding box center [781, 475] width 1414 height 734
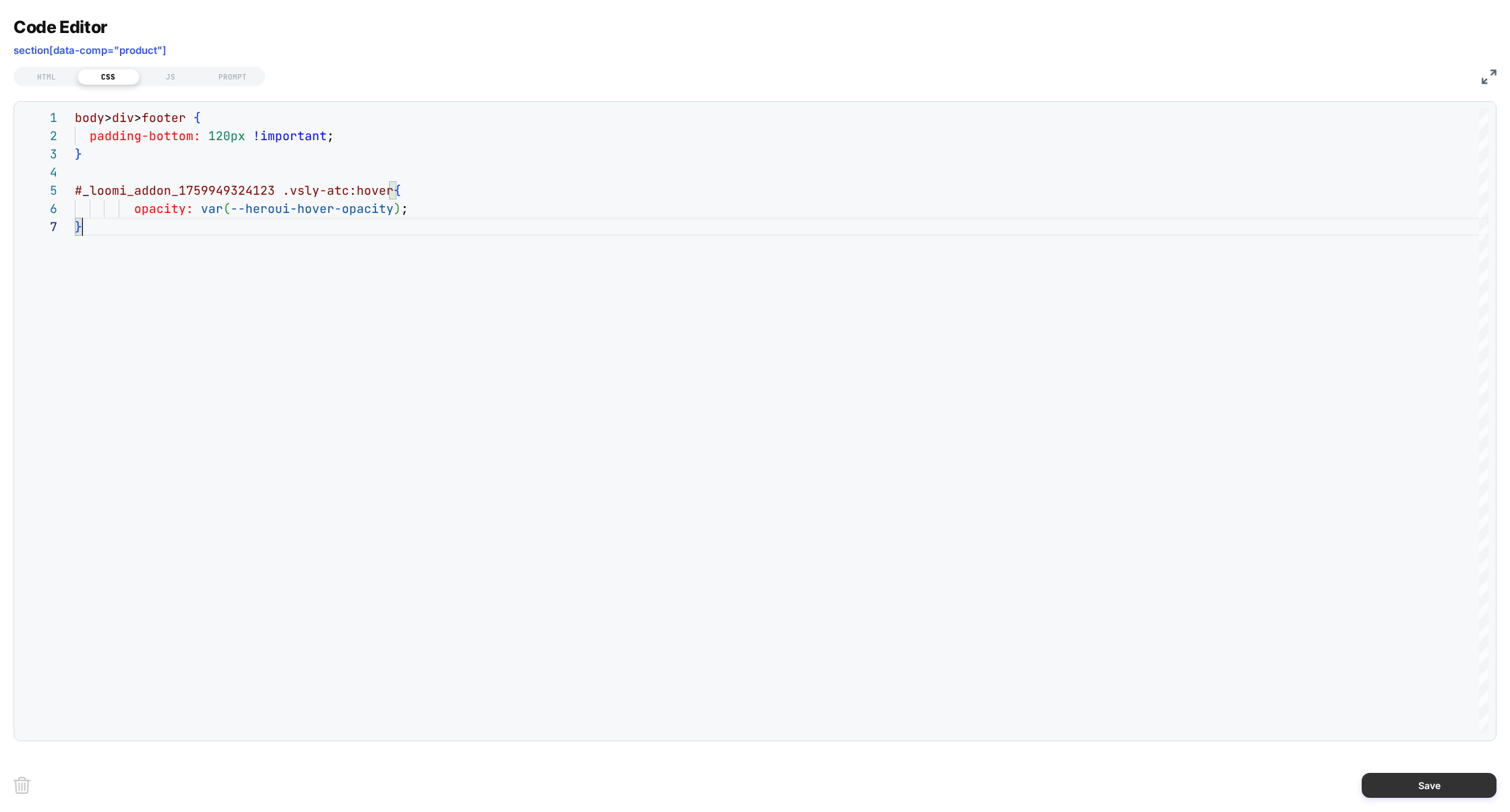
type textarea "**********"
click at [1409, 781] on button "Save" at bounding box center [1429, 785] width 135 height 25
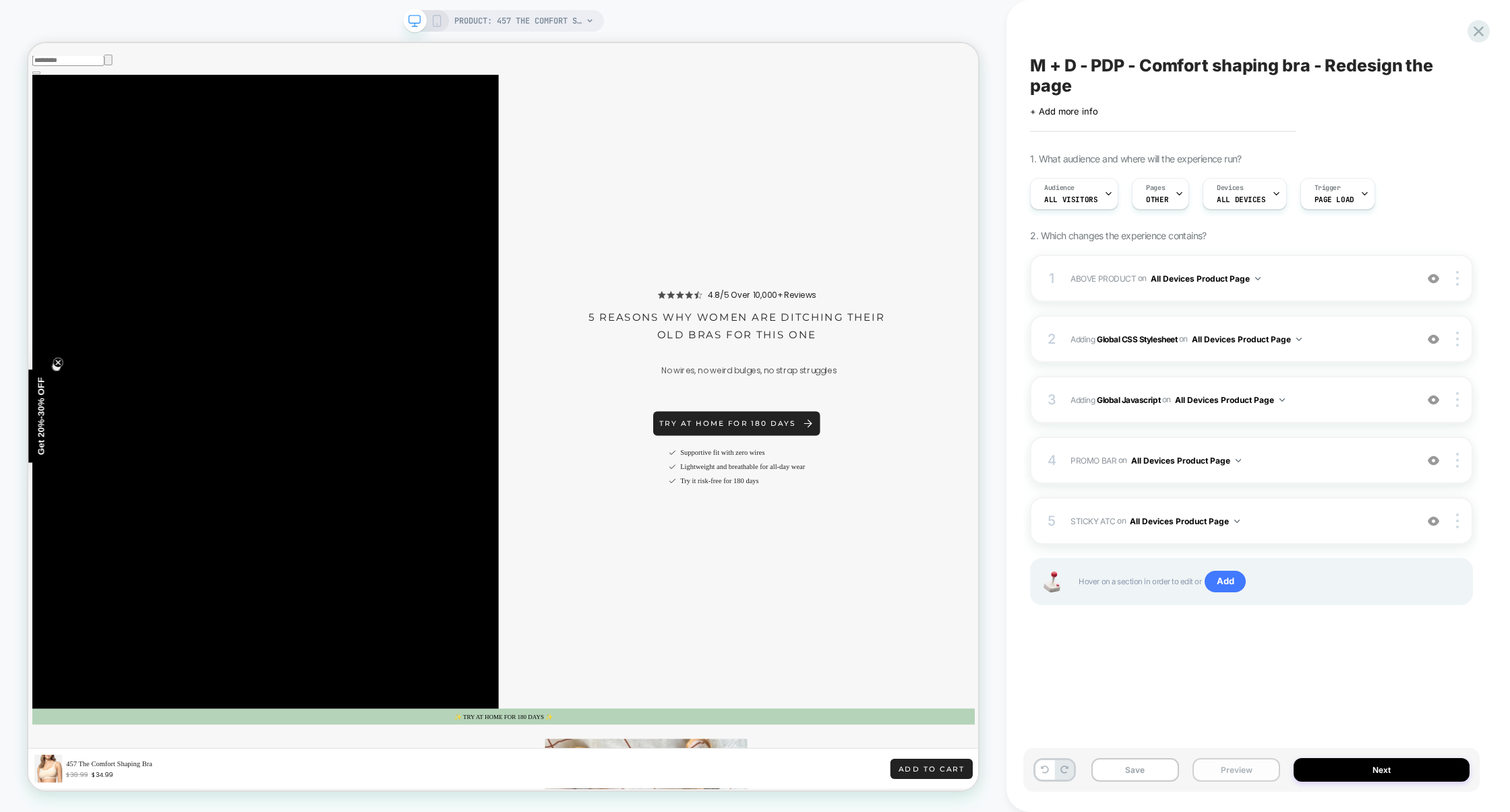
click at [1249, 777] on button "Preview" at bounding box center [1236, 769] width 87 height 23
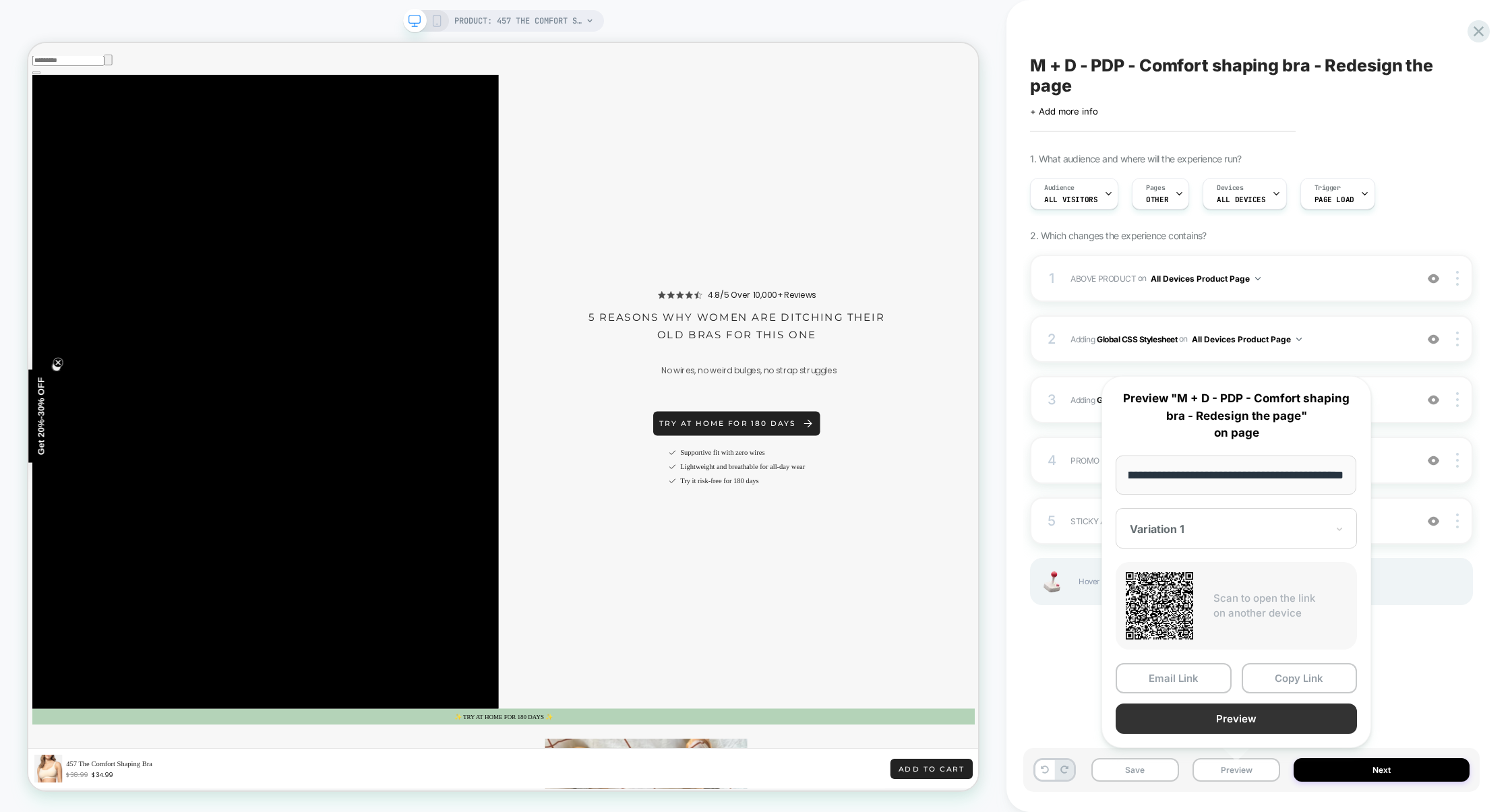
scroll to position [0, 0]
click at [1258, 719] on button "Preview" at bounding box center [1236, 719] width 241 height 30
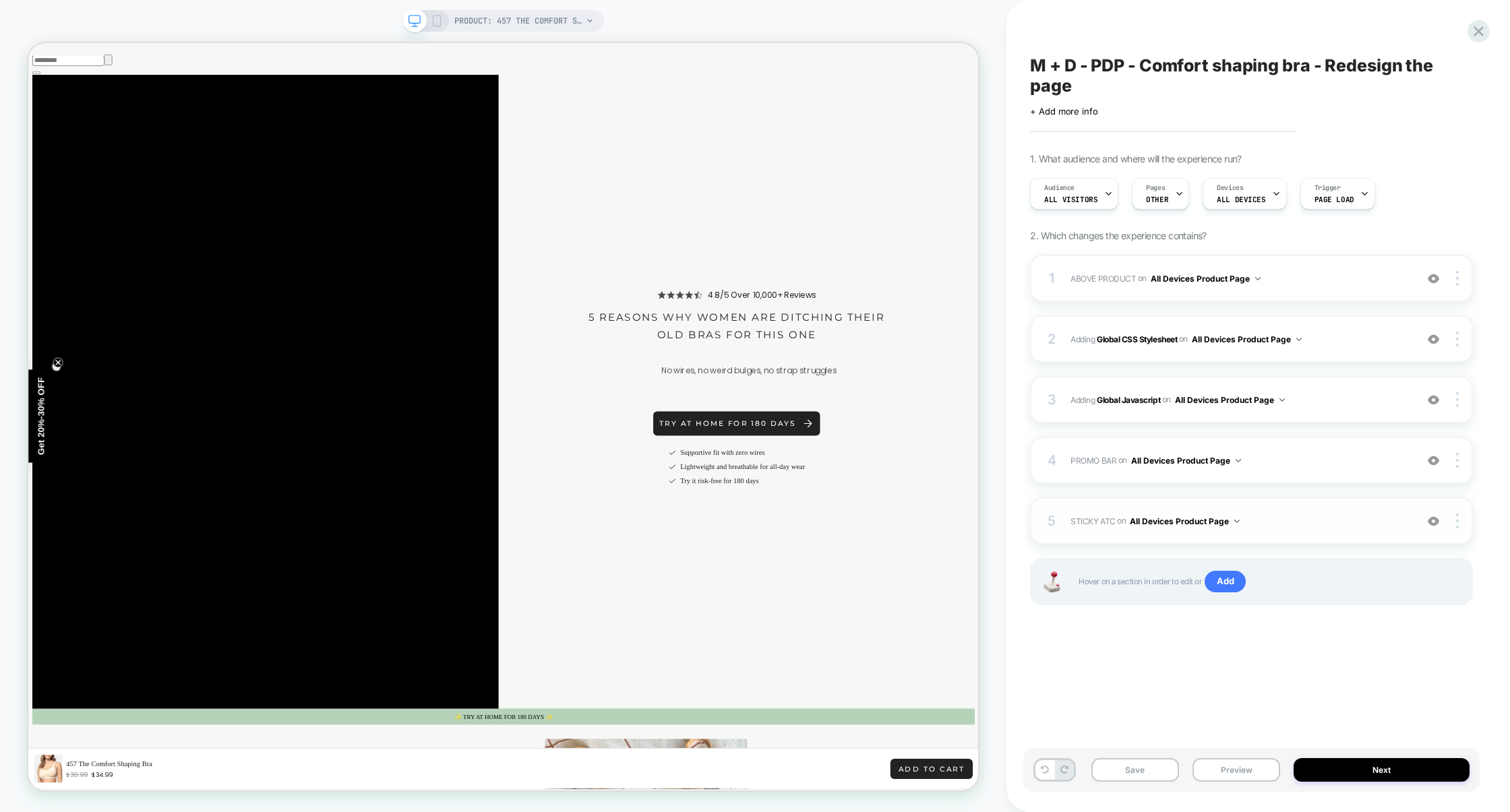
click at [1307, 524] on span "STICKY ATC Adding Code Block AFTER section[data-comp="product"] on All Devices …" at bounding box center [1239, 521] width 338 height 17
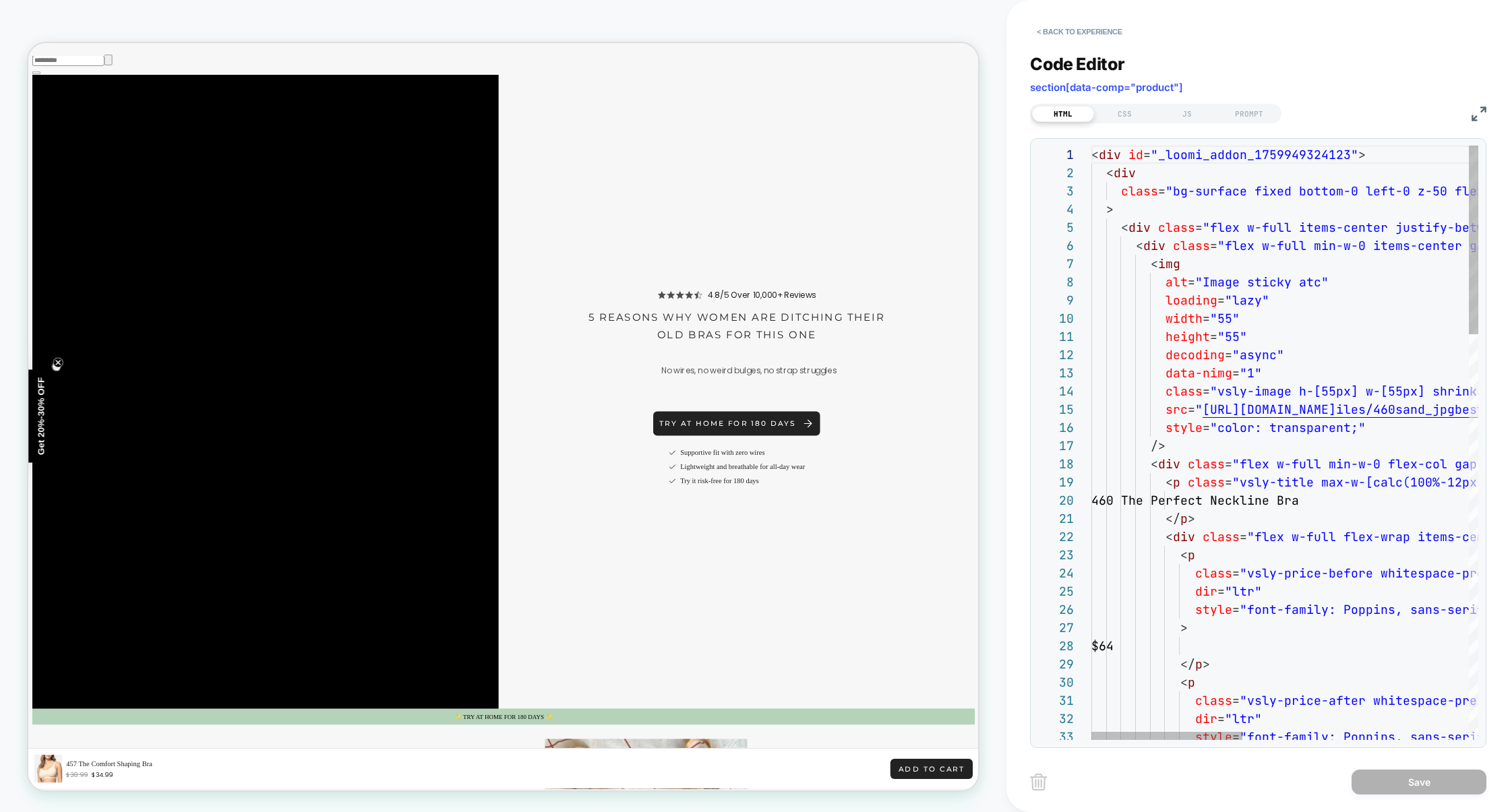
scroll to position [182, 0]
click at [1198, 106] on div "JS" at bounding box center [1187, 113] width 62 height 16
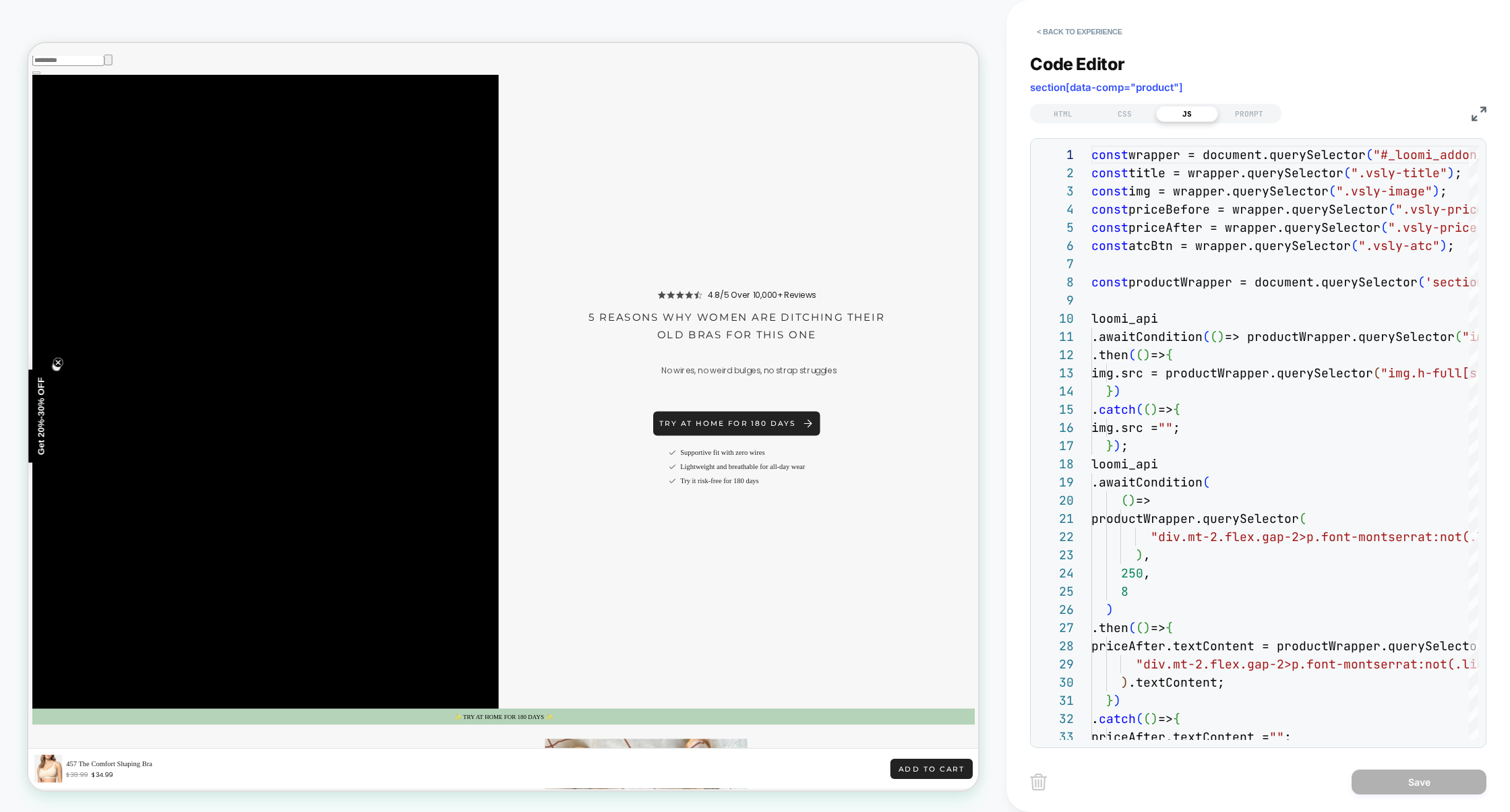
click at [1482, 113] on img at bounding box center [1479, 114] width 15 height 15
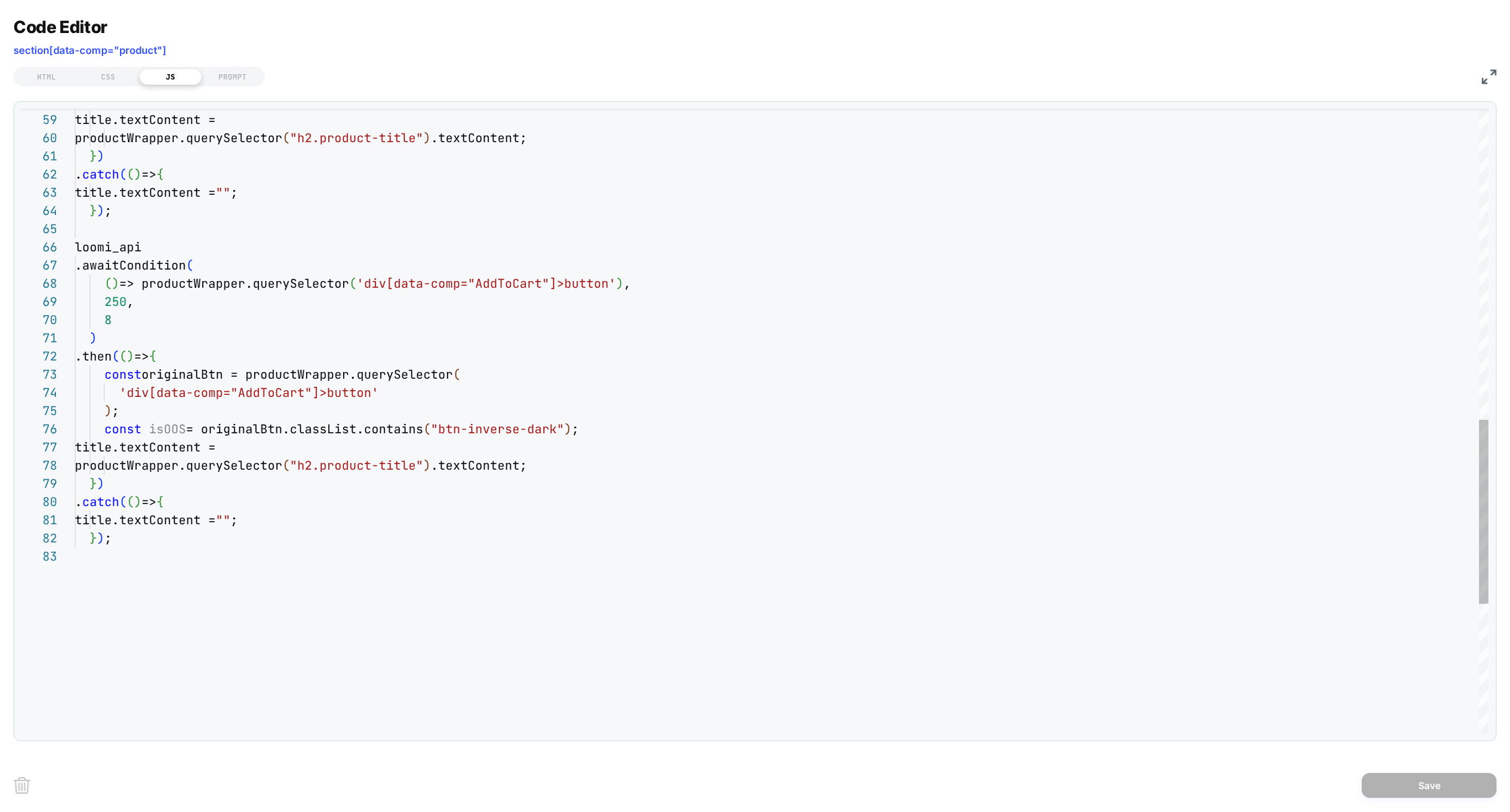
click at [164, 427] on div "loomi_api .awaitCondition ( ( ) => productWrapper.querySelector ( 'div[data-com…" at bounding box center [781, 114] width 1414 height 2117
click at [601, 430] on div "loomi_api .awaitCondition ( ( ) => productWrapper.querySelector ( 'div[data-com…" at bounding box center [781, 114] width 1414 height 2117
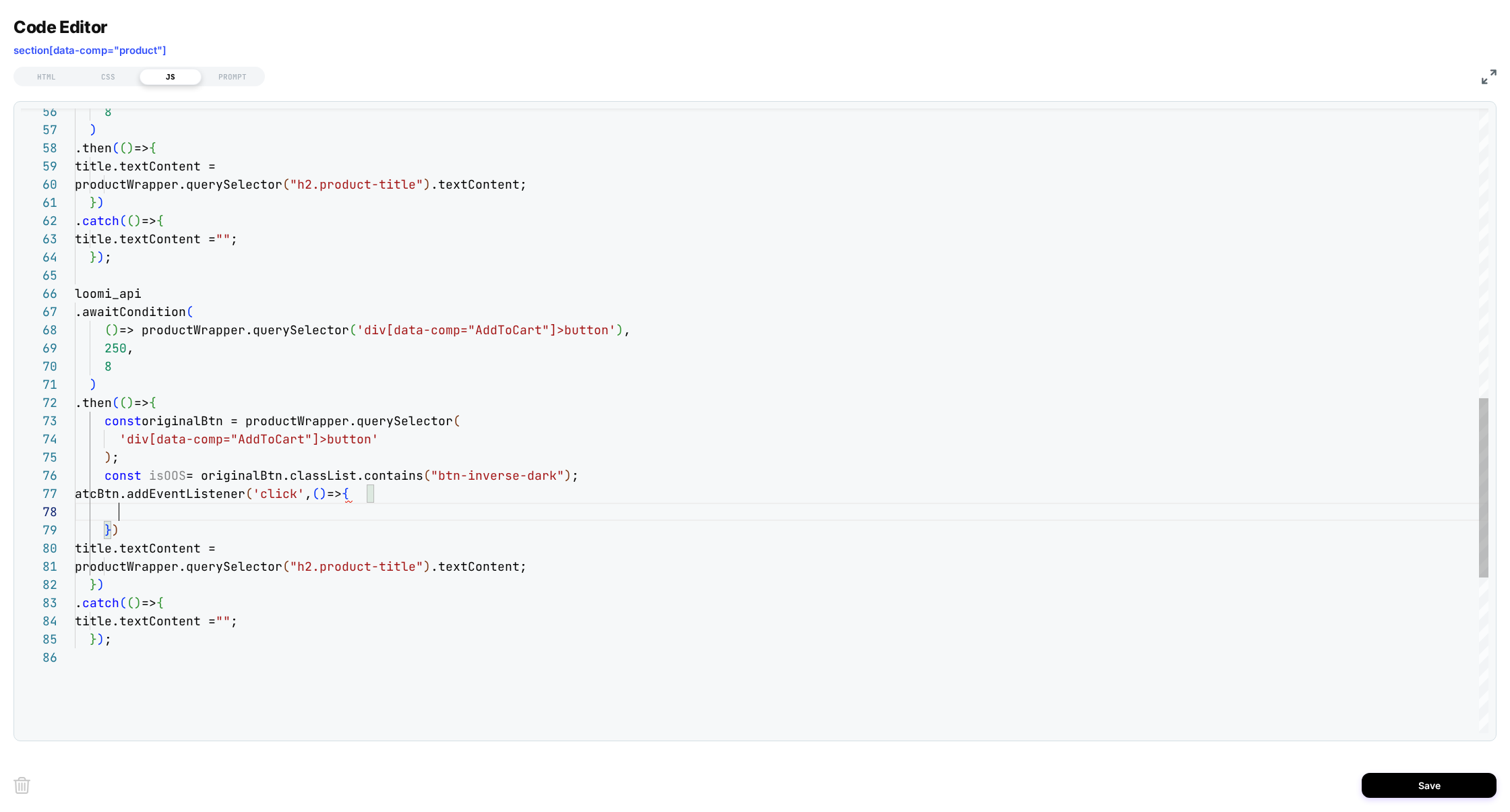
scroll to position [127, 44]
click at [179, 423] on div "loomi_api .awaitCondition ( ( ) => productWrapper.querySelector ( 'div[data-com…" at bounding box center [781, 187] width 1414 height 2172
click at [144, 508] on div "loomi_api .awaitCondition ( ( ) => productWrapper.querySelector ( 'div[data-com…" at bounding box center [781, 187] width 1414 height 2172
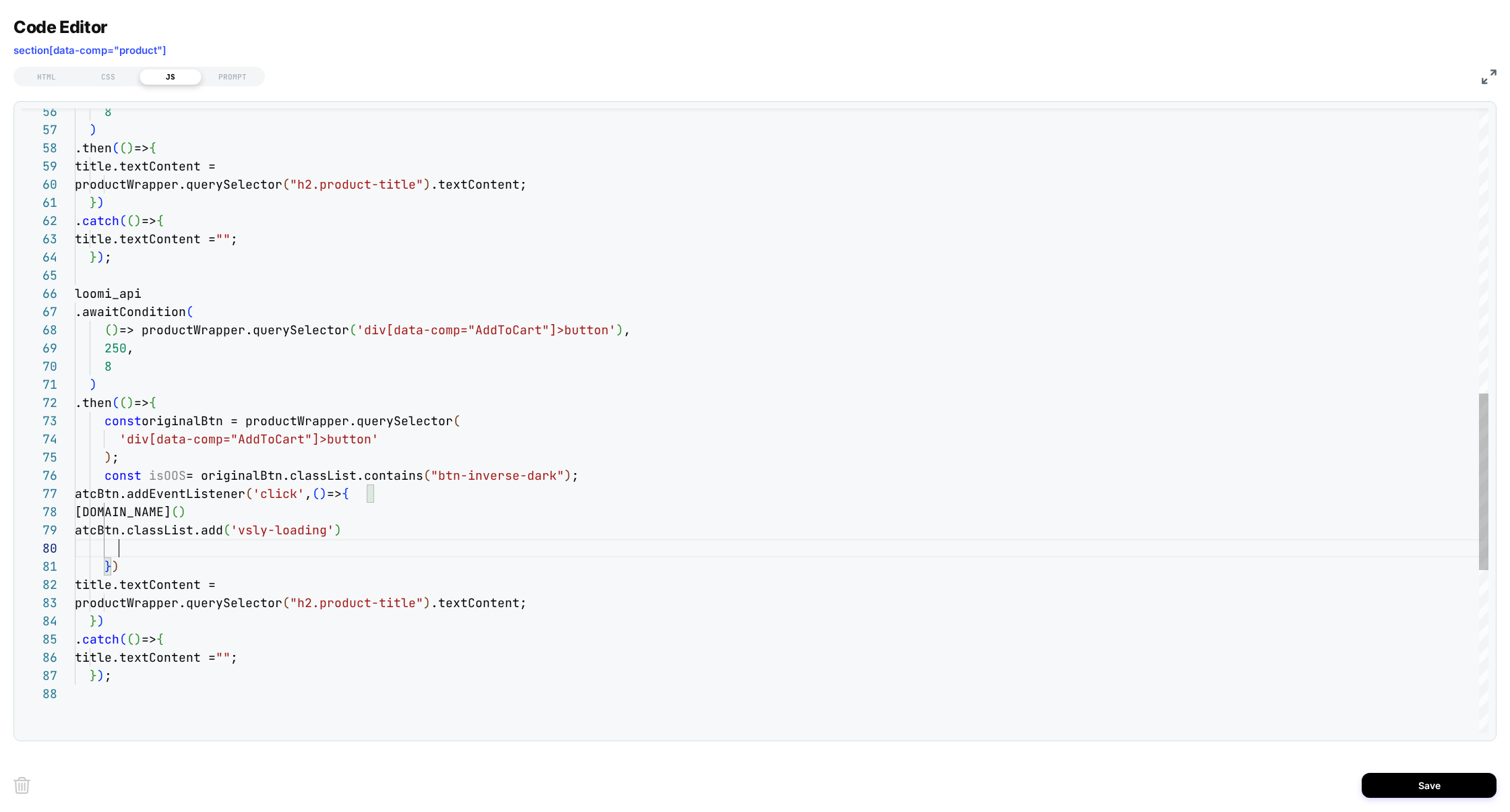
scroll to position [163, 44]
click at [393, 496] on div "loomi_api .awaitCondition ( ( ) => productWrapper.querySelector ( 'div[data-com…" at bounding box center [781, 205] width 1414 height 2208
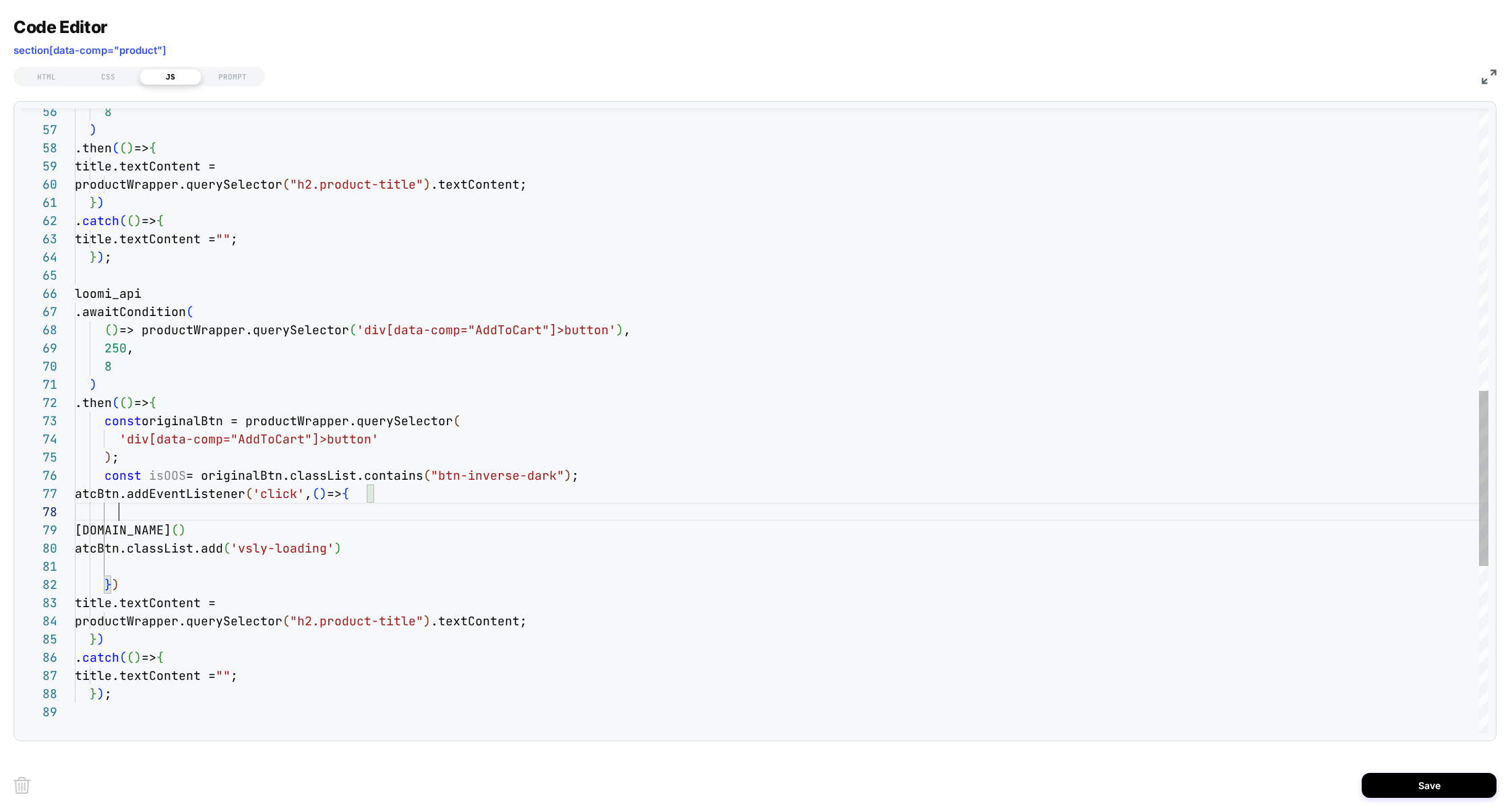
scroll to position [127, 44]
click at [157, 517] on div "loomi_api .awaitCondition ( ( ) => productWrapper.querySelector ( 'div[data-com…" at bounding box center [781, 214] width 1414 height 2226
click at [325, 517] on div "loomi_api .awaitCondition ( ( ) => productWrapper.querySelector ( 'div[data-com…" at bounding box center [781, 214] width 1414 height 2226
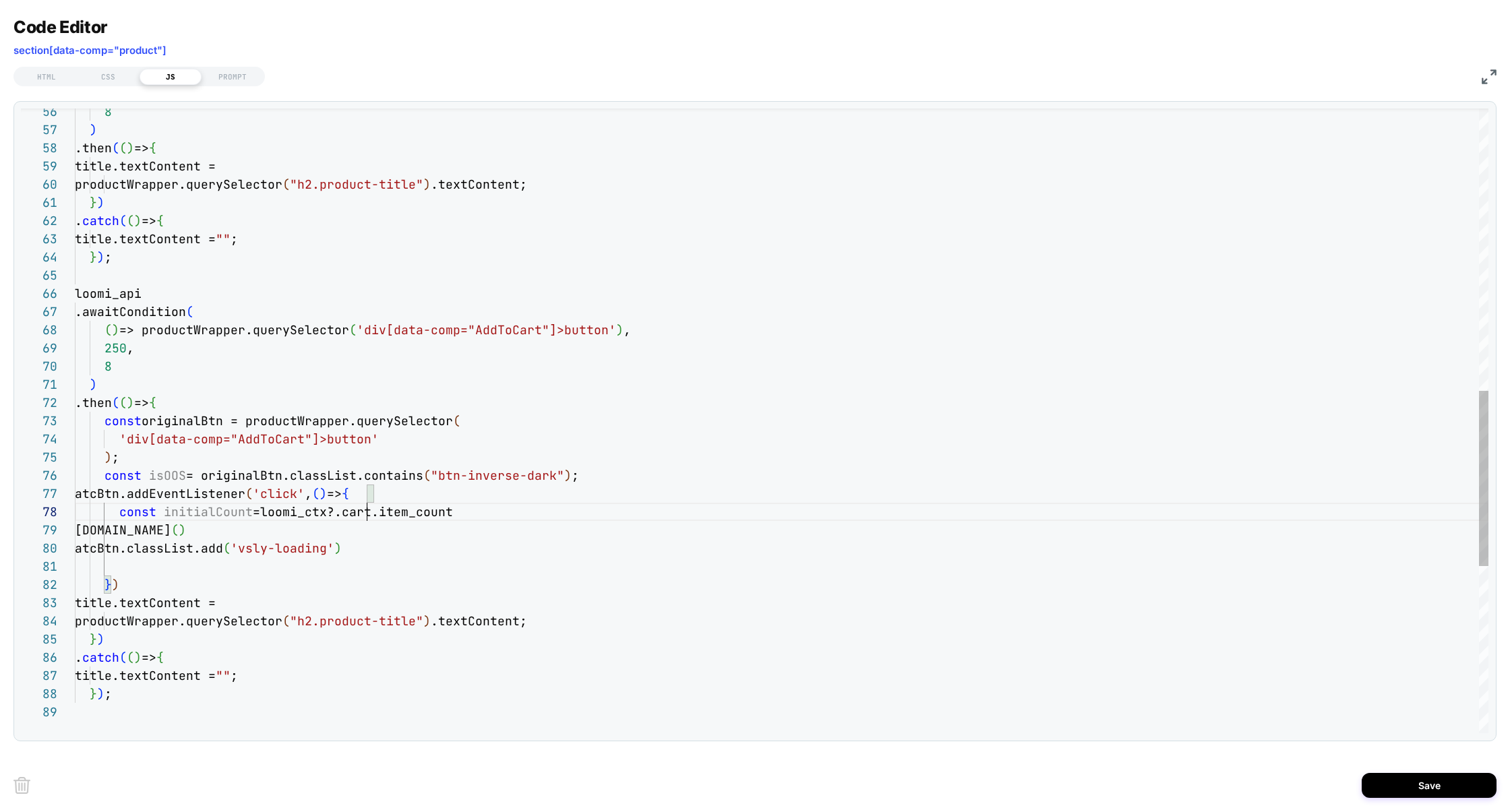
click at [368, 507] on div "loomi_api .awaitCondition ( ( ) => productWrapper.querySelector ( 'div[data-com…" at bounding box center [781, 214] width 1414 height 2226
click at [506, 513] on div "loomi_api .awaitCondition ( ( ) => productWrapper.querySelector ( 'div[data-com…" at bounding box center [781, 214] width 1414 height 2226
click at [188, 511] on div "loomi_api .awaitCondition ( ( ) => productWrapper.querySelector ( 'div[data-com…" at bounding box center [781, 214] width 1414 height 2226
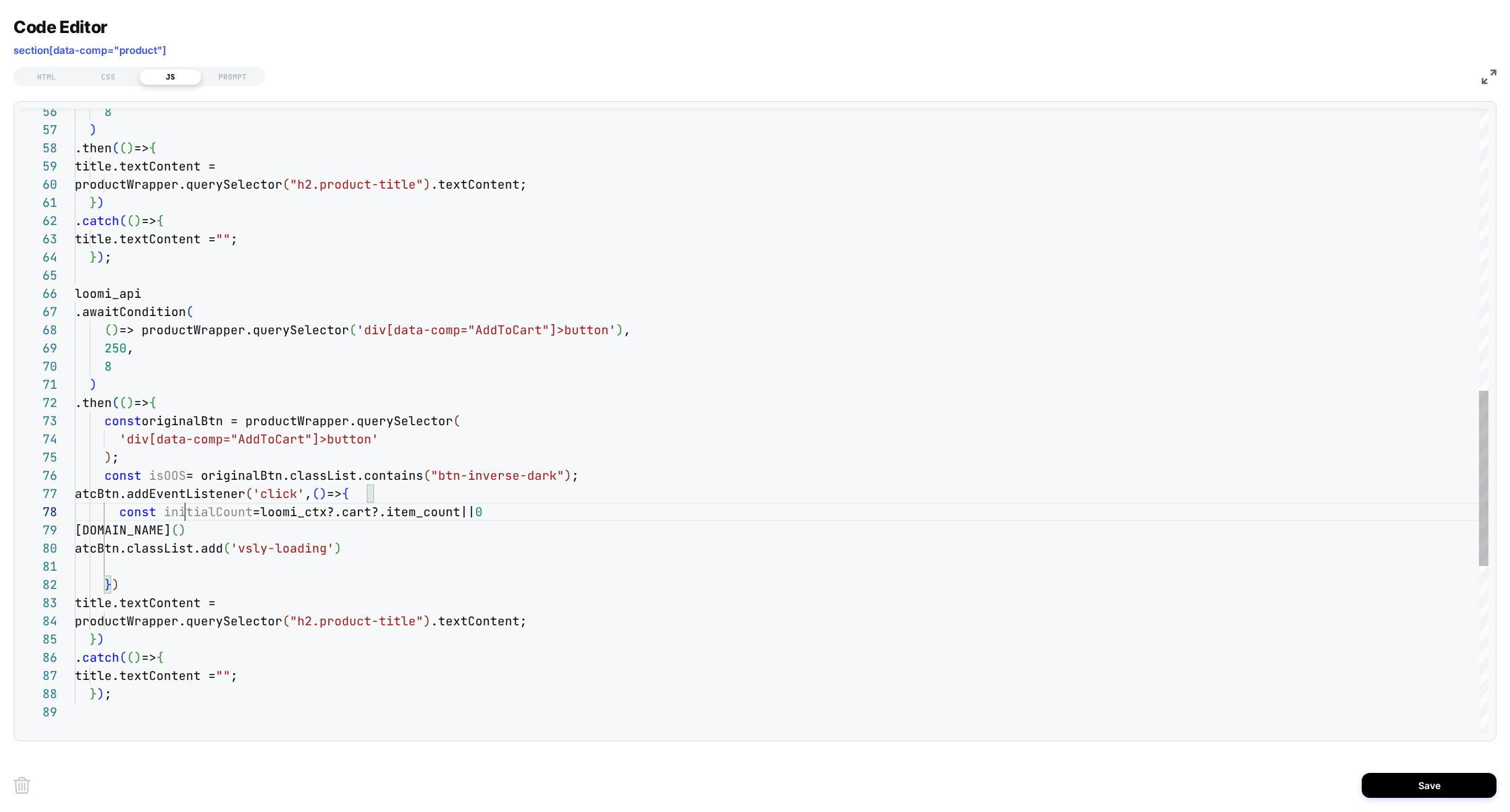
click at [188, 511] on div "loomi_api .awaitCondition ( ( ) => productWrapper.querySelector ( 'div[data-com…" at bounding box center [781, 214] width 1414 height 2226
click at [205, 563] on div "loomi_api .awaitCondition ( ( ) => productWrapper.querySelector ( 'div[data-com…" at bounding box center [781, 214] width 1414 height 2226
drag, startPoint x: 257, startPoint y: 511, endPoint x: 454, endPoint y: 517, distance: 197.1
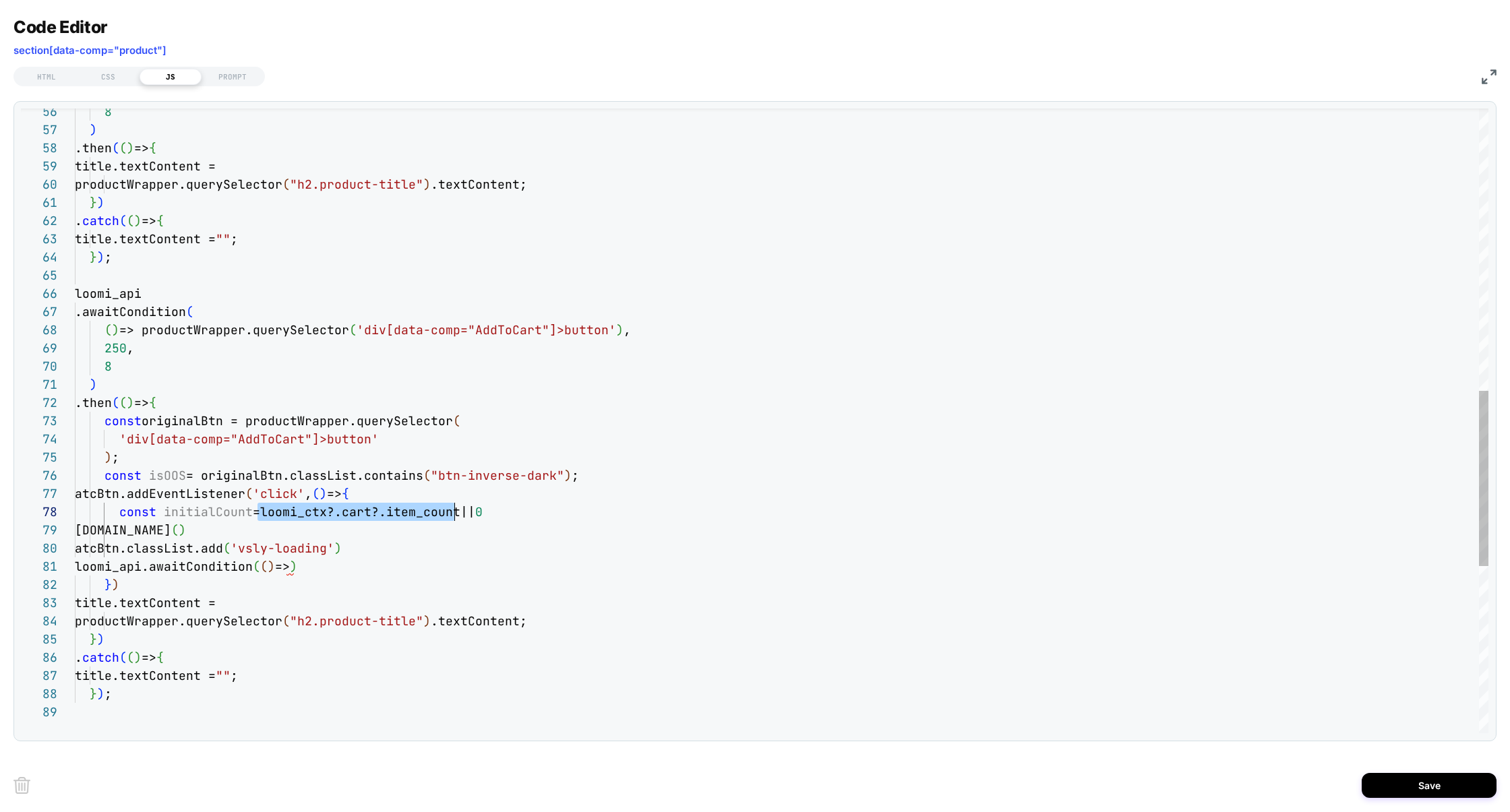
click at [454, 517] on div "loomi_api .awaitCondition ( ( ) => productWrapper.querySelector ( 'div[data-com…" at bounding box center [781, 214] width 1414 height 2226
click at [285, 563] on div "loomi_api .awaitCondition ( ( ) => productWrapper.querySelector ( 'div[data-com…" at bounding box center [781, 214] width 1414 height 2226
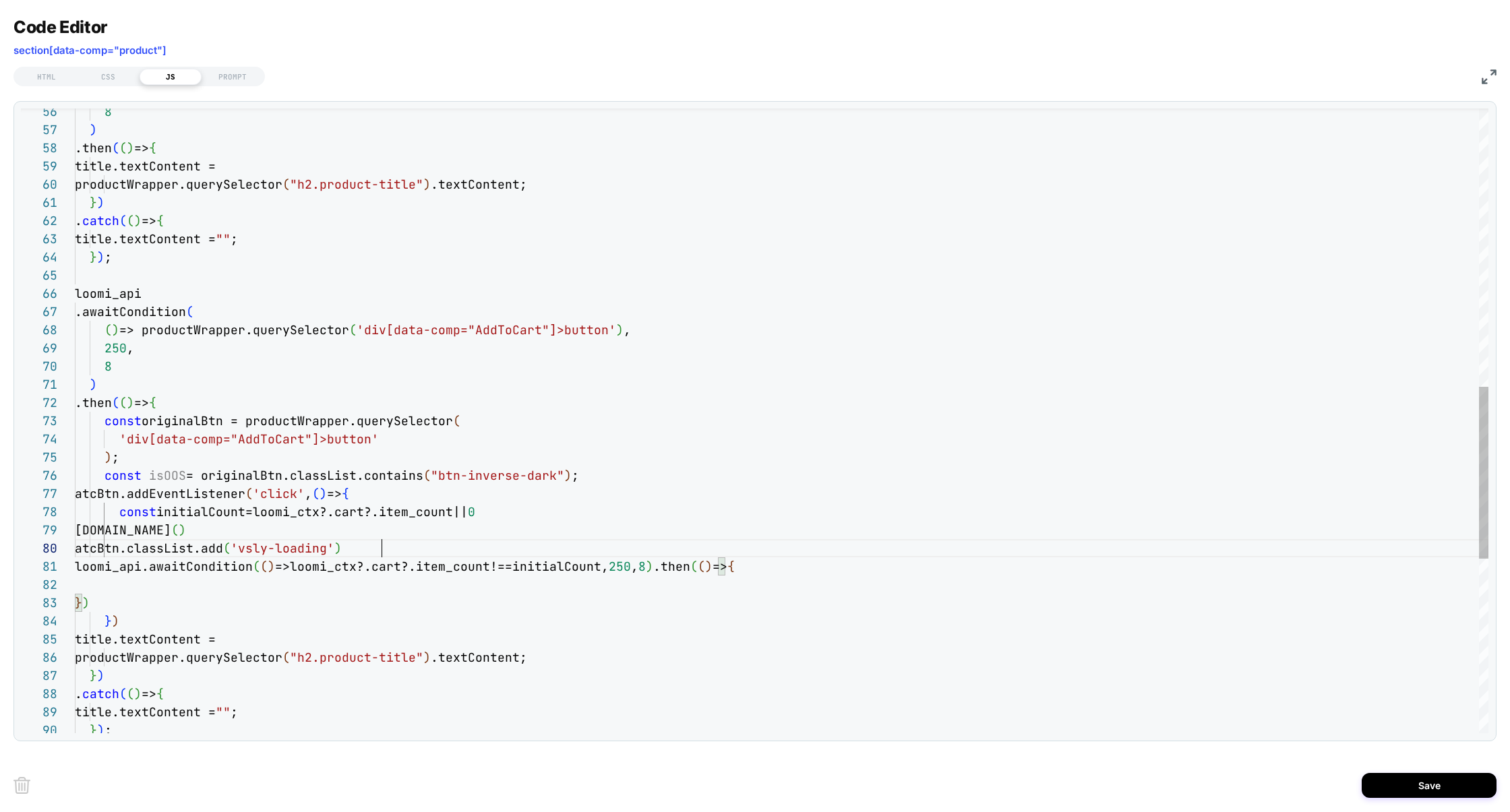
scroll to position [163, 0]
drag, startPoint x: 414, startPoint y: 551, endPoint x: 37, endPoint y: 551, distance: 377.0
click at [37, 551] on div "66 67 68 69 70 71 72 73 74 75 76 85 86 87 88 89 65 64 63 62 61 60 59 58 77 57 5…" at bounding box center [755, 420] width 1468 height 624
click at [151, 588] on div "loomi_api .awaitCondition ( ( ) => productWrapper.querySelector ( 'div[data-com…" at bounding box center [781, 232] width 1414 height 2262
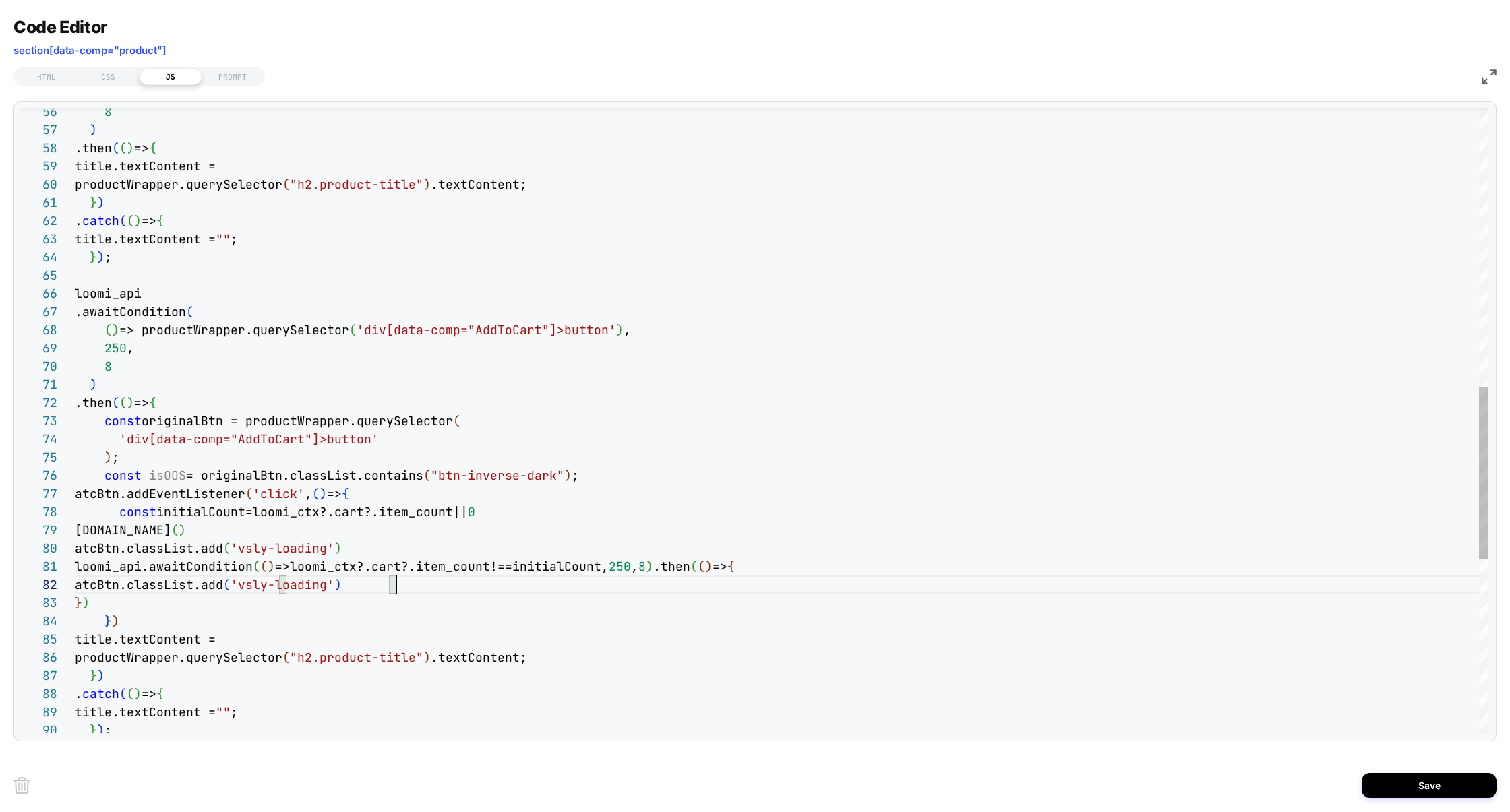
click at [272, 587] on div "loomi_api .awaitCondition ( ( ) => productWrapper.querySelector ( 'div[data-com…" at bounding box center [781, 232] width 1414 height 2262
drag, startPoint x: 133, startPoint y: 587, endPoint x: 481, endPoint y: 597, distance: 348.1
click at [481, 597] on div "loomi_api .awaitCondition ( ( ) => productWrapper.querySelector ( 'div[data-com…" at bounding box center [781, 232] width 1414 height 2262
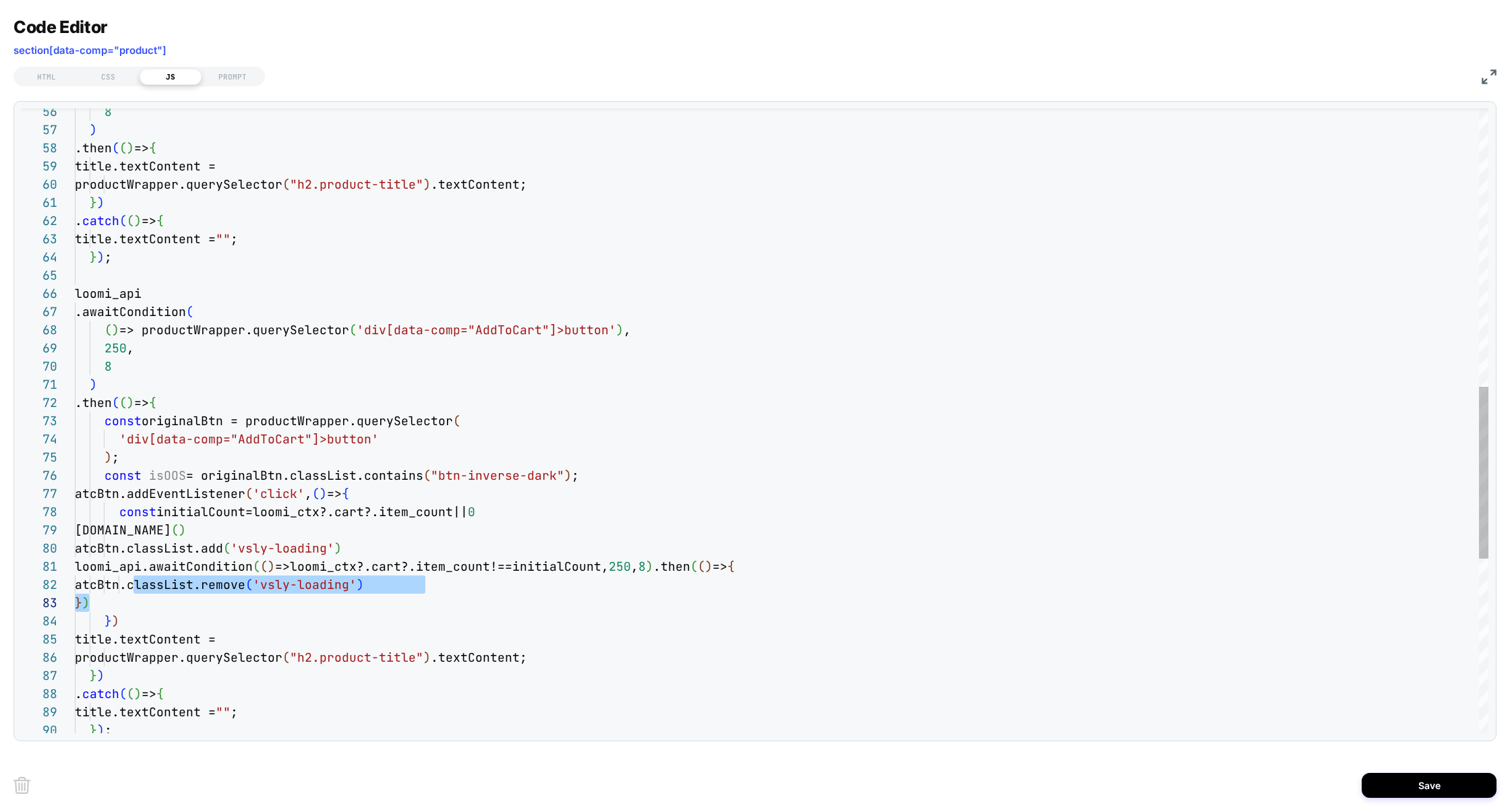
click at [441, 574] on div "loomi_api .awaitCondition ( ( ) => productWrapper.querySelector ( 'div[data-com…" at bounding box center [781, 232] width 1414 height 2262
drag, startPoint x: 445, startPoint y: 586, endPoint x: 46, endPoint y: 586, distance: 399.0
click at [46, 586] on div "66 67 68 69 70 71 72 73 74 75 76 85 86 87 88 89 65 64 63 62 61 60 59 58 77 57 5…" at bounding box center [755, 420] width 1468 height 624
click at [95, 603] on div "loomi_api .awaitCondition ( ( ) => productWrapper.querySelector ( 'div[data-com…" at bounding box center [781, 232] width 1414 height 2262
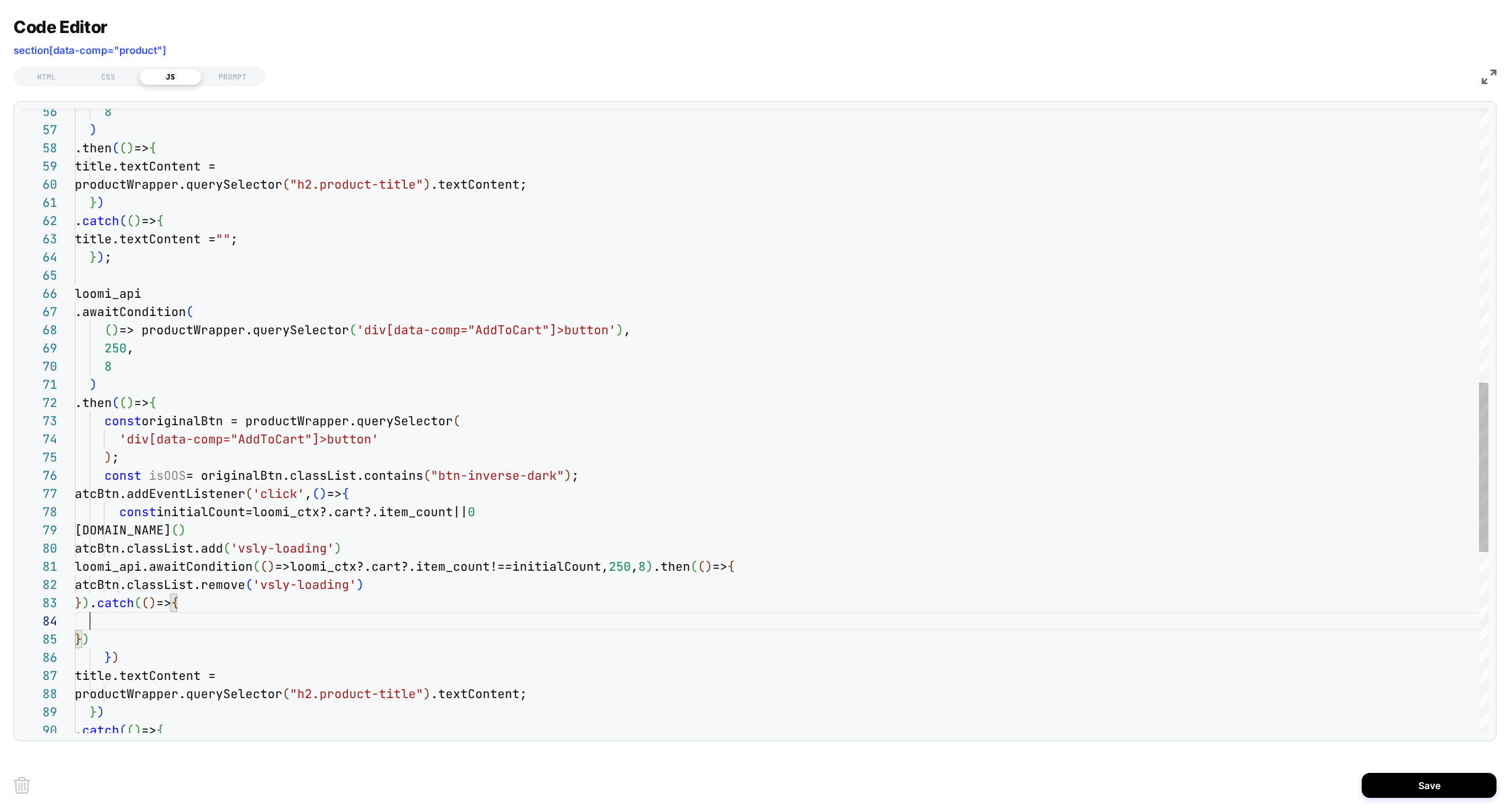
scroll to position [54, 357]
click at [167, 477] on div "loomi_api .awaitCondition ( ( ) => productWrapper.querySelector ( 'div[data-com…" at bounding box center [781, 251] width 1414 height 2299
click at [148, 474] on div "loomi_api .awaitCondition ( ( ) => productWrapper.querySelector ( 'div[data-com…" at bounding box center [781, 251] width 1414 height 2299
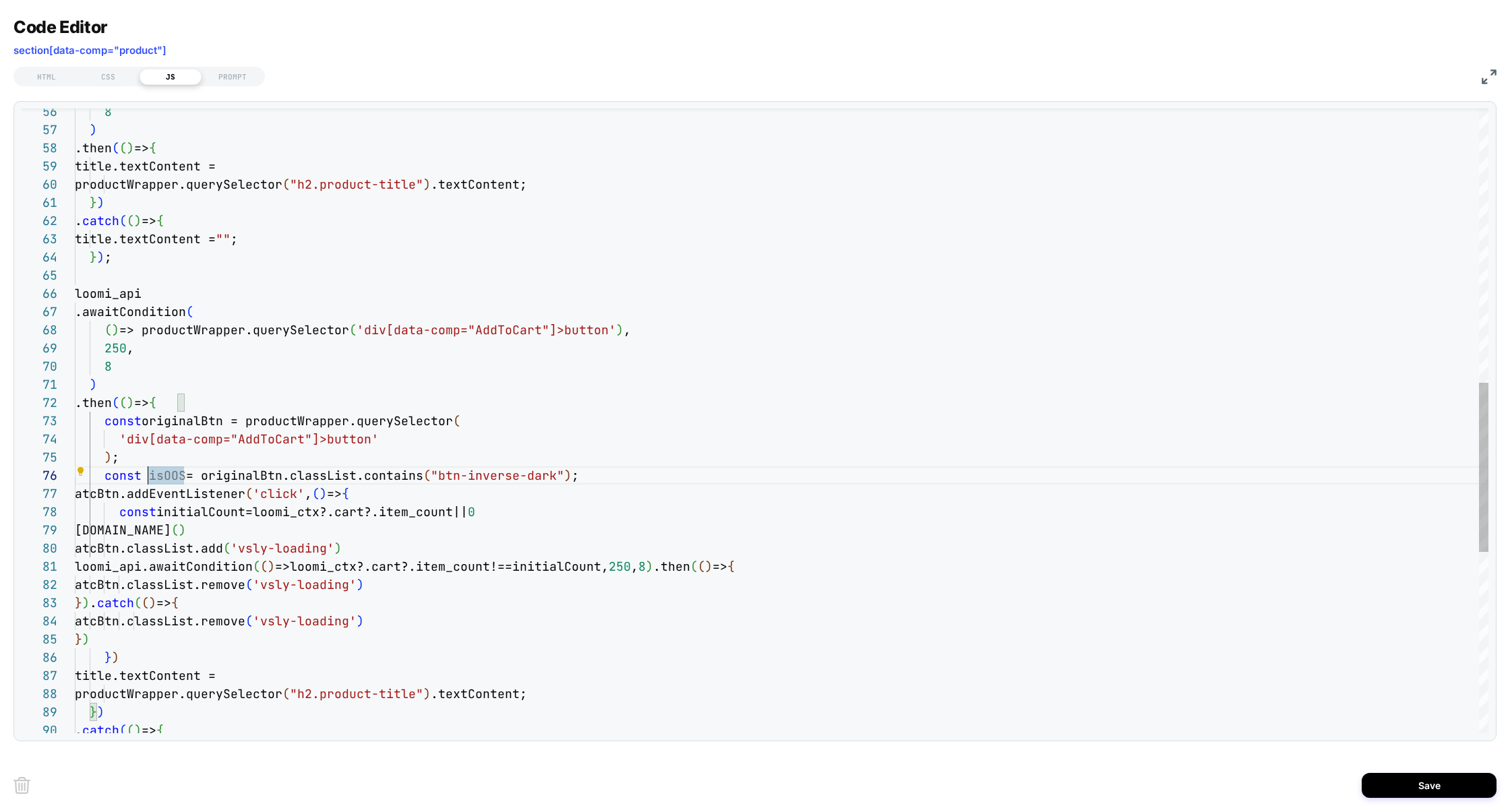
scroll to position [554, 0]
click at [172, 477] on div "loomi_api .awaitCondition ( ( ) => productWrapper.querySelector ( 'div[data-com…" at bounding box center [781, 251] width 1414 height 2299
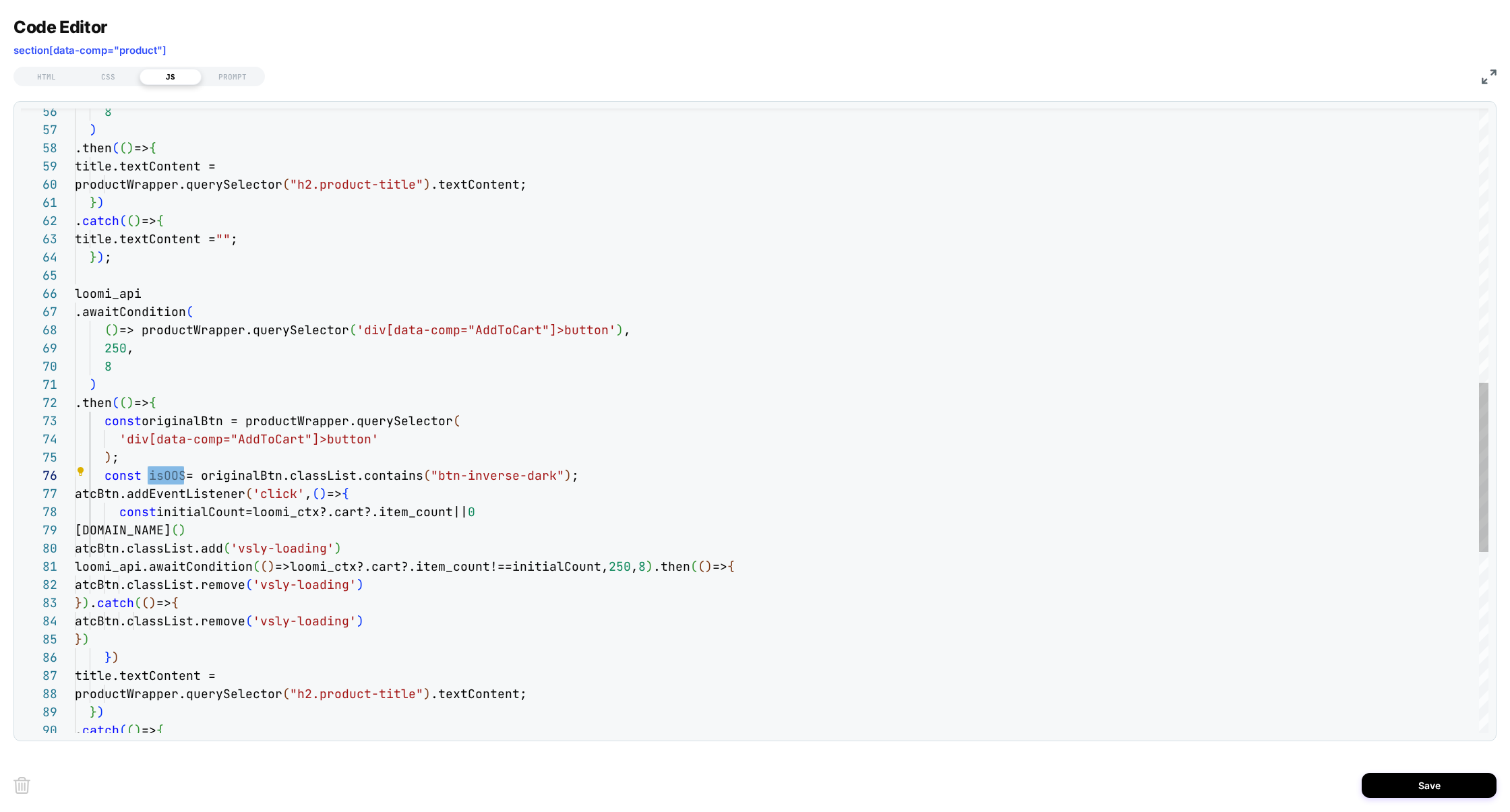
click at [604, 483] on div "loomi_api .awaitCondition ( ( ) => productWrapper.querySelector ( 'div[data-com…" at bounding box center [781, 251] width 1414 height 2299
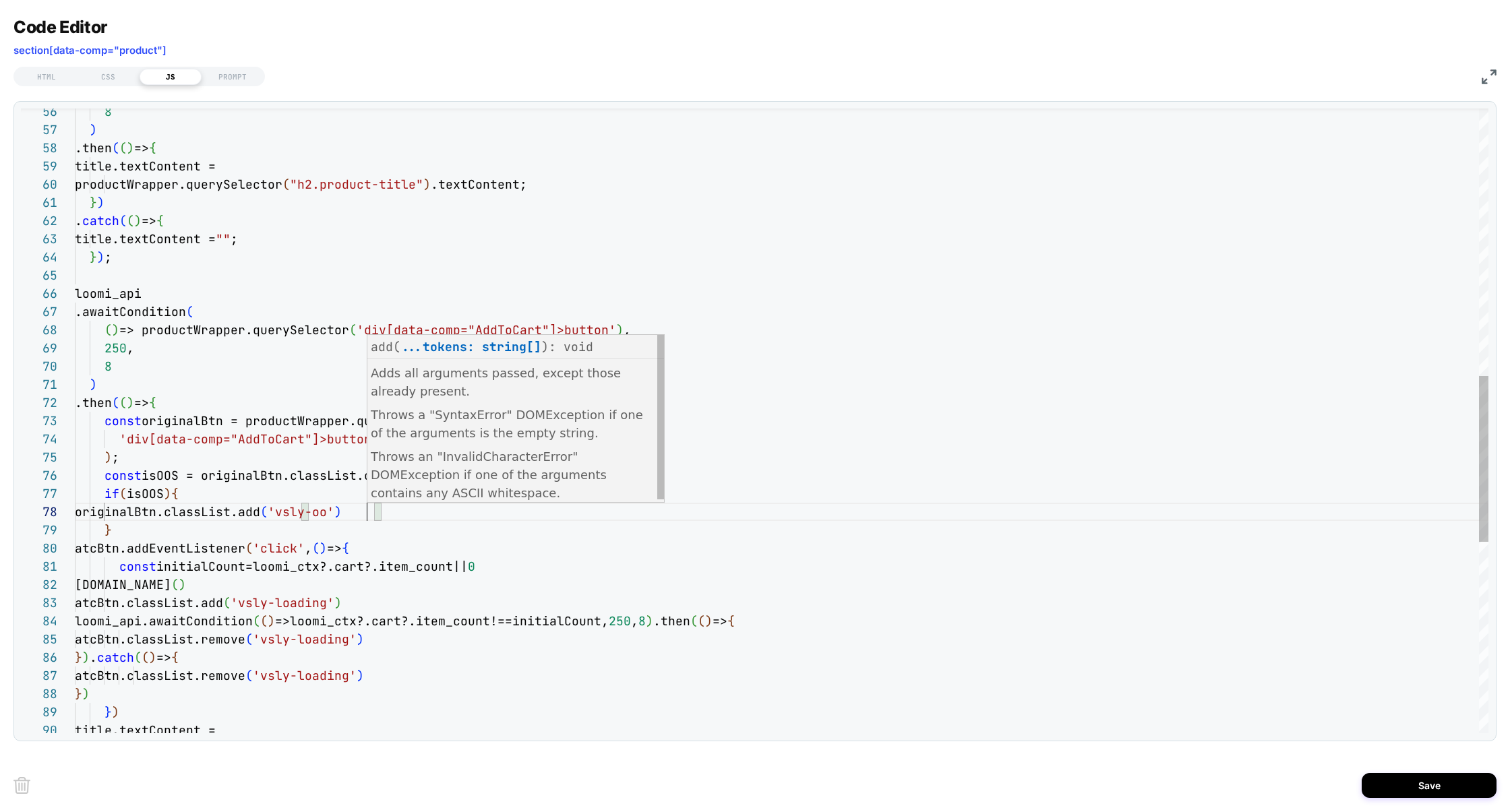
scroll to position [127, 299]
click at [524, 528] on div "loomi_api .awaitCondition ( ( ) => productWrapper.querySelector ( 'div[data-com…" at bounding box center [781, 278] width 1414 height 2353
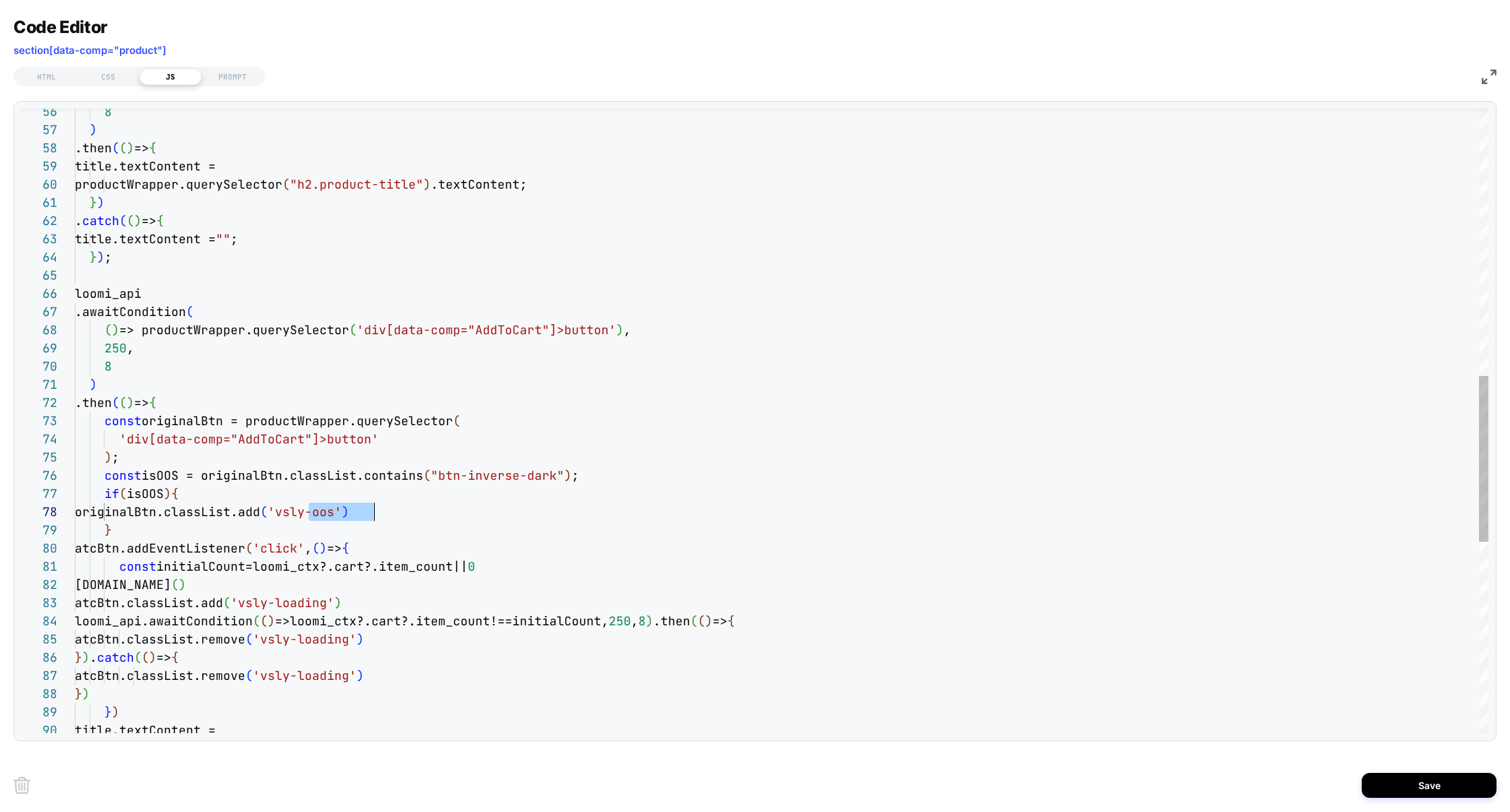
drag, startPoint x: 312, startPoint y: 514, endPoint x: 372, endPoint y: 512, distance: 60.0
click at [372, 512] on div "loomi_api .awaitCondition ( ( ) => productWrapper.querySelector ( 'div[data-com…" at bounding box center [781, 278] width 1414 height 2353
click at [390, 510] on div "loomi_api .awaitCondition ( ( ) => productWrapper.querySelector ( 'div[data-com…" at bounding box center [781, 278] width 1414 height 2353
click at [122, 526] on div "loomi_api .awaitCondition ( ( ) => productWrapper.querySelector ( 'div[data-com…" at bounding box center [781, 278] width 1414 height 2353
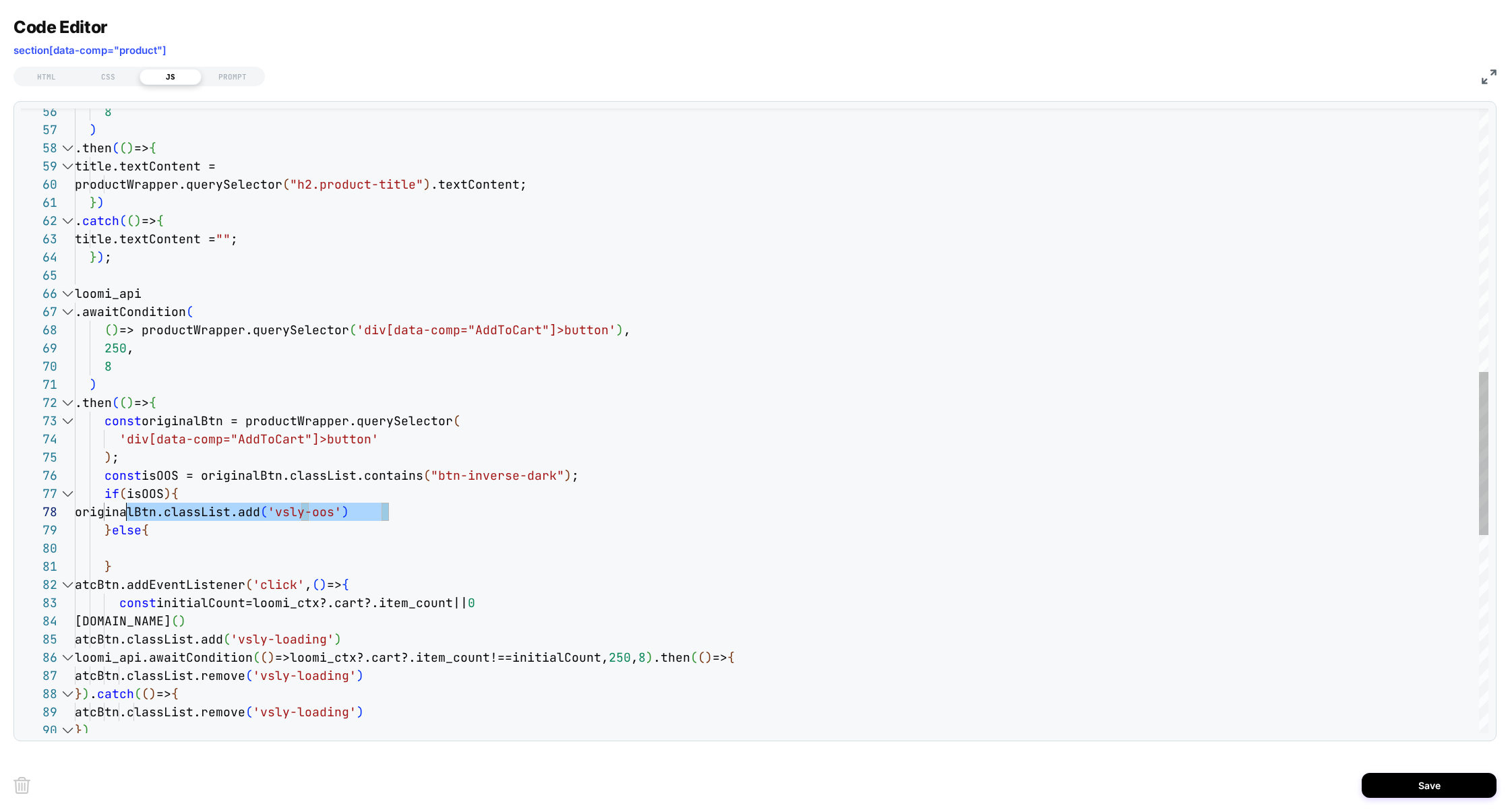
scroll to position [127, 0]
drag, startPoint x: 126, startPoint y: 511, endPoint x: 66, endPoint y: 511, distance: 60.0
click at [75, 511] on div "loomi_api .awaitCondition ( ( ) => productWrapper.querySelector ( 'div[data-com…" at bounding box center [781, 296] width 1414 height 2389
click at [150, 560] on div "loomi_api .awaitCondition ( ( ) => productWrapper.querySelector ( 'div[data-com…" at bounding box center [781, 296] width 1414 height 2389
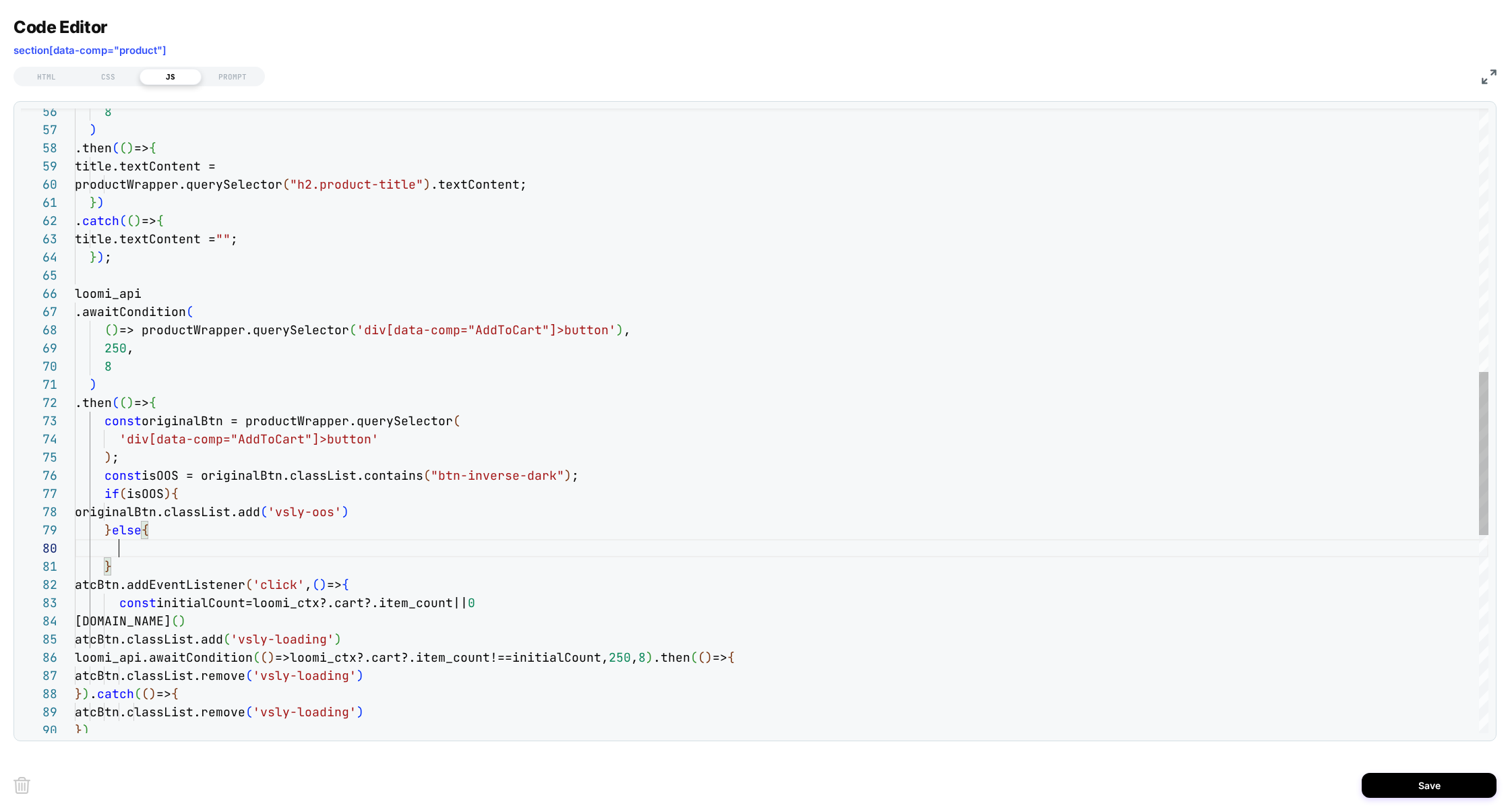
click at [173, 549] on div "loomi_api .awaitCondition ( ( ) => productWrapper.querySelector ( 'div[data-com…" at bounding box center [781, 296] width 1414 height 2389
click at [331, 549] on div "loomi_api .awaitCondition ( ( ) => productWrapper.querySelector ( 'div[data-com…" at bounding box center [781, 296] width 1414 height 2389
click at [545, 475] on div "loomi_api .awaitCondition ( ( ) => productWrapper.querySelector ( 'div[data-com…" at bounding box center [781, 296] width 1414 height 2389
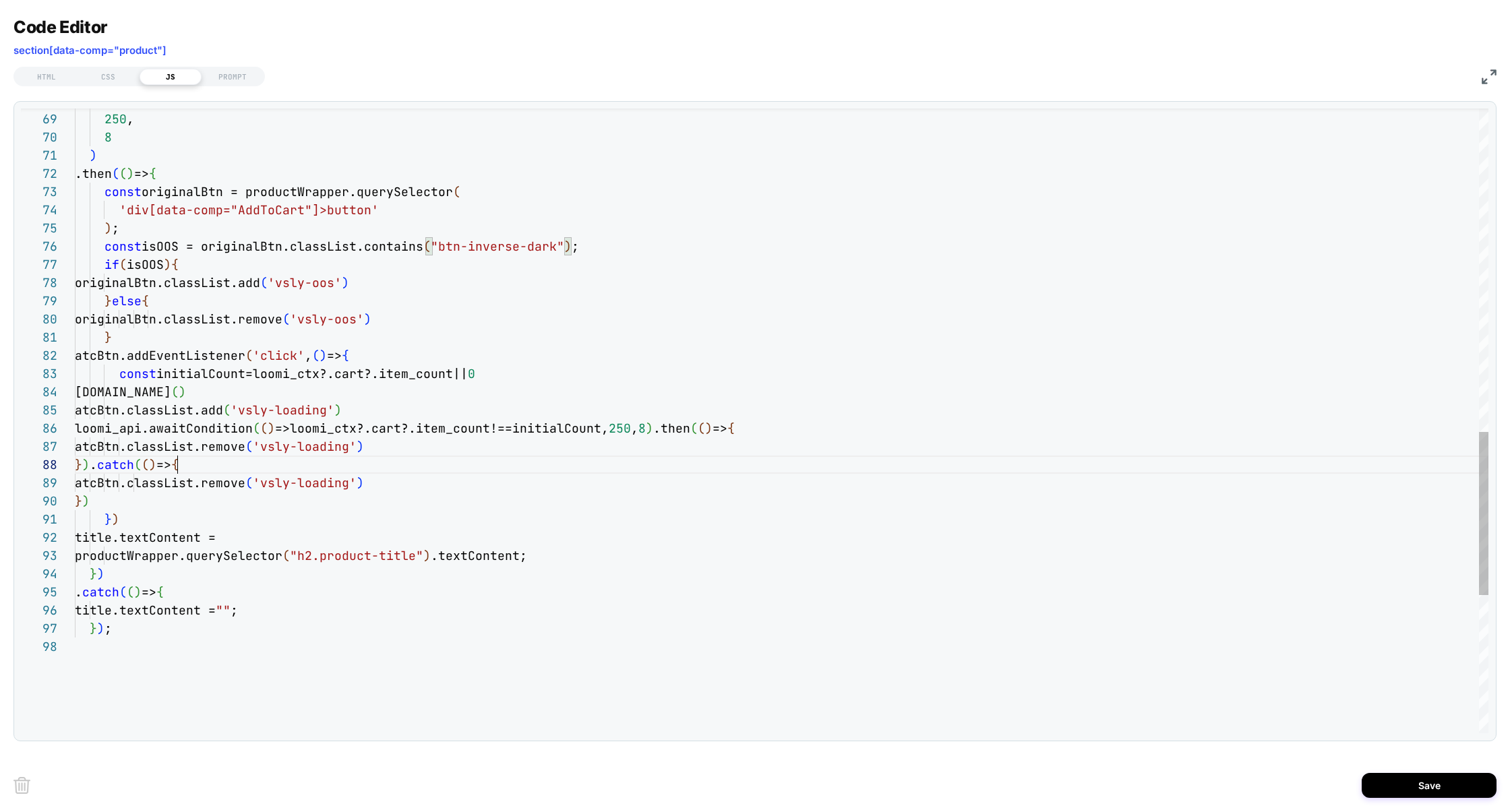
scroll to position [127, 102]
click at [187, 471] on div "( ) => productWrapper.querySelector ( 'div[data-comp="AddToCart"]>button' ) , 2…" at bounding box center [781, 67] width 1414 height 2389
click at [114, 504] on div "( ) => productWrapper.querySelector ( 'div[data-comp="AddToCart"]>button' ) , 2…" at bounding box center [781, 67] width 1414 height 2389
click at [133, 521] on div "( ) => productWrapper.querySelector ( 'div[data-comp="AddToCart"]>button' ) , 2…" at bounding box center [781, 67] width 1414 height 2389
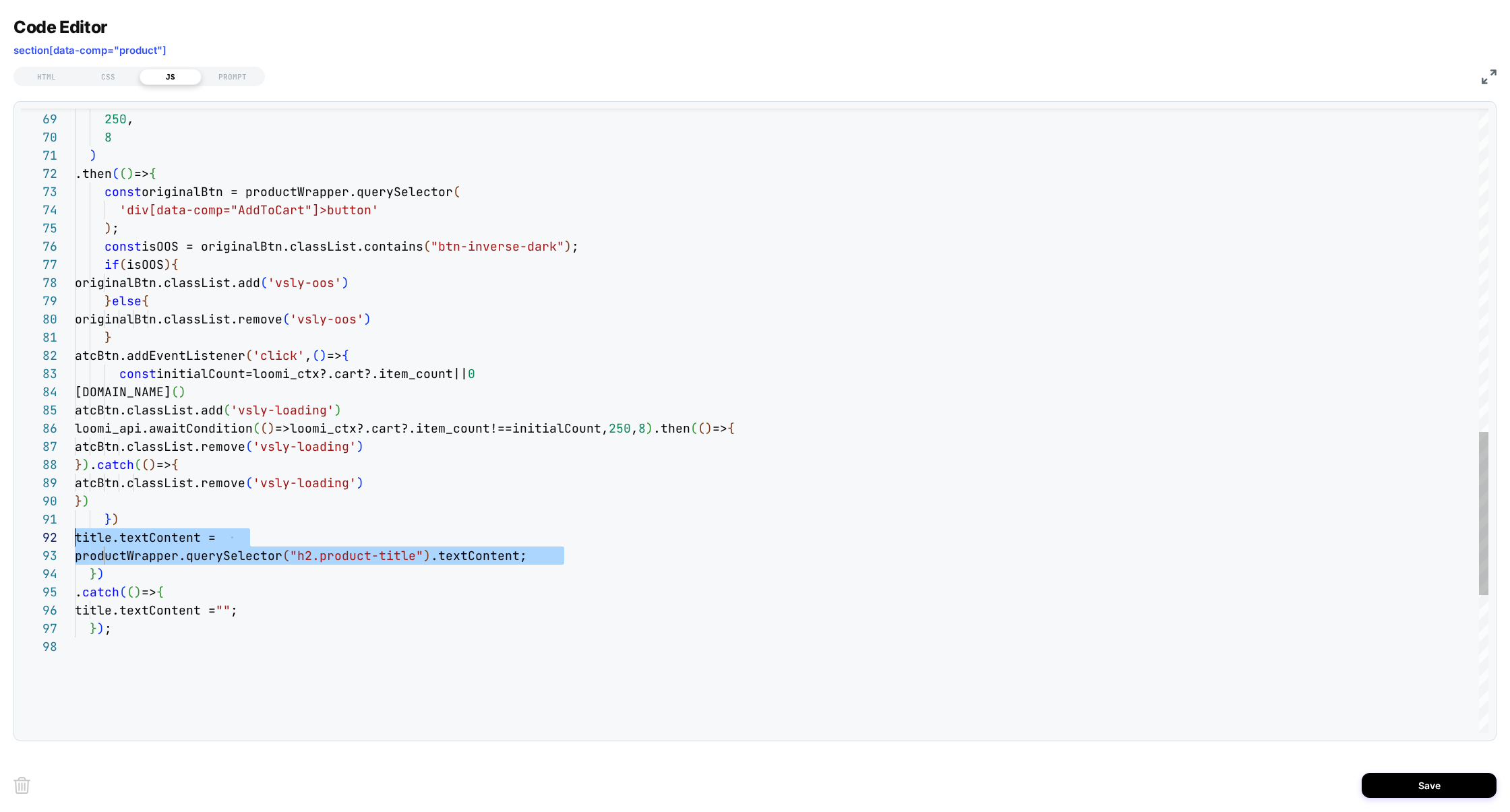
scroll to position [17, 0]
drag, startPoint x: 576, startPoint y: 558, endPoint x: 0, endPoint y: 538, distance: 576.3
click at [75, 538] on div "( ) => productWrapper.querySelector ( 'div[data-comp="AddToCart"]>button' ) , 2…" at bounding box center [781, 67] width 1414 height 2389
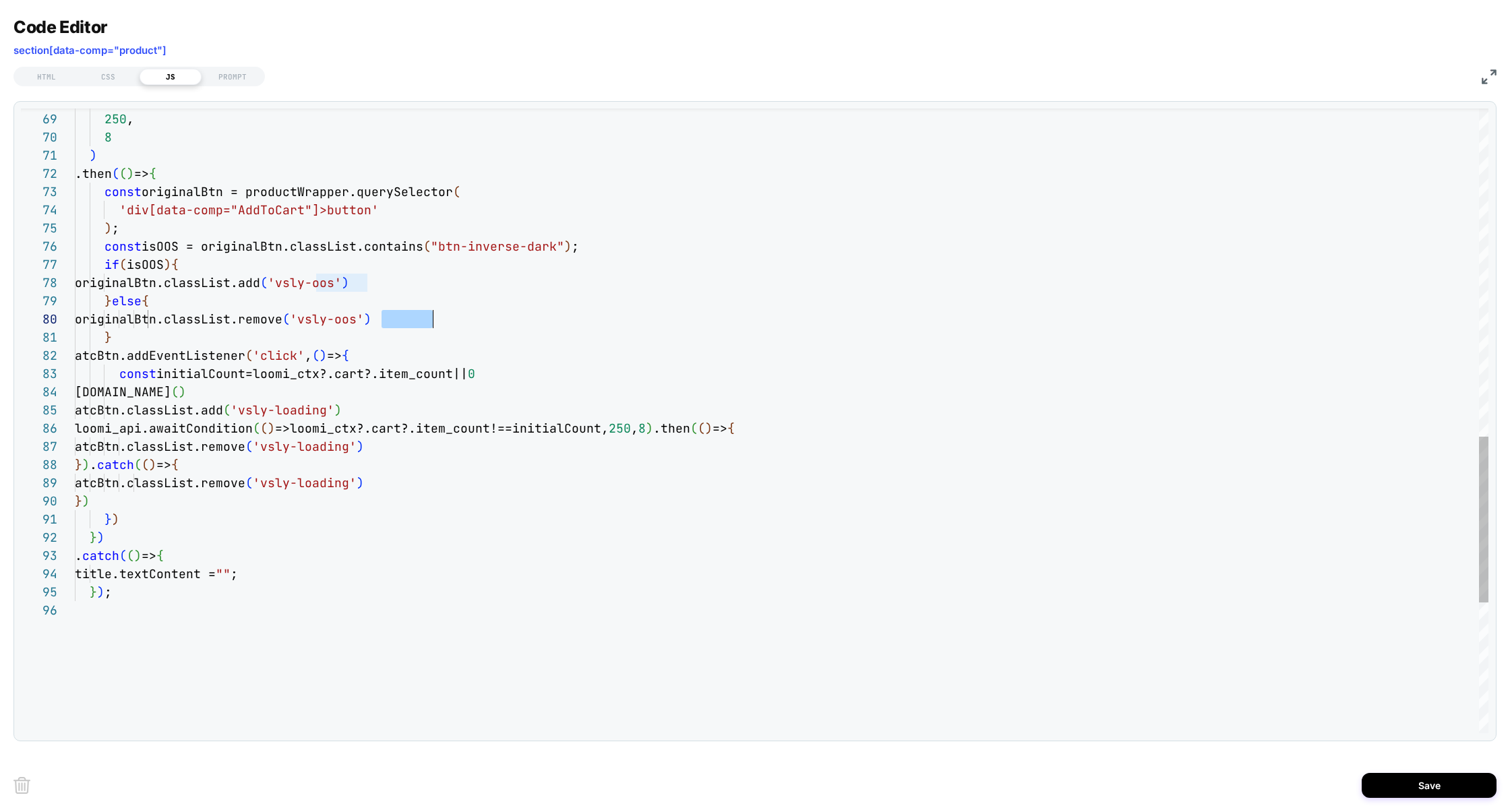
scroll to position [163, 365]
drag, startPoint x: 381, startPoint y: 317, endPoint x: 436, endPoint y: 319, distance: 55.0
click at [364, 319] on span "'vsly-oos'" at bounding box center [327, 319] width 74 height 16
click at [446, 289] on div "( ) => productWrapper.querySelector ( 'div[data-comp="AddToCart"]>button' ) , 2…" at bounding box center [781, 49] width 1414 height 2353
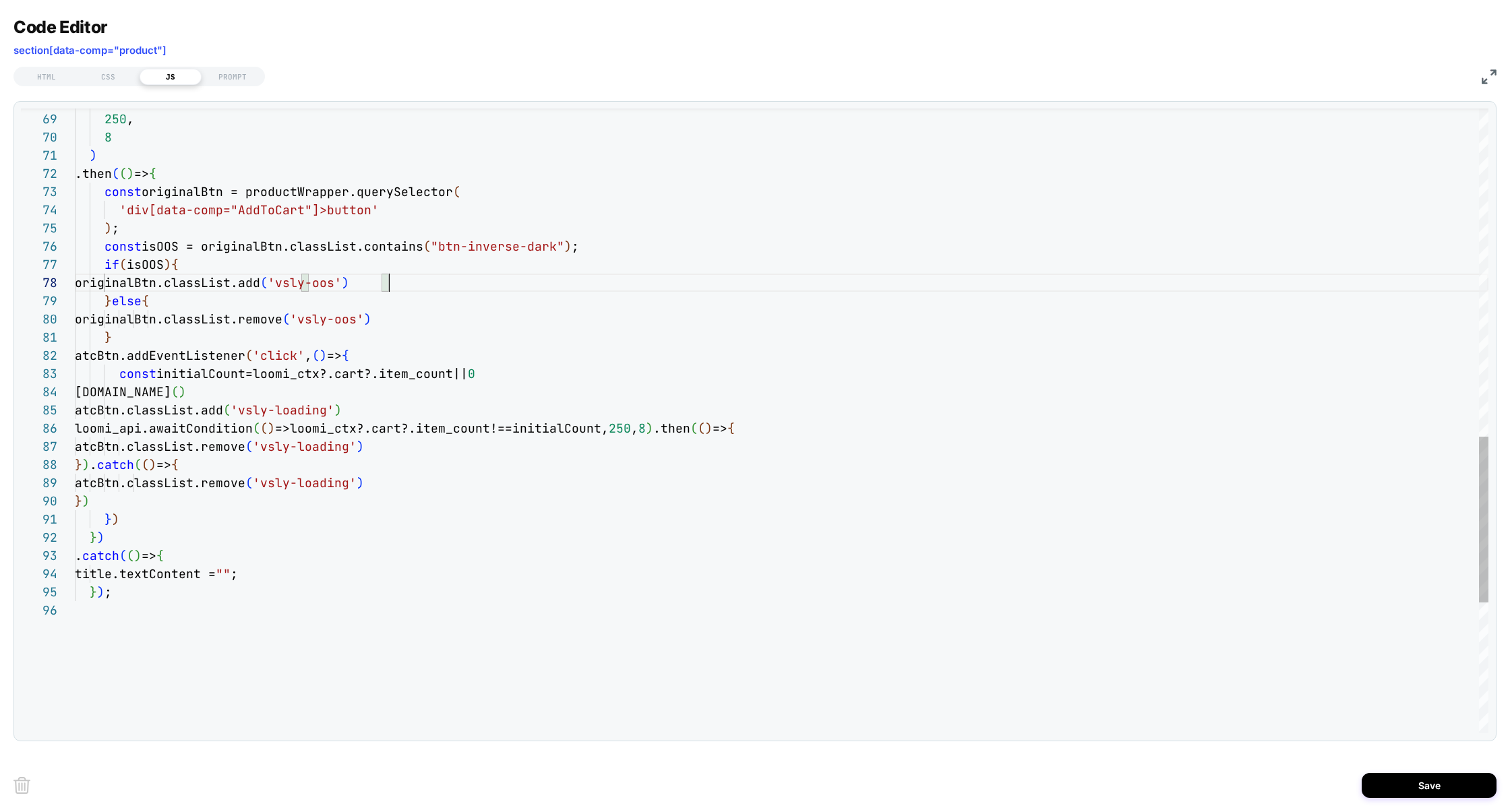
click at [421, 284] on div "( ) => productWrapper.querySelector ( 'div[data-comp="AddToCart"]>button' ) , 2…" at bounding box center [781, 49] width 1414 height 2353
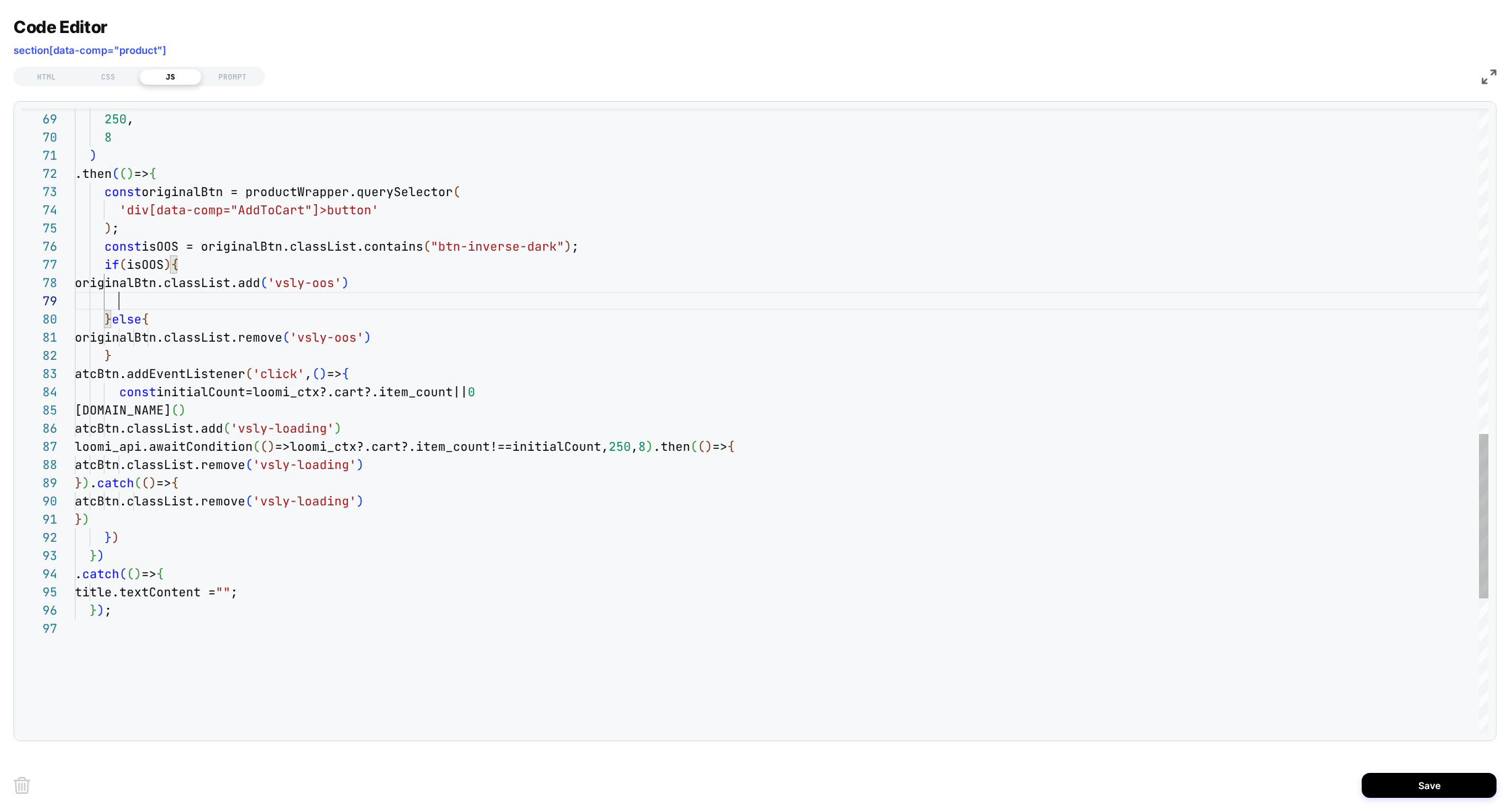
scroll to position [73, 44]
click at [170, 227] on div "( ) => productWrapper.querySelector ( 'div[data-comp="AddToCart"]>button' ) , 2…" at bounding box center [781, 58] width 1414 height 2371
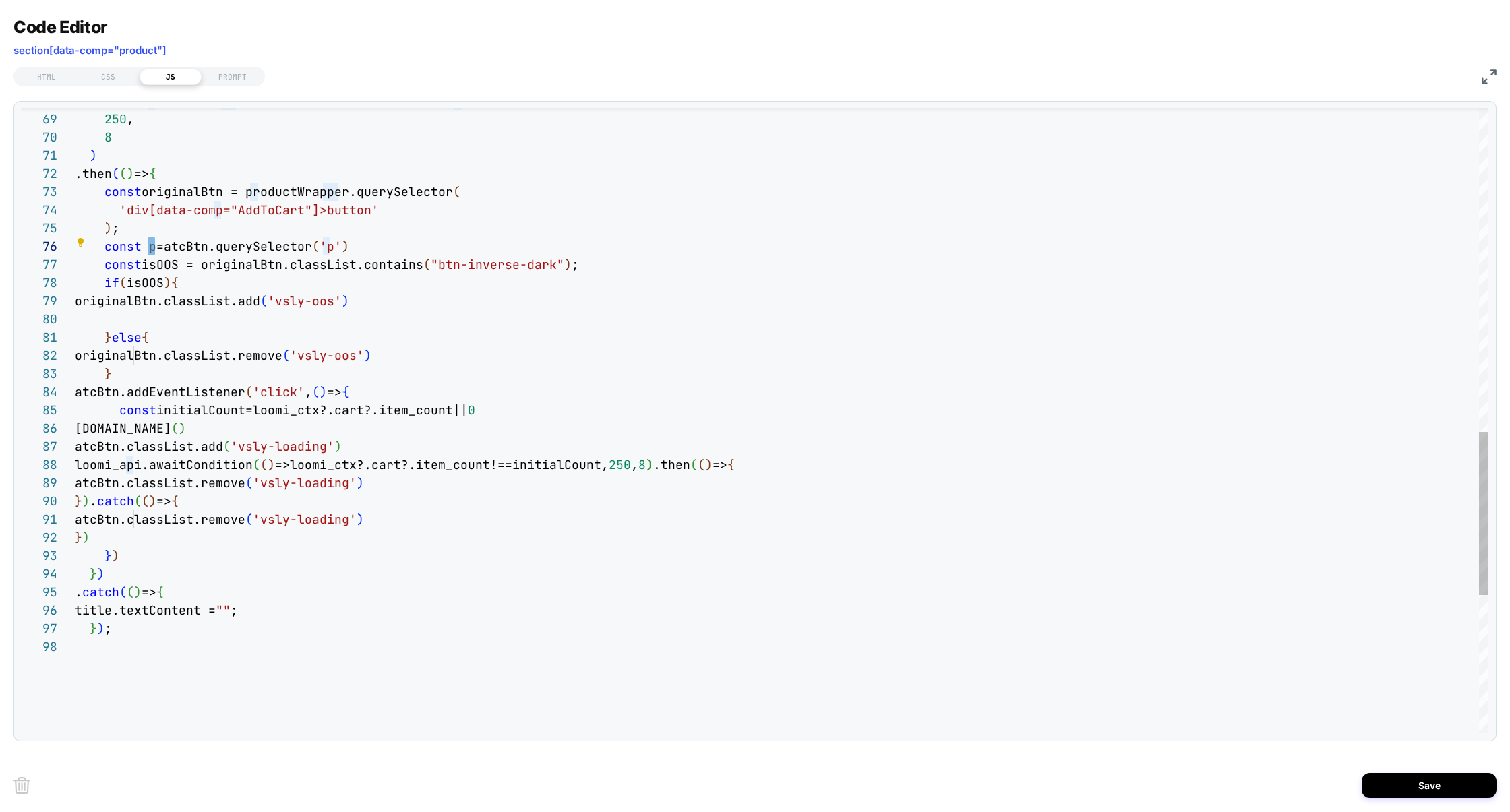
scroll to position [90, 73]
drag, startPoint x: 157, startPoint y: 250, endPoint x: 149, endPoint y: 250, distance: 8.0
click at [180, 315] on div "( ) => productWrapper.querySelector ( 'div[data-comp="AddToCart"]>button' ) , 2…" at bounding box center [781, 67] width 1414 height 2389
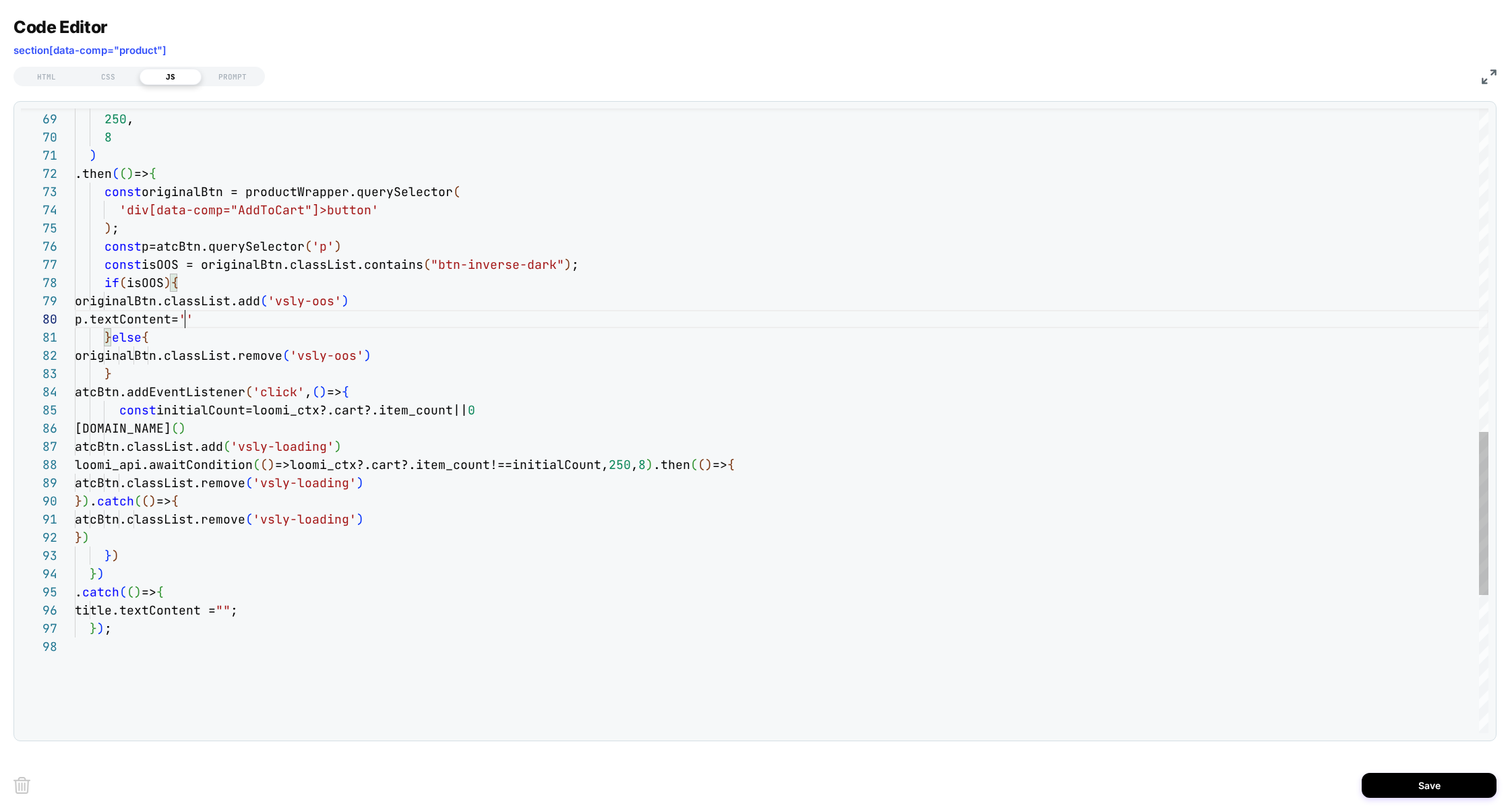
click at [333, 254] on div "( ) => productWrapper.querySelector ( 'div[data-comp="AddToCart"]>button' ) , 2…" at bounding box center [781, 67] width 1414 height 2389
click at [185, 319] on div "( ) => productWrapper.querySelector ( 'div[data-comp="AddToCart"]>button' ) , 2…" at bounding box center [781, 67] width 1414 height 2389
drag, startPoint x: 390, startPoint y: 324, endPoint x: 2, endPoint y: 322, distance: 388.0
click at [1, 323] on div "Code Editor section[data-comp="product"] HTML CSS JS PROMPT 68 69 70 71 72 73 7…" at bounding box center [755, 406] width 1510 height 812
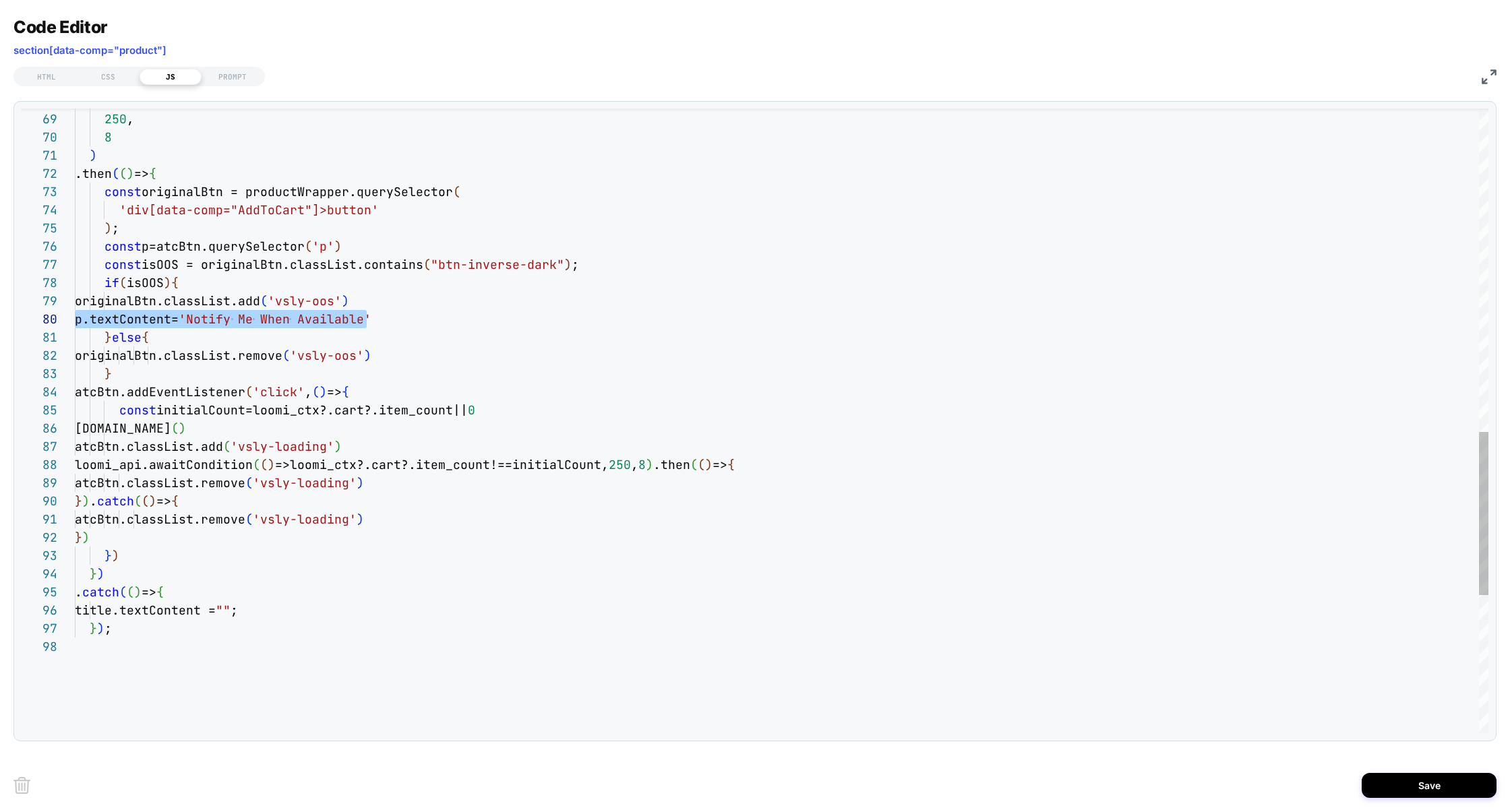
click at [460, 359] on div "( ) => productWrapper.querySelector ( 'div[data-comp="AddToCart"]>button' ) , 2…" at bounding box center [781, 67] width 1414 height 2389
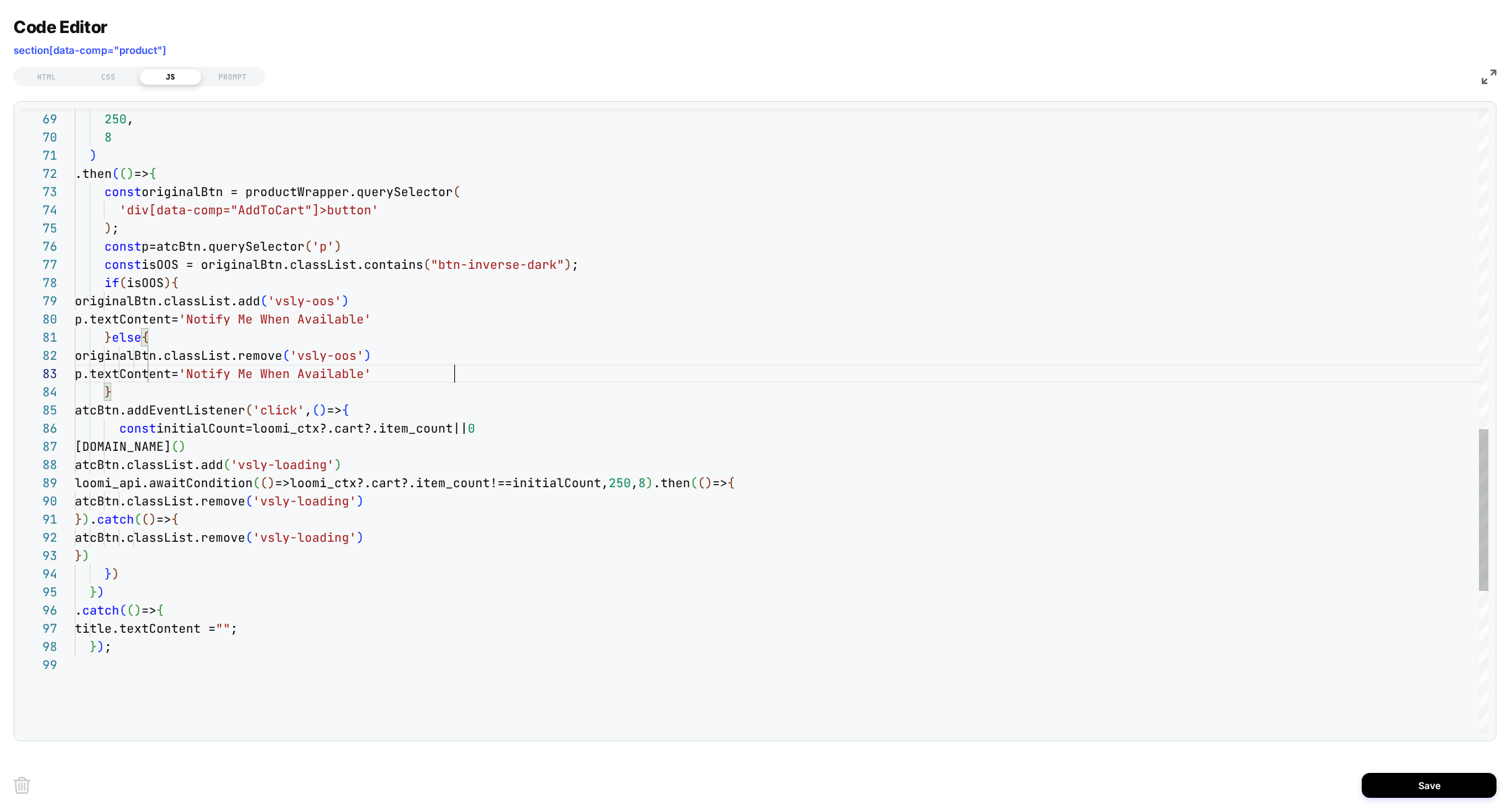
scroll to position [36, 379]
drag, startPoint x: 272, startPoint y: 369, endPoint x: 445, endPoint y: 373, distance: 173.0
click at [445, 373] on div "( ) => productWrapper.querySelector ( 'div[data-comp="AddToCart"]>button' ) , 2…" at bounding box center [781, 76] width 1414 height 2408
type textarea "**********"
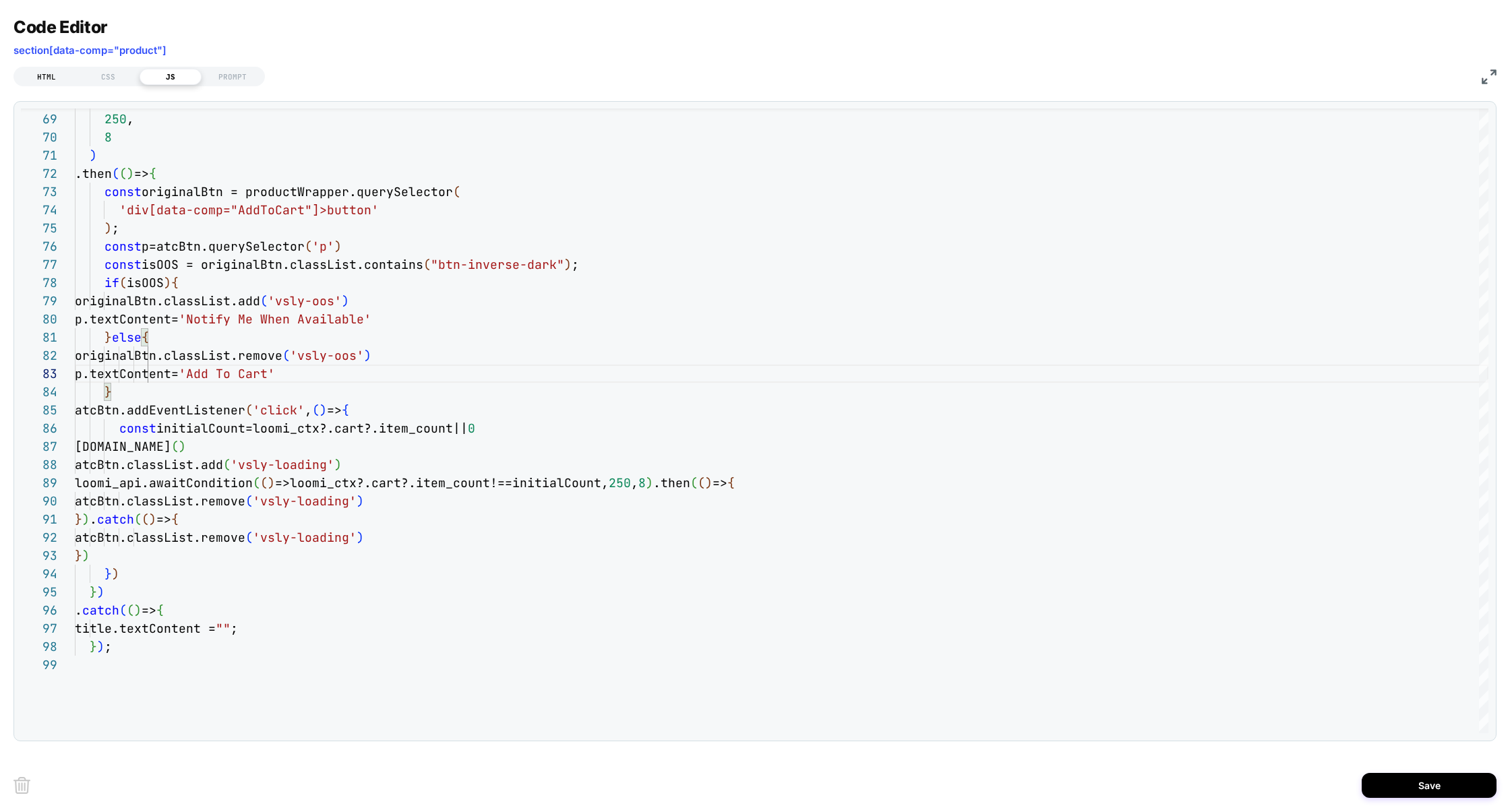
click at [42, 69] on div "HTML" at bounding box center [47, 76] width 62 height 16
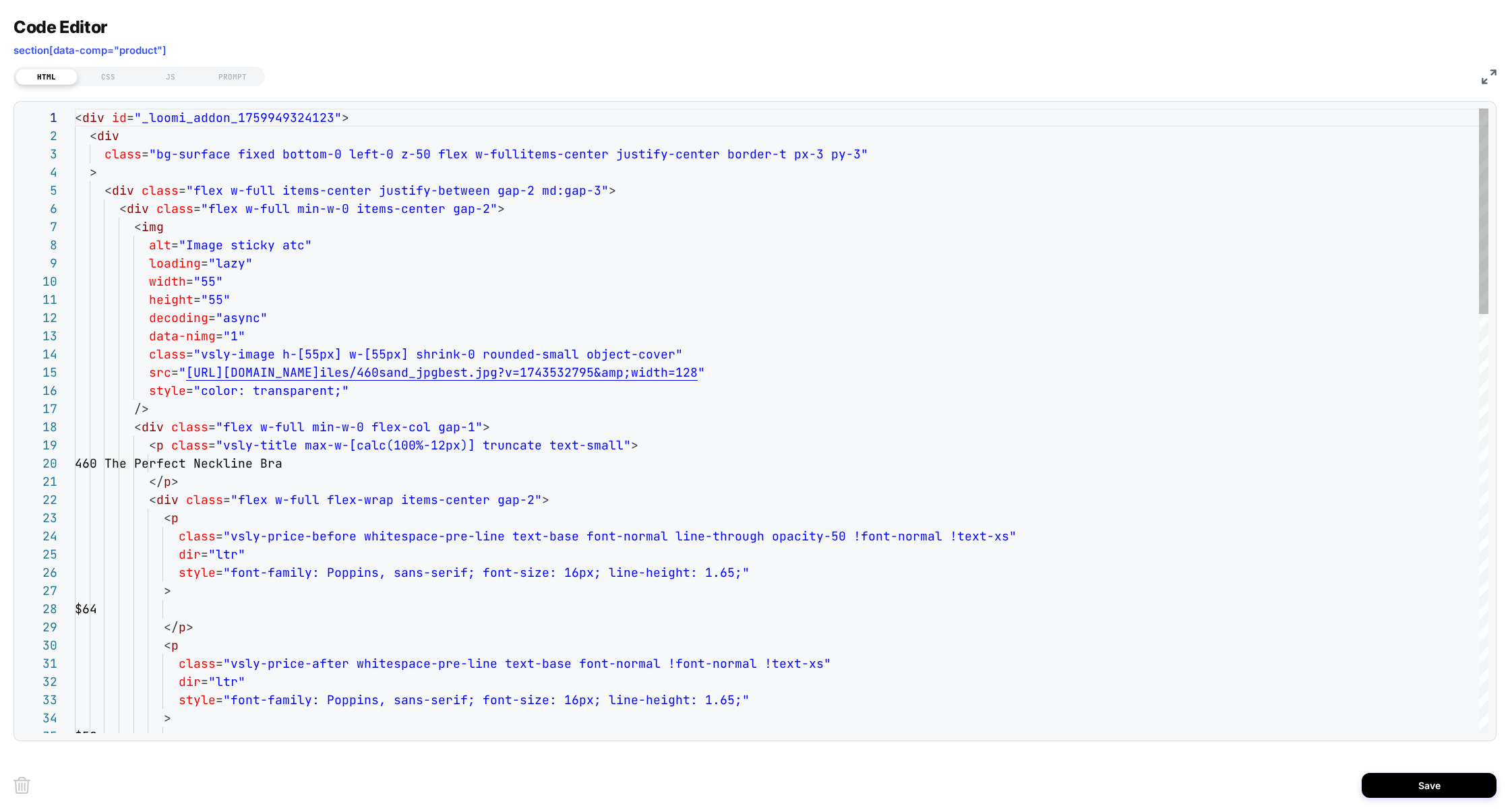
scroll to position [182, 0]
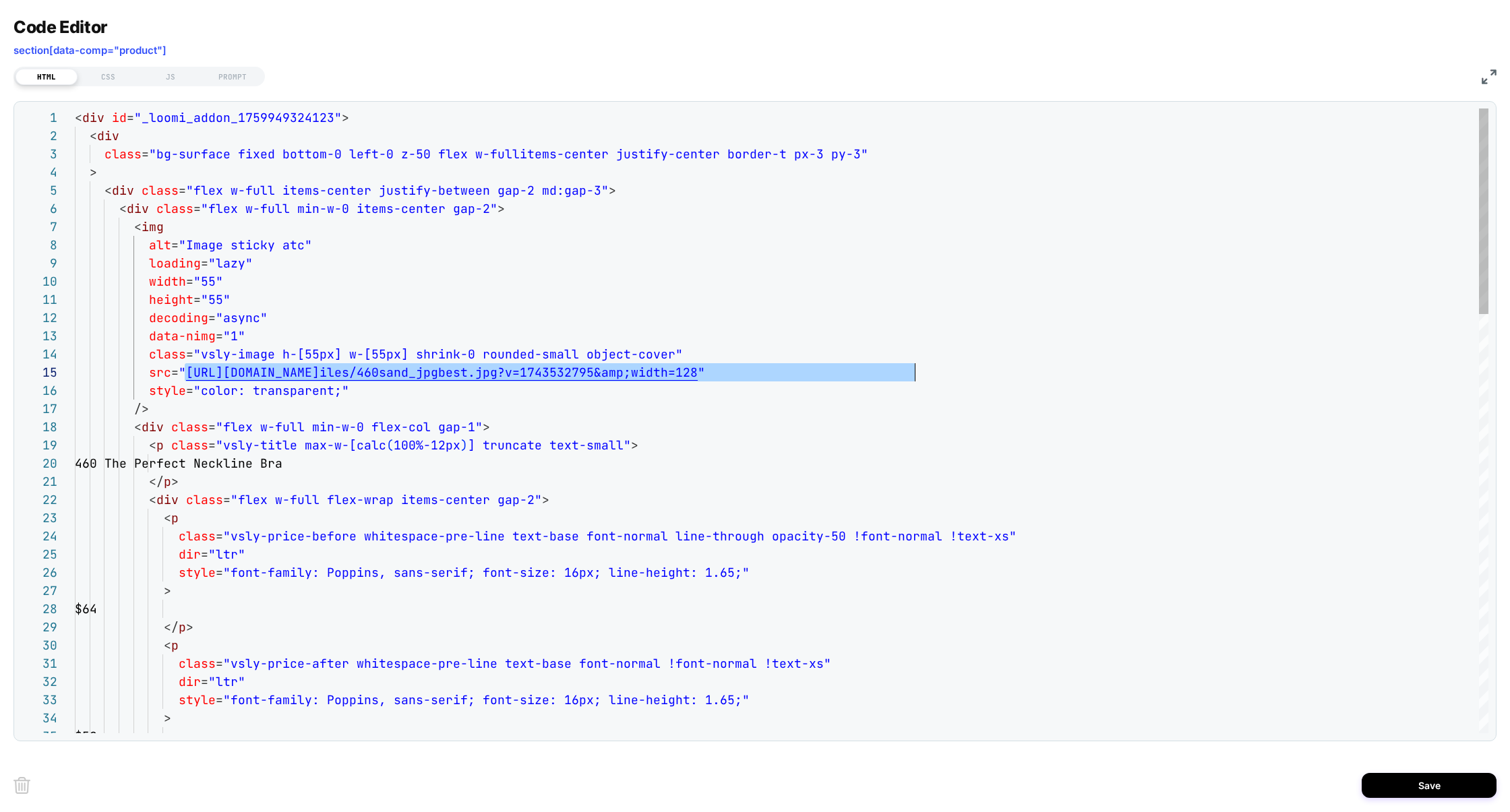
drag, startPoint x: 185, startPoint y: 371, endPoint x: 919, endPoint y: 374, distance: 734.0
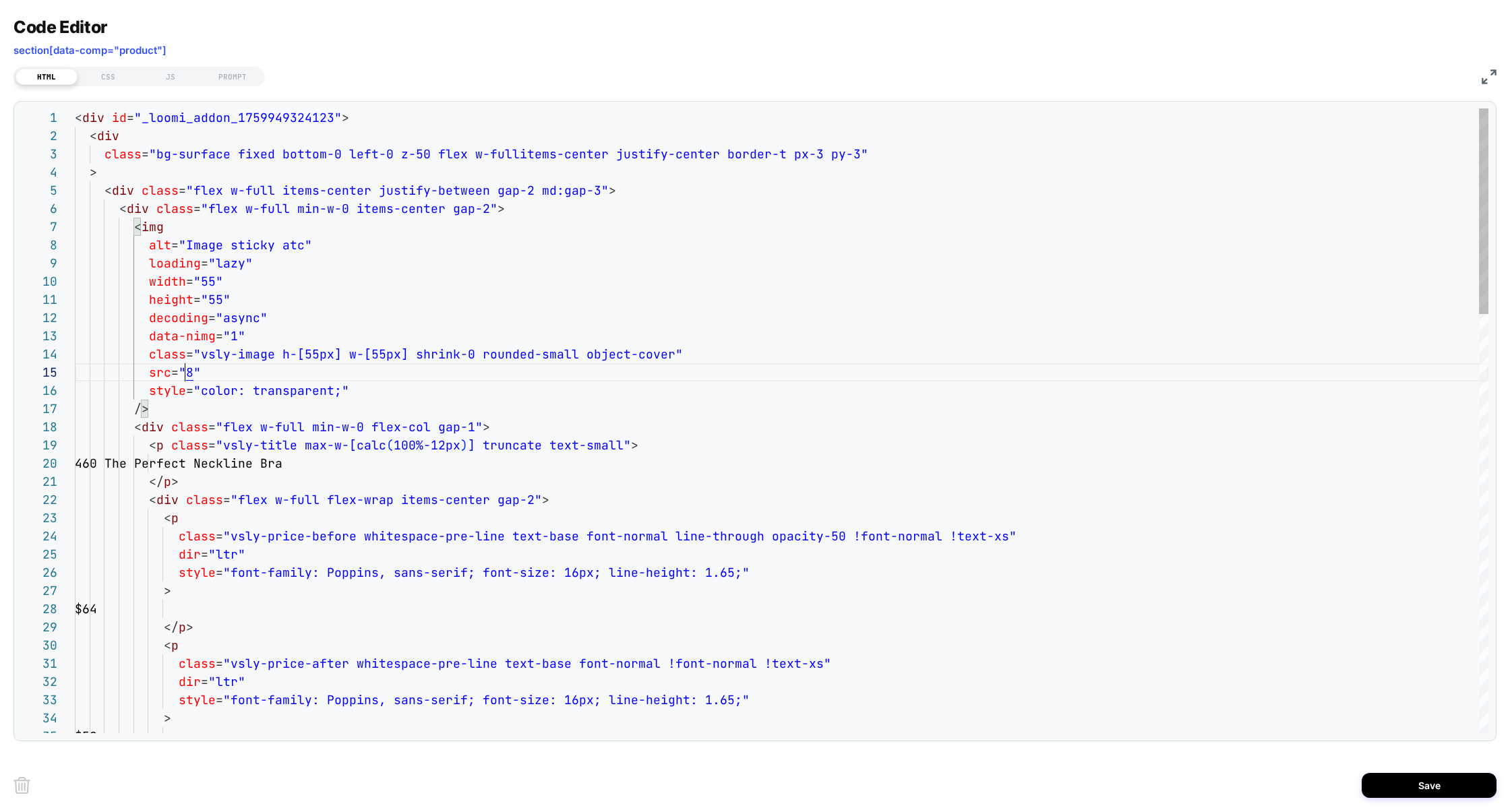
scroll to position [73, 109]
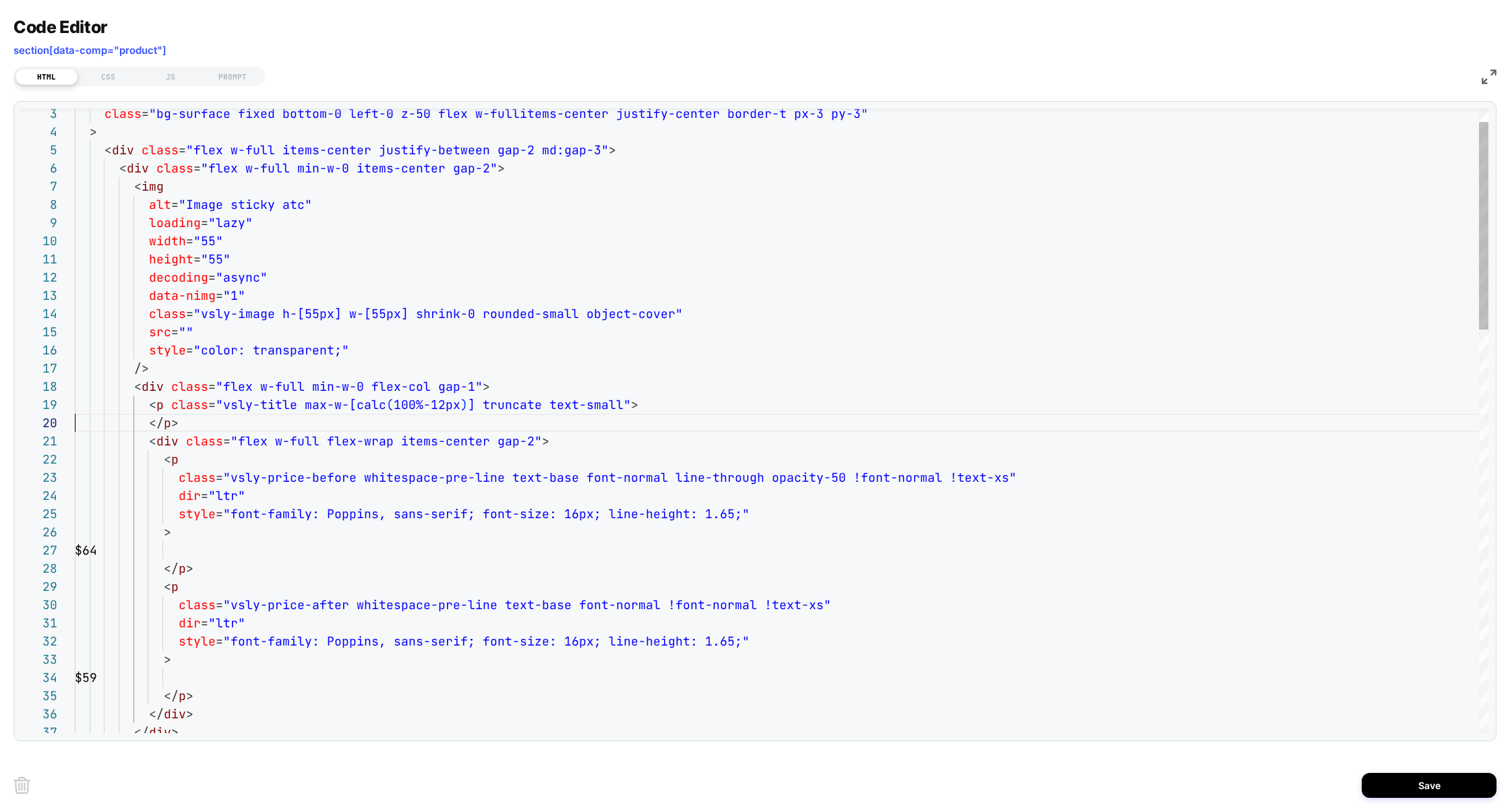
scroll to position [163, 0]
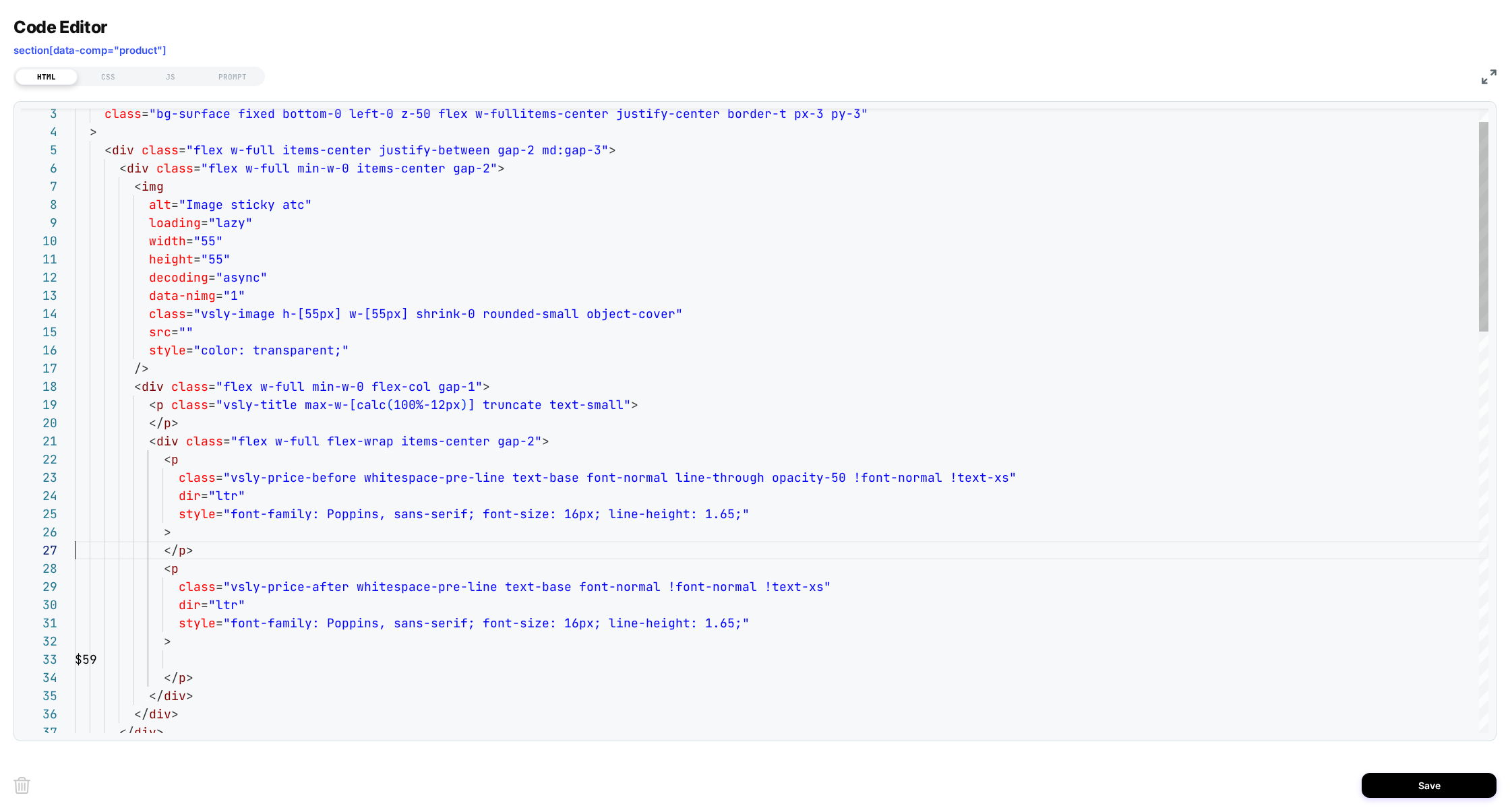
scroll to position [109, 0]
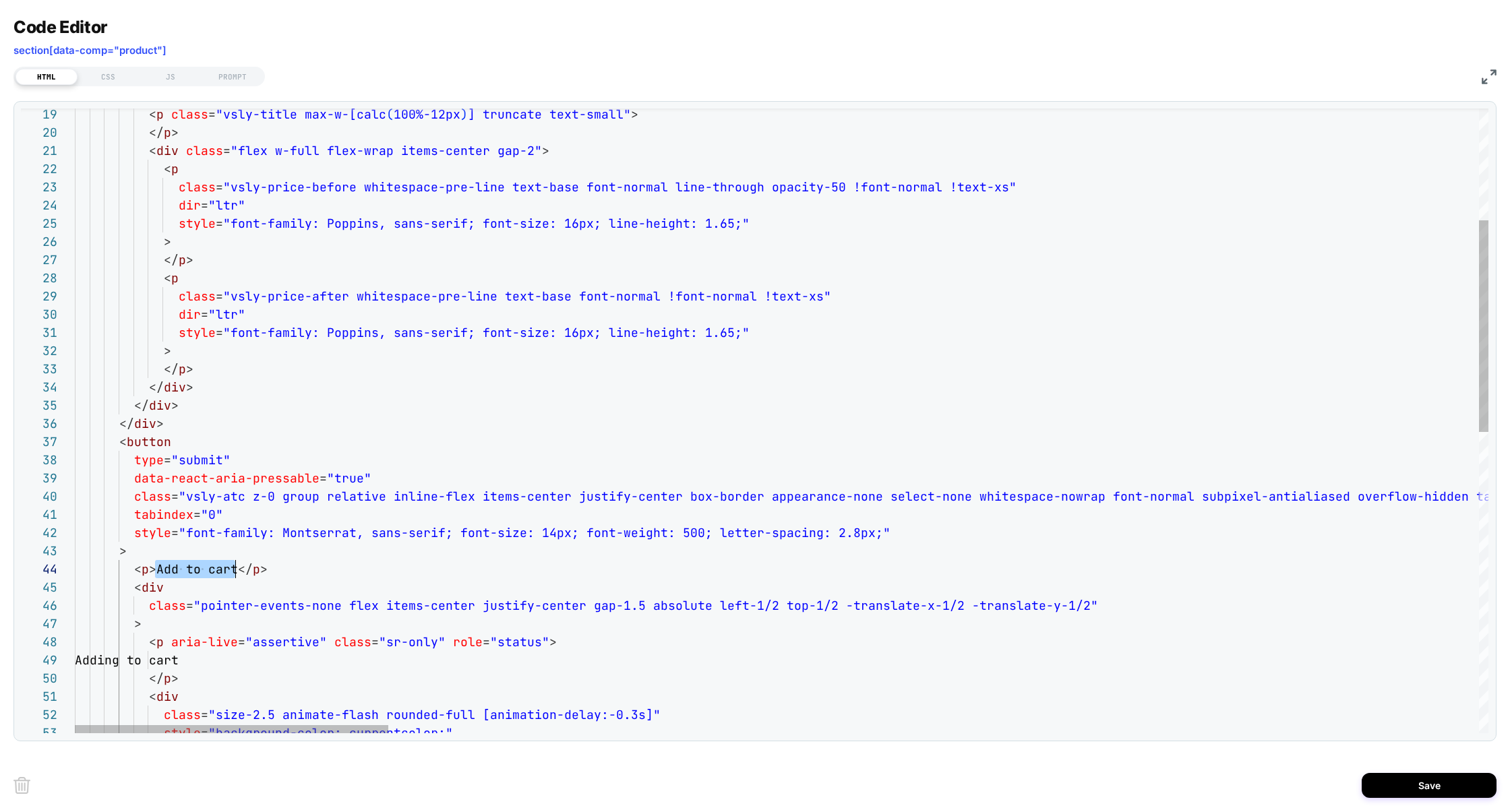
drag, startPoint x: 157, startPoint y: 571, endPoint x: 239, endPoint y: 569, distance: 82.0
type textarea "**********"
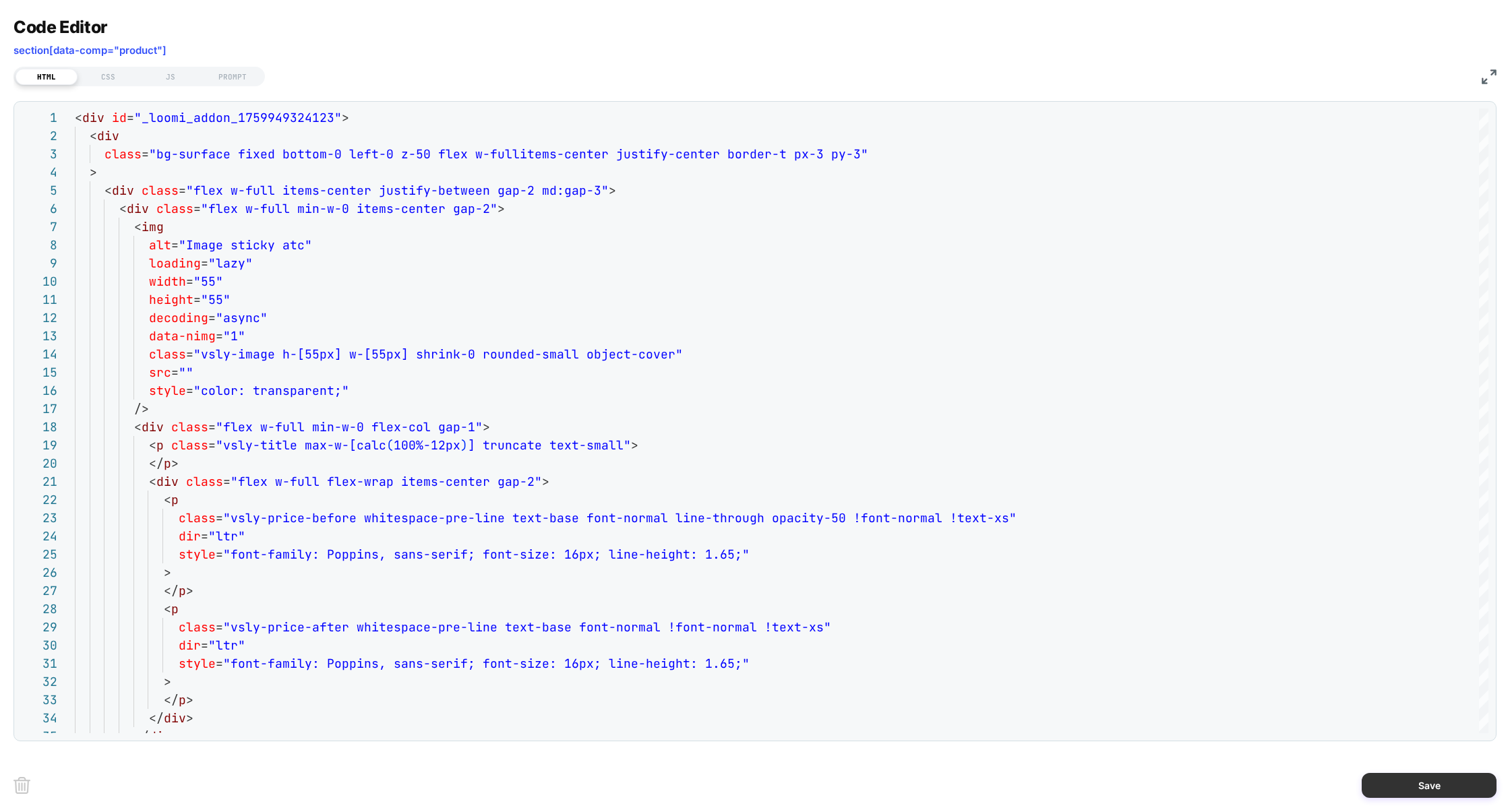
click at [1425, 783] on button "Save" at bounding box center [1429, 785] width 135 height 25
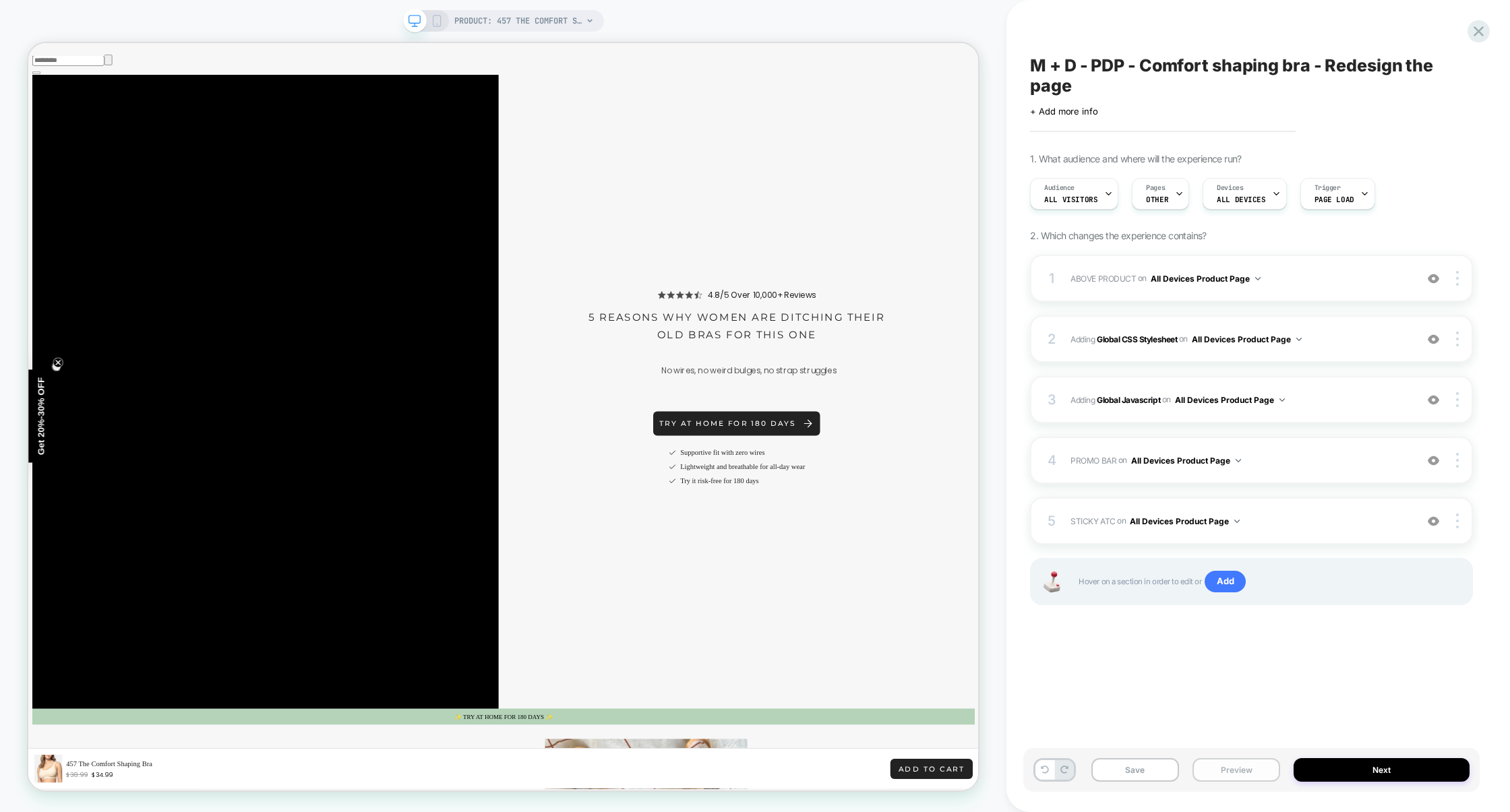
click at [1240, 771] on button "Preview" at bounding box center [1236, 769] width 87 height 23
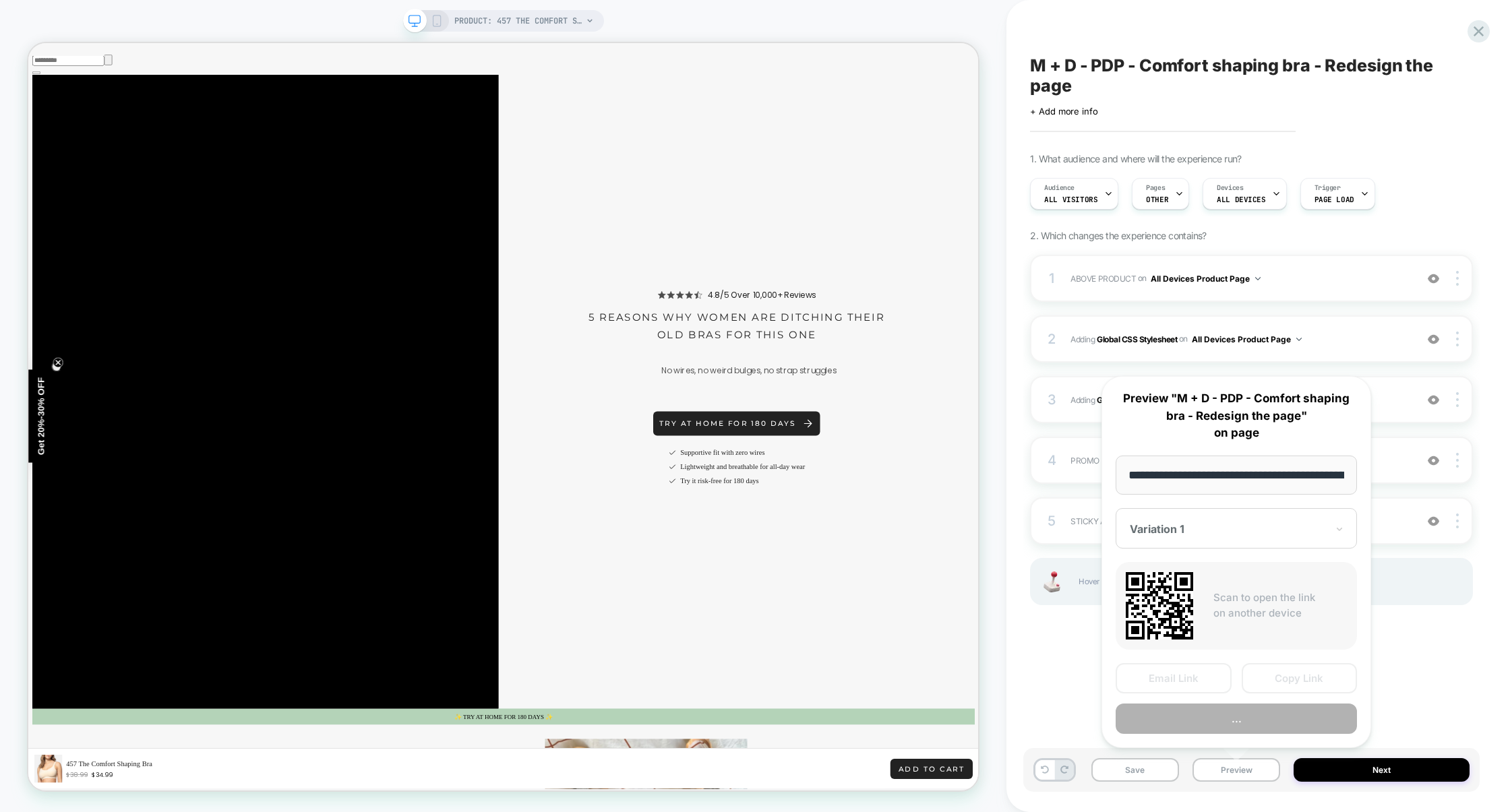
scroll to position [0, 127]
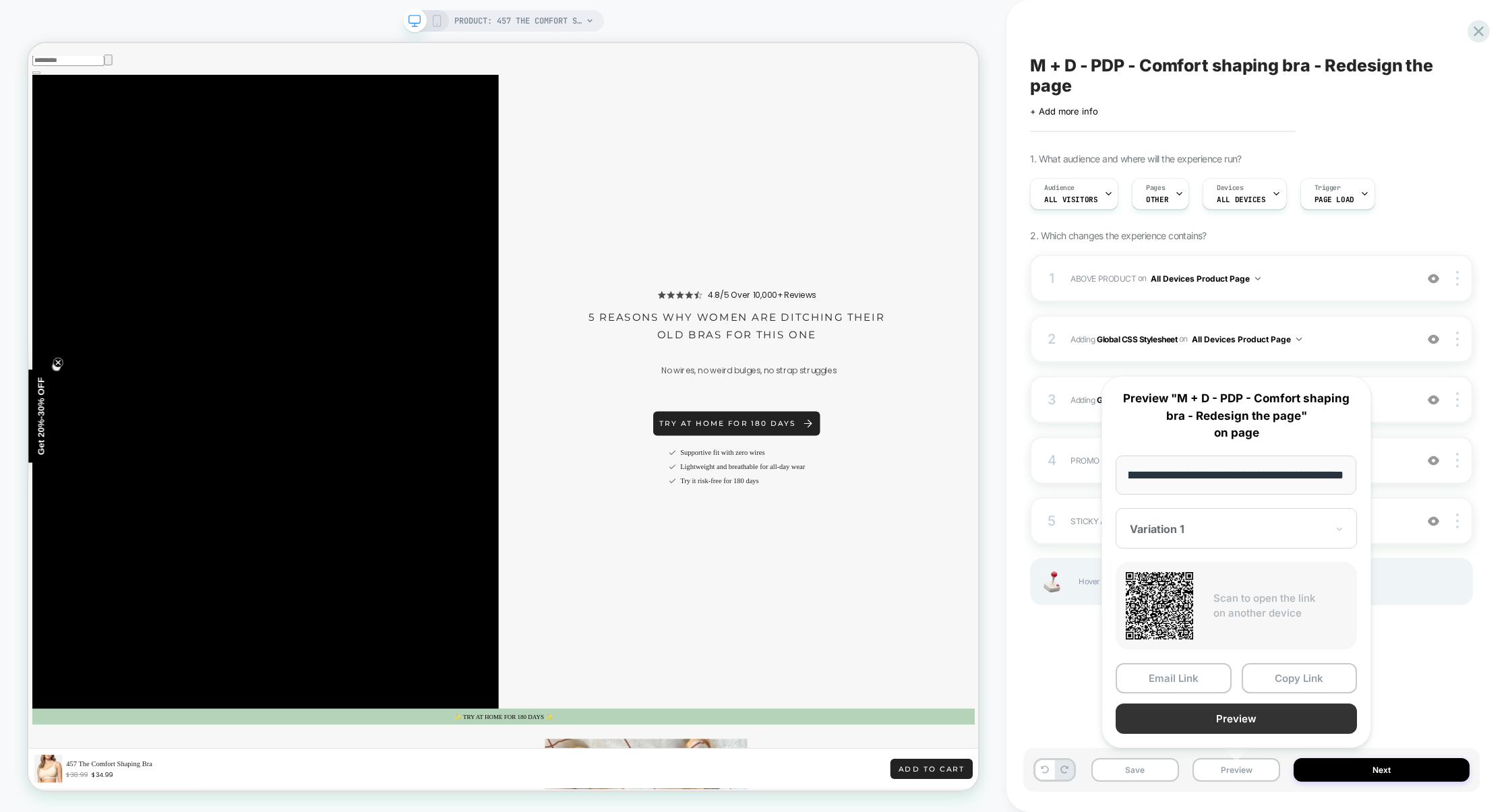
click at [1241, 717] on button "Preview" at bounding box center [1236, 719] width 241 height 30
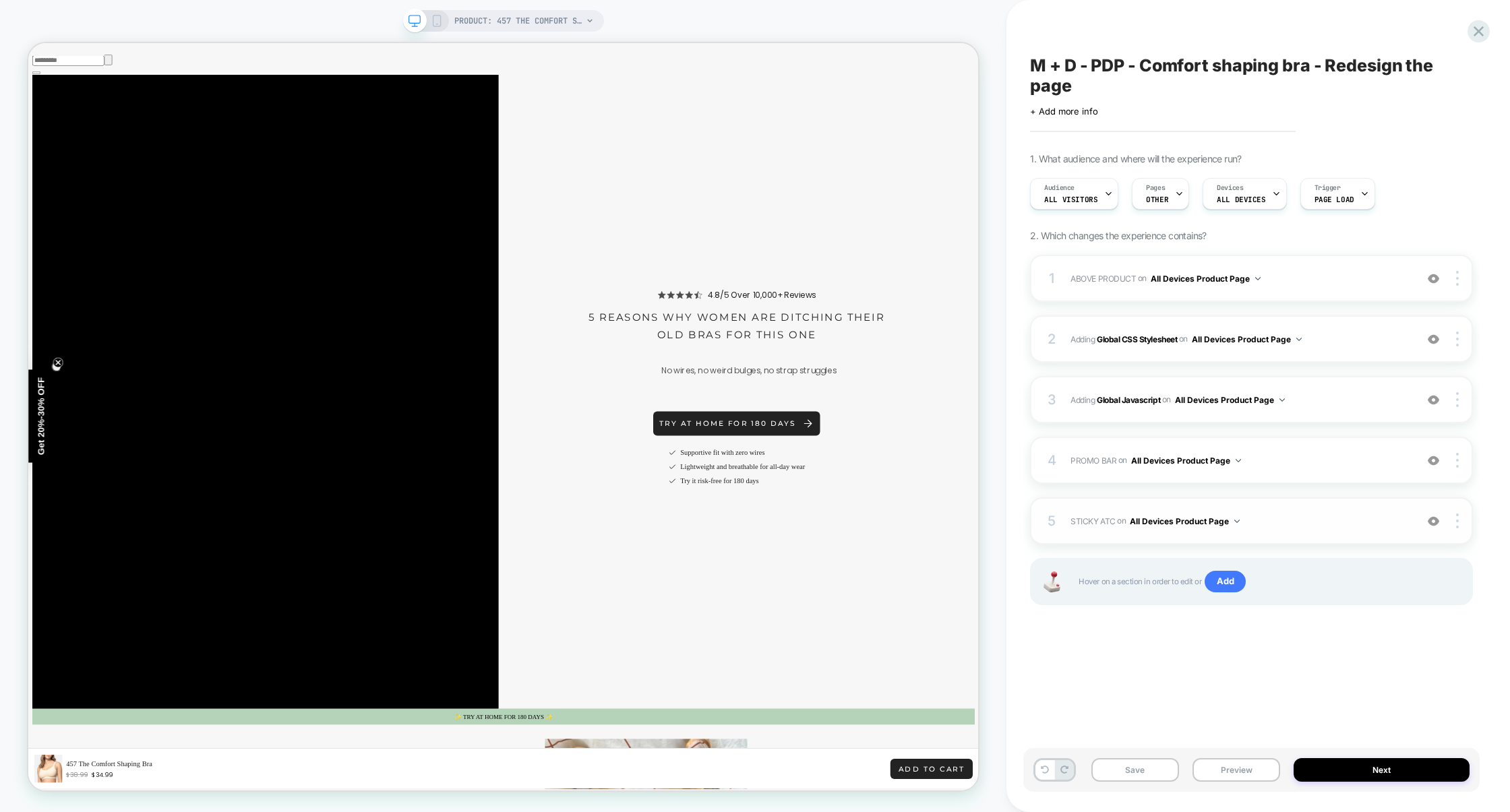
click at [1303, 511] on div "5 STICKY ATC Adding Code Block AFTER section[data-comp="product"] on All Device…" at bounding box center [1252, 520] width 443 height 47
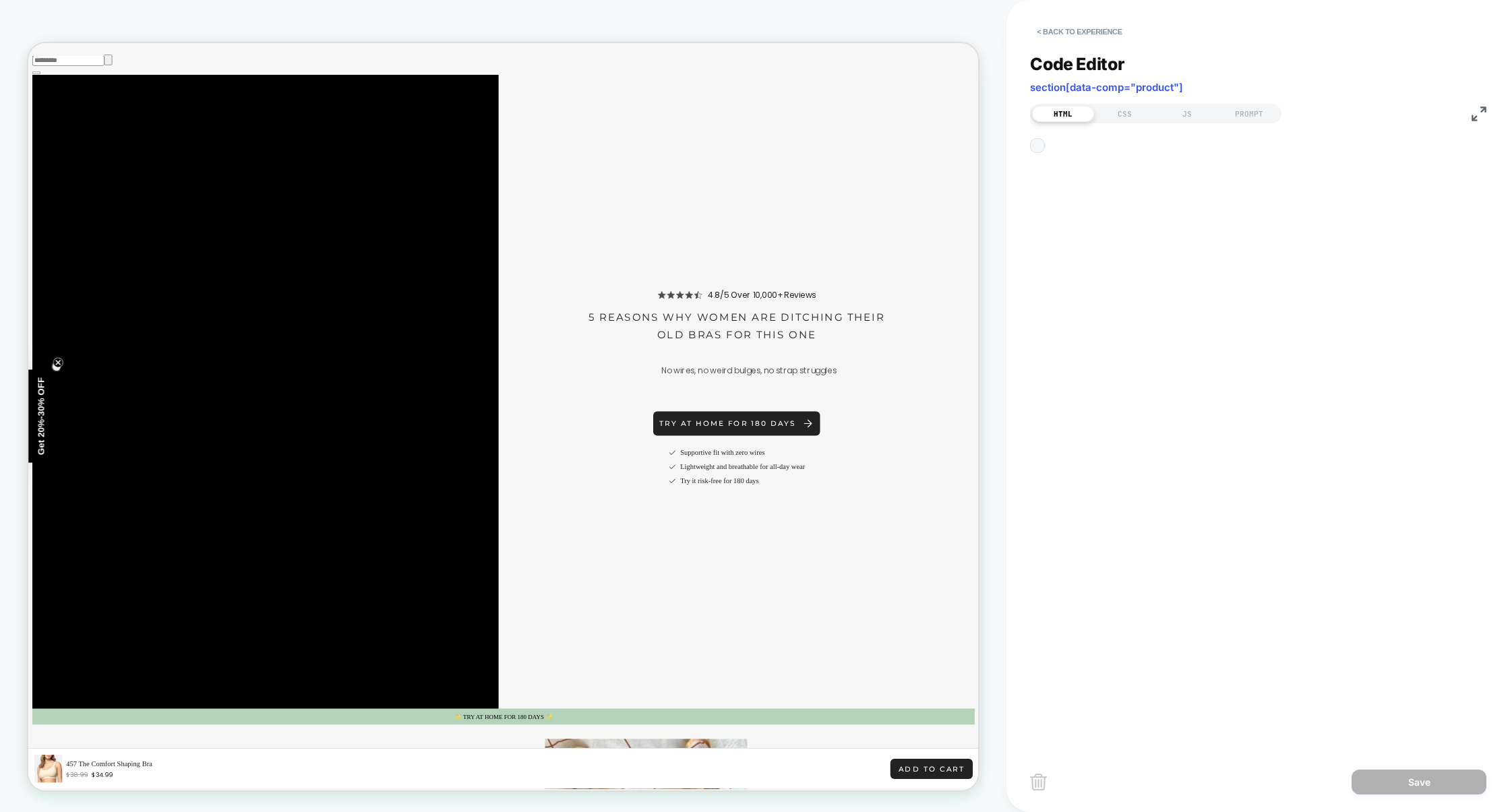
scroll to position [182, 0]
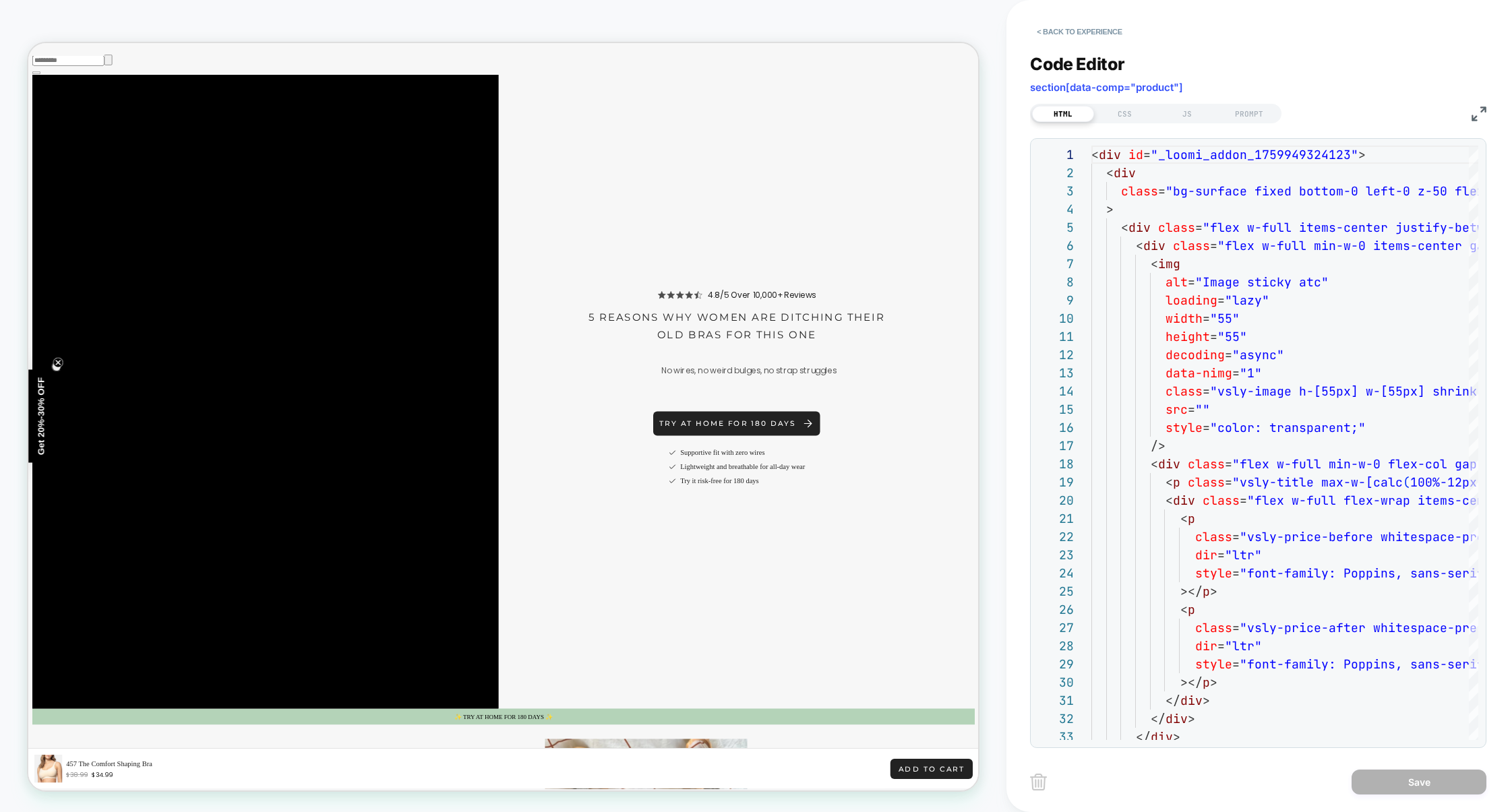
click at [1475, 118] on img at bounding box center [1479, 114] width 15 height 15
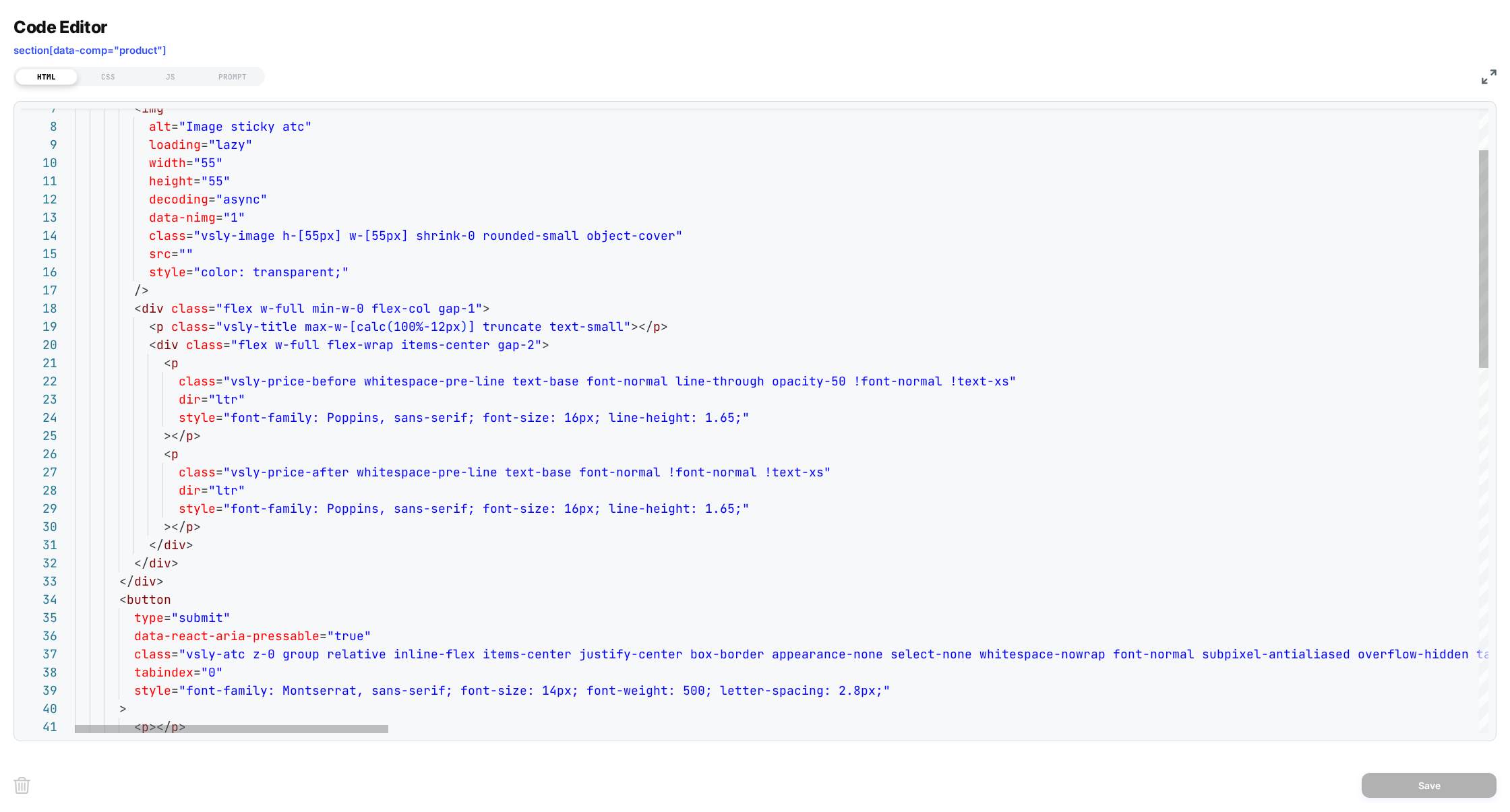
scroll to position [145, 146]
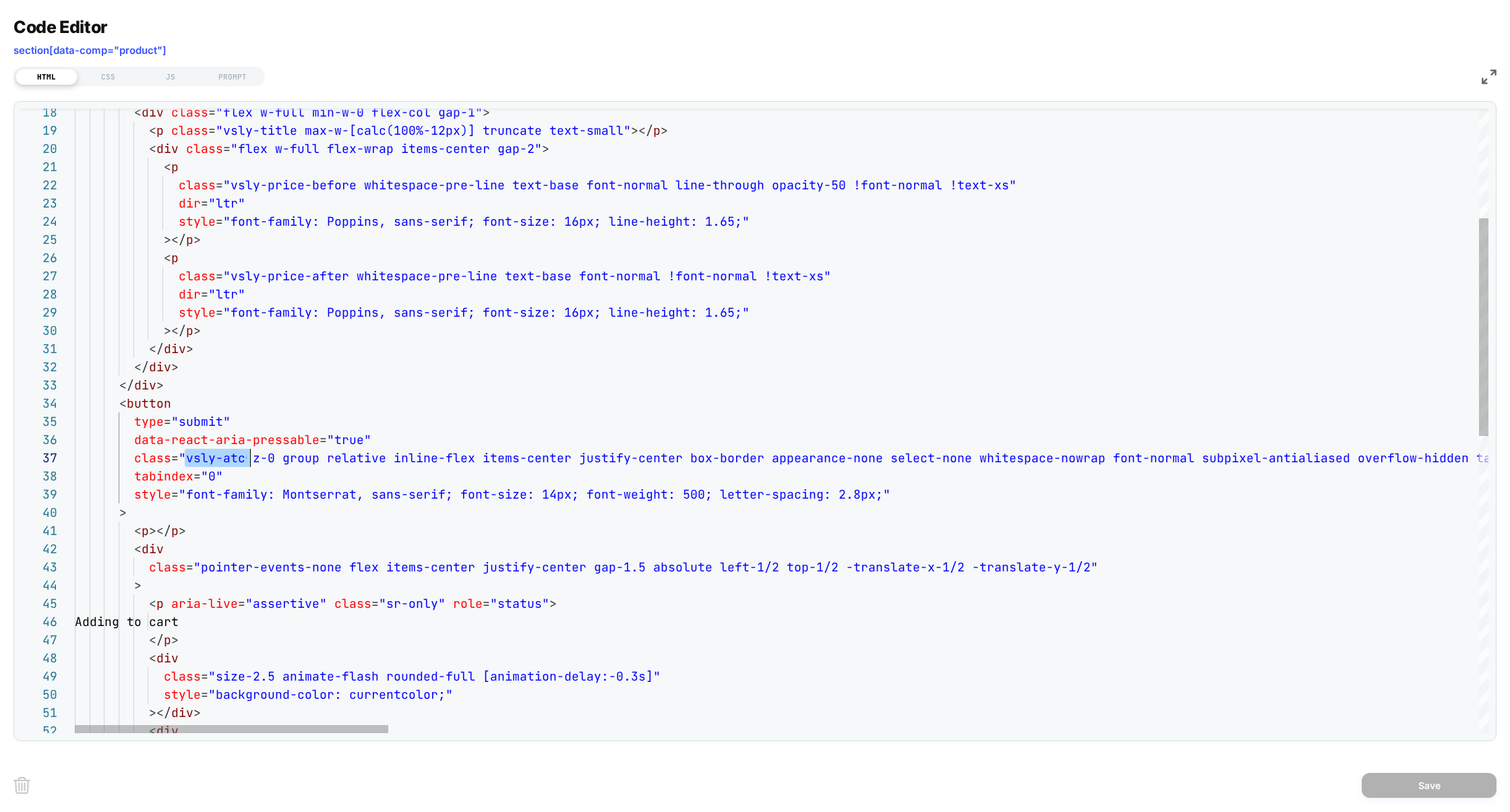
type textarea "**********"
drag, startPoint x: 185, startPoint y: 461, endPoint x: 243, endPoint y: 459, distance: 58.0
click at [105, 76] on div "CSS" at bounding box center [109, 76] width 62 height 16
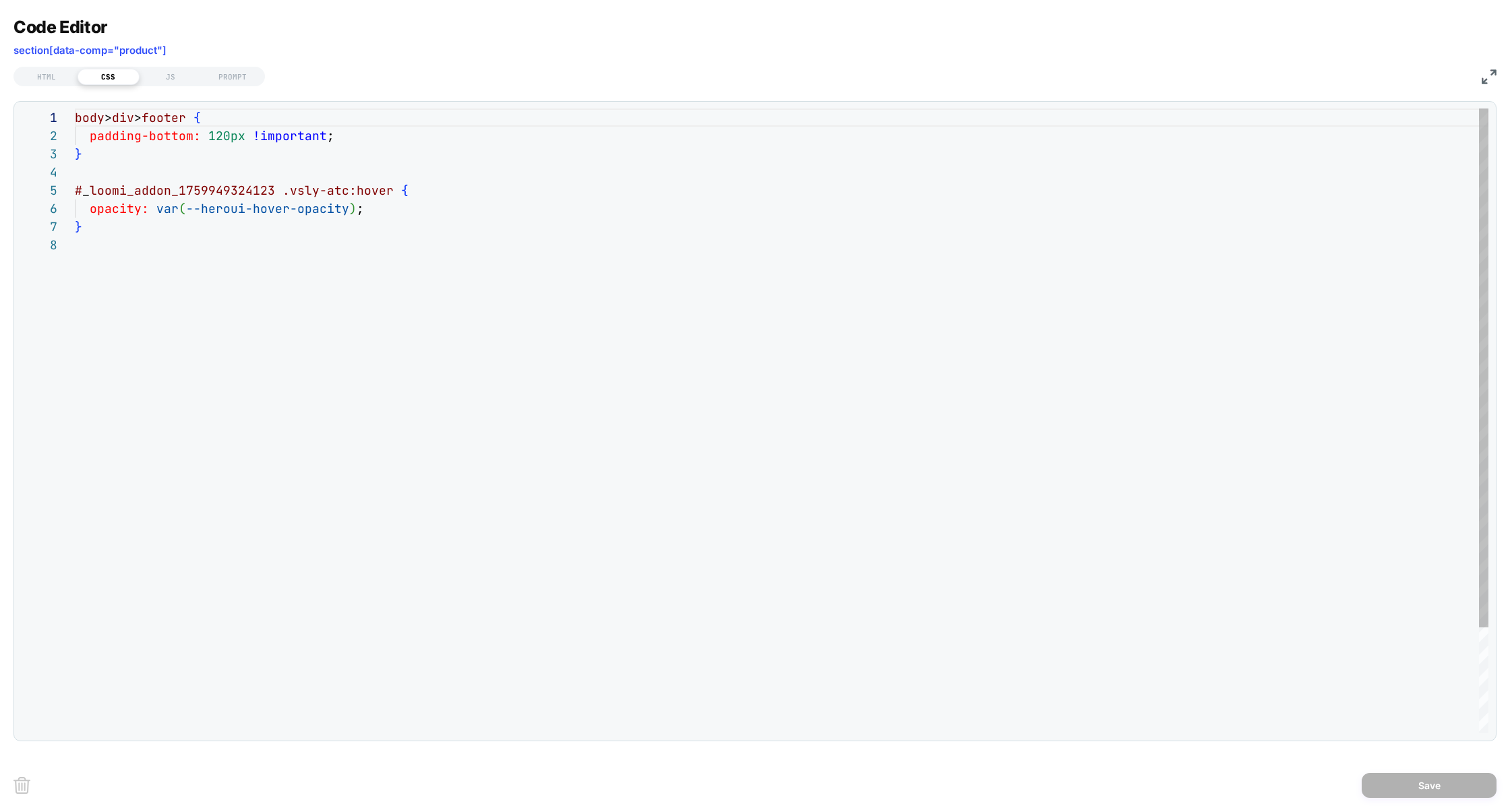
scroll to position [127, 0]
click at [133, 249] on div "body > div > footer { padding-bottom: 120px !important ; } # _ loomi_addon_1759…" at bounding box center [781, 484] width 1414 height 752
drag, startPoint x: 115, startPoint y: 234, endPoint x: 49, endPoint y: 196, distance: 76.2
click at [75, 196] on div "body > div > footer { padding-bottom: 120px !important ; } # _ loomi_addon_1759…" at bounding box center [781, 484] width 1414 height 752
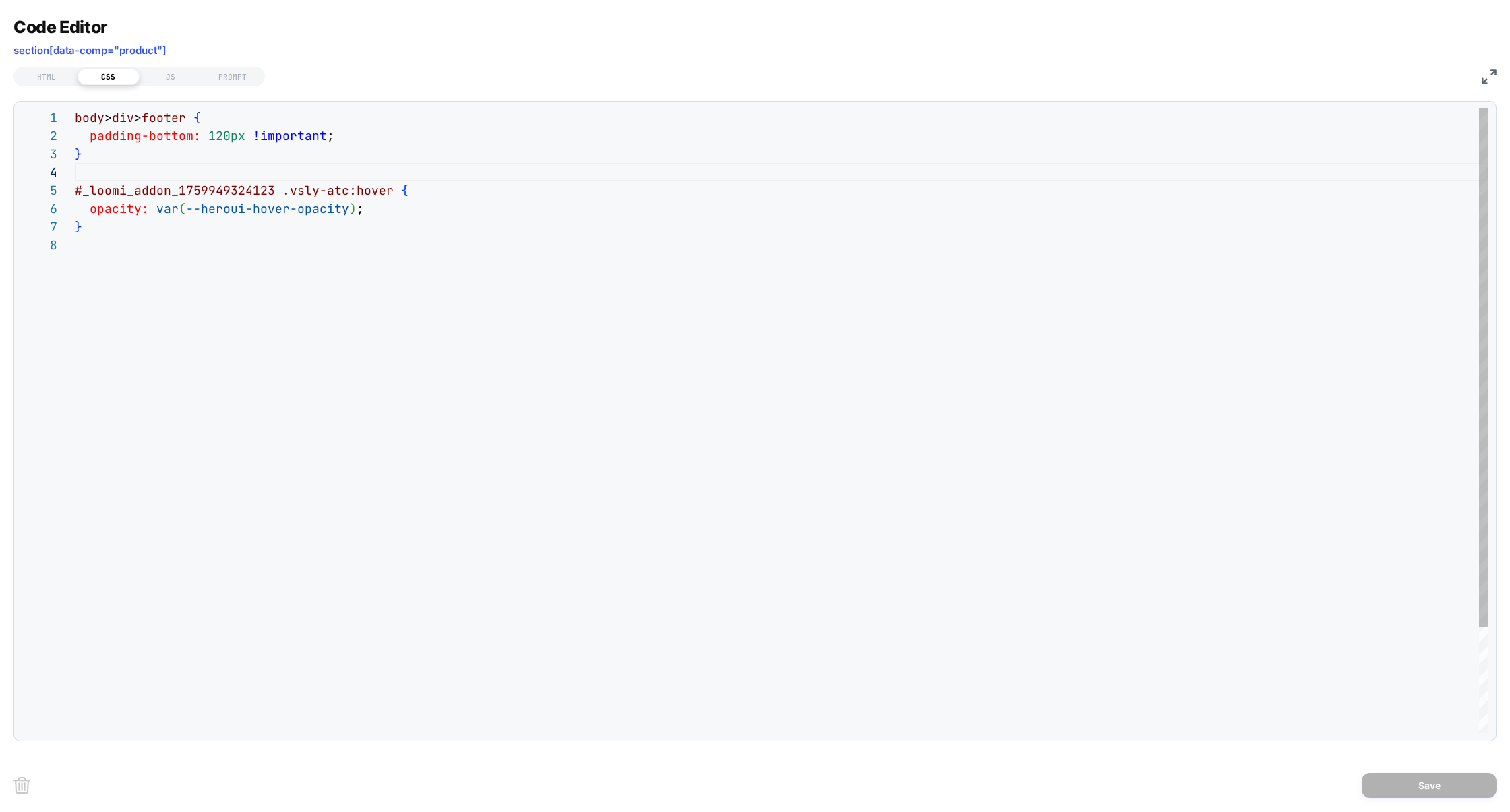
click at [109, 165] on div "body > div > footer { padding-bottom: 120px !important ; } # _ loomi_addon_1759…" at bounding box center [781, 484] width 1414 height 752
type textarea "**********"
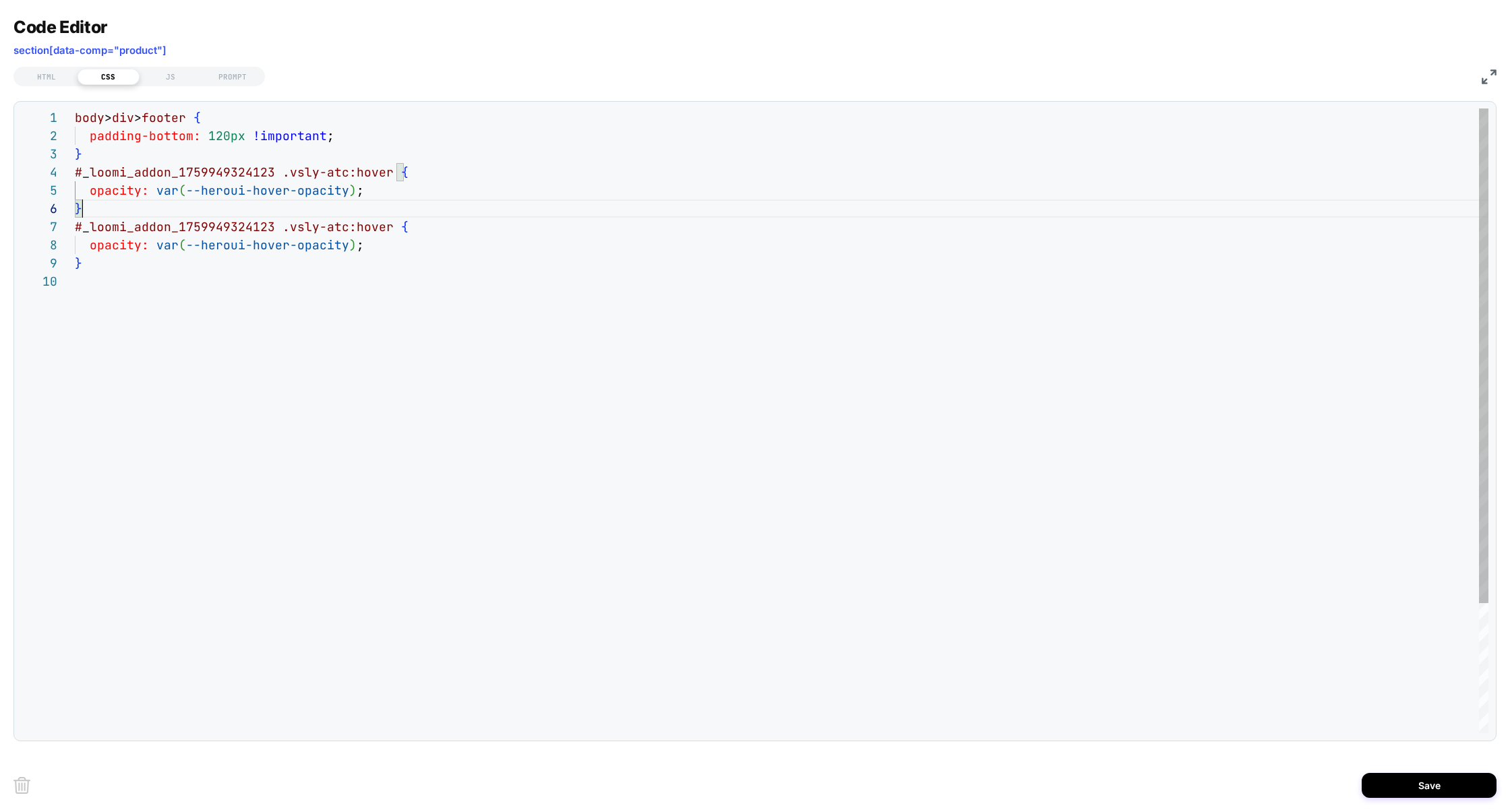
scroll to position [90, 7]
click at [57, 81] on div "HTML" at bounding box center [47, 76] width 62 height 16
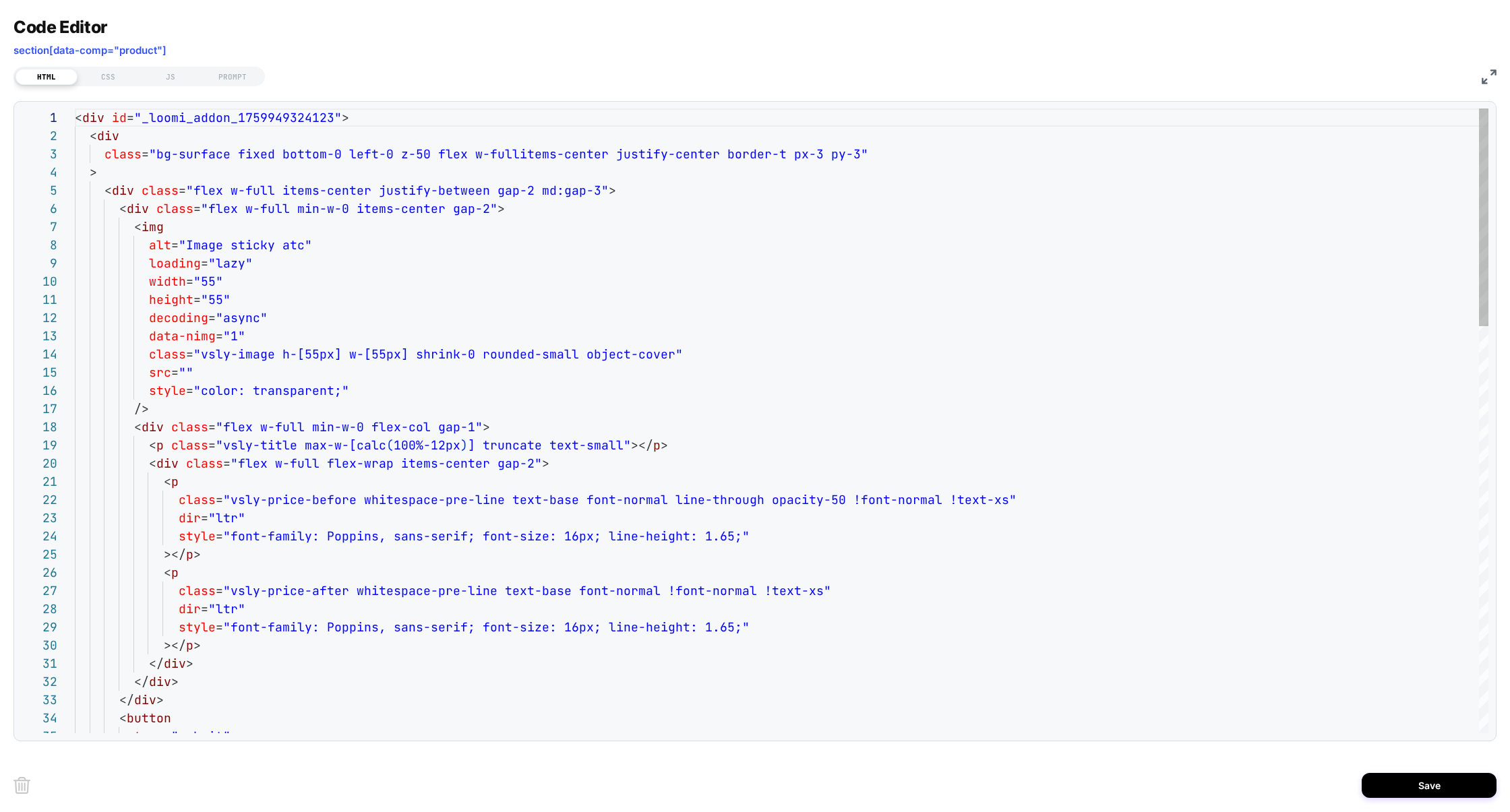
scroll to position [182, 0]
click at [104, 78] on div "CSS" at bounding box center [109, 76] width 62 height 16
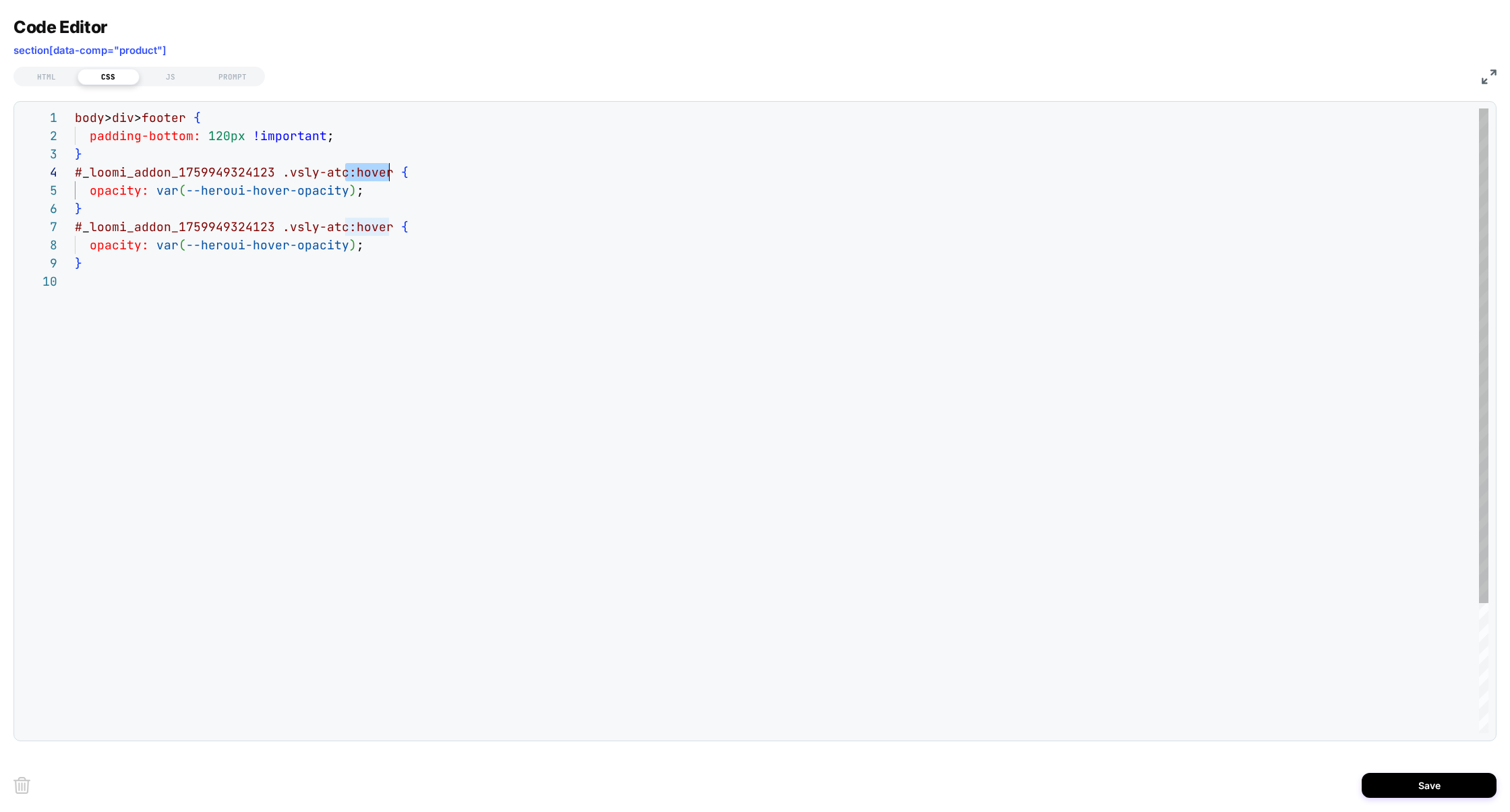
scroll to position [54, 314]
drag, startPoint x: 345, startPoint y: 175, endPoint x: 387, endPoint y: 175, distance: 42.0
click at [387, 175] on div "body > div > footer { padding-bottom: 120px !important ; } # _ loomi_addon_1759…" at bounding box center [781, 502] width 1414 height 789
drag, startPoint x: 383, startPoint y: 191, endPoint x: 1, endPoint y: 190, distance: 382.0
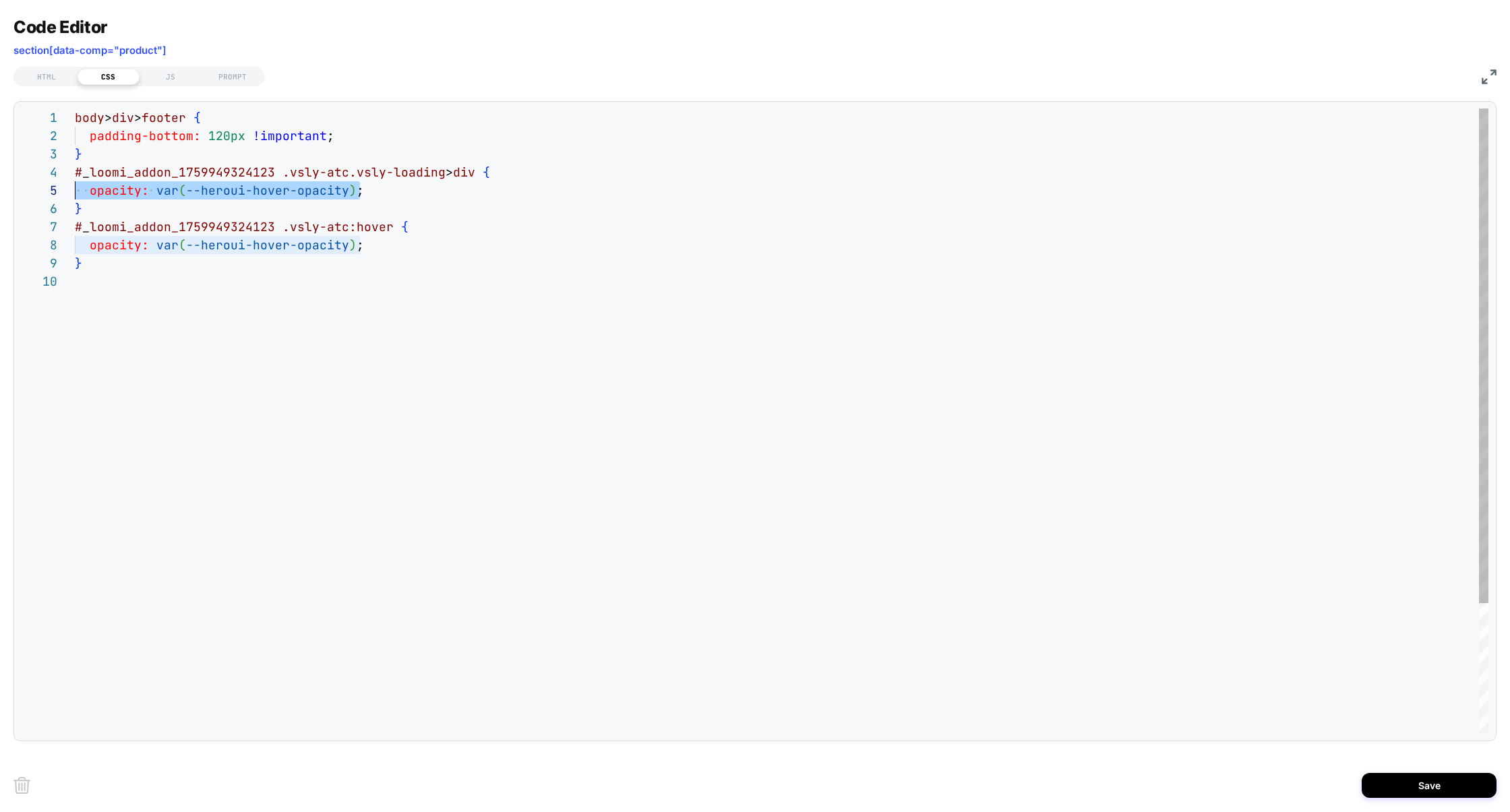
click at [1, 190] on div "**********" at bounding box center [755, 406] width 1510 height 812
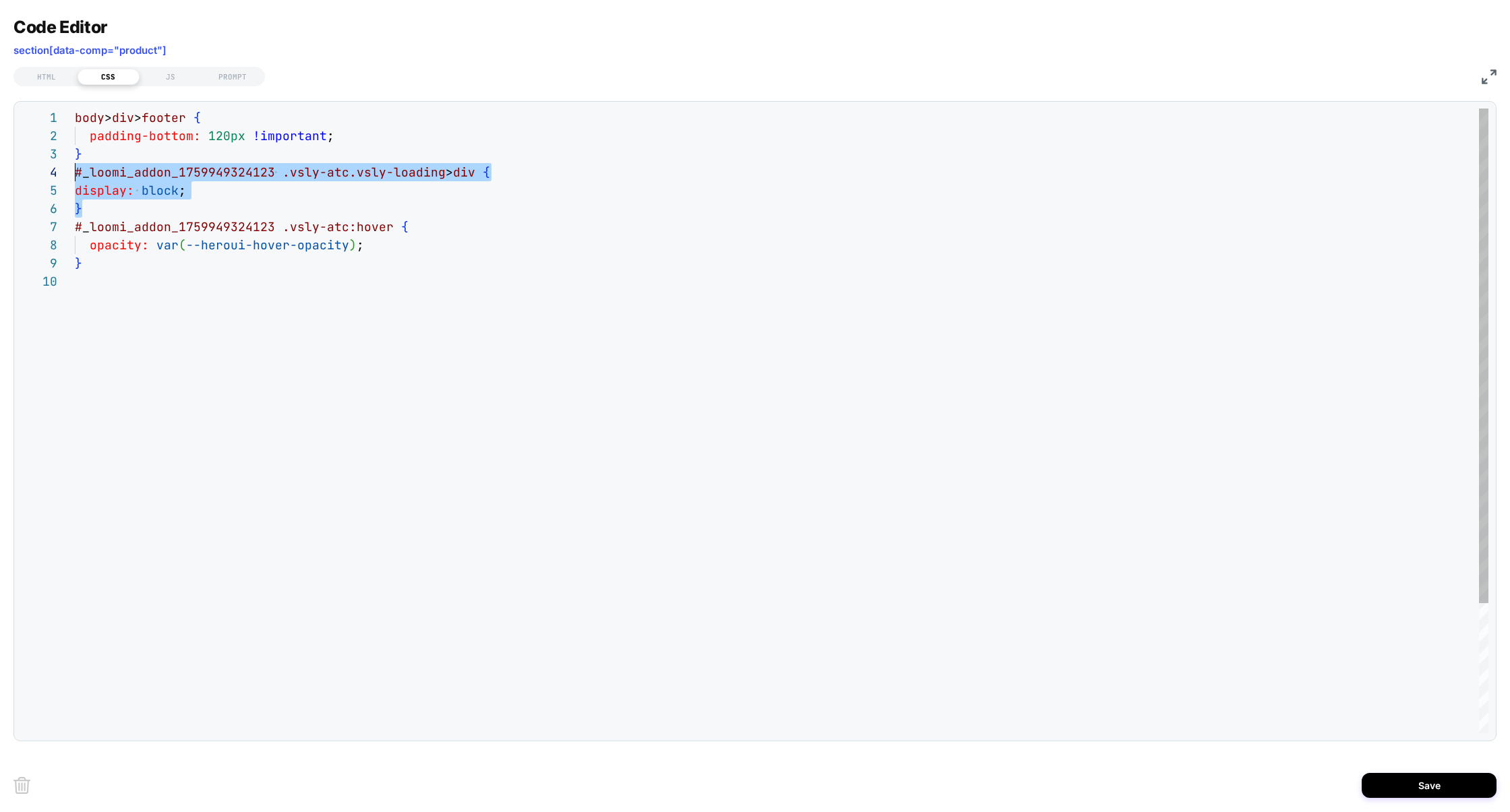
scroll to position [54, 0]
drag, startPoint x: 108, startPoint y: 209, endPoint x: 42, endPoint y: 176, distance: 73.8
click at [75, 176] on div "body > div > footer { padding-bottom: 120px !important ; } # _ loomi_addon_1759…" at bounding box center [781, 502] width 1414 height 789
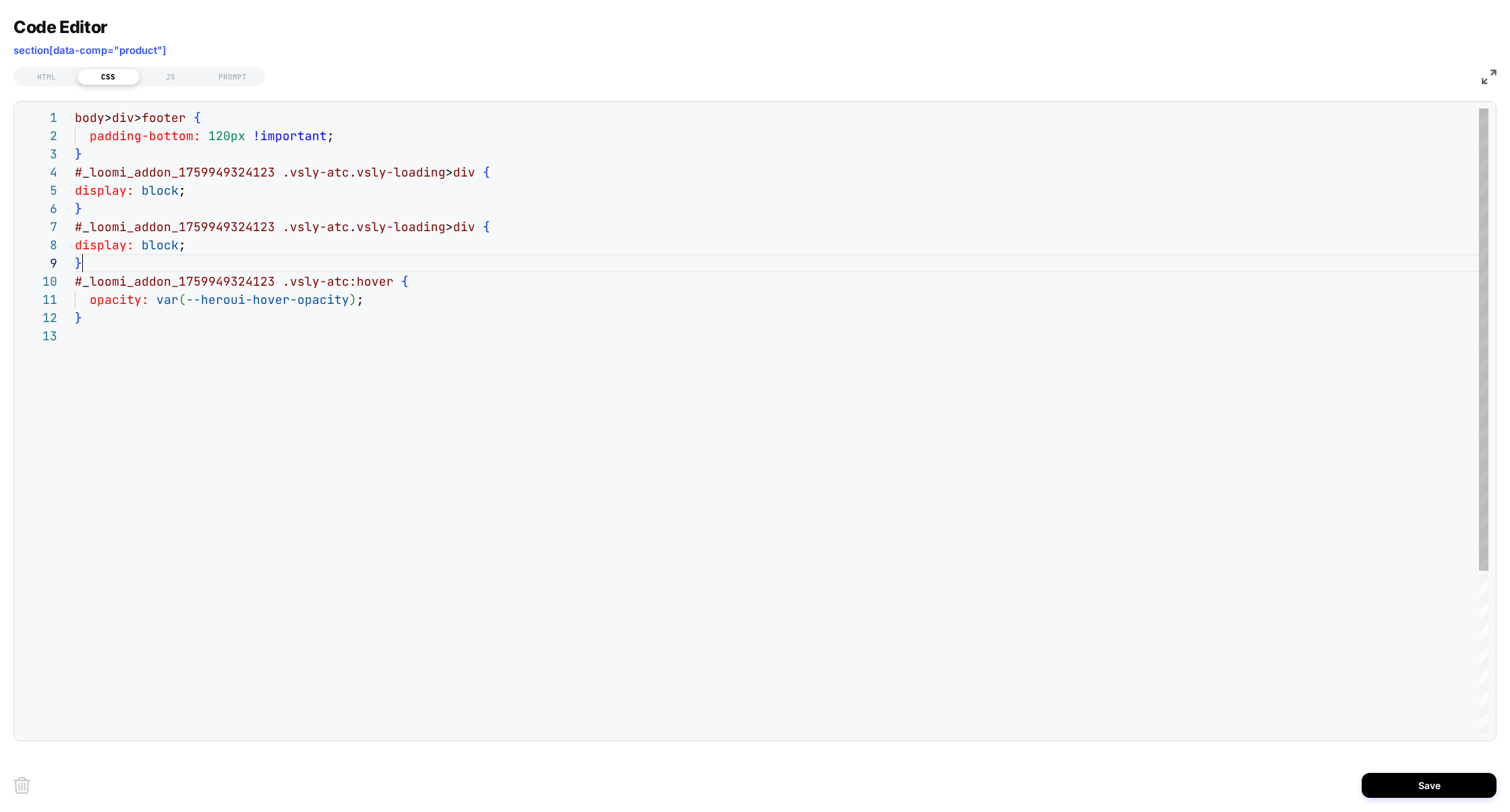
scroll to position [145, 7]
click at [459, 227] on div "body > div > footer { padding-bottom: 120px !important ; } # _ loomi_addon_1759…" at bounding box center [781, 530] width 1414 height 843
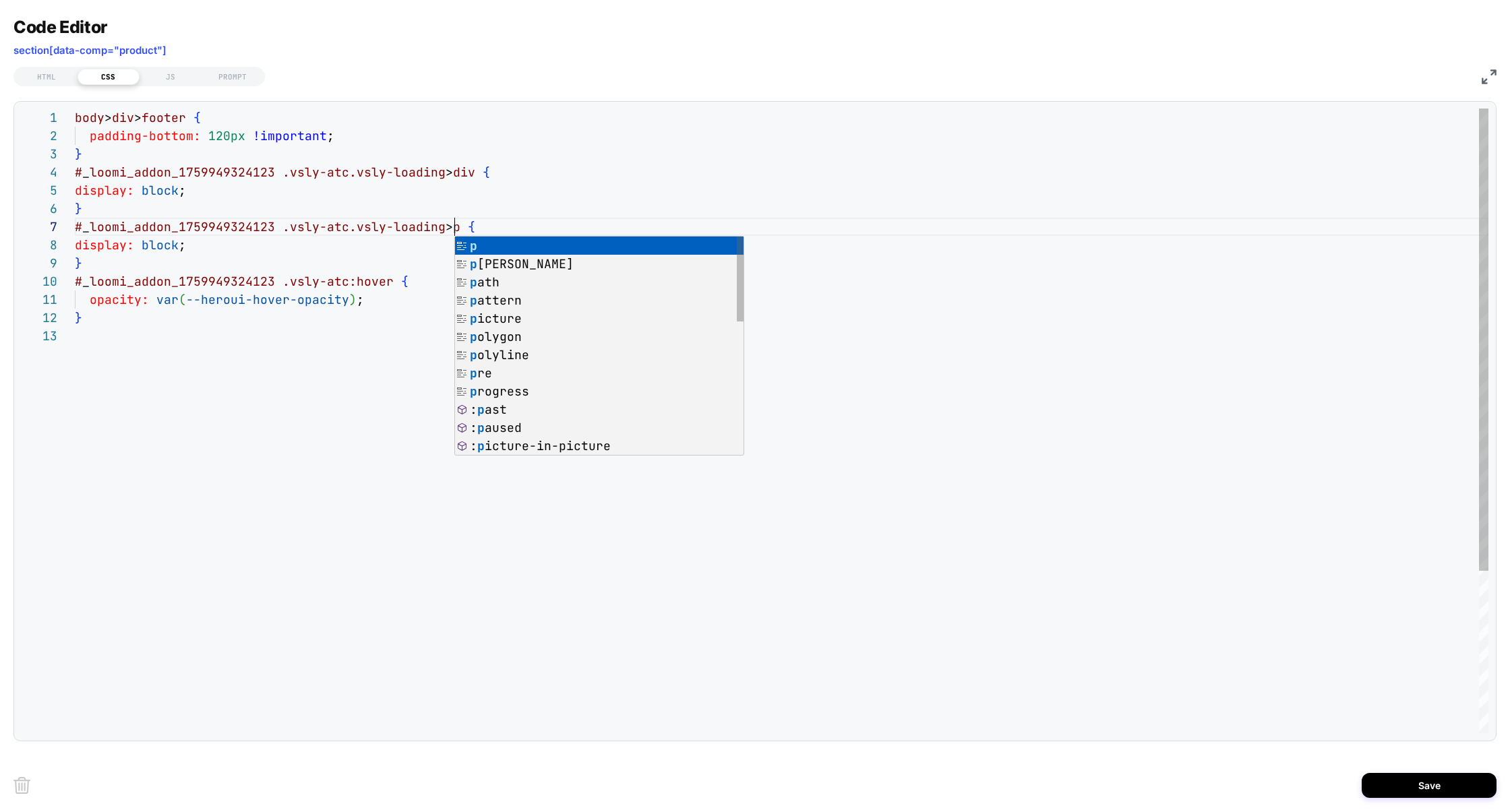
scroll to position [109, 379]
click at [145, 247] on div "body > div > footer { padding-bottom: 120px !important ; } # _ loomi_addon_1759…" at bounding box center [781, 530] width 1414 height 843
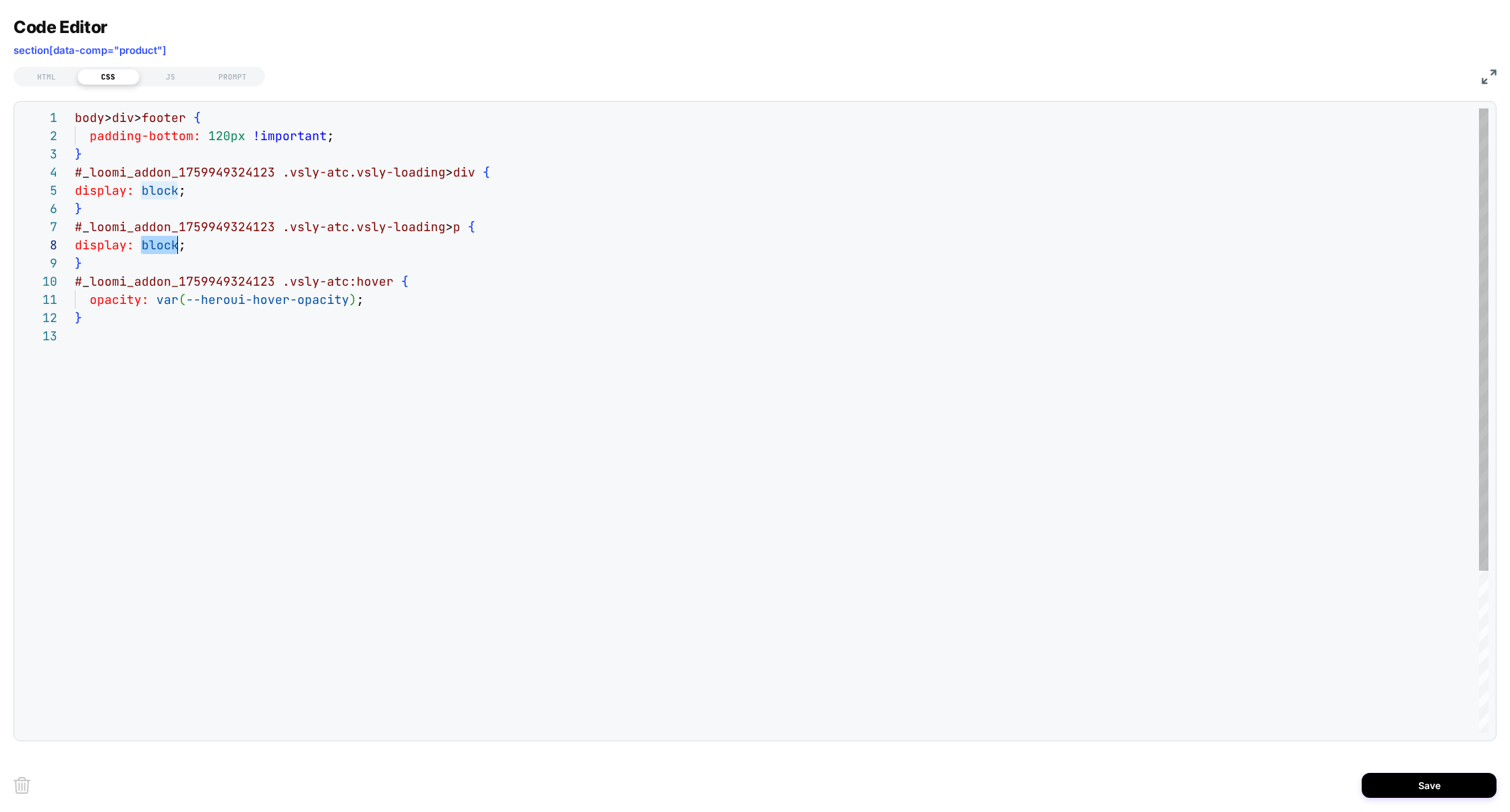
click at [145, 247] on div "body > div > footer { padding-bottom: 120px !important ; } # _ loomi_addon_1759…" at bounding box center [781, 530] width 1414 height 843
click at [118, 263] on div "body > div > footer { padding-bottom: 120px !important ; } # _ loomi_addon_1759…" at bounding box center [781, 530] width 1414 height 843
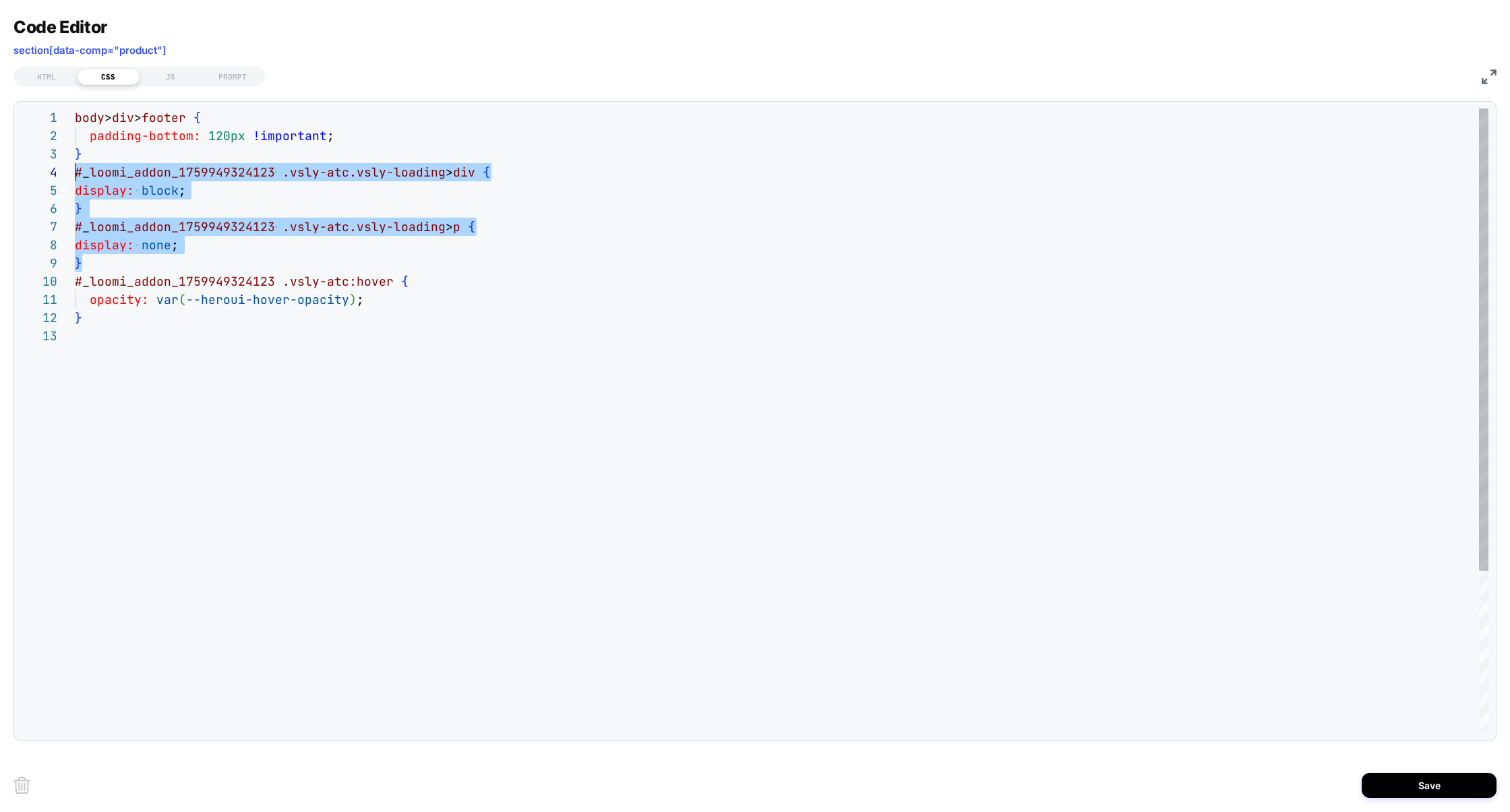
scroll to position [54, 0]
drag, startPoint x: 118, startPoint y: 264, endPoint x: 49, endPoint y: 179, distance: 109.5
click at [75, 179] on div "body > div > footer { padding-bottom: 120px !important ; } # _ loomi_addon_1759…" at bounding box center [781, 530] width 1414 height 843
click at [99, 260] on div "body > div > footer { padding-bottom: 120px !important ; } # _ loomi_addon_1759…" at bounding box center [781, 530] width 1414 height 843
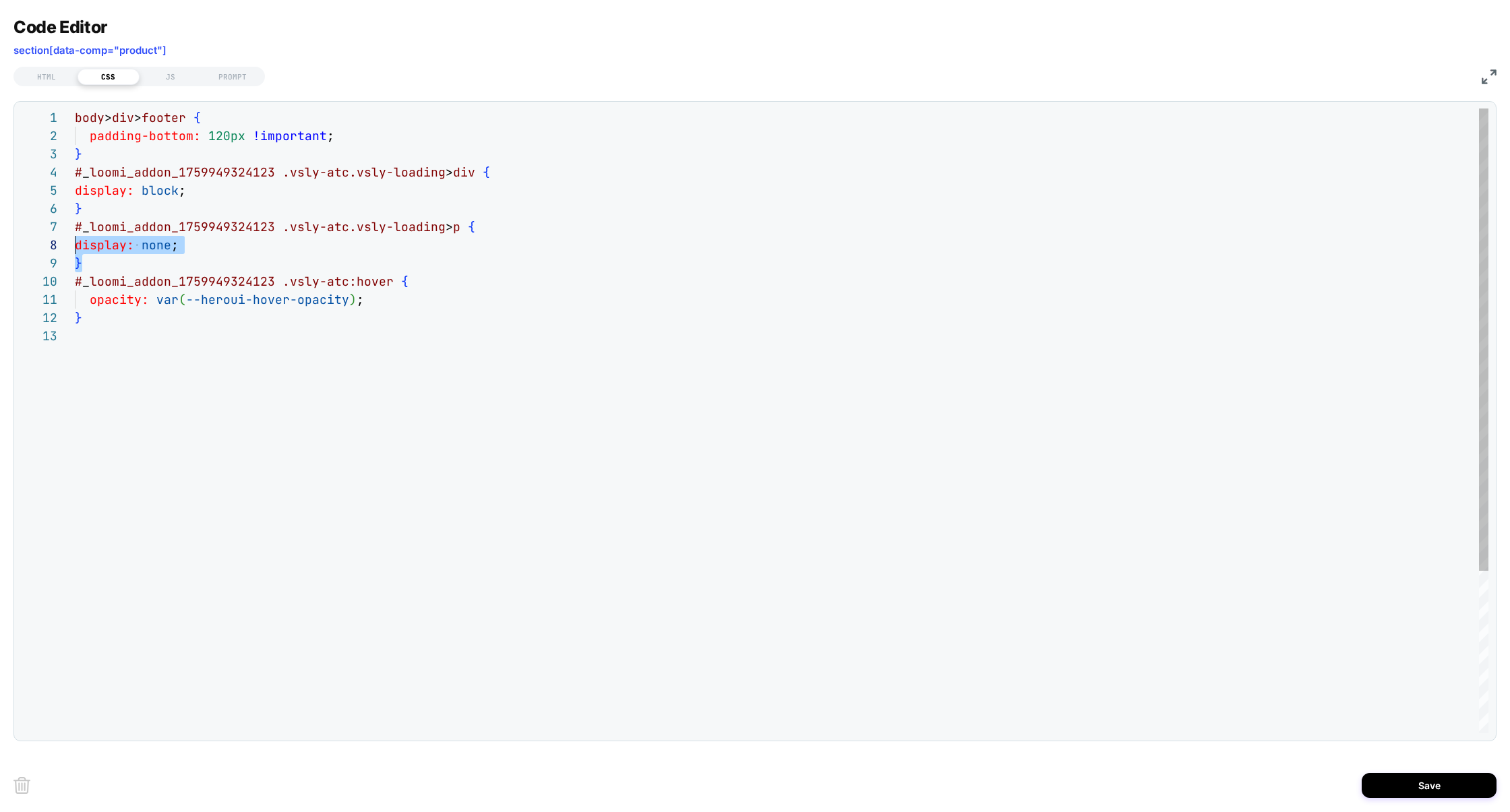
scroll to position [109, 0]
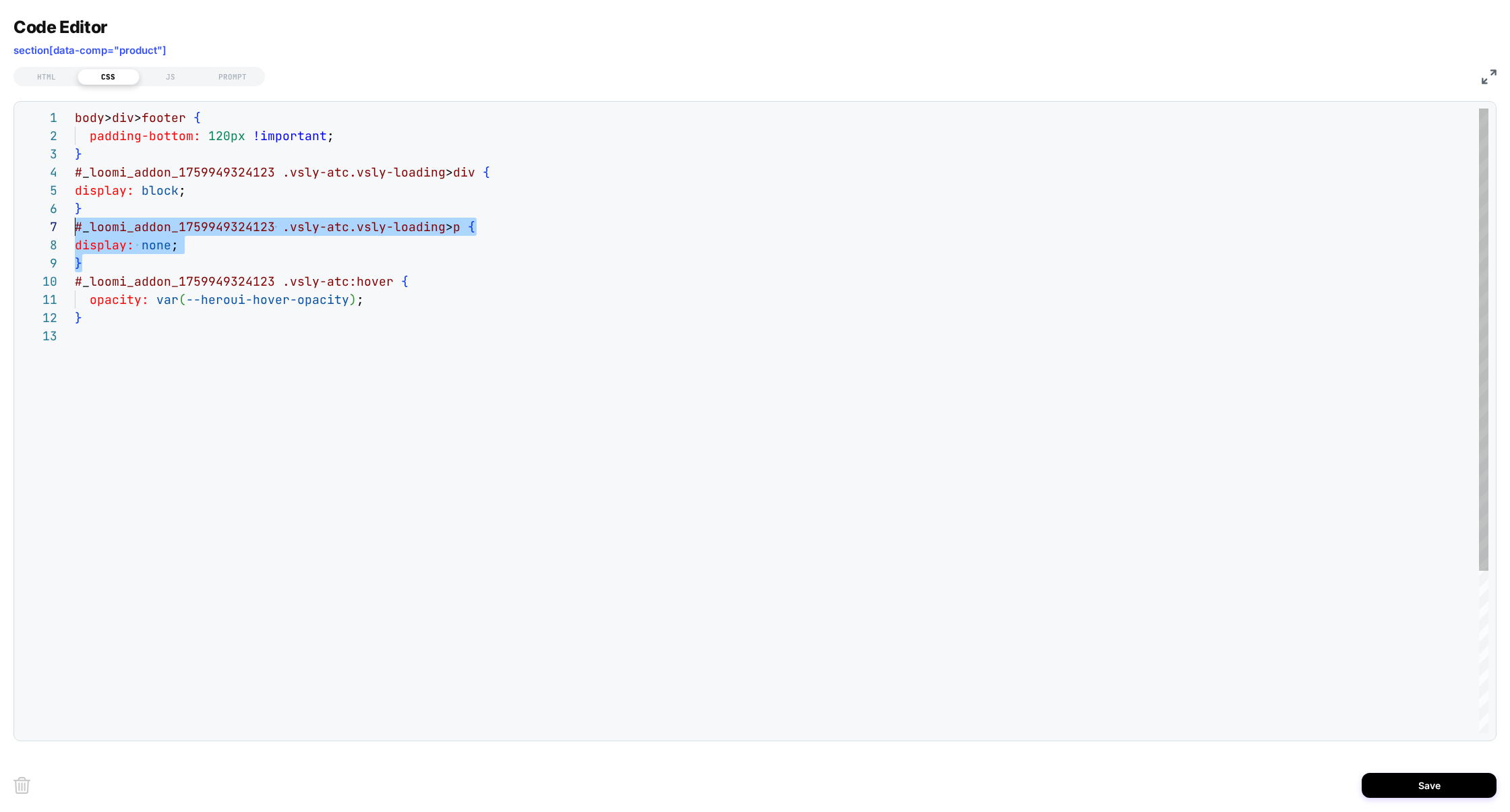
drag, startPoint x: 102, startPoint y: 261, endPoint x: 69, endPoint y: 232, distance: 43.9
click at [75, 232] on div "body > div > footer { padding-bottom: 120px !important ; } # _ loomi_addon_1759…" at bounding box center [781, 530] width 1414 height 843
click at [93, 162] on div "body > div > footer { padding-bottom: 120px !important ; } # _ loomi_addon_1759…" at bounding box center [781, 530] width 1414 height 843
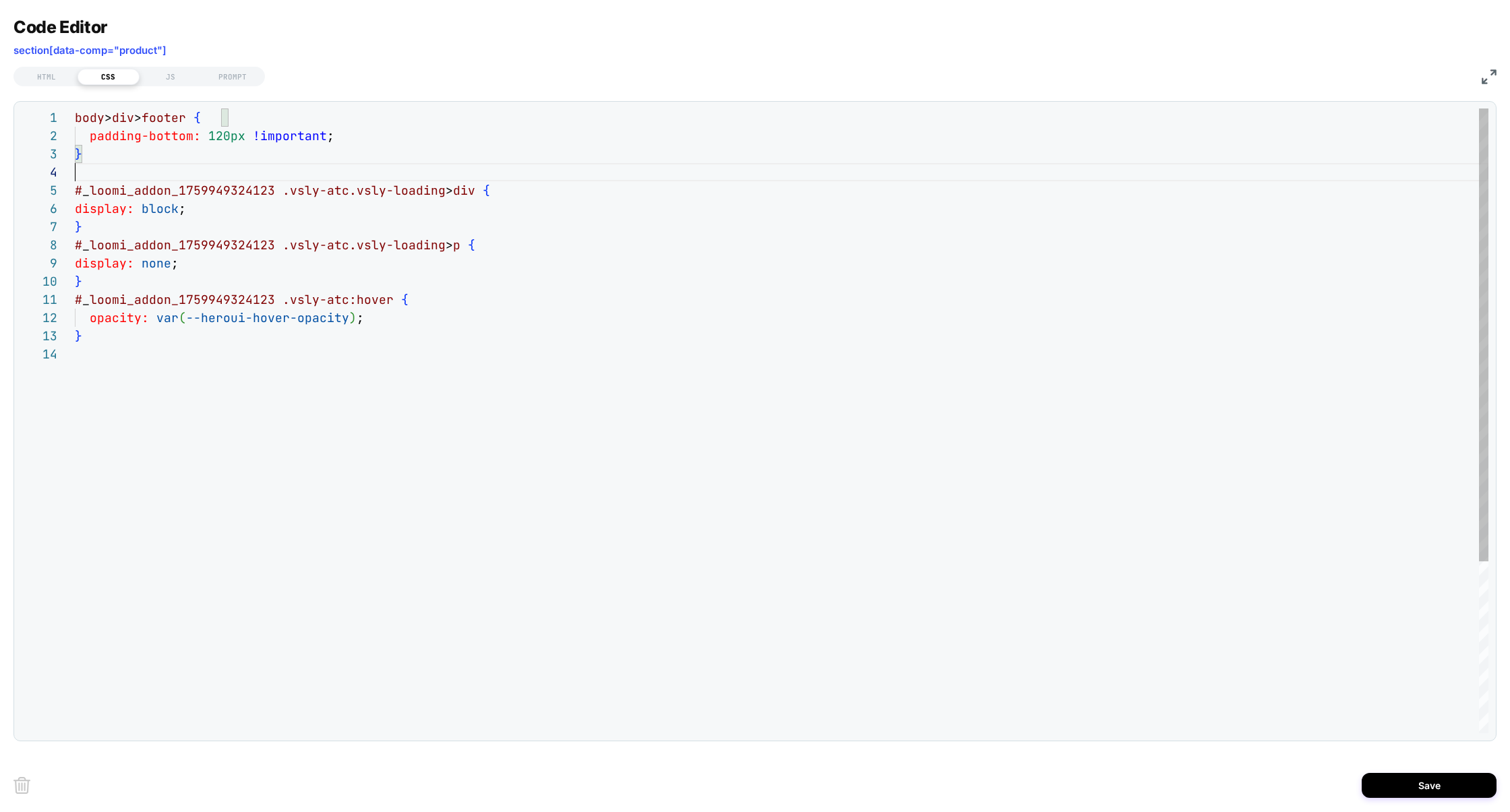
scroll to position [0, 0]
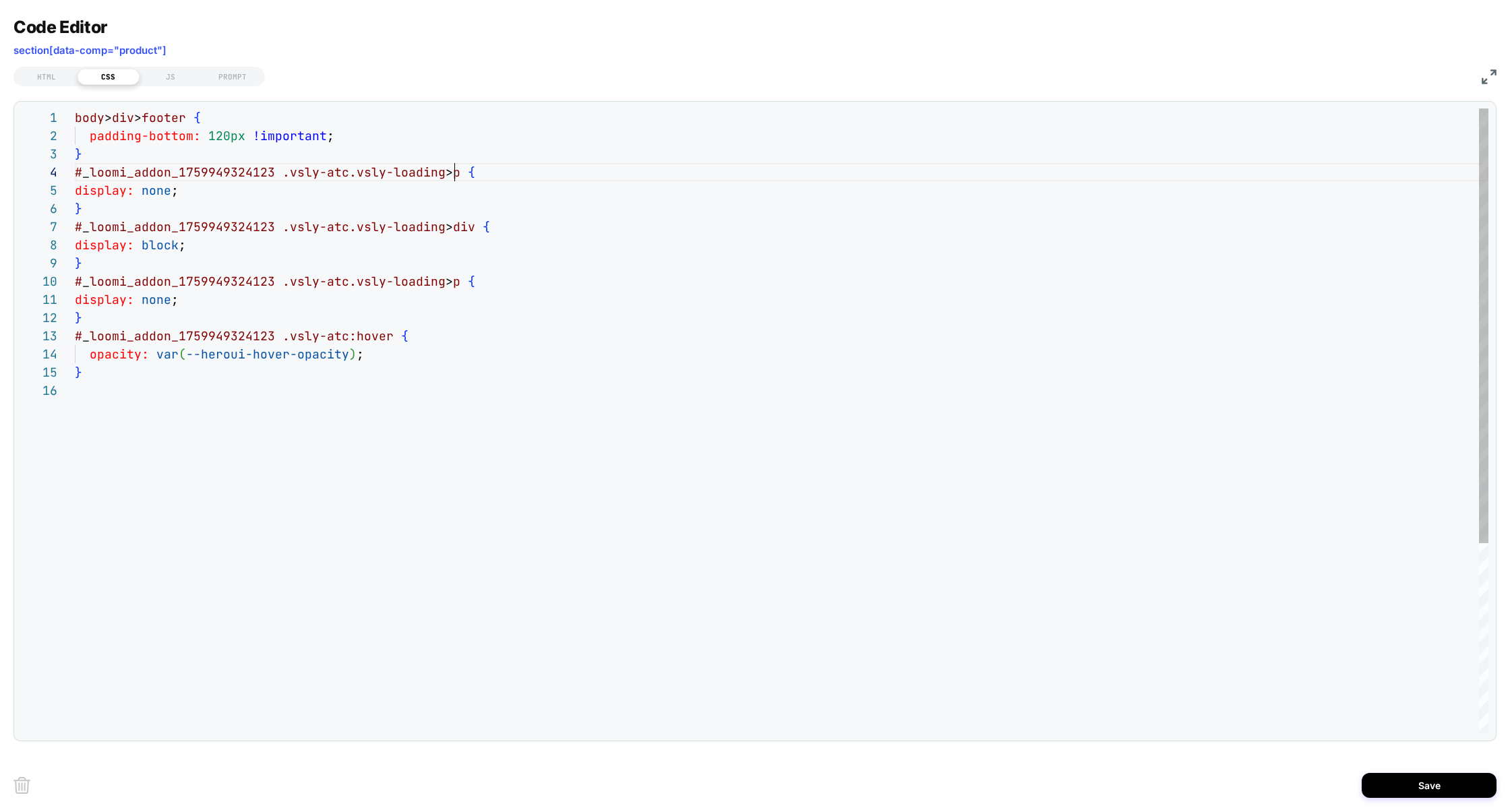
click at [454, 170] on div "body > div > footer { padding-bottom: 120px !important ; } # _ loomi_addon_1759…" at bounding box center [781, 557] width 1414 height 898
click at [417, 176] on div "body > div > footer { padding-bottom: 120px !important ; } # _ loomi_addon_1759…" at bounding box center [781, 557] width 1414 height 898
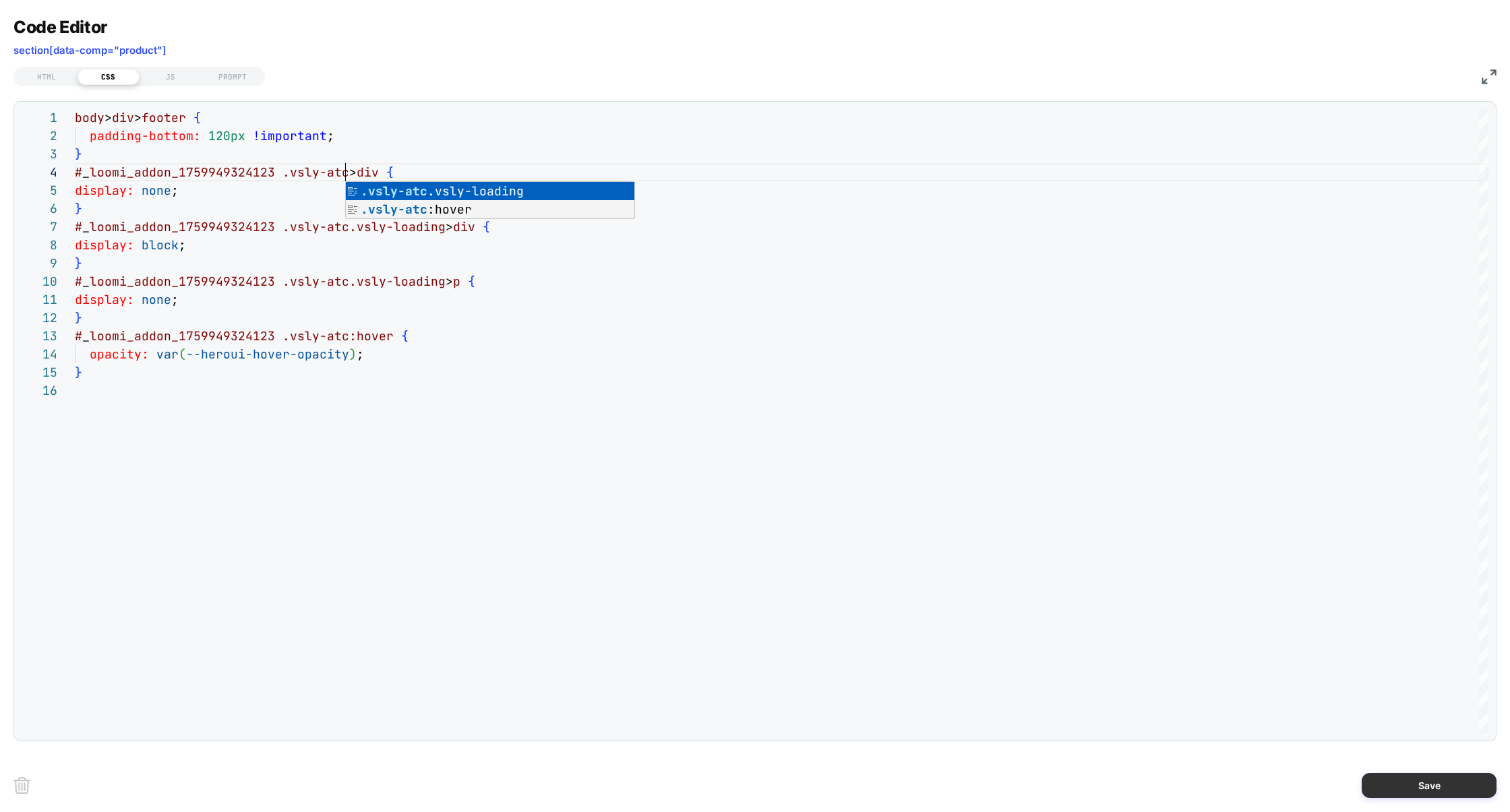
type textarea "**********"
click at [1402, 777] on button "Save" at bounding box center [1429, 785] width 135 height 25
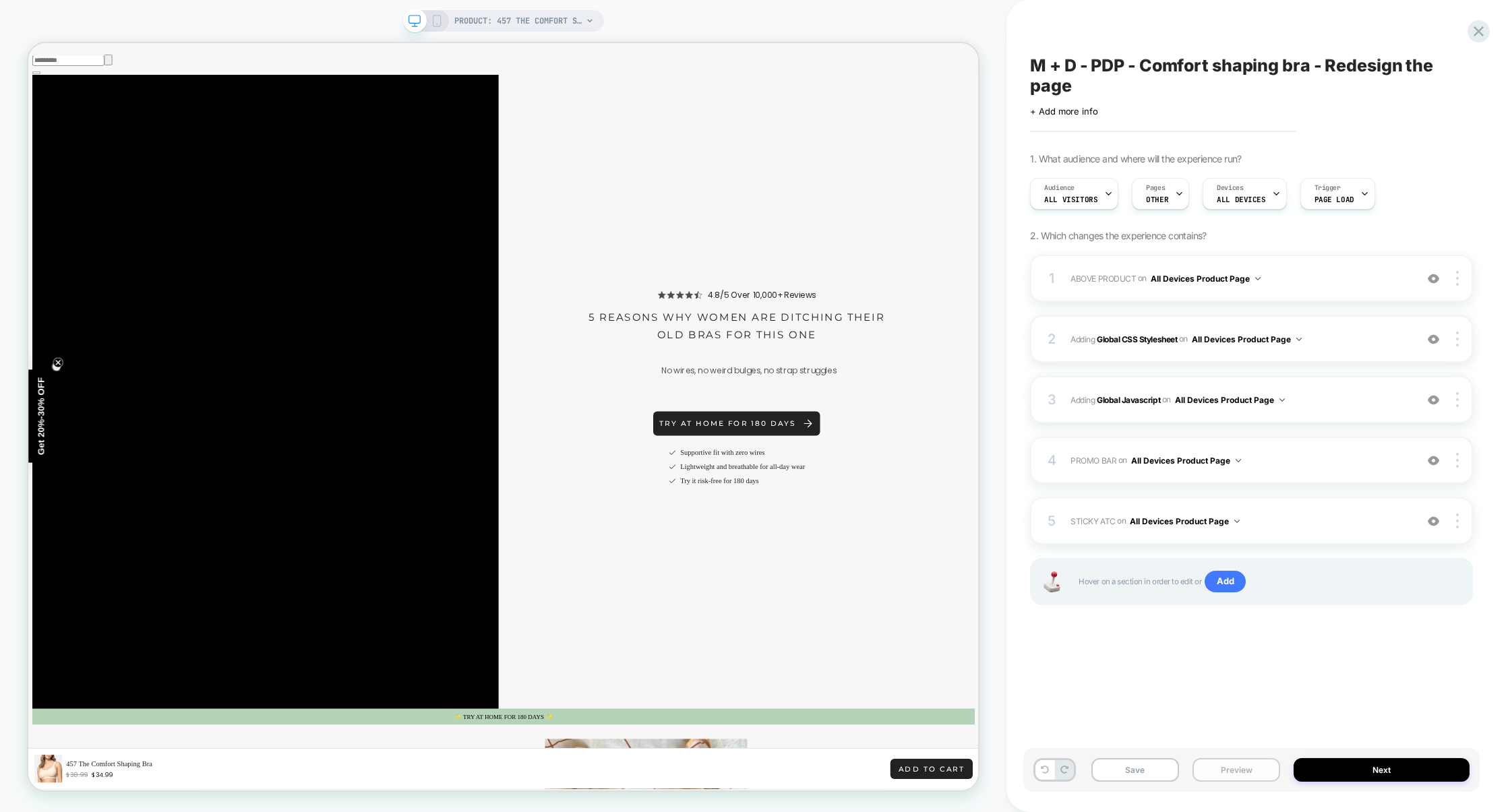
click at [1225, 774] on button "Preview" at bounding box center [1236, 769] width 87 height 23
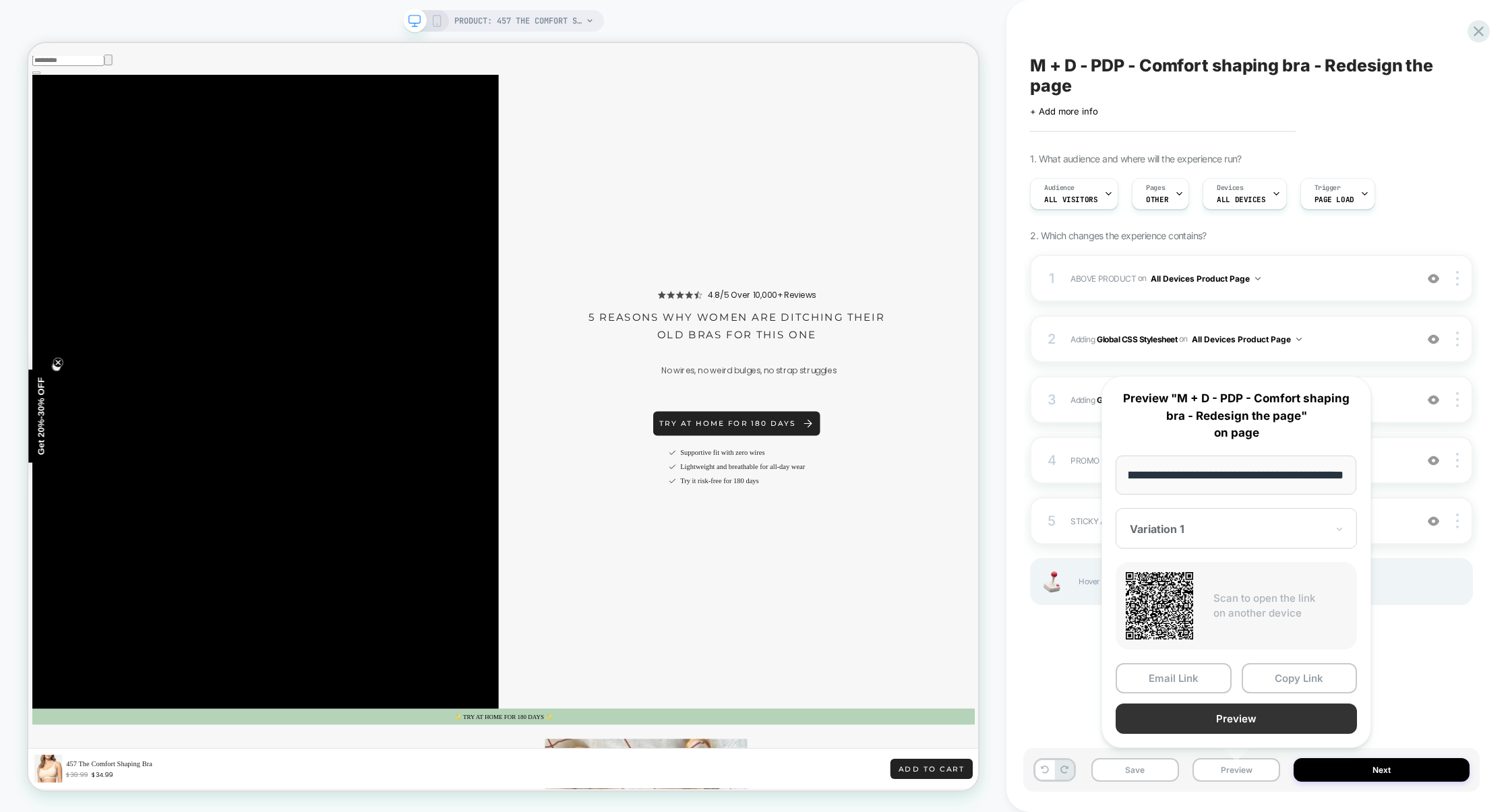
click at [1232, 720] on button "Preview" at bounding box center [1236, 719] width 241 height 30
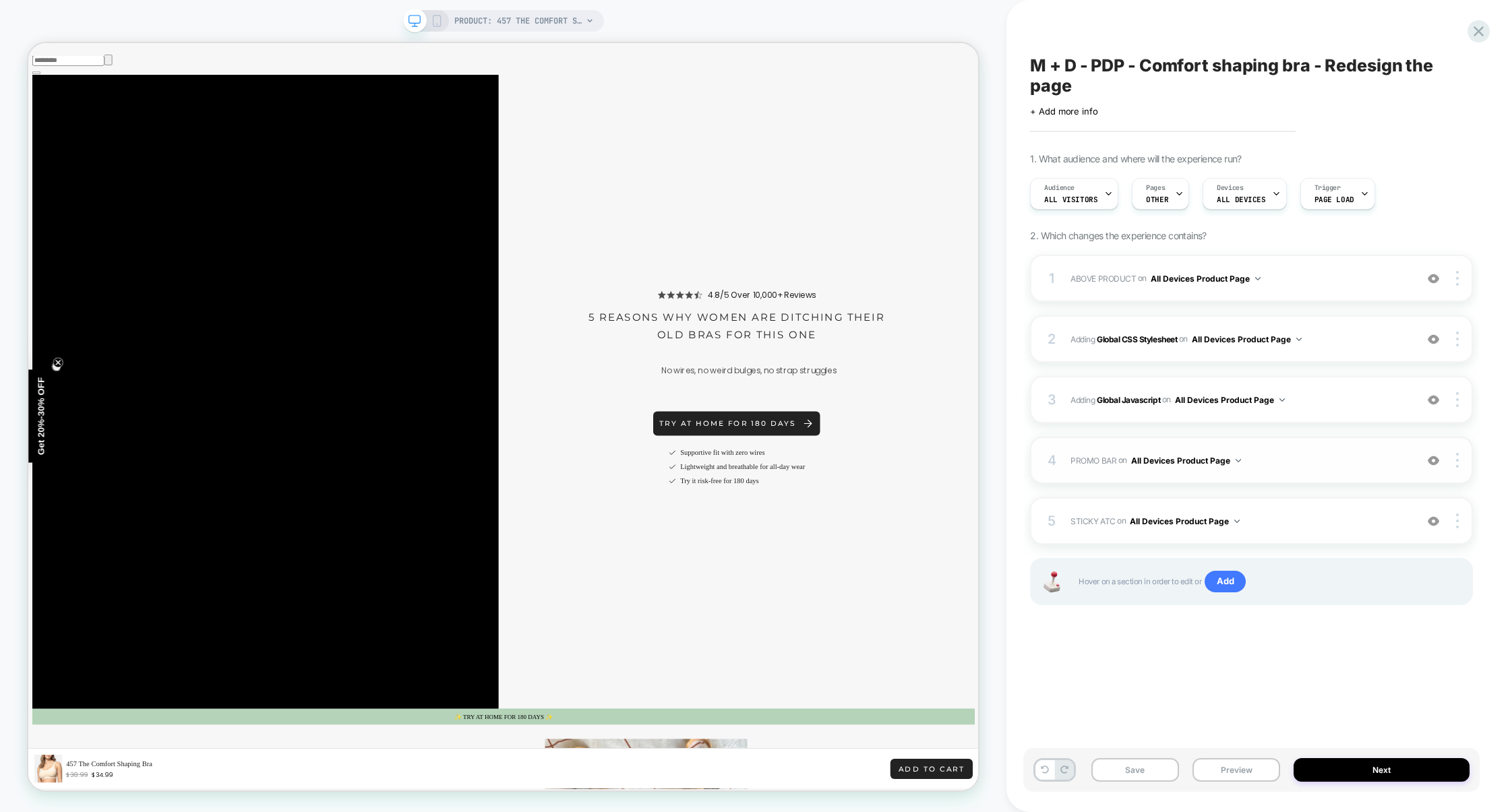
click at [1290, 462] on span "PROMO BAR Adding Code Block BEFORE header div[data-comp="Promobar"] on All Devi…" at bounding box center [1239, 460] width 338 height 17
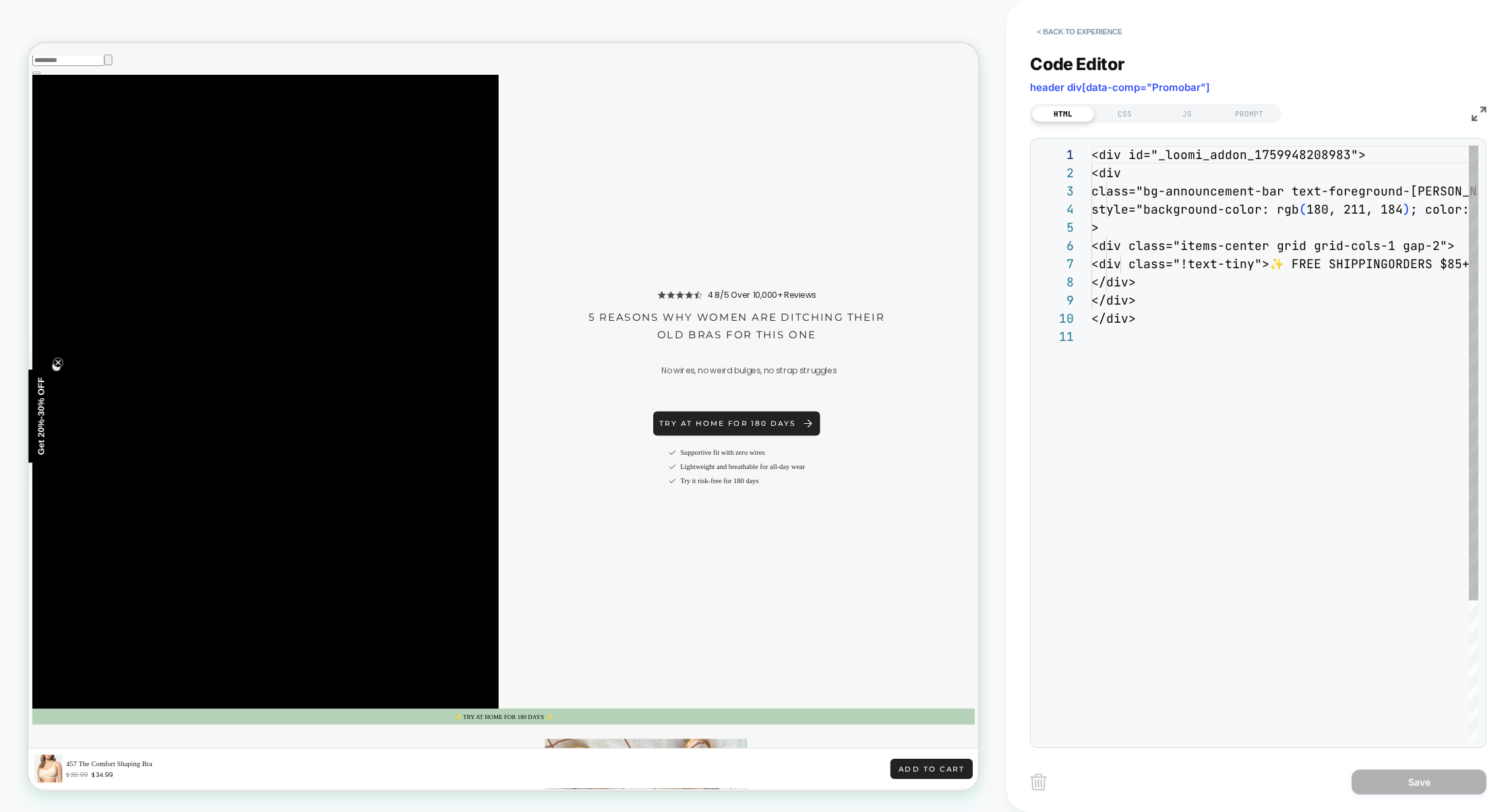
scroll to position [182, 0]
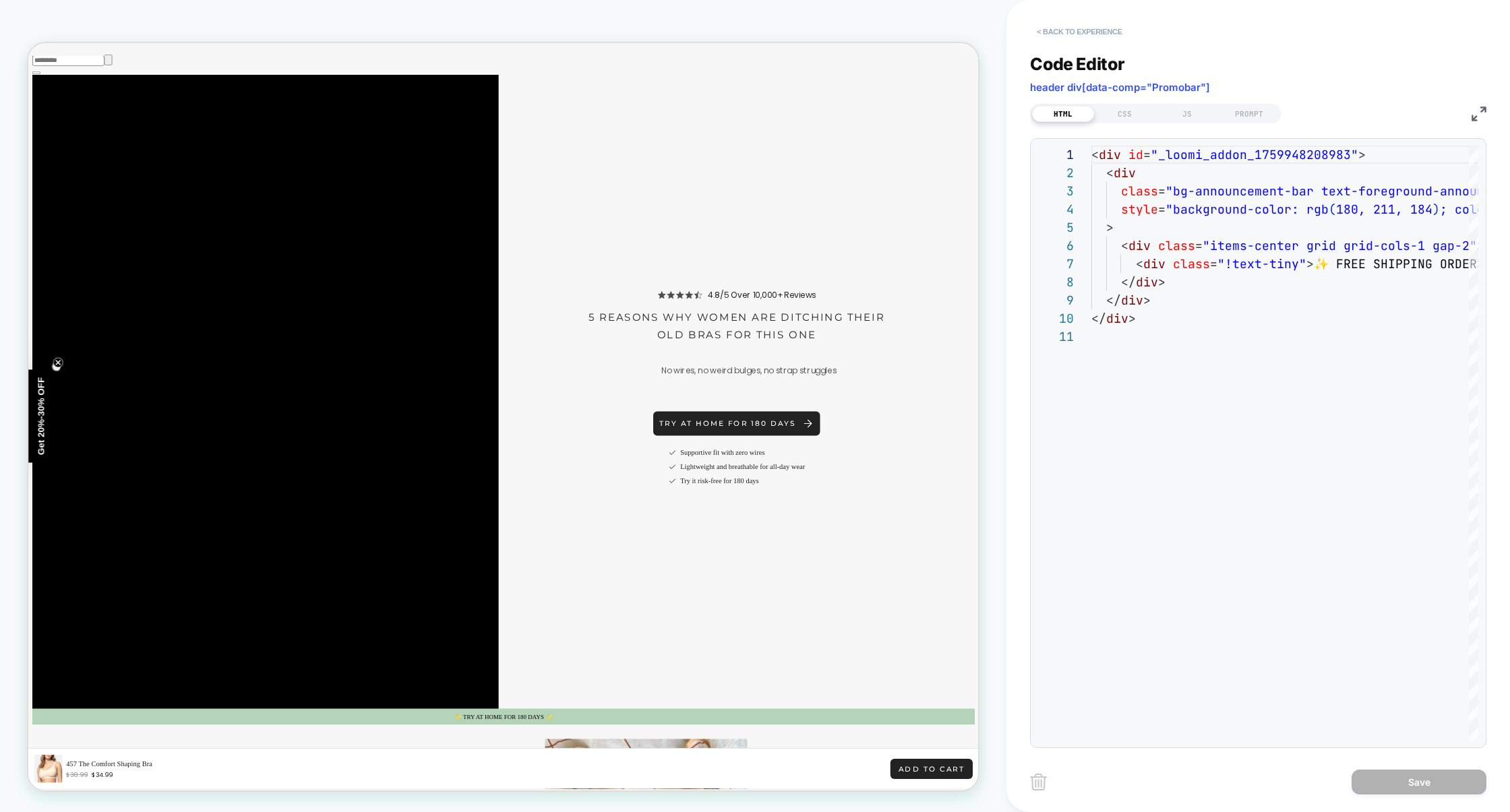
click at [1105, 35] on button "< Back to experience" at bounding box center [1079, 32] width 99 height 22
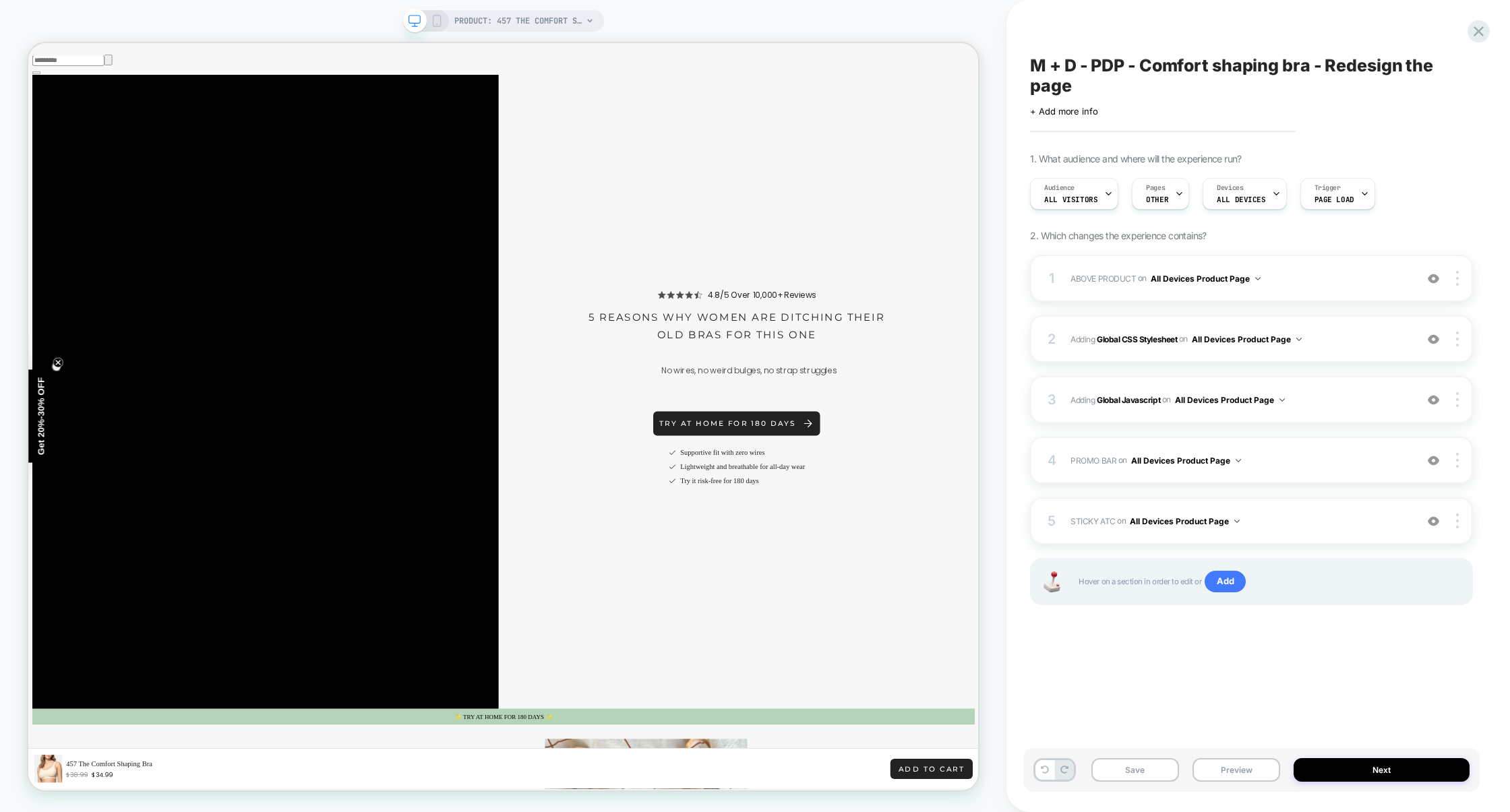
click at [1318, 527] on span "STICKY ATC Adding Code Block AFTER section[data-comp="product"] on All Devices …" at bounding box center [1239, 521] width 338 height 17
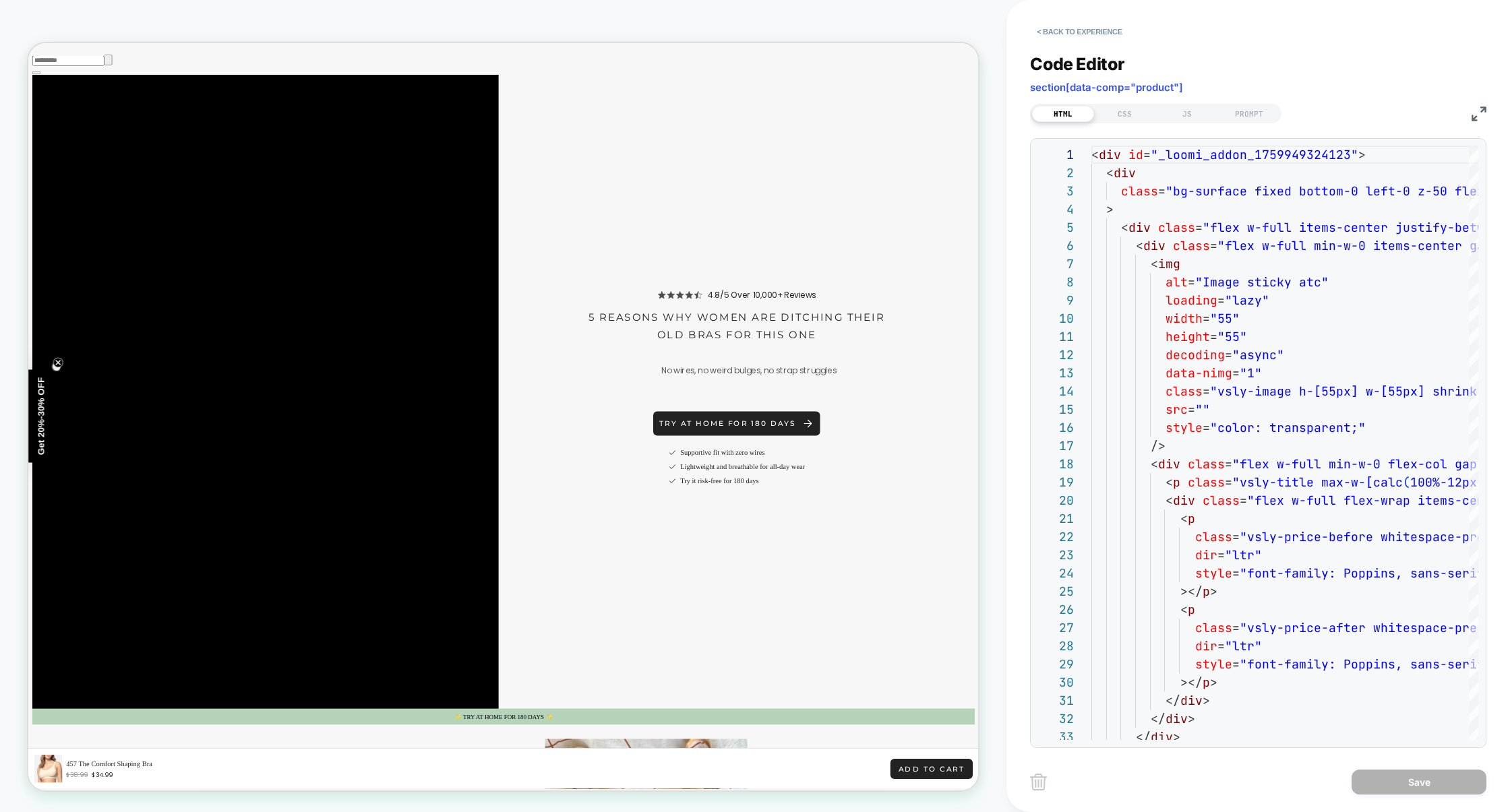
click at [1189, 125] on div "Code Editor section[data-comp="product"] HTML CSS JS PROMPT 1 2 3 4 5 6 7 8 9 1…" at bounding box center [1258, 392] width 457 height 711
click at [1186, 114] on div "JS" at bounding box center [1187, 113] width 62 height 16
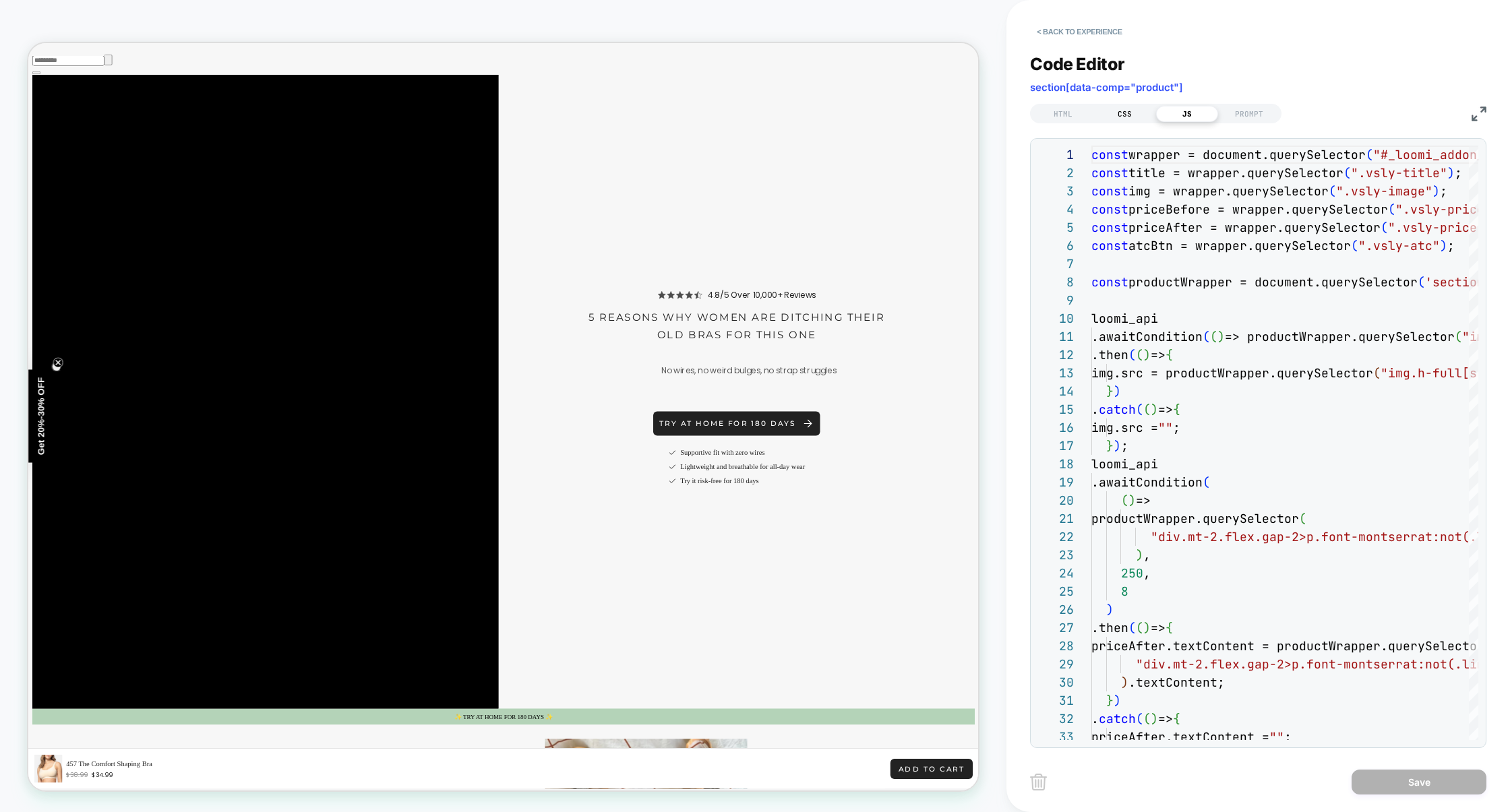
click at [1123, 114] on div "CSS" at bounding box center [1125, 113] width 62 height 16
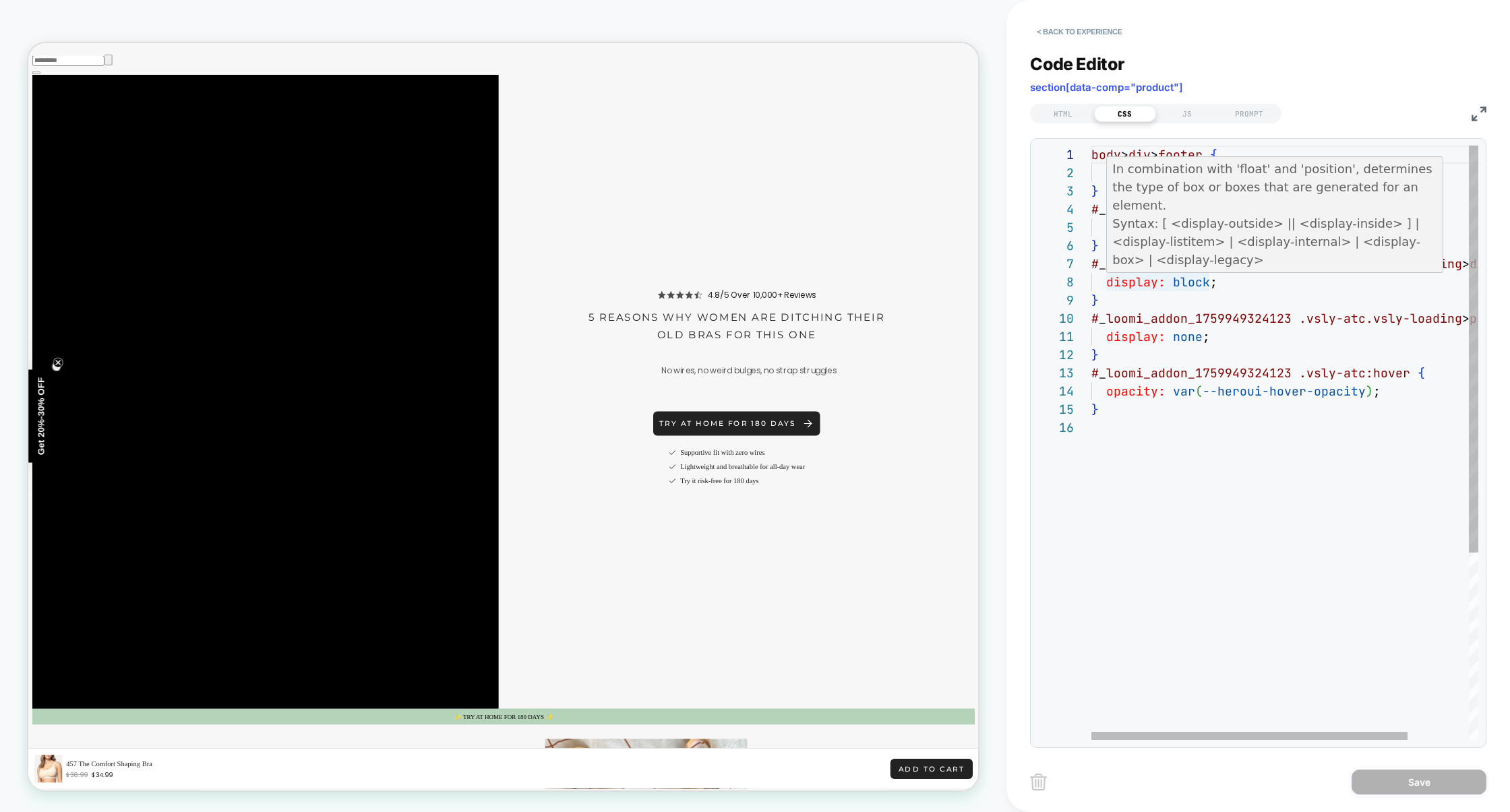
click at [1185, 288] on div "body > div > footer { padding-bottom: 120px !important ; } # _ loomi_addon_1759…" at bounding box center [1322, 578] width 462 height 867
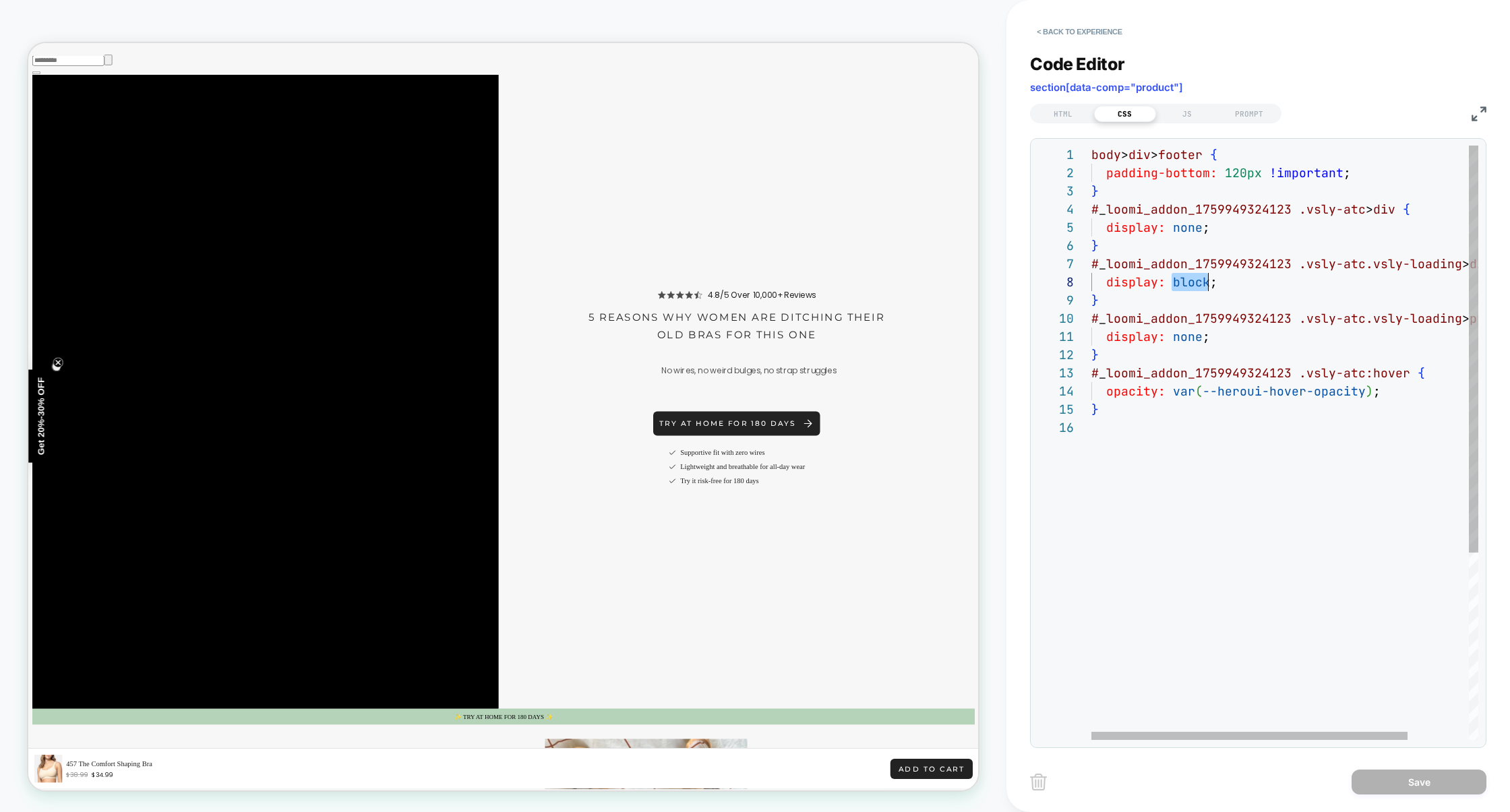
click at [1185, 288] on div "body > div > footer { padding-bottom: 120px !important ; } # _ loomi_addon_1759…" at bounding box center [1322, 578] width 462 height 867
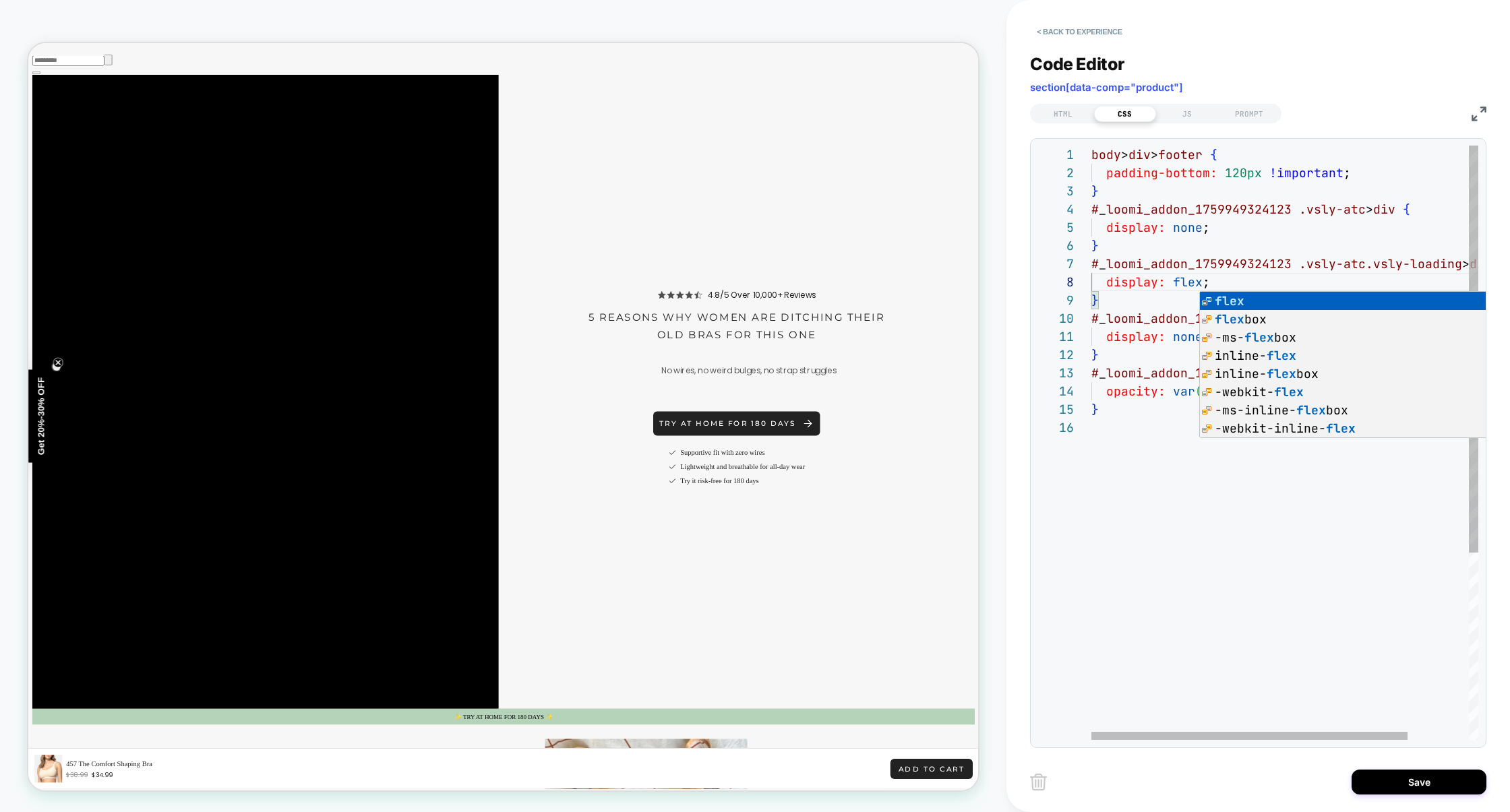
click at [1206, 246] on div "body > div > footer { padding-bottom: 120px !important ; } # _ loomi_addon_1759…" at bounding box center [1322, 578] width 462 height 867
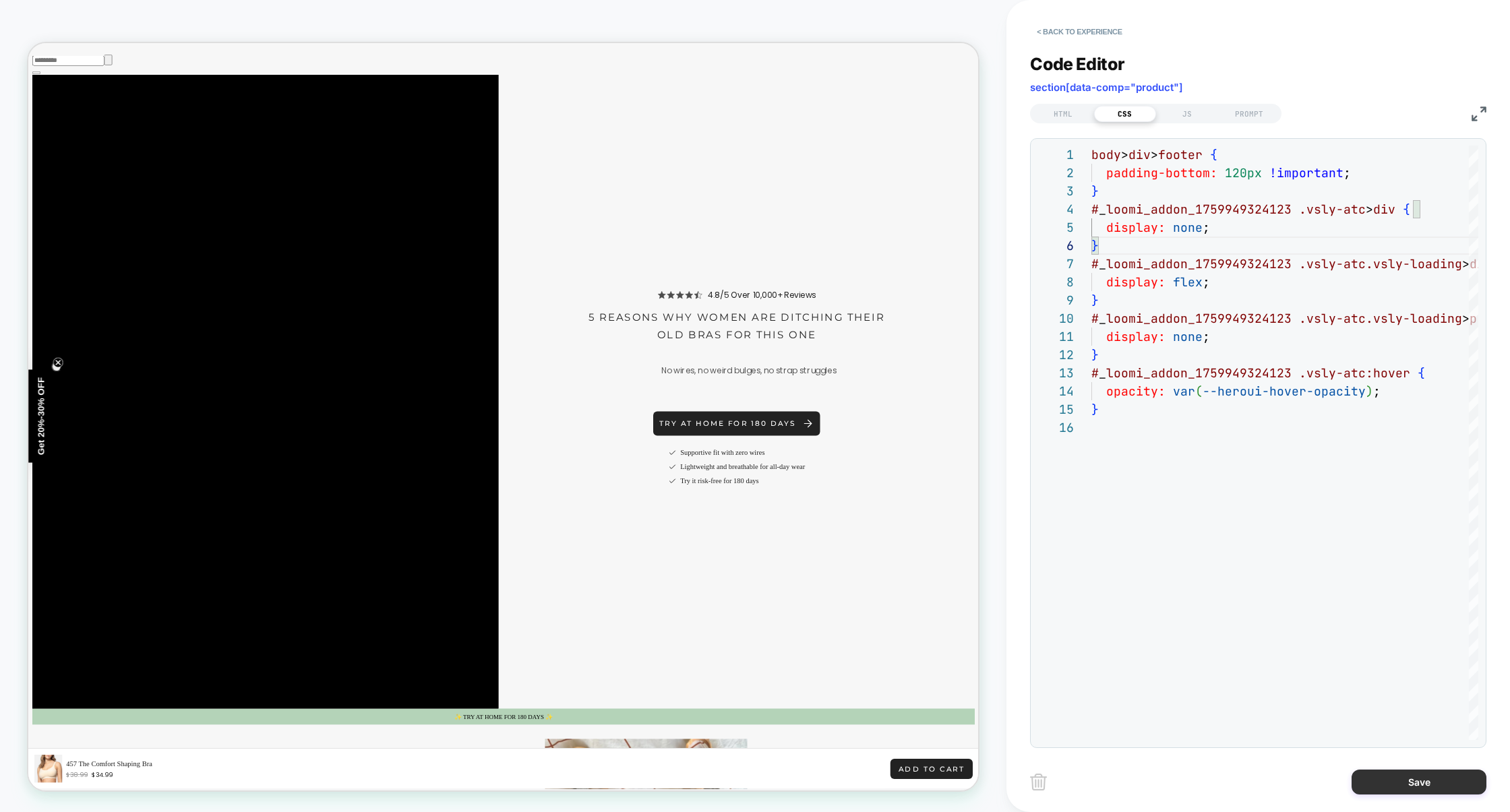
type textarea "**********"
click at [1399, 777] on button "Save" at bounding box center [1419, 782] width 135 height 25
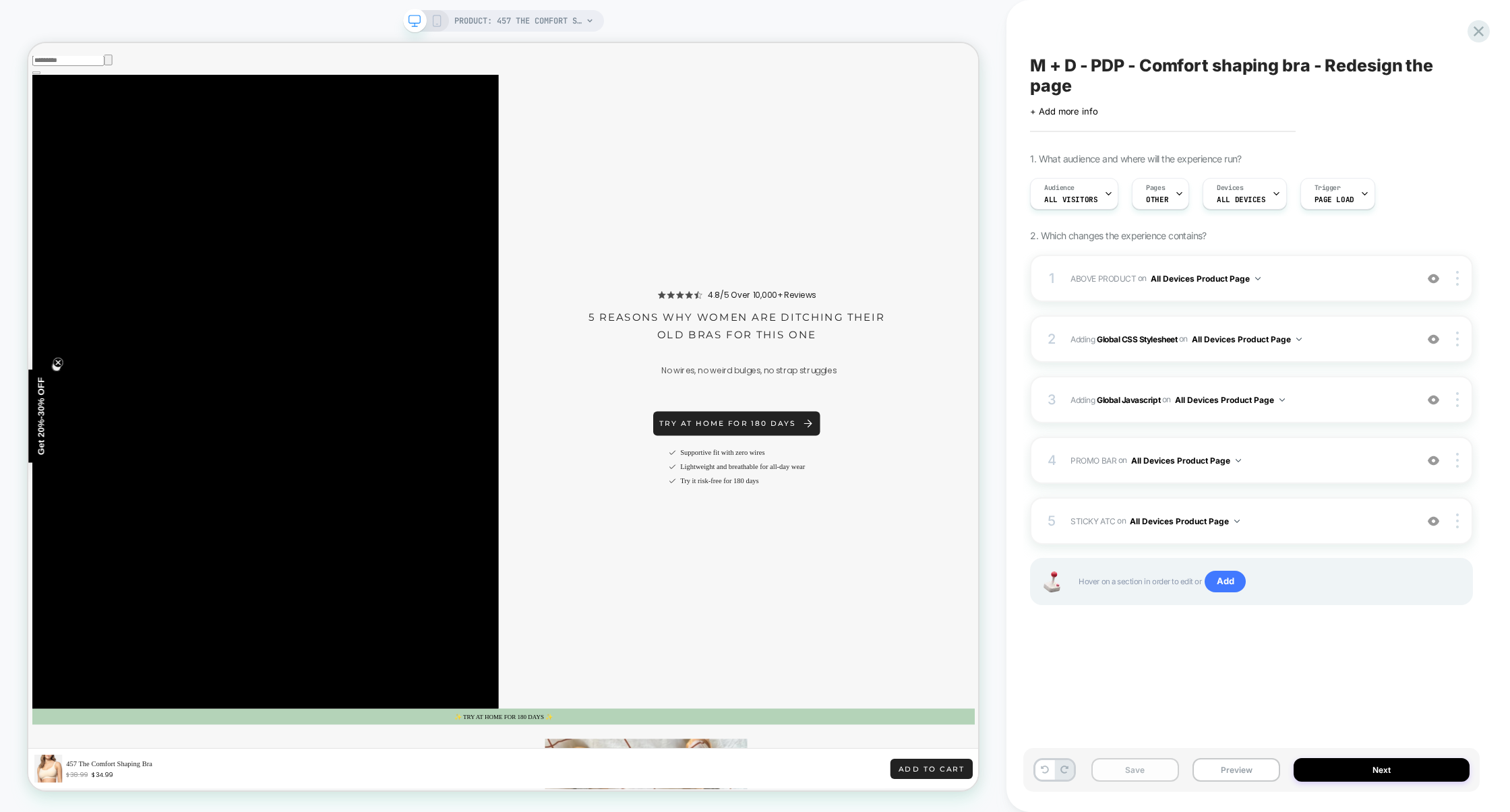
click at [1137, 771] on button "Save" at bounding box center [1135, 769] width 87 height 23
click at [1246, 771] on button "Preview" at bounding box center [1236, 769] width 87 height 23
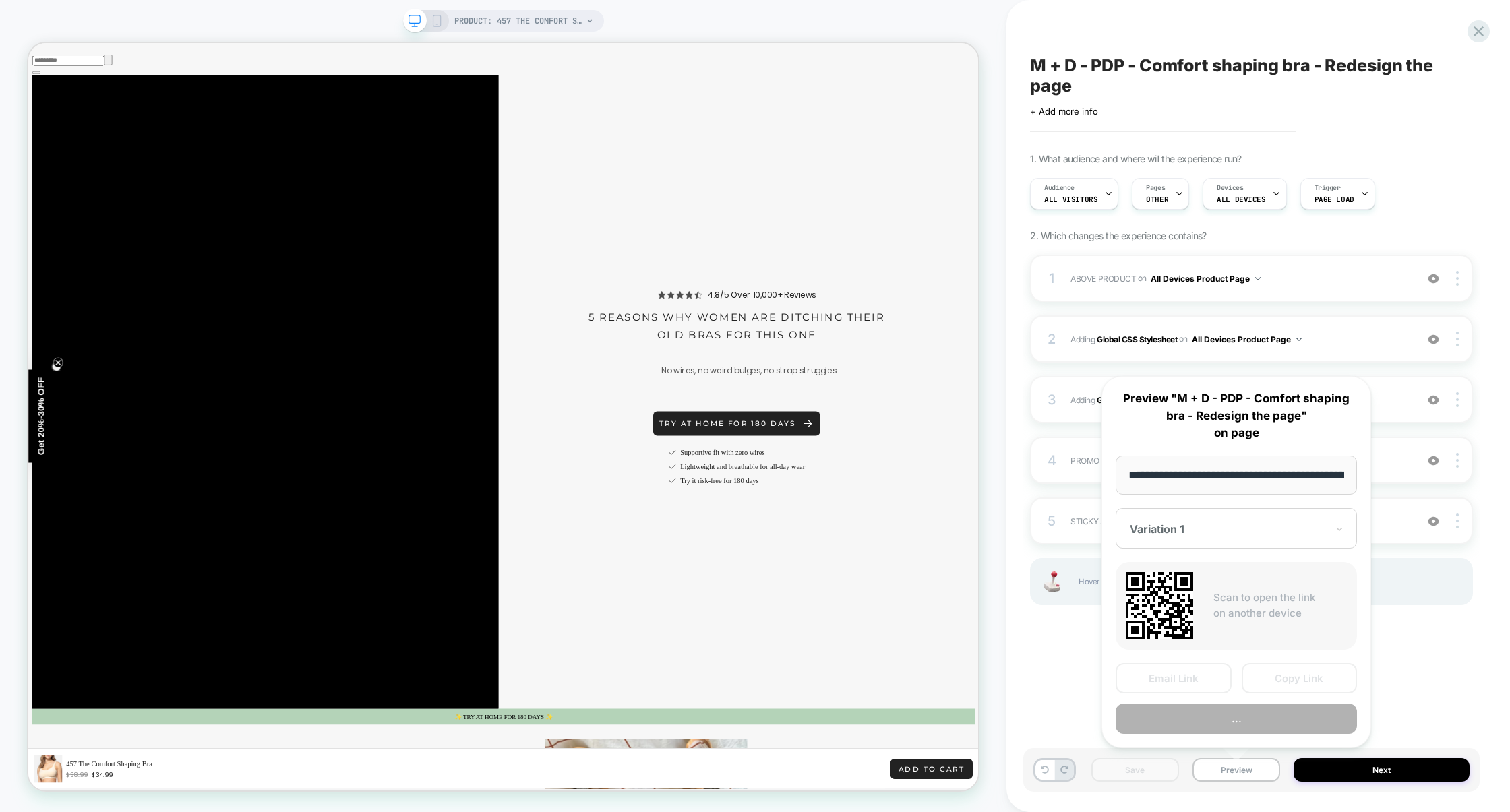
scroll to position [0, 127]
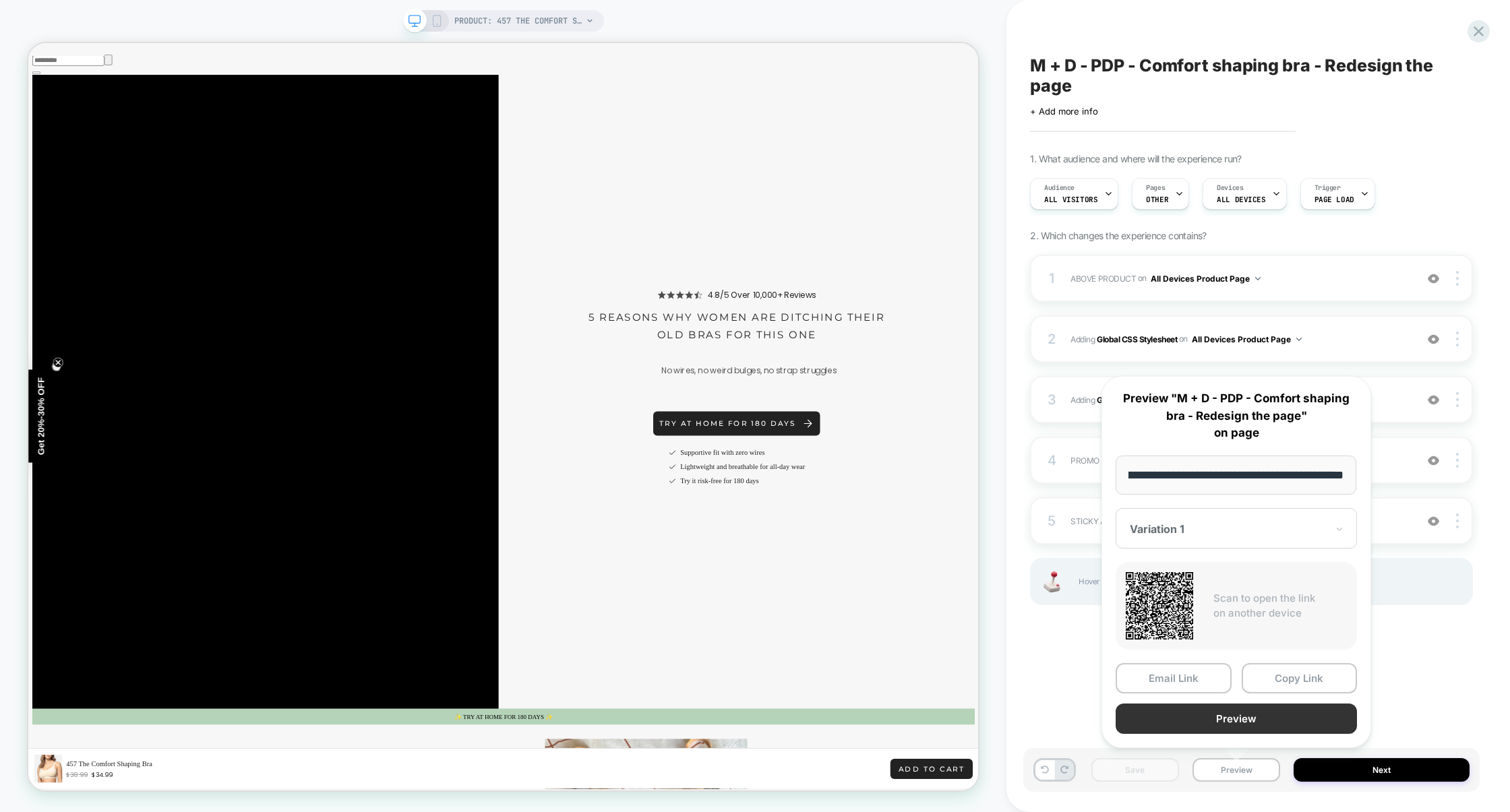
click at [1238, 724] on button "Preview" at bounding box center [1236, 719] width 241 height 30
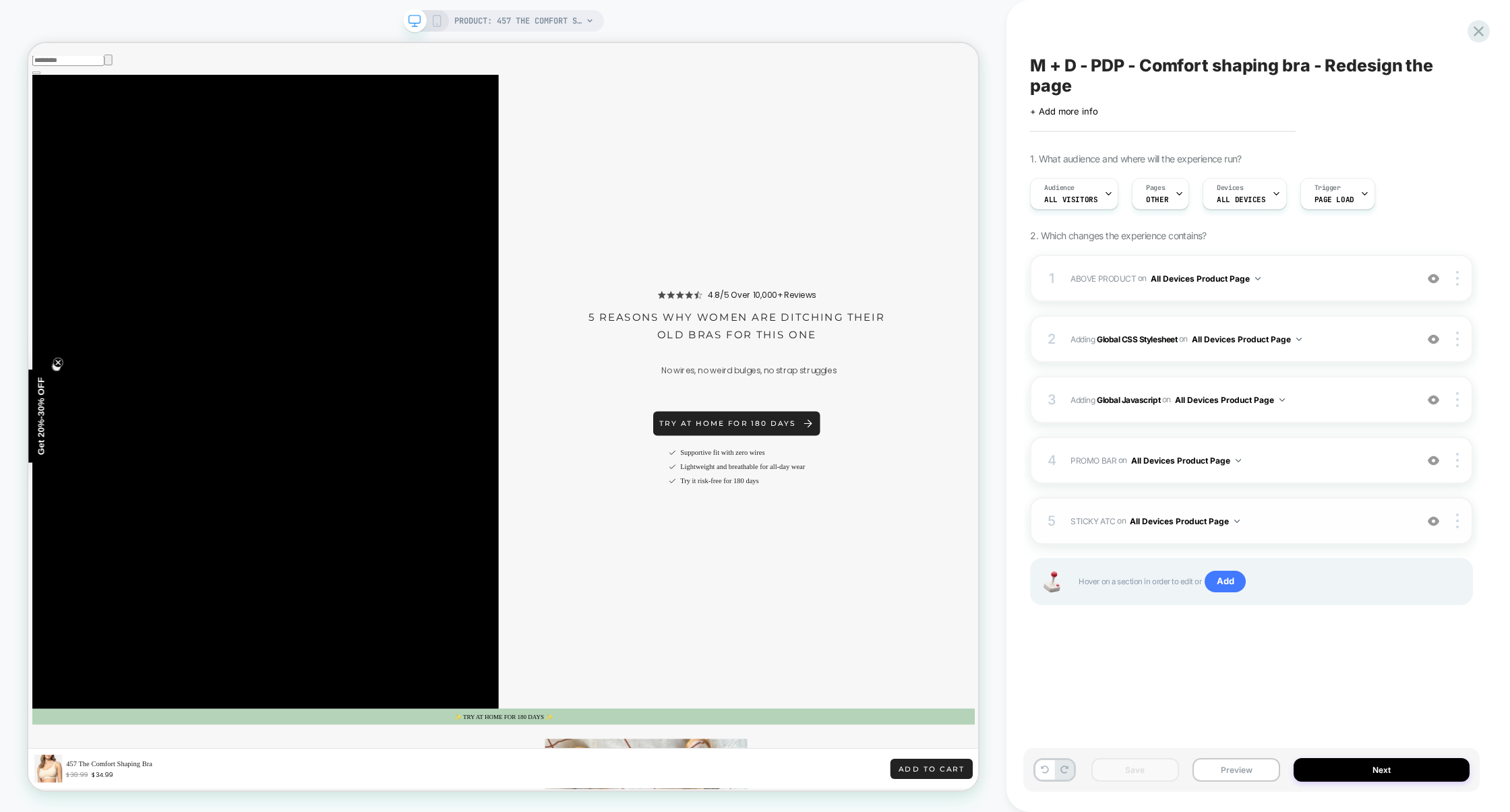
click at [1306, 512] on div "5 STICKY ATC Adding Code Block AFTER section[data-comp="product"] on All Device…" at bounding box center [1252, 520] width 443 height 47
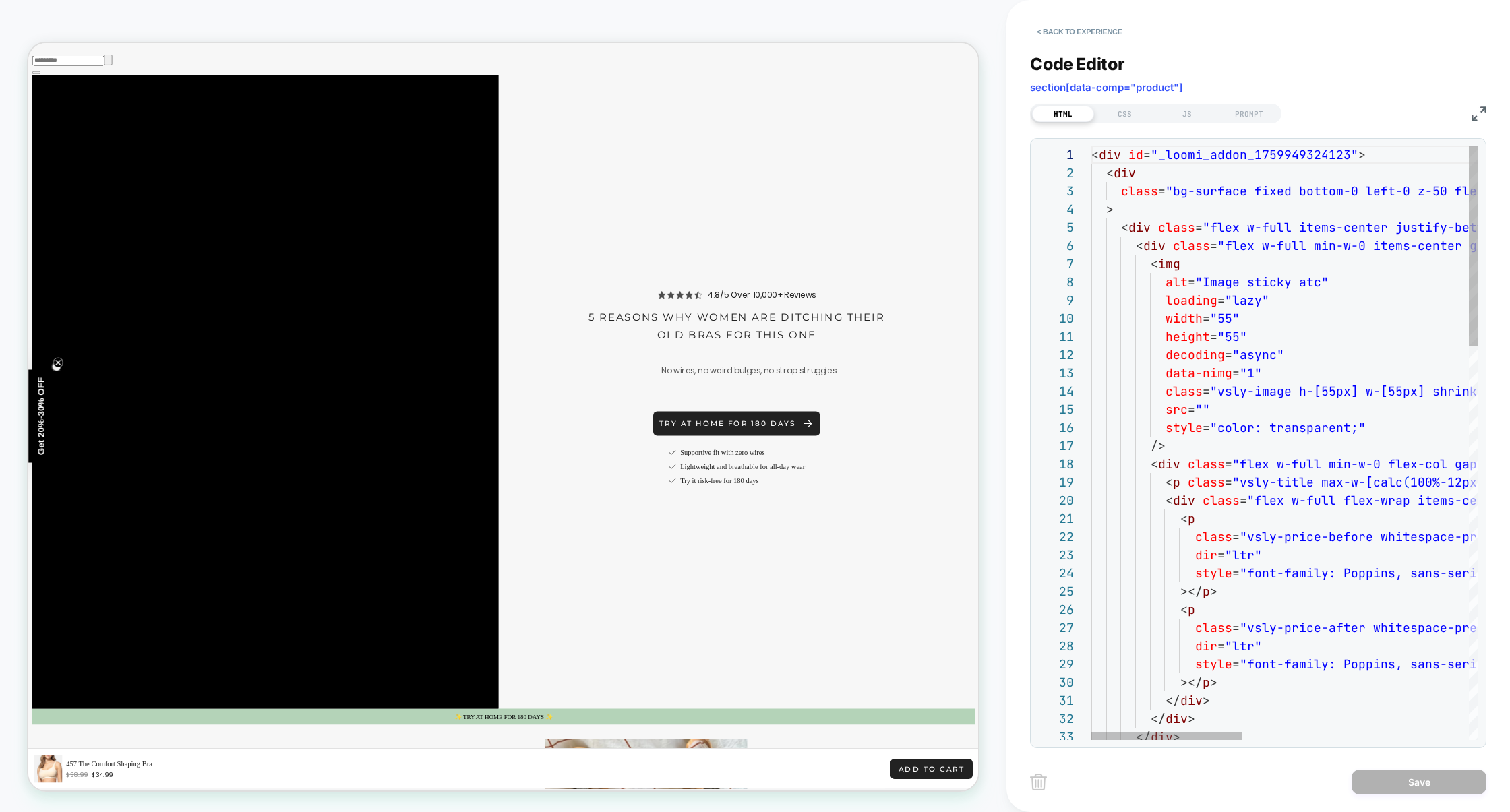
scroll to position [182, 0]
click at [1472, 108] on img at bounding box center [1479, 114] width 15 height 15
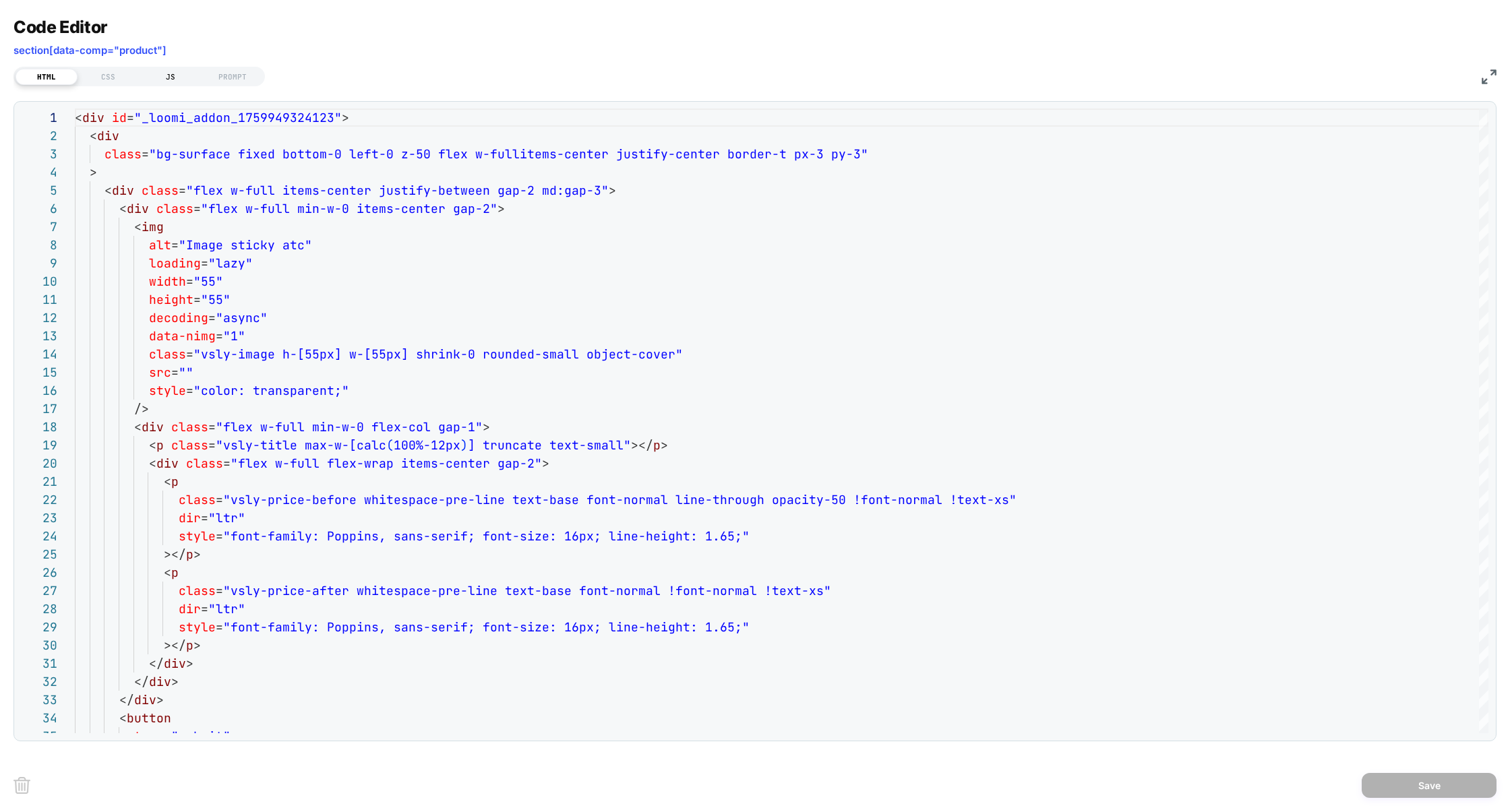
click at [169, 72] on div "JS" at bounding box center [170, 76] width 62 height 16
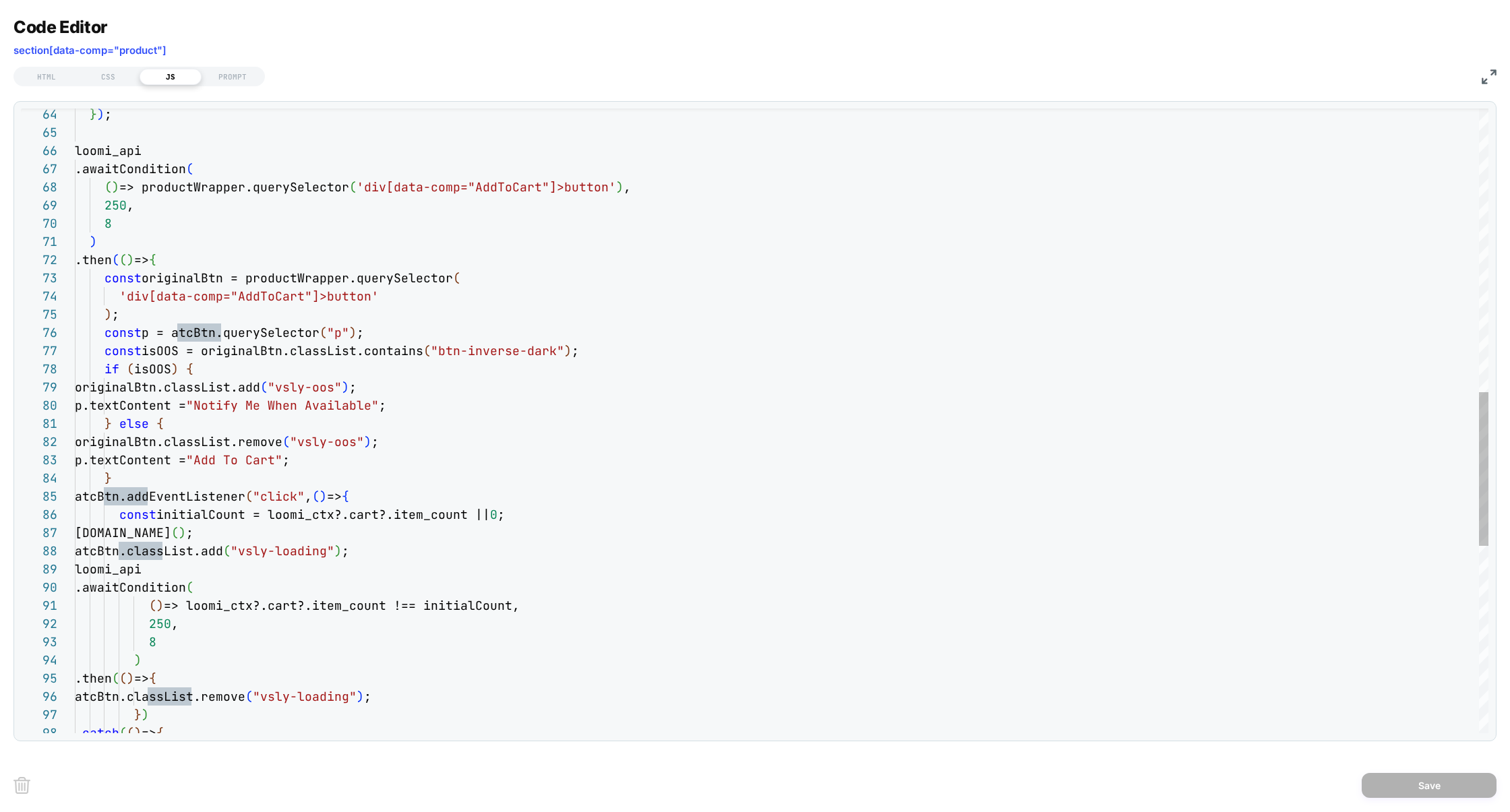
click at [159, 444] on div "} ) ; loomi_api .awaitCondition ( ( ) => productWrapper.querySelector ( 'div[da…" at bounding box center [781, 227] width 1414 height 2535
click at [173, 395] on div "} ) ; loomi_api .awaitCondition ( ( ) => productWrapper.querySelector ( 'div[da…" at bounding box center [781, 227] width 1414 height 2535
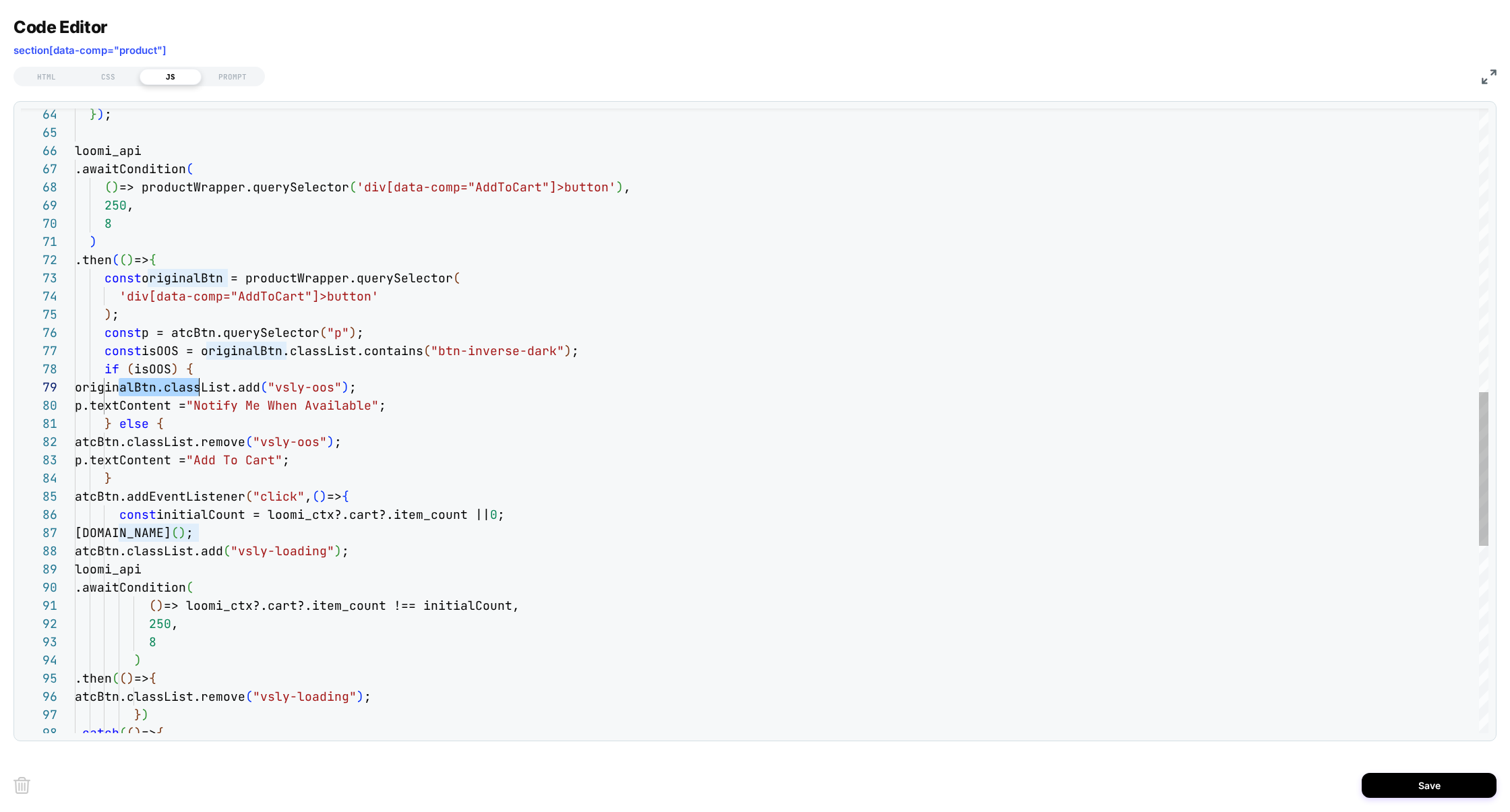
click at [173, 395] on div "} ) ; loomi_api .awaitCondition ( ( ) => productWrapper.querySelector ( 'div[da…" at bounding box center [781, 227] width 1414 height 2535
type textarea "**********"
click at [301, 457] on div "} ) ; loomi_api .awaitCondition ( ( ) => productWrapper.querySelector ( 'div[da…" at bounding box center [781, 227] width 1414 height 2535
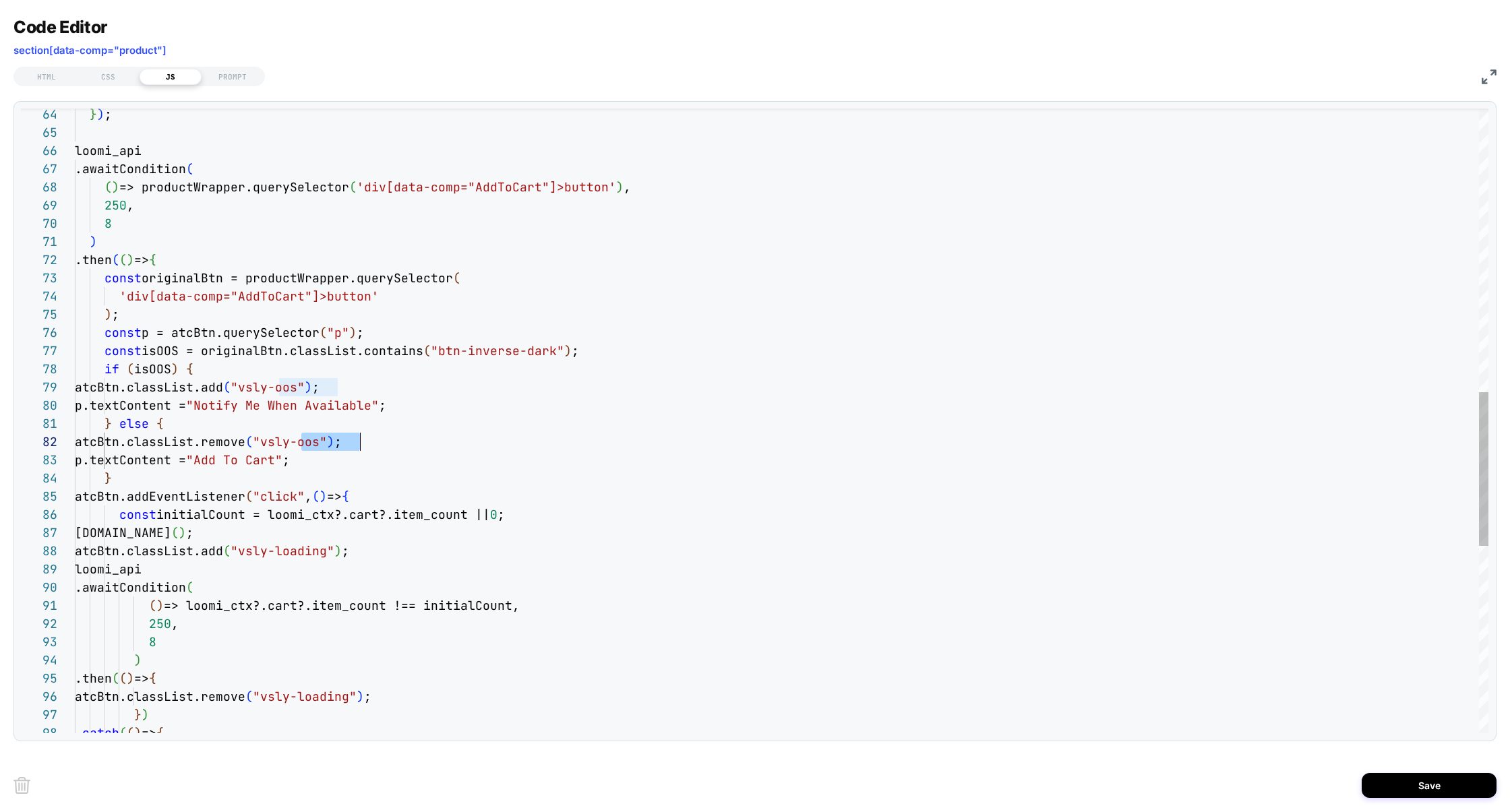
drag, startPoint x: 302, startPoint y: 441, endPoint x: 359, endPoint y: 443, distance: 57.0
click at [359, 443] on div "} ) ; loomi_api .awaitCondition ( ( ) => productWrapper.querySelector ( 'div[da…" at bounding box center [781, 227] width 1414 height 2535
click at [99, 66] on div "HTML CSS JS PROMPT" at bounding box center [755, 75] width 1483 height 23
click at [99, 75] on div "CSS" at bounding box center [109, 76] width 62 height 16
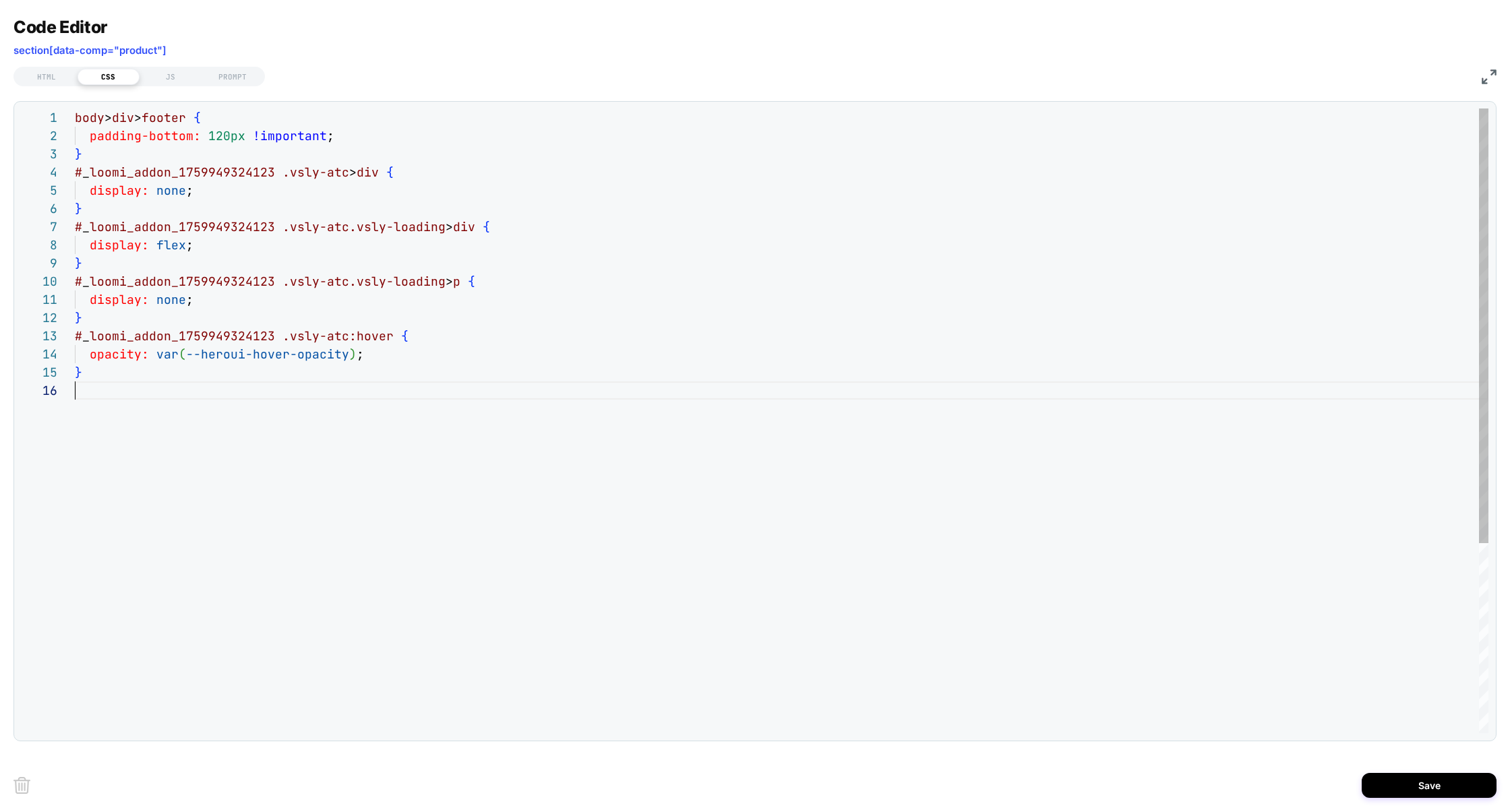
click at [210, 475] on div "body > div > footer { padding-bottom: 120px !important ; } # _ loomi_addon_1759…" at bounding box center [781, 557] width 1414 height 898
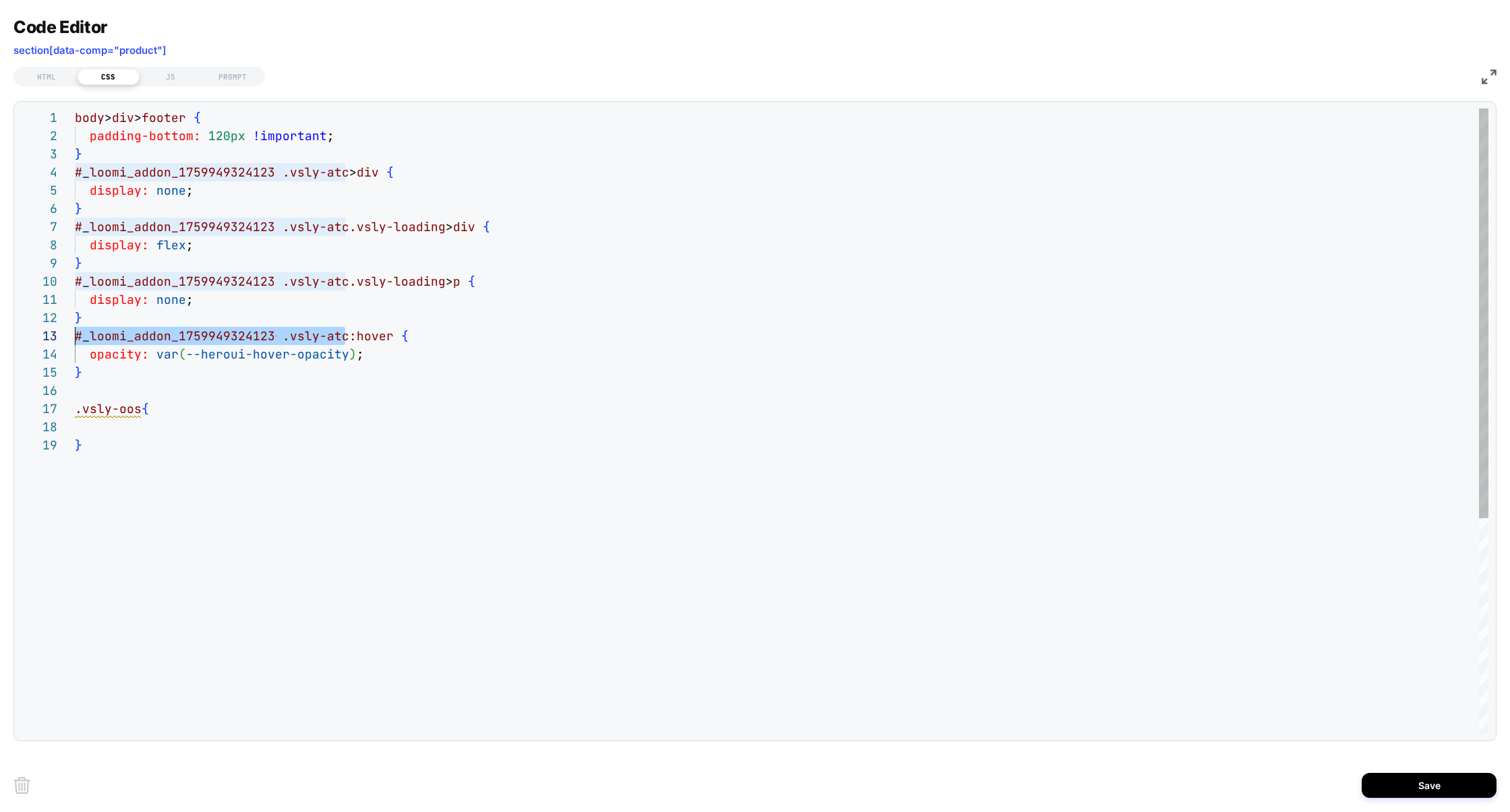
drag, startPoint x: 346, startPoint y: 340, endPoint x: 0, endPoint y: 340, distance: 346.0
click at [75, 340] on div "body > div > footer { padding-bottom: 120px !important ; } # _ loomi_addon_1759…" at bounding box center [781, 585] width 1414 height 952
click at [75, 408] on span ".vsly-oos" at bounding box center [108, 408] width 67 height 16
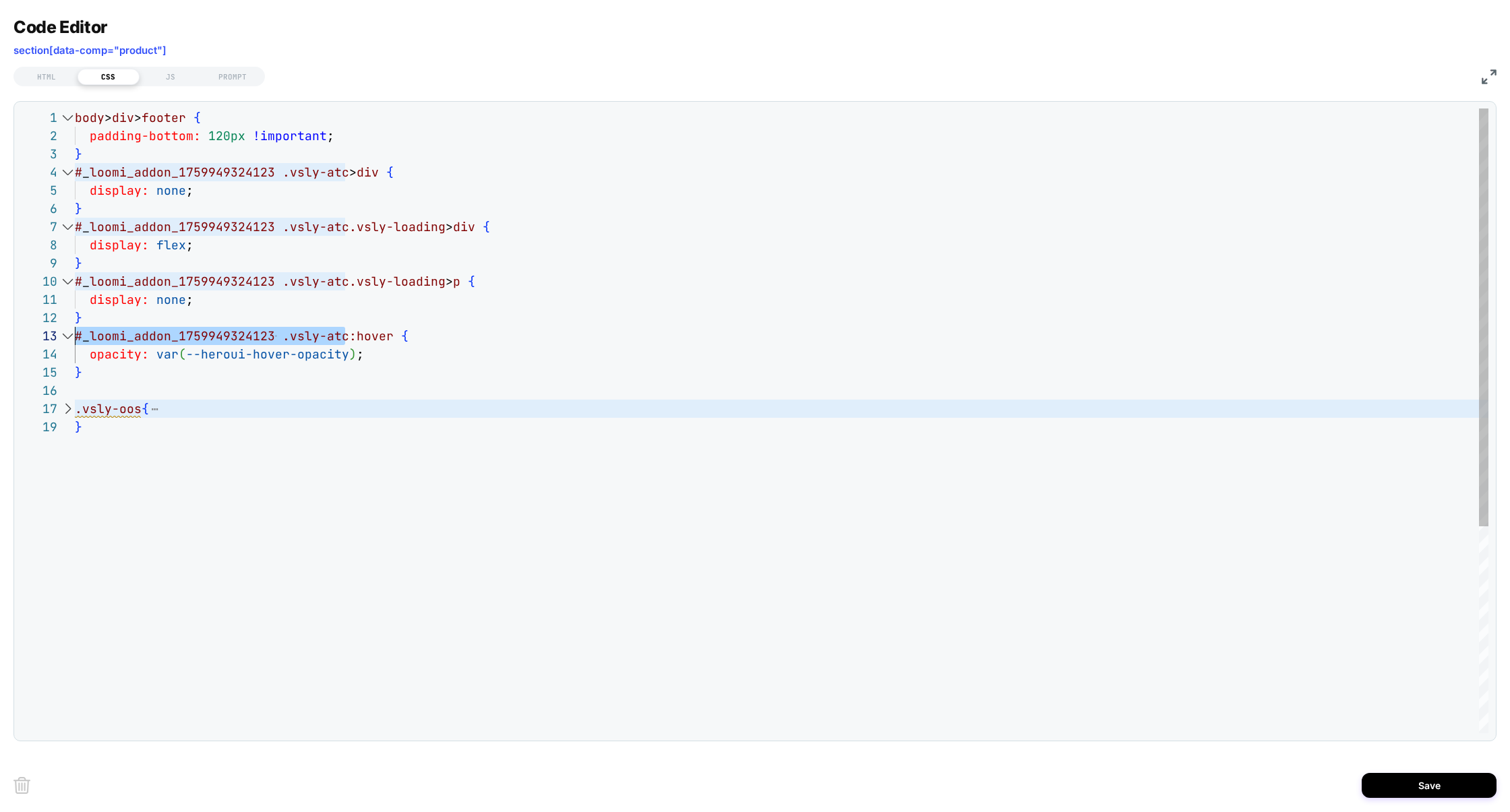
click at [63, 405] on div at bounding box center [67, 409] width 17 height 18
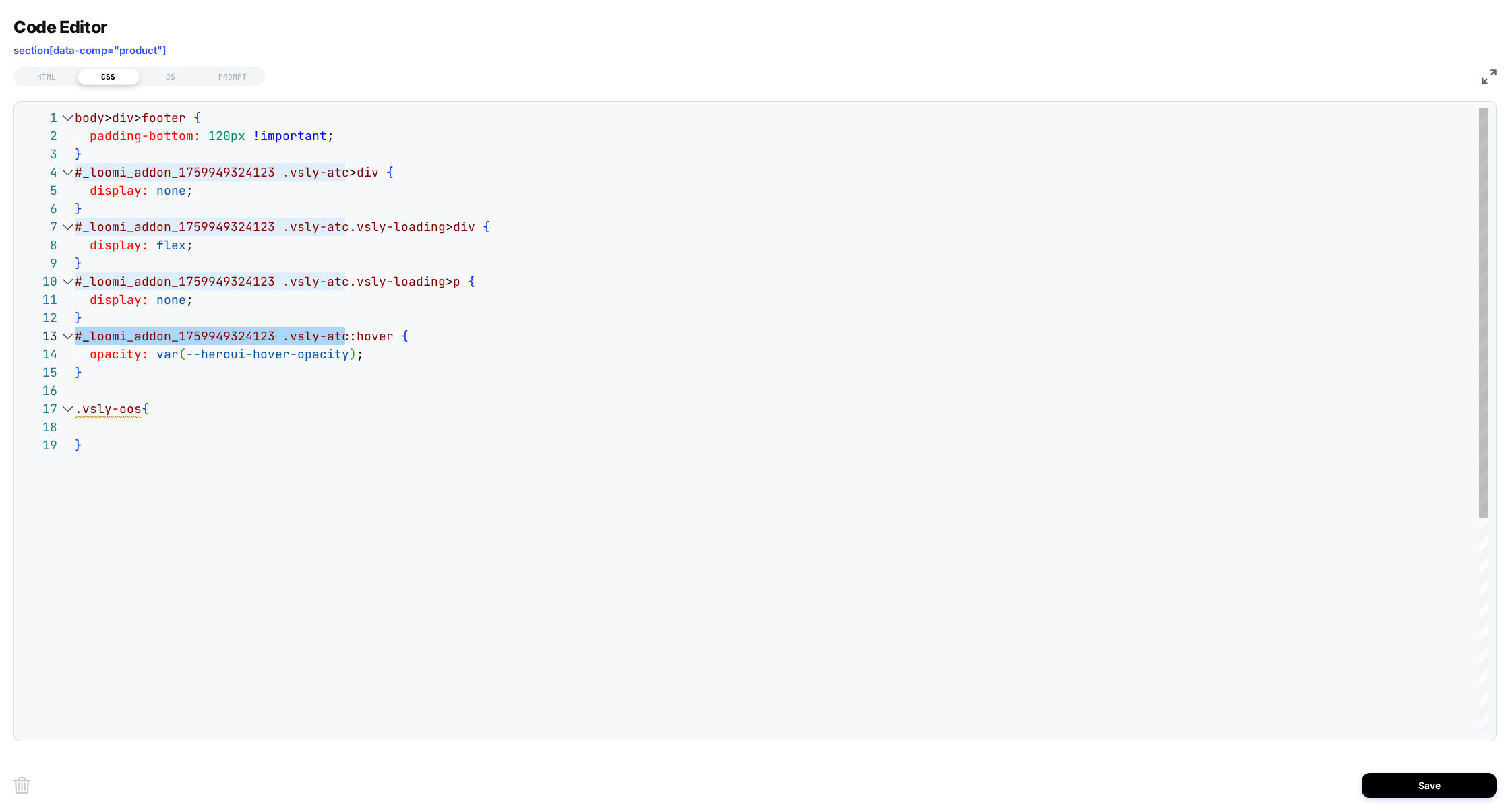
scroll to position [109, 0]
click at [78, 406] on div "body > div > footer { padding-bottom: 120px !important ; } # _ loomi_addon_1759…" at bounding box center [781, 585] width 1414 height 952
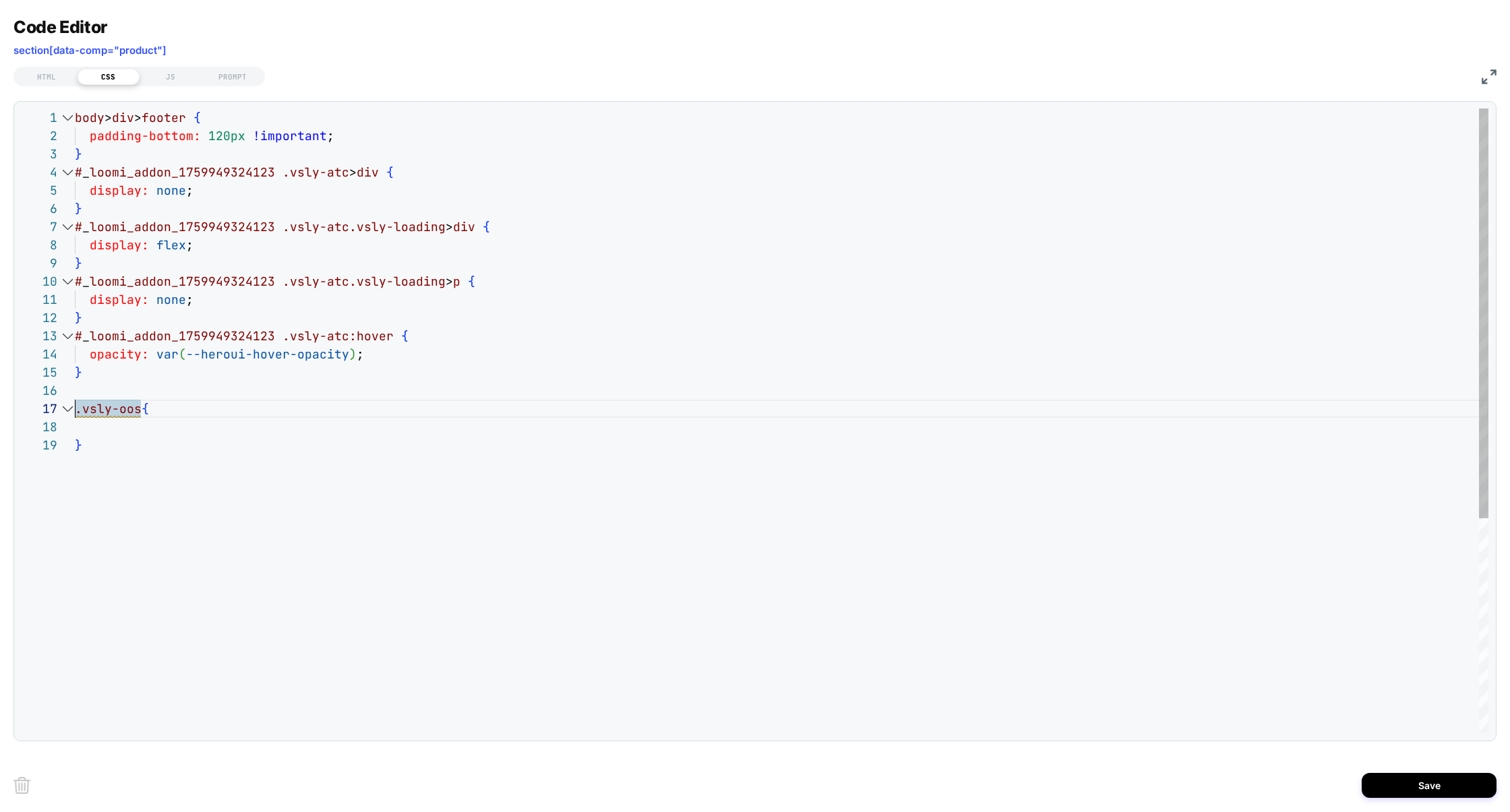
scroll to position [109, 271]
click at [167, 430] on div "body > div > footer { padding-bottom: 120px !important ; } # _ loomi_addon_1759…" at bounding box center [781, 585] width 1414 height 952
click at [114, 418] on div "body > div > footer { padding-bottom: 120px !important ; } # _ loomi_addon_1759…" at bounding box center [781, 585] width 1414 height 952
click at [121, 424] on div "body > div > footer { padding-bottom: 120px !important ; } # _ loomi_addon_1759…" at bounding box center [781, 585] width 1414 height 952
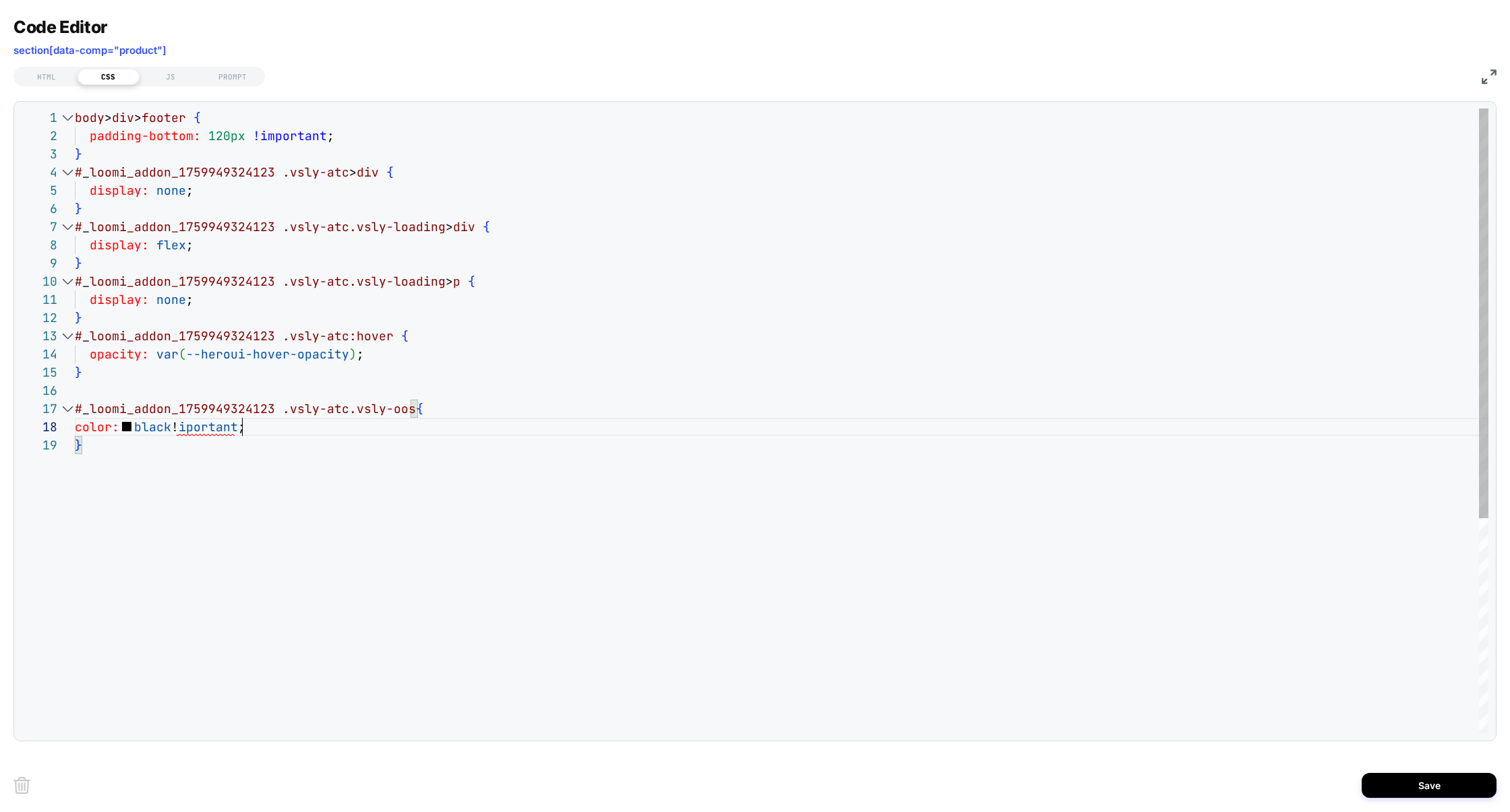
scroll to position [145, 0]
click at [190, 430] on div "body > div > footer { padding-bottom: 120px !important ; } # _ loomi_addon_1759…" at bounding box center [781, 594] width 1414 height 970
click at [191, 438] on div "body > div > footer { padding-bottom: 120px !important ; } # _ loomi_addon_1759…" at bounding box center [781, 594] width 1414 height 970
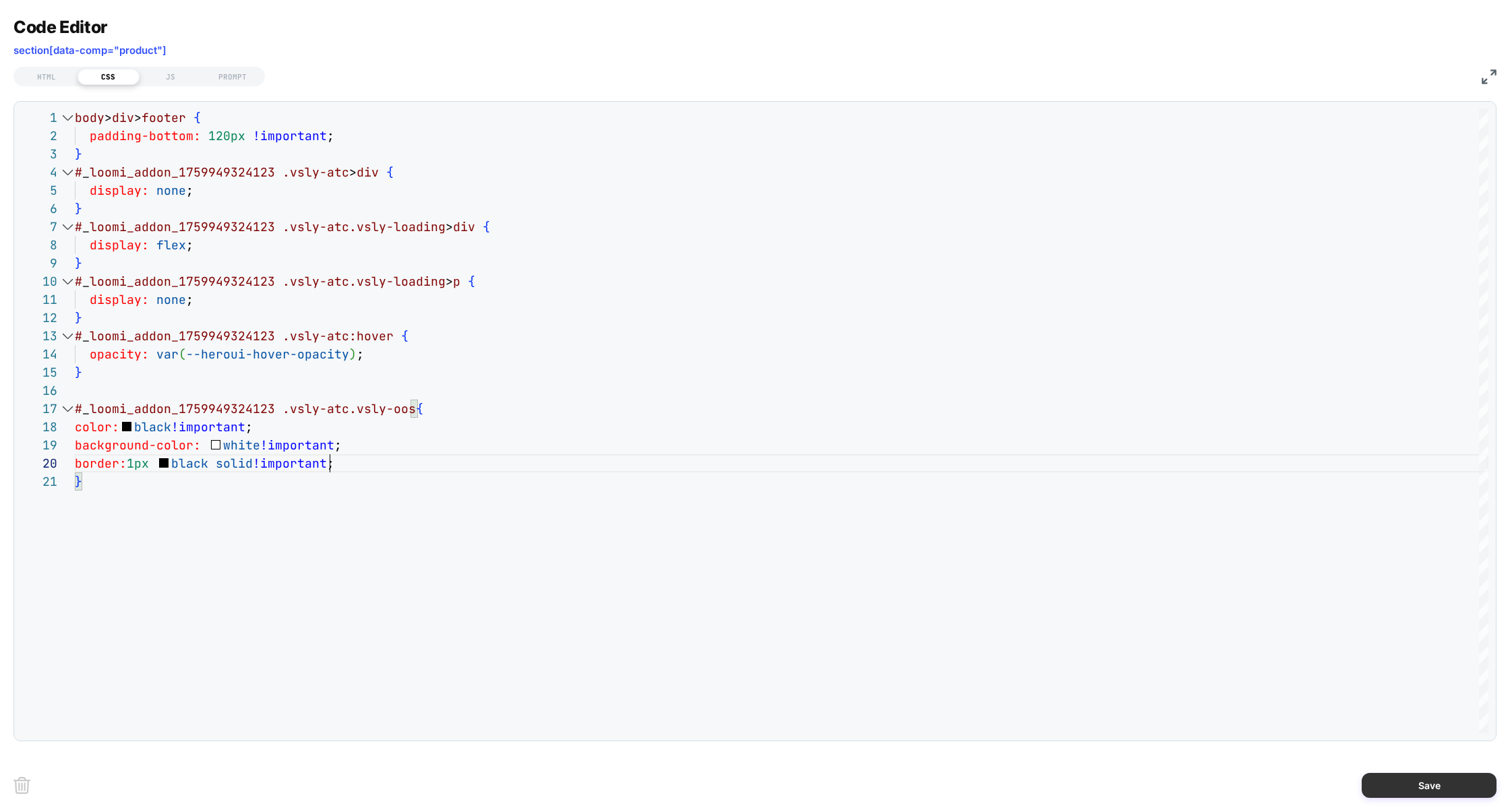
type textarea "**********"
click at [1441, 775] on button "Save" at bounding box center [1429, 785] width 135 height 25
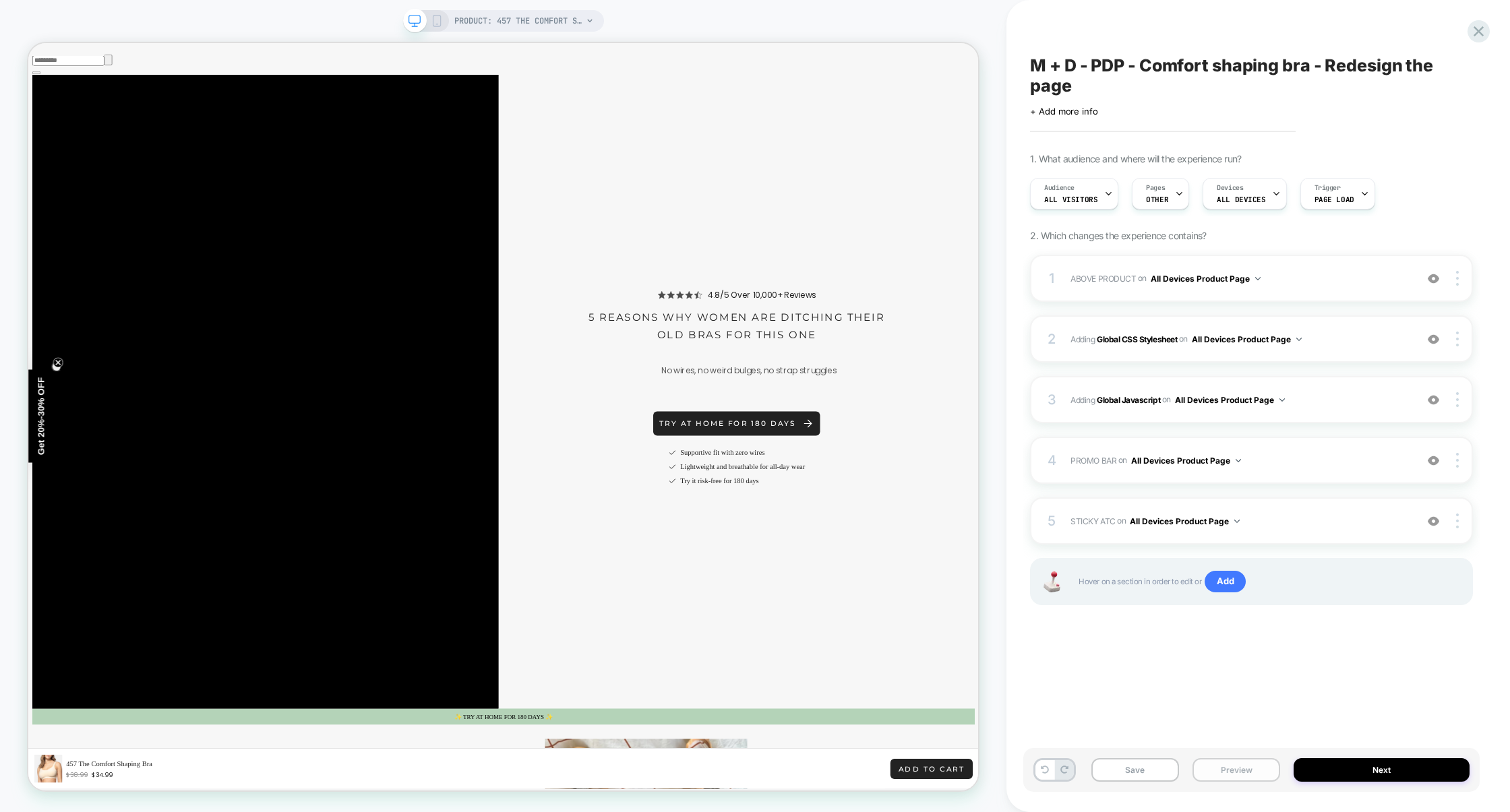
click at [1211, 768] on button "Preview" at bounding box center [1236, 769] width 87 height 23
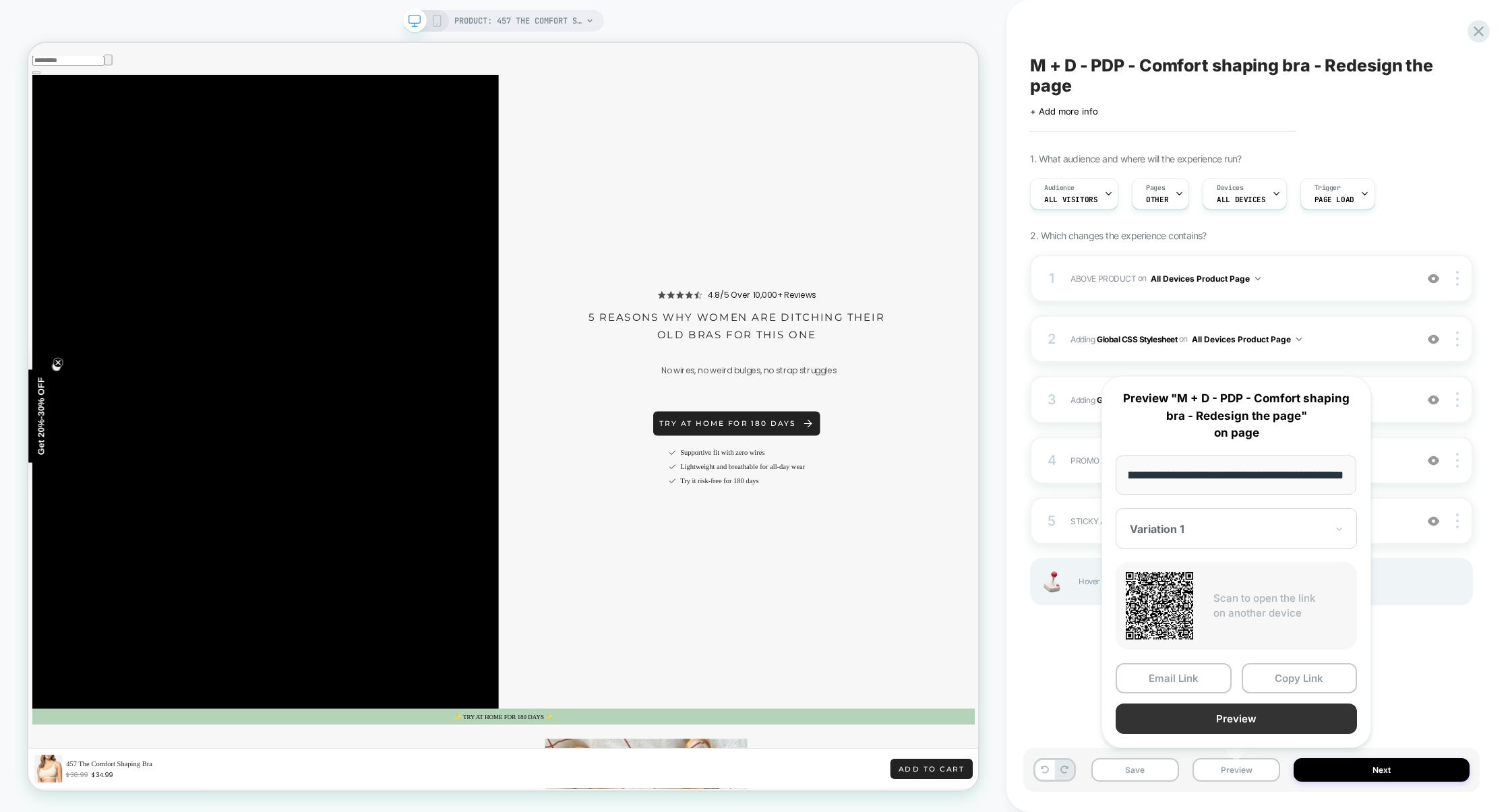
scroll to position [0, 0]
click at [1226, 717] on button "Preview" at bounding box center [1236, 719] width 241 height 30
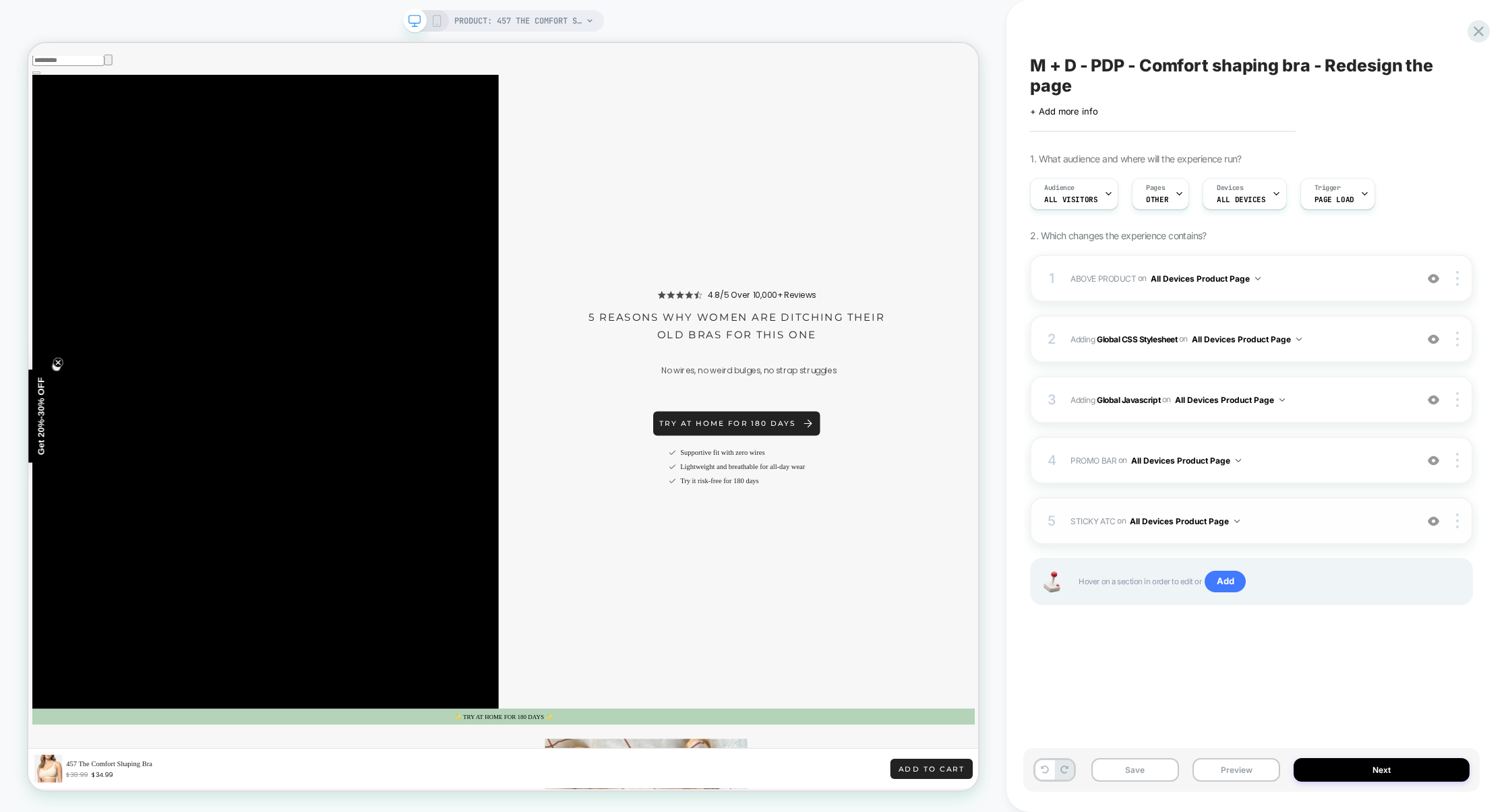
click at [1307, 532] on div "5 STICKY ATC Adding Code Block AFTER section[data-comp="product"] on All Device…" at bounding box center [1252, 520] width 443 height 47
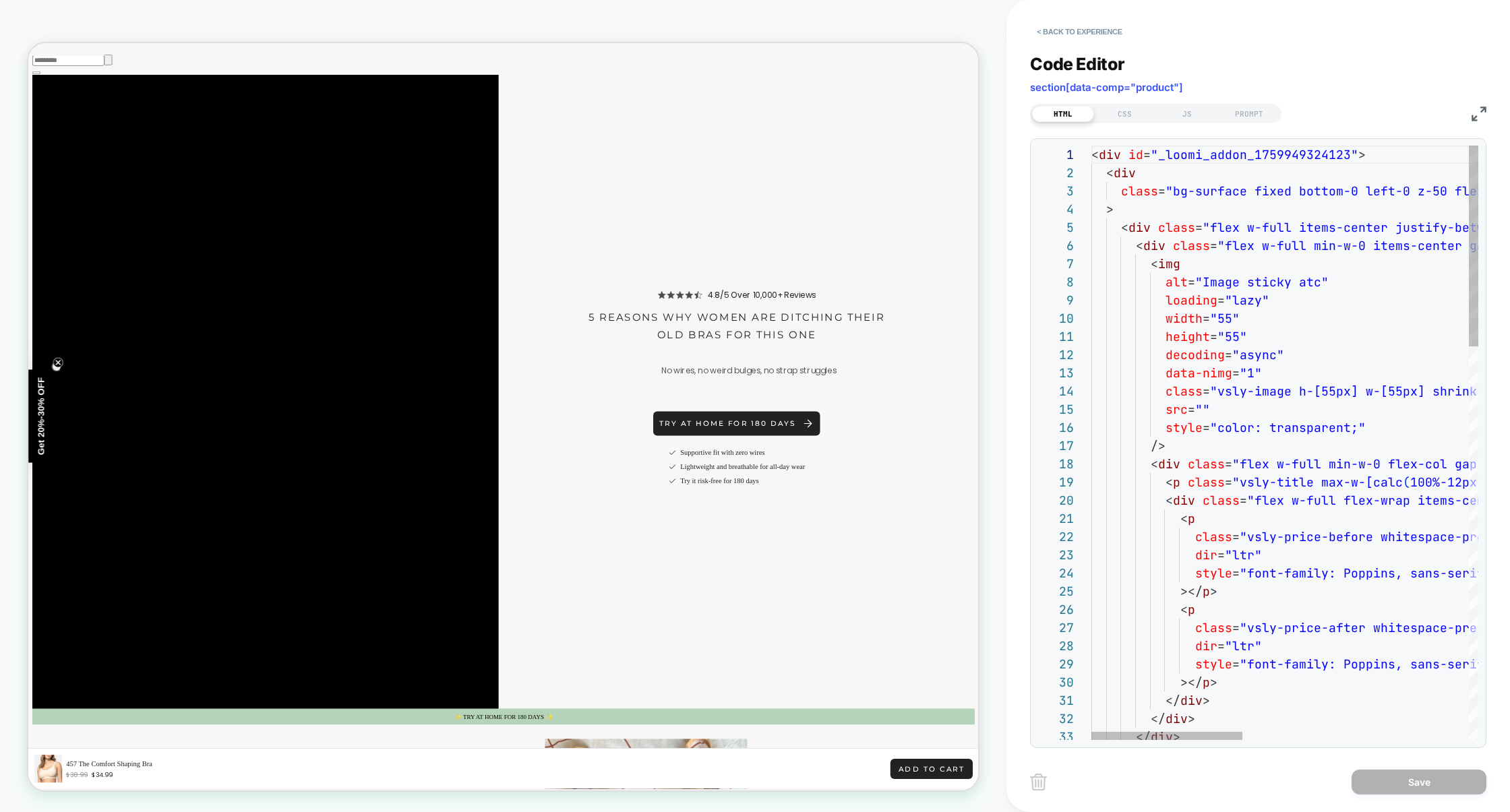
scroll to position [182, 0]
click at [1194, 119] on div "JS" at bounding box center [1187, 113] width 62 height 16
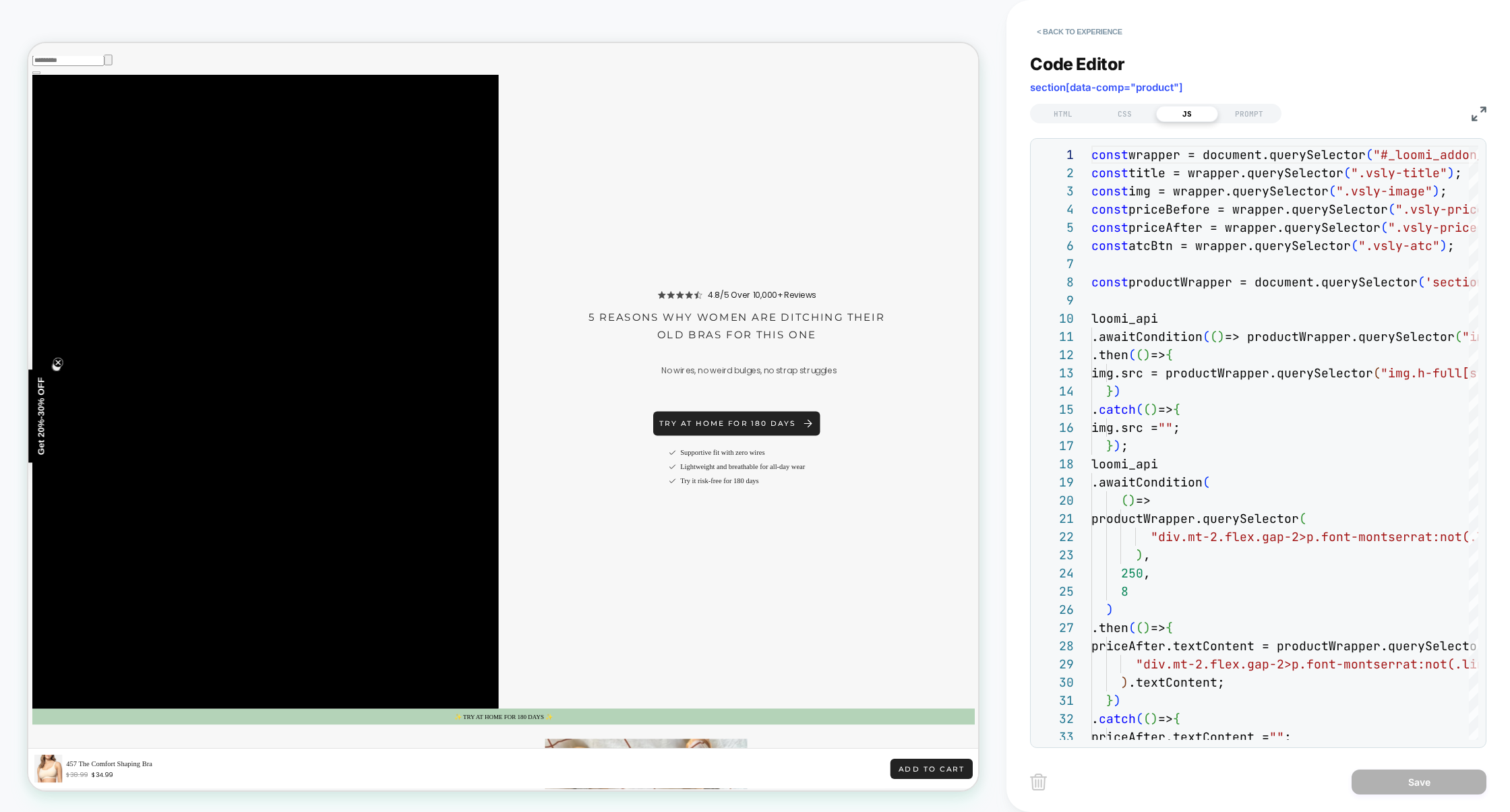
click at [1482, 116] on img at bounding box center [1479, 114] width 15 height 15
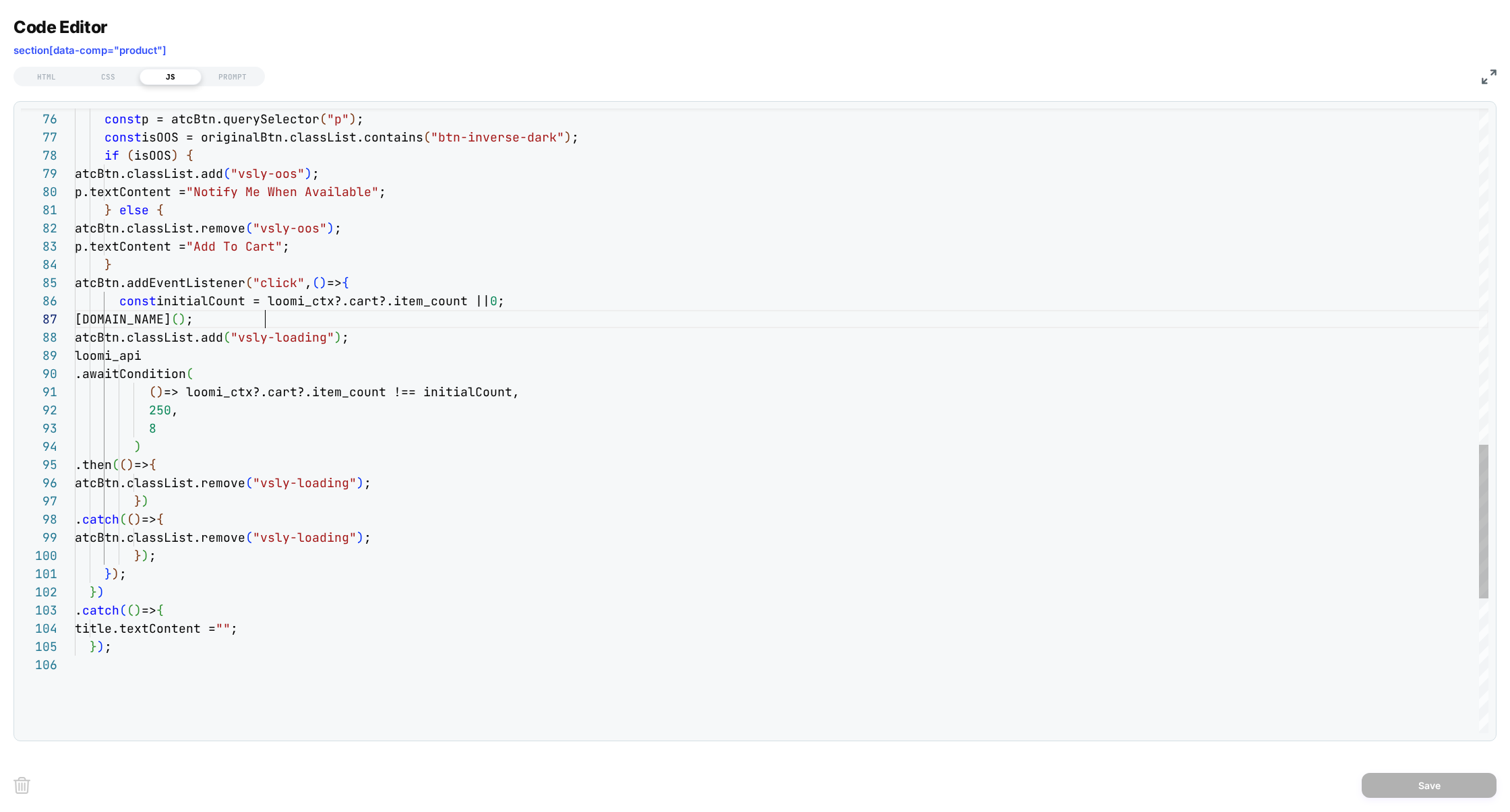
scroll to position [109, 190]
click at [283, 321] on div ") ; const p = atcBtn.querySelector ( "p" ) ; const isOOS = originalBtn.classLis…" at bounding box center [781, 13] width 1414 height 2535
click at [412, 290] on div ") ; const p = atcBtn.querySelector ( "p" ) ; const isOOS = originalBtn.classLis…" at bounding box center [781, 13] width 1414 height 2535
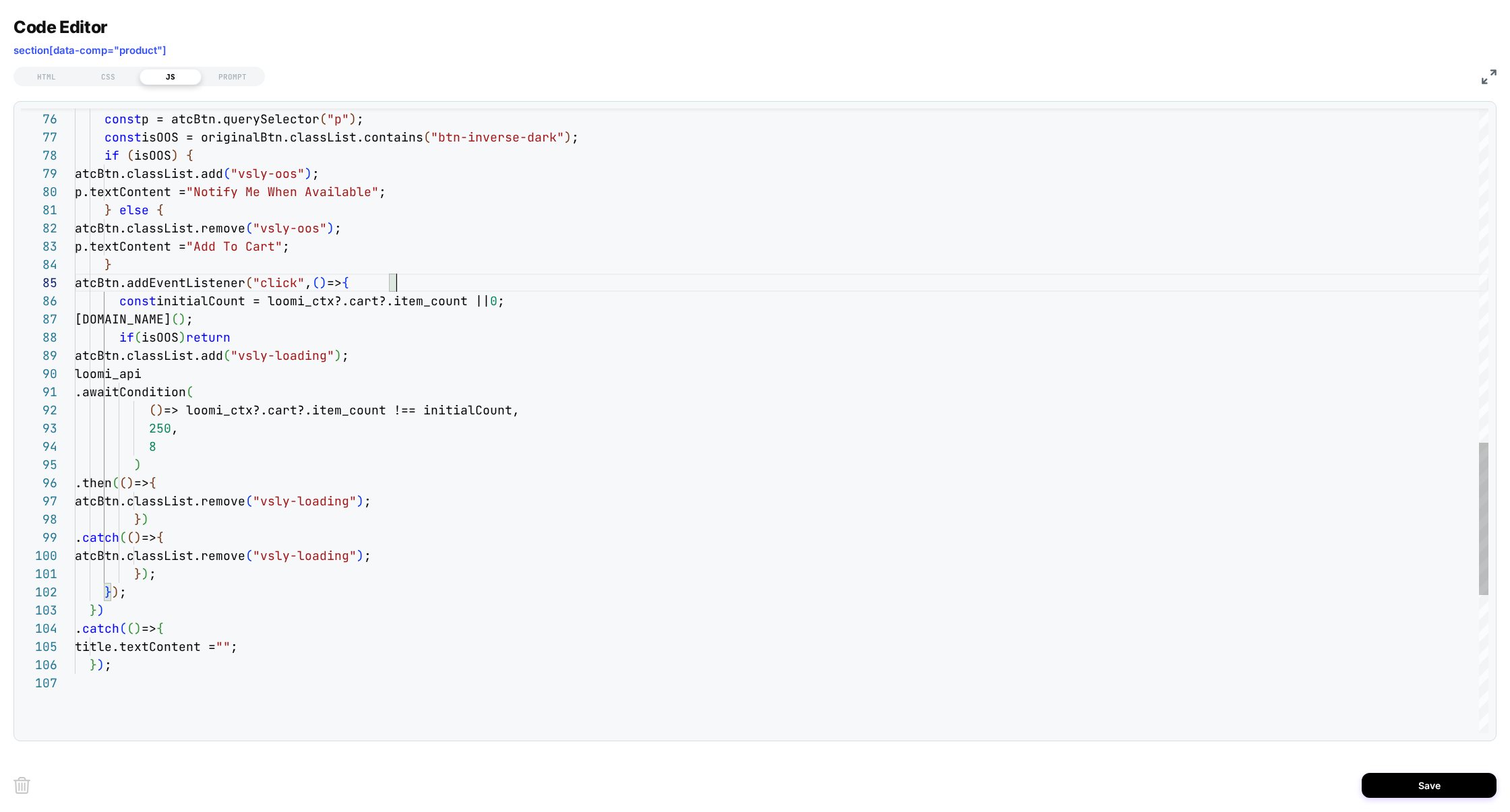
click at [411, 281] on div ") ; const p = atcBtn.querySelector ( "p" ) ; const isOOS = originalBtn.classLis…" at bounding box center [781, 22] width 1414 height 2554
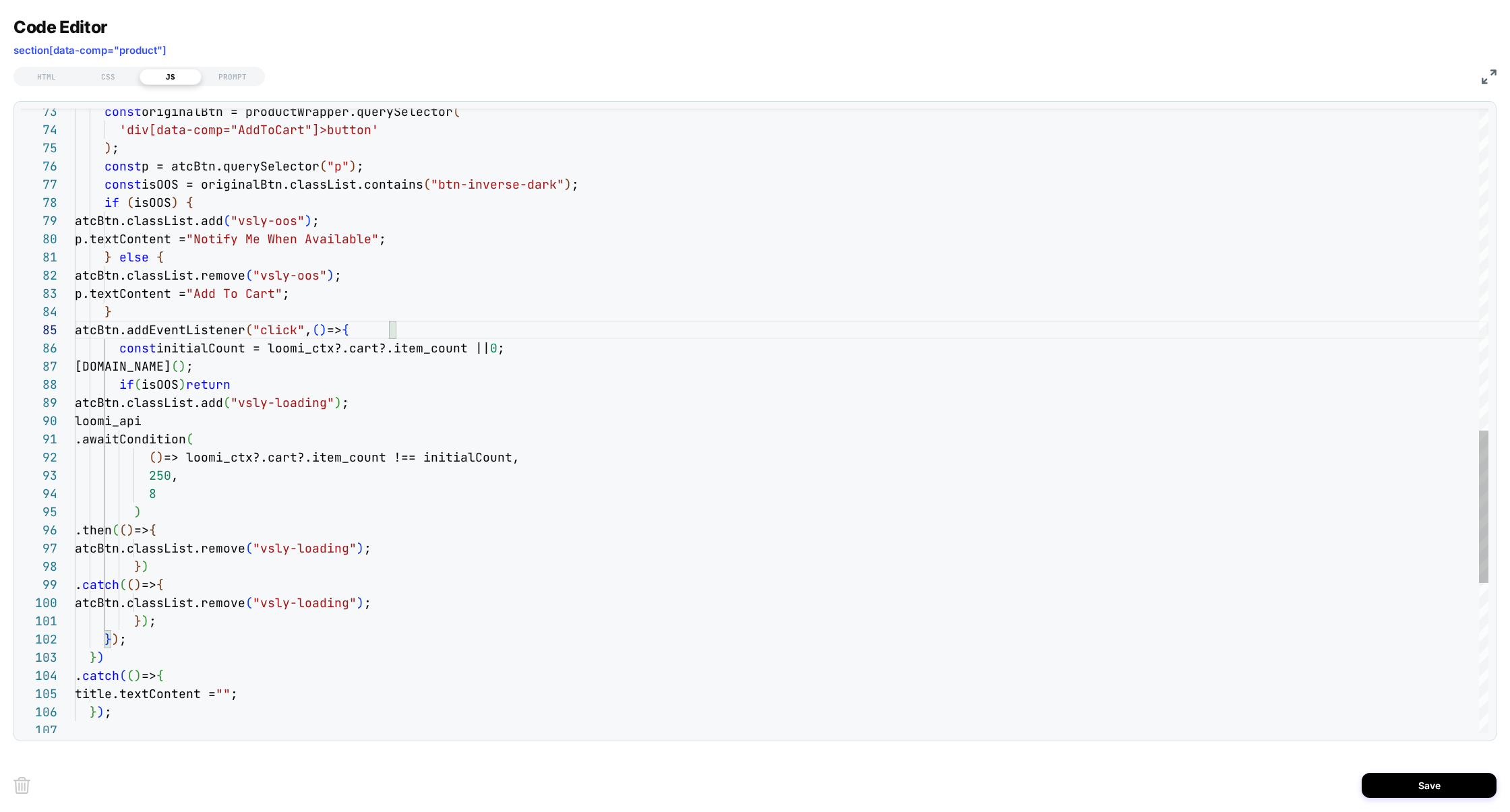
click at [138, 270] on div ") ; const p = atcBtn.querySelector ( "p" ) ; const isOOS = originalBtn.classLis…" at bounding box center [781, 69] width 1414 height 2554
drag, startPoint x: 105, startPoint y: 696, endPoint x: 277, endPoint y: 698, distance: 172.0
click at [278, 698] on div ") ; const p = atcBtn.querySelector ( "p" ) ; const isOOS = originalBtn.classLis…" at bounding box center [781, 69] width 1414 height 2554
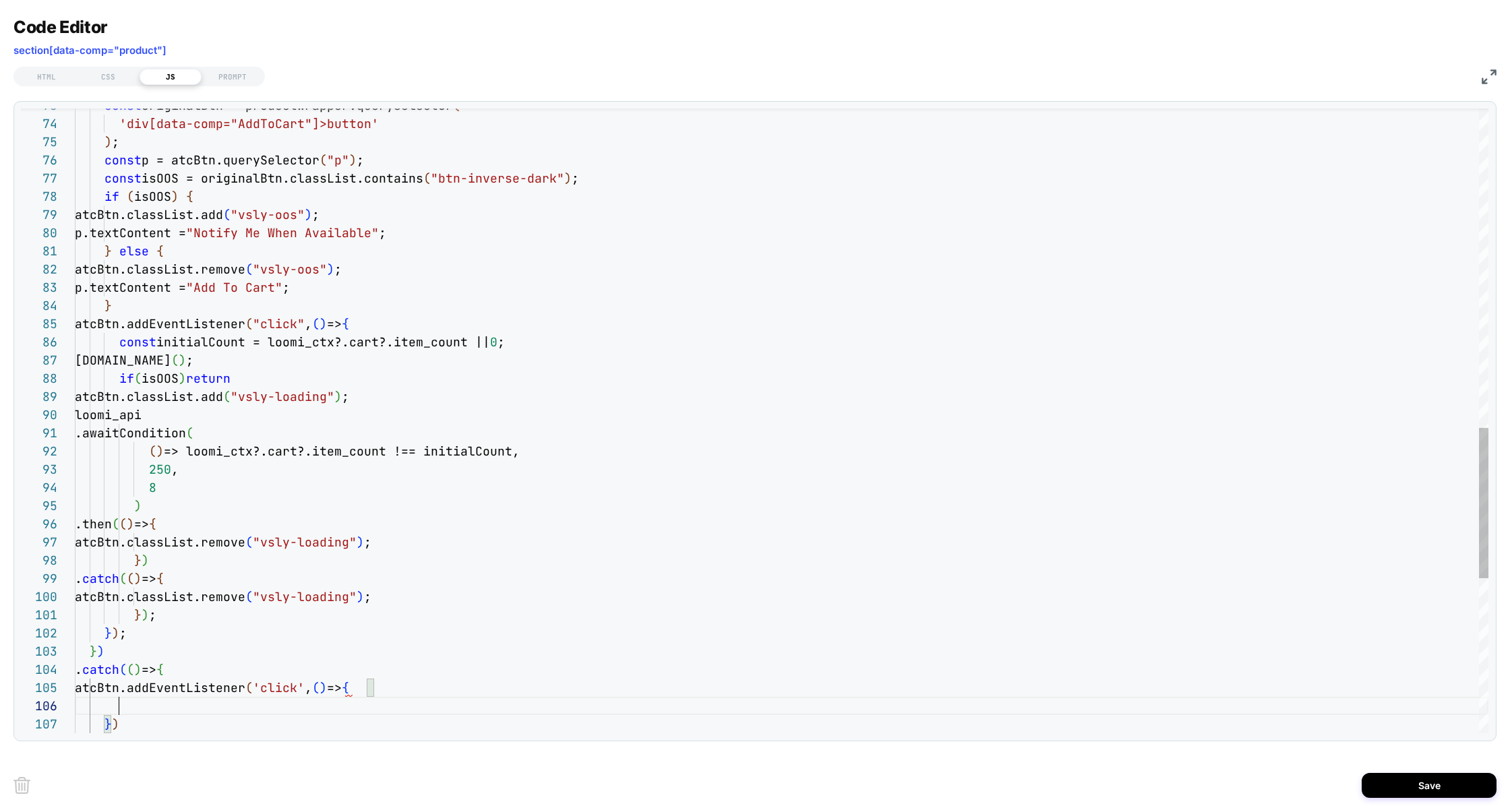
scroll to position [90, 44]
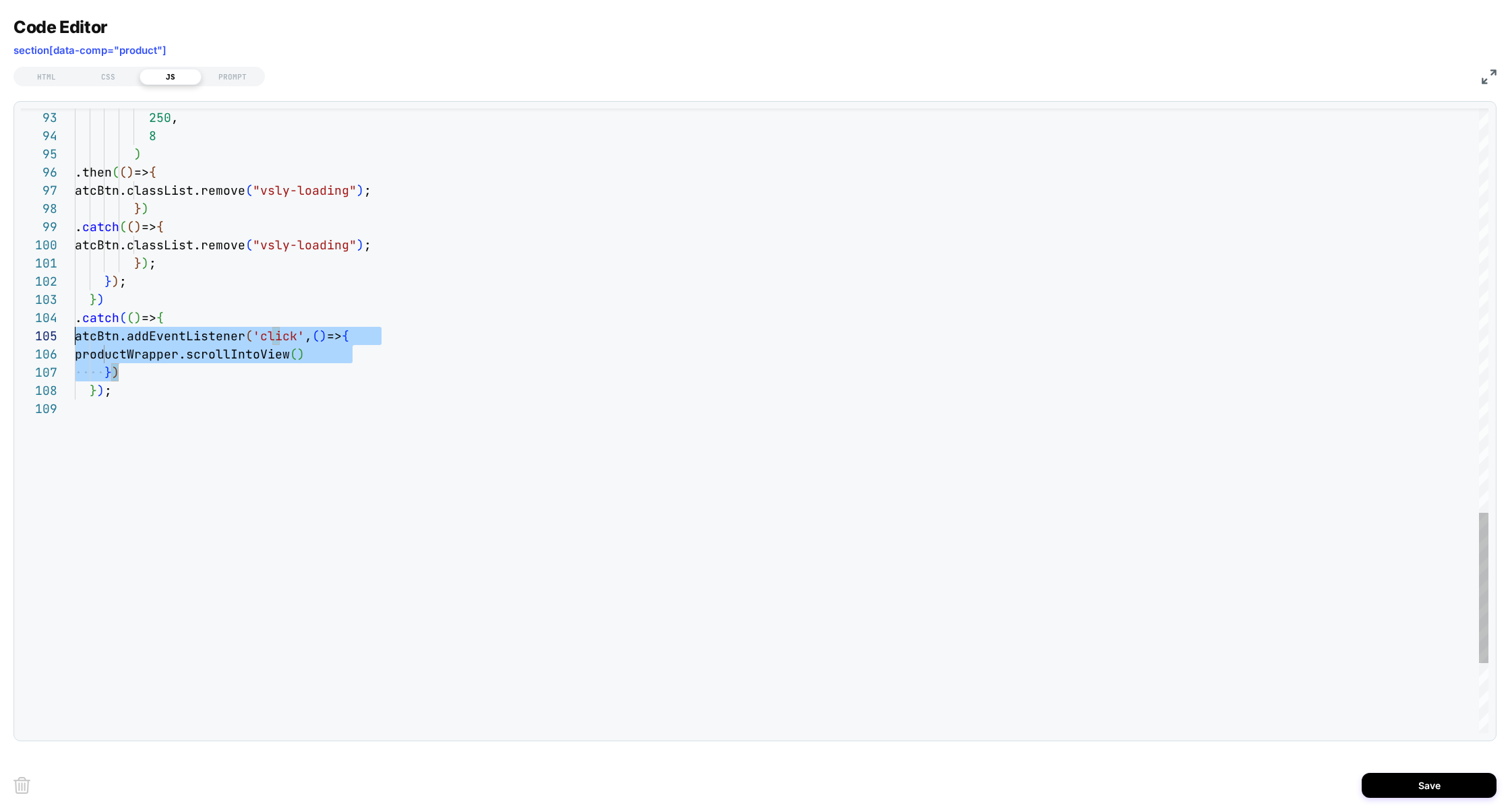
scroll to position [73, 0]
drag, startPoint x: 155, startPoint y: 371, endPoint x: 16, endPoint y: 328, distance: 145.5
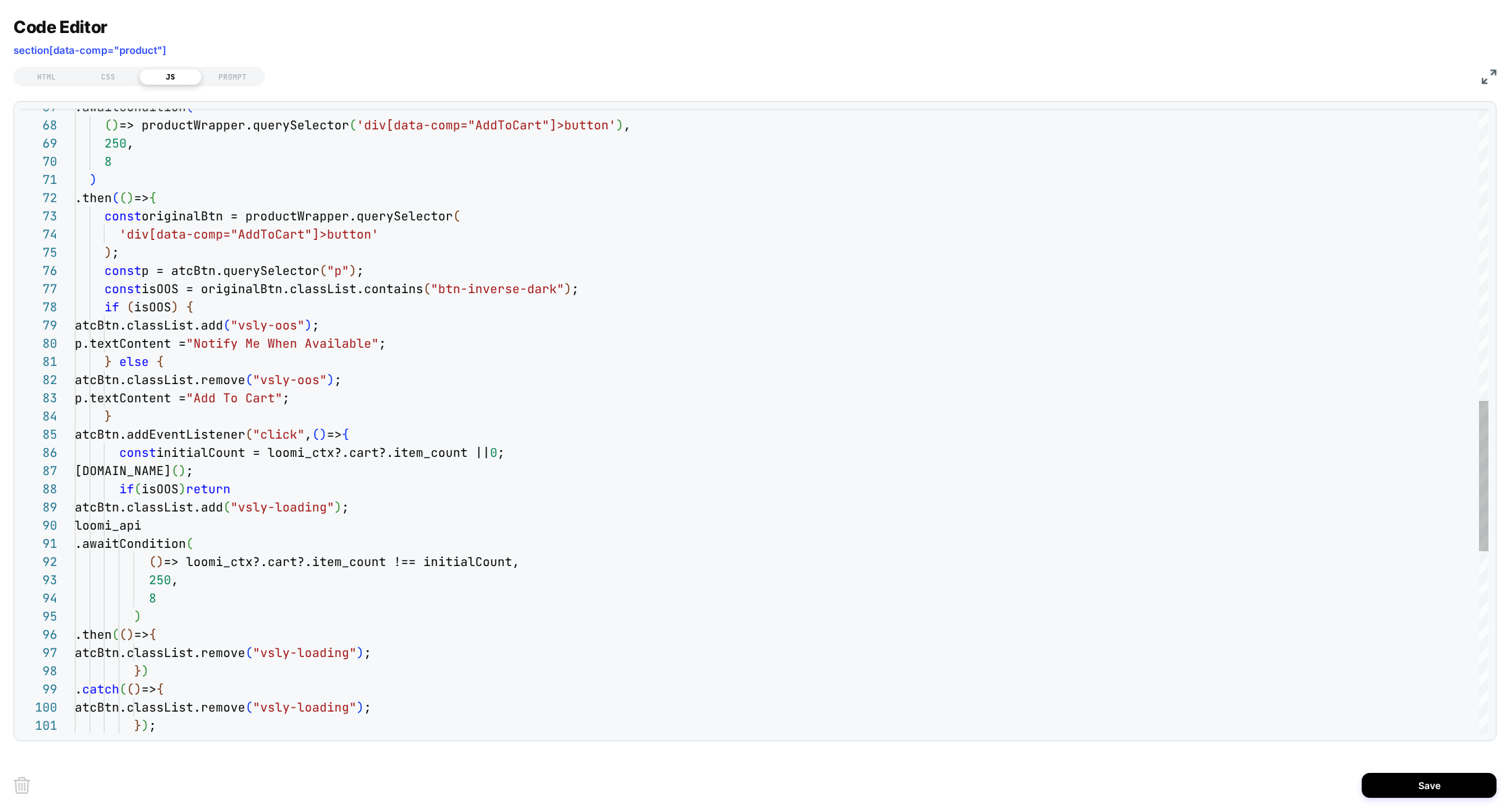
scroll to position [17, 109]
click at [189, 192] on div ") .then ( ( ) => { atcBtn.classList.remove ( "vsly-loading" ) ; } ) . catch ( (…" at bounding box center [781, 191] width 1414 height 2590
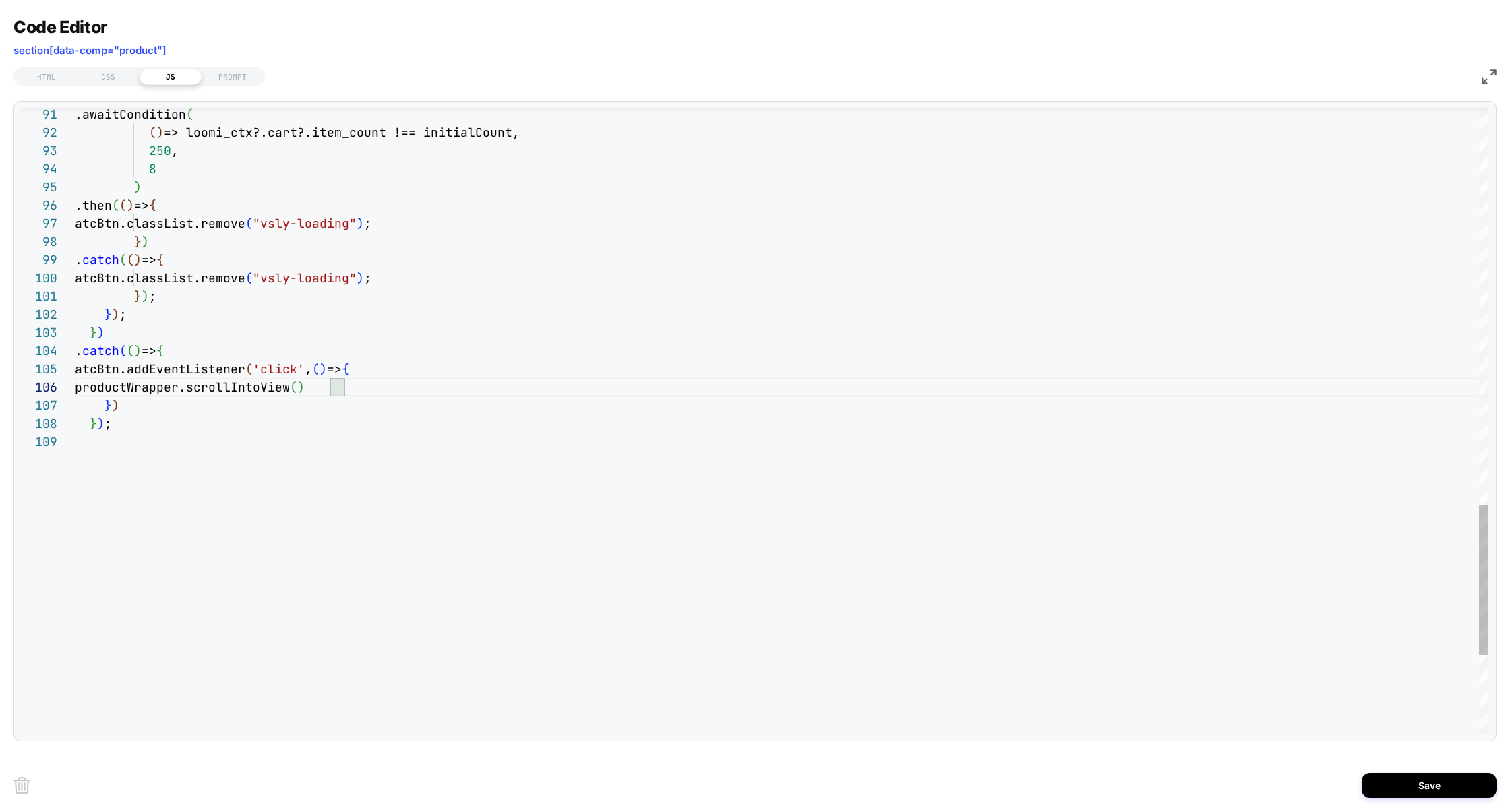
drag, startPoint x: 651, startPoint y: 389, endPoint x: 20, endPoint y: 393, distance: 631.0
click at [17, 393] on div "**********" at bounding box center [755, 421] width 1483 height 640
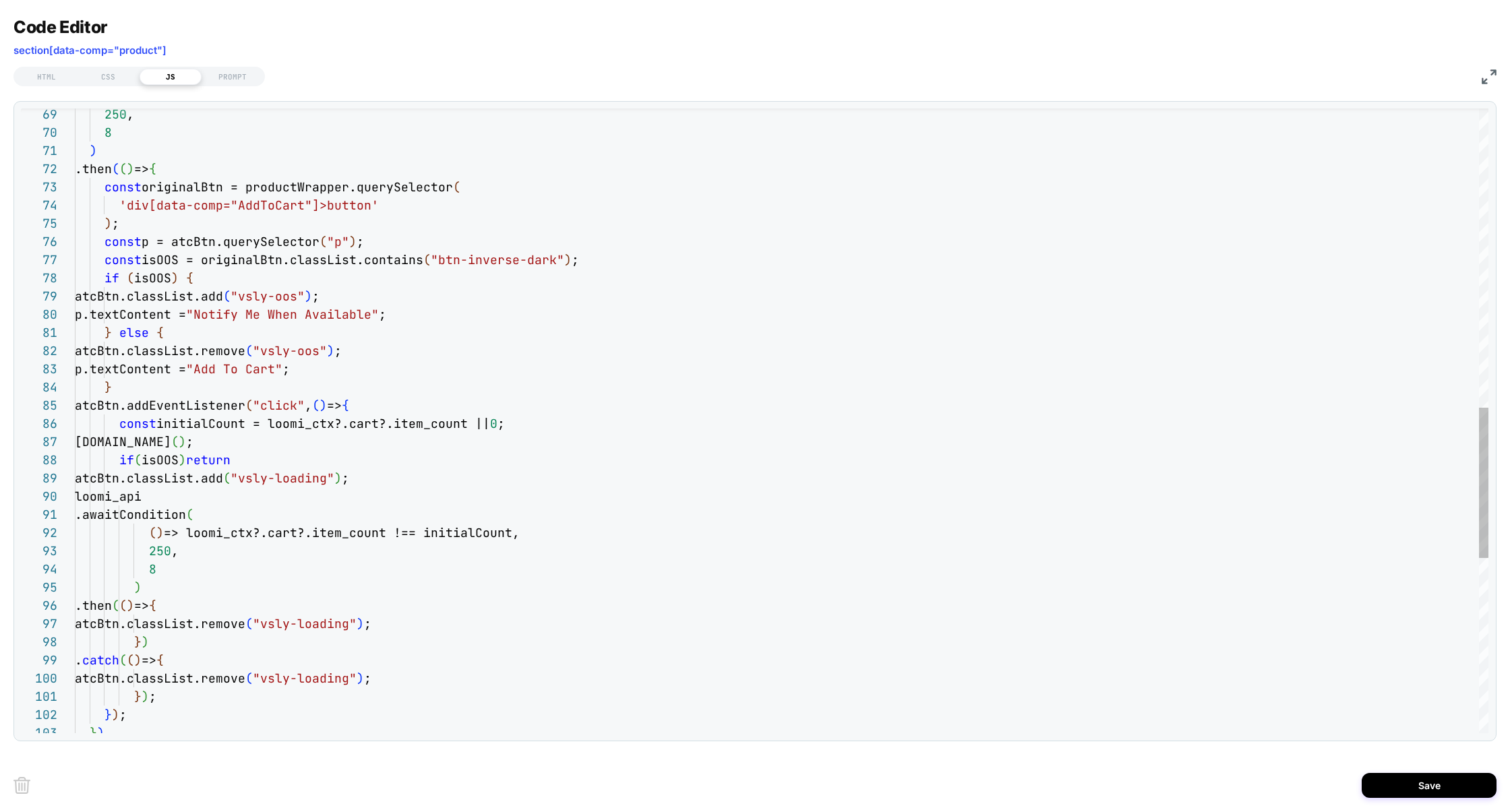
click at [223, 170] on div ") .then ( ( ) => { atcBtn.classList.remove ( "vsly-loading" ) ; } ) 8 250 , ( )…" at bounding box center [781, 163] width 1414 height 2590
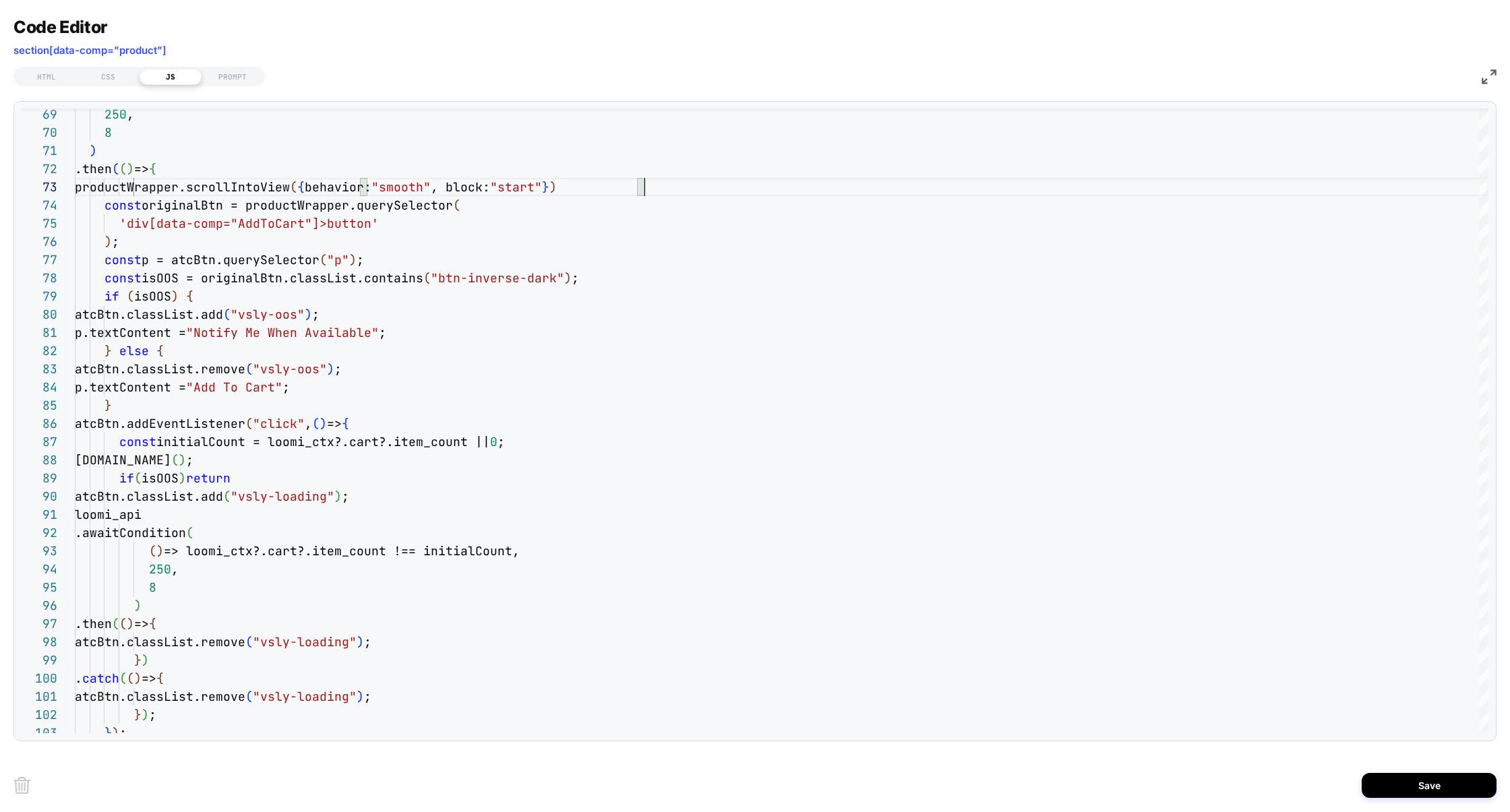
scroll to position [2499, 0]
type textarea "**********"
click at [1401, 786] on button "Save" at bounding box center [1429, 785] width 135 height 25
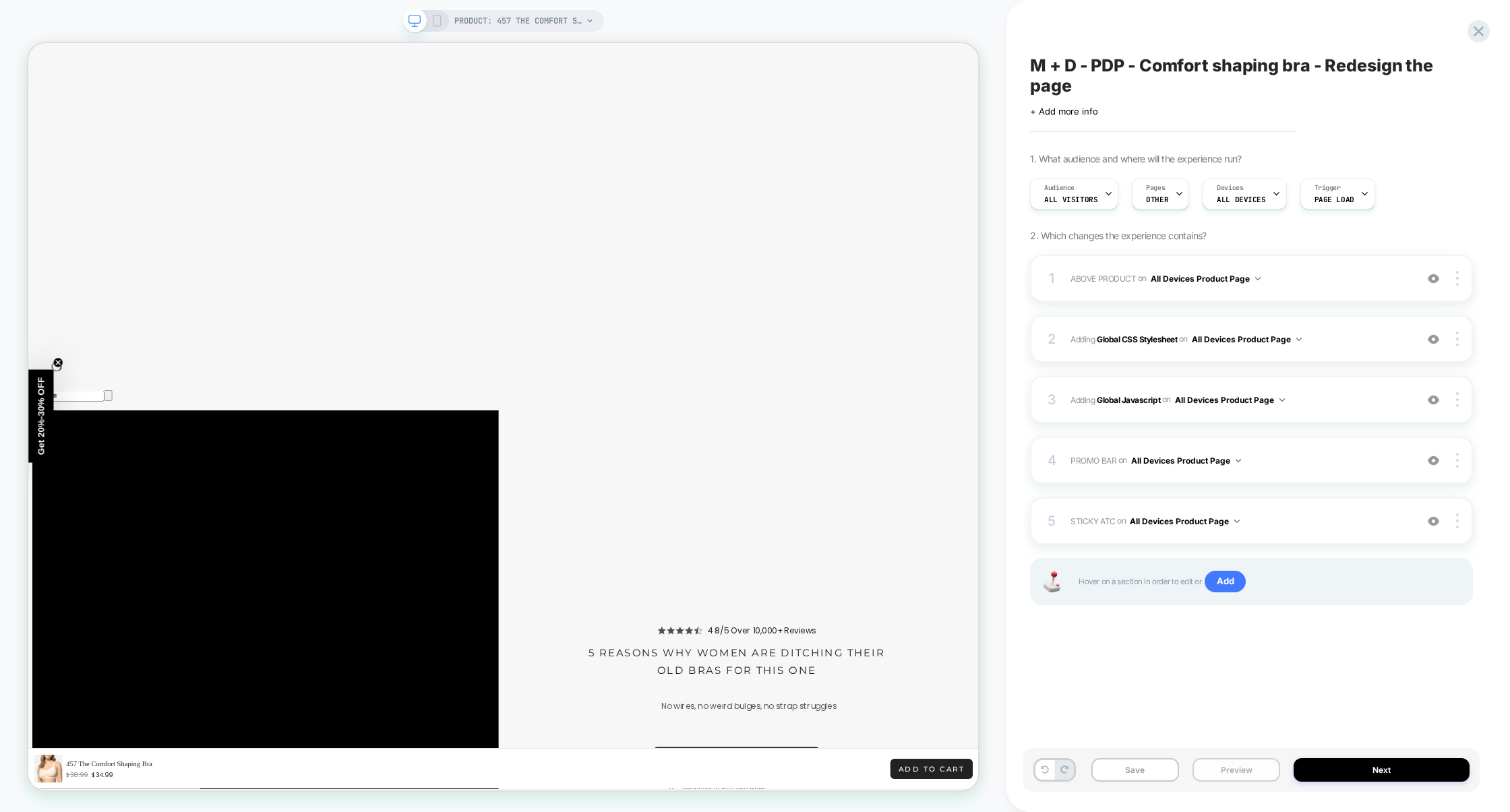
click at [1228, 777] on button "Preview" at bounding box center [1236, 769] width 87 height 23
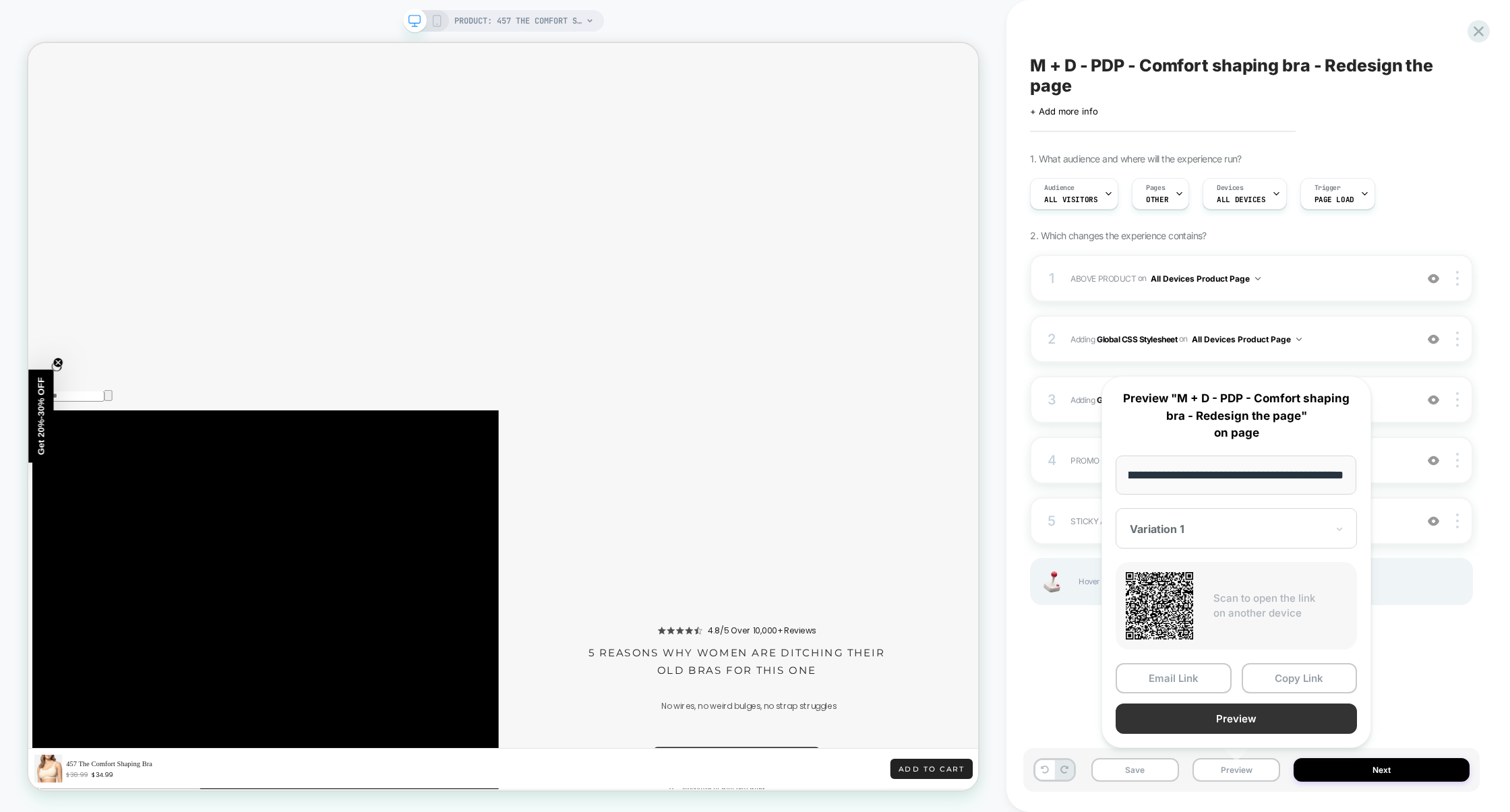
scroll to position [0, 0]
click at [1229, 716] on button "Preview" at bounding box center [1236, 719] width 241 height 30
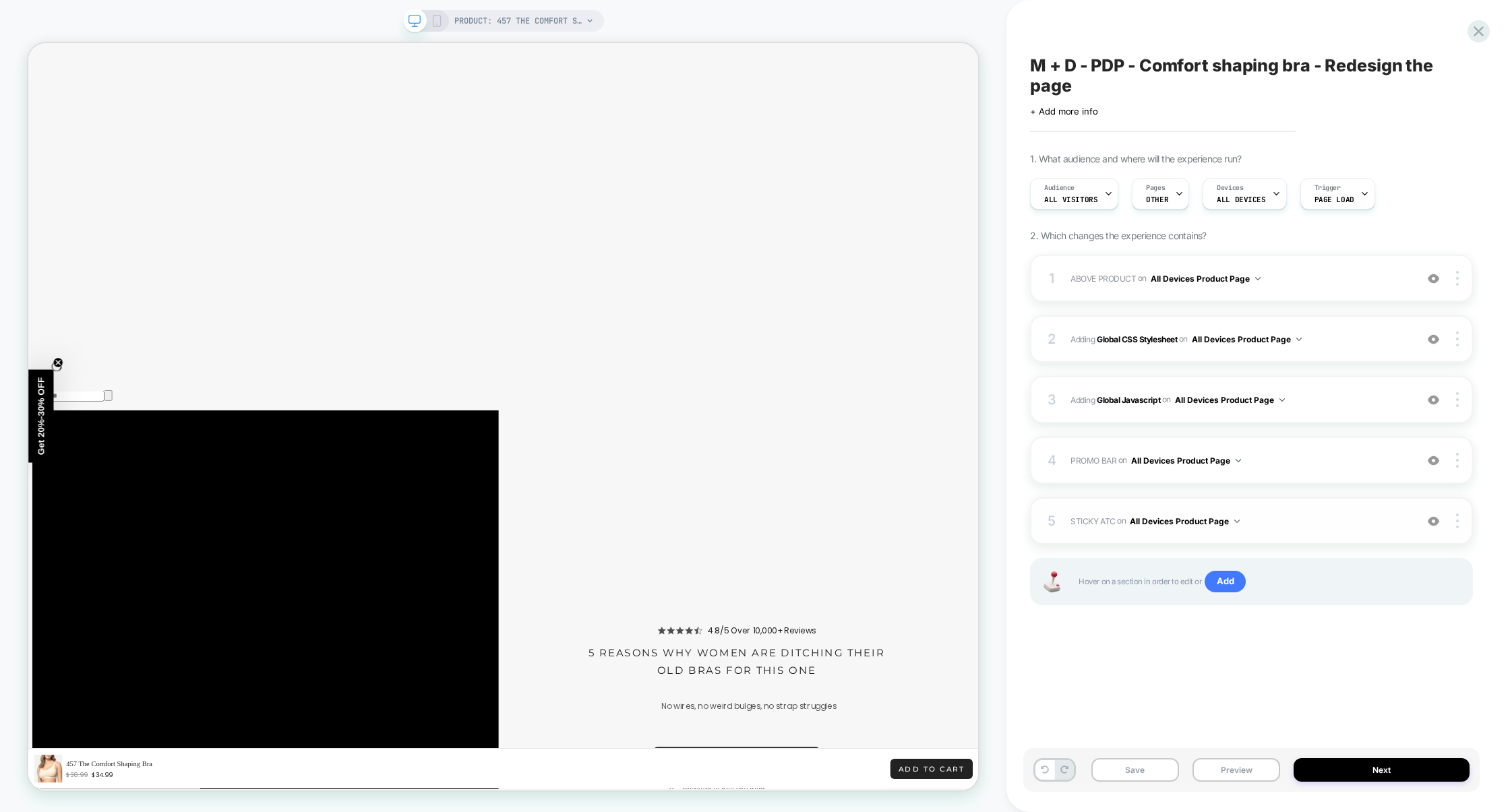
click at [1320, 531] on div "5 STICKY ATC Adding Code Block AFTER section[data-comp="product"] on All Device…" at bounding box center [1252, 520] width 443 height 47
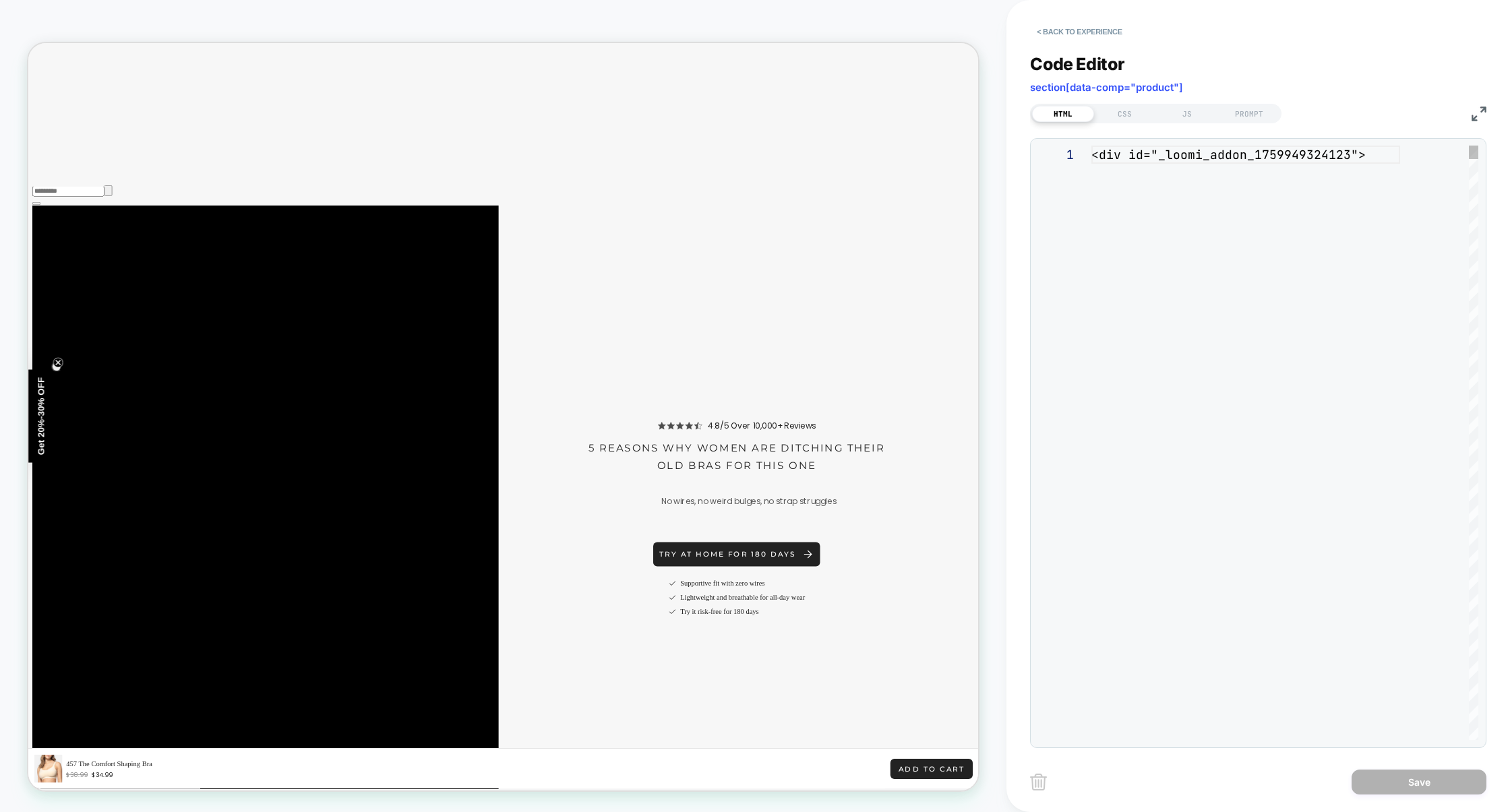
scroll to position [182, 0]
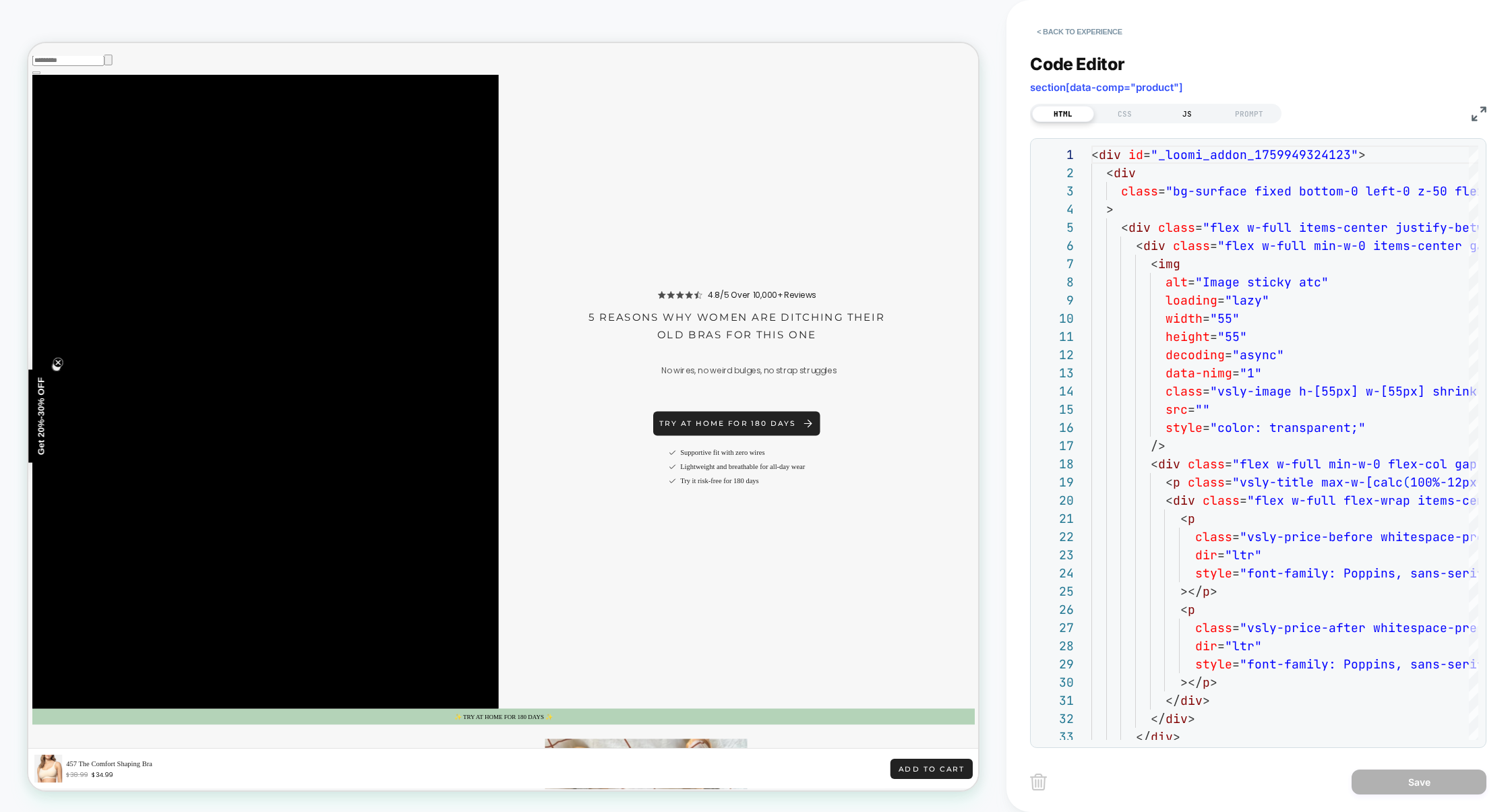
click at [1174, 118] on div "JS" at bounding box center [1187, 113] width 62 height 16
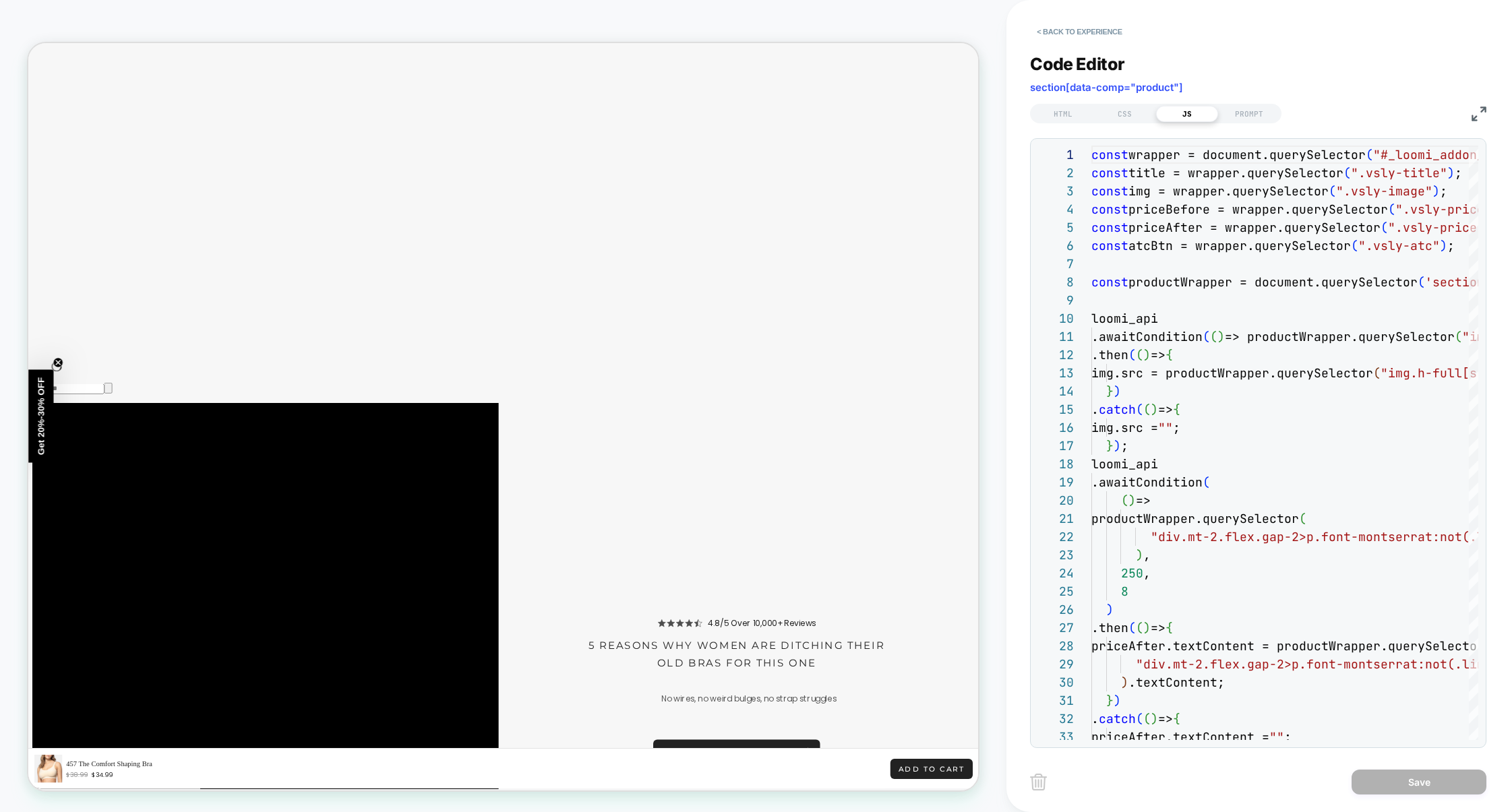
scroll to position [2499, 0]
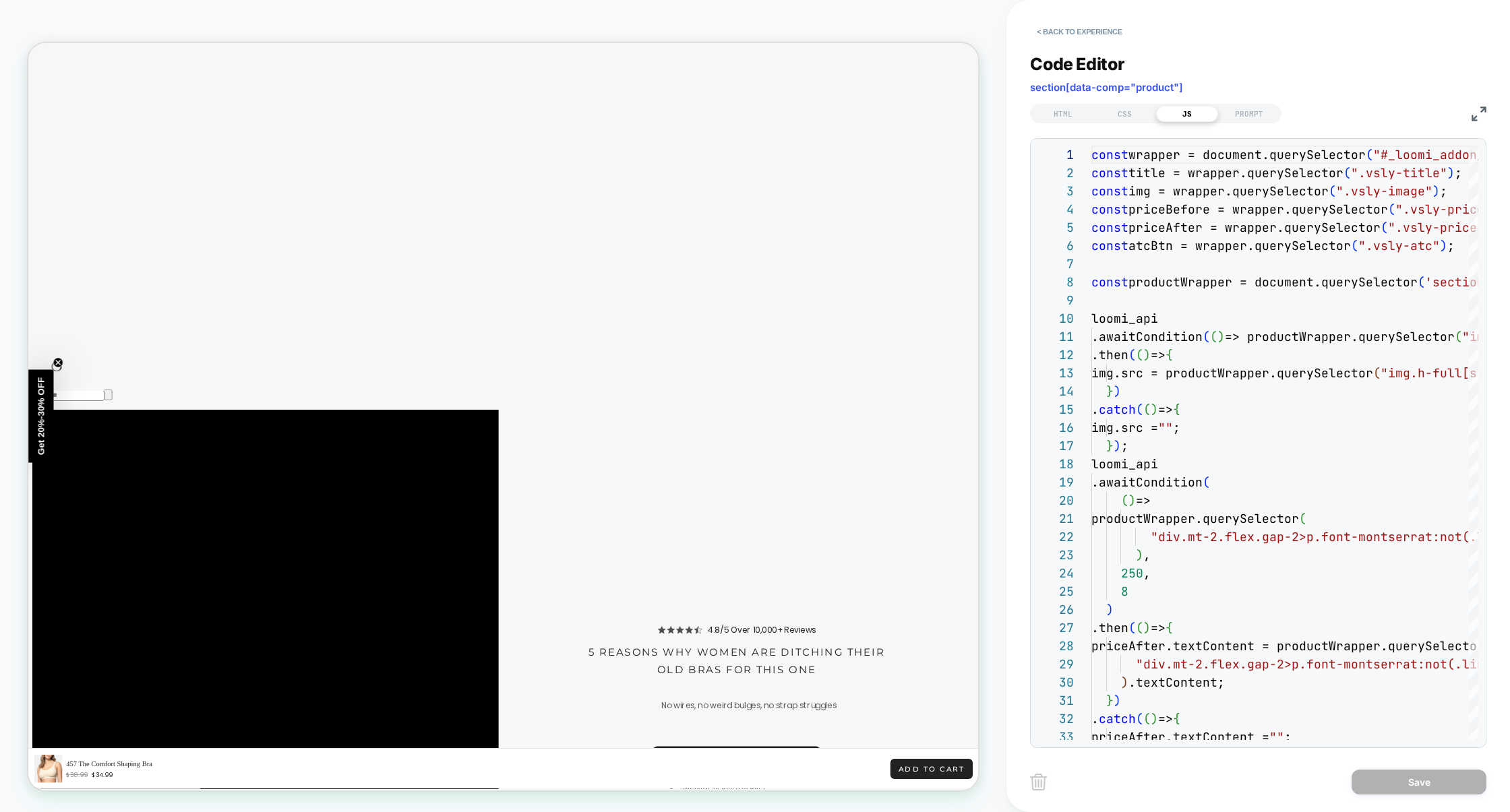
click at [1477, 111] on img at bounding box center [1479, 114] width 15 height 15
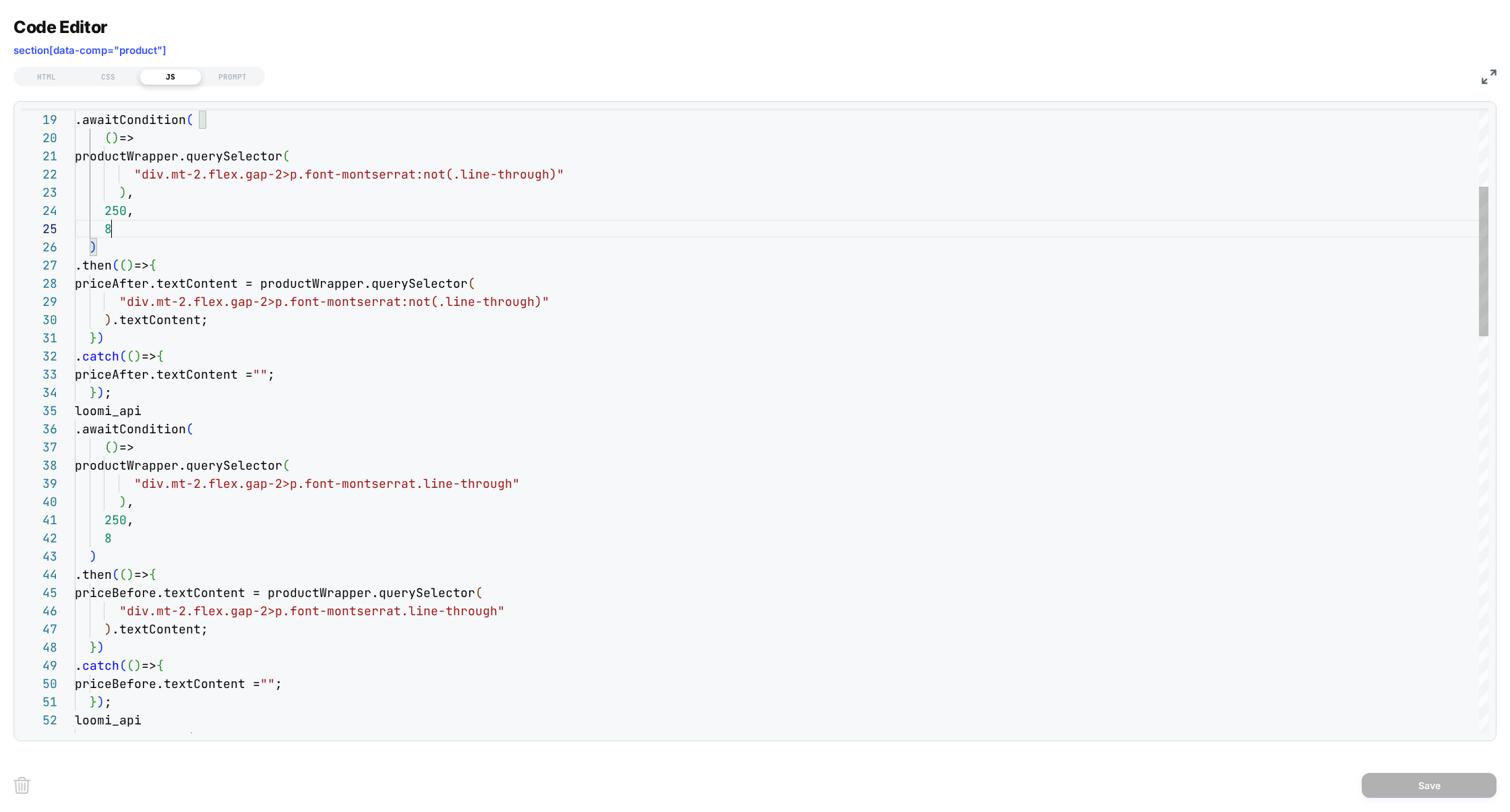
scroll to position [73, 29]
drag, startPoint x: 118, startPoint y: 230, endPoint x: 105, endPoint y: 229, distance: 13.0
click at [105, 229] on div "8" at bounding box center [781, 229] width 1414 height 18
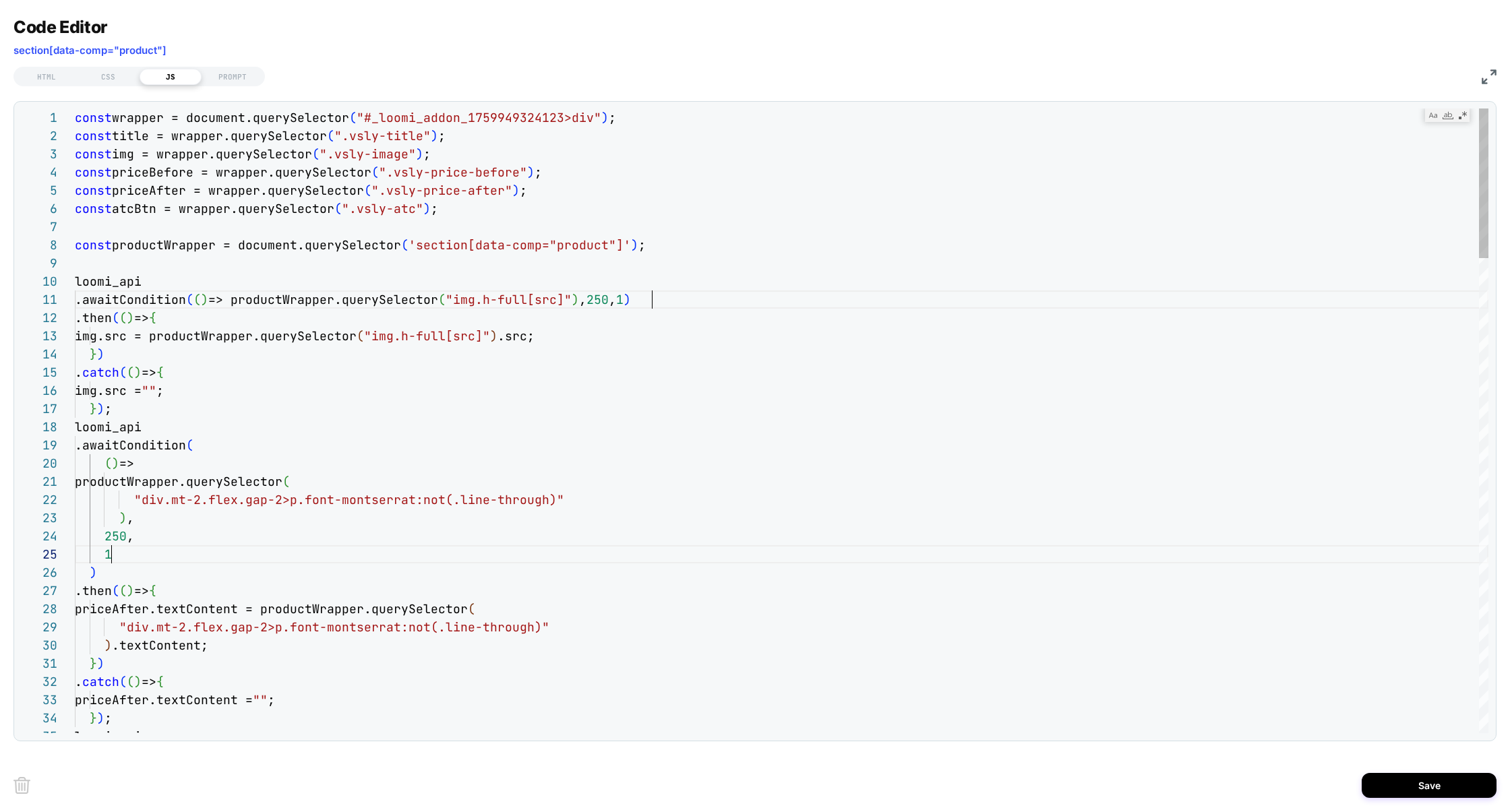
scroll to position [73, 44]
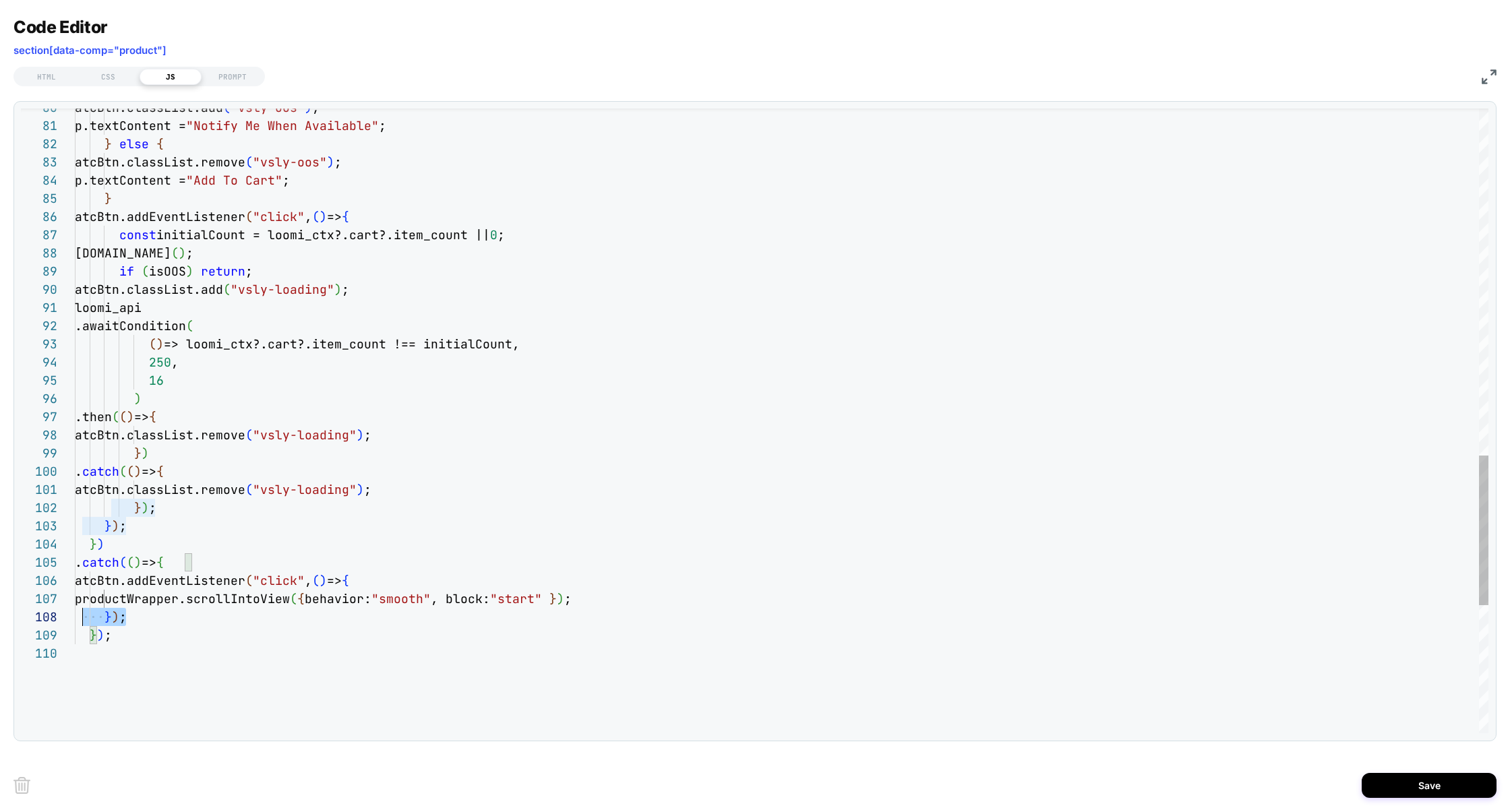
scroll to position [90, 0]
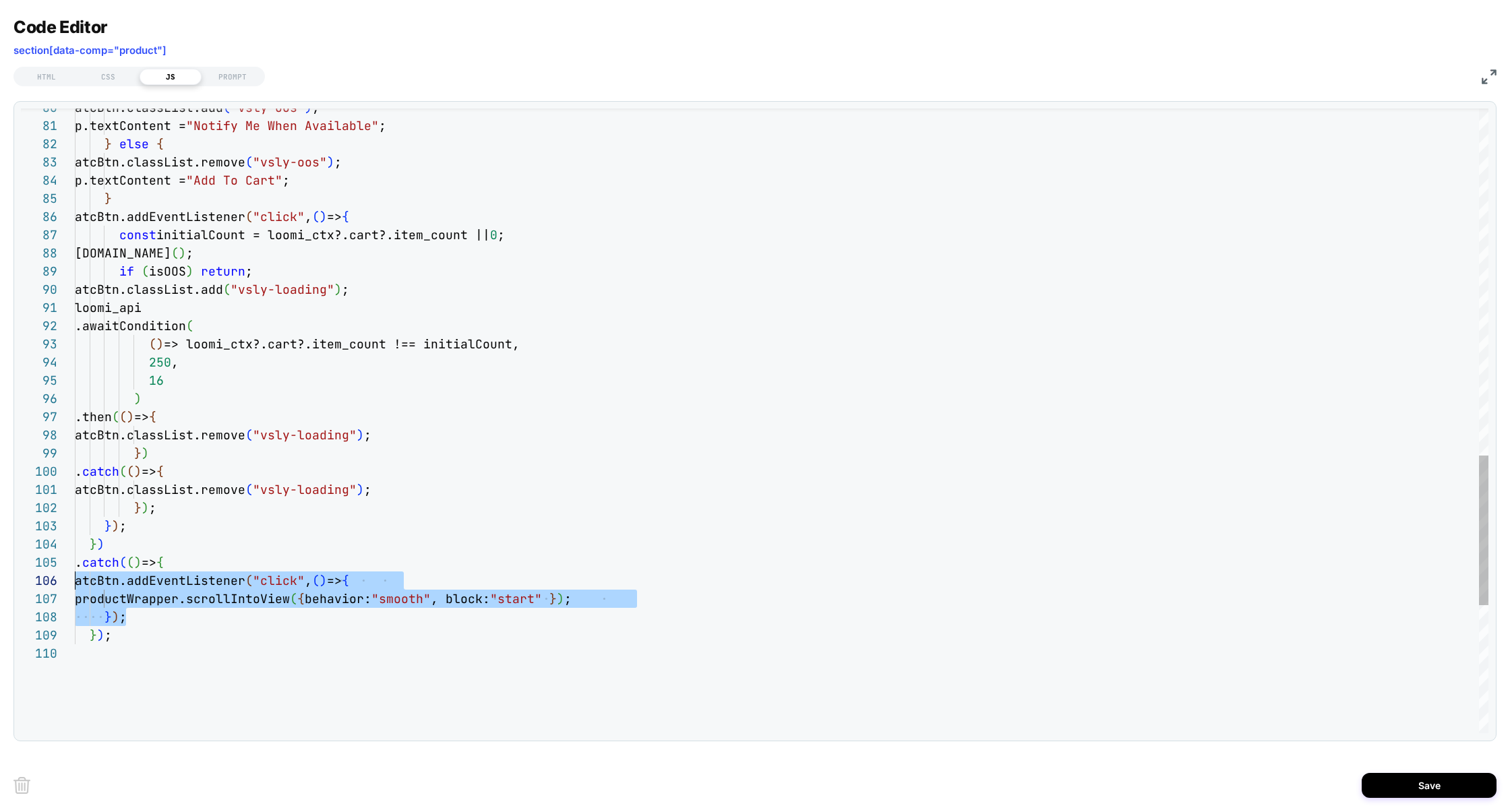
drag, startPoint x: 138, startPoint y: 617, endPoint x: 2, endPoint y: 585, distance: 139.7
click at [1, 585] on div "Code Editor section[data-comp="product"] HTML CSS JS PROMPT 99 100 101 102 103 …" at bounding box center [755, 406] width 1510 height 812
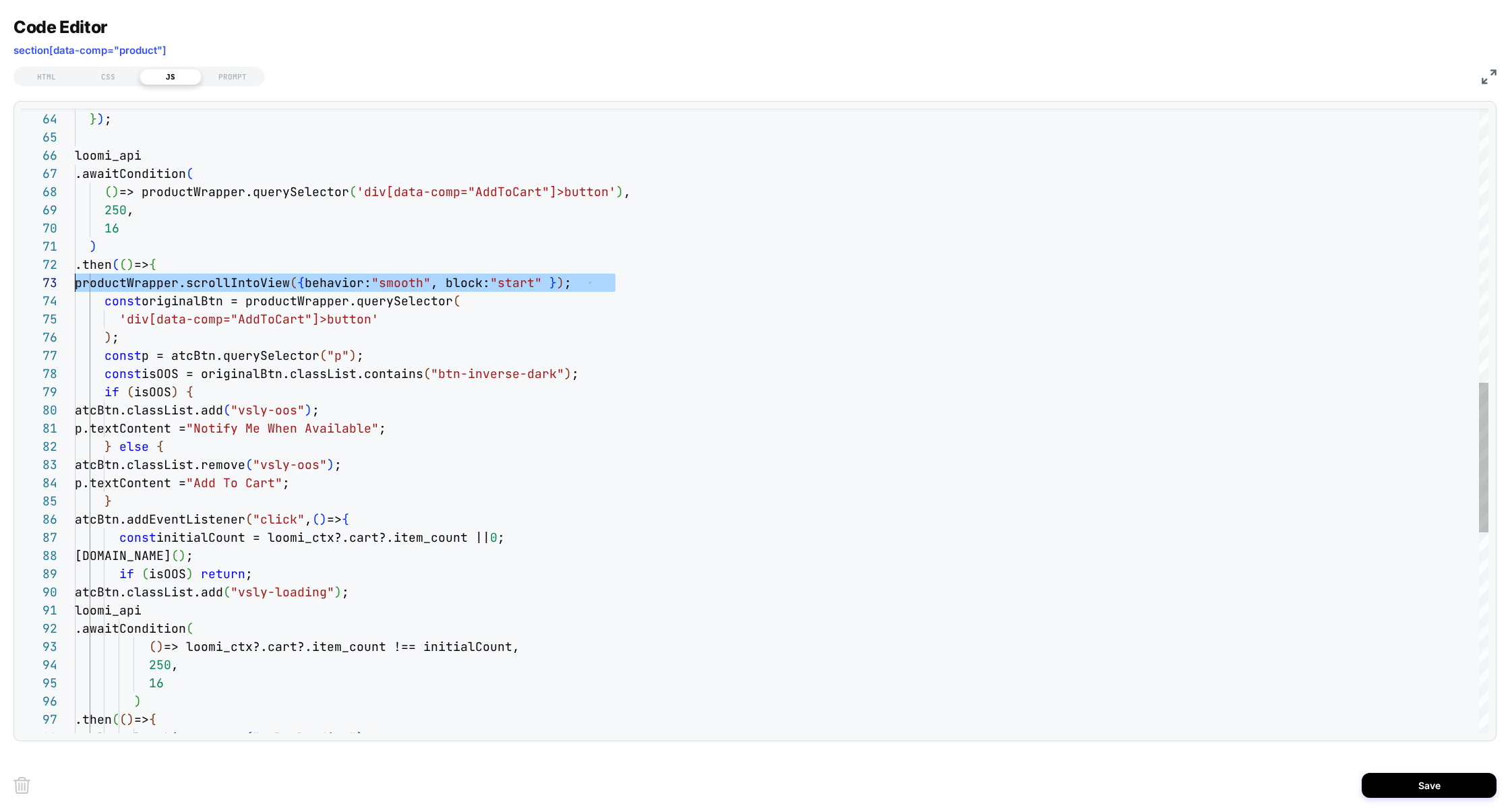
scroll to position [36, 0]
drag, startPoint x: 583, startPoint y: 287, endPoint x: 0, endPoint y: 285, distance: 583.0
click at [0, 285] on div "Code Editor section[data-comp="product"] HTML CSS JS PROMPT 98 97 96 95 94 93 9…" at bounding box center [755, 406] width 1510 height 812
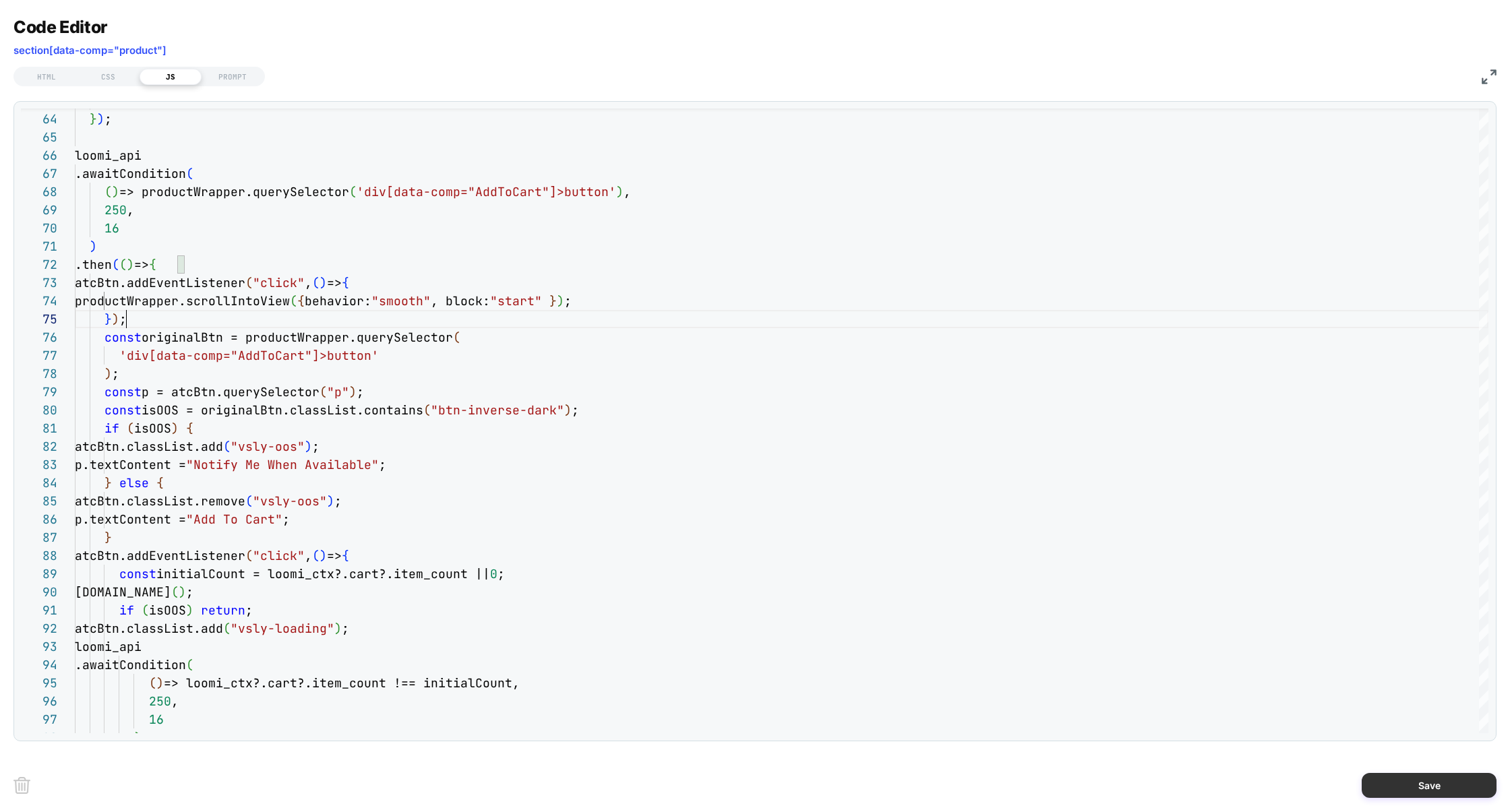
type textarea "**********"
click at [1406, 786] on button "Save" at bounding box center [1429, 785] width 135 height 25
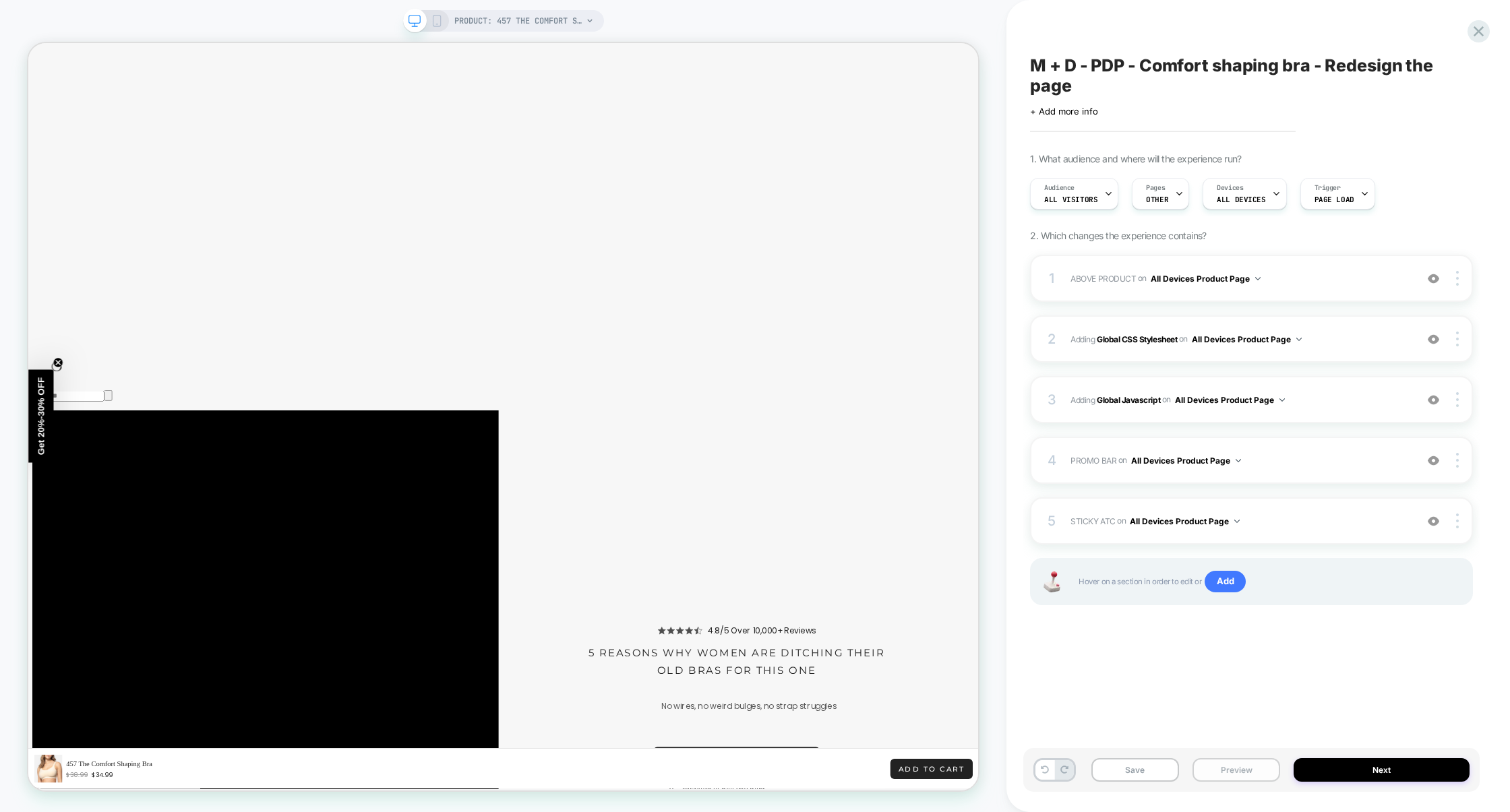
click at [1247, 771] on button "Preview" at bounding box center [1236, 769] width 87 height 23
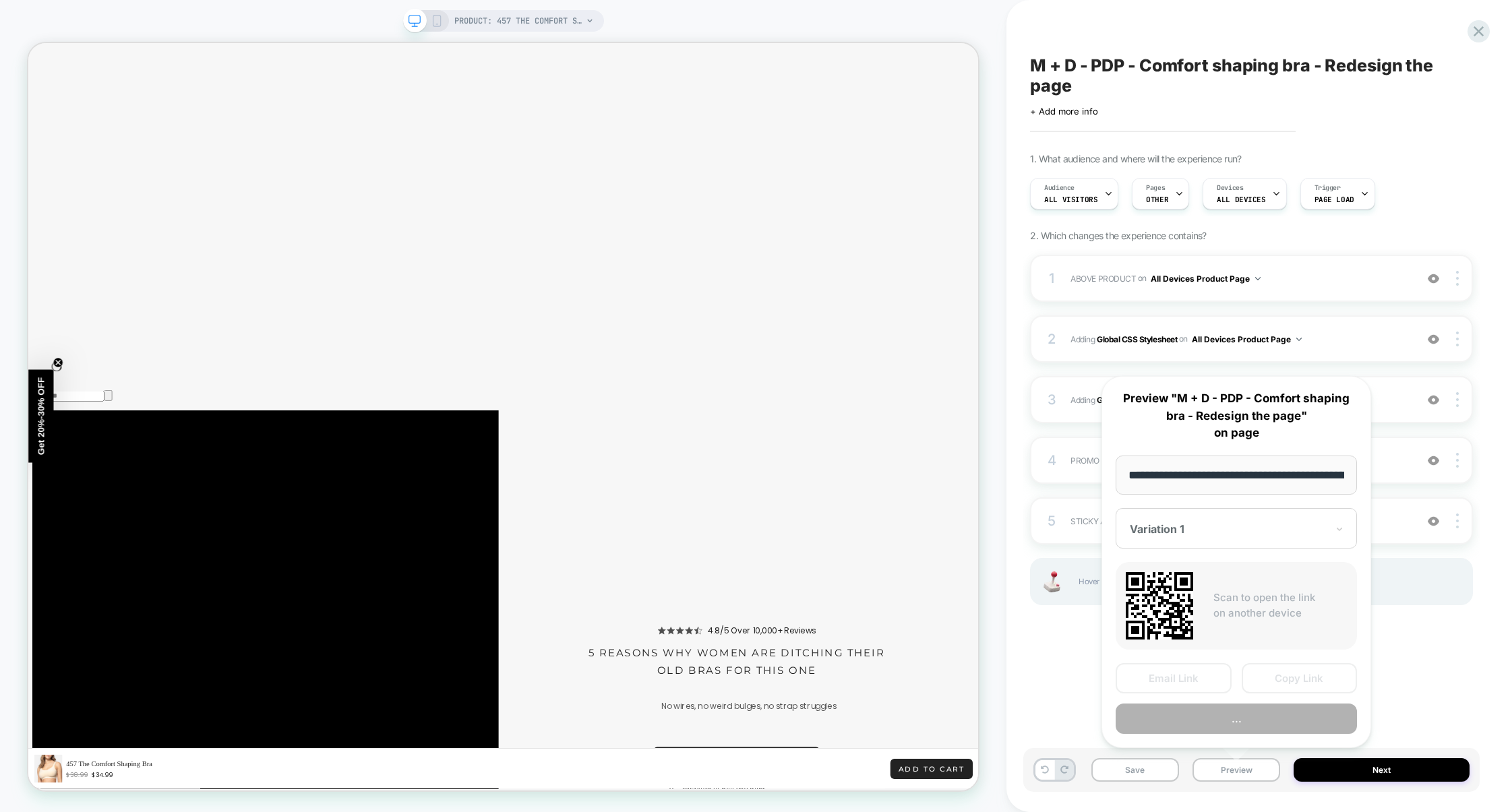
scroll to position [0, 127]
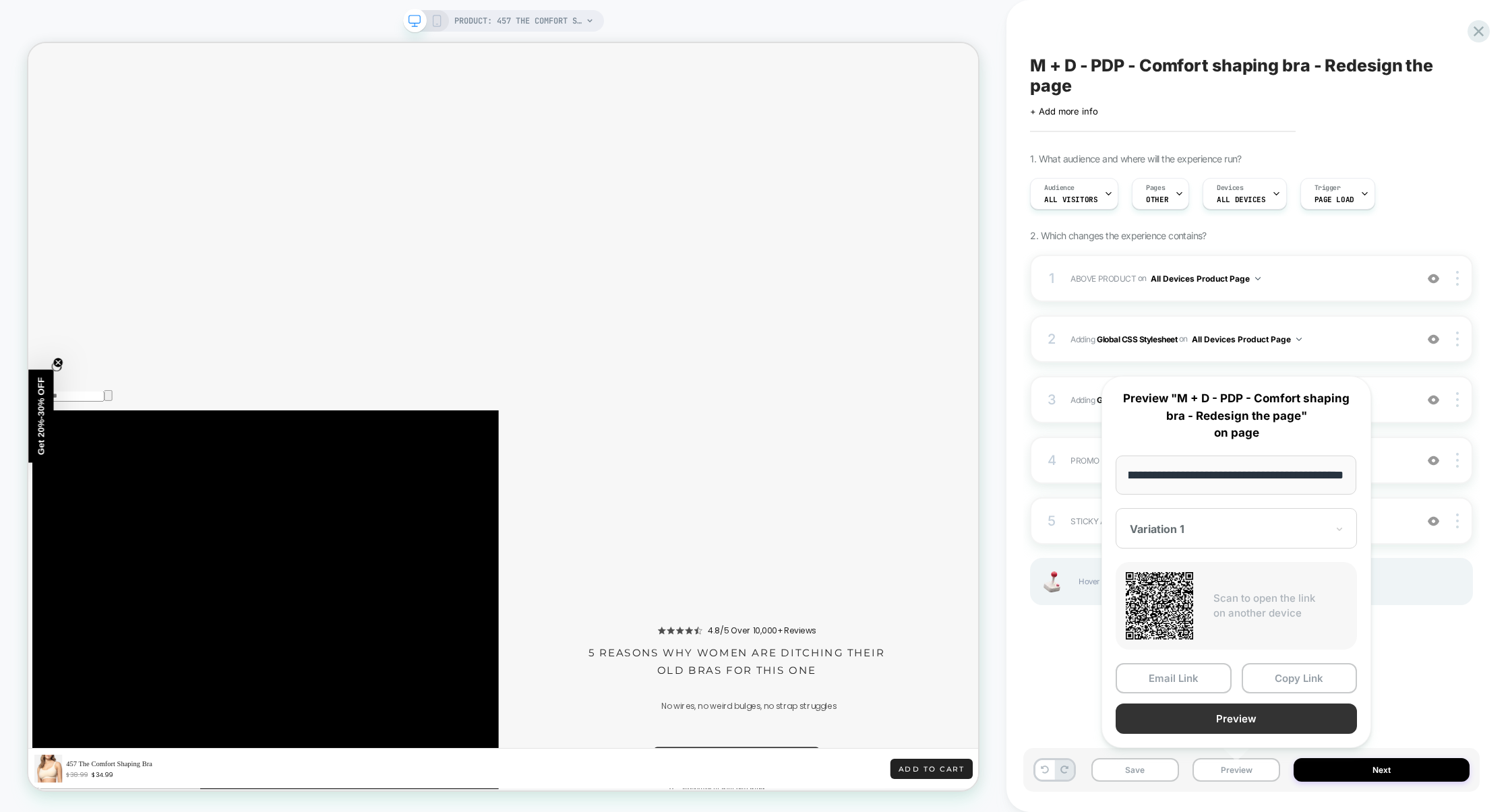
click at [1250, 717] on button "Preview" at bounding box center [1236, 719] width 241 height 30
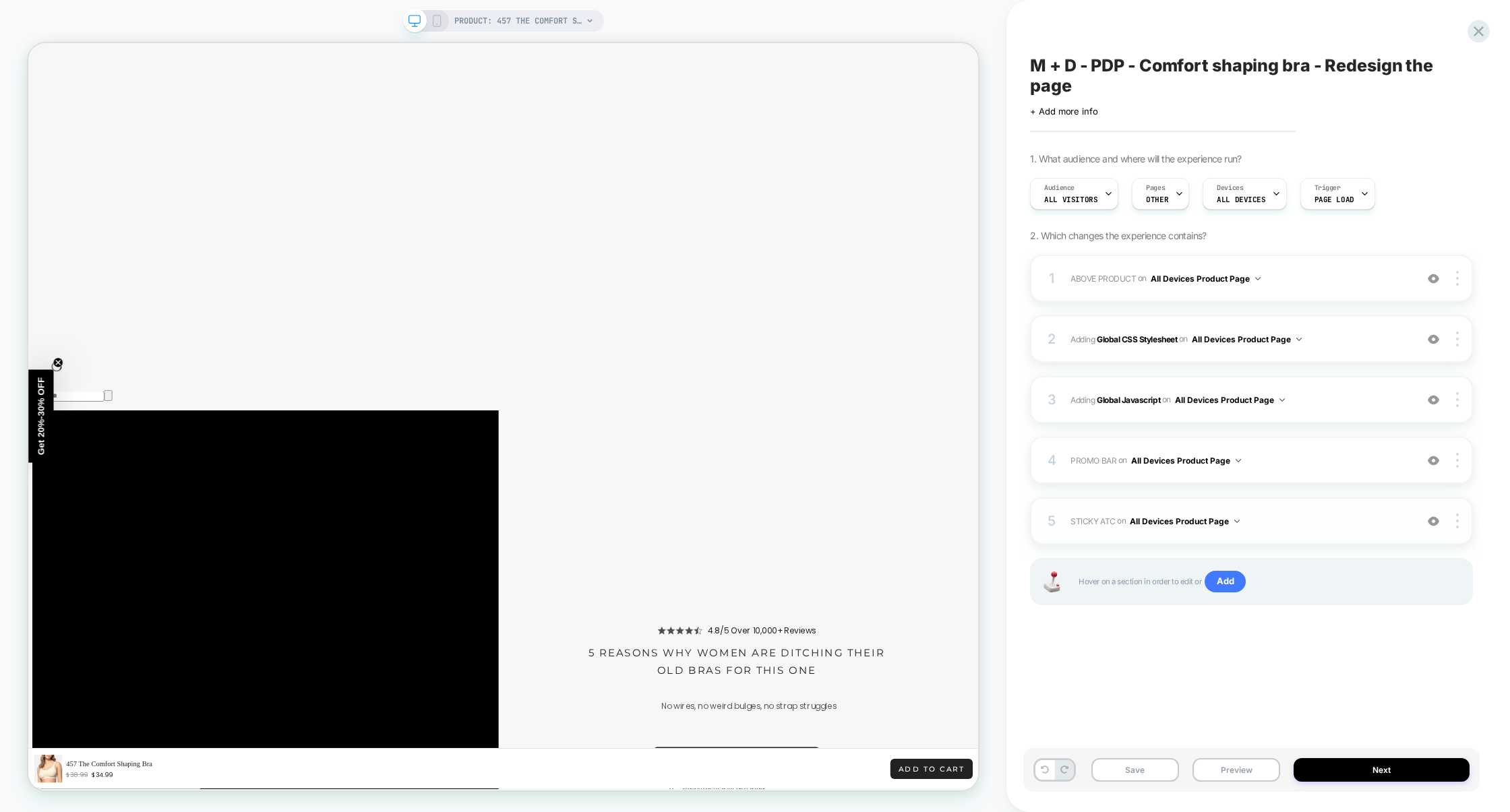
click at [1331, 534] on div "5 STICKY ATC Adding Code Block AFTER section[data-comp="product"] on All Device…" at bounding box center [1252, 520] width 443 height 47
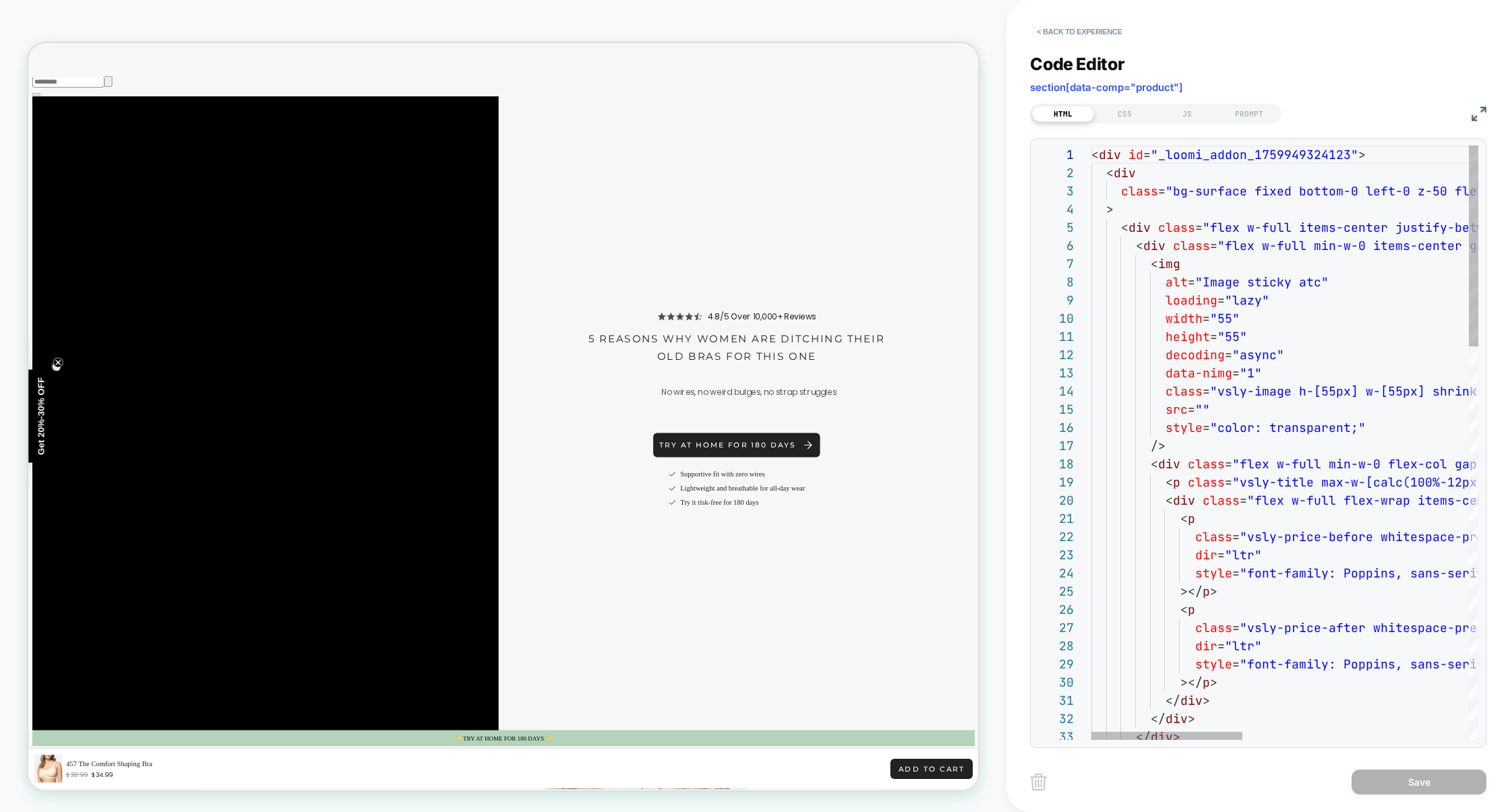
scroll to position [2947, 0]
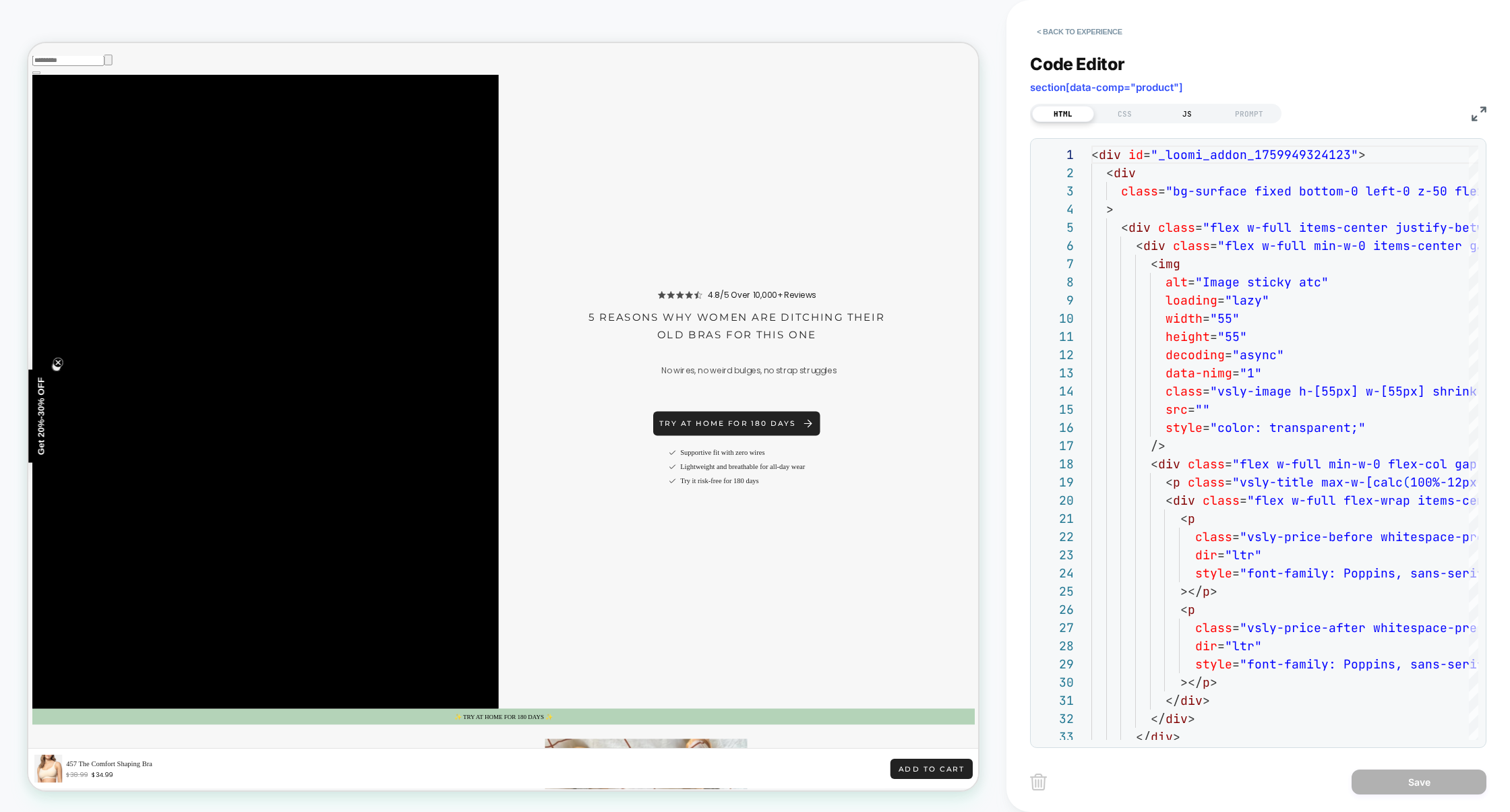
click at [1184, 111] on div "JS" at bounding box center [1187, 113] width 62 height 16
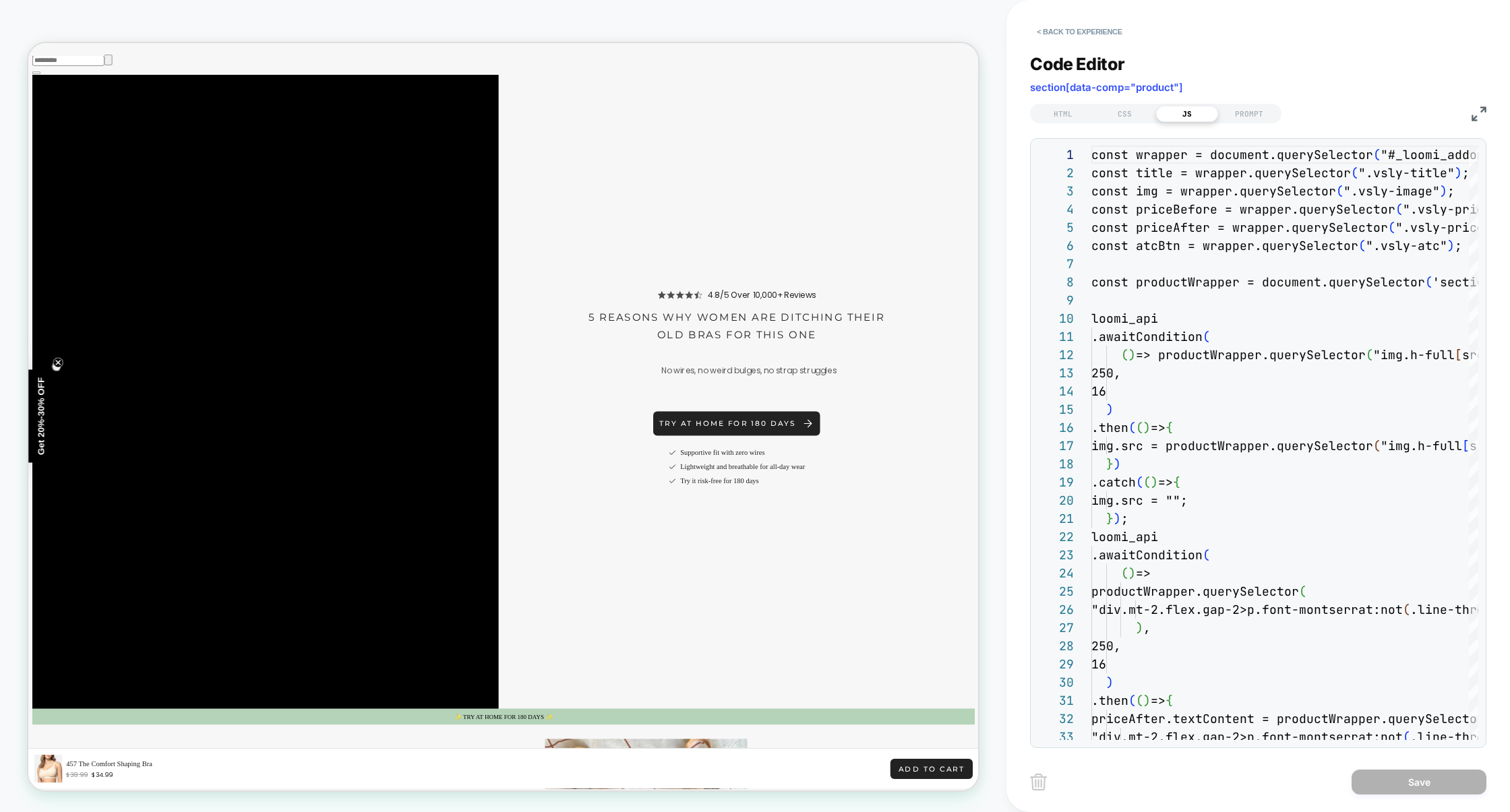
scroll to position [182, 0]
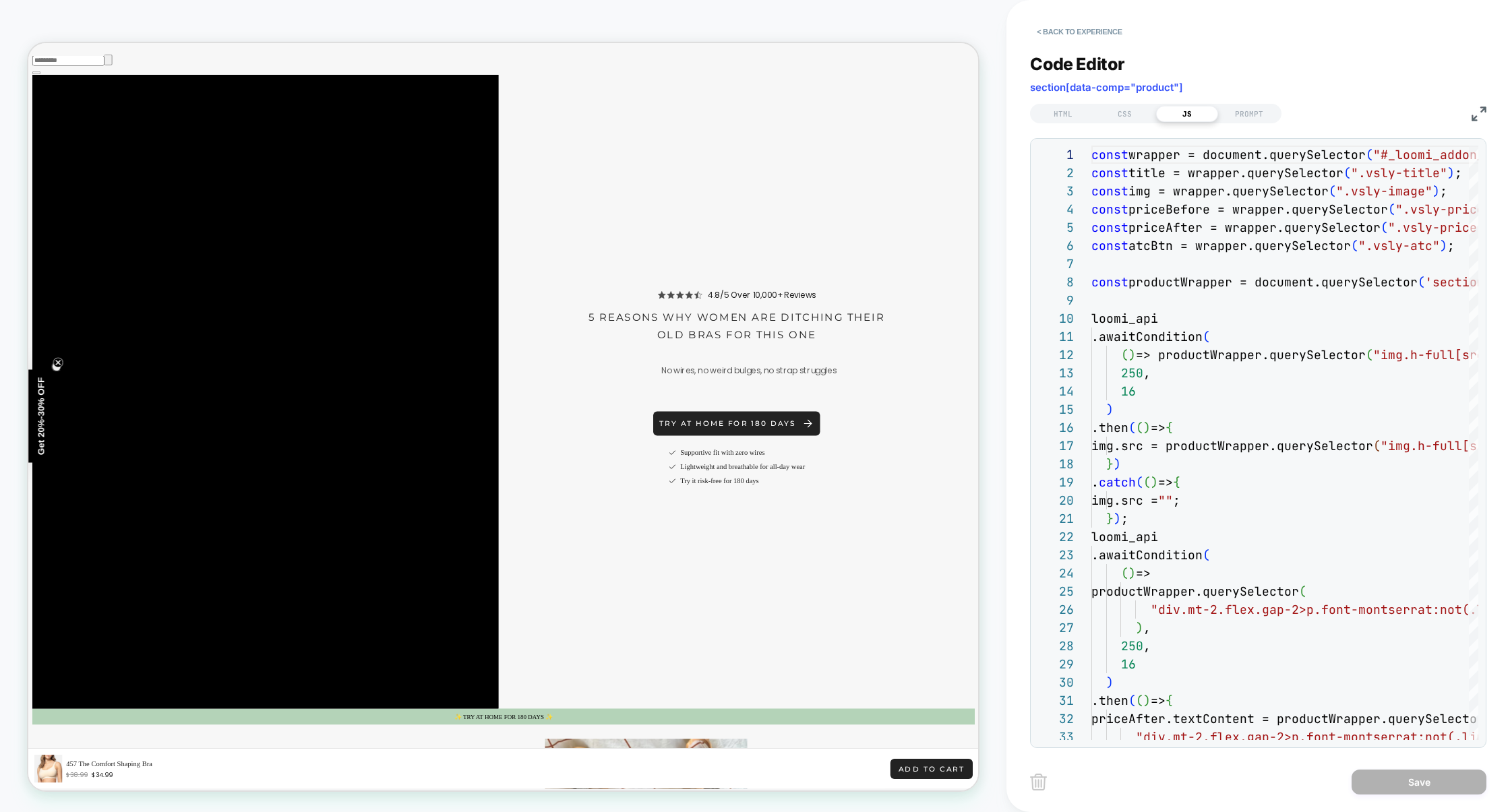
click at [1467, 113] on div "HTML CSS JS PROMPT" at bounding box center [1258, 111] width 457 height 23
click at [1472, 113] on img at bounding box center [1479, 114] width 15 height 15
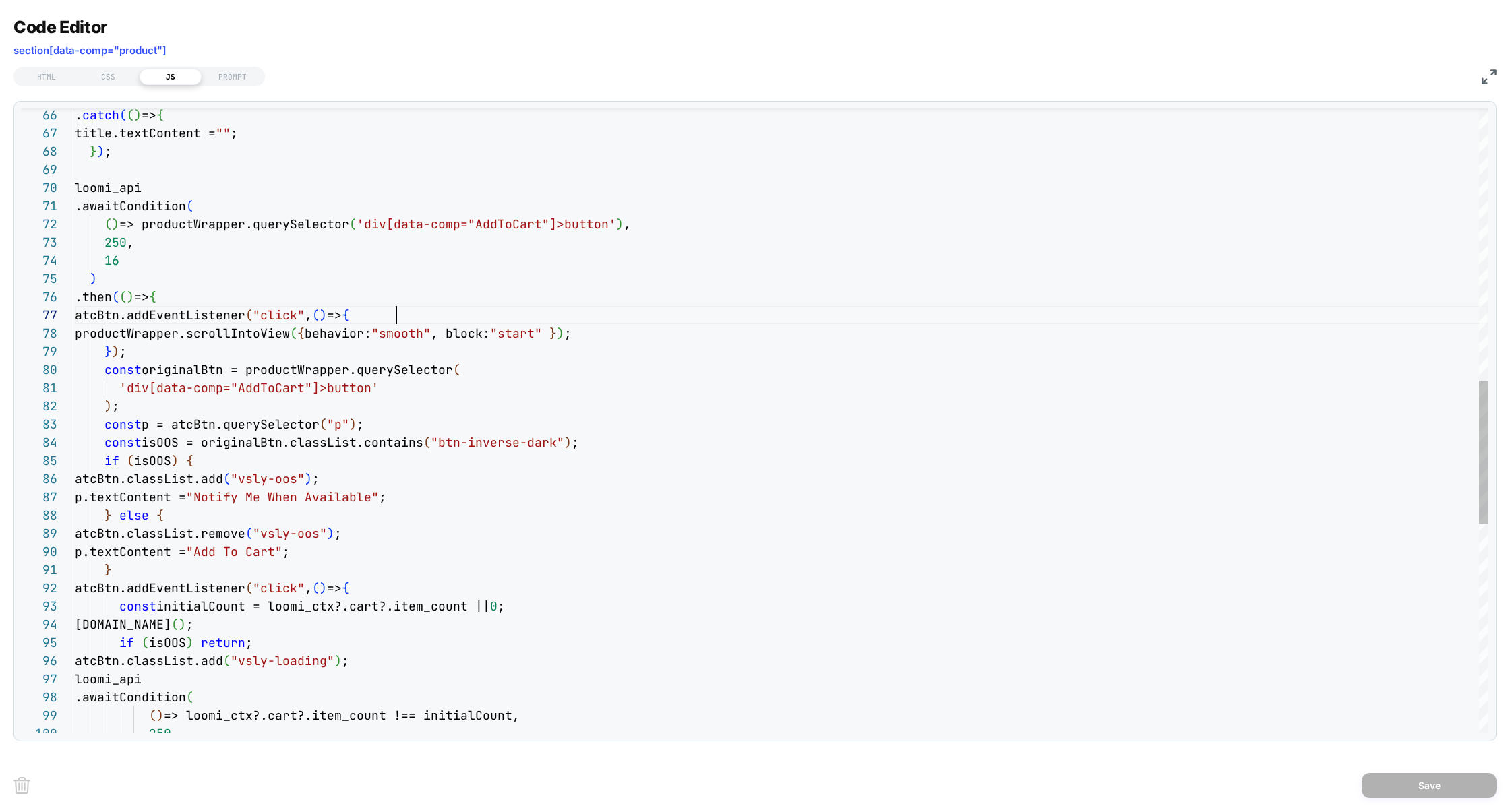
click at [405, 321] on div "( ) => loomi_ctx?.cart?.item_count !== initialCount, 250 , .awaitCondition ( lo…" at bounding box center [781, 281] width 1414 height 2717
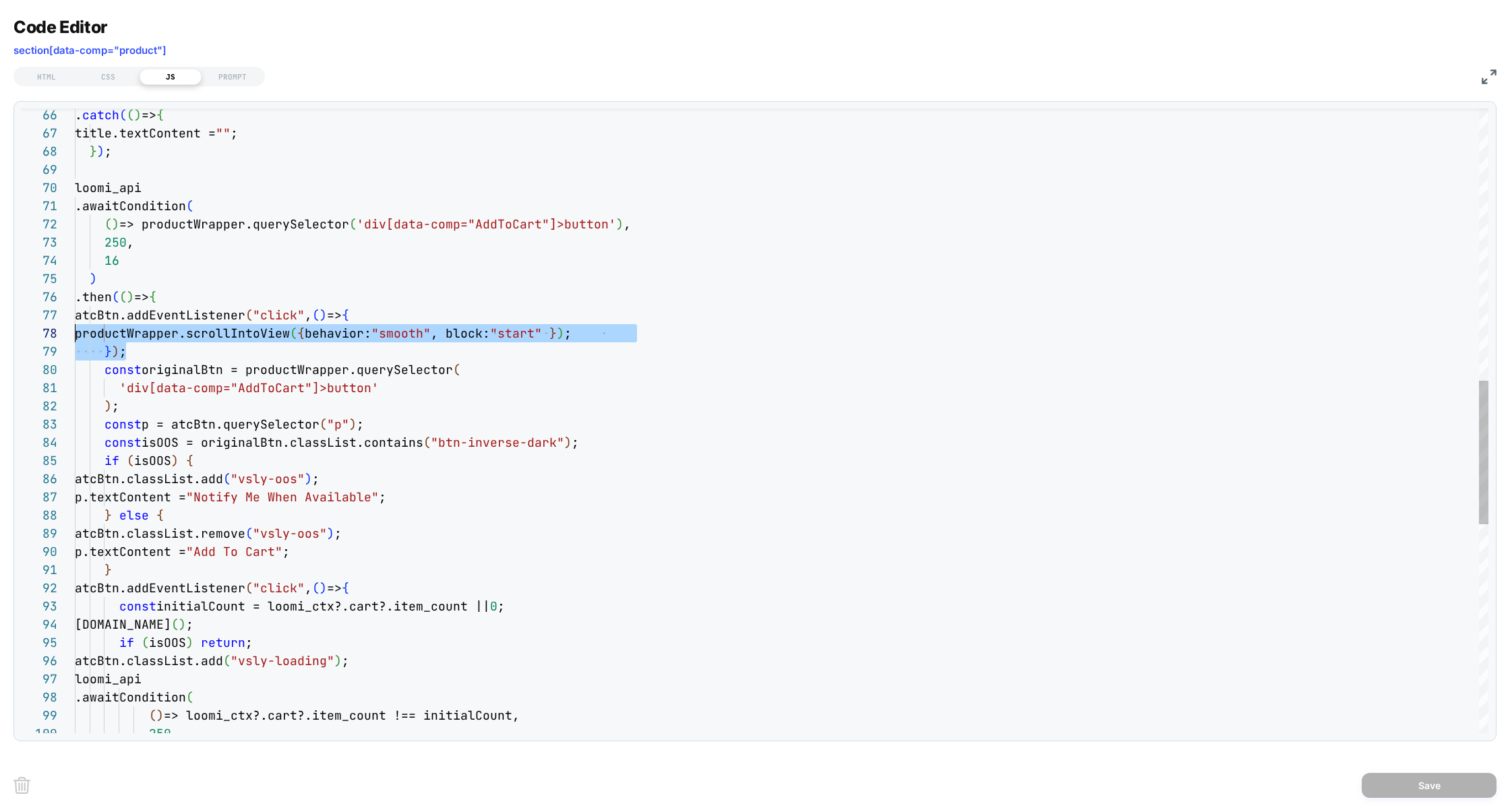
scroll to position [109, 0]
drag, startPoint x: 144, startPoint y: 353, endPoint x: 0, endPoint y: 316, distance: 148.7
click at [75, 316] on div "( ) => loomi_ctx?.cart?.item_count !== initialCount, 250 , .awaitCondition ( lo…" at bounding box center [781, 281] width 1414 height 2717
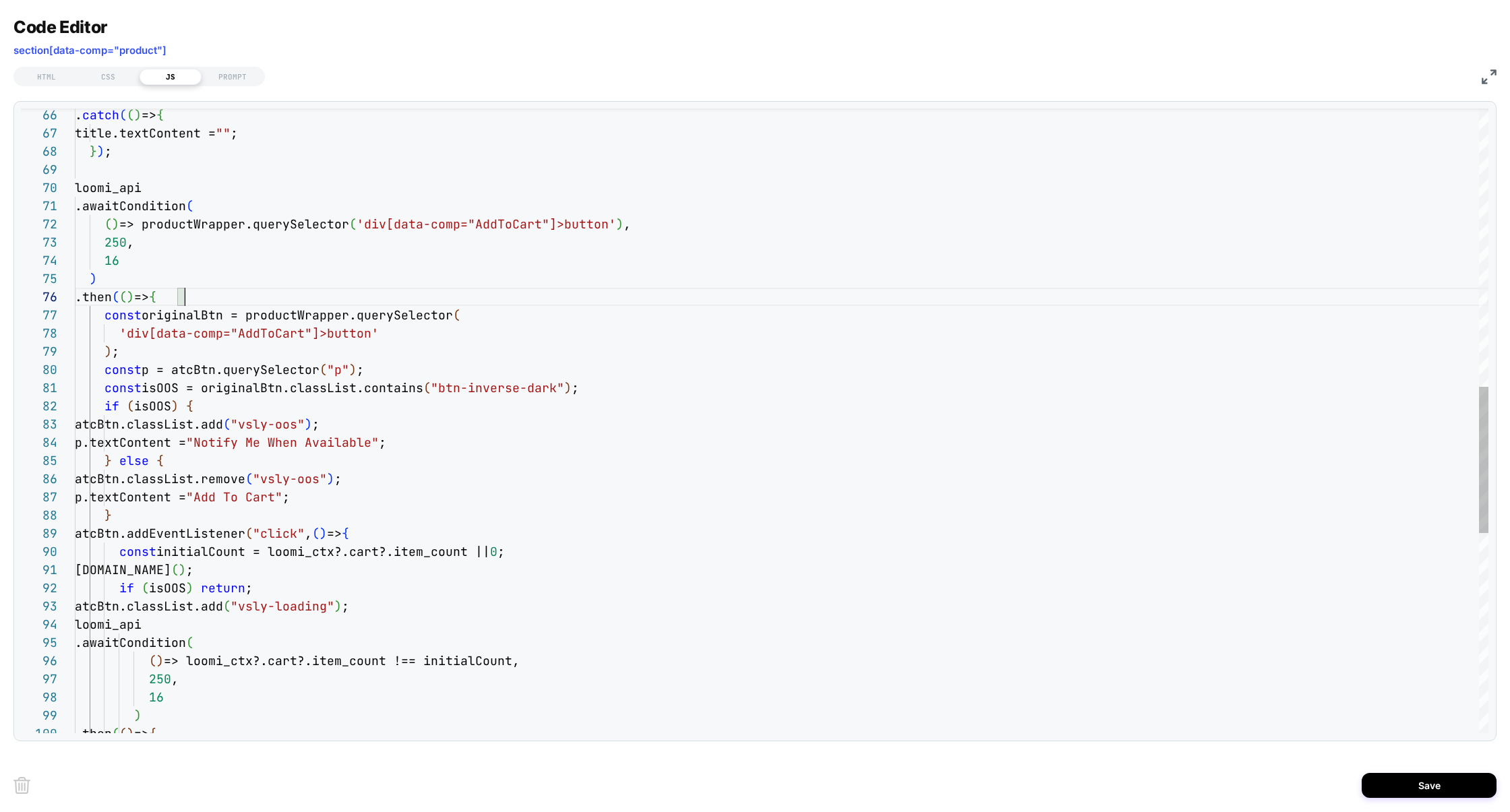
scroll to position [90, 109]
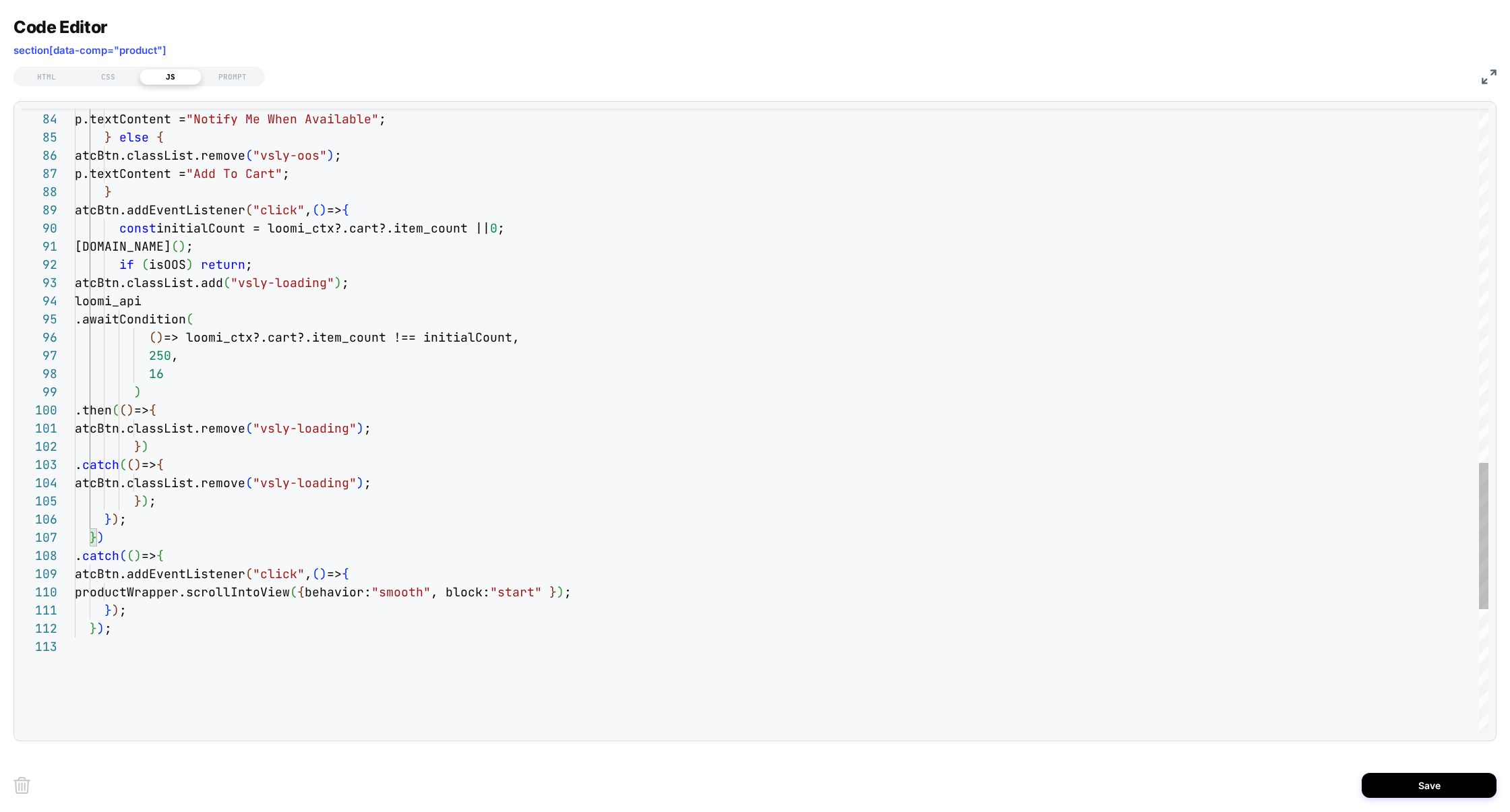
type textarea "**********"
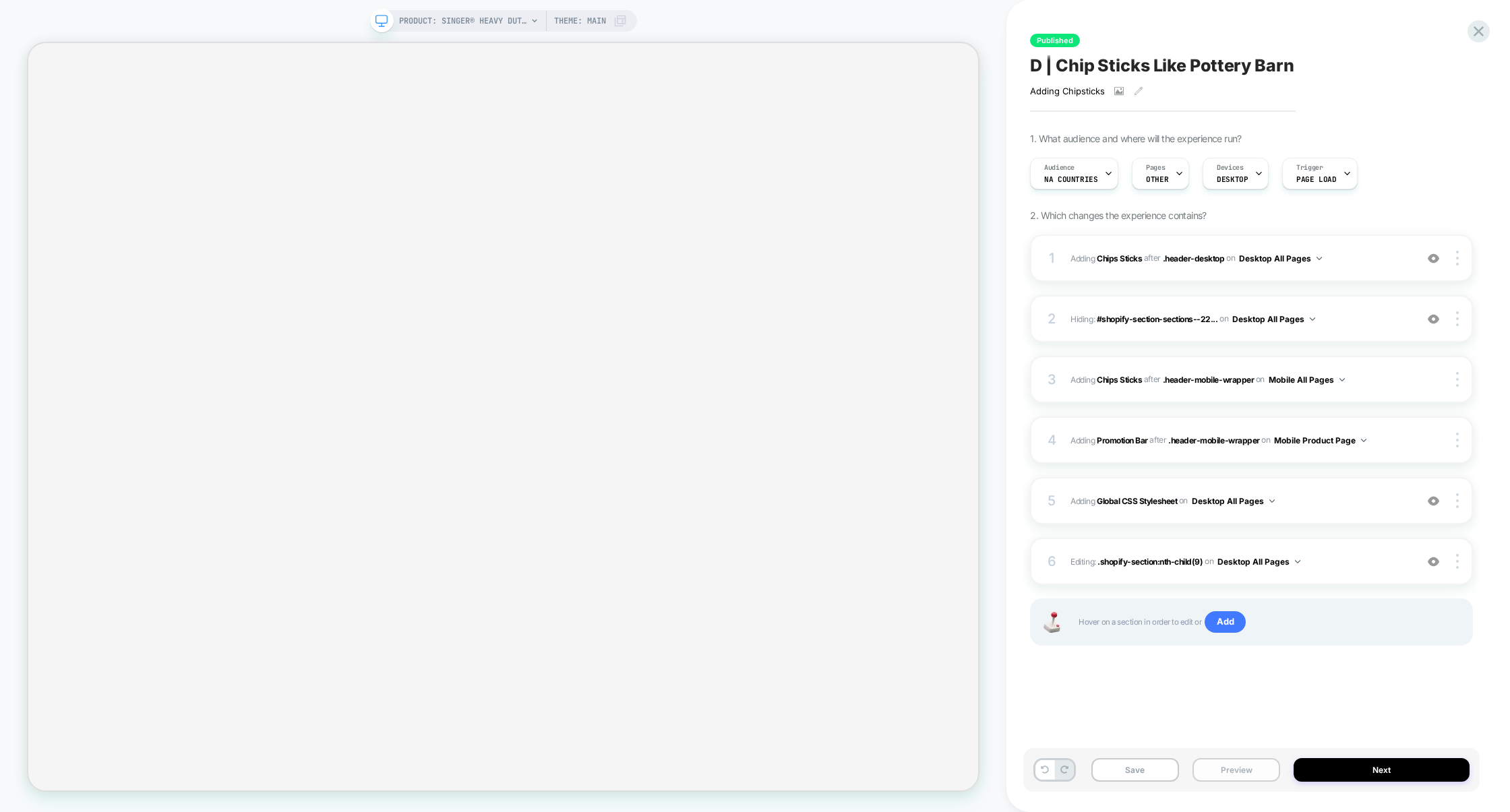
click at [1251, 764] on button "Preview" at bounding box center [1236, 769] width 87 height 23
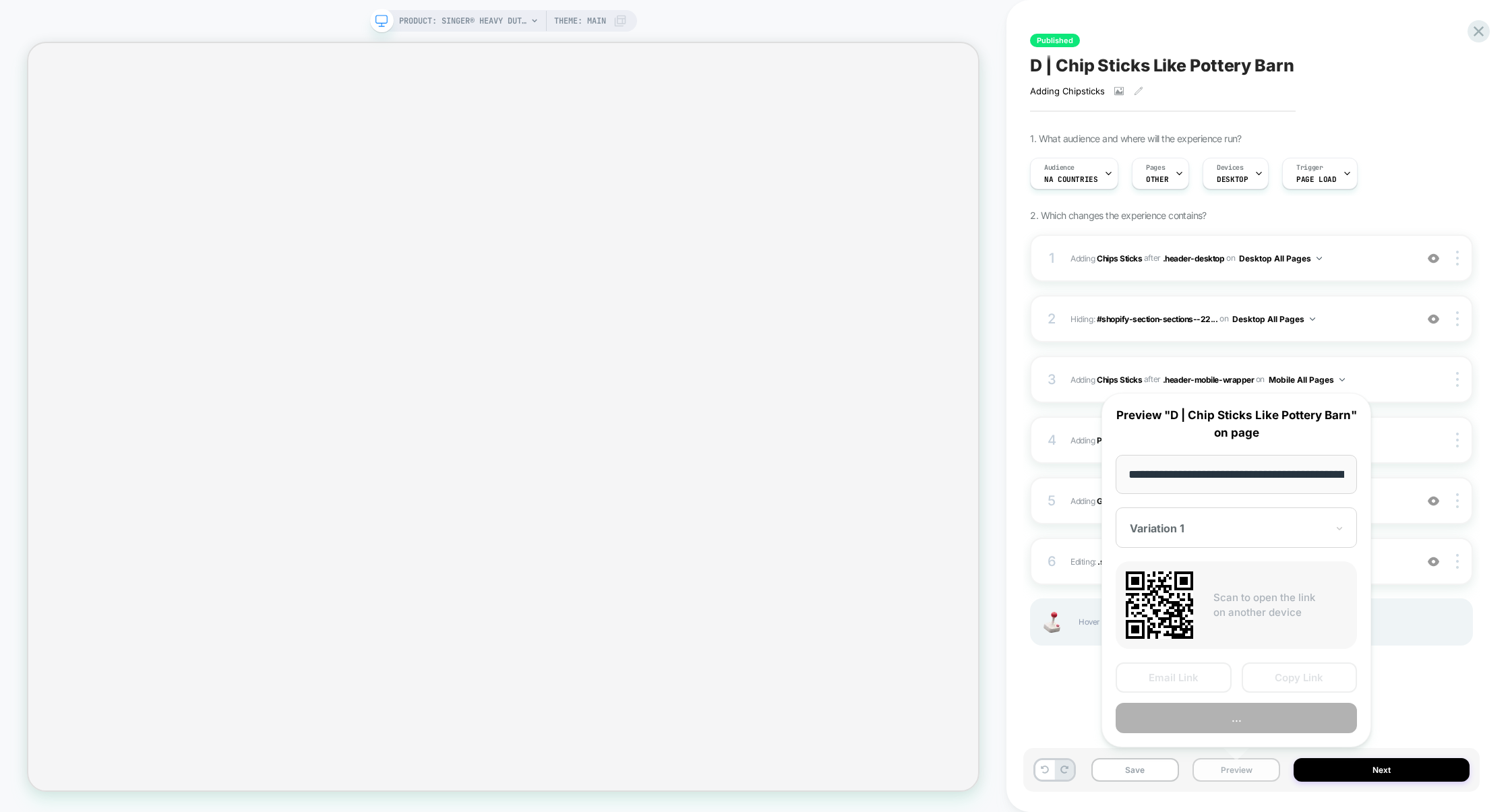
scroll to position [0, 378]
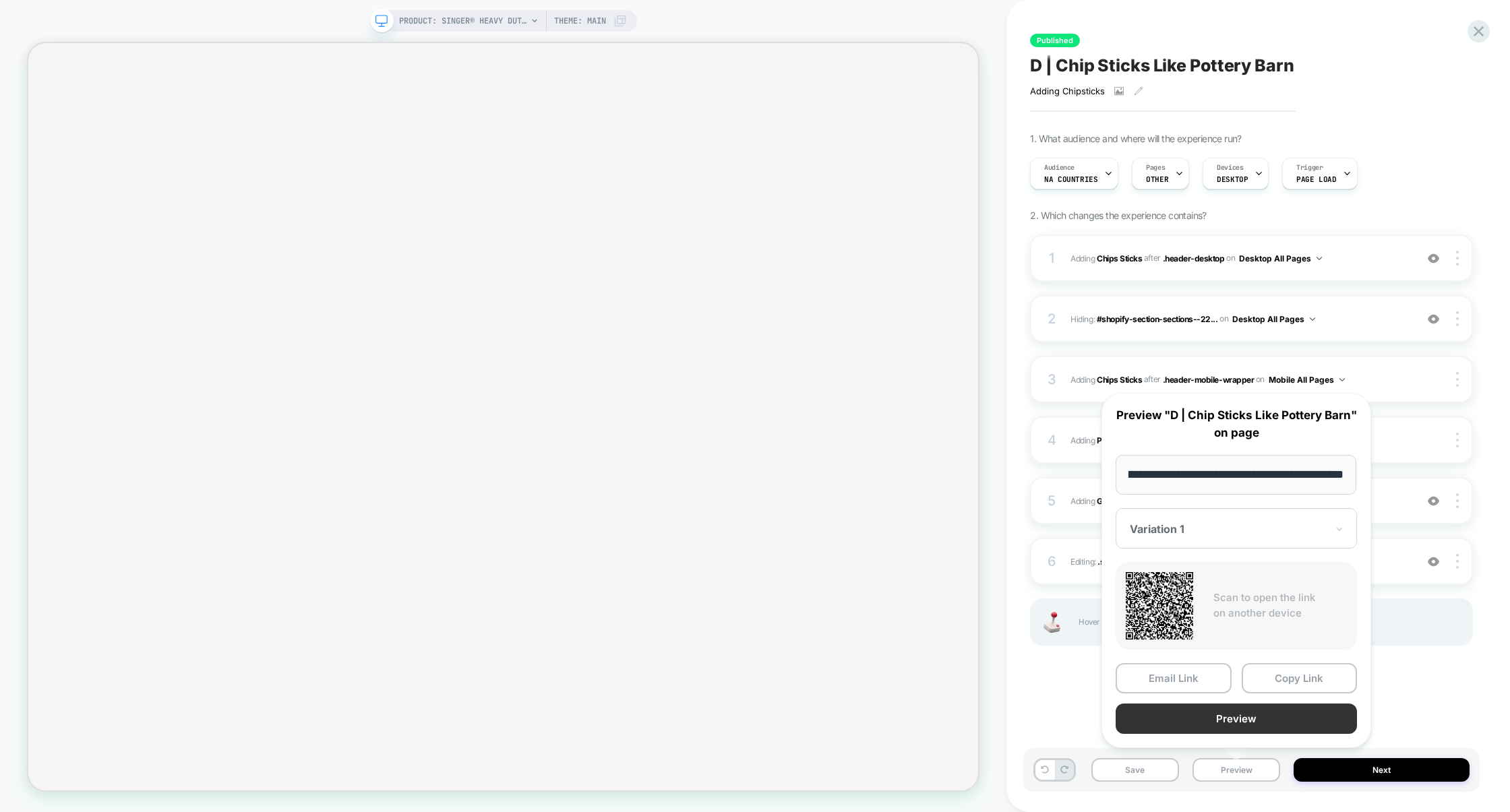
click at [1221, 725] on button "Preview" at bounding box center [1236, 719] width 241 height 30
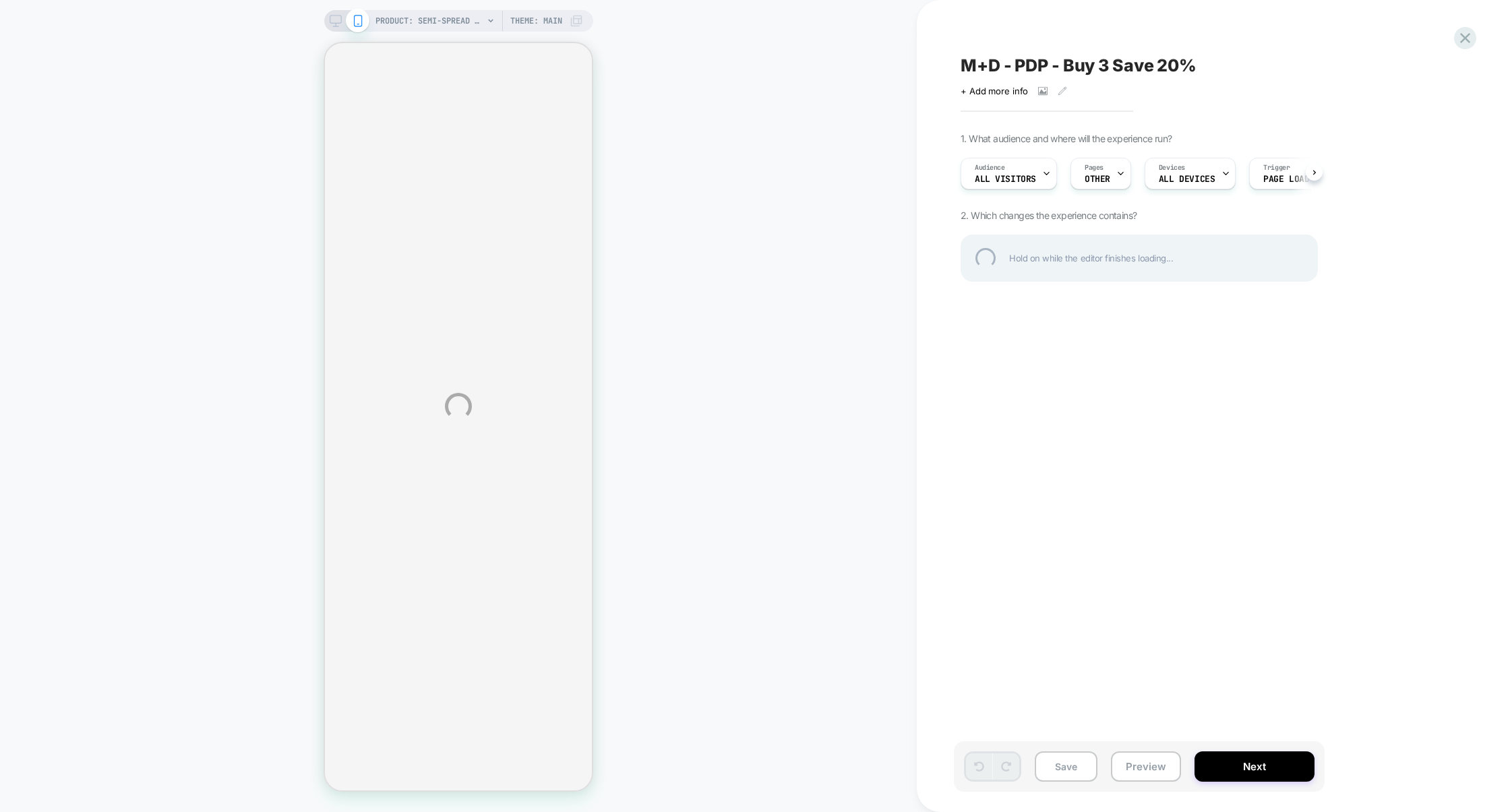
select select "**********"
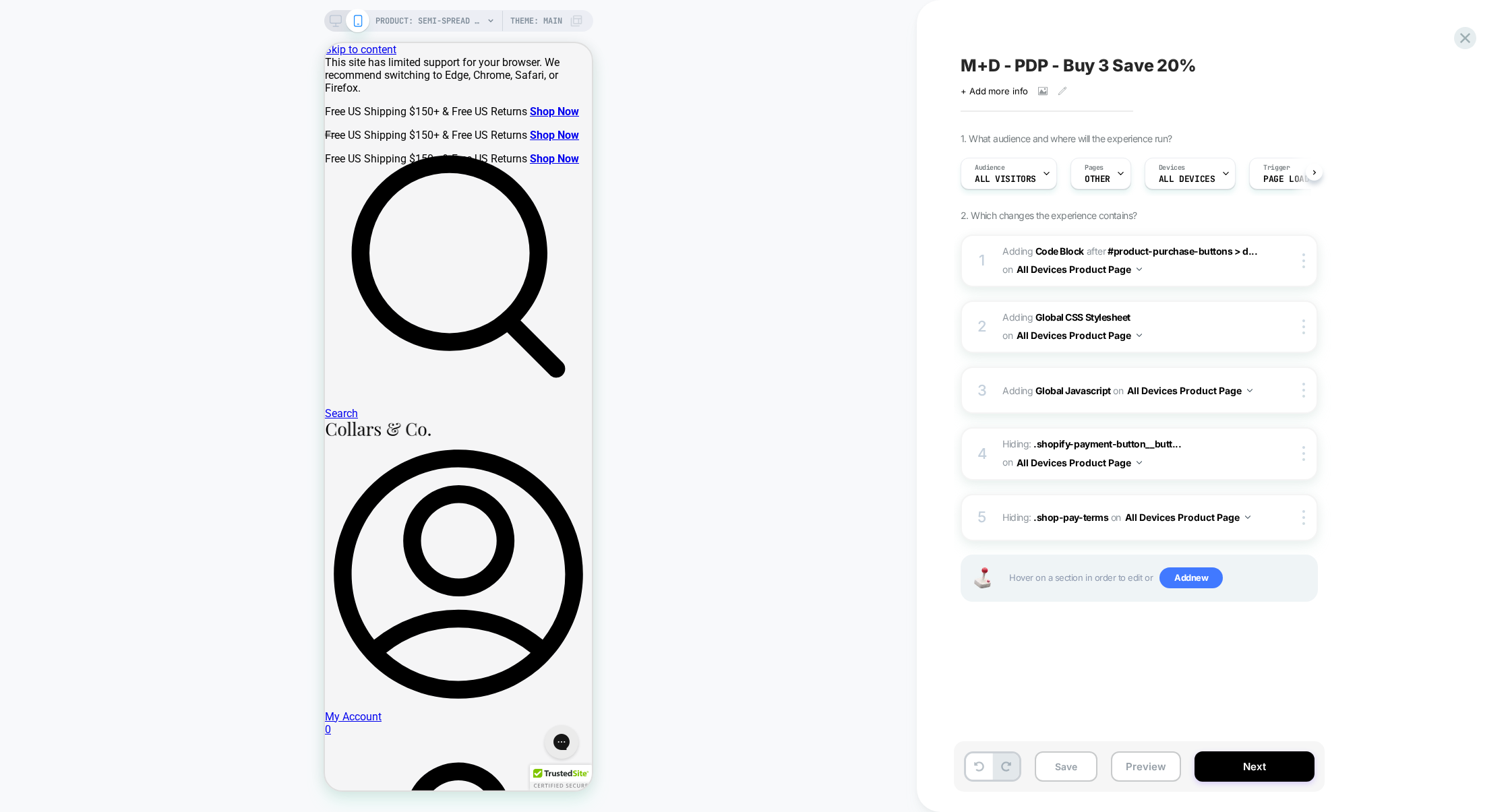
scroll to position [0, 1]
click at [1130, 768] on button "Preview" at bounding box center [1145, 767] width 70 height 30
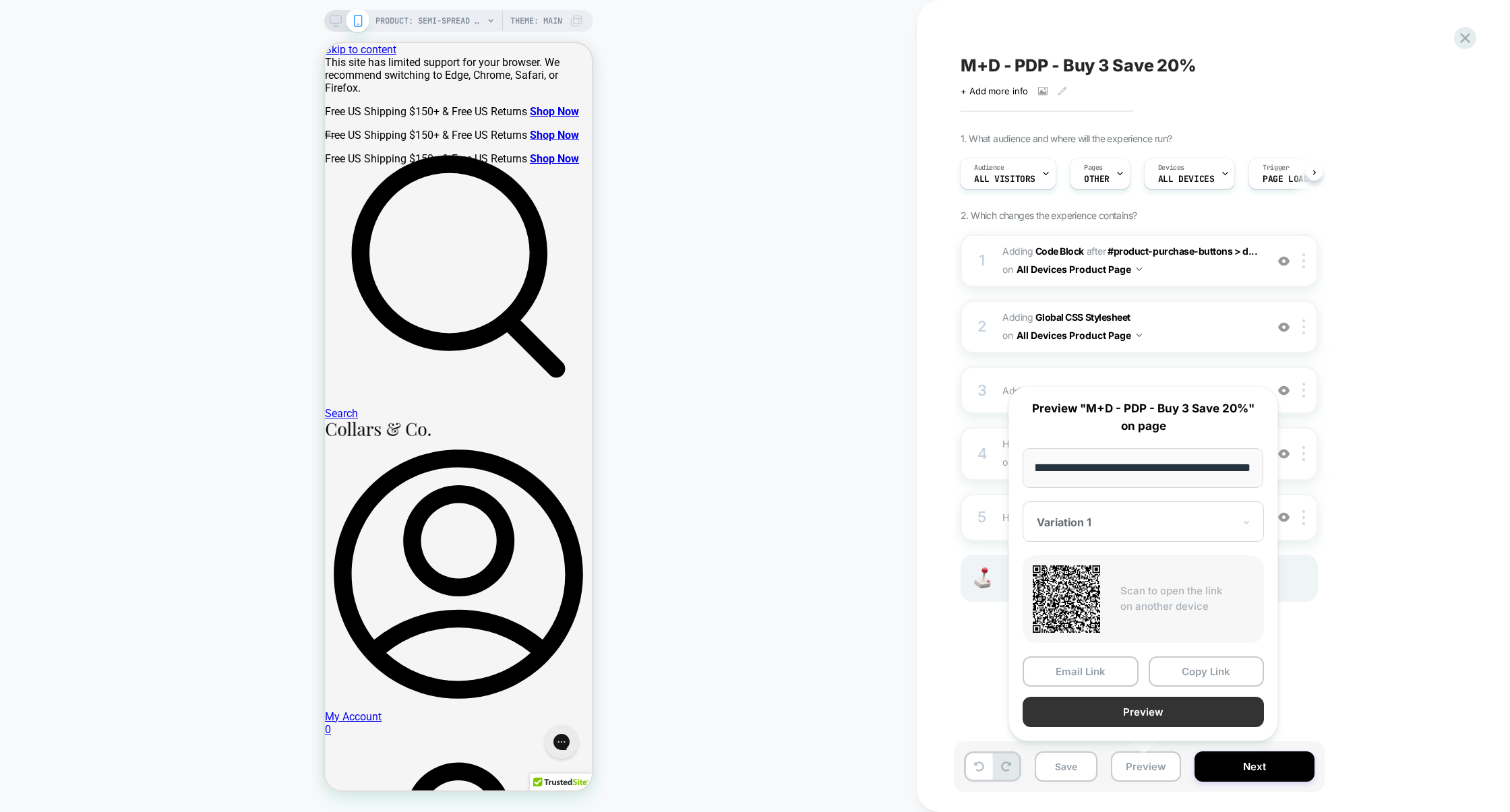
scroll to position [0, 0]
click at [1154, 718] on button "Preview" at bounding box center [1143, 712] width 241 height 30
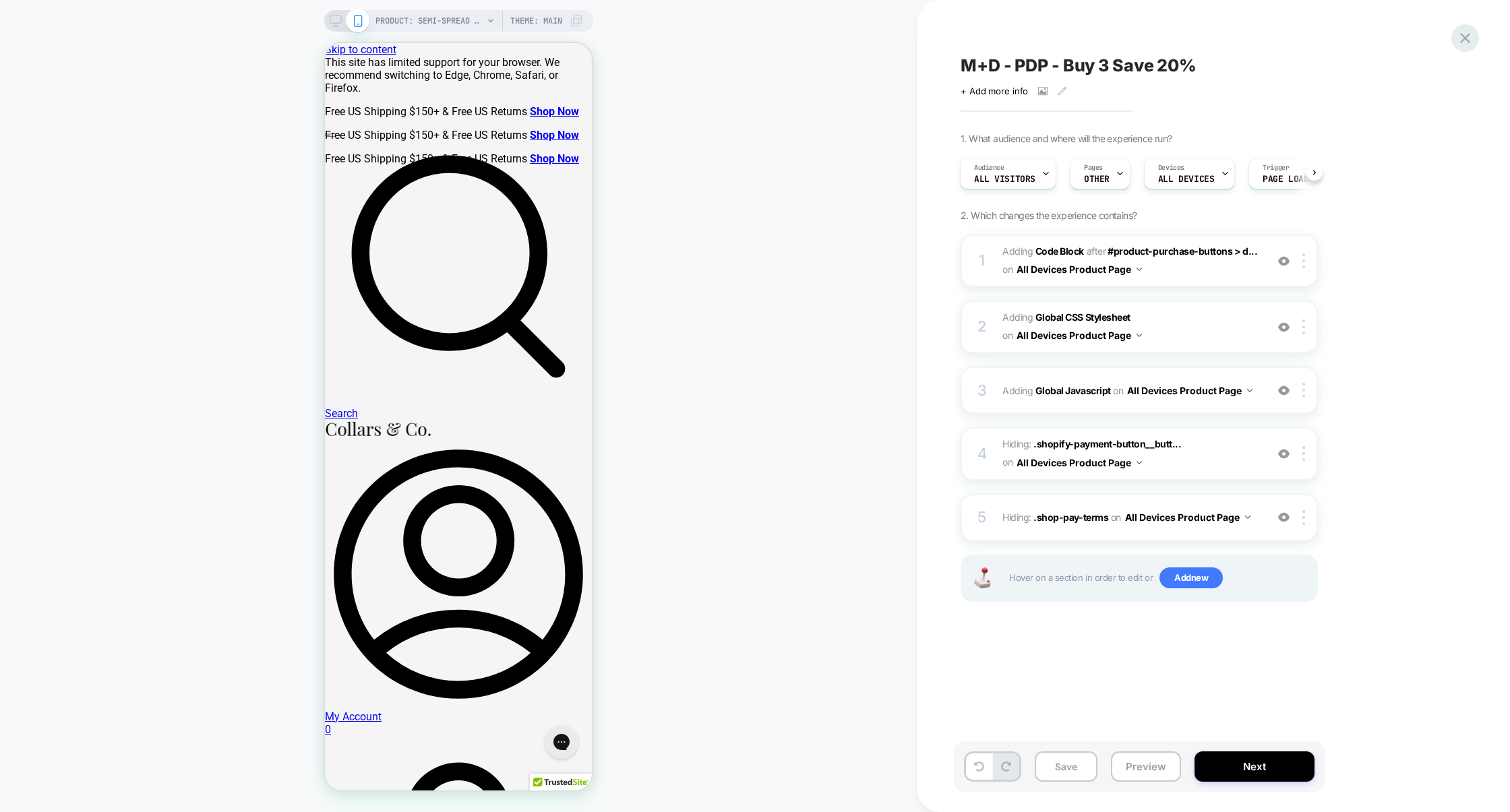
click at [1470, 41] on icon at bounding box center [1465, 38] width 18 height 18
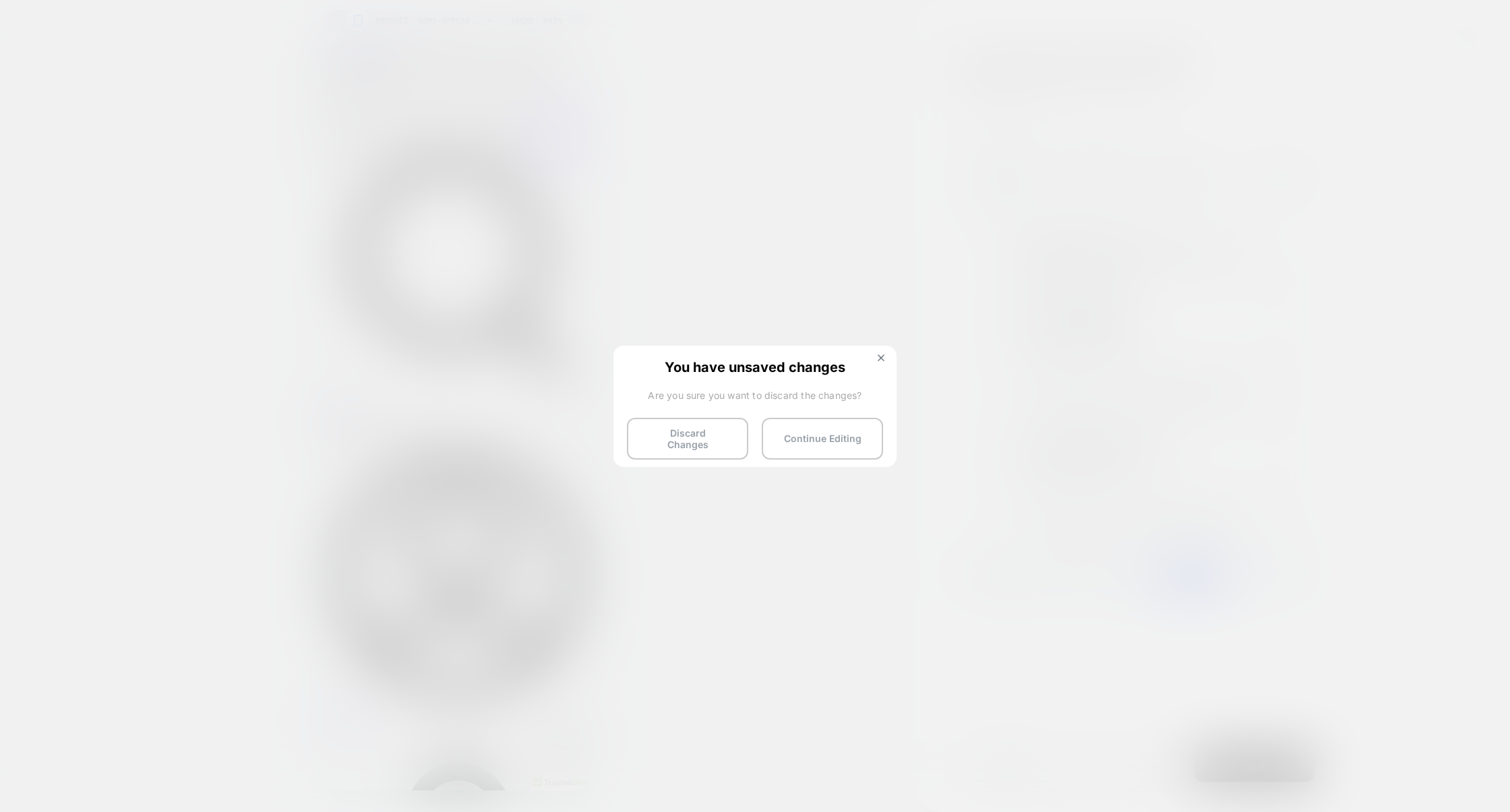
click at [1030, 220] on div at bounding box center [755, 406] width 1510 height 812
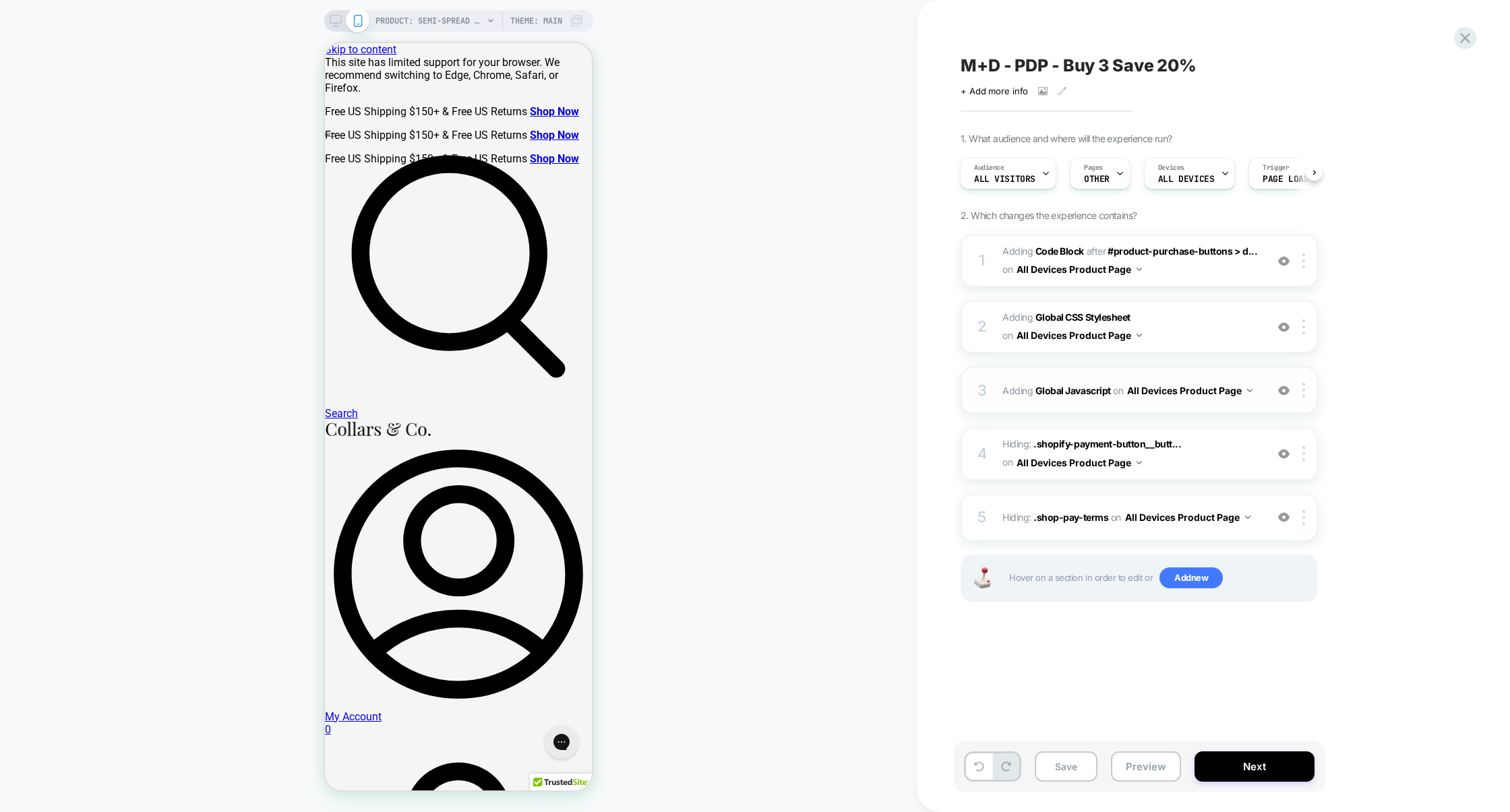
click at [1122, 373] on div "3 Adding Global Javascript on All Devices Product Page Add Before Add After Tar…" at bounding box center [1139, 390] width 357 height 47
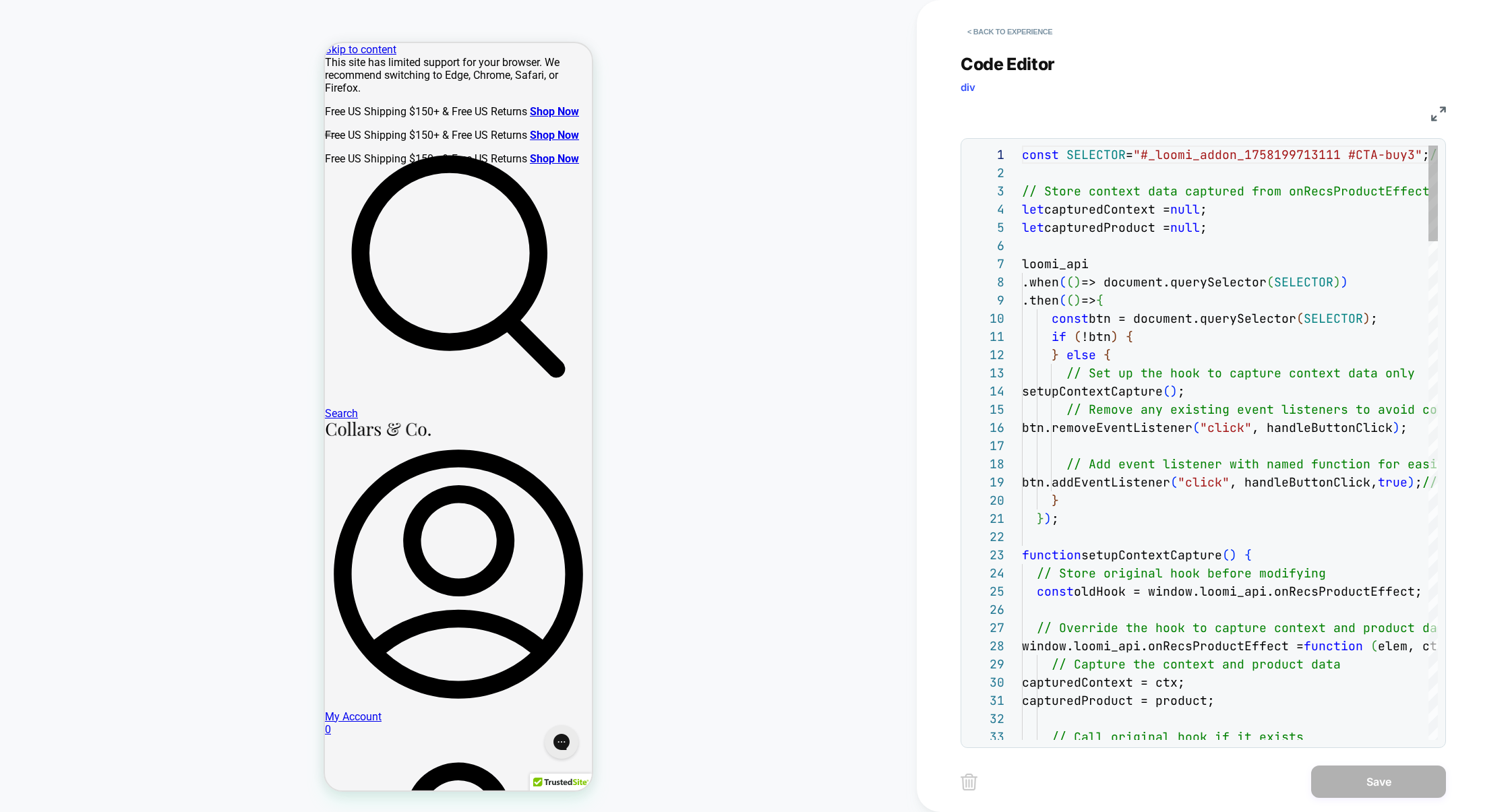
scroll to position [182, 0]
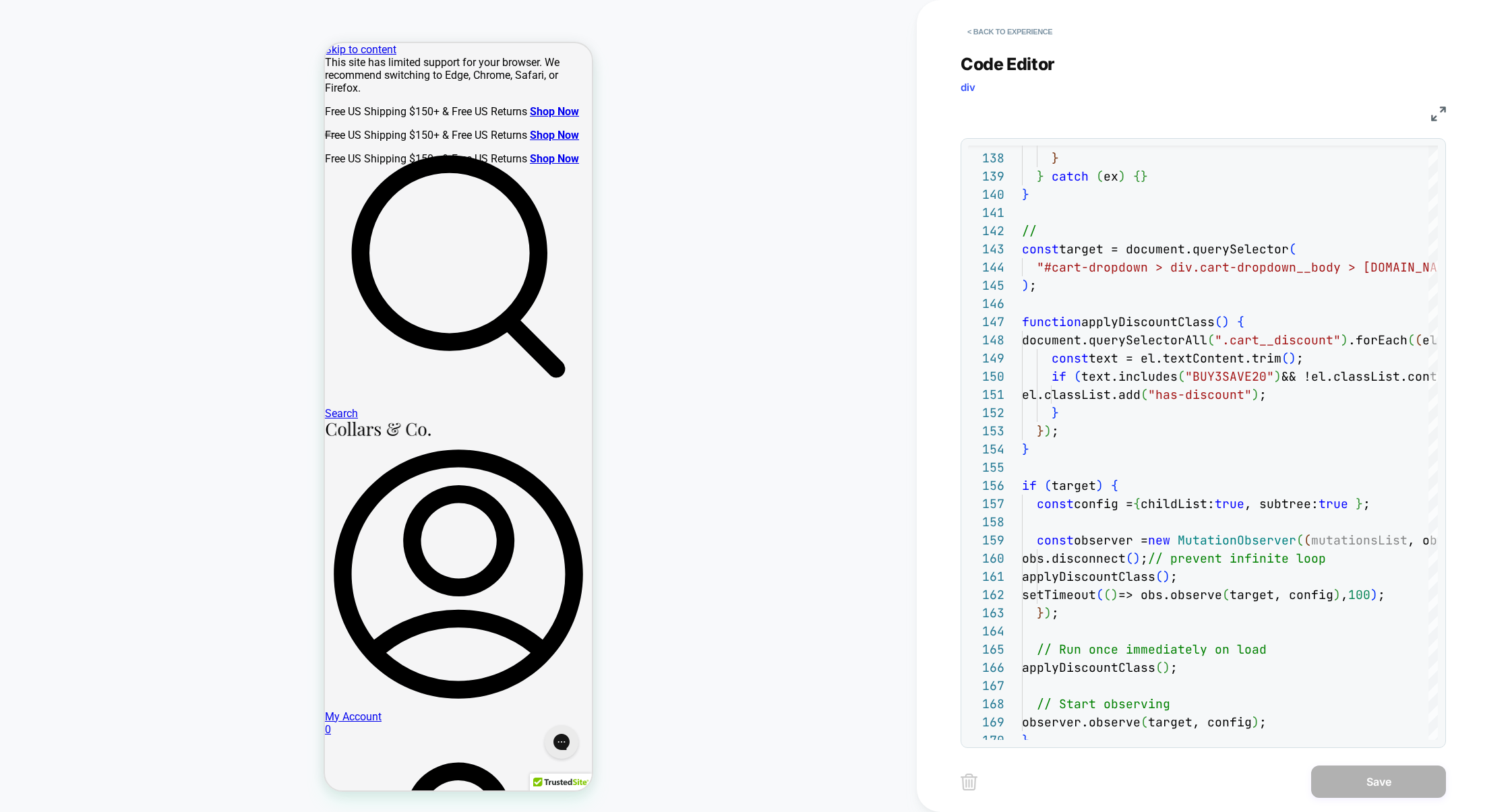
click at [1438, 114] on img at bounding box center [1438, 114] width 15 height 15
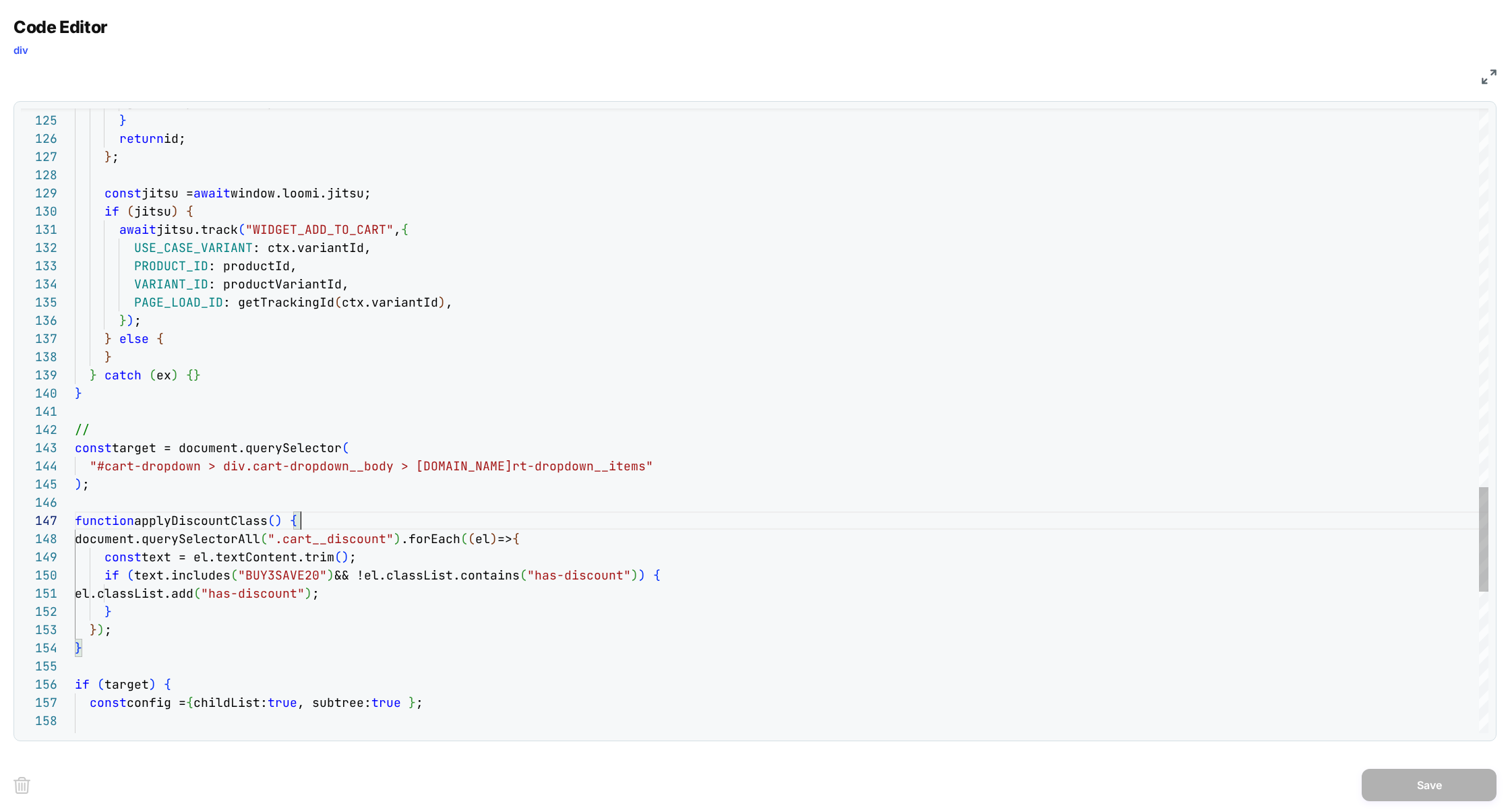
scroll to position [109, 225]
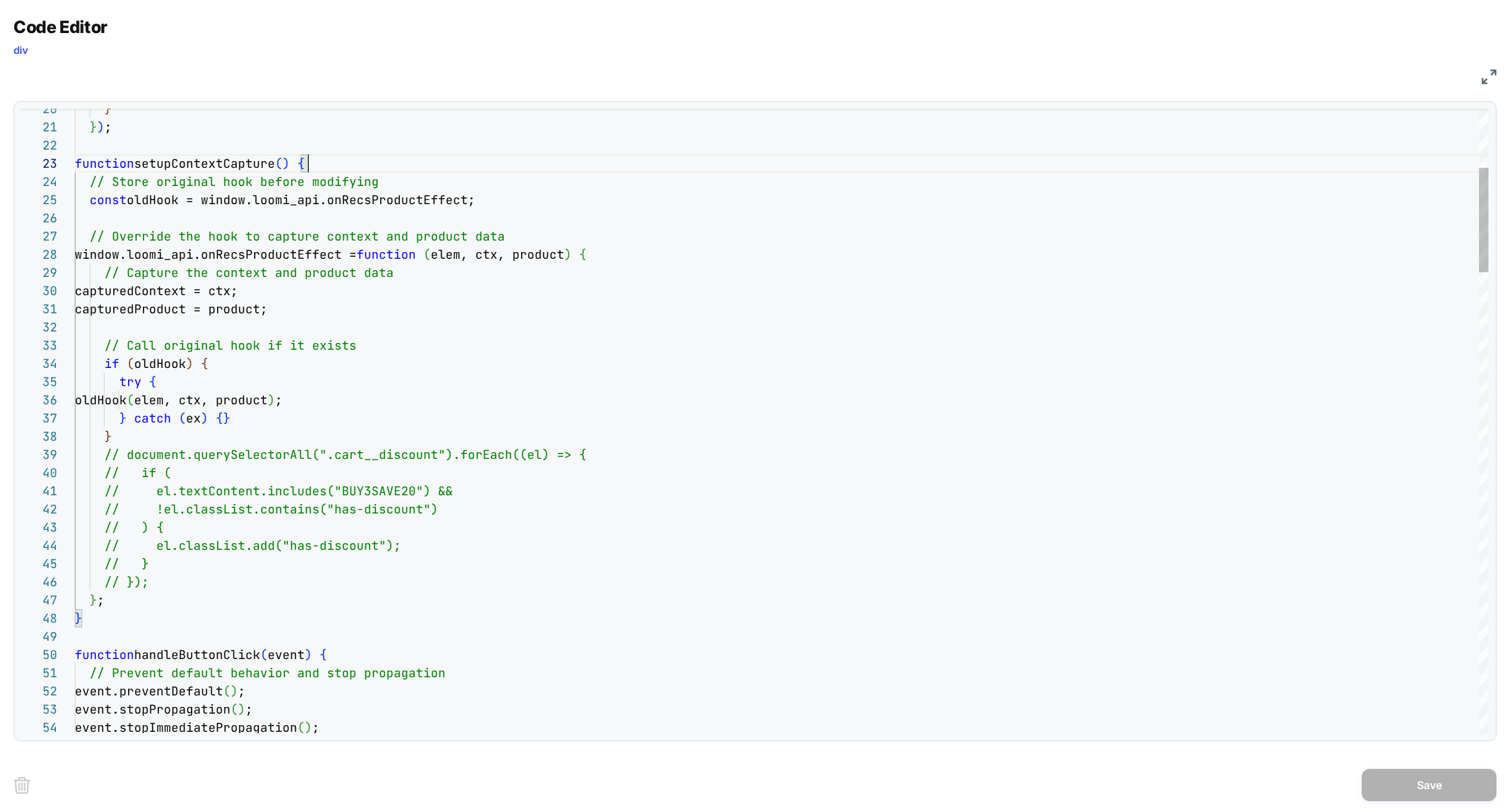
scroll to position [36, 234]
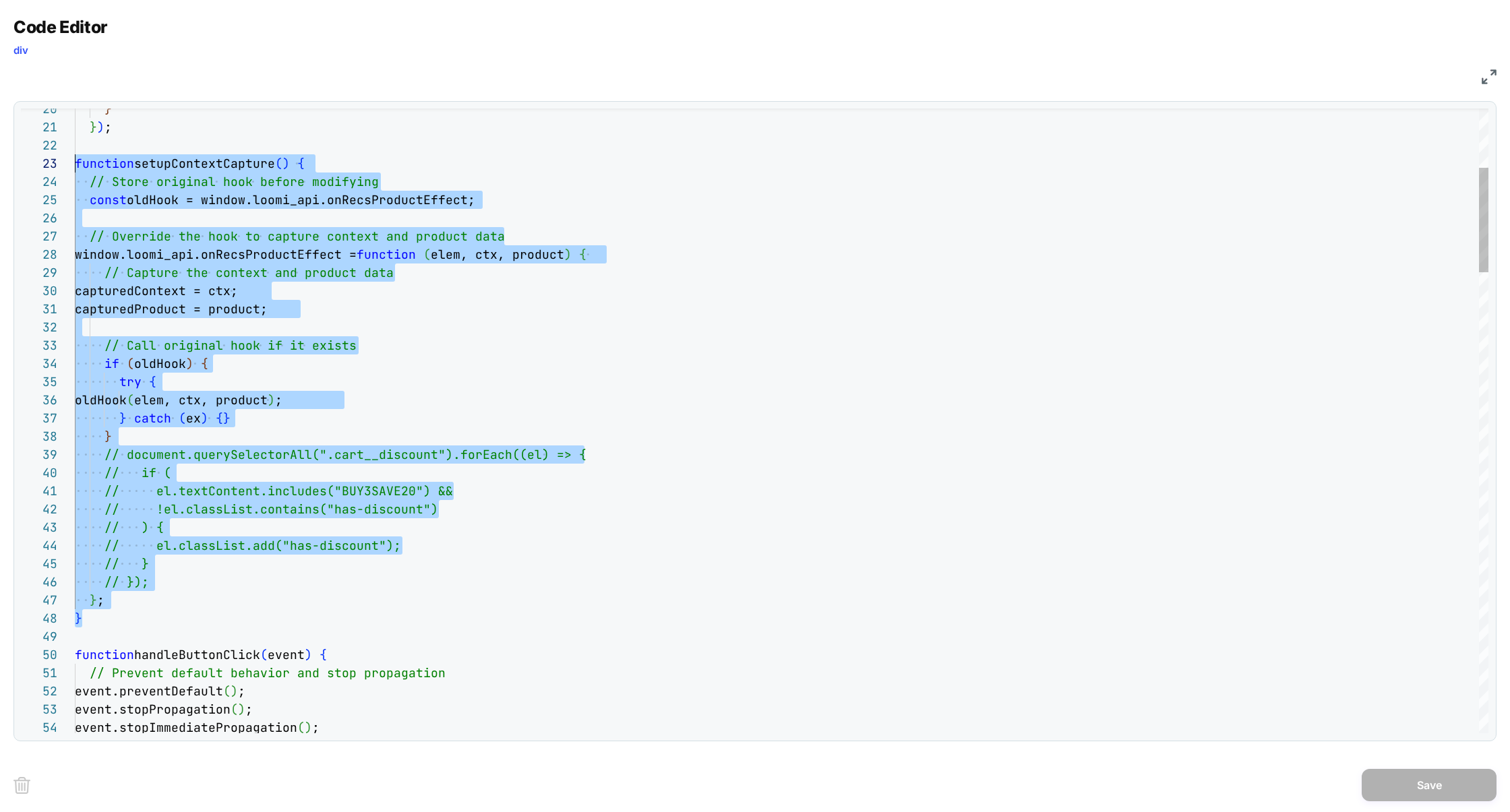
scroll to position [36, 0]
drag, startPoint x: 93, startPoint y: 622, endPoint x: 2, endPoint y: 163, distance: 467.9
click at [2, 166] on div "Code Editor div JS 35 34 33 32 31 30 36 37 38 39 40 41 42 43 44 45 46 47 48 49 …" at bounding box center [755, 406] width 1510 height 812
type textarea "**********"
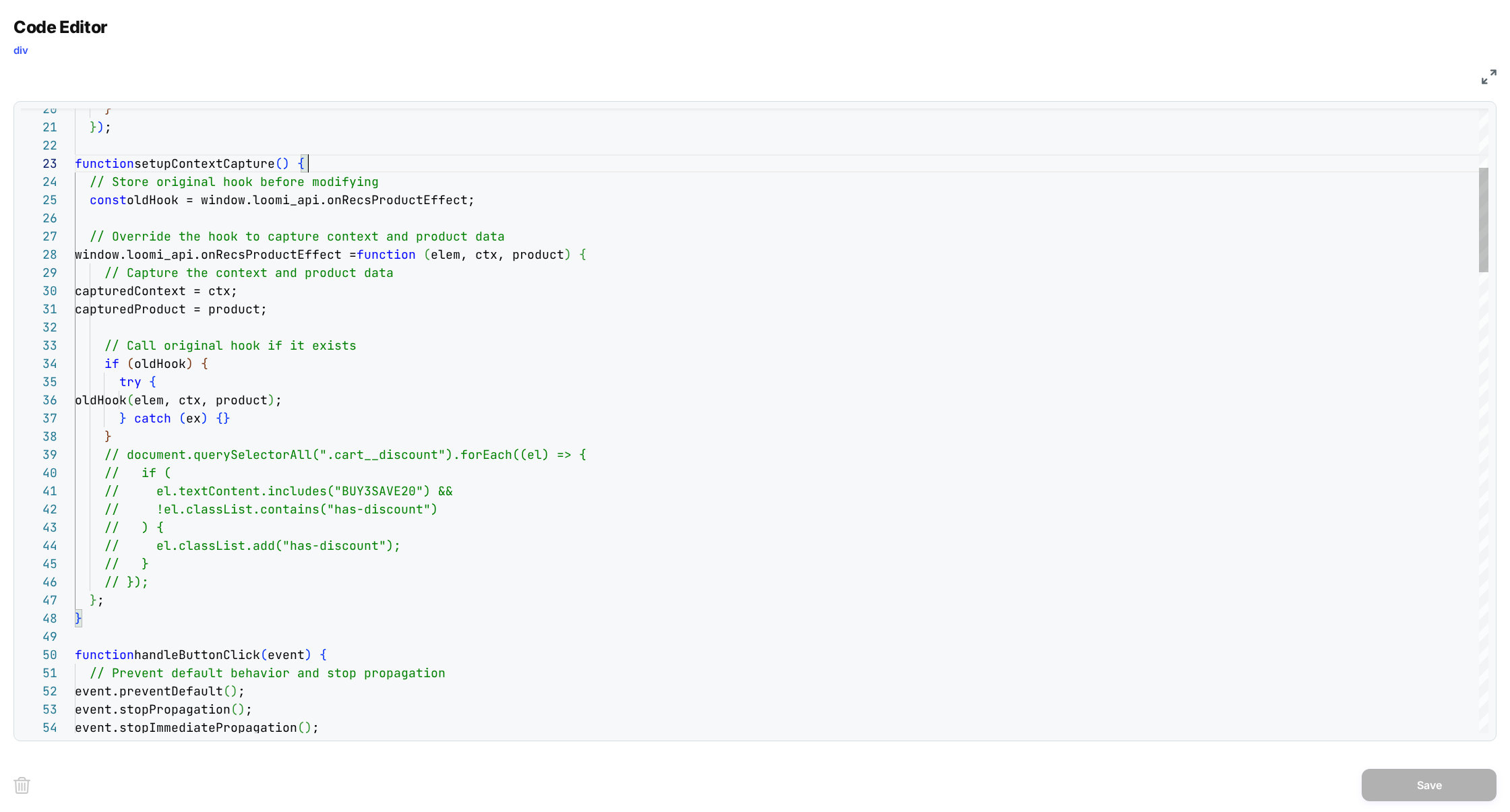
scroll to position [36, 234]
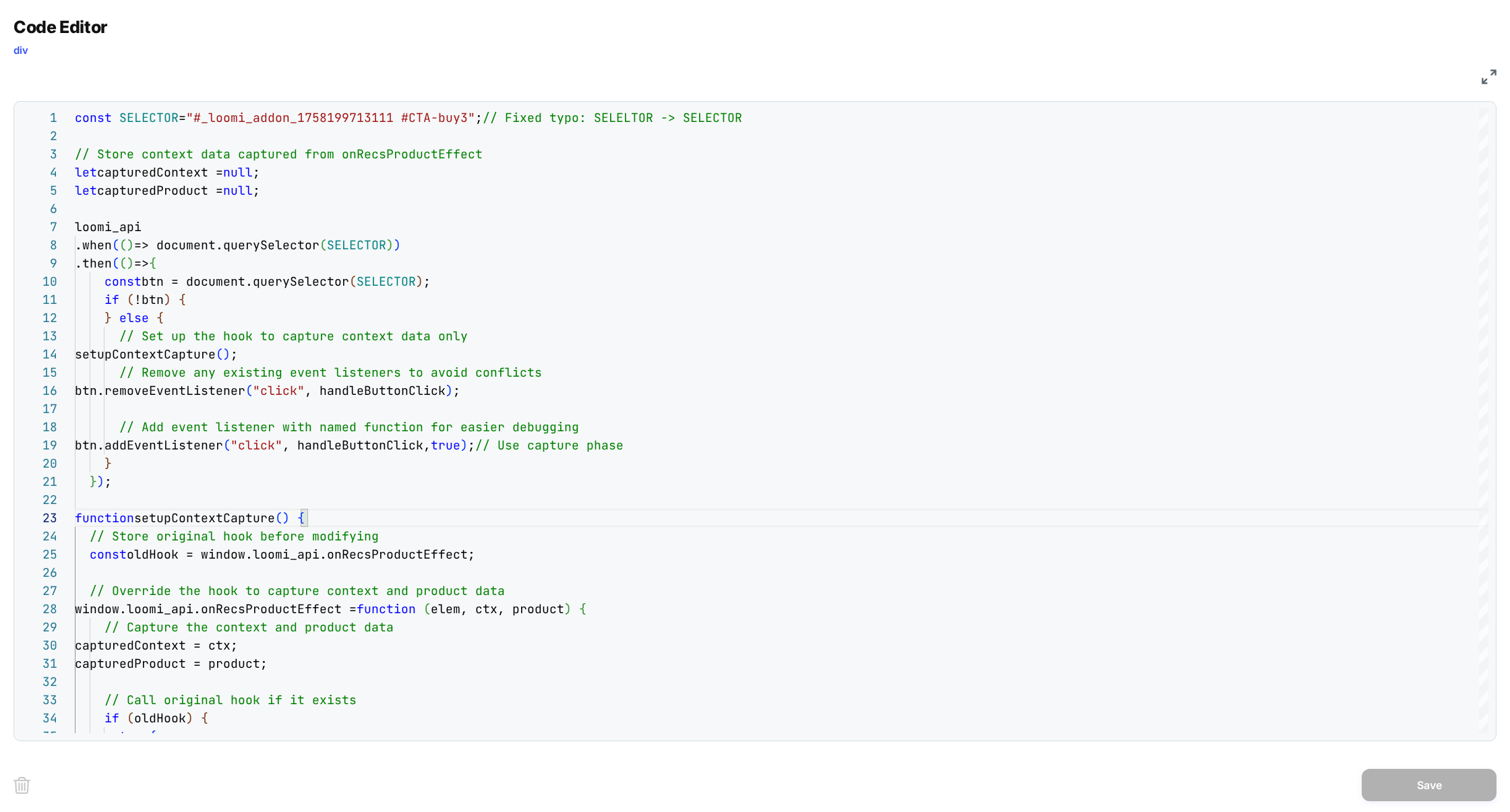
click at [1487, 81] on img at bounding box center [1489, 77] width 15 height 15
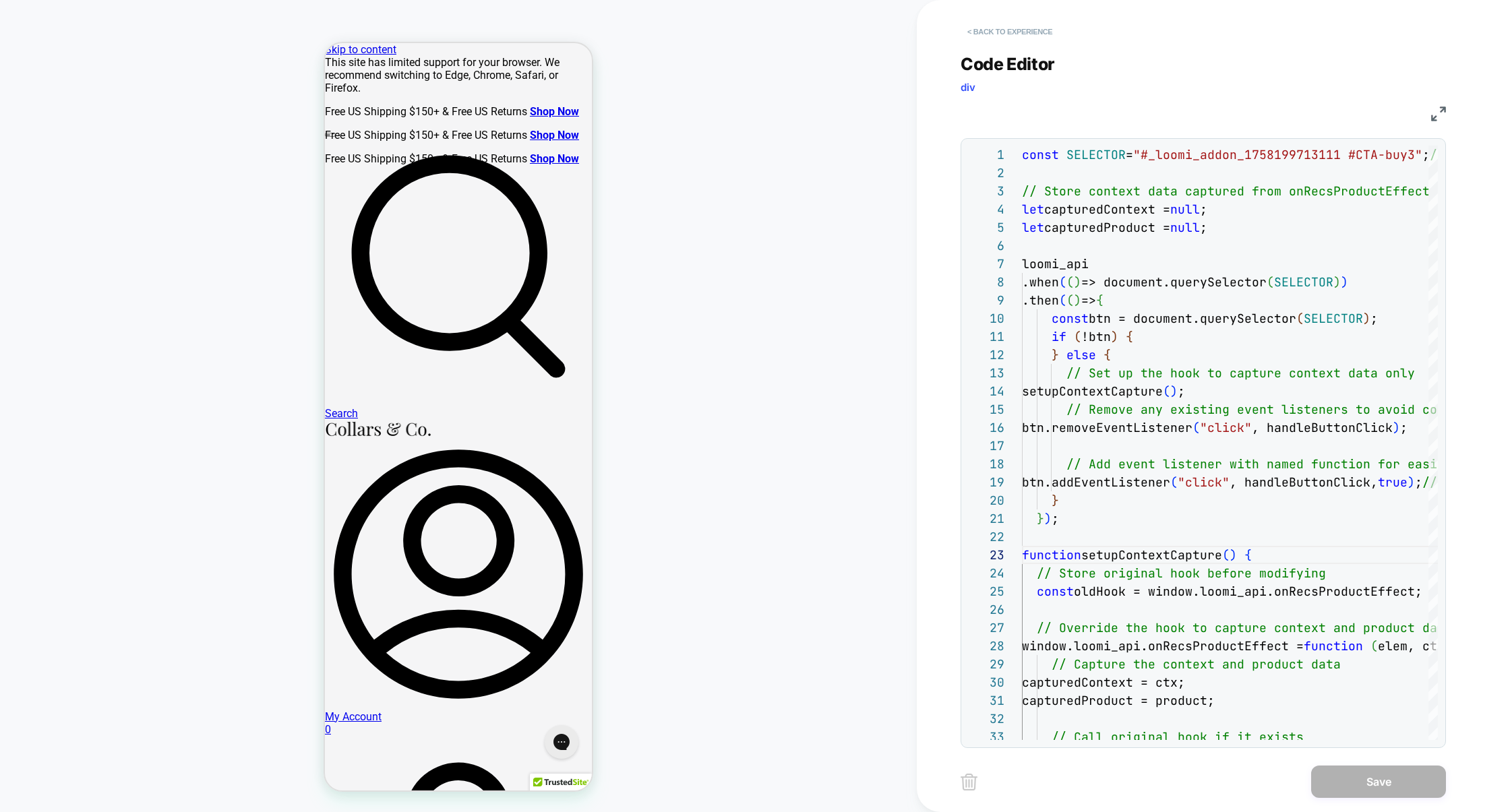
click at [1026, 41] on button "< Back to experience" at bounding box center [1010, 32] width 99 height 22
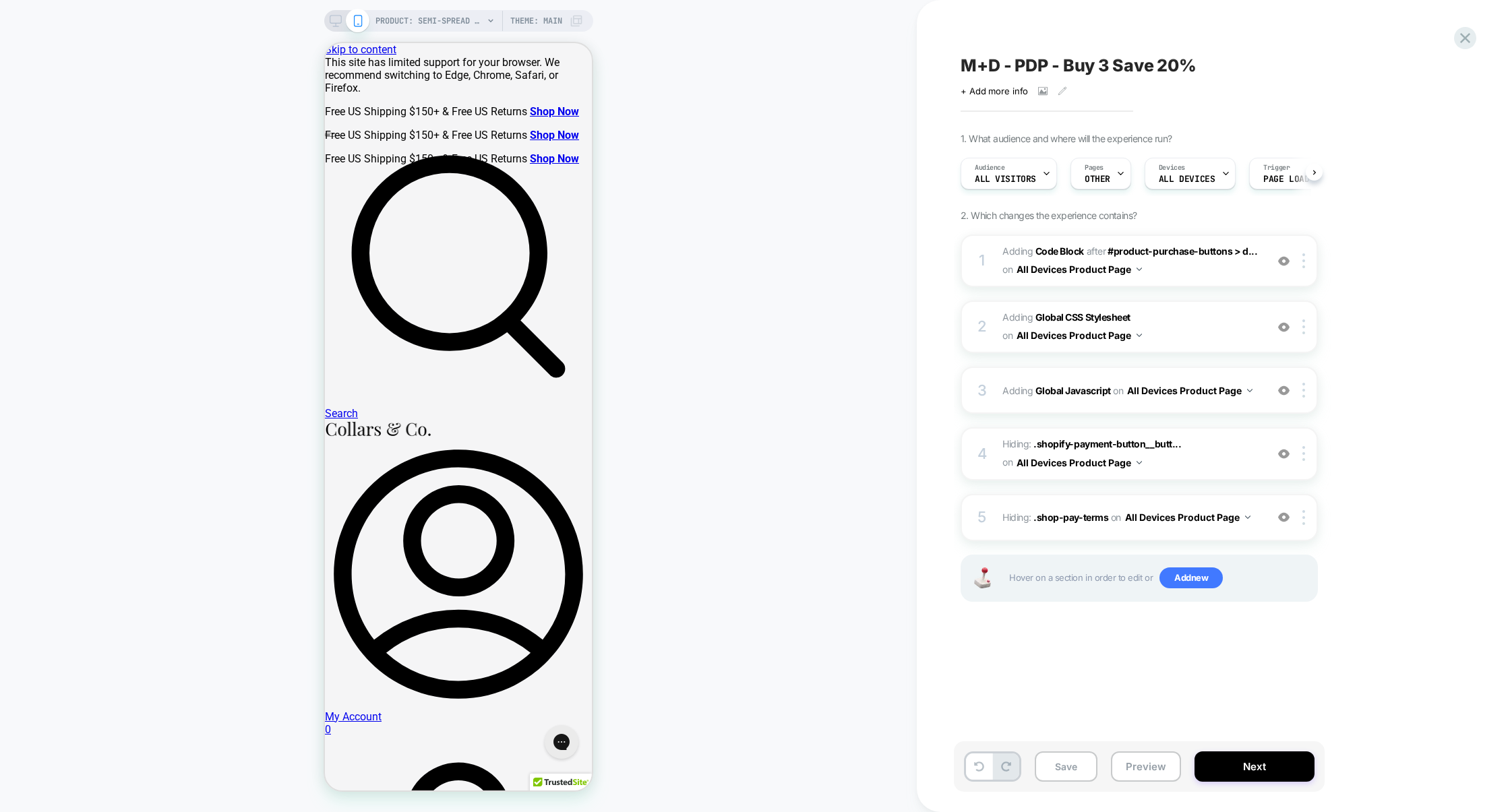
scroll to position [0, 1]
click at [1465, 42] on icon at bounding box center [1465, 38] width 18 height 18
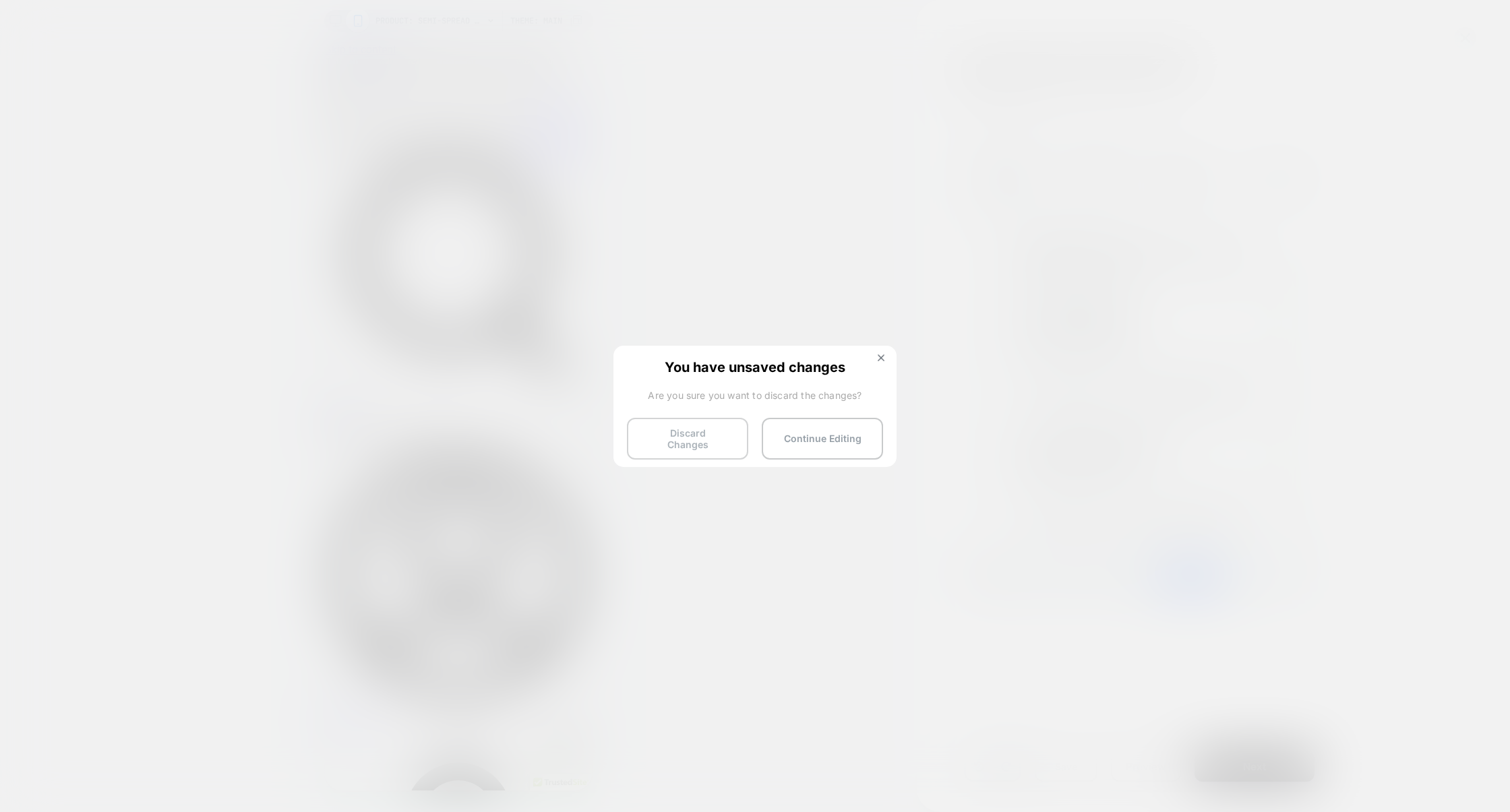
click at [688, 441] on button "Discard Changes" at bounding box center [687, 438] width 121 height 41
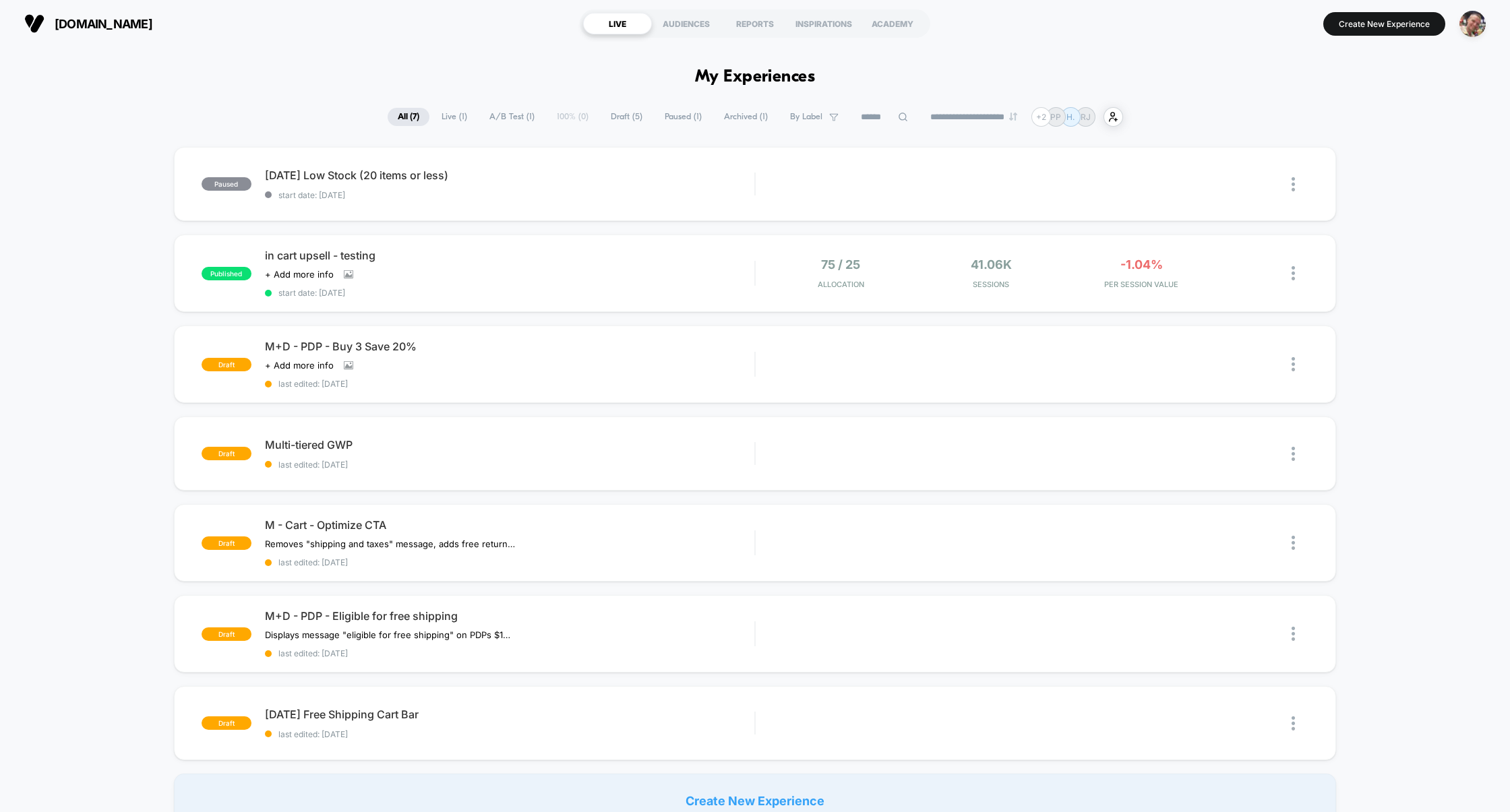
click at [450, 124] on span "Live ( 1 )" at bounding box center [454, 117] width 46 height 18
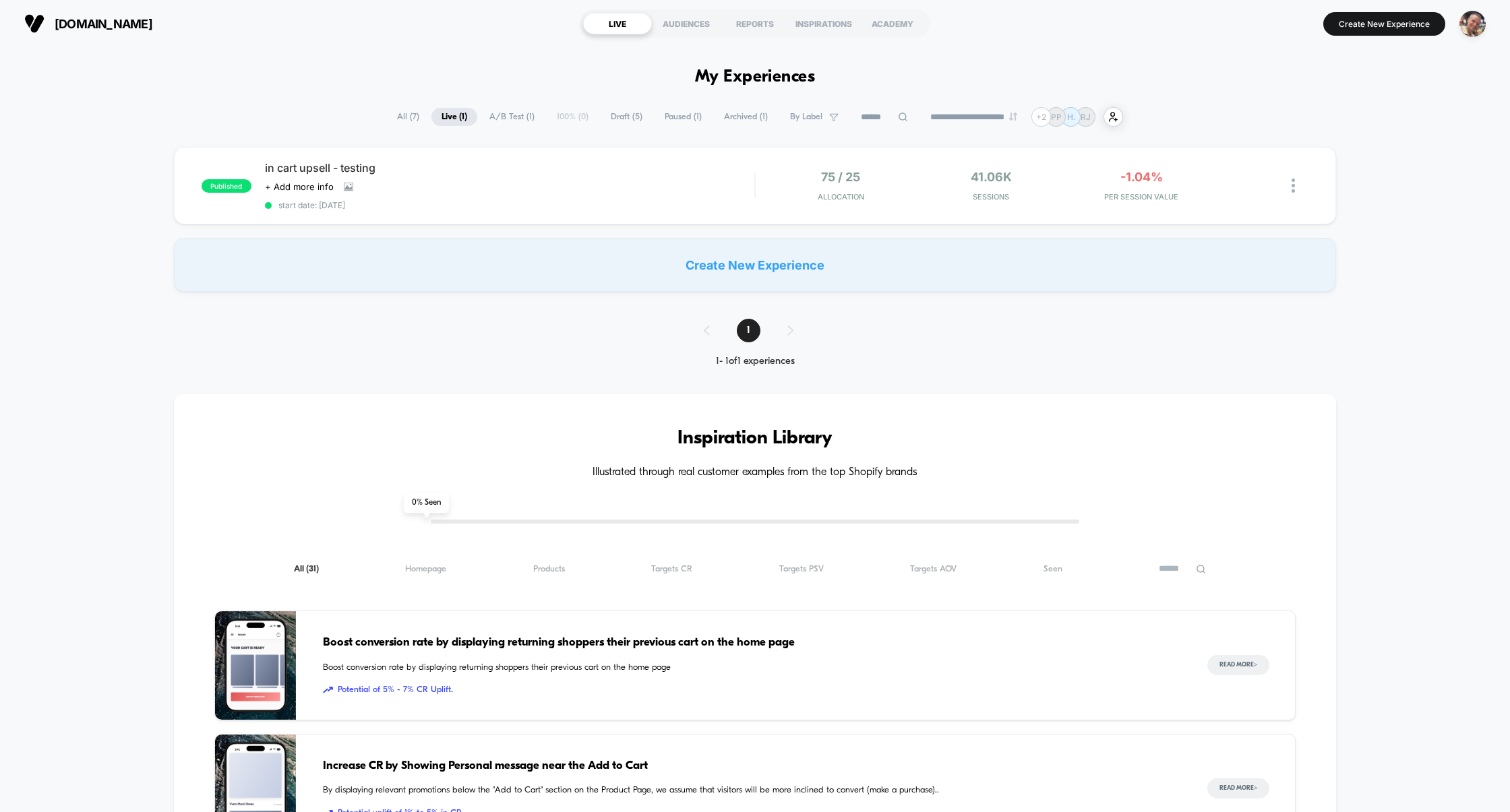
click at [399, 121] on span "All ( 7 )" at bounding box center [408, 117] width 42 height 18
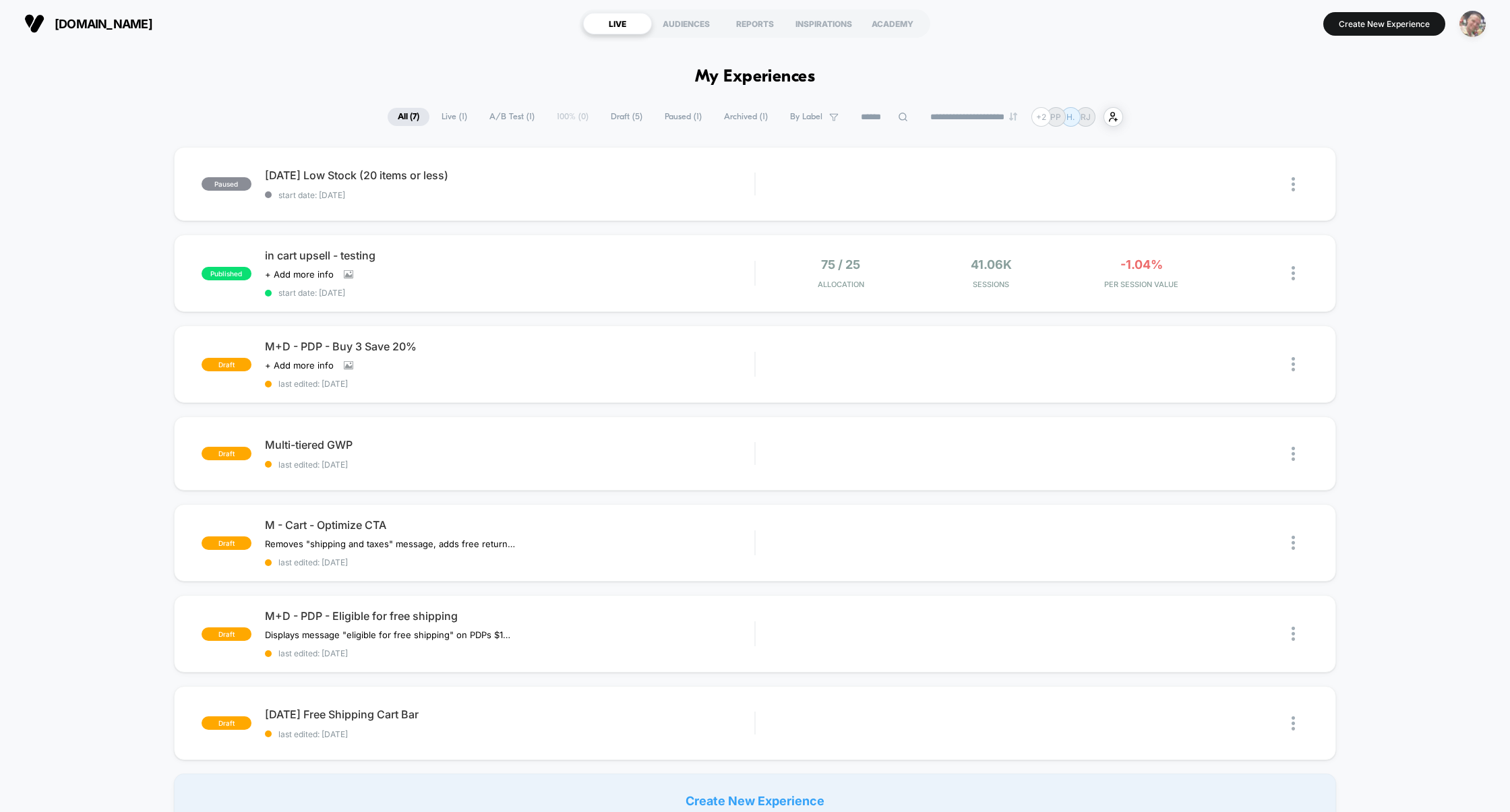
click at [1481, 24] on img "button" at bounding box center [1472, 23] width 26 height 26
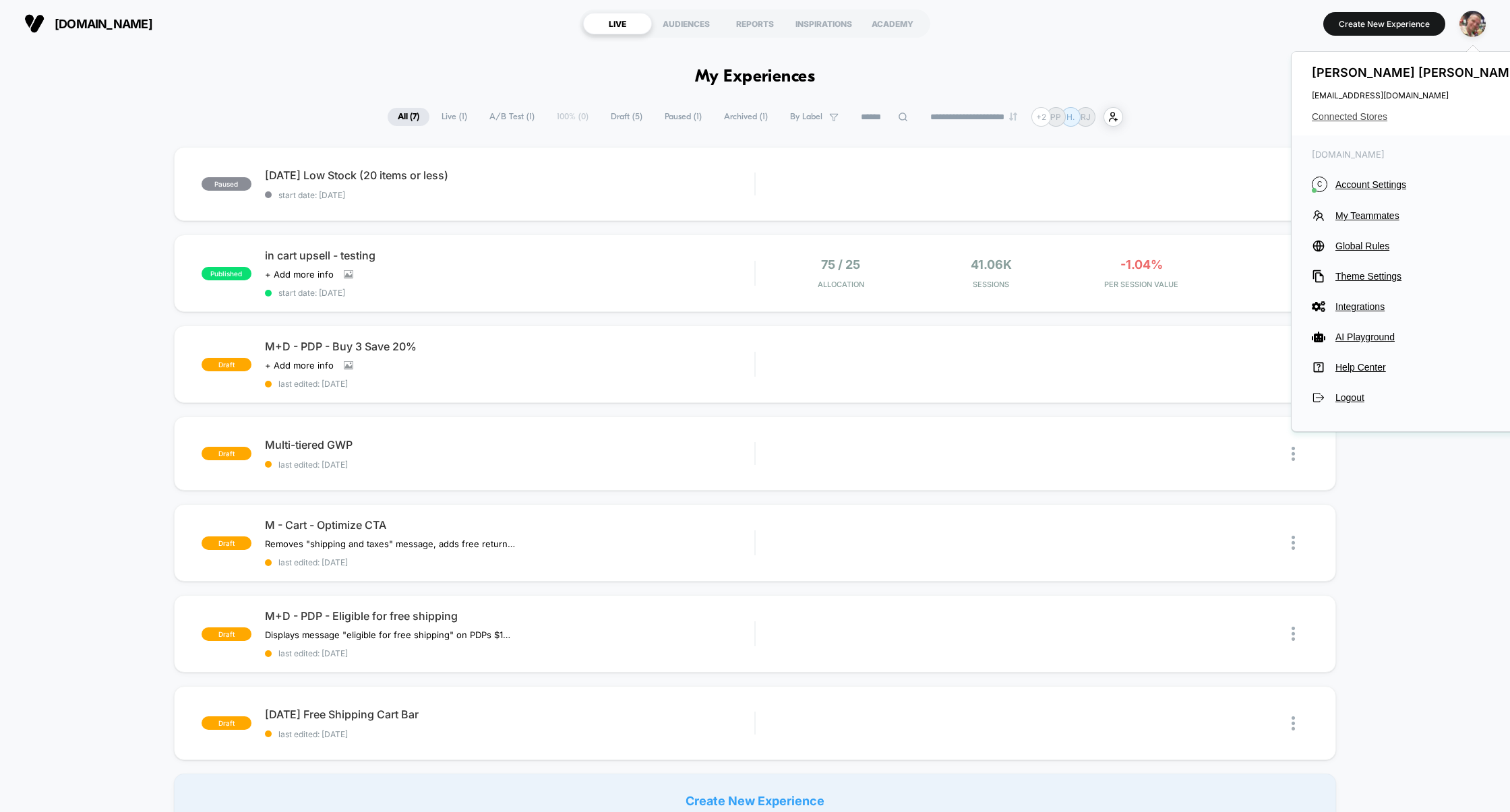
click at [1337, 119] on span "Connected Stores" at bounding box center [1418, 117] width 213 height 11
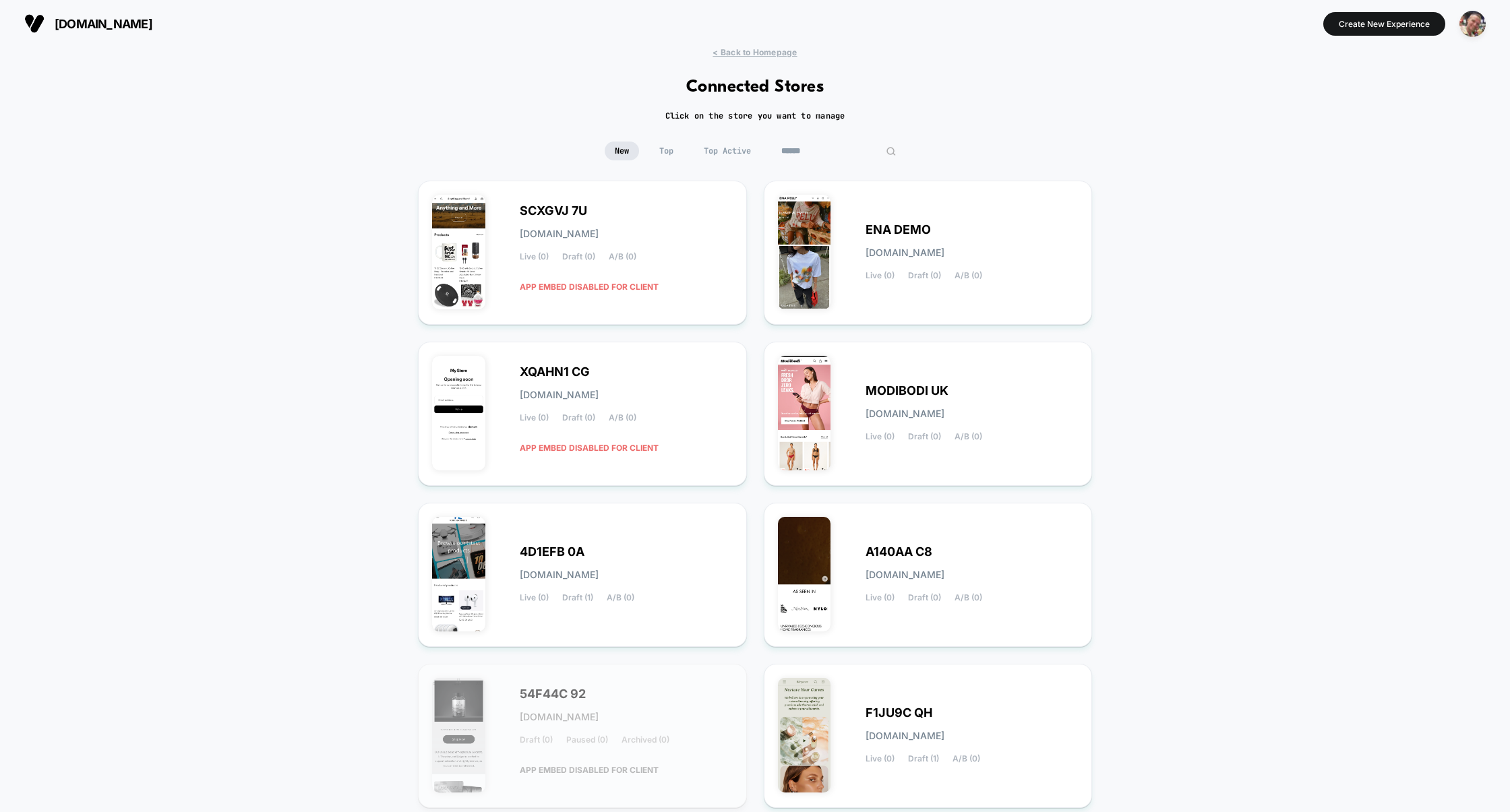
click at [834, 155] on input at bounding box center [838, 151] width 135 height 19
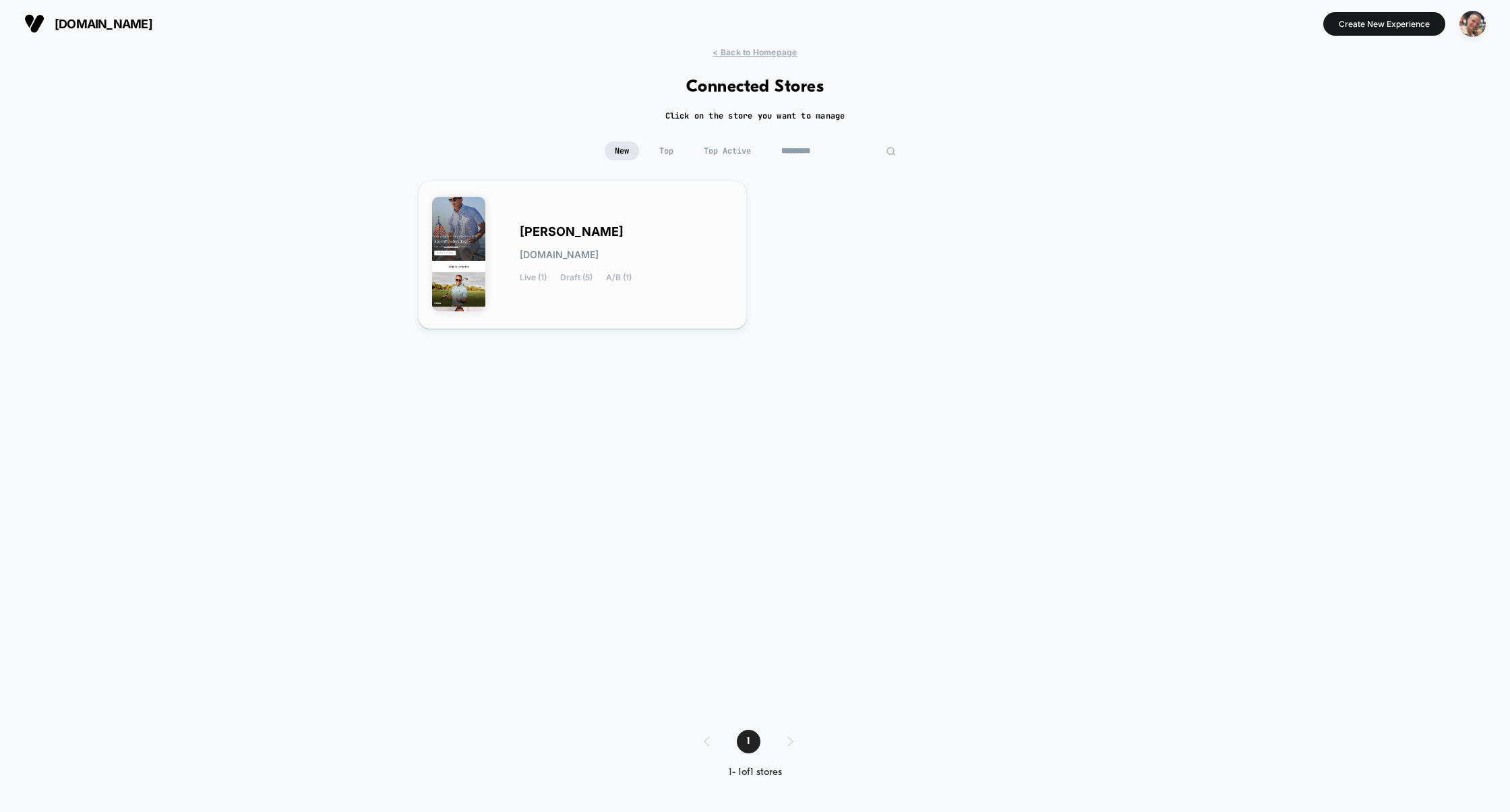
type input "*********"
click at [433, 273] on img at bounding box center [458, 254] width 53 height 114
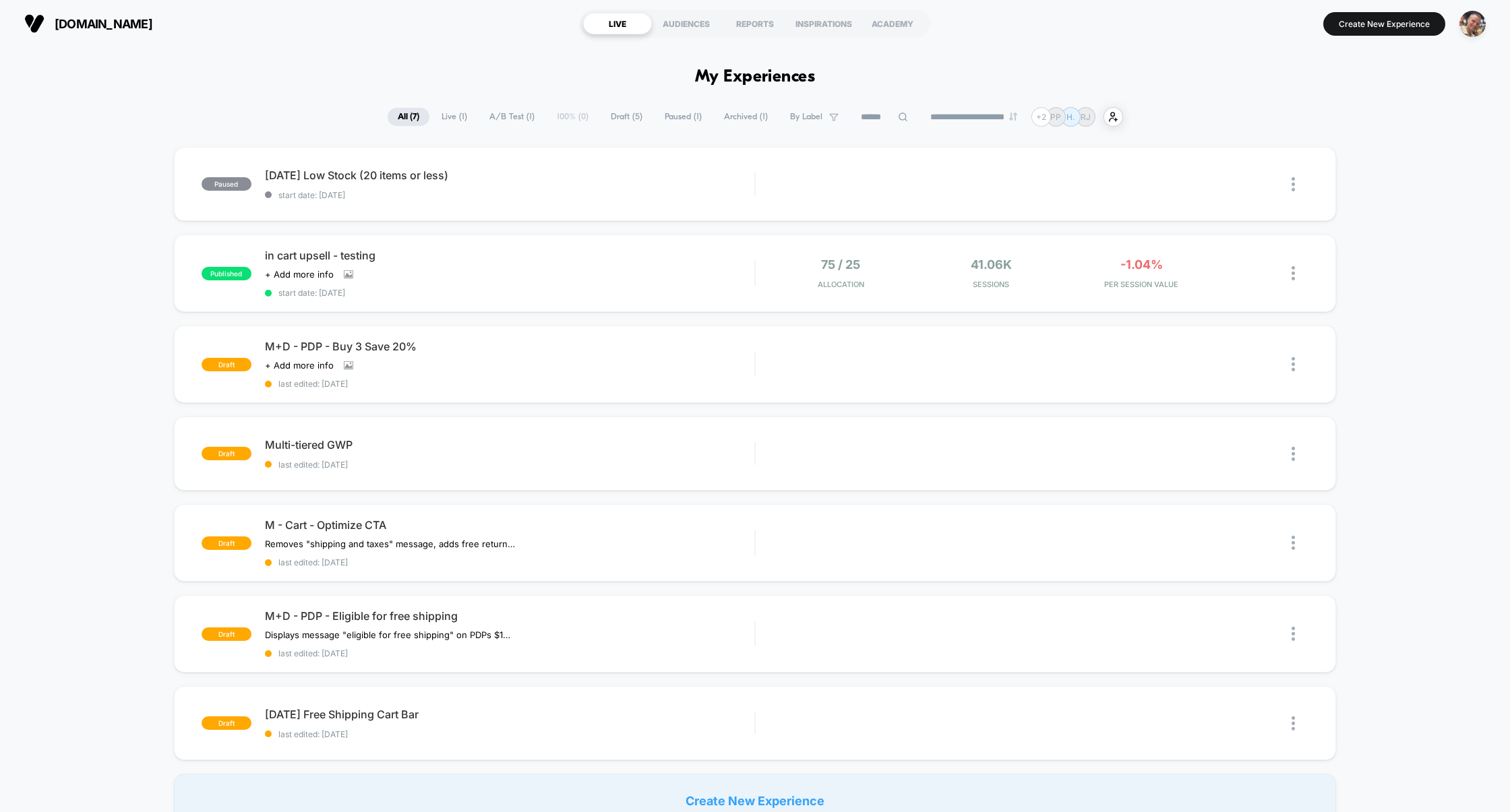
click at [447, 120] on span "Live ( 1 )" at bounding box center [454, 117] width 46 height 18
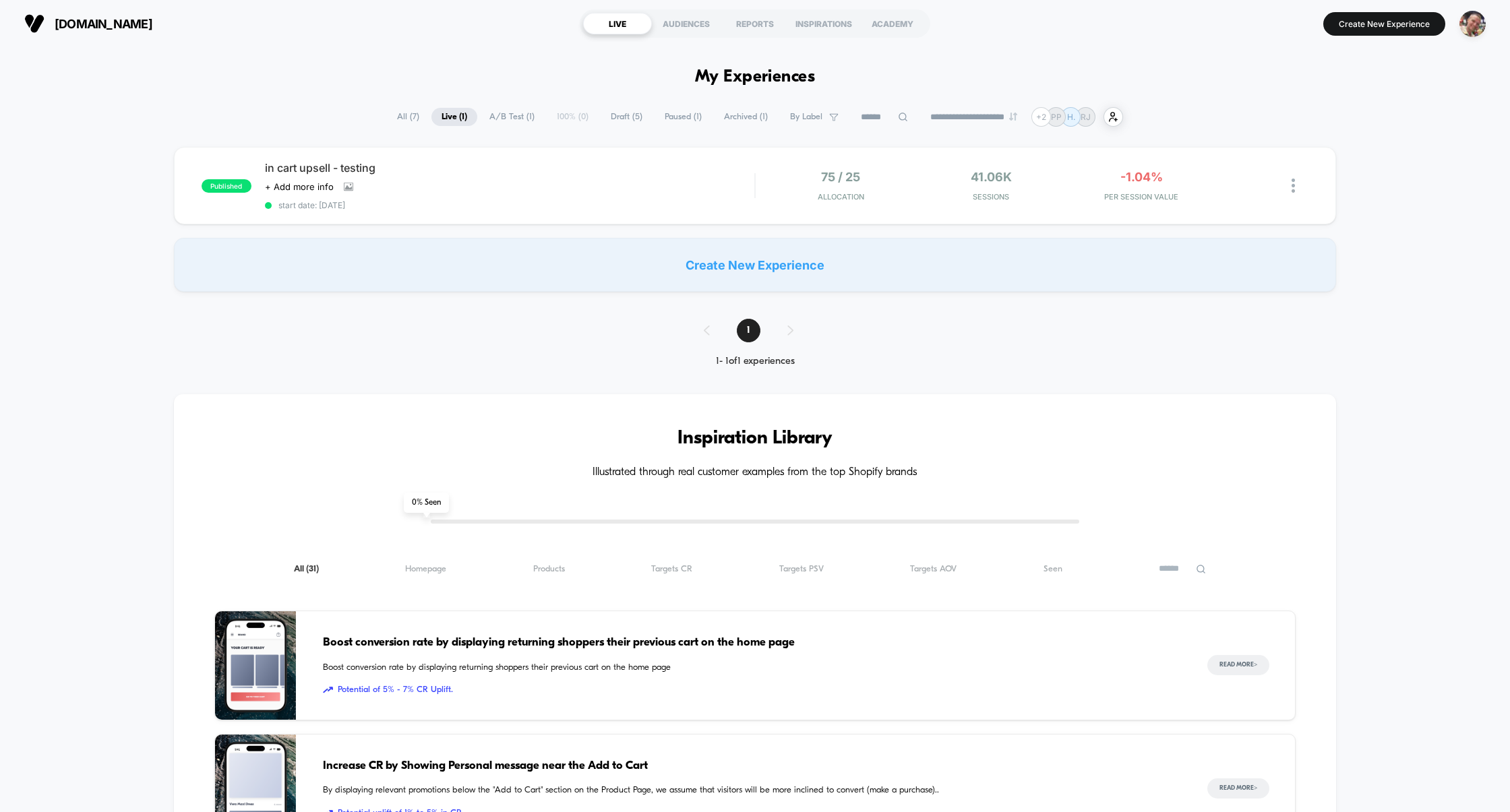
click at [509, 113] on span "A/B Test ( 1 )" at bounding box center [512, 117] width 66 height 18
click at [606, 110] on span "Draft ( 5 )" at bounding box center [626, 117] width 52 height 18
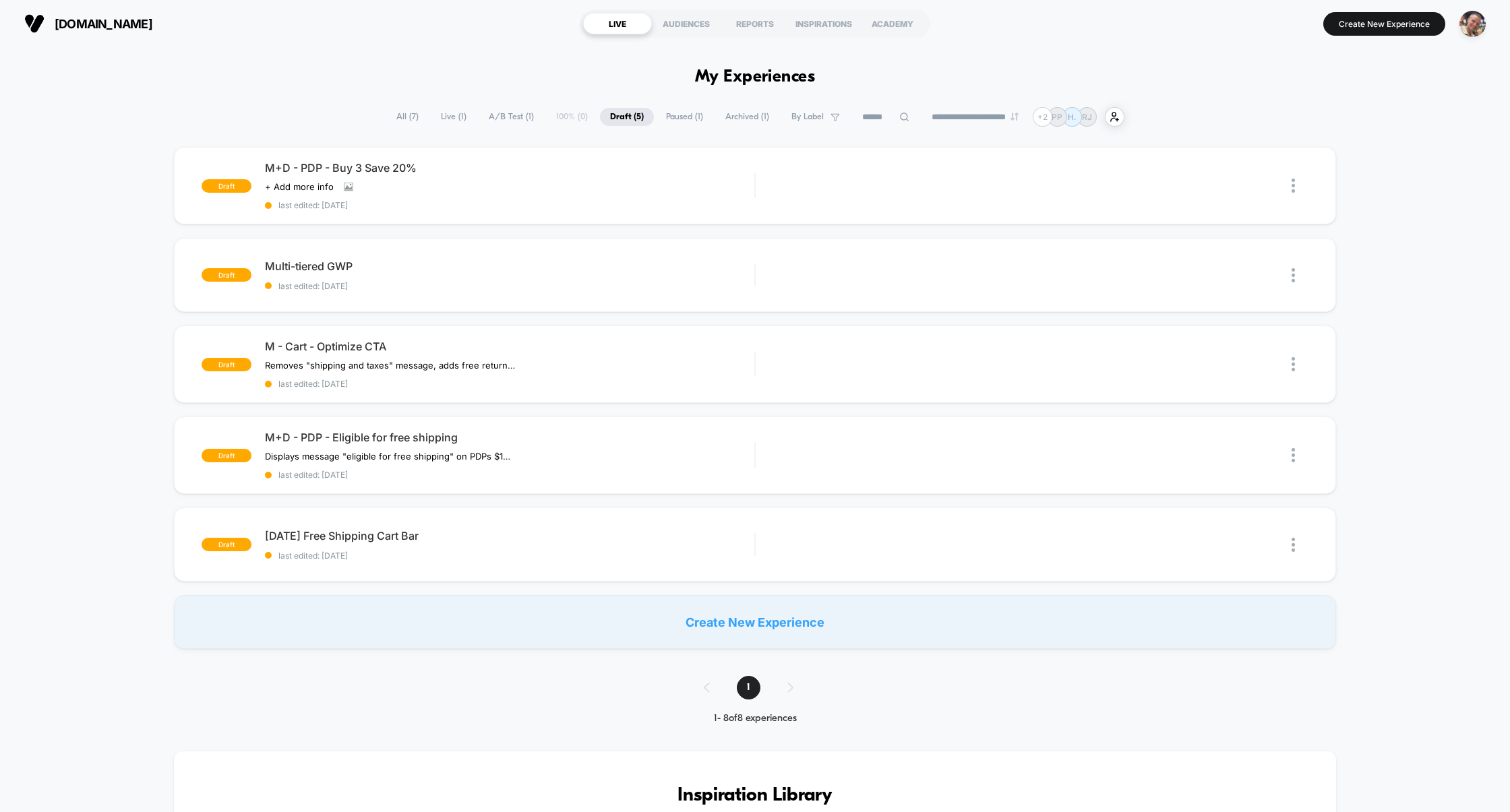
click at [481, 117] on span "A/B Test ( 1 )" at bounding box center [511, 117] width 66 height 18
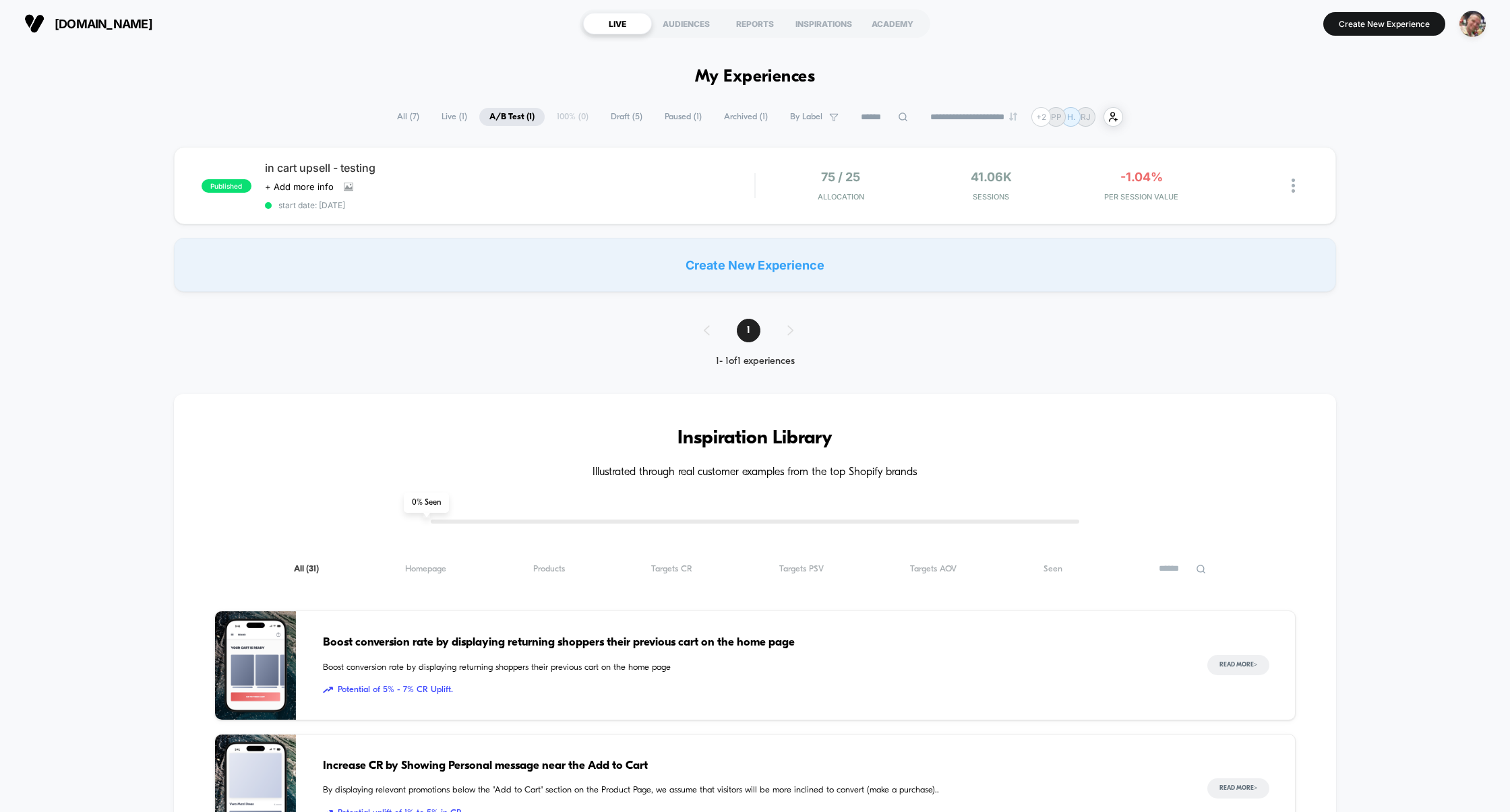
click at [448, 118] on span "Live ( 1 )" at bounding box center [454, 117] width 46 height 18
click at [394, 120] on span "All ( 7 )" at bounding box center [408, 117] width 42 height 18
